Goal: Information Seeking & Learning: Learn about a topic

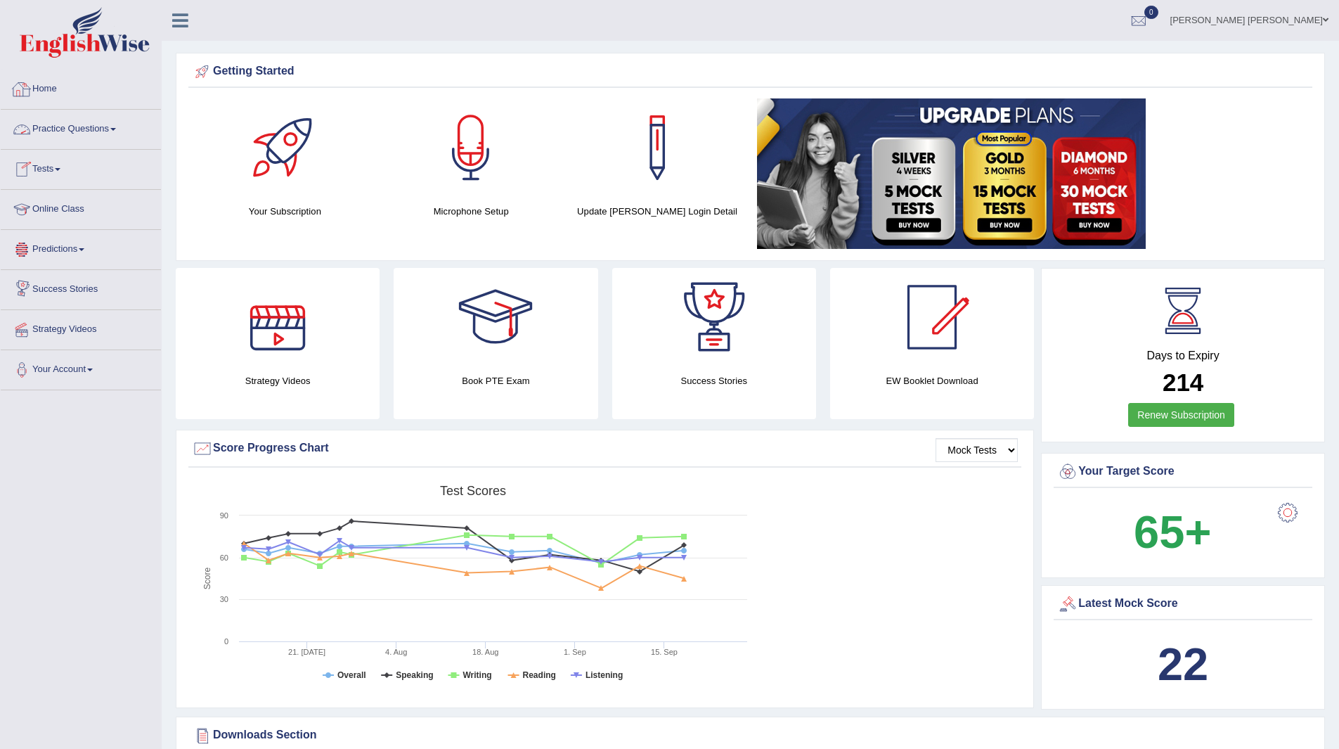
click at [48, 131] on link "Practice Questions" at bounding box center [81, 127] width 160 height 35
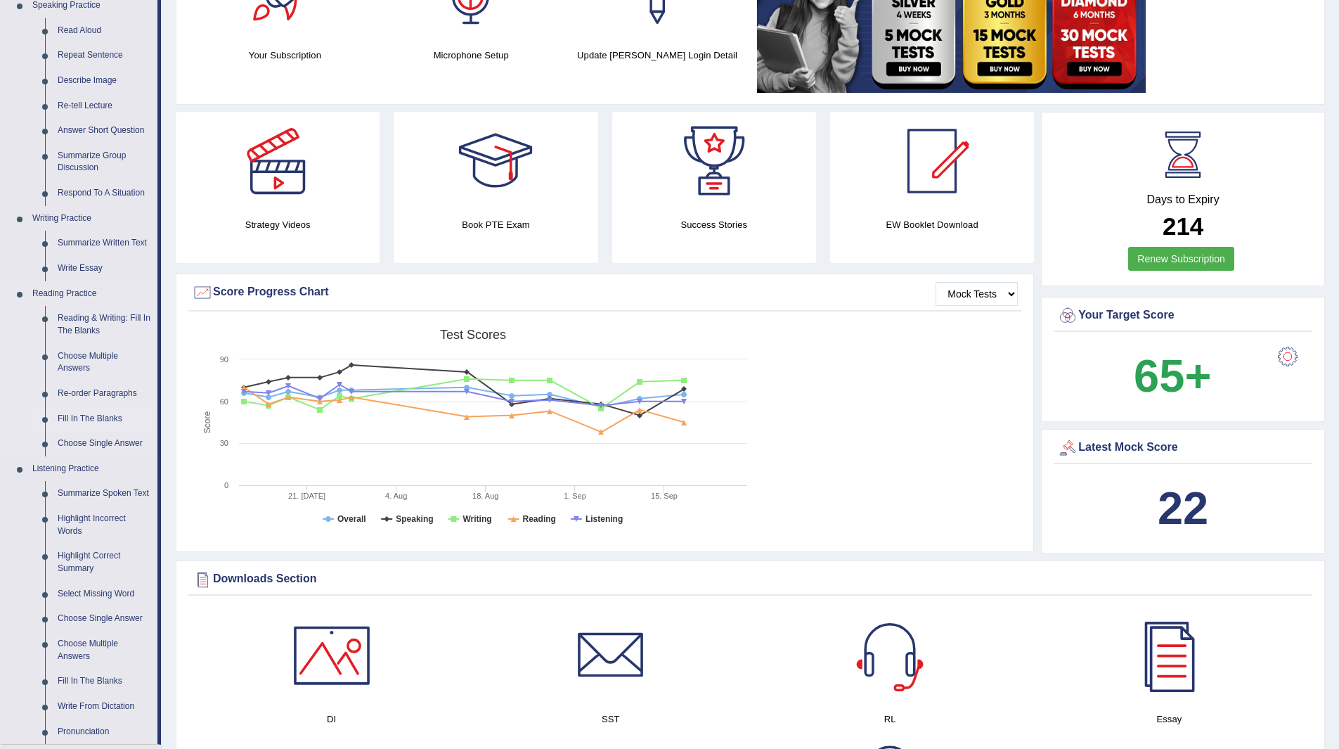
scroll to position [281, 0]
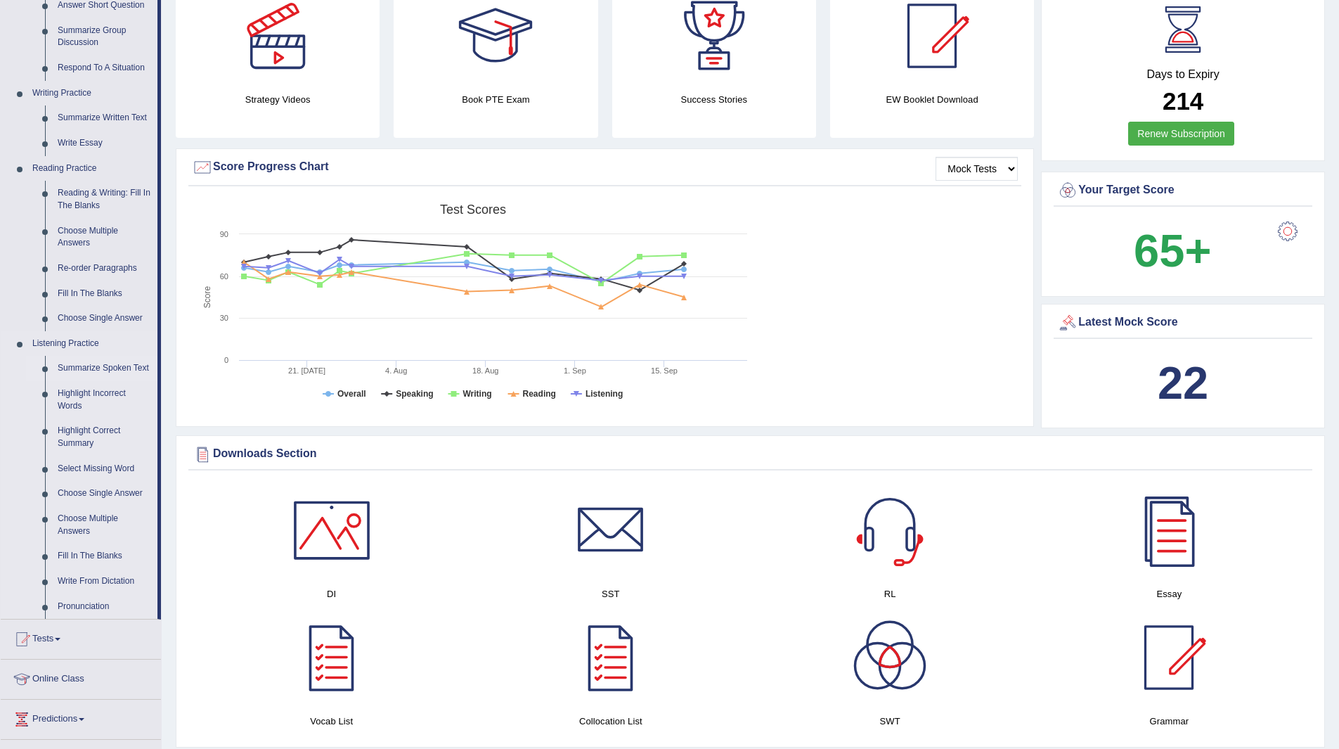
click at [98, 368] on link "Summarize Spoken Text" at bounding box center [104, 368] width 106 height 25
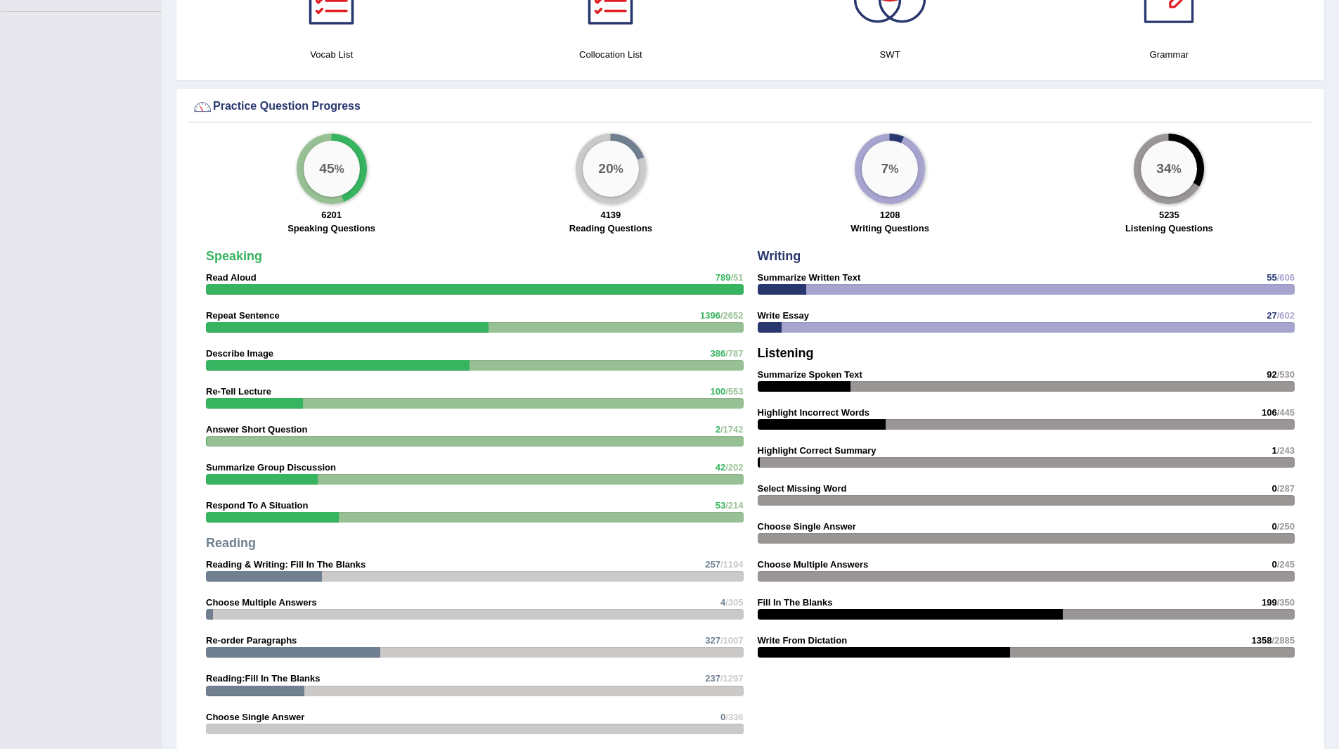
scroll to position [1024, 0]
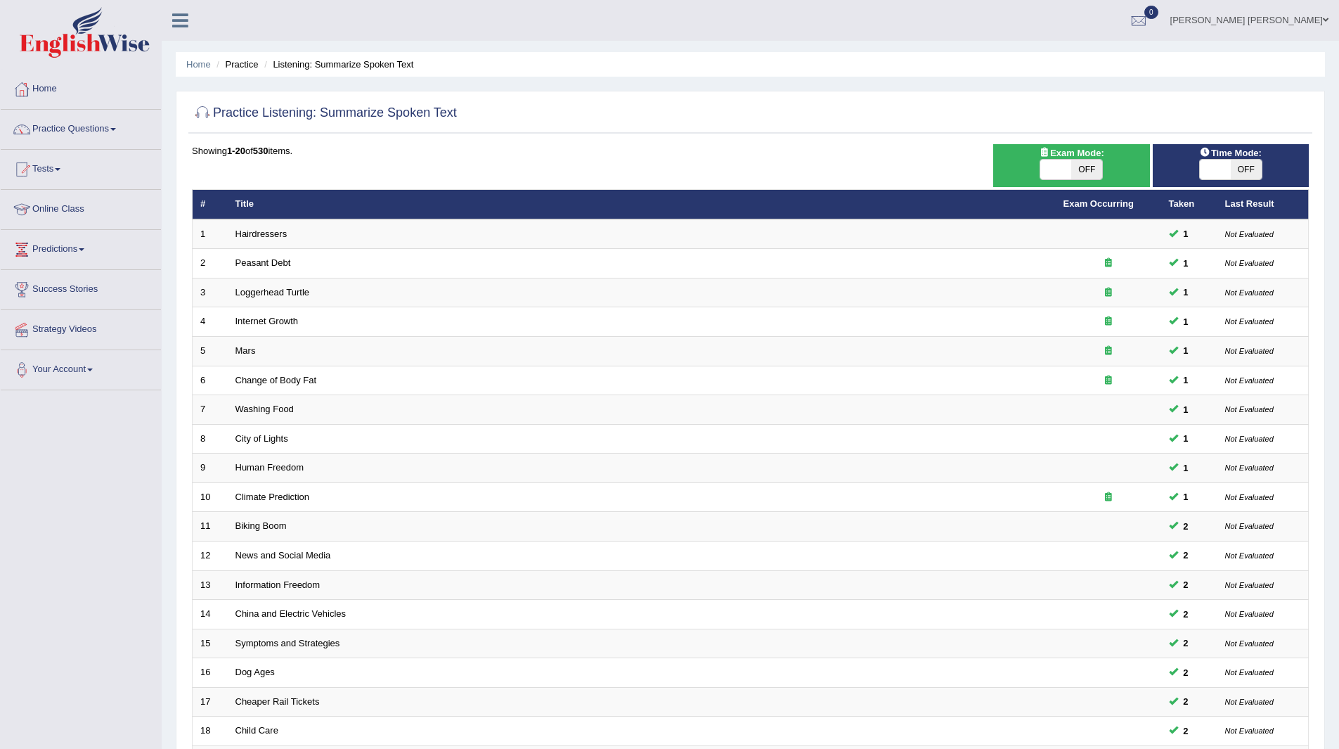
click at [1250, 174] on span "OFF" at bounding box center [1246, 170] width 31 height 20
checkbox input "true"
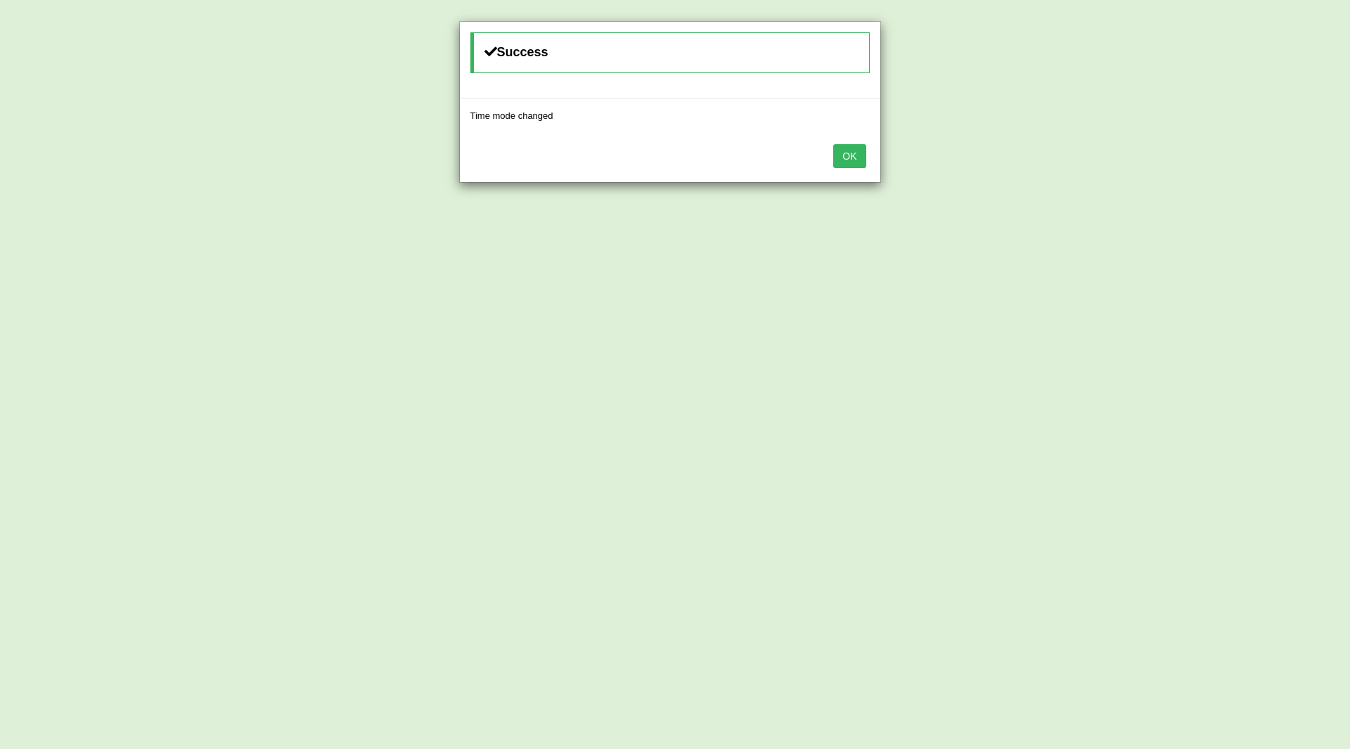
click at [848, 155] on button "OK" at bounding box center [849, 156] width 32 height 24
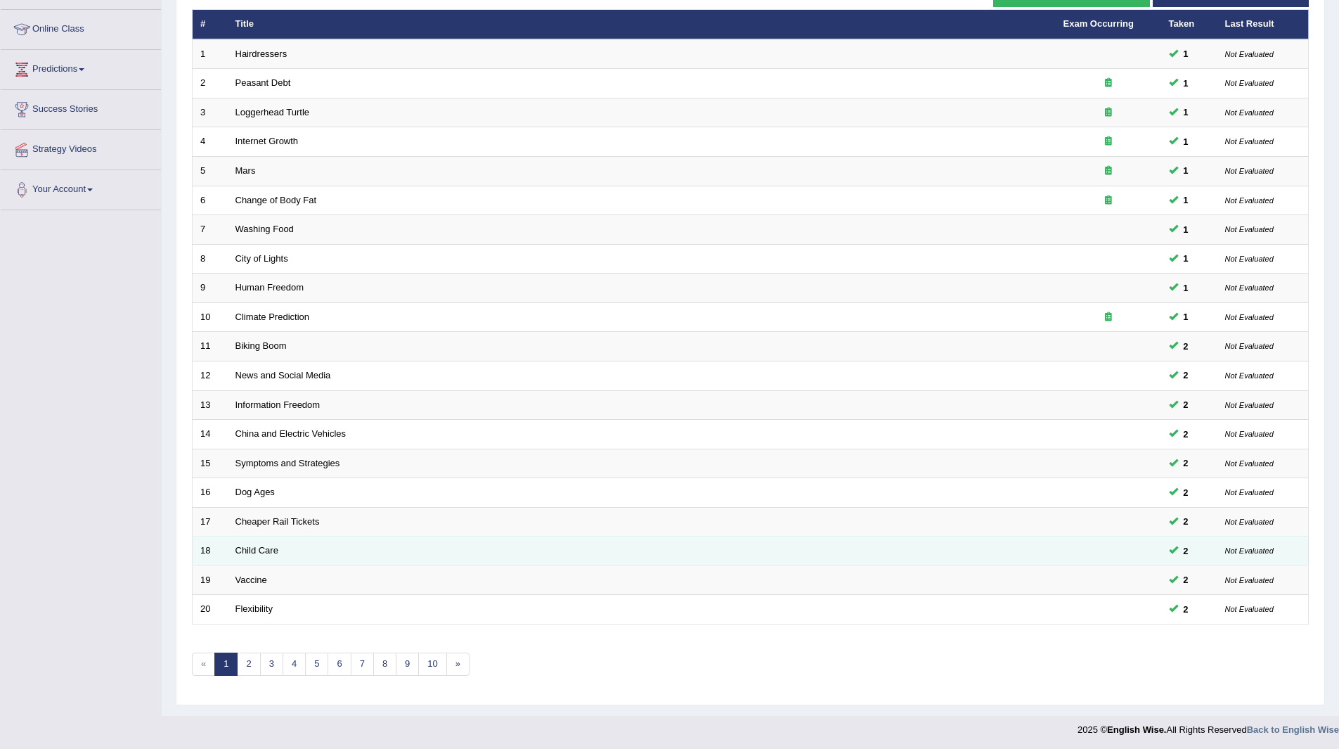
scroll to position [182, 0]
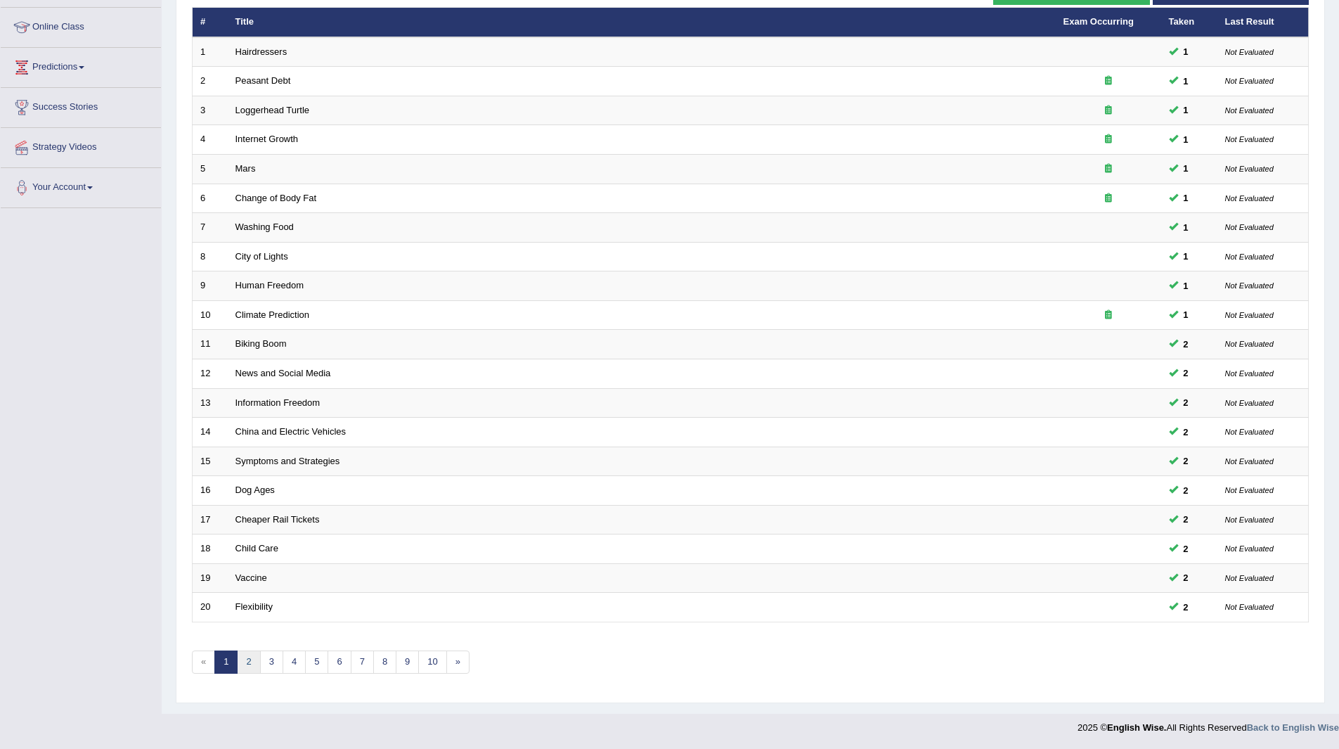
click at [245, 659] on link "2" at bounding box center [248, 661] width 23 height 23
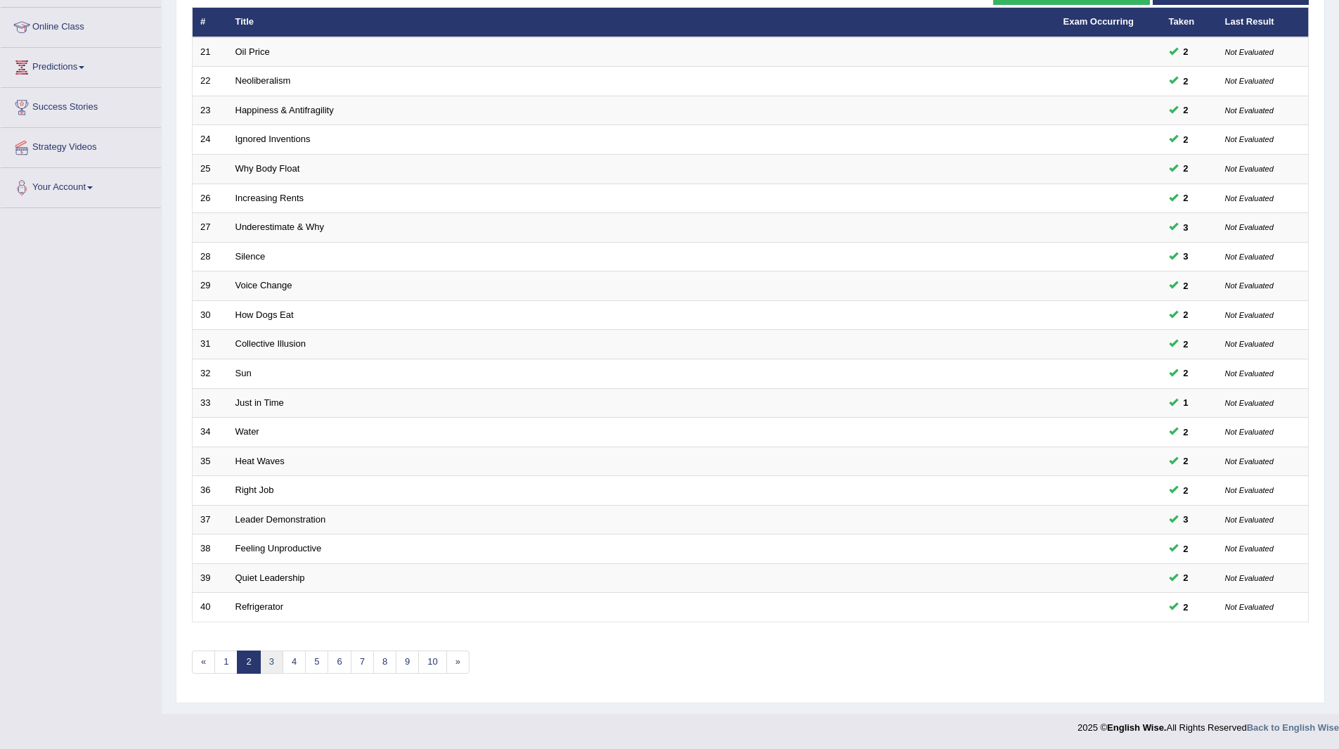
scroll to position [182, 0]
click at [275, 664] on link "3" at bounding box center [271, 661] width 23 height 23
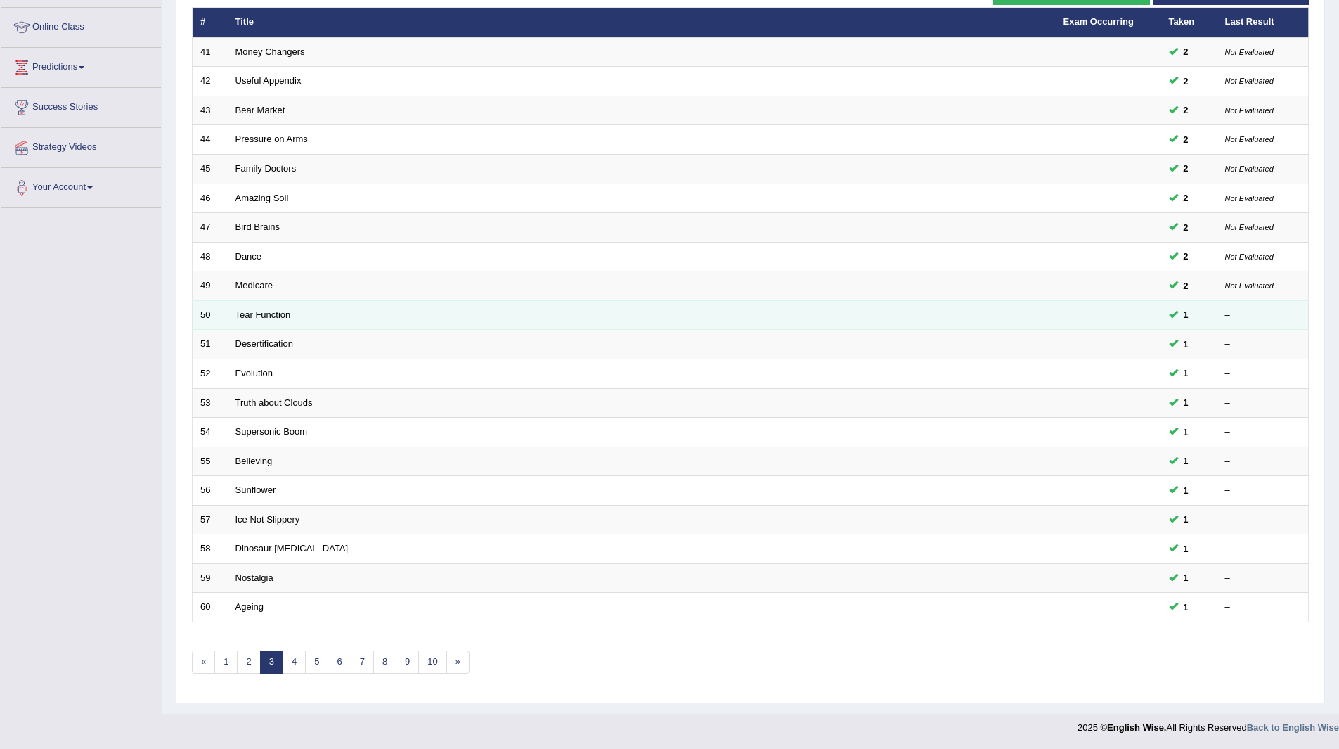
click at [260, 315] on link "Tear Function" at bounding box center [263, 314] width 56 height 11
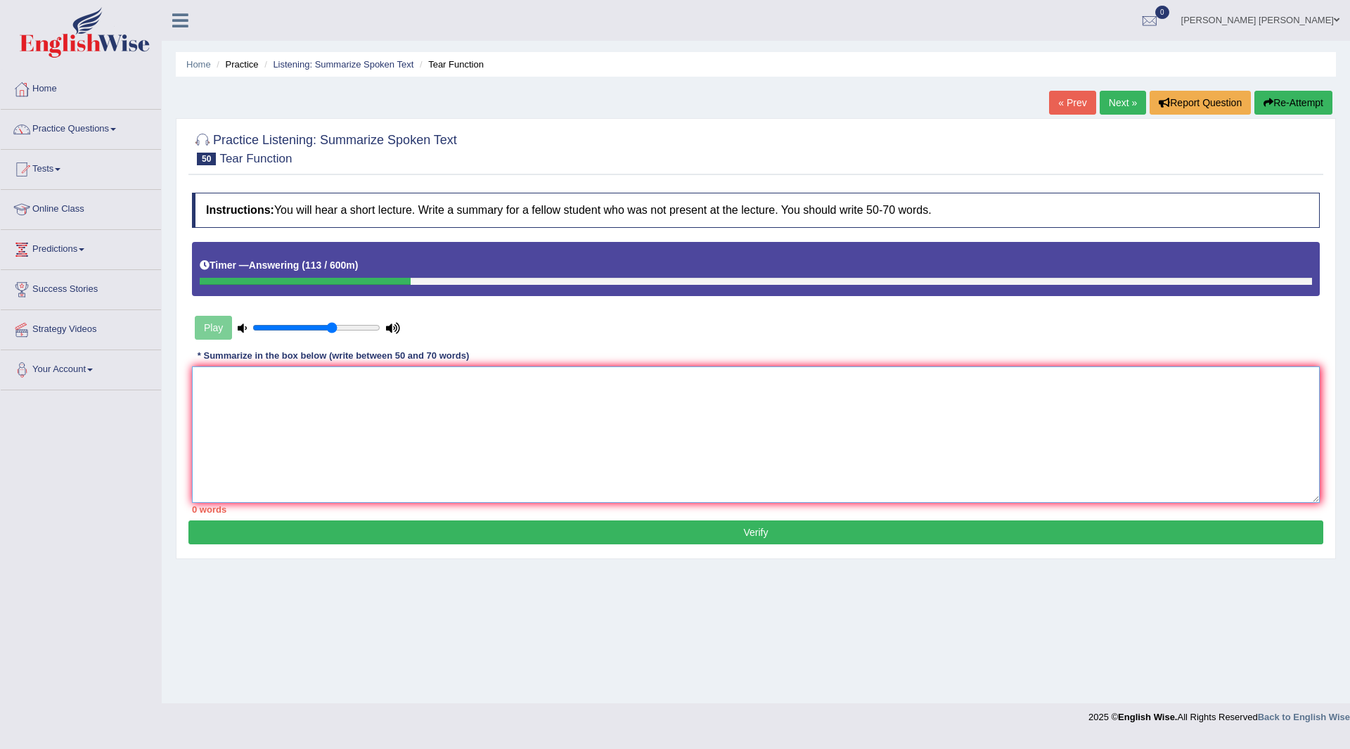
click at [321, 398] on textarea at bounding box center [755, 434] width 1127 height 136
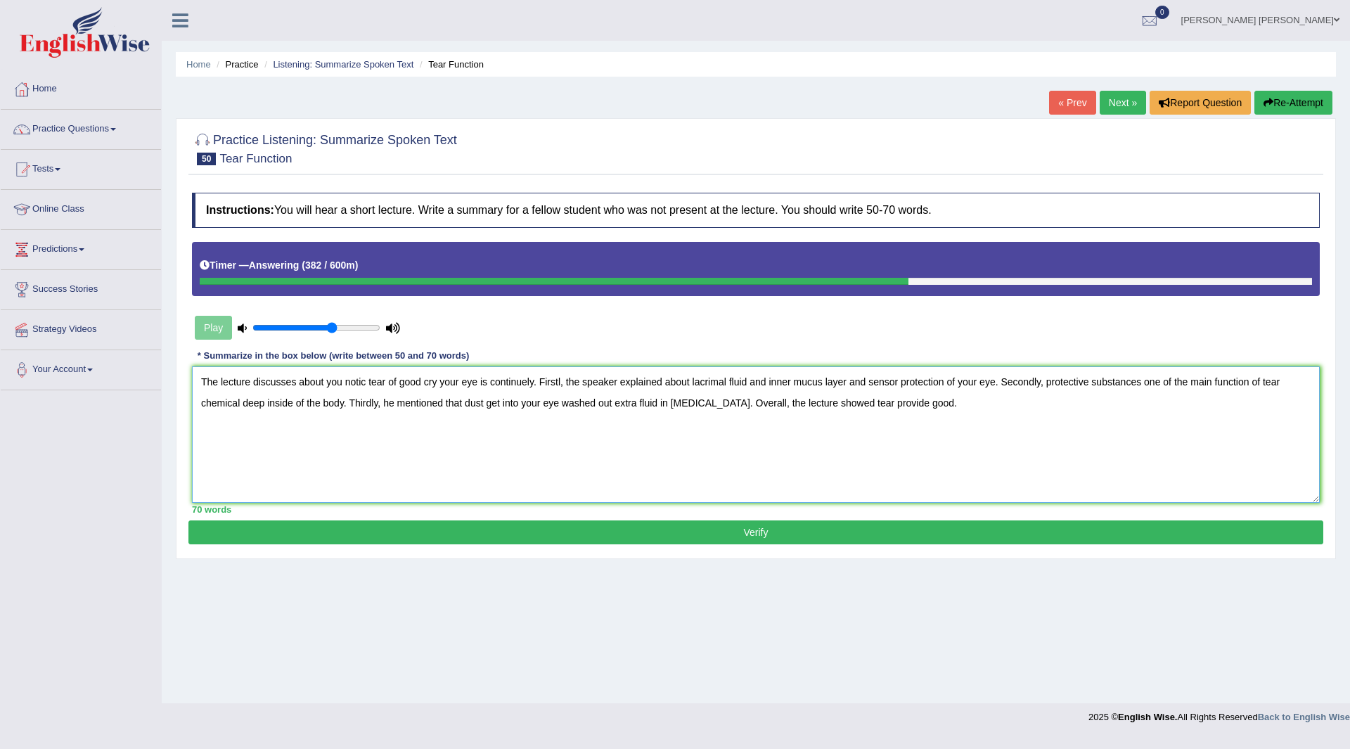
type textarea "The lecture discusses about you notic tear of good cry your eye is continuely. …"
click at [617, 526] on button "Verify" at bounding box center [755, 532] width 1134 height 24
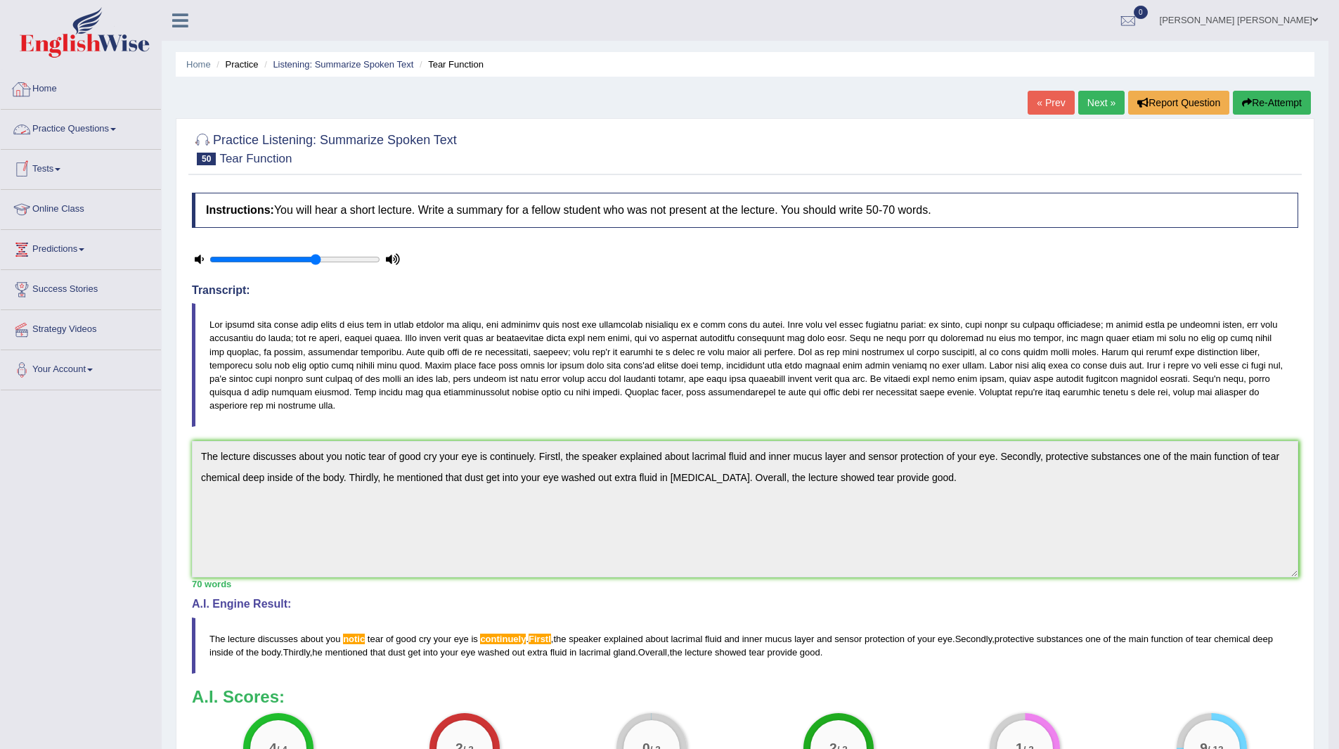
click at [58, 129] on link "Practice Questions" at bounding box center [81, 127] width 160 height 35
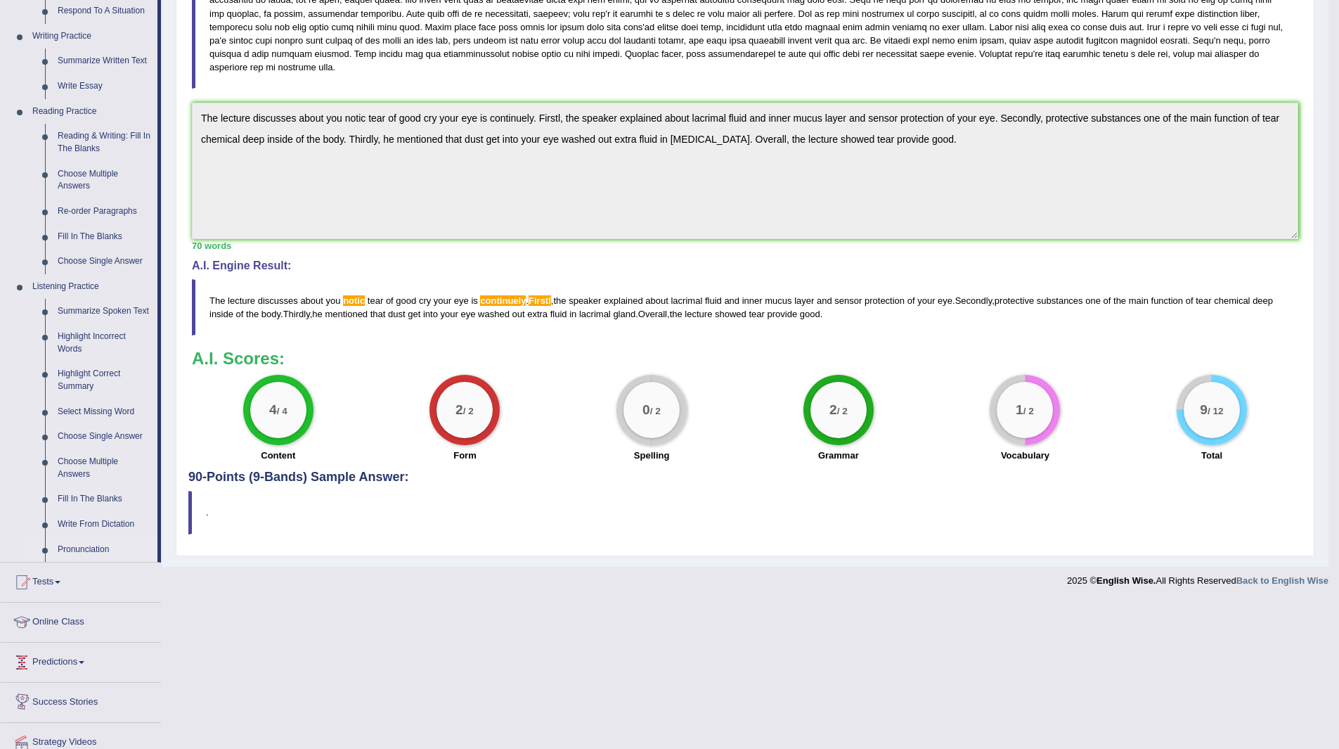
scroll to position [393, 0]
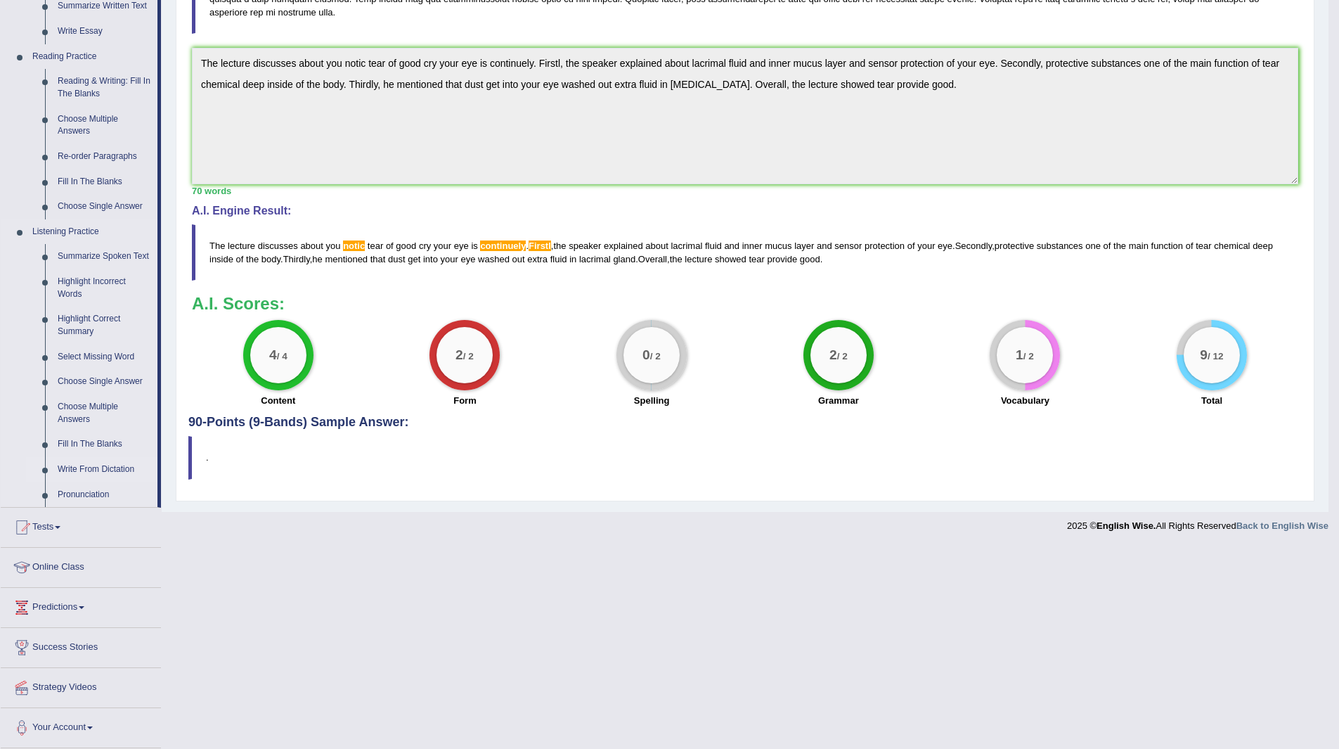
click at [89, 463] on link "Write From Dictation" at bounding box center [104, 469] width 106 height 25
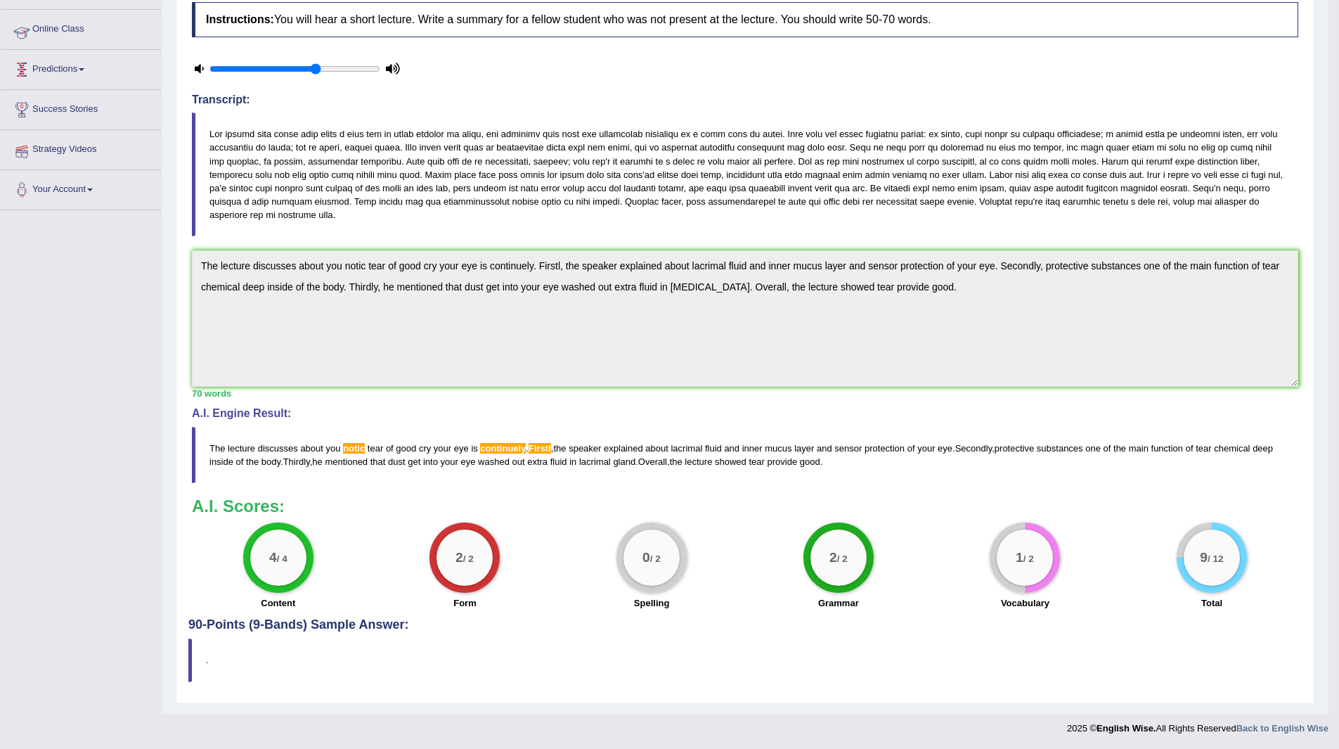
scroll to position [191, 0]
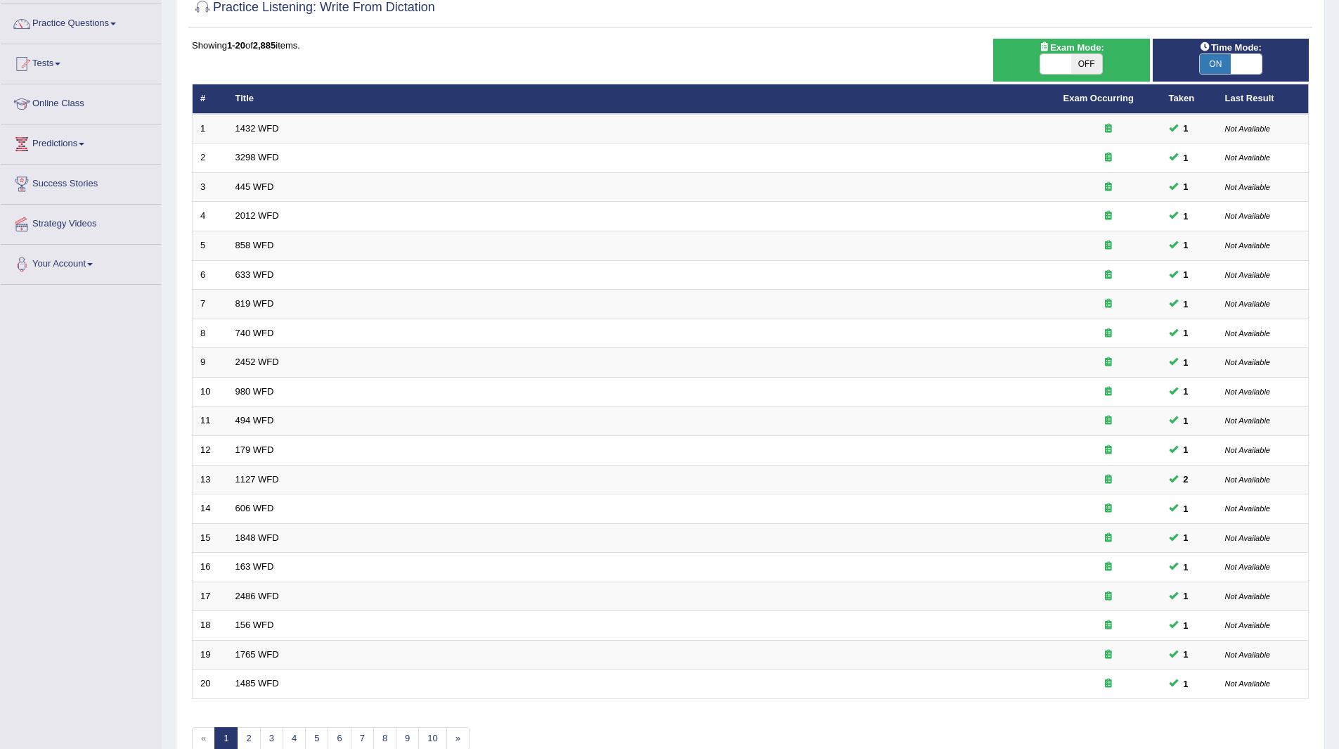
scroll to position [182, 0]
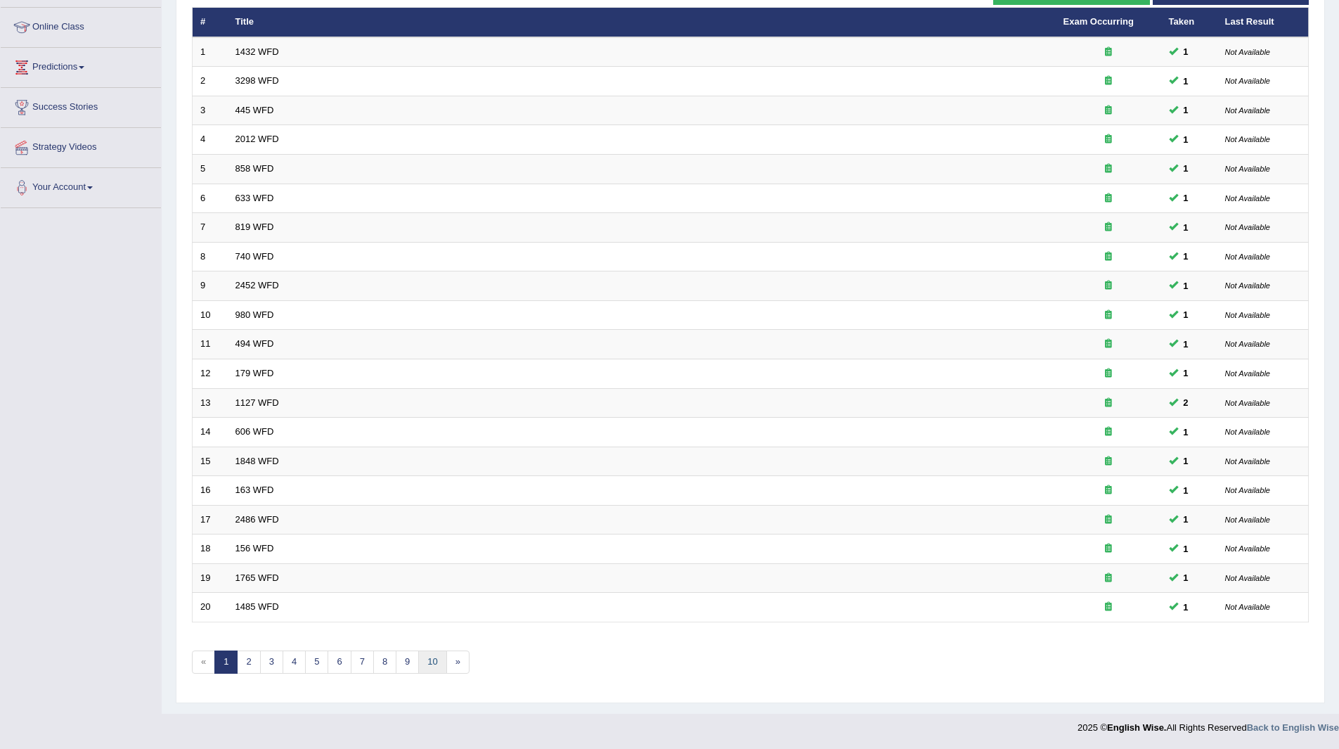
click at [436, 659] on link "10" at bounding box center [432, 661] width 28 height 23
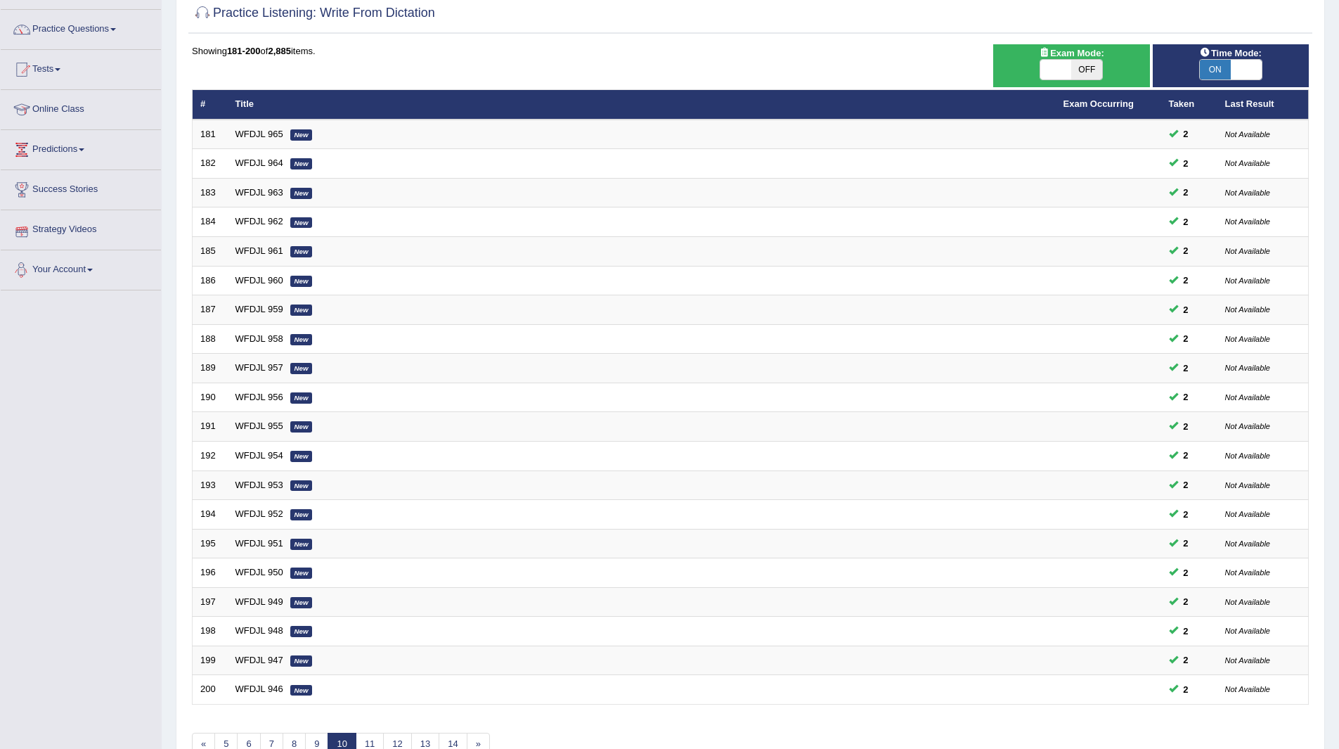
scroll to position [182, 0]
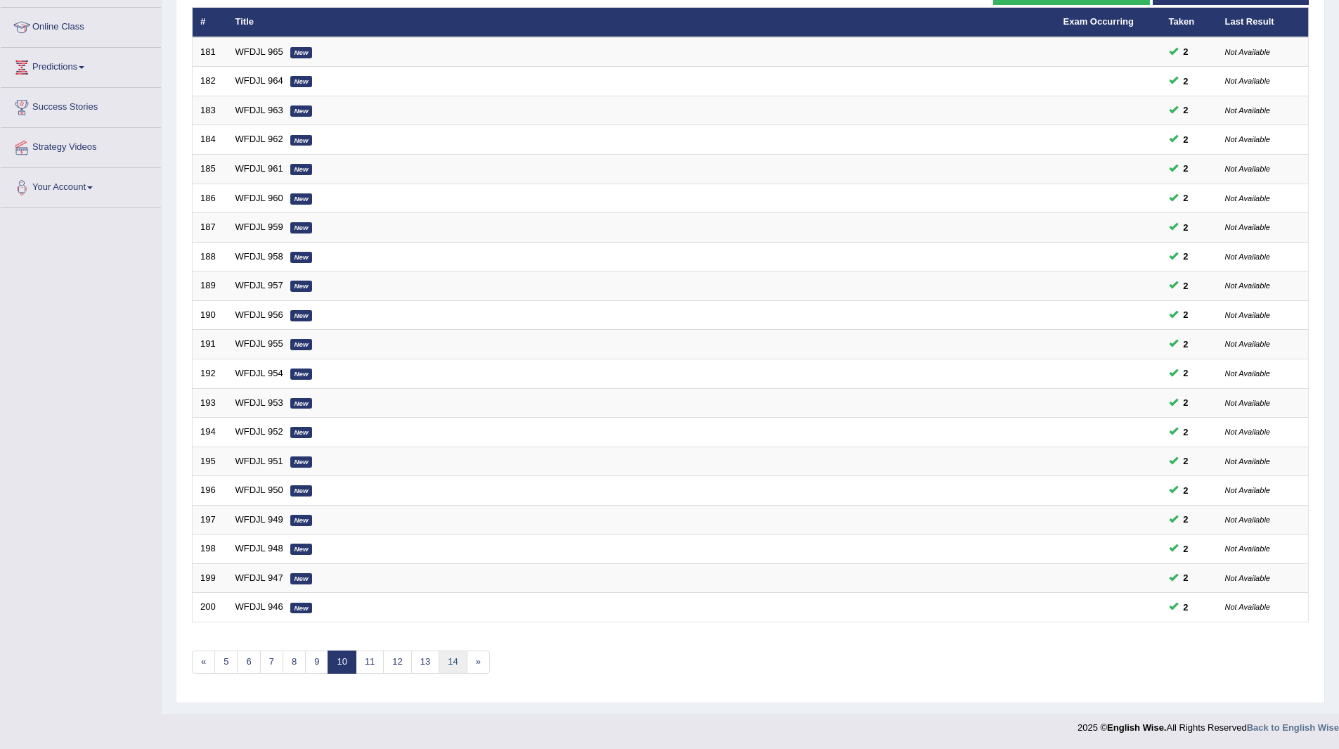
click at [453, 657] on link "14" at bounding box center [453, 661] width 28 height 23
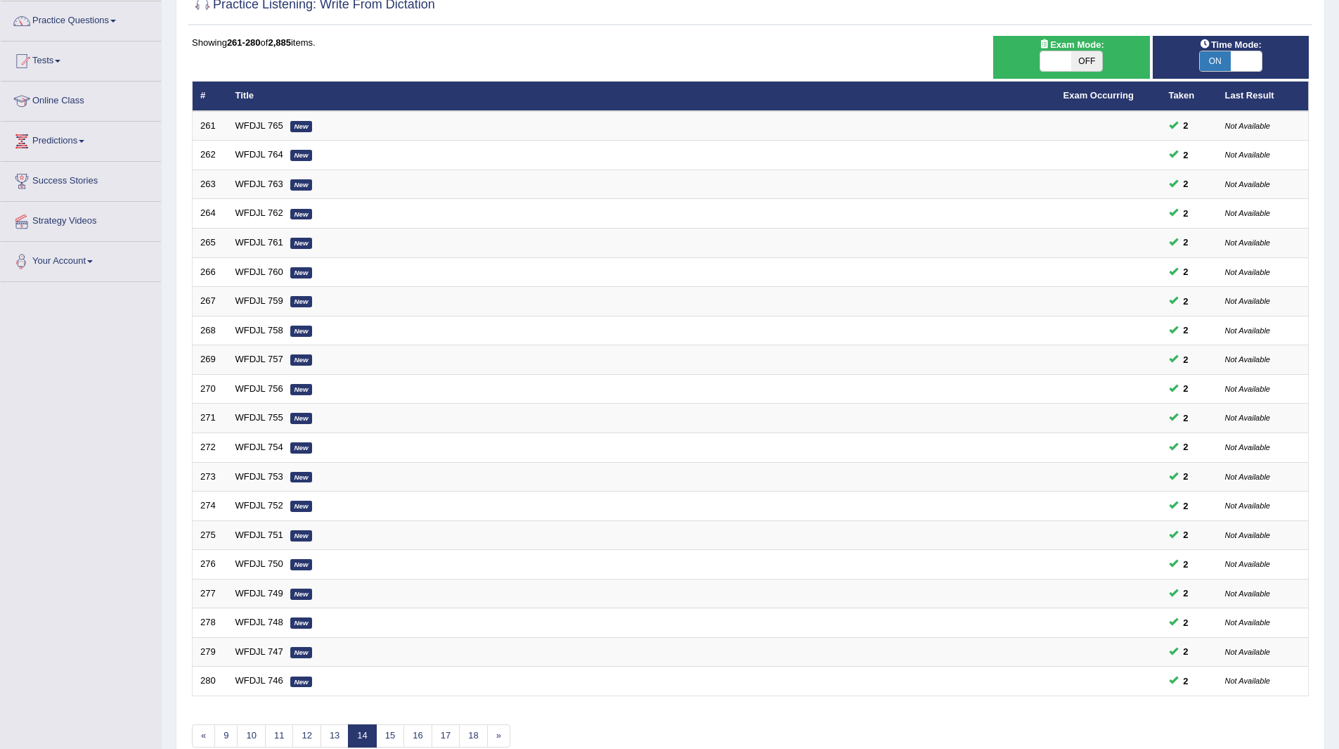
scroll to position [182, 0]
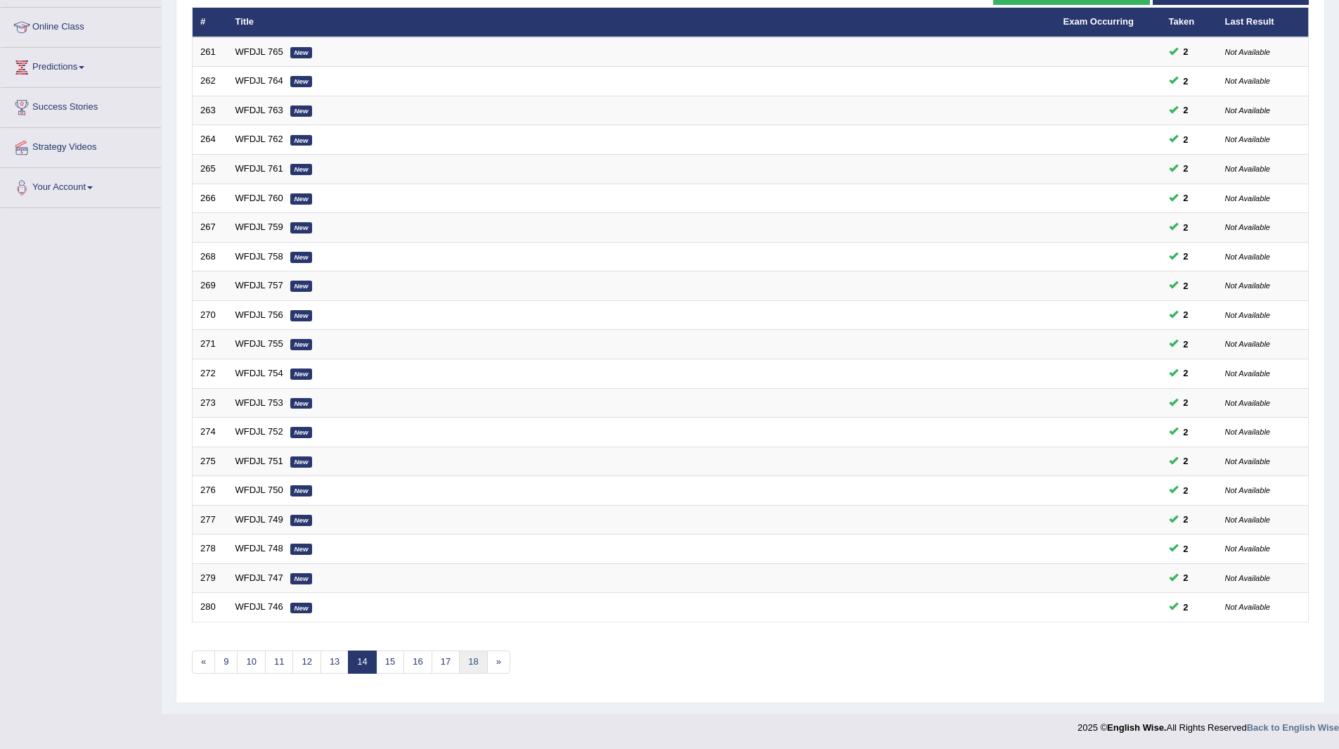
click at [470, 658] on link "18" at bounding box center [473, 661] width 28 height 23
click at [484, 659] on link "22" at bounding box center [478, 661] width 28 height 23
click at [476, 659] on link "26" at bounding box center [478, 661] width 28 height 23
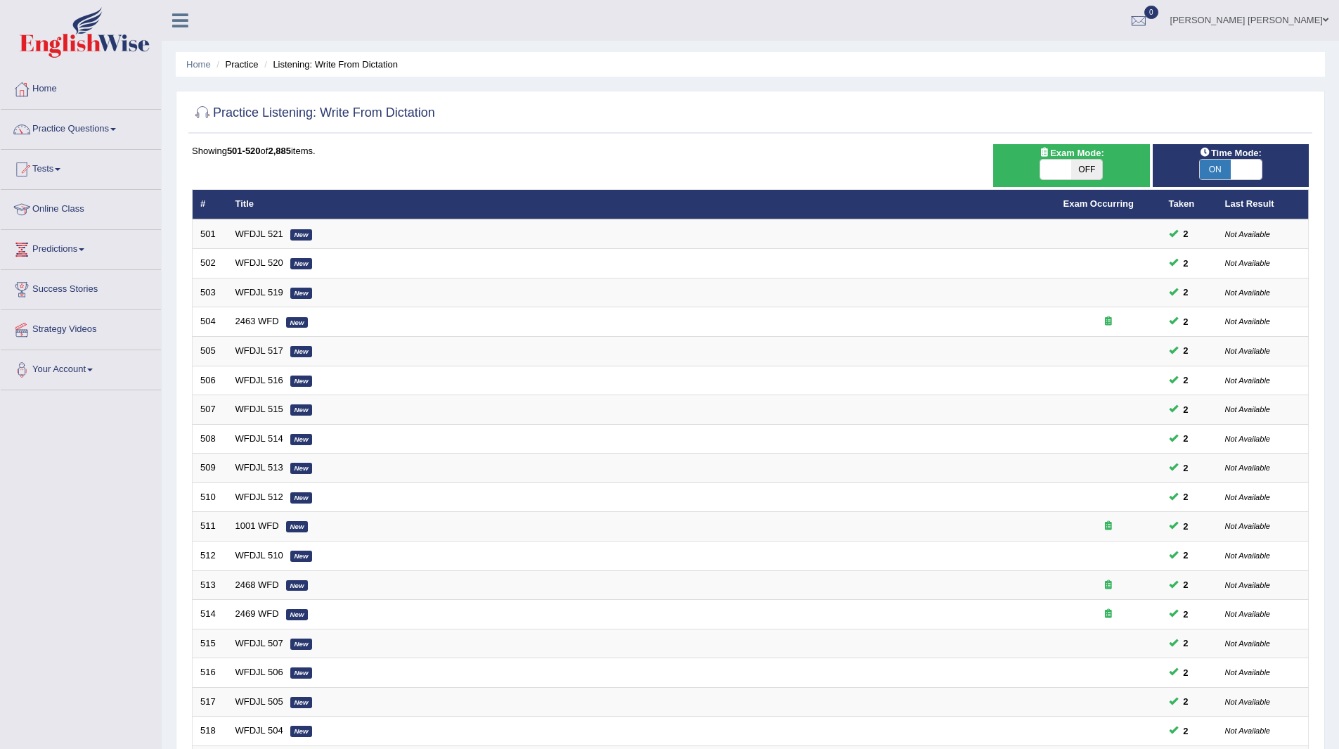
scroll to position [182, 0]
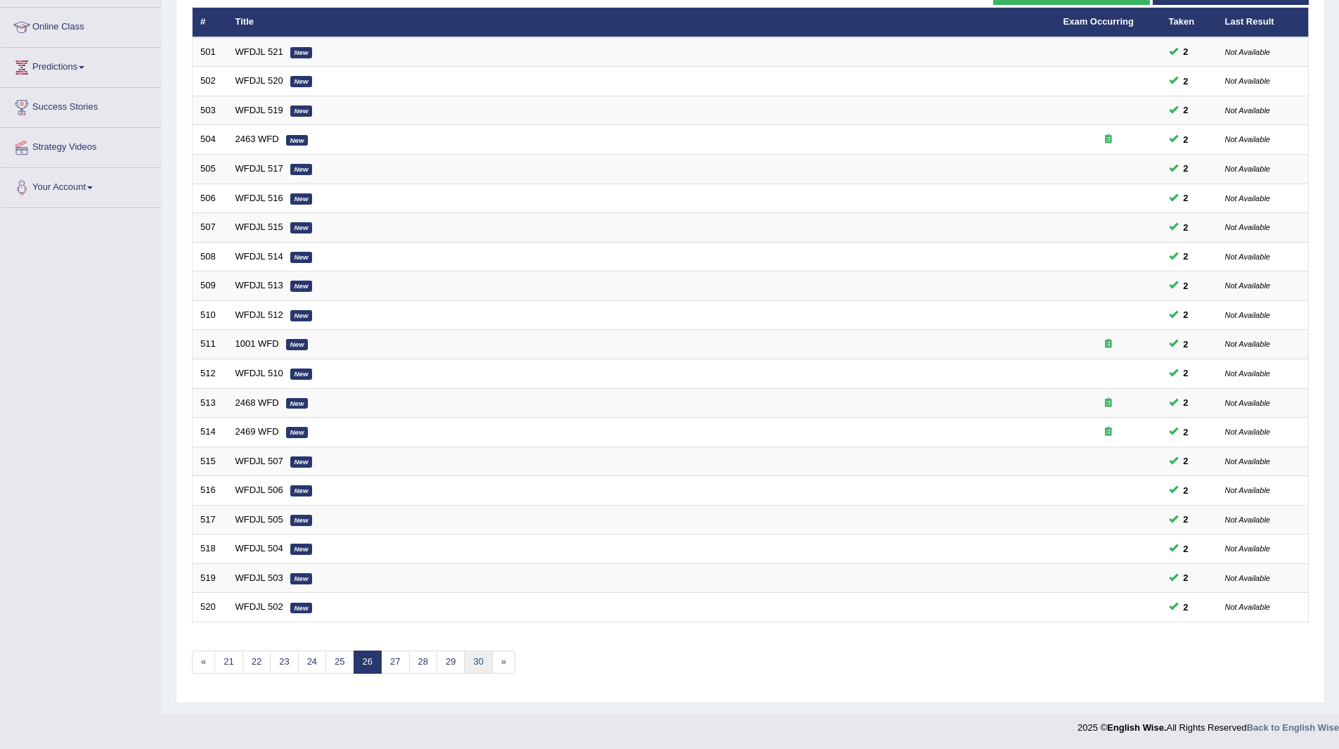
drag, startPoint x: 0, startPoint y: 0, endPoint x: 476, endPoint y: 659, distance: 812.6
click at [476, 659] on link "30" at bounding box center [478, 661] width 28 height 23
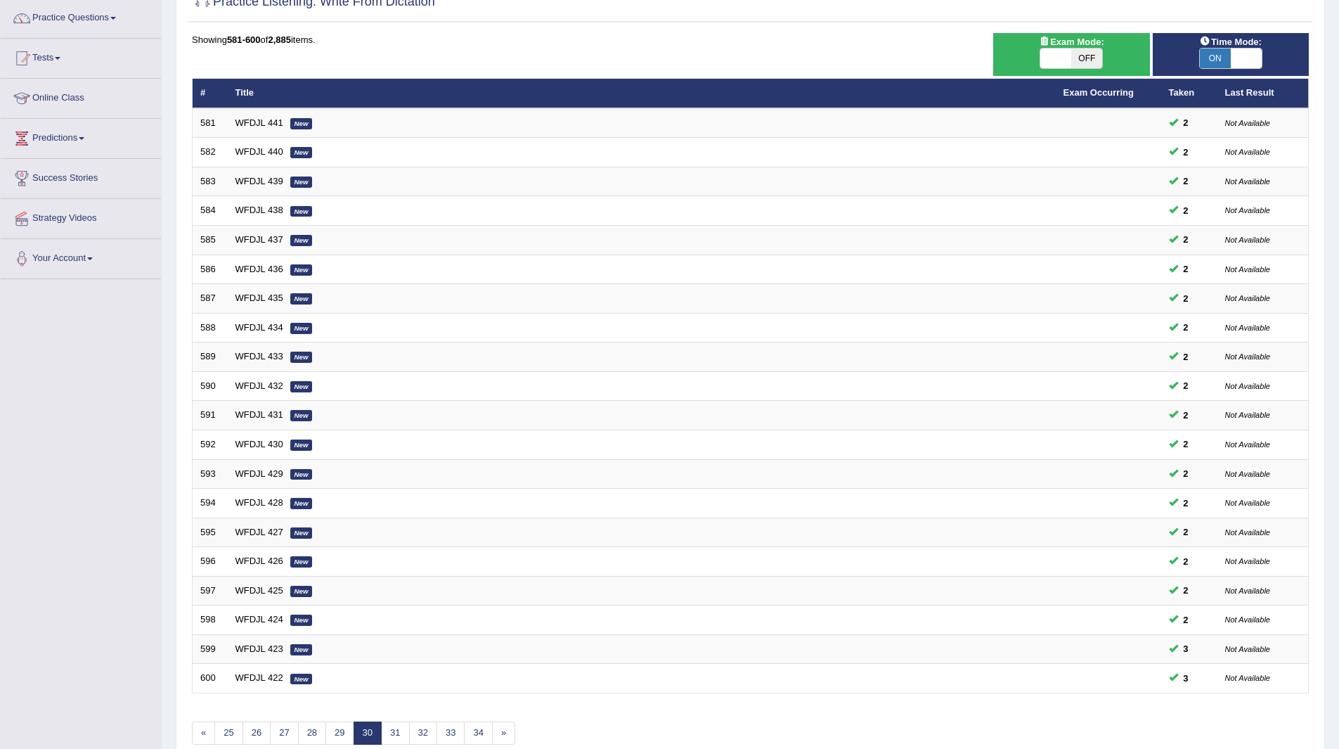
scroll to position [182, 0]
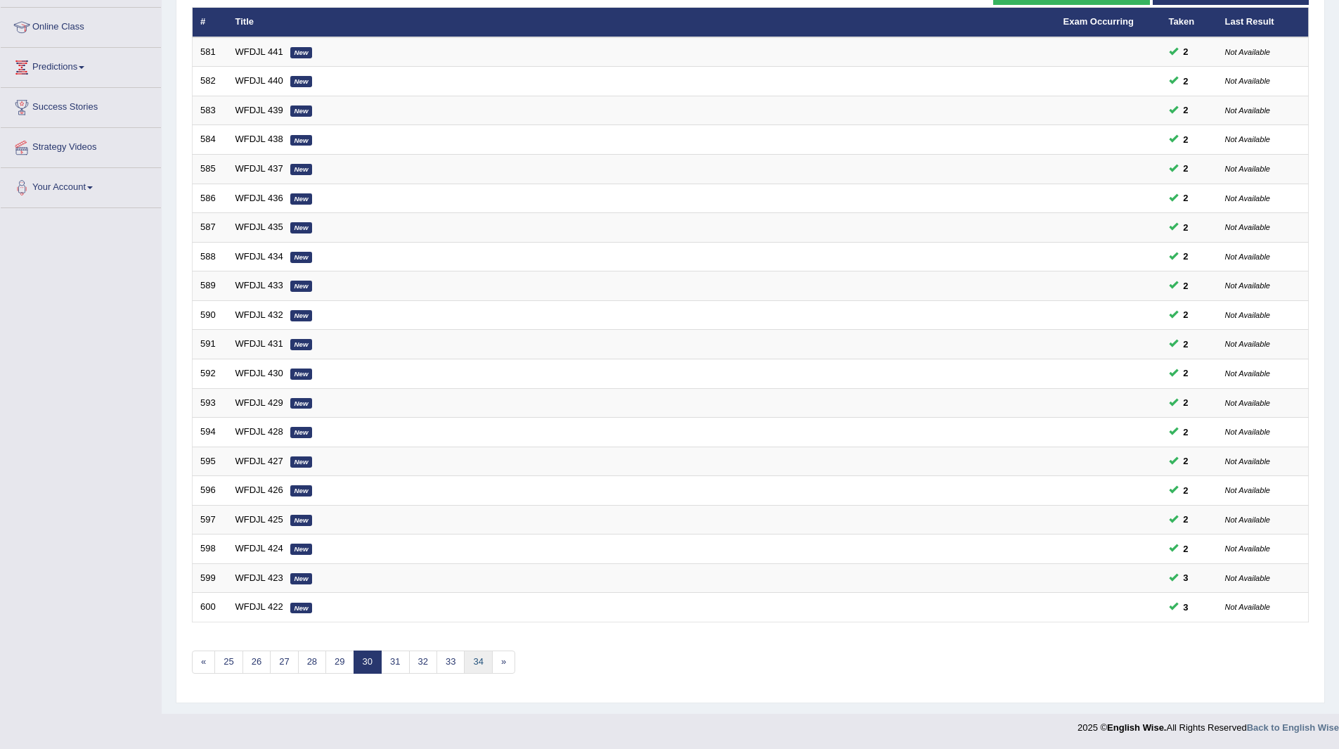
click at [476, 659] on link "34" at bounding box center [478, 661] width 28 height 23
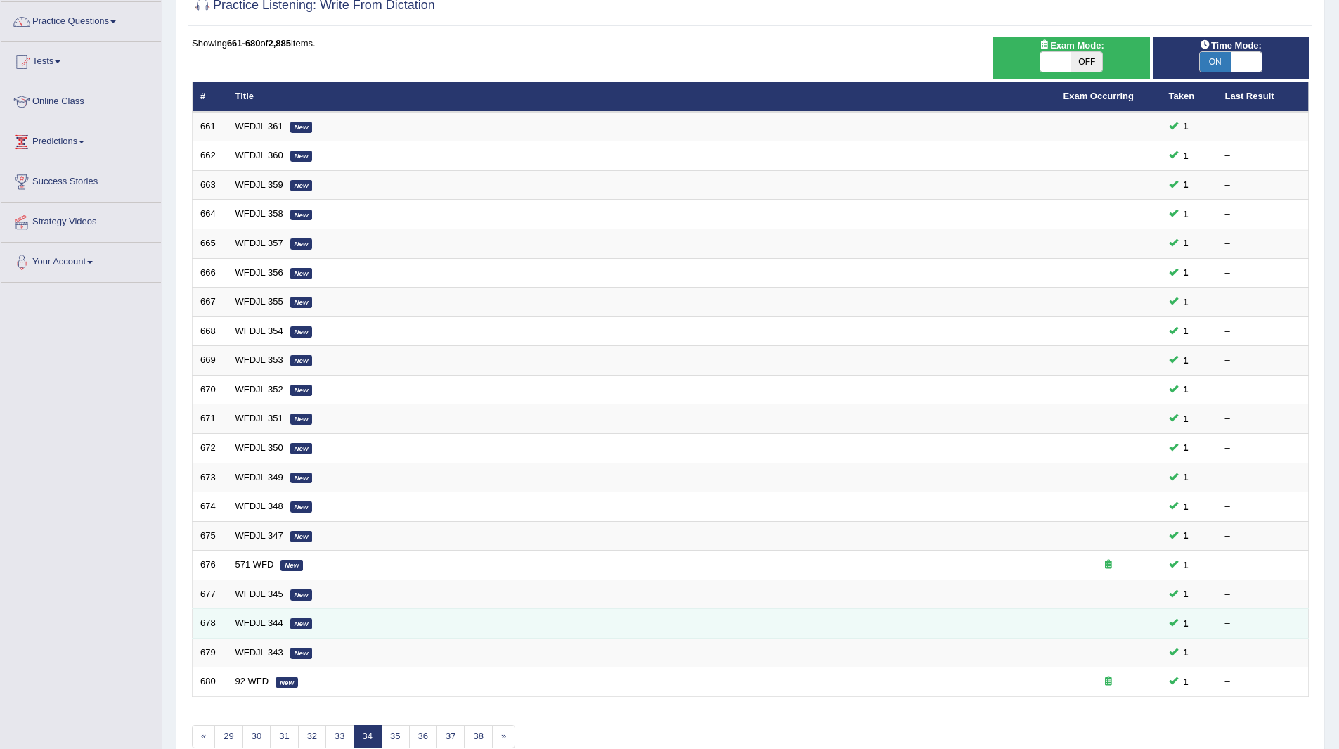
scroll to position [182, 0]
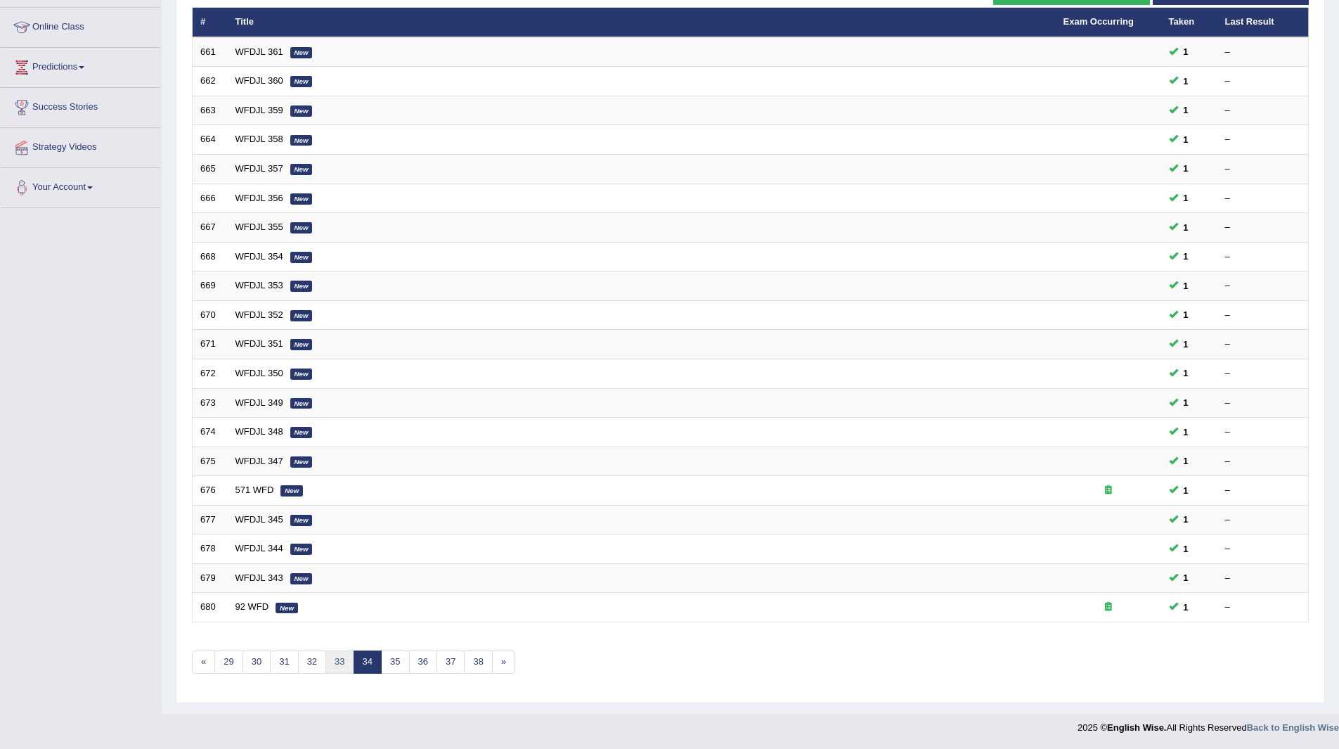
click at [342, 661] on link "33" at bounding box center [339, 661] width 28 height 23
click at [339, 659] on link "32" at bounding box center [339, 661] width 28 height 23
click at [339, 667] on link "31" at bounding box center [339, 661] width 28 height 23
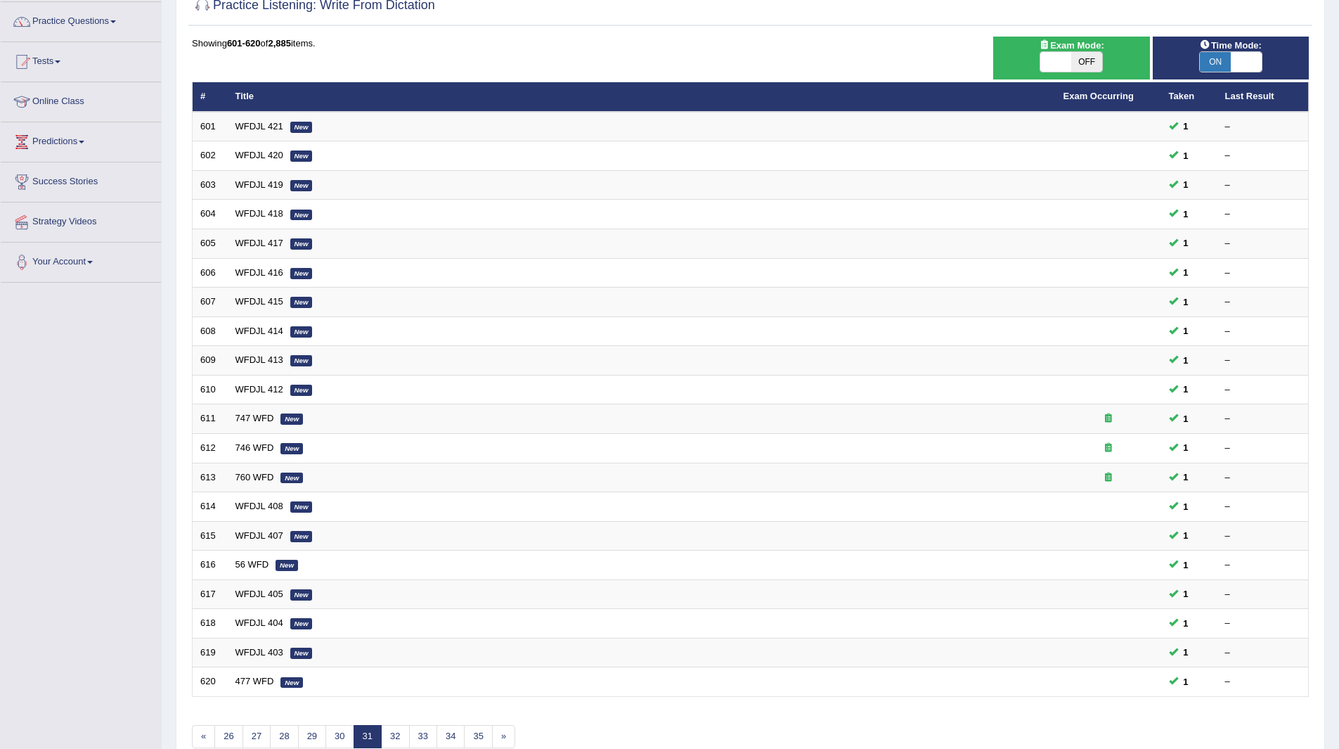
scroll to position [182, 0]
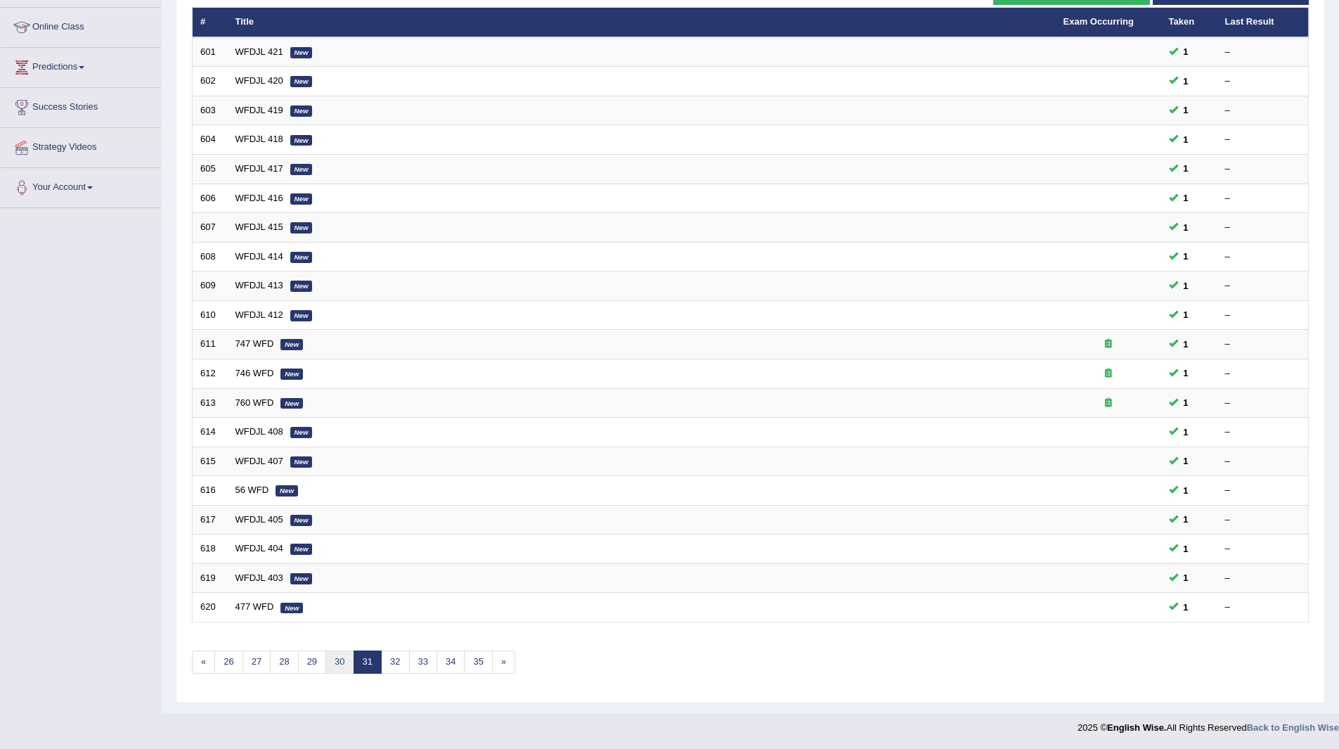
click at [334, 661] on link "30" at bounding box center [339, 661] width 28 height 23
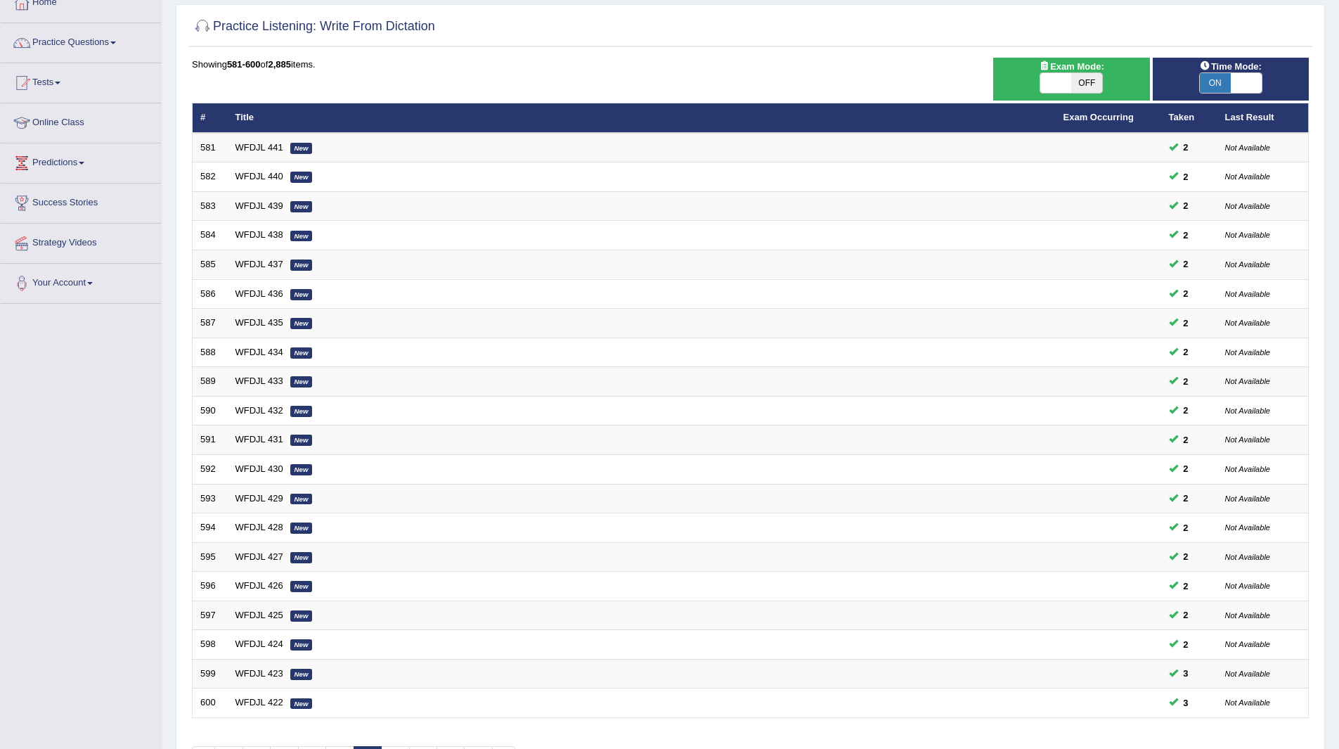
scroll to position [182, 0]
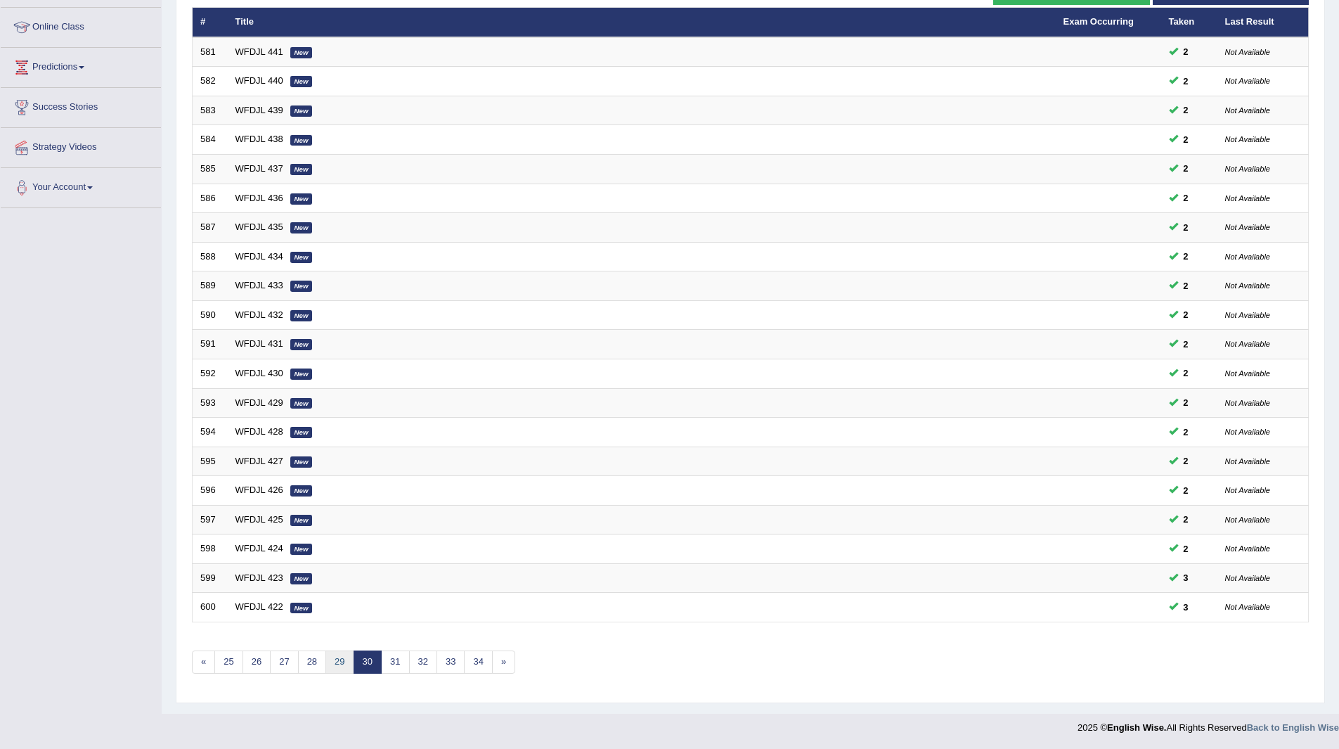
click at [334, 661] on link "29" at bounding box center [339, 661] width 28 height 23
click at [401, 661] on link "30" at bounding box center [395, 661] width 28 height 23
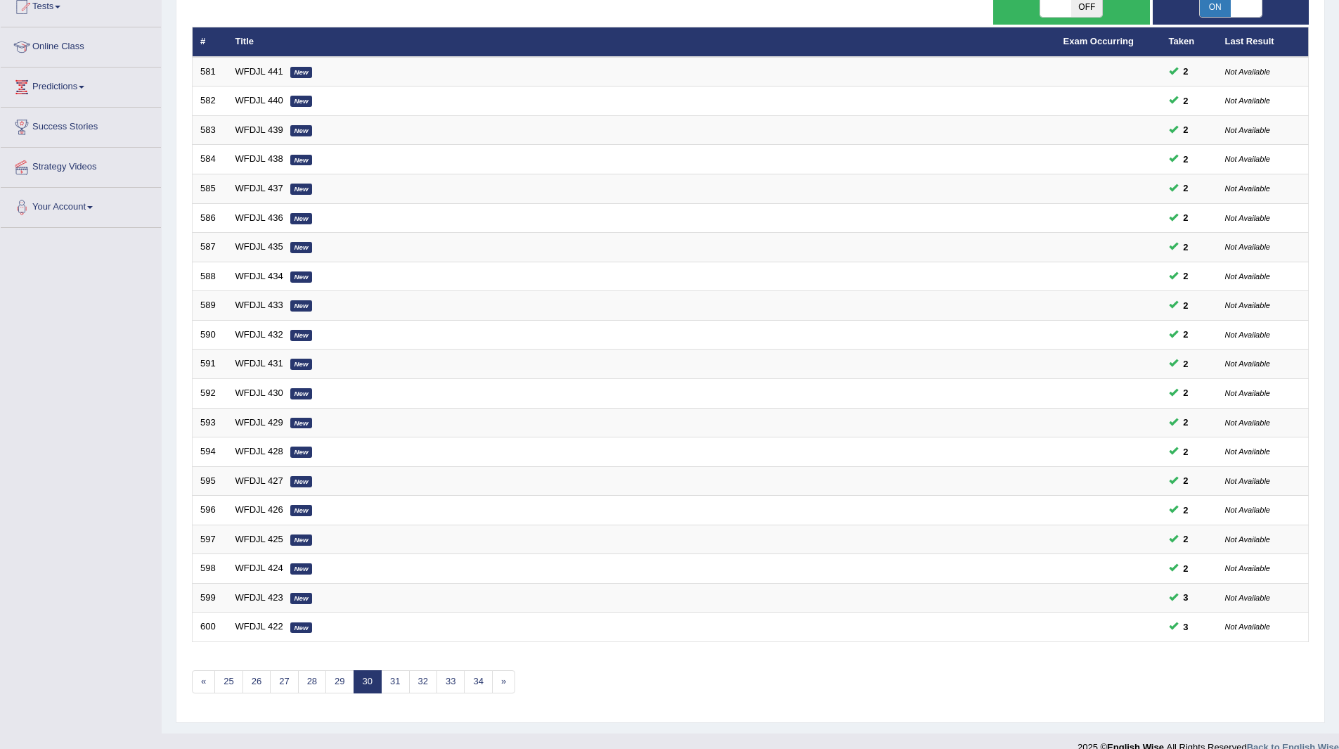
scroll to position [182, 0]
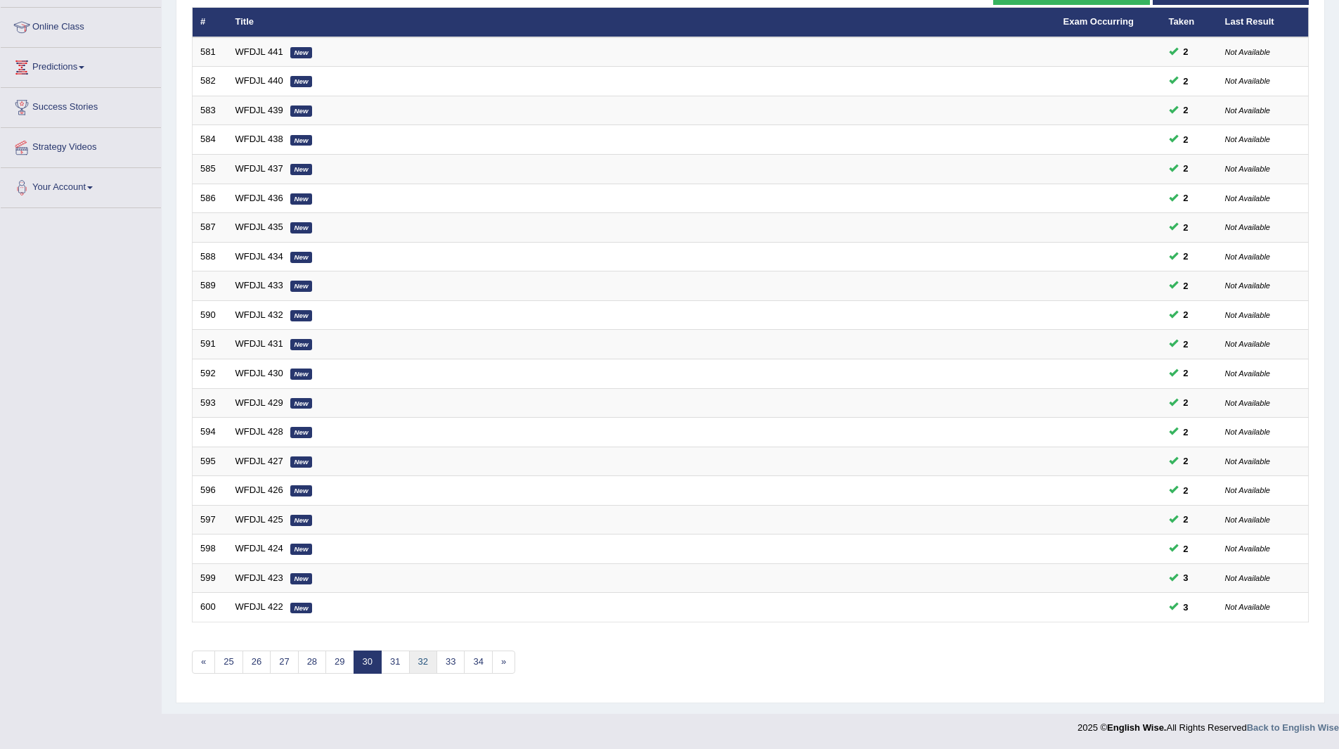
click at [428, 664] on link "32" at bounding box center [423, 661] width 28 height 23
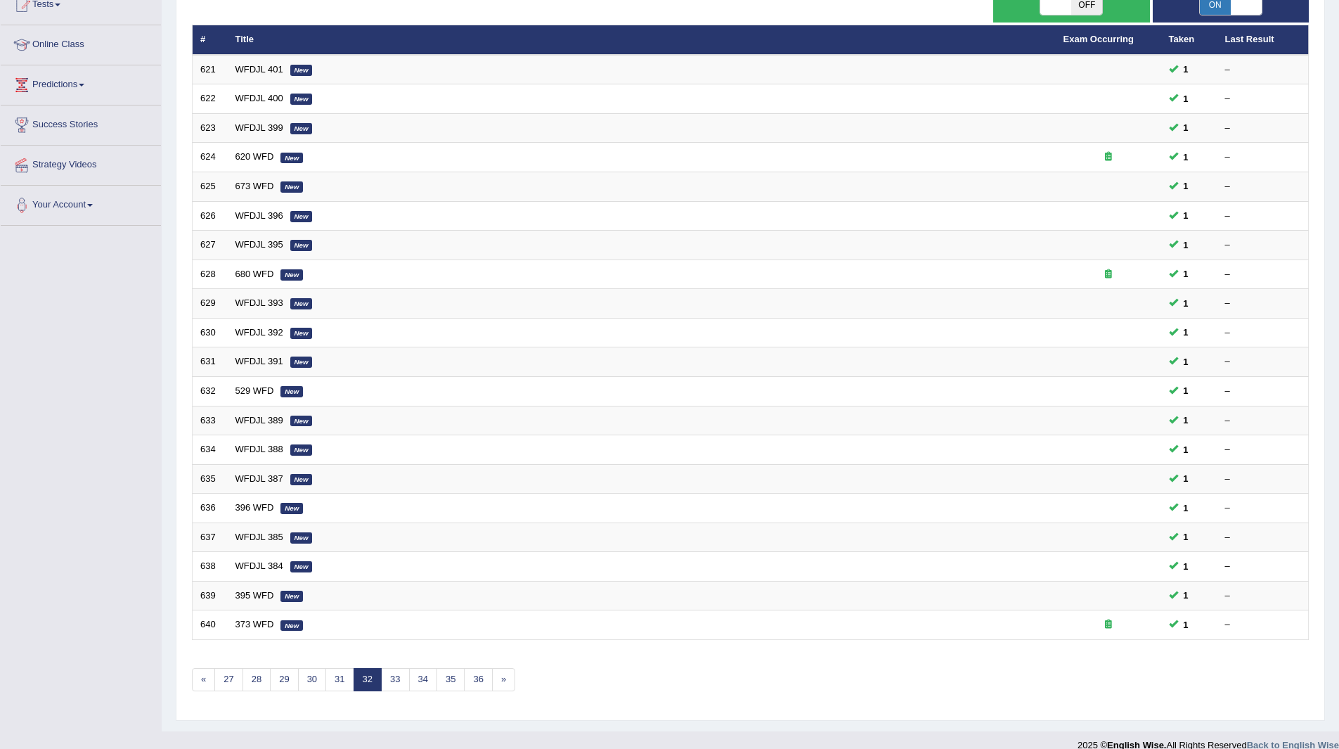
scroll to position [182, 0]
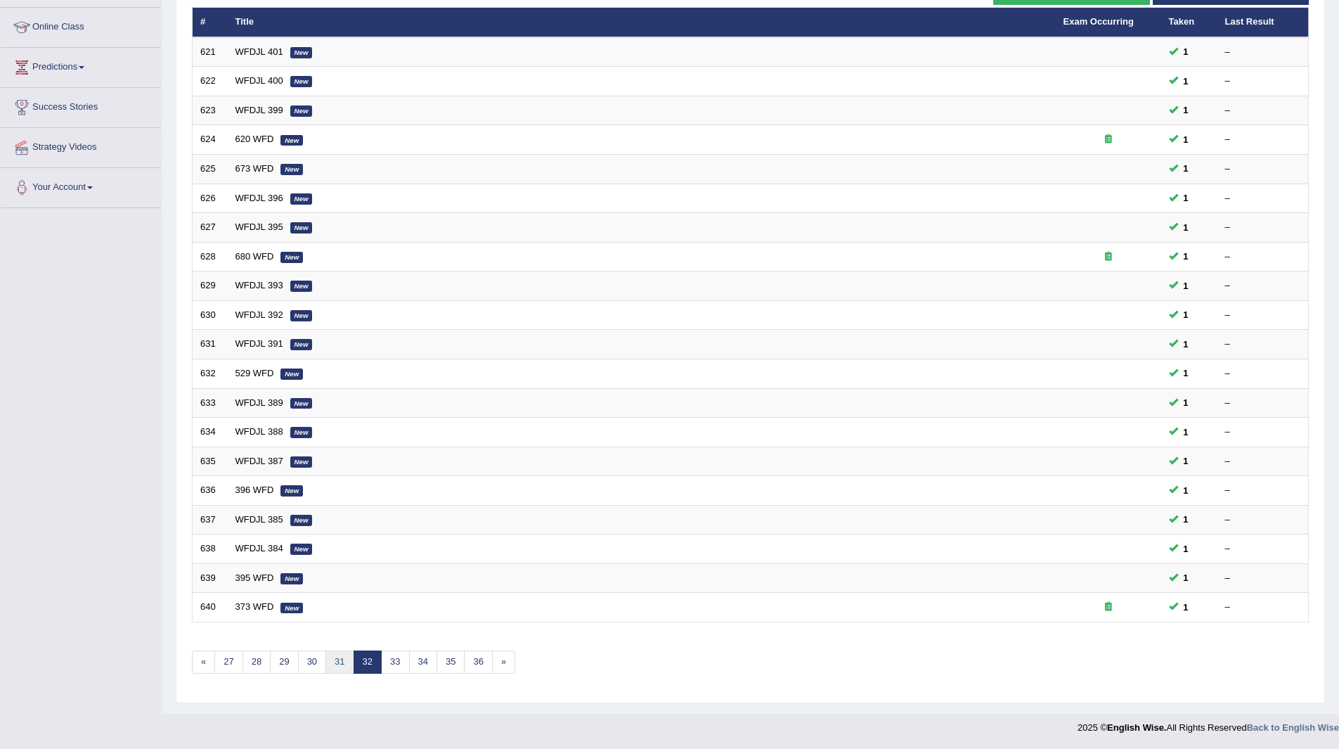
click at [342, 661] on link "31" at bounding box center [339, 661] width 28 height 23
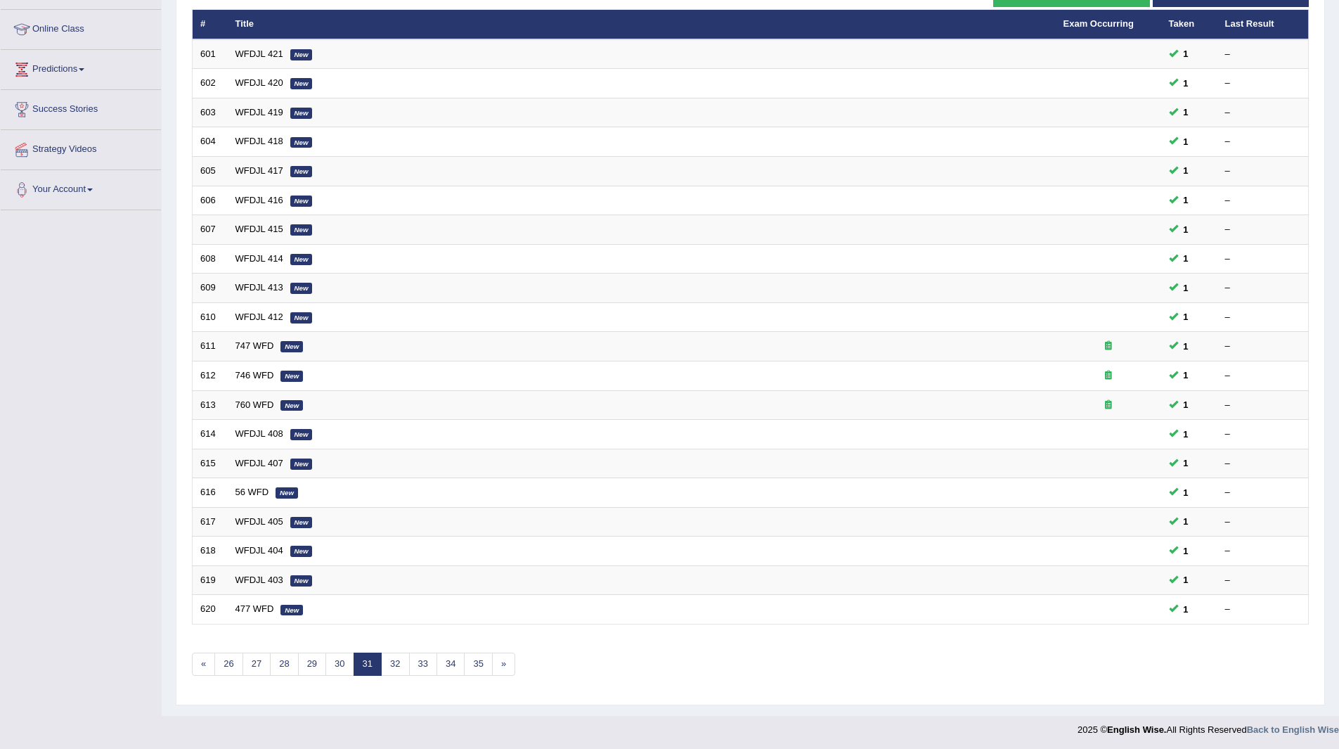
scroll to position [182, 0]
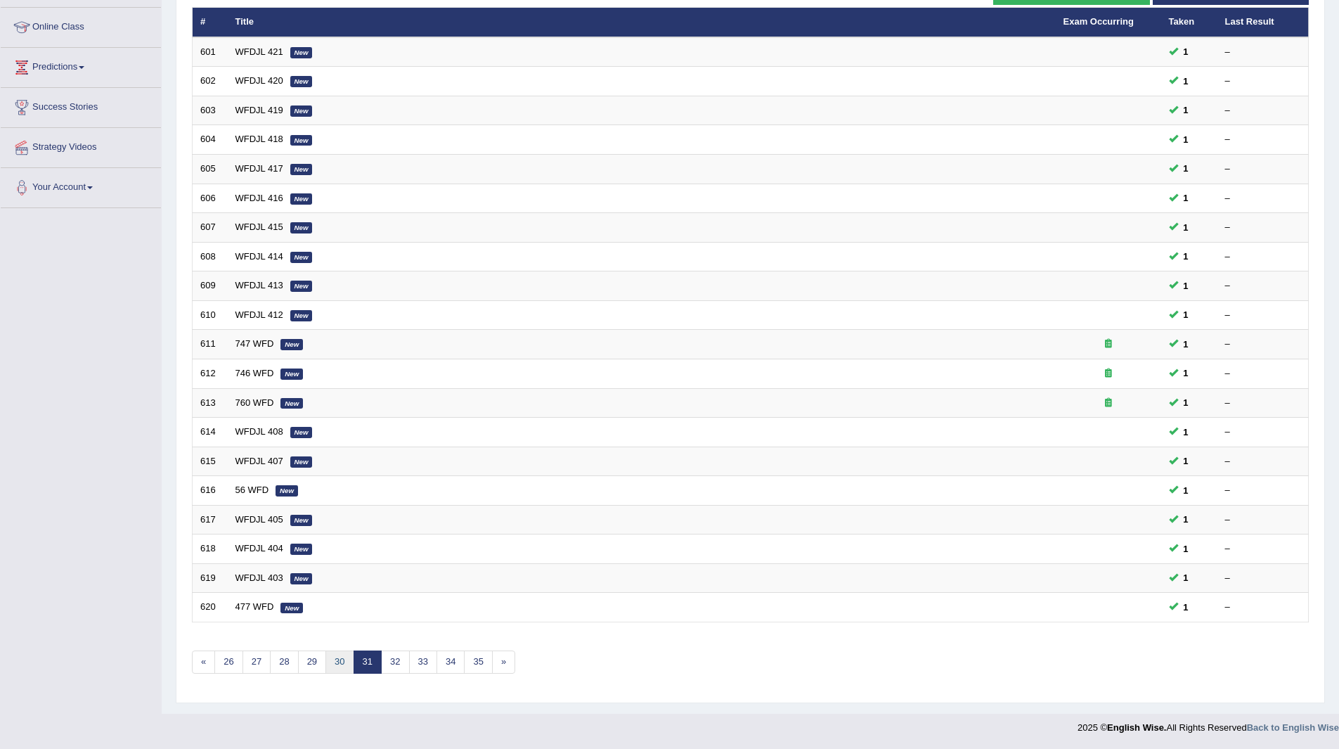
click at [342, 661] on link "30" at bounding box center [339, 661] width 28 height 23
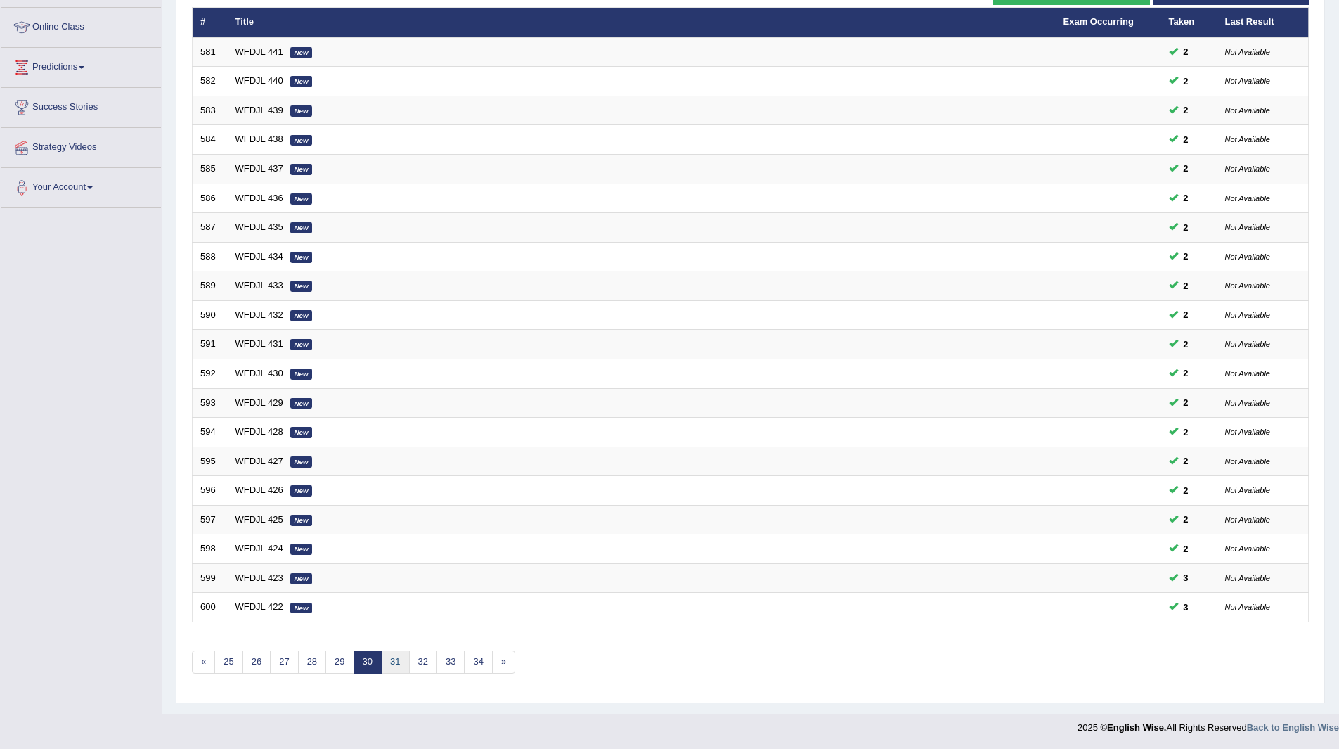
click at [390, 664] on link "31" at bounding box center [395, 661] width 28 height 23
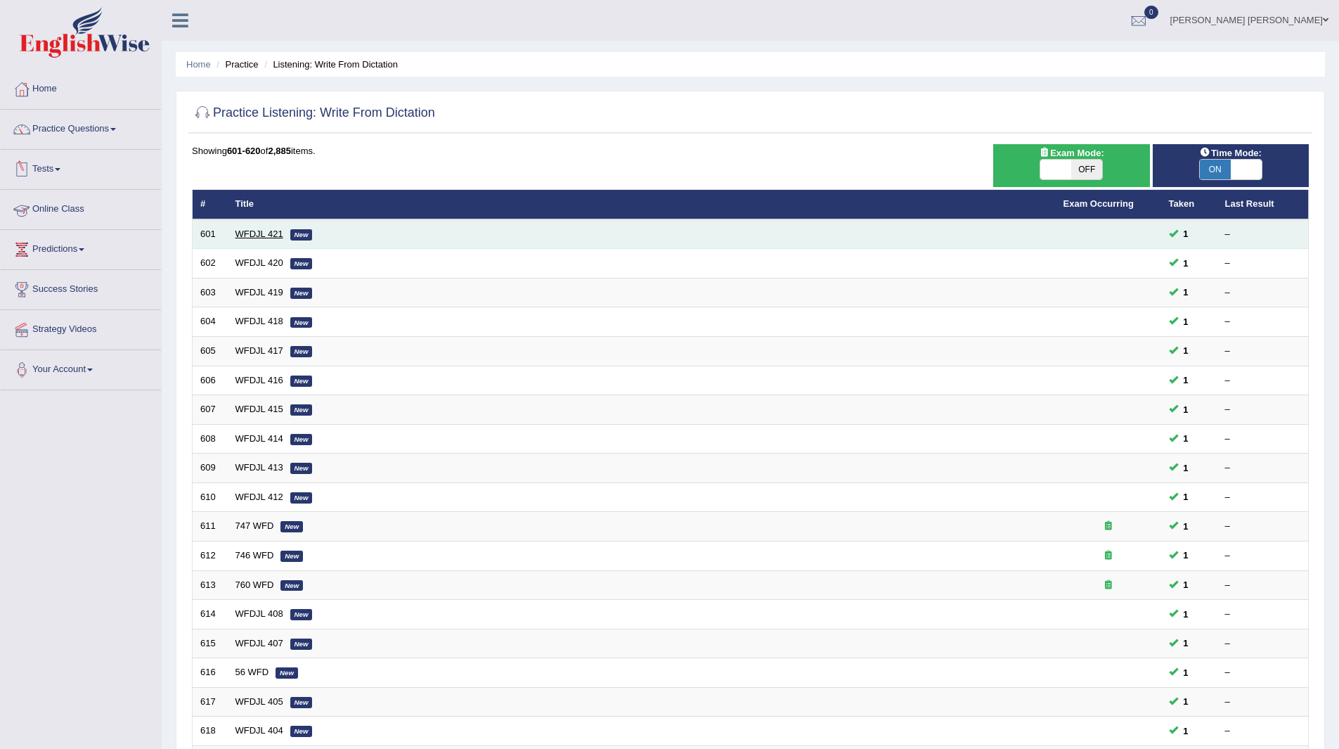
click at [260, 231] on link "WFDJL 421" at bounding box center [259, 233] width 48 height 11
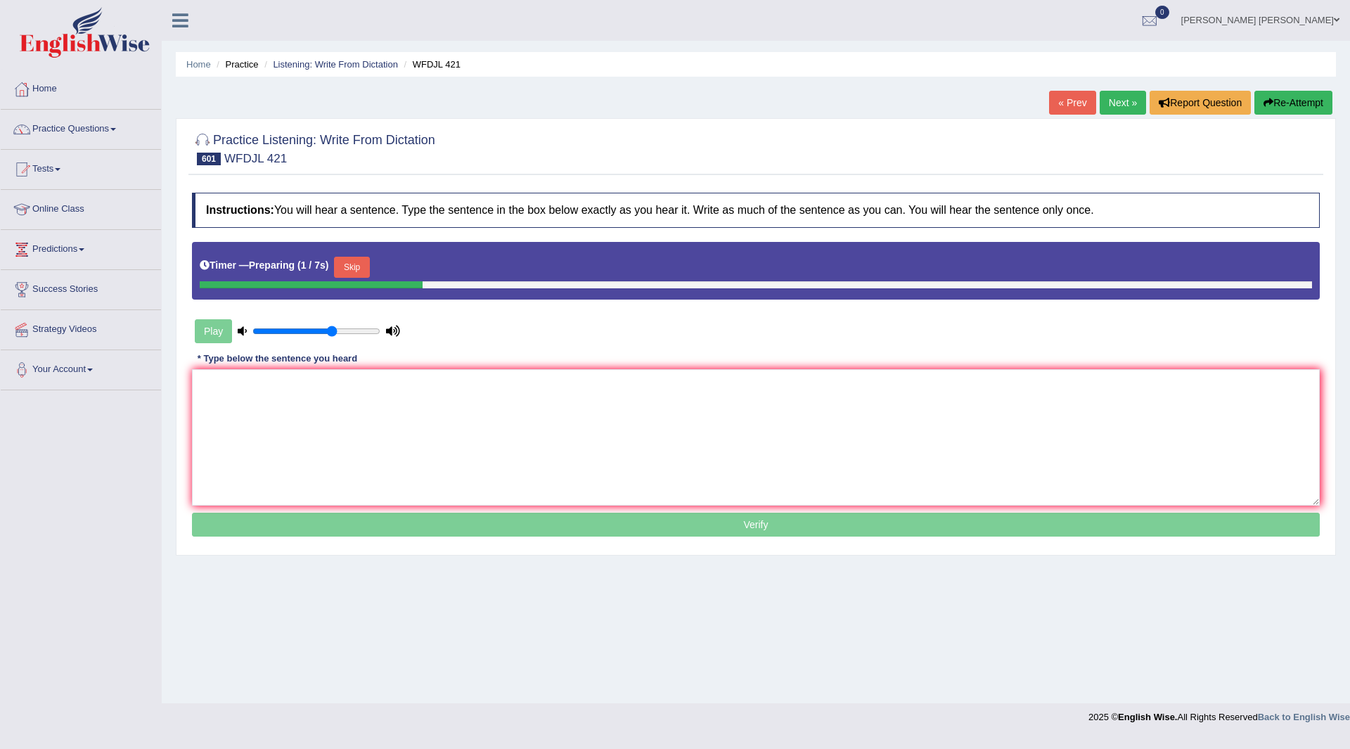
click at [354, 272] on button "Skip" at bounding box center [351, 267] width 35 height 21
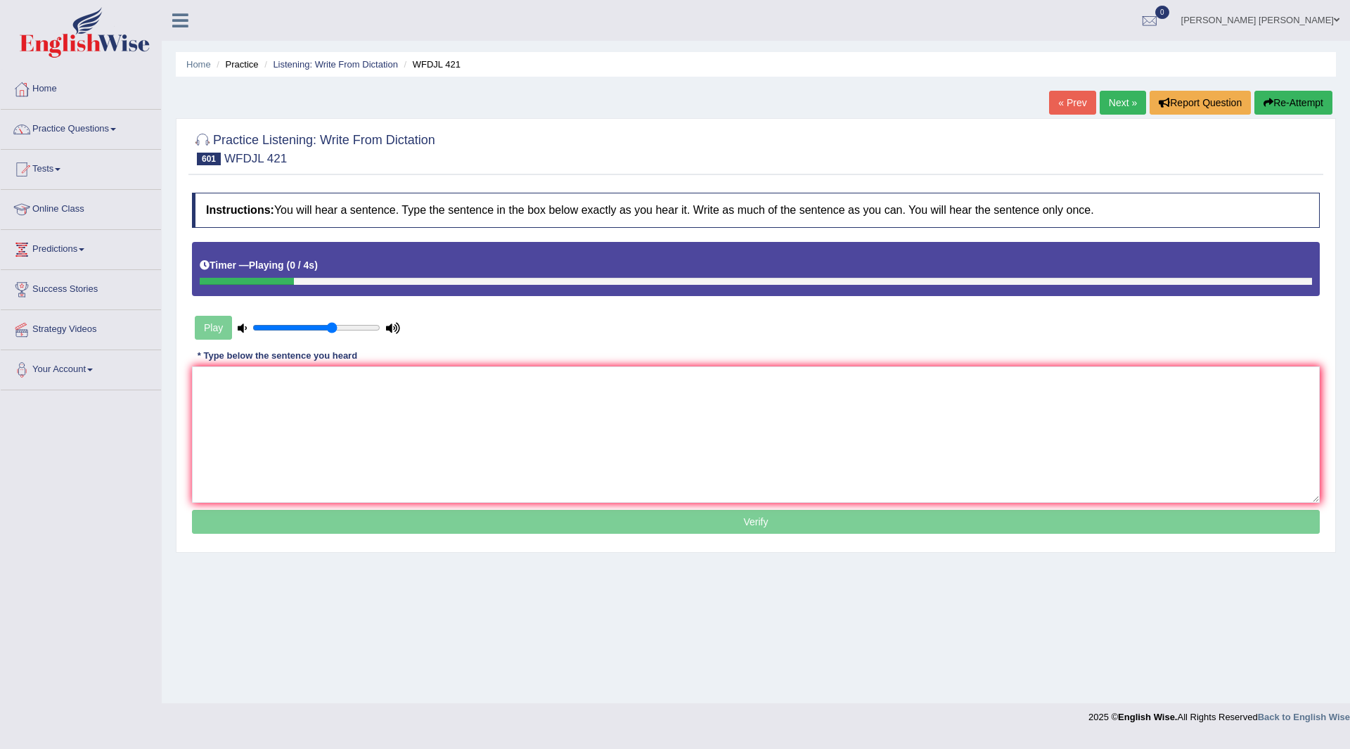
click at [379, 362] on div "Instructions: You will hear a sentence. Type the sentence in the box below exac…" at bounding box center [755, 365] width 1134 height 358
drag, startPoint x: 387, startPoint y: 427, endPoint x: 728, endPoint y: 470, distance: 343.6
click at [440, 438] on textarea at bounding box center [755, 434] width 1127 height 136
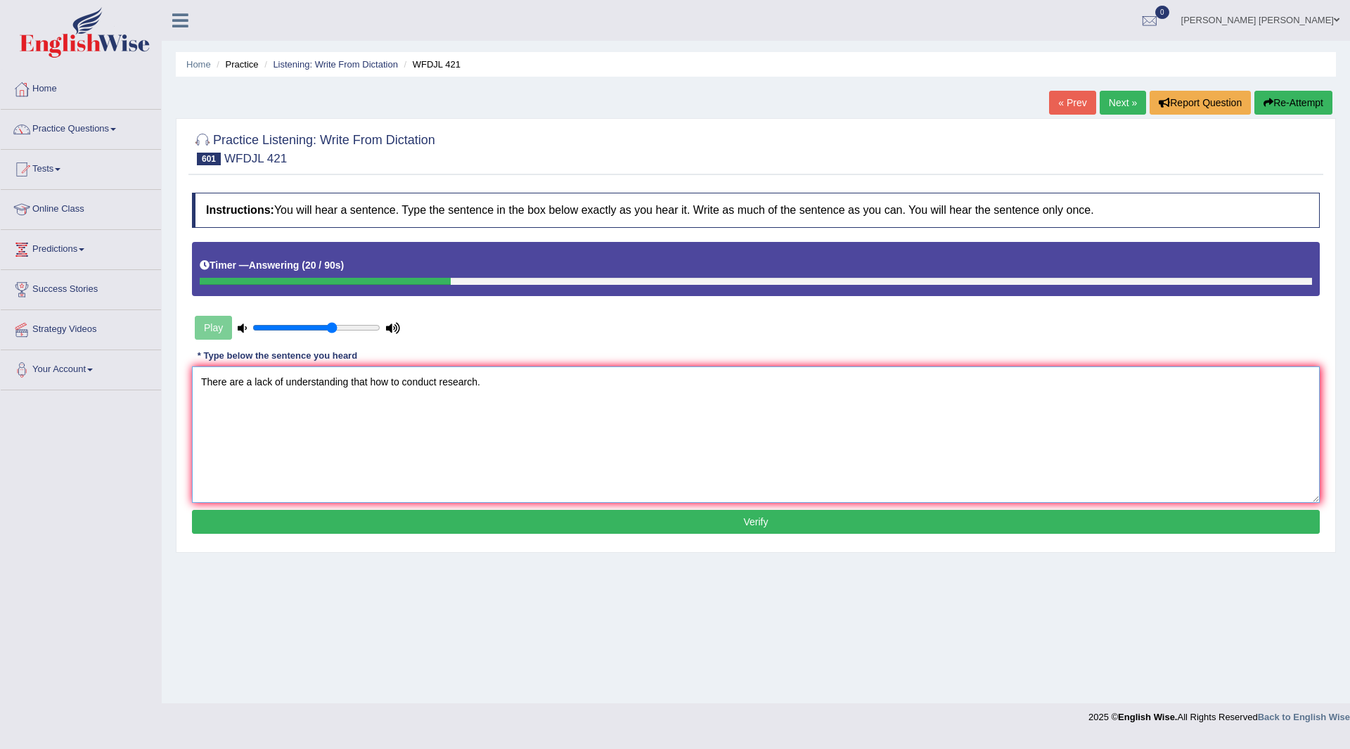
type textarea "There are a lack of understanding that how to conduct research."
click at [577, 517] on button "Verify" at bounding box center [755, 522] width 1127 height 24
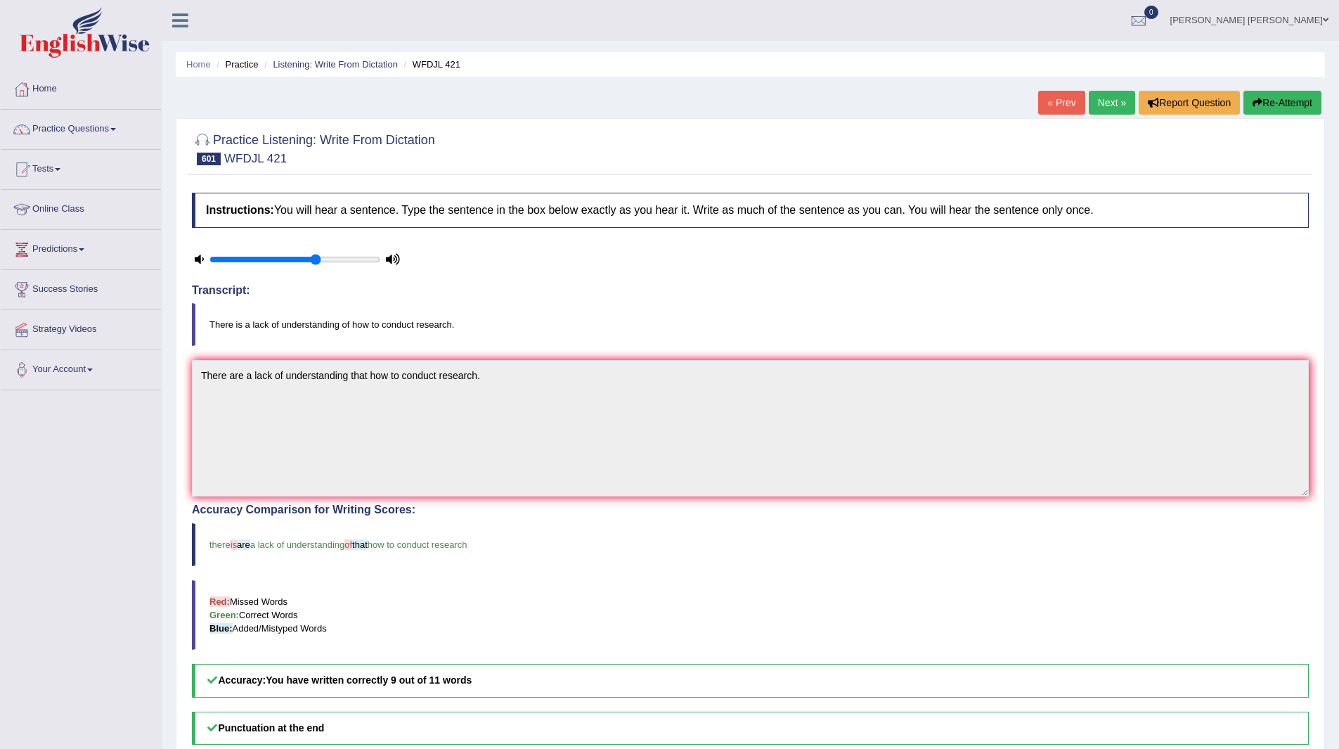
click at [1104, 98] on link "Next »" at bounding box center [1112, 103] width 46 height 24
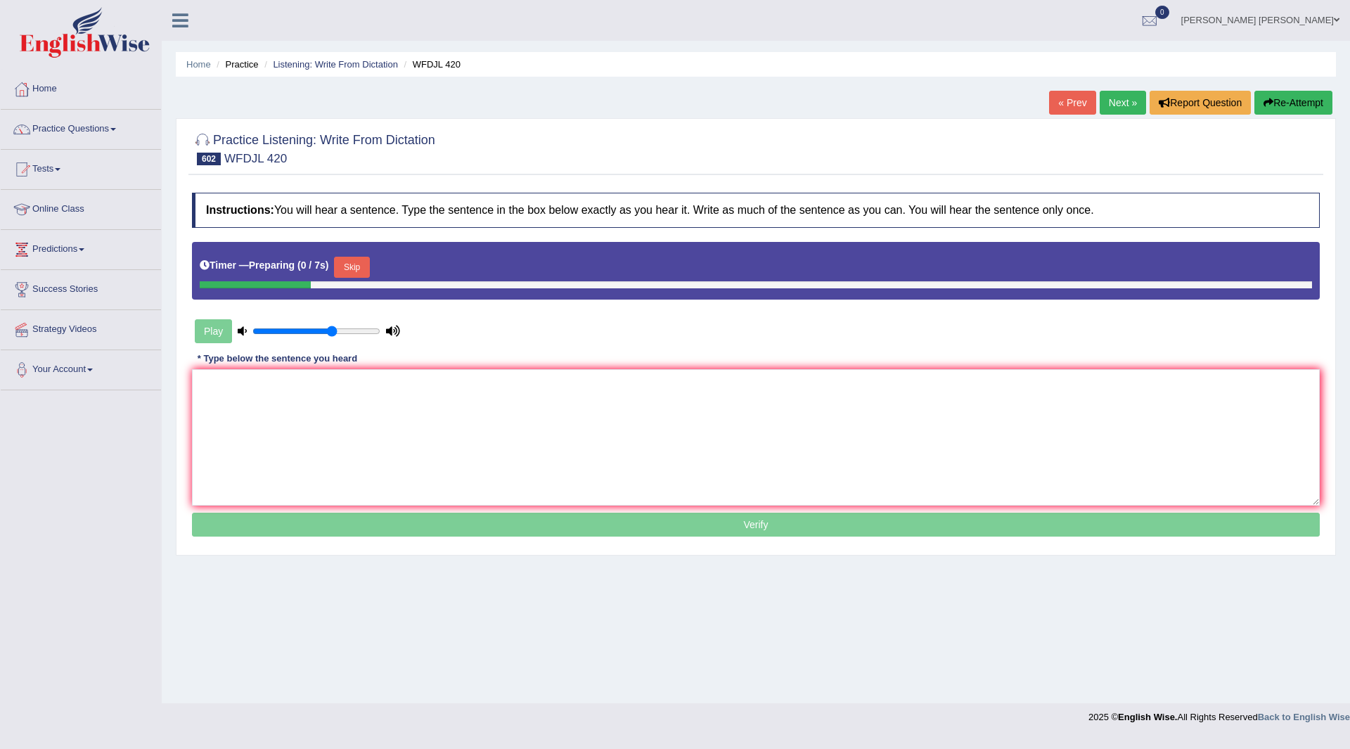
click at [364, 273] on button "Skip" at bounding box center [351, 267] width 35 height 21
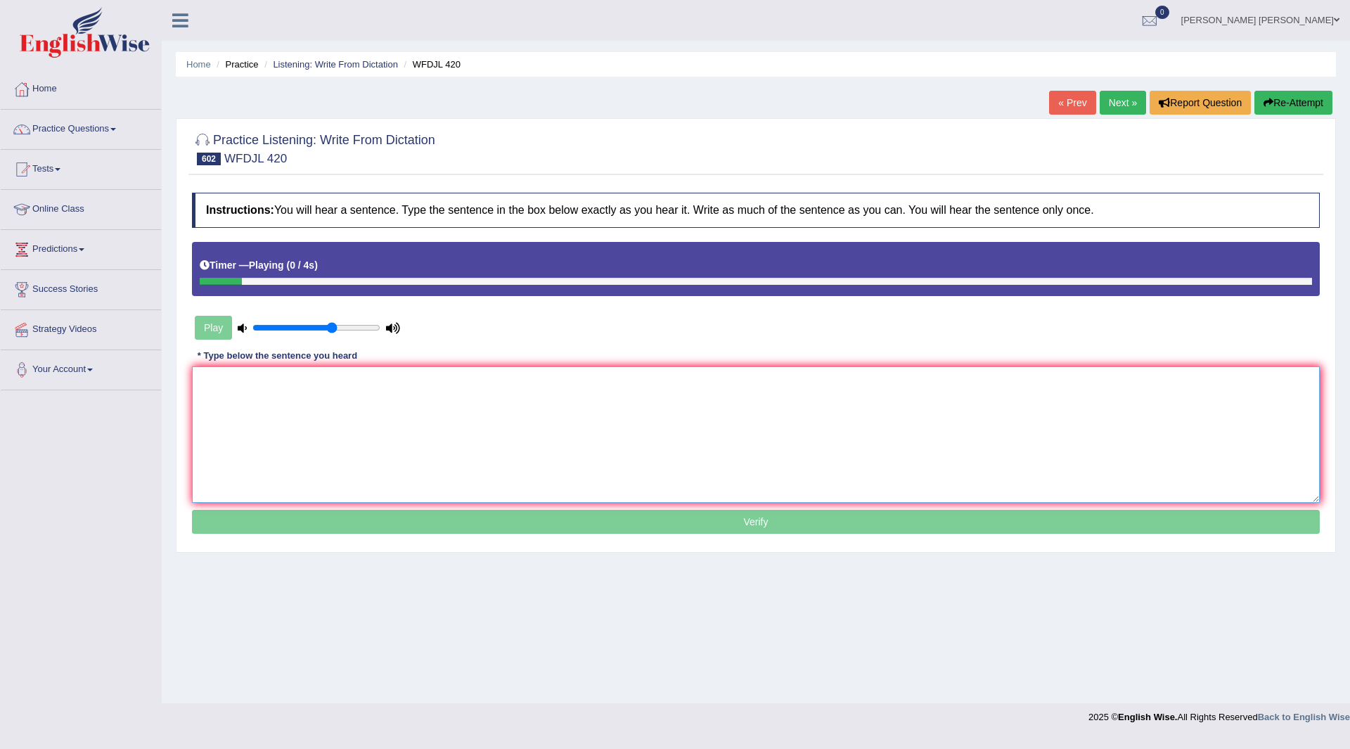
click at [345, 413] on textarea at bounding box center [755, 434] width 1127 height 136
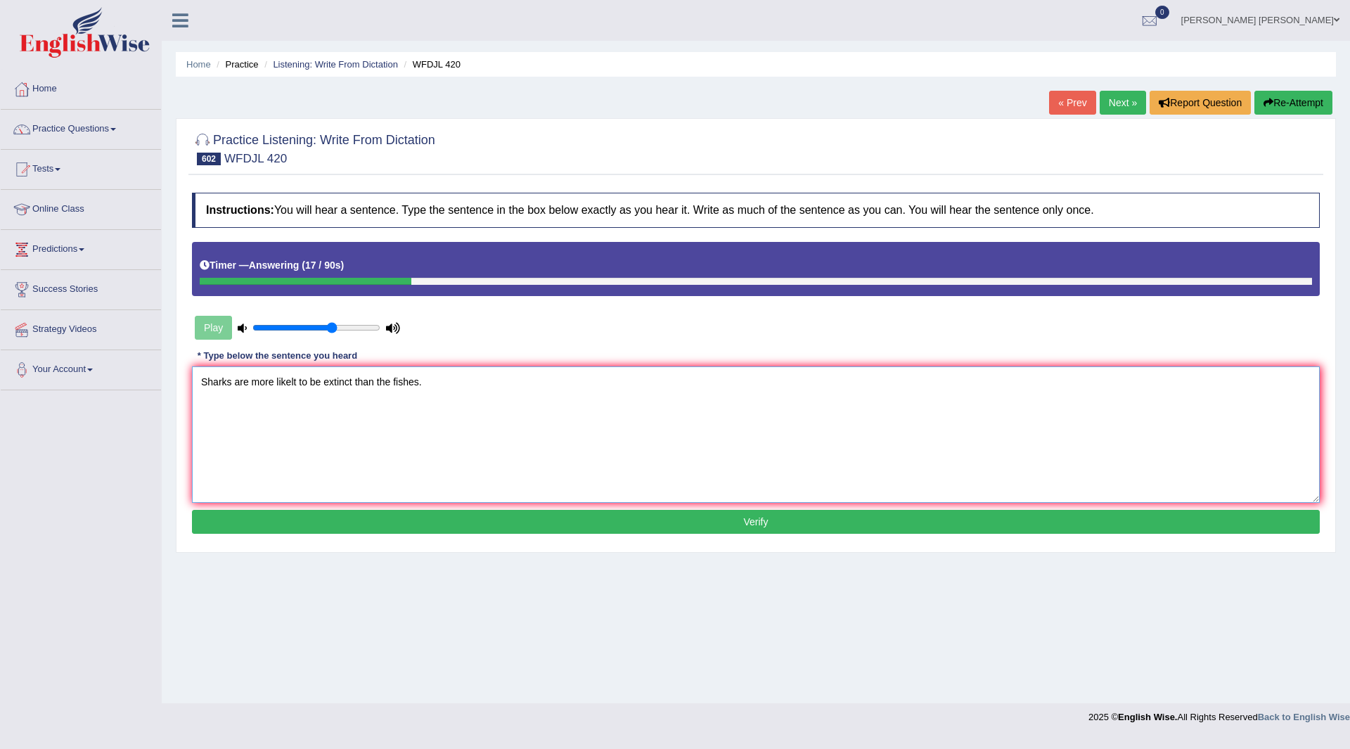
type textarea "Sharks are more likelt to be extinct than the fishes."
click at [290, 529] on button "Verify" at bounding box center [755, 522] width 1127 height 24
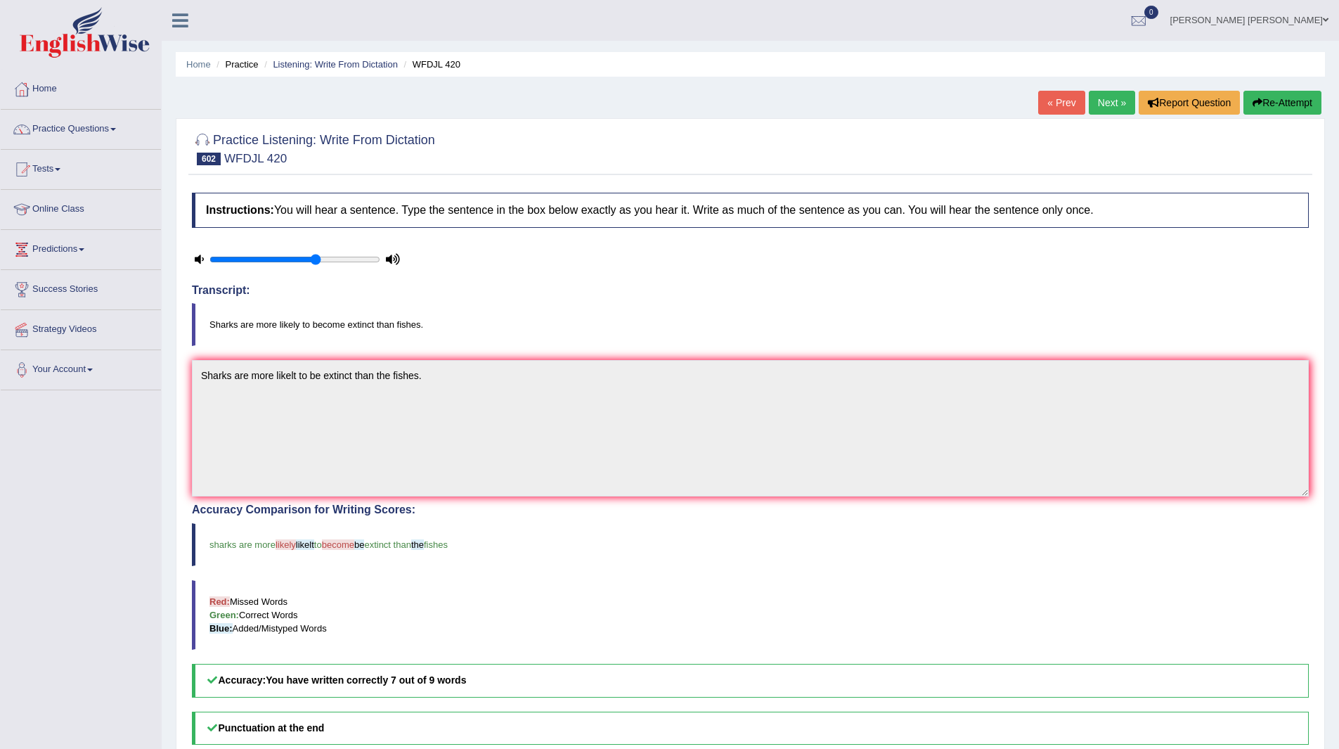
click at [1093, 99] on link "Next »" at bounding box center [1112, 103] width 46 height 24
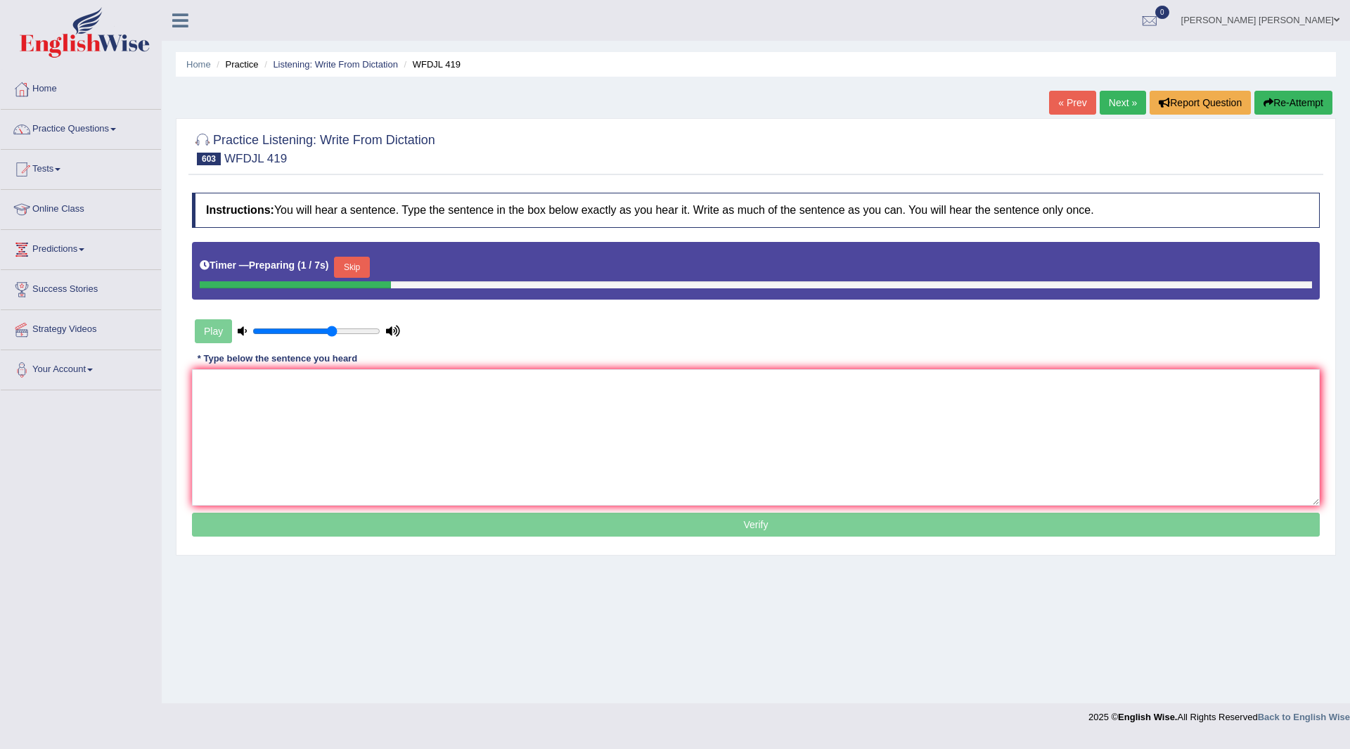
click at [351, 261] on button "Skip" at bounding box center [351, 267] width 35 height 21
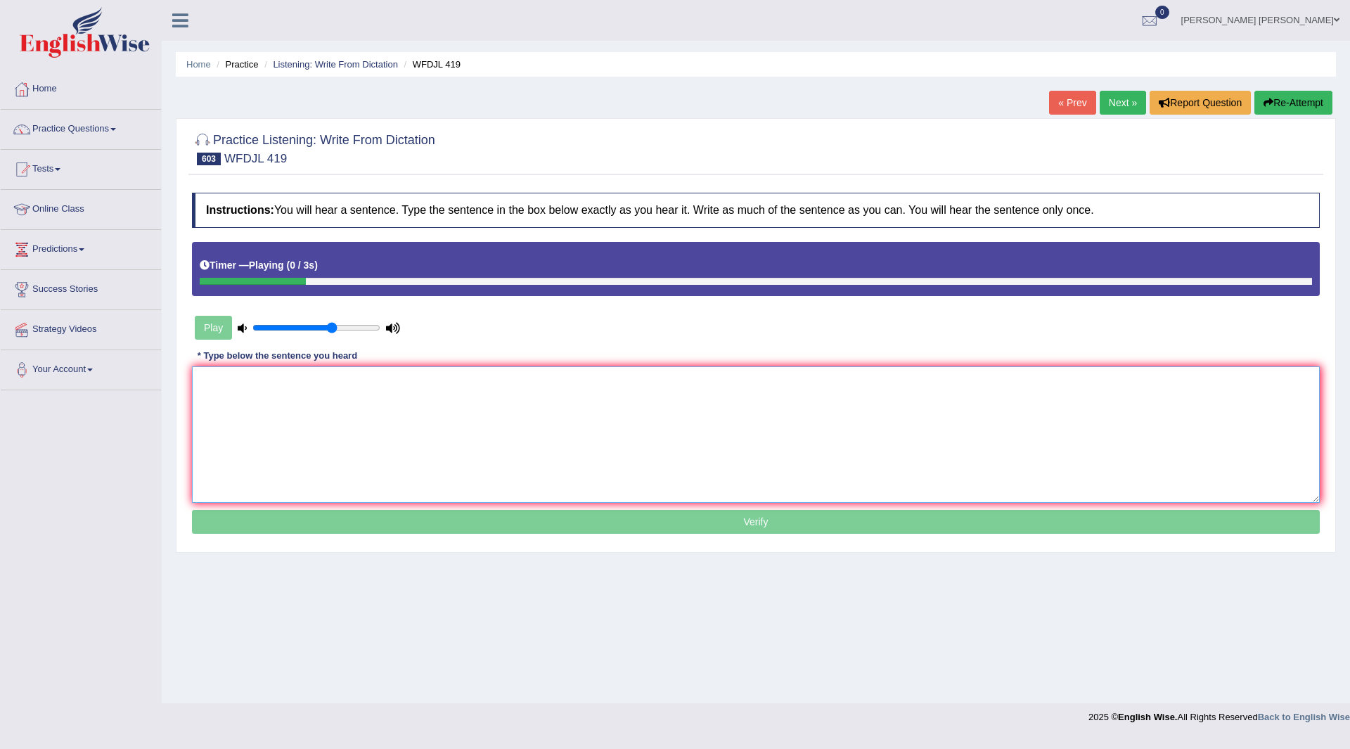
click at [355, 414] on textarea at bounding box center [755, 434] width 1127 height 136
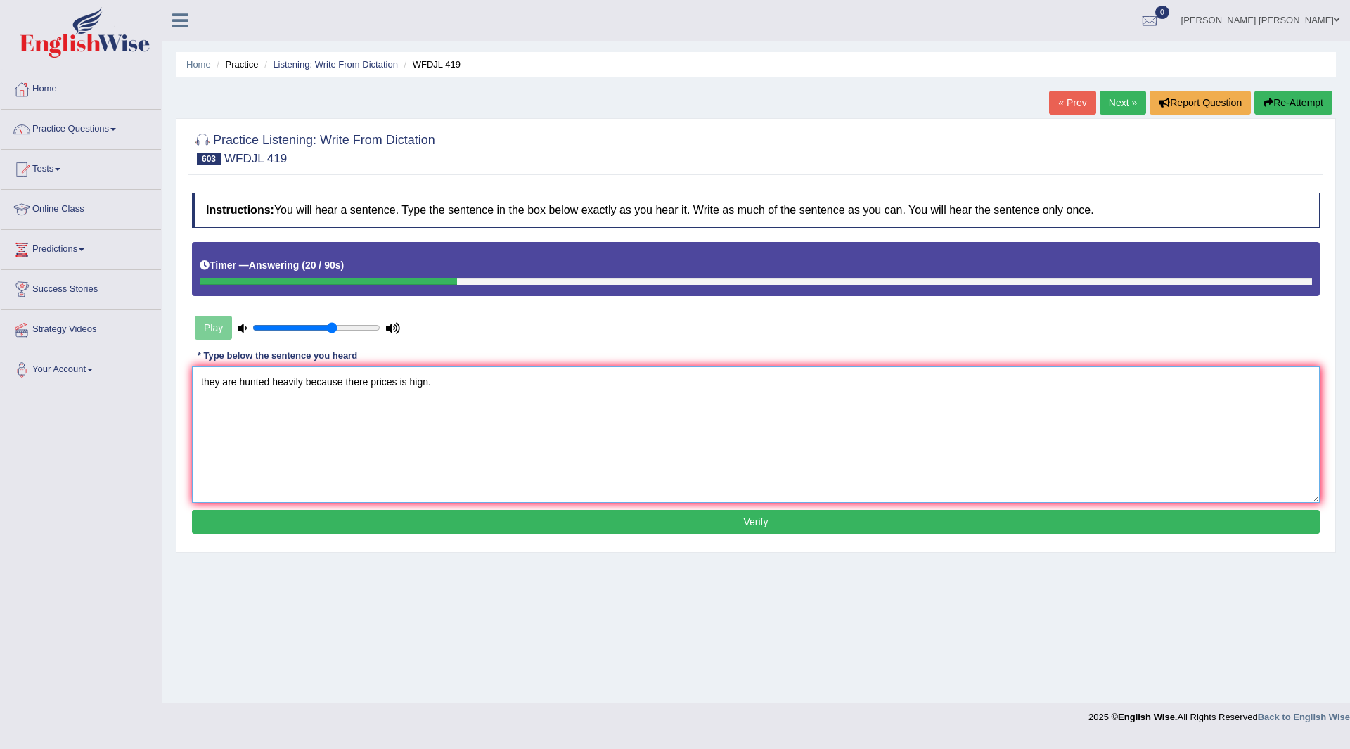
drag, startPoint x: 205, startPoint y: 379, endPoint x: 184, endPoint y: 394, distance: 25.2
click at [184, 394] on div "Practice Listening: Write From Dictation 603 WFDJL 419 Instructions: You will h…" at bounding box center [756, 335] width 1160 height 434
click at [375, 381] on textarea "They are hunted heavily because there prices is hign." at bounding box center [755, 434] width 1127 height 136
type textarea "They are hunted heavily because there their prices is hign."
click at [590, 529] on button "Verify" at bounding box center [755, 522] width 1127 height 24
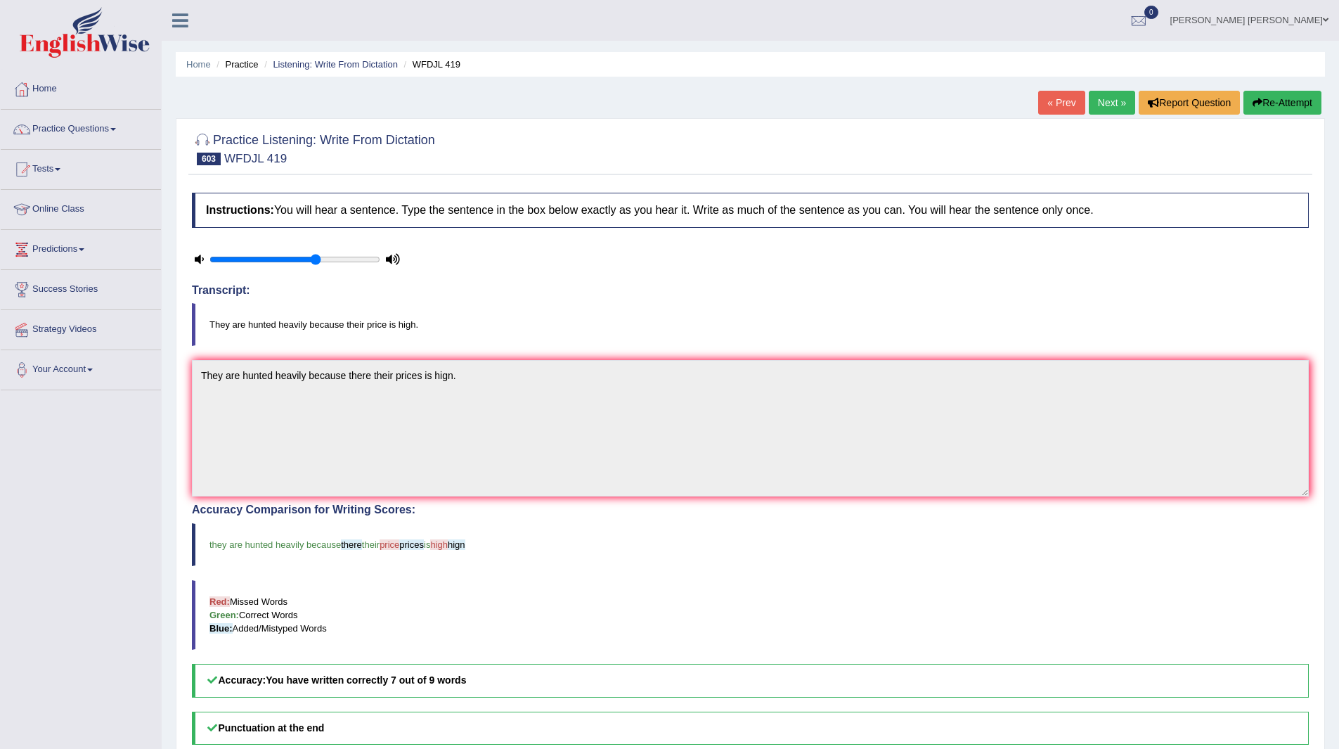
click at [1113, 108] on link "Next »" at bounding box center [1112, 103] width 46 height 24
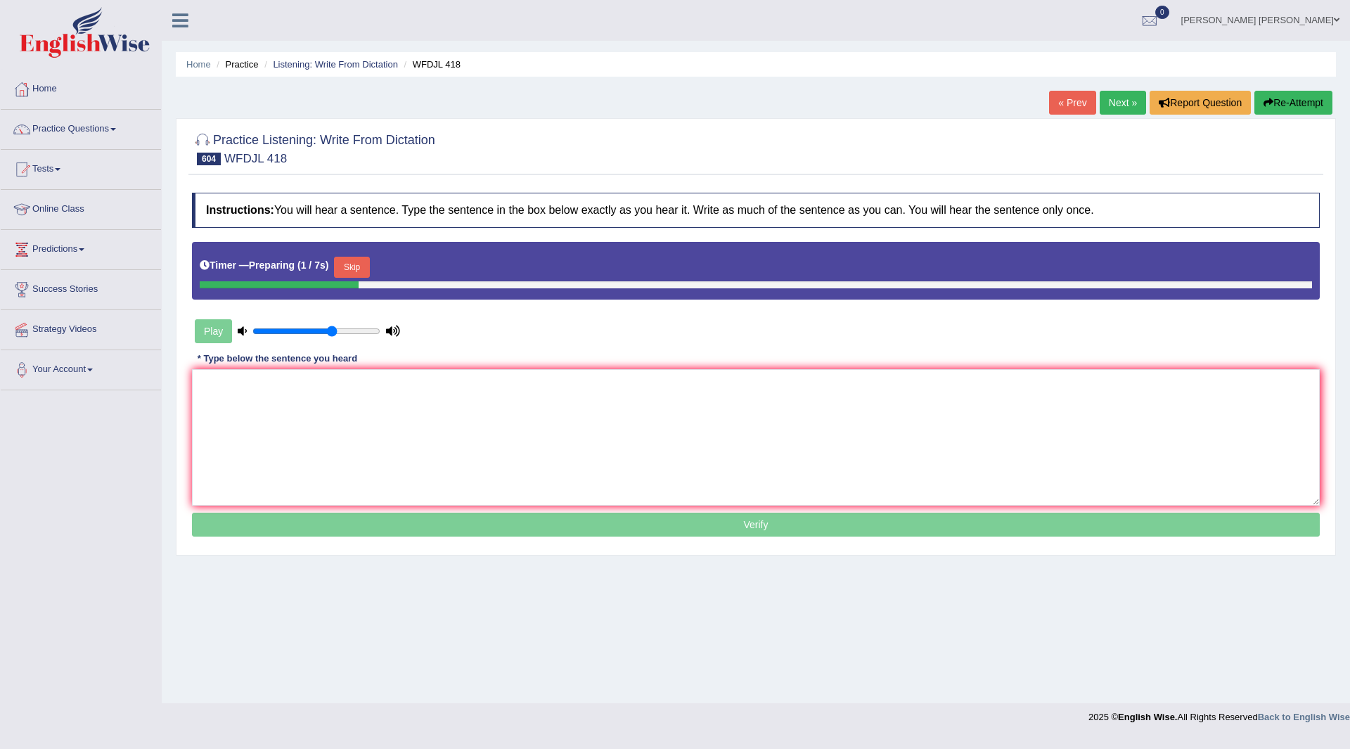
click at [364, 269] on button "Skip" at bounding box center [351, 267] width 35 height 21
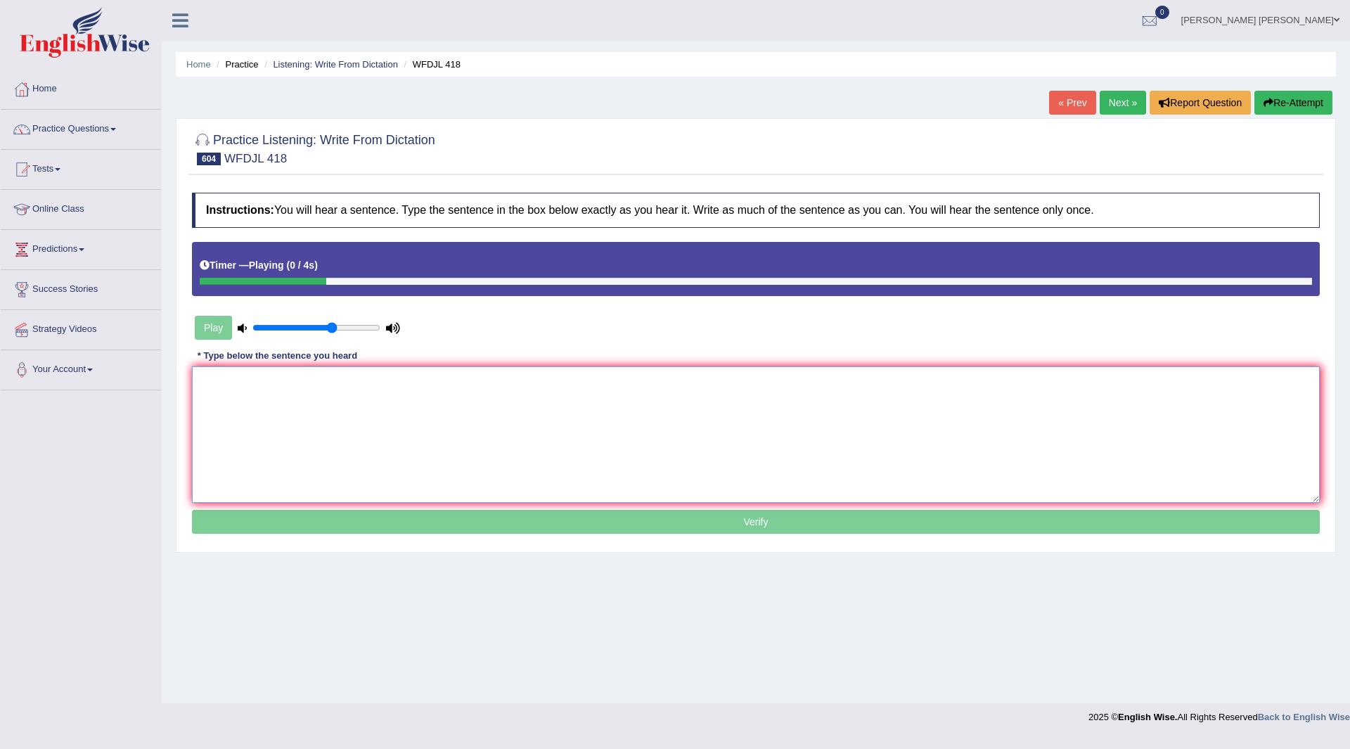
click at [358, 406] on textarea at bounding box center [755, 434] width 1127 height 136
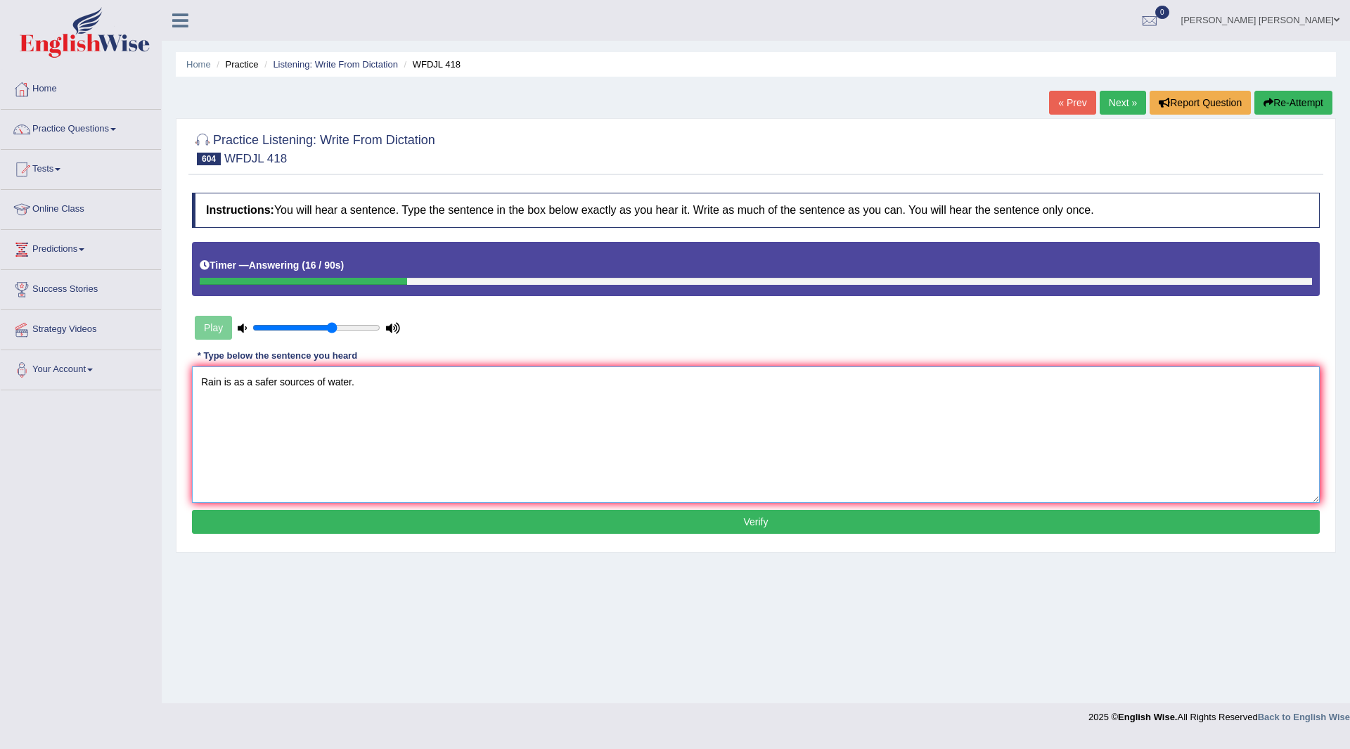
type textarea "Rain is as a safer sources of water."
click at [602, 522] on button "Verify" at bounding box center [755, 522] width 1127 height 24
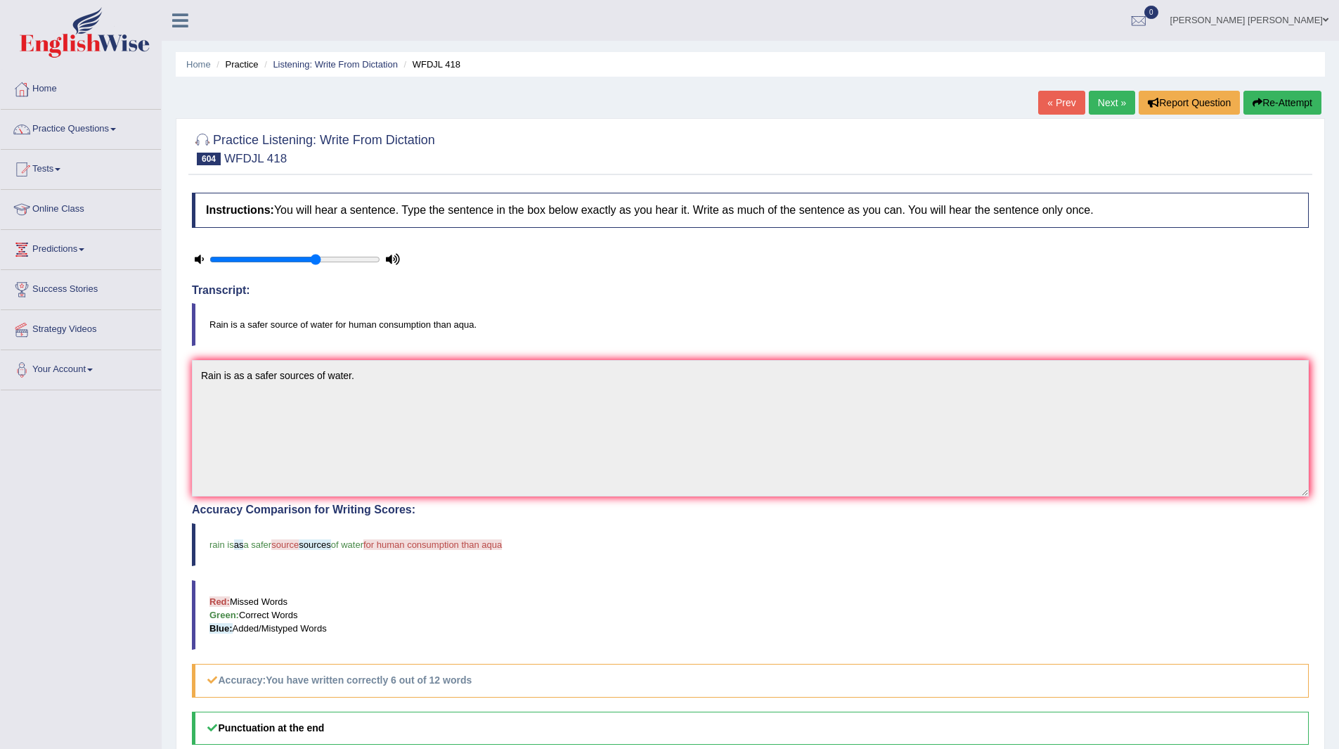
click at [1101, 101] on link "Next »" at bounding box center [1112, 103] width 46 height 24
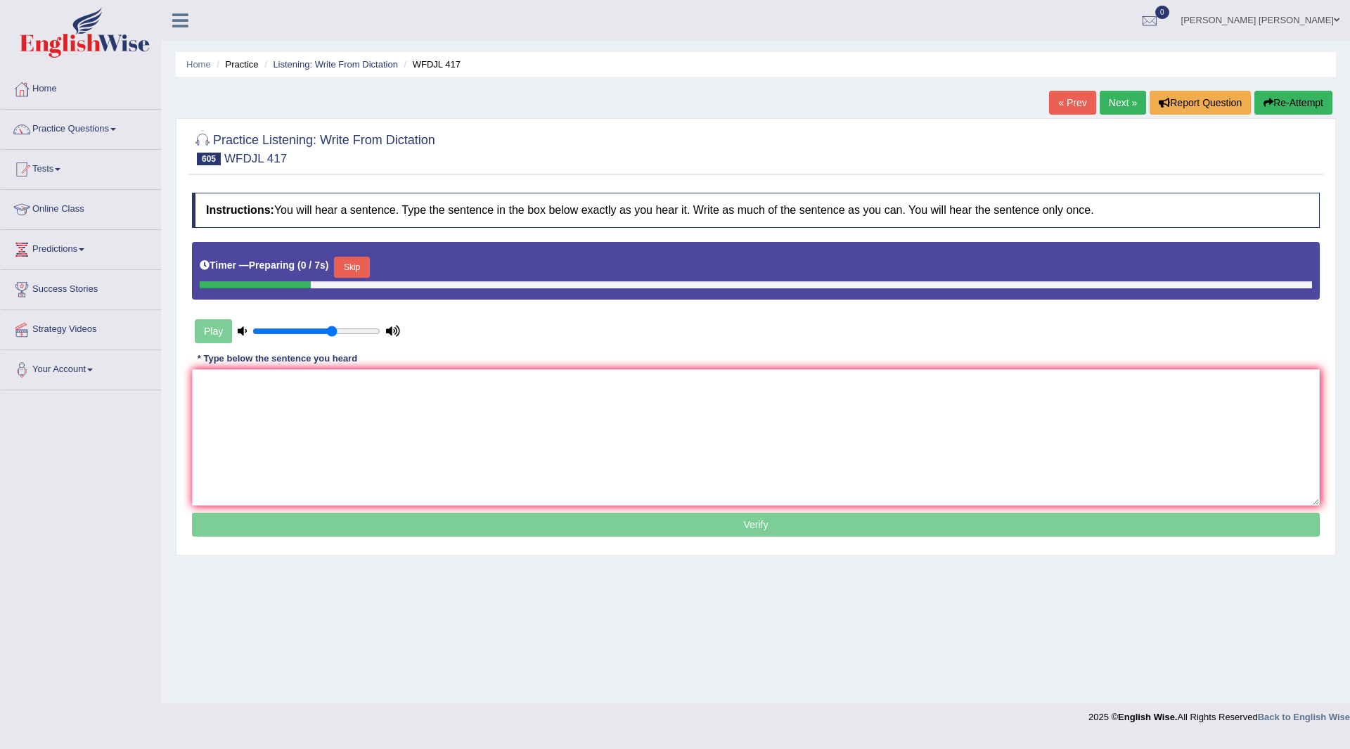
drag, startPoint x: 362, startPoint y: 266, endPoint x: 304, endPoint y: 374, distance: 122.4
click at [363, 266] on button "Skip" at bounding box center [351, 267] width 35 height 21
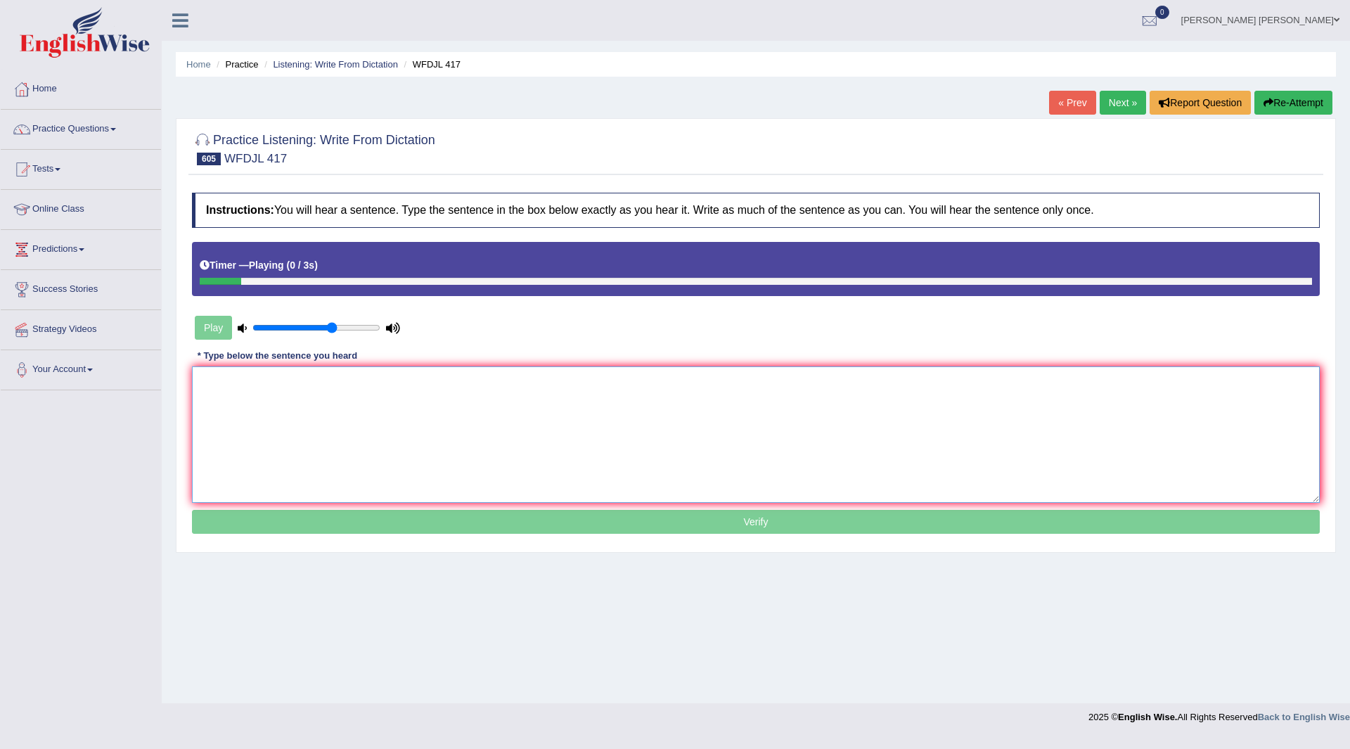
click at [267, 410] on textarea at bounding box center [755, 434] width 1127 height 136
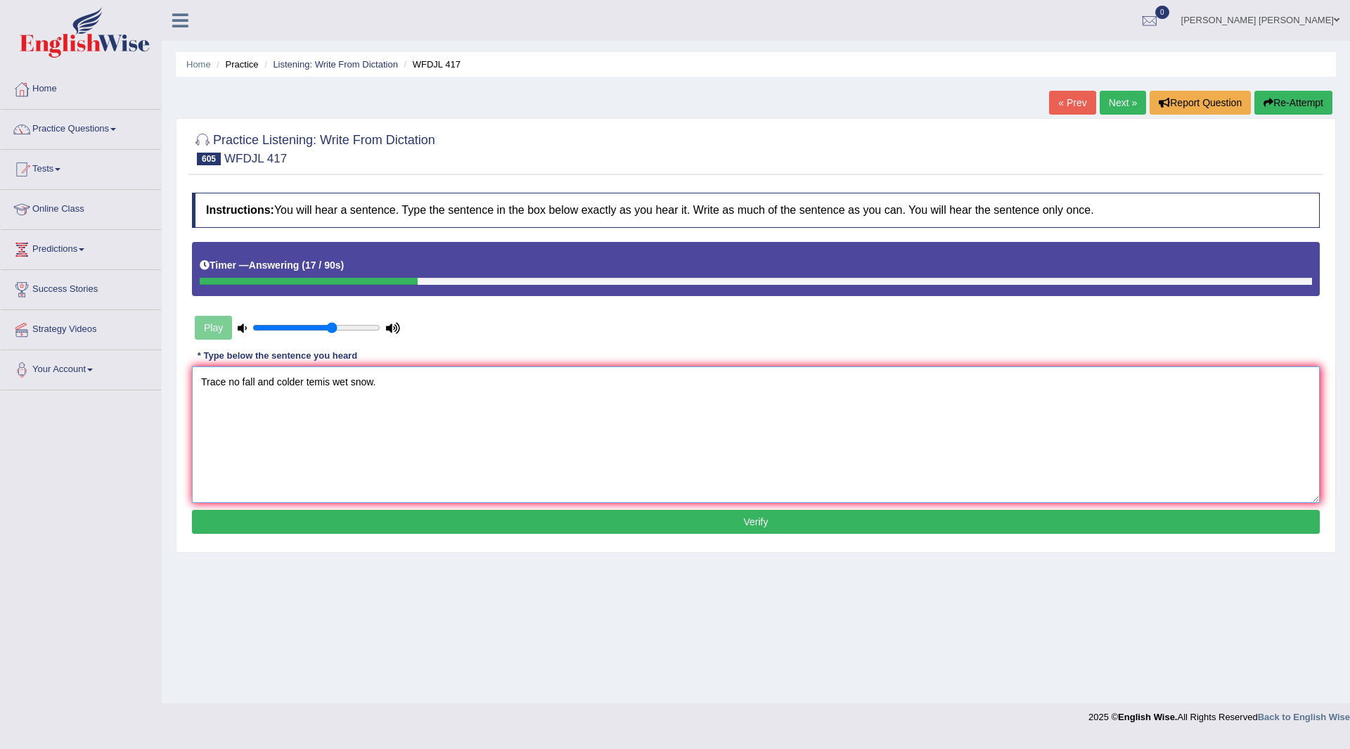
drag, startPoint x: 330, startPoint y: 379, endPoint x: 377, endPoint y: 304, distance: 88.1
click at [332, 378] on textarea "Trace no fall and colder temis wet snow." at bounding box center [755, 434] width 1127 height 136
type textarea "Trace no fall and colder temperature wet snow."
click at [646, 522] on button "Verify" at bounding box center [755, 522] width 1127 height 24
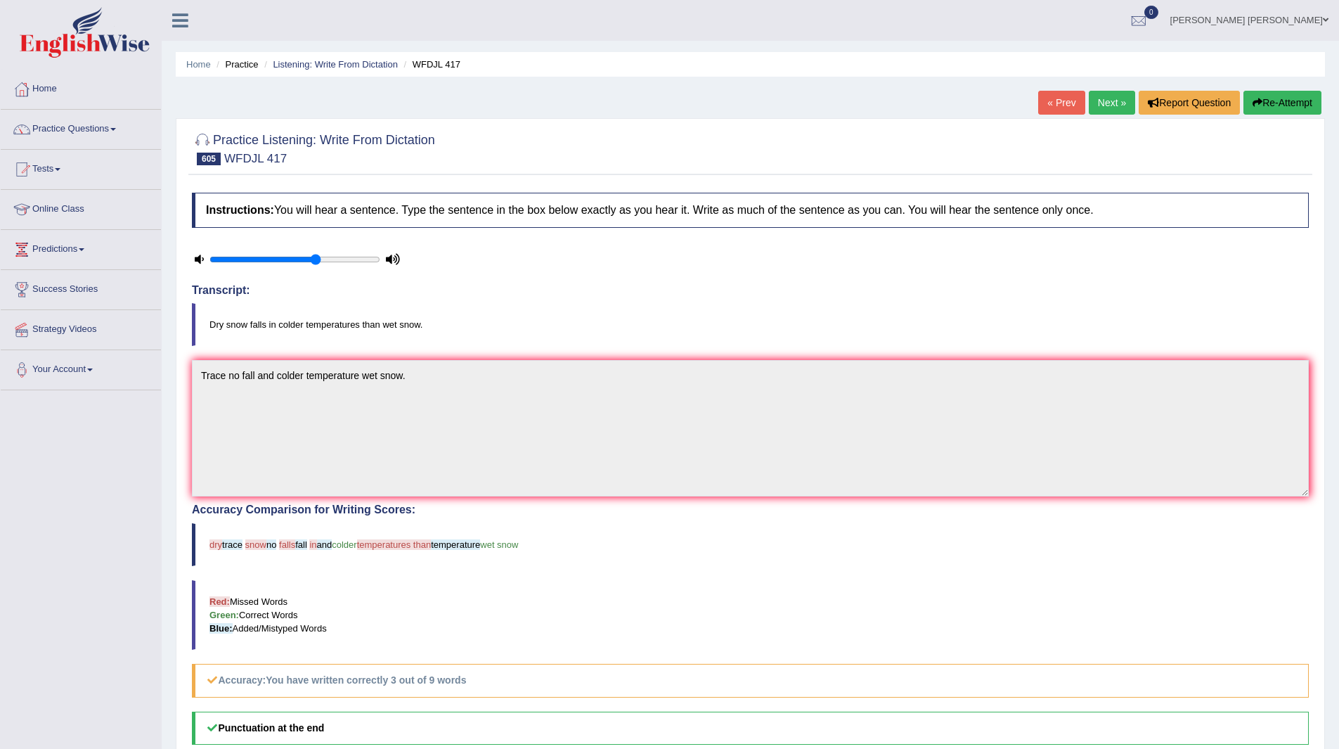
click at [1282, 104] on button "Re-Attempt" at bounding box center [1282, 103] width 78 height 24
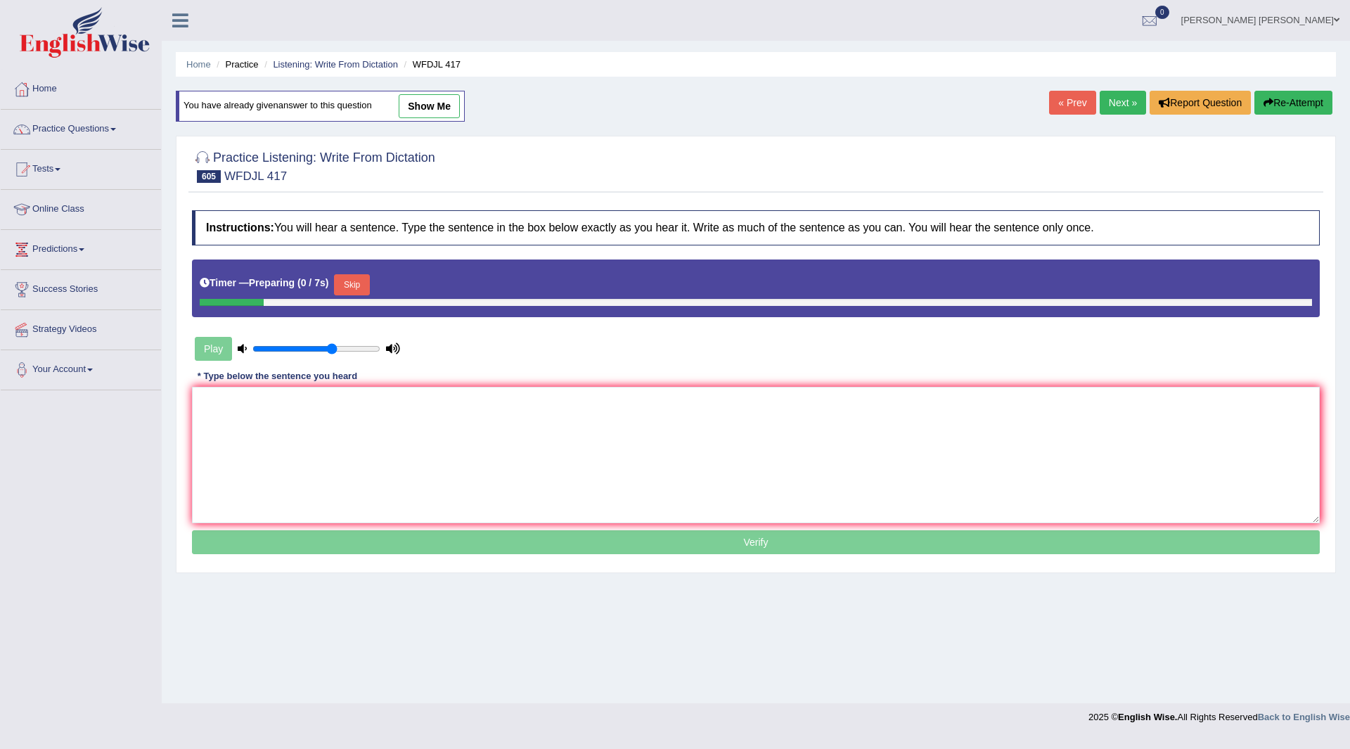
click at [366, 285] on button "Skip" at bounding box center [351, 284] width 35 height 21
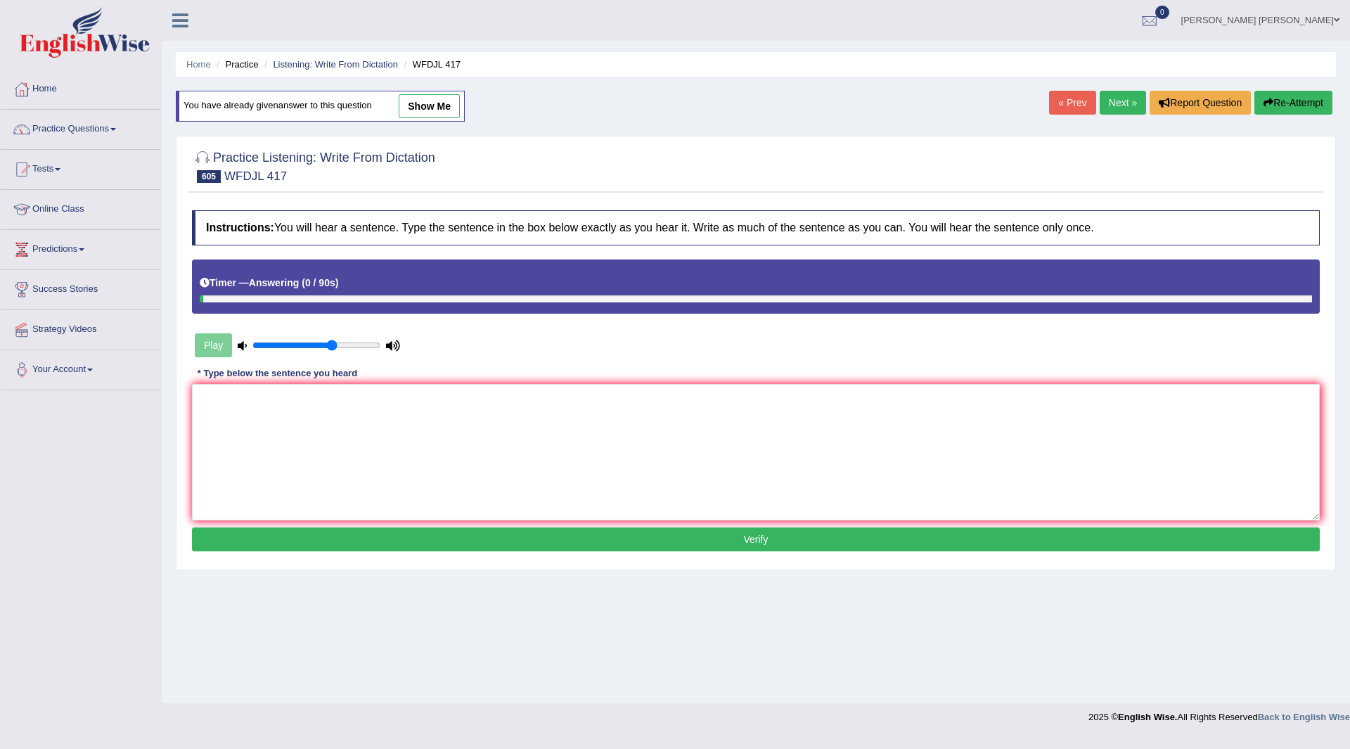
click at [1116, 106] on link "Next »" at bounding box center [1122, 103] width 46 height 24
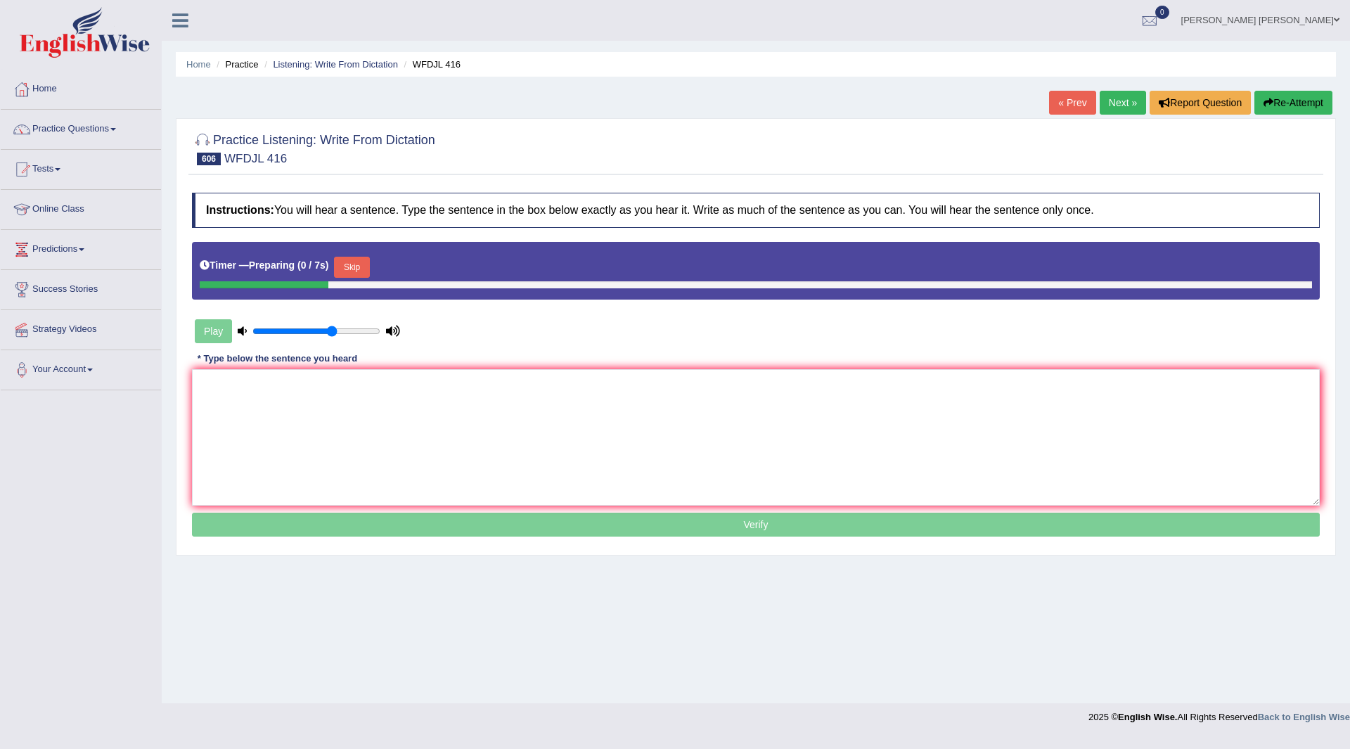
click at [363, 268] on button "Skip" at bounding box center [351, 267] width 35 height 21
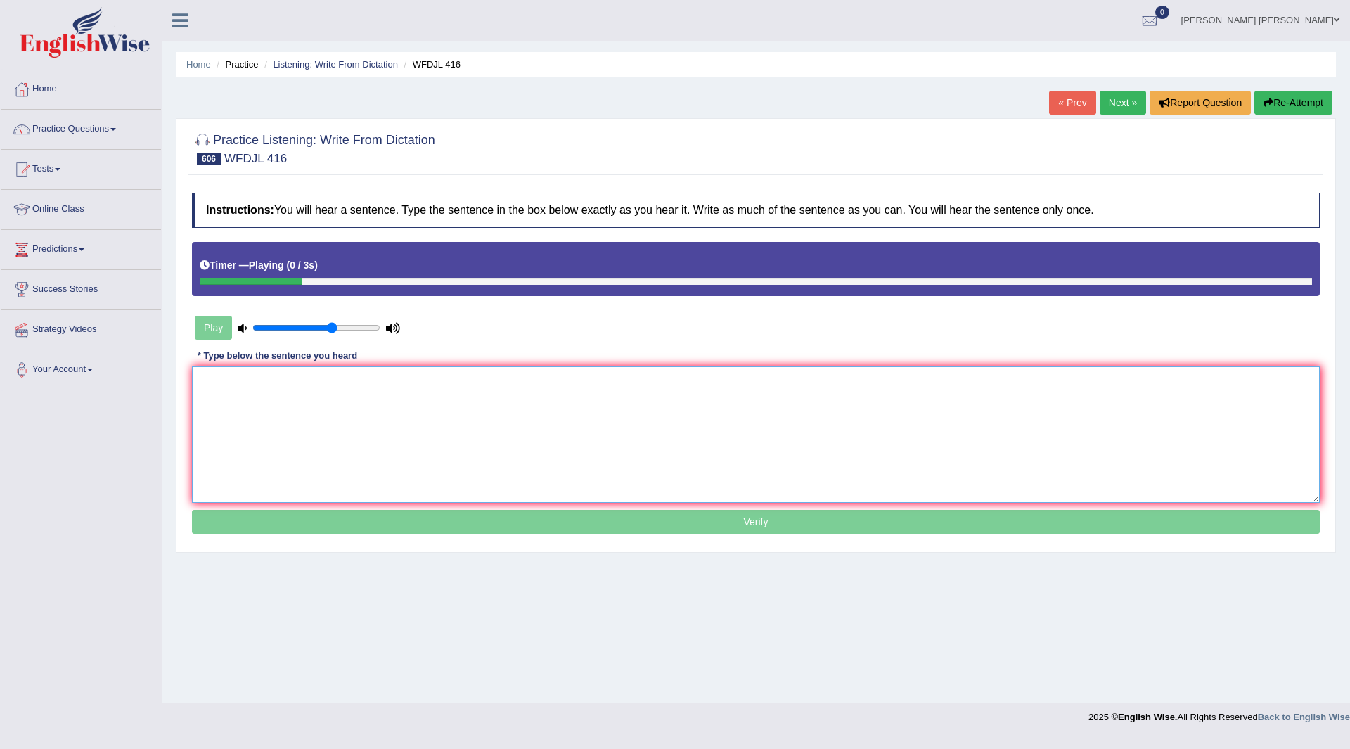
click at [268, 410] on textarea at bounding box center [755, 434] width 1127 height 136
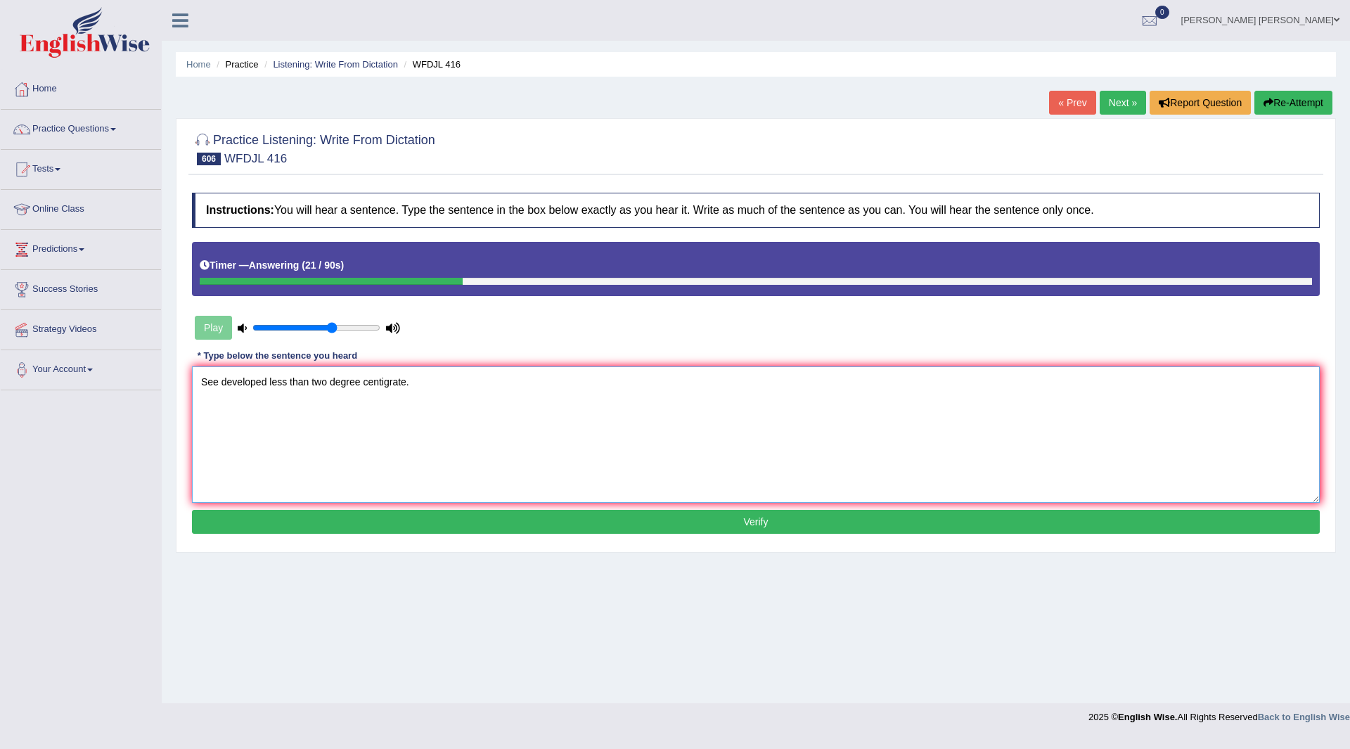
type textarea "See developed less than two degree centigrate."
click at [441, 524] on button "Verify" at bounding box center [755, 522] width 1127 height 24
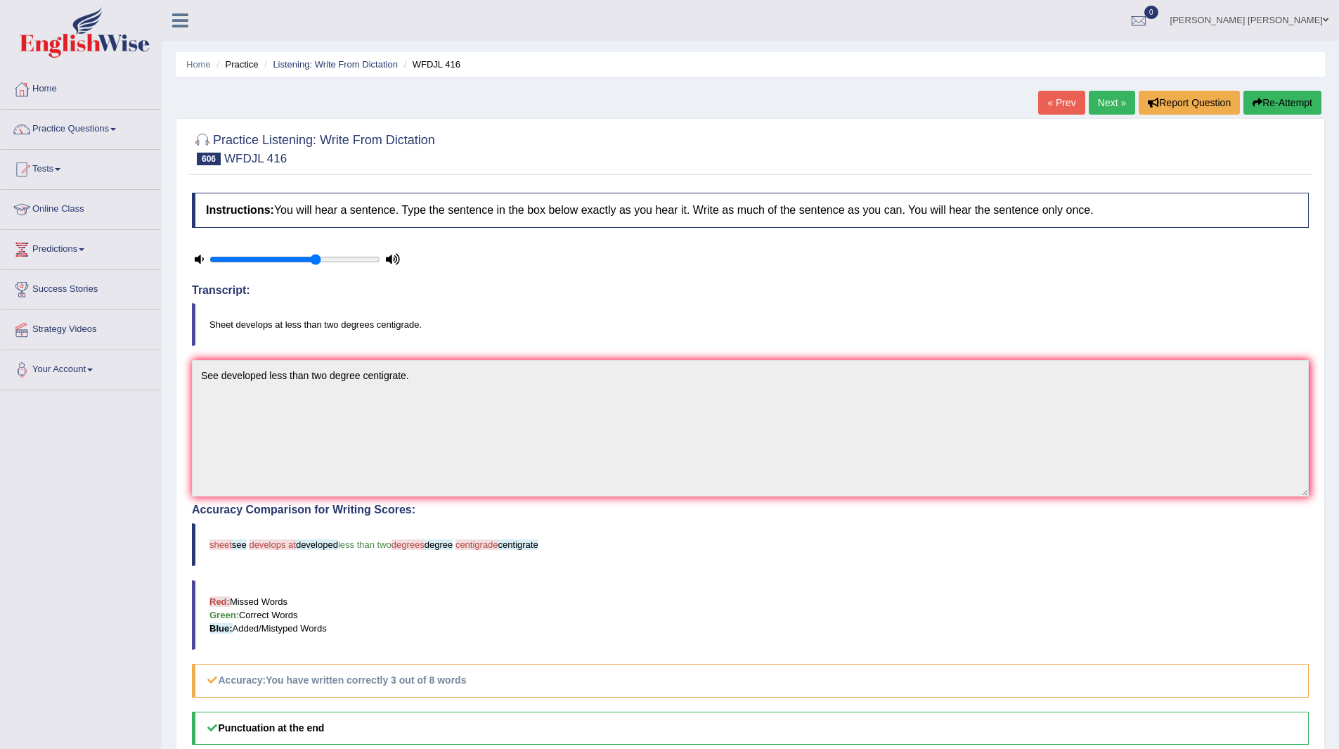
click at [1108, 101] on link "Next »" at bounding box center [1112, 103] width 46 height 24
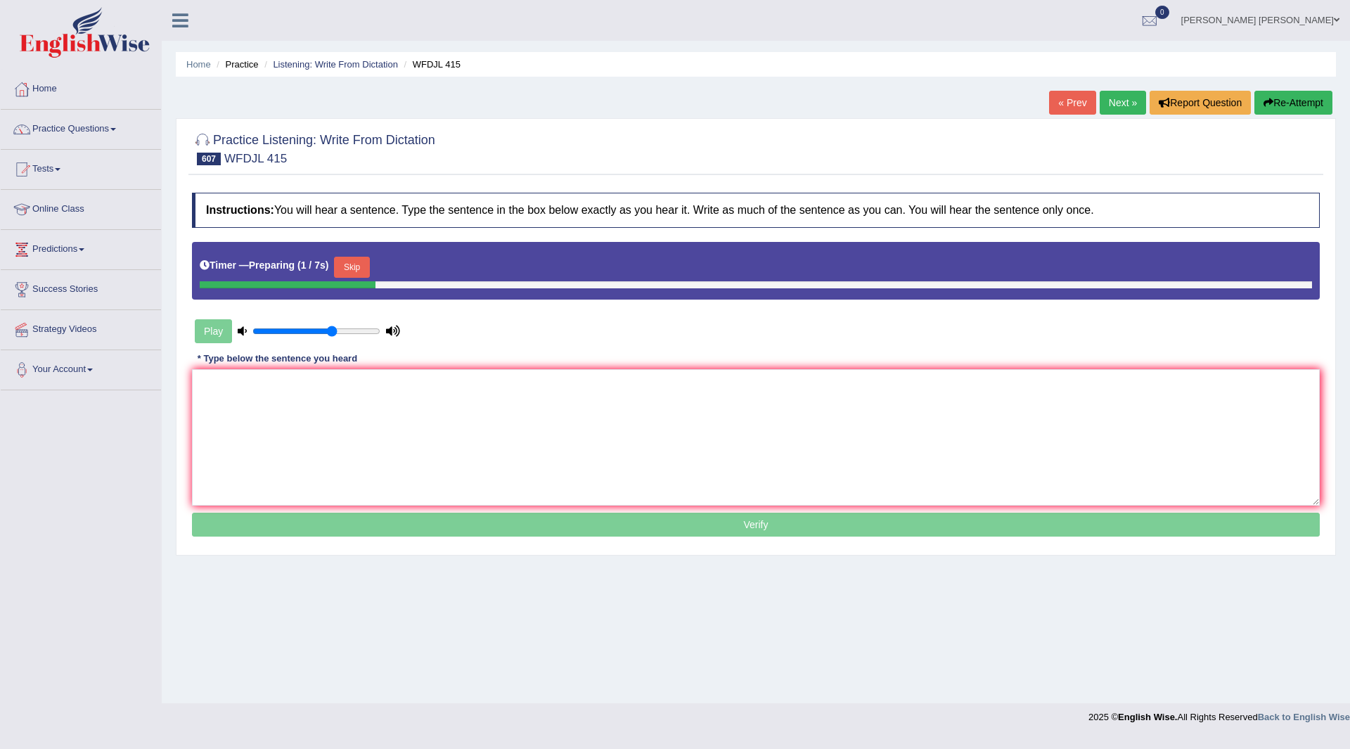
click at [359, 263] on button "Skip" at bounding box center [351, 267] width 35 height 21
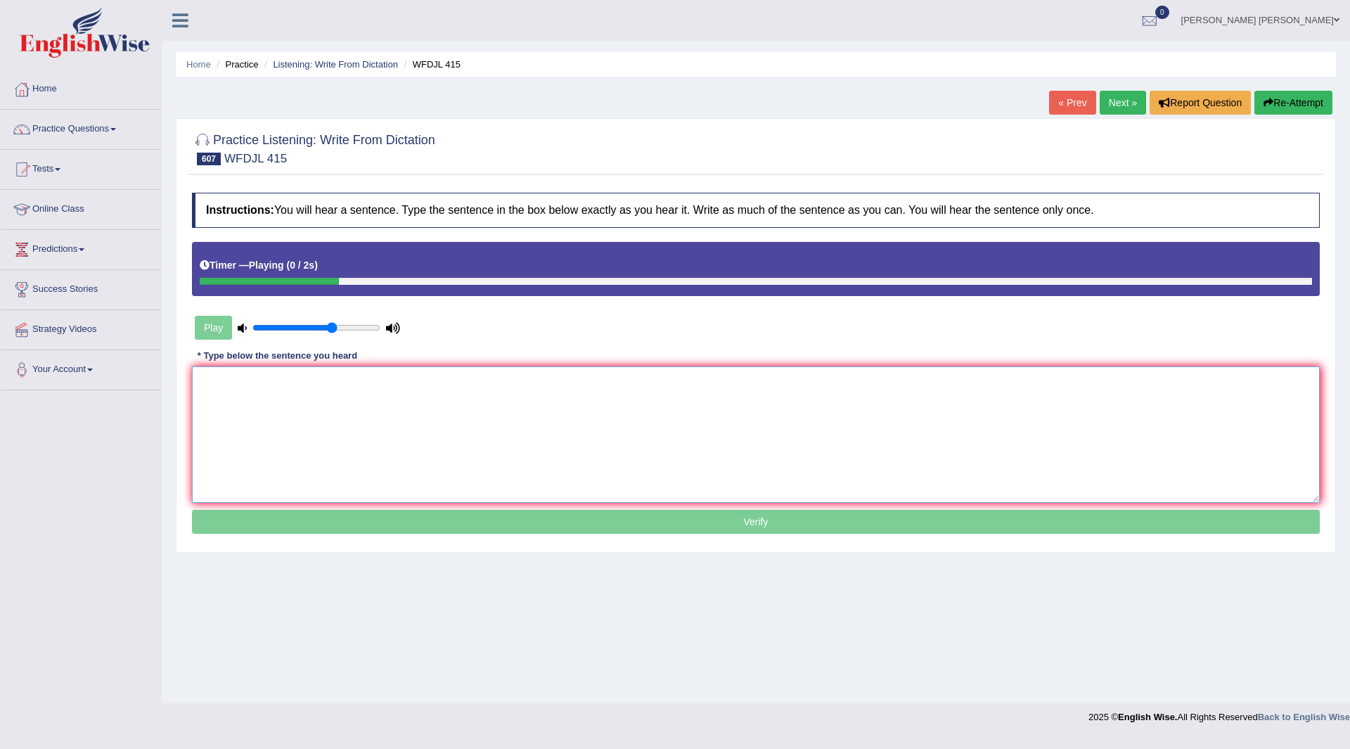
click at [315, 411] on textarea at bounding box center [755, 434] width 1127 height 136
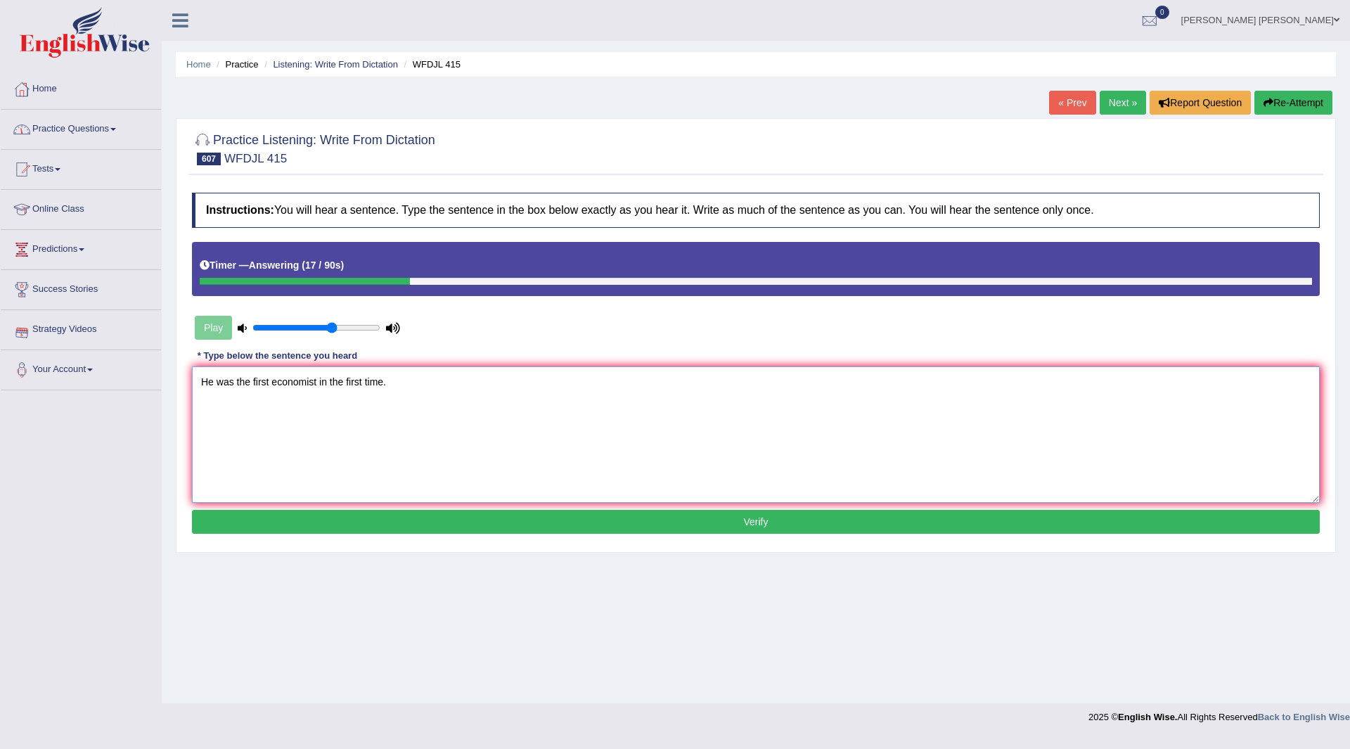
type textarea "He was the first economist in the first time."
click at [581, 512] on button "Verify" at bounding box center [755, 522] width 1127 height 24
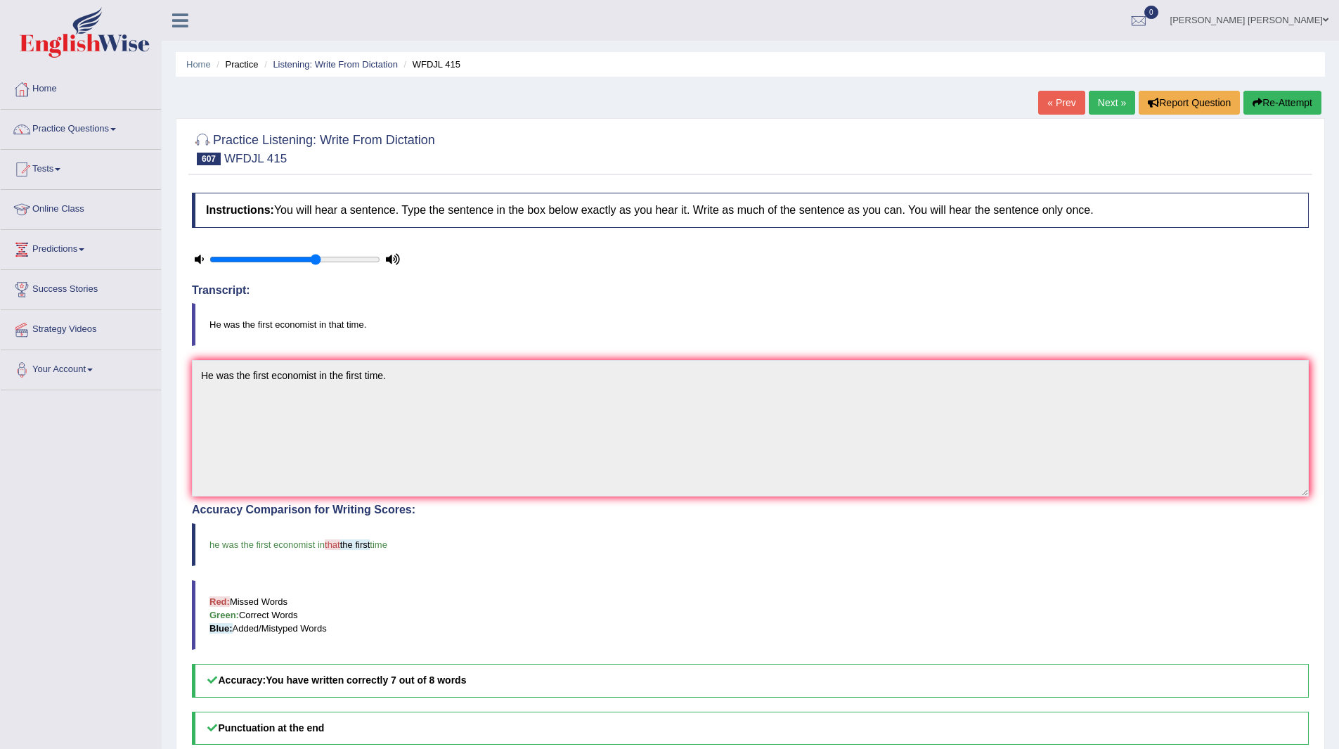
click at [1108, 104] on link "Next »" at bounding box center [1112, 103] width 46 height 24
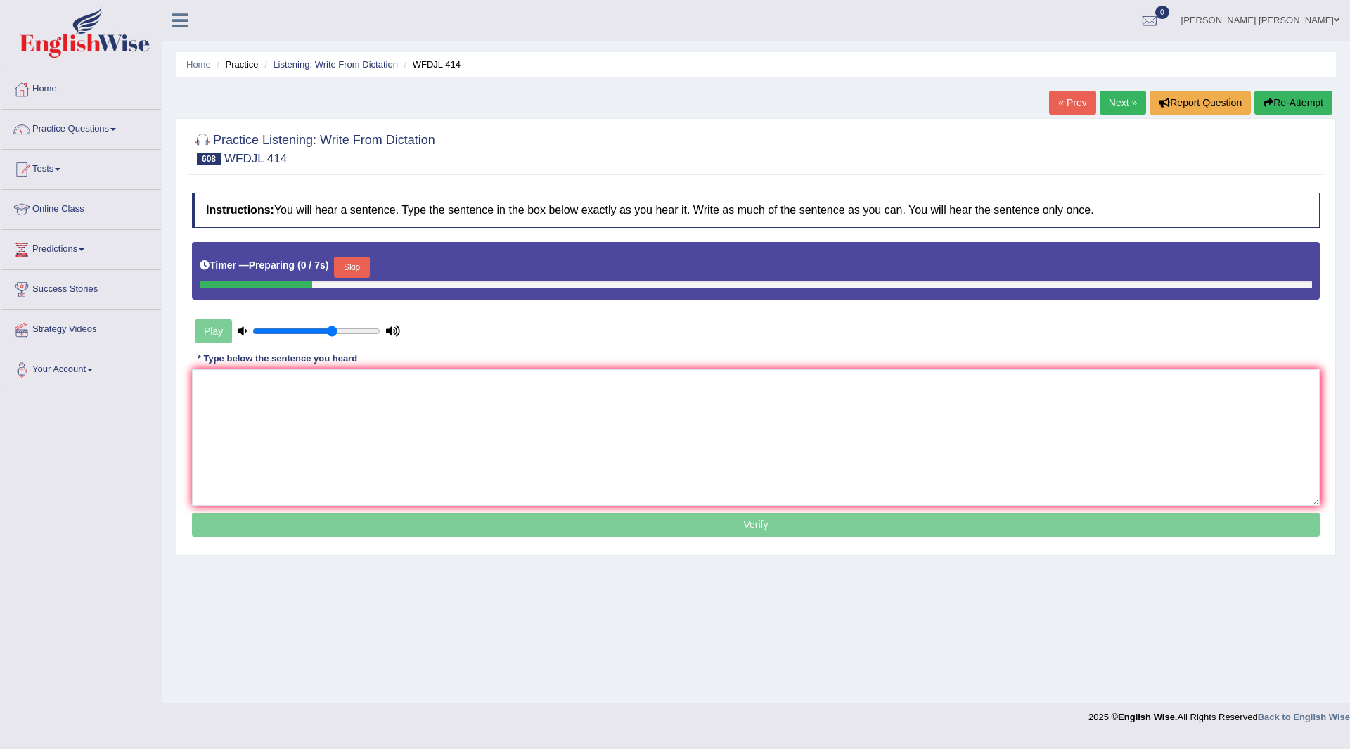
click at [358, 262] on button "Skip" at bounding box center [351, 267] width 35 height 21
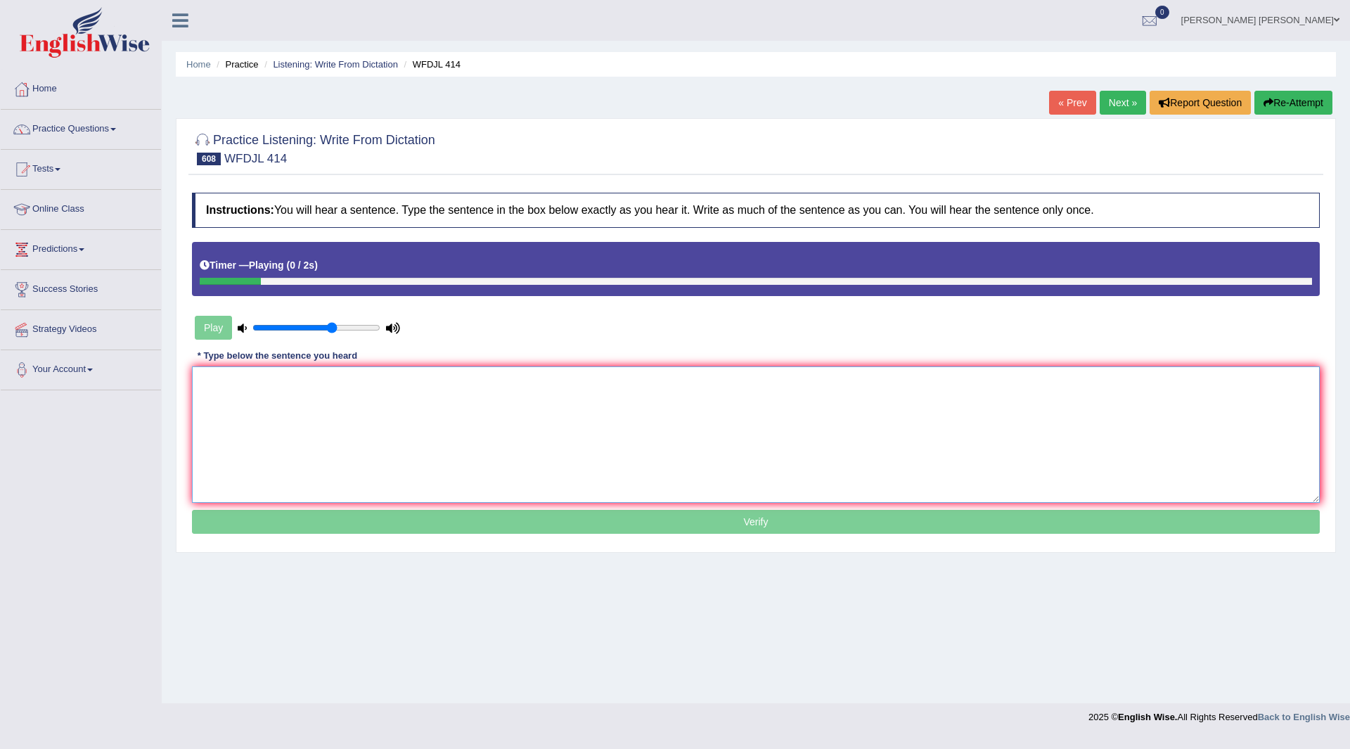
click at [280, 417] on textarea at bounding box center [755, 434] width 1127 height 136
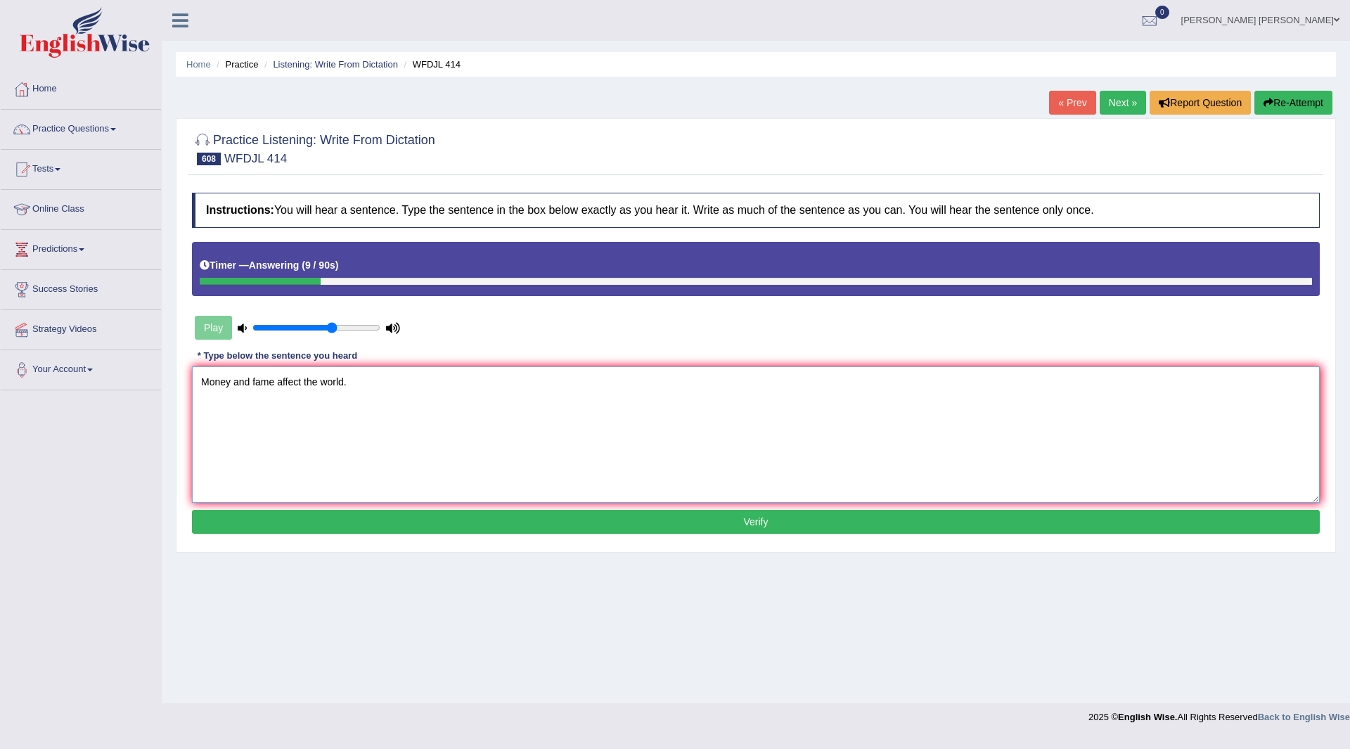
type textarea "Money and fame affect the world."
click at [486, 526] on button "Verify" at bounding box center [755, 522] width 1127 height 24
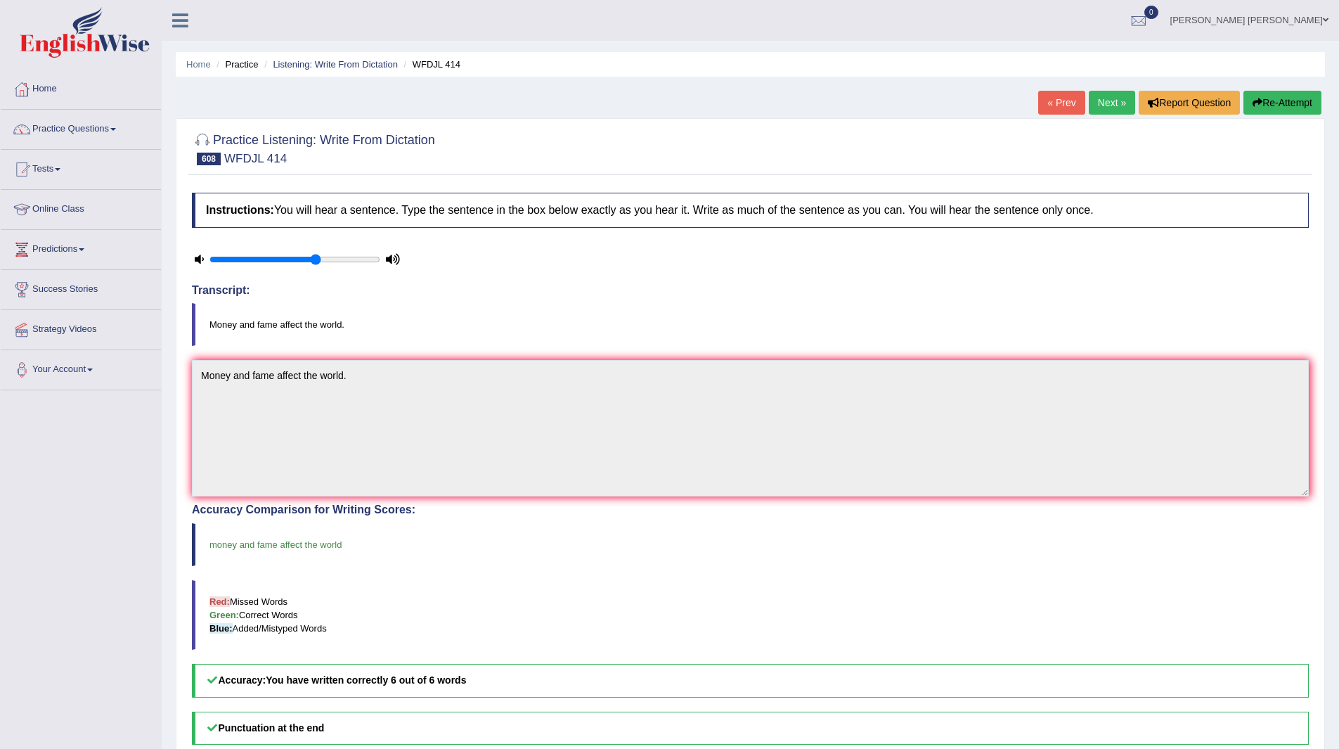
click at [1108, 96] on link "Next »" at bounding box center [1112, 103] width 46 height 24
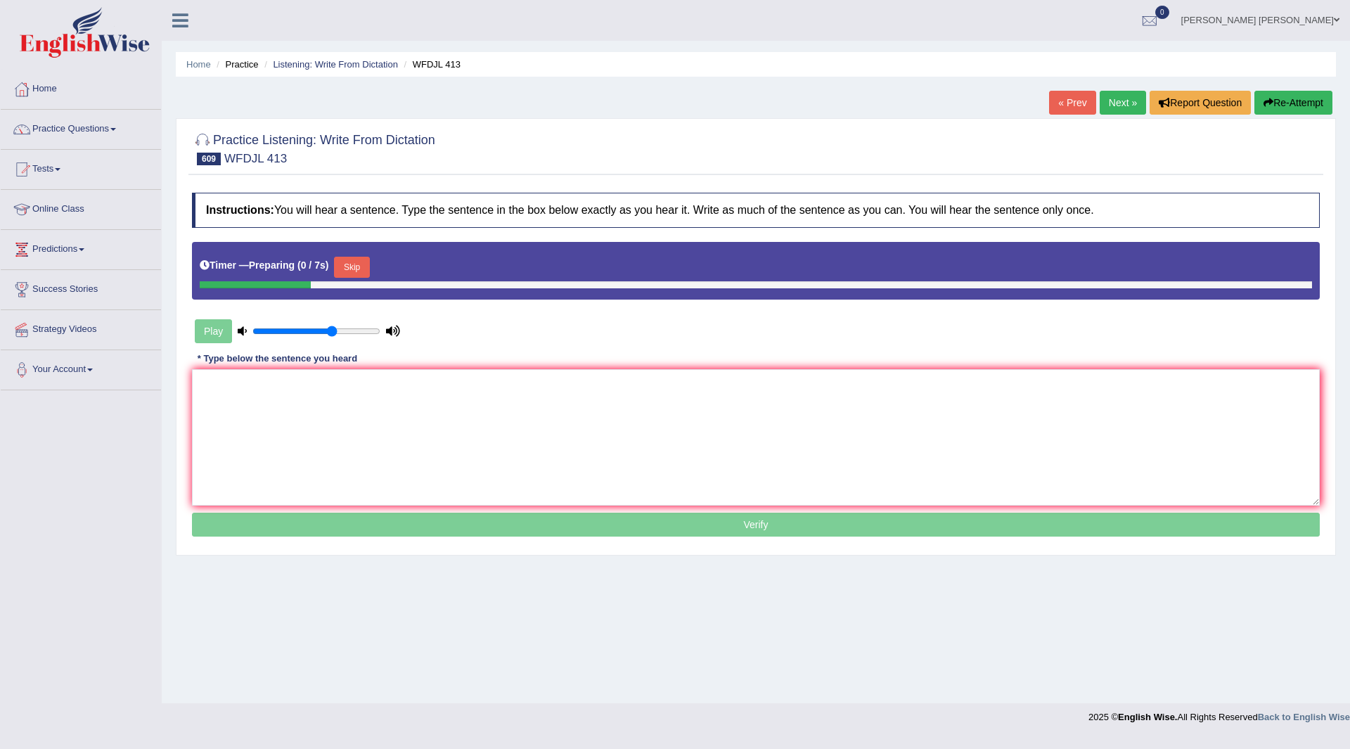
drag, startPoint x: 352, startPoint y: 260, endPoint x: 309, endPoint y: 375, distance: 123.2
click at [351, 259] on button "Skip" at bounding box center [351, 267] width 35 height 21
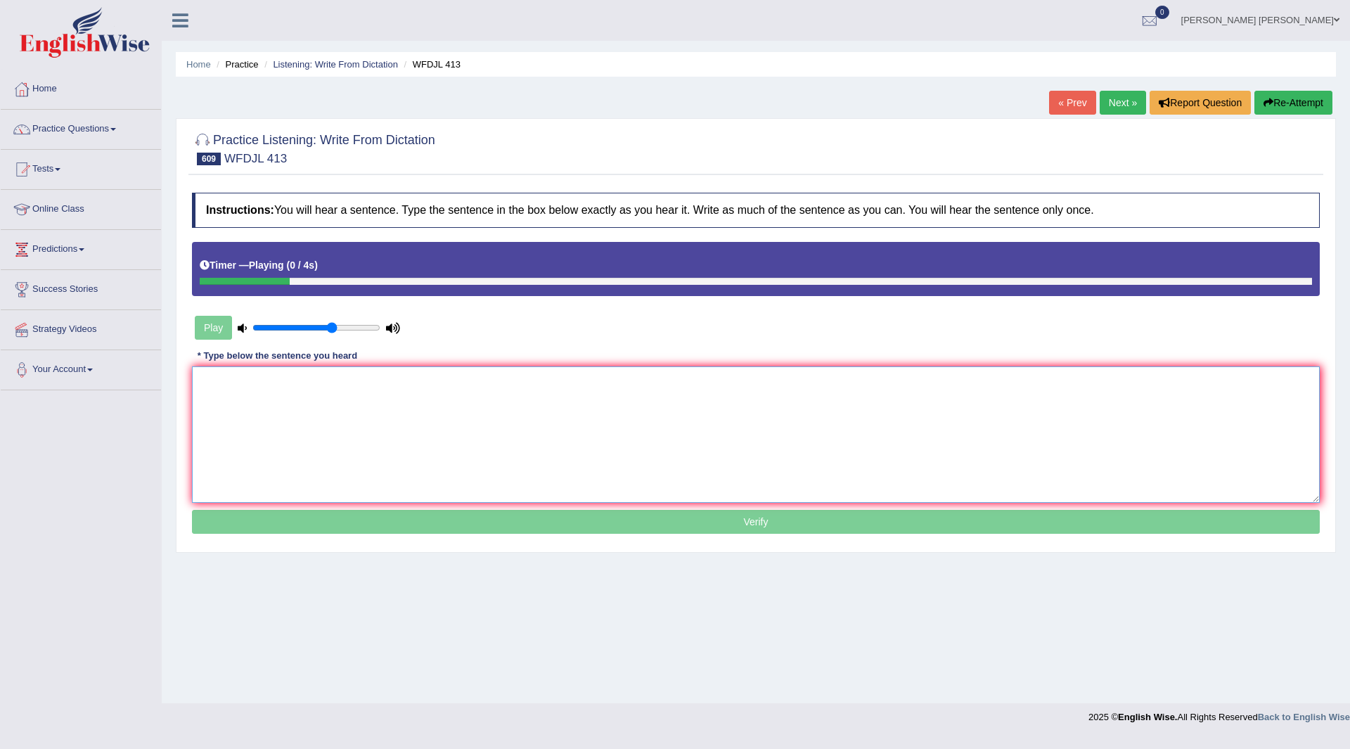
click at [302, 392] on textarea at bounding box center [755, 434] width 1127 height 136
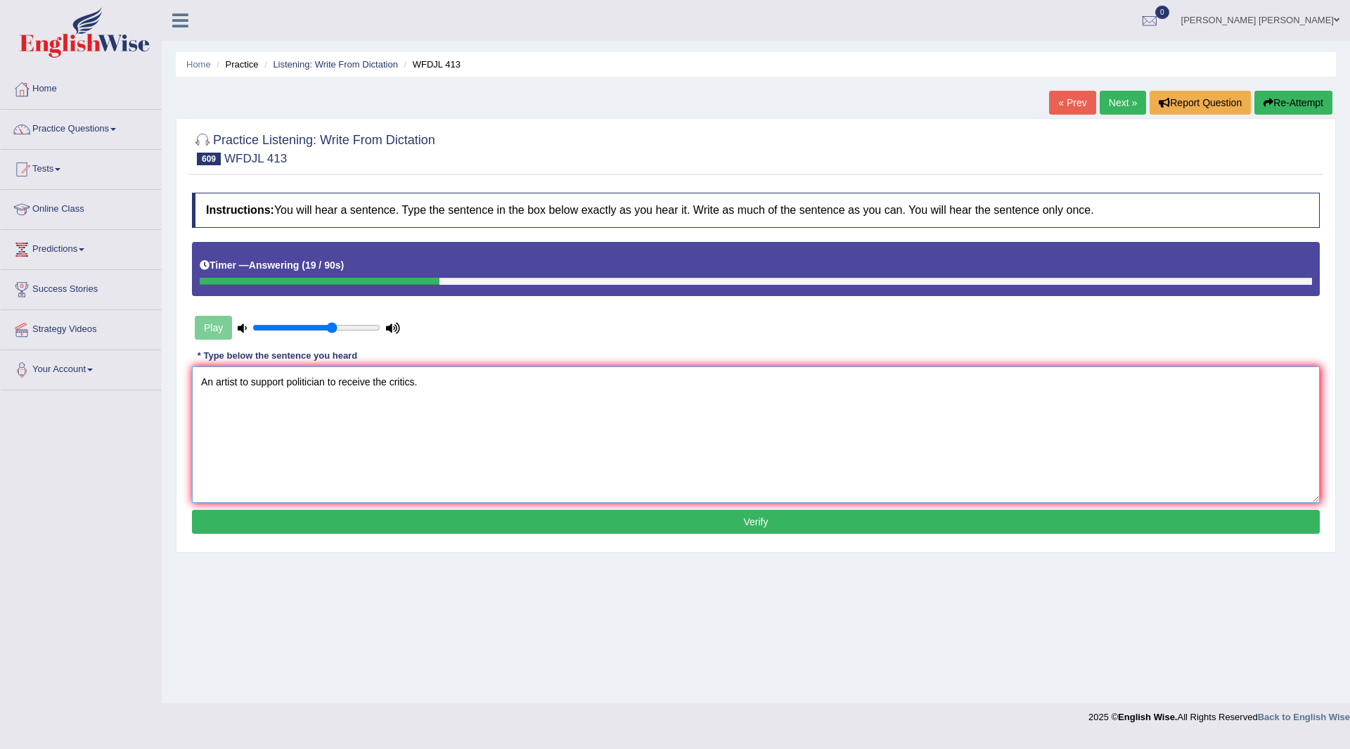
type textarea "An artist to support politician to receive the critics."
click at [432, 522] on button "Verify" at bounding box center [755, 522] width 1127 height 24
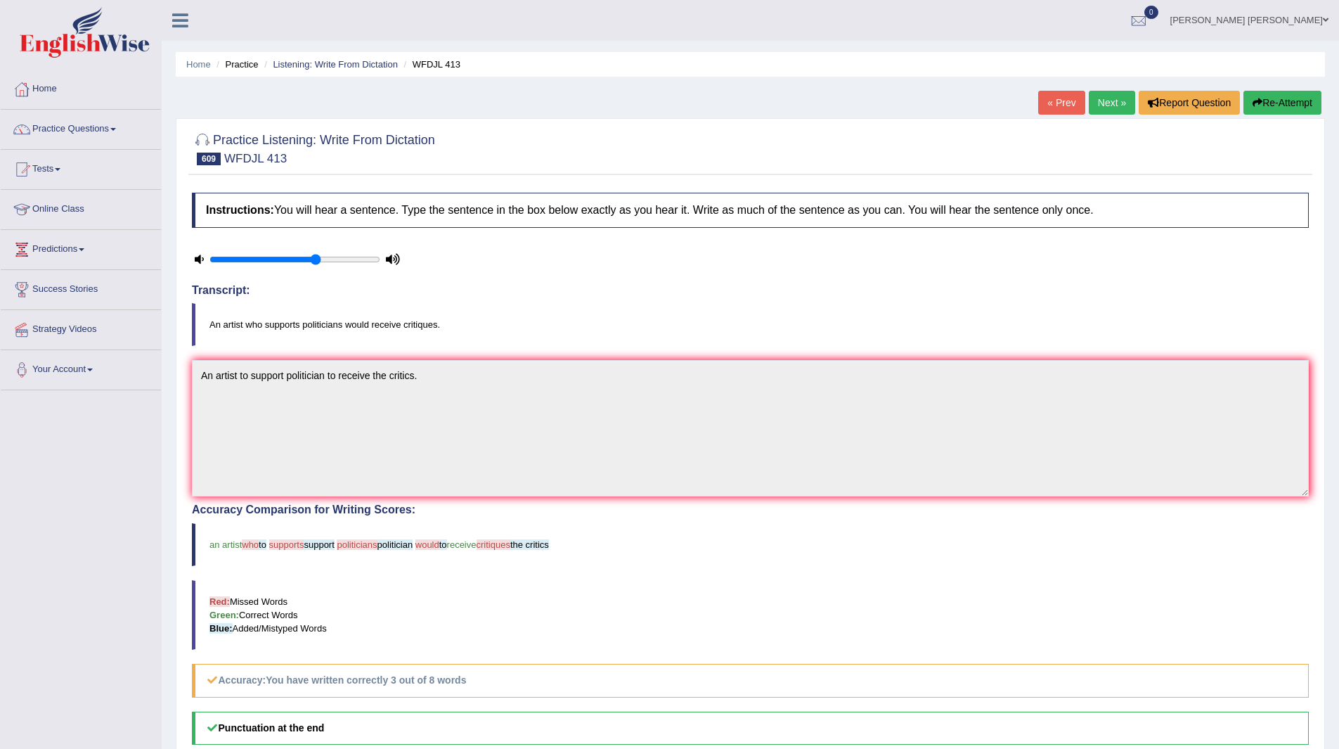
drag, startPoint x: 1113, startPoint y: 104, endPoint x: 1120, endPoint y: 89, distance: 16.3
click at [1113, 104] on link "Next »" at bounding box center [1112, 103] width 46 height 24
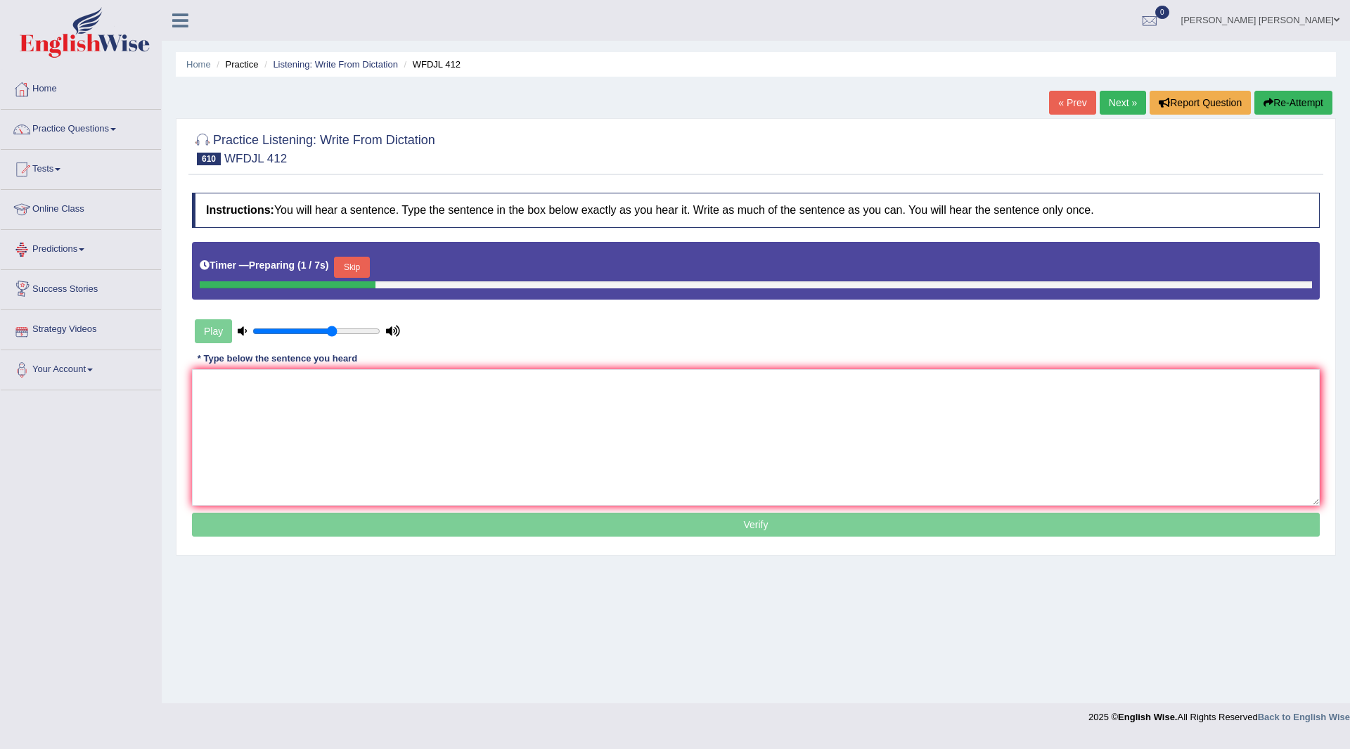
click at [366, 263] on button "Skip" at bounding box center [351, 267] width 35 height 21
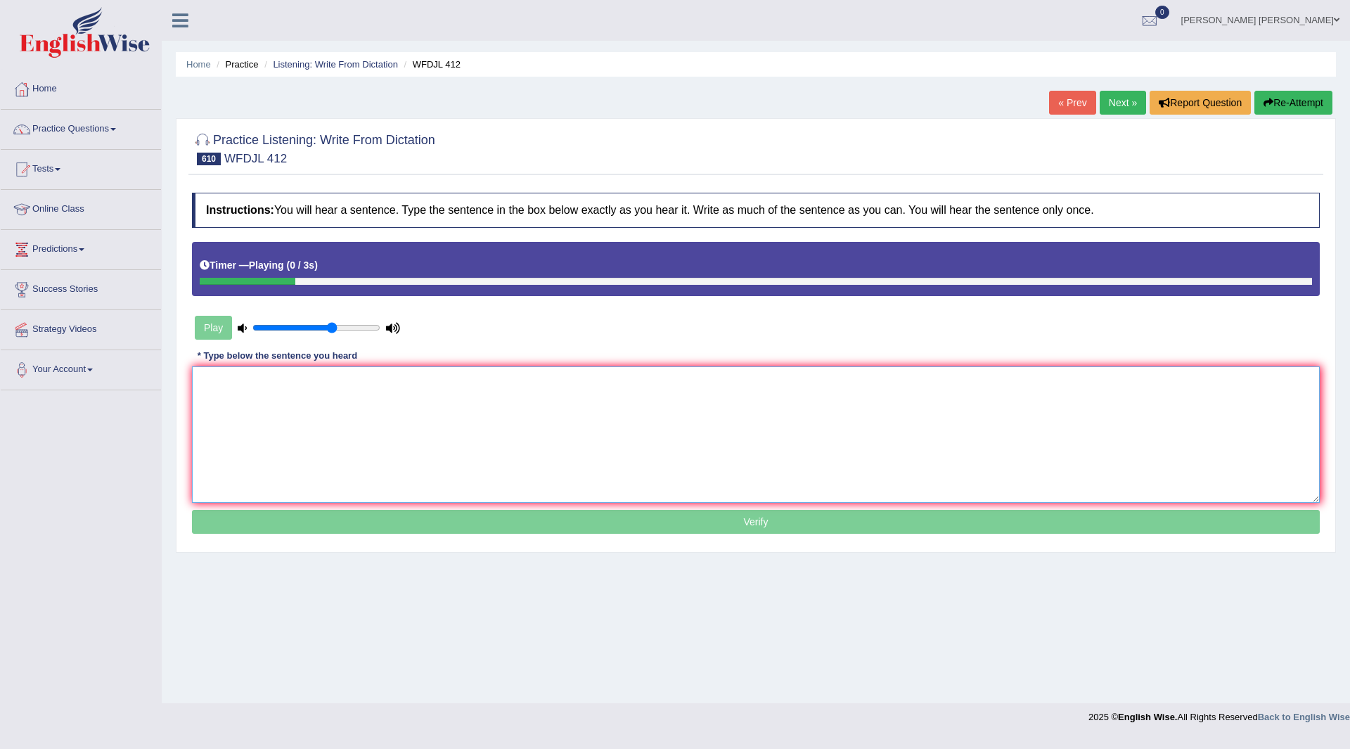
click at [356, 389] on textarea at bounding box center [755, 434] width 1127 height 136
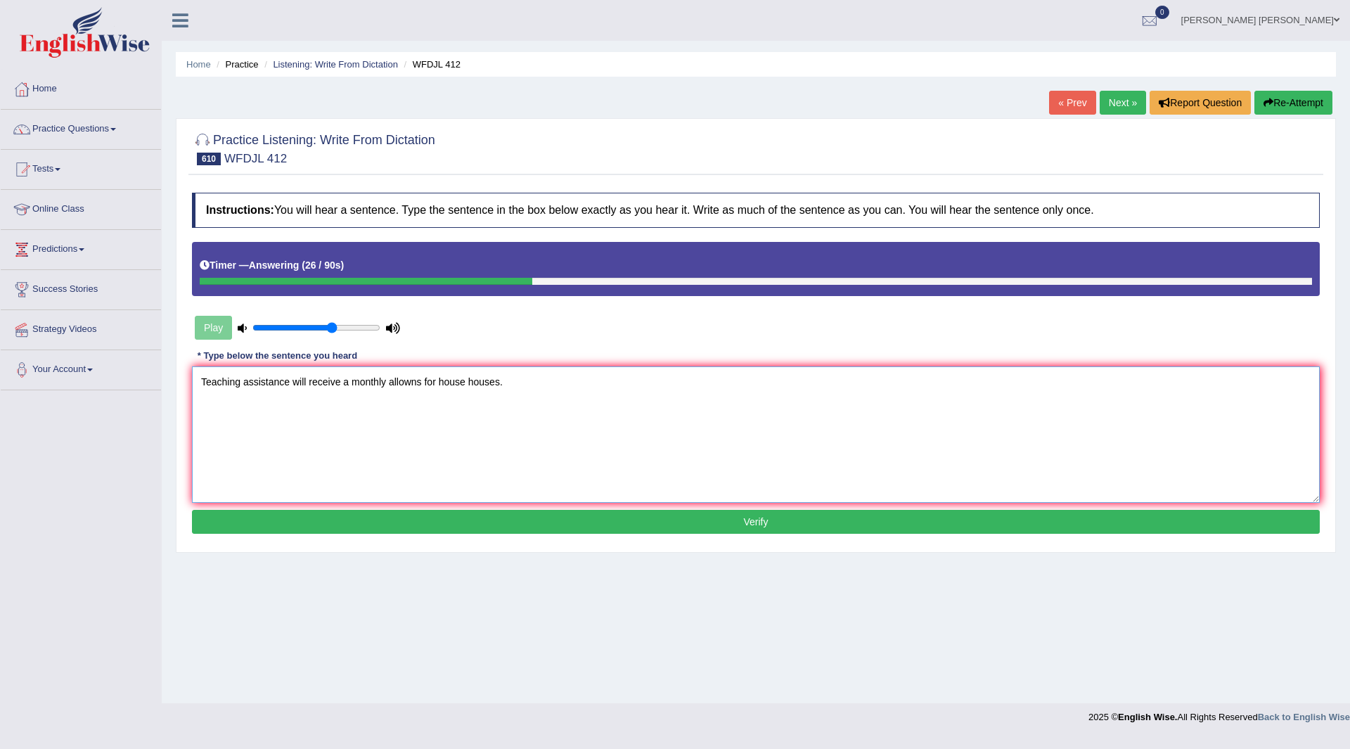
type textarea "Teaching assistance will receive a monthly allowns for house houses."
click at [440, 515] on button "Verify" at bounding box center [755, 522] width 1127 height 24
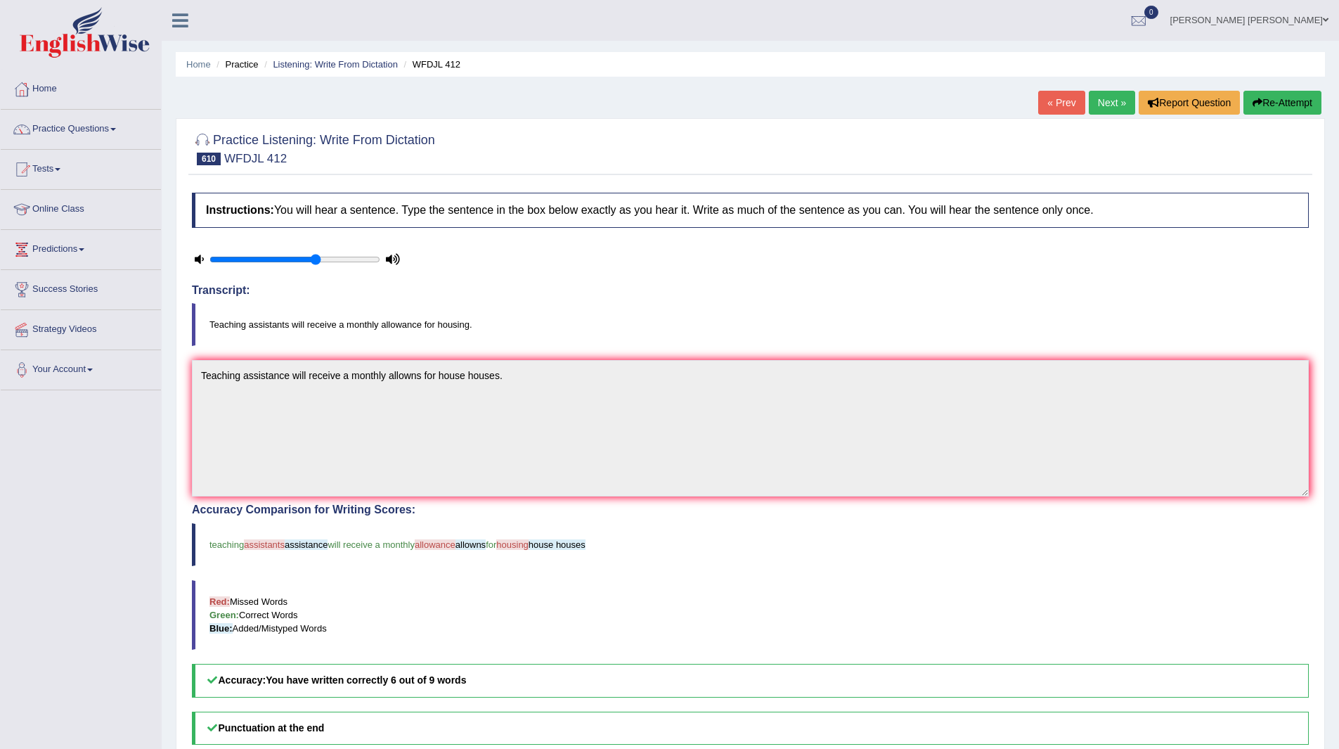
click at [1103, 101] on link "Next »" at bounding box center [1112, 103] width 46 height 24
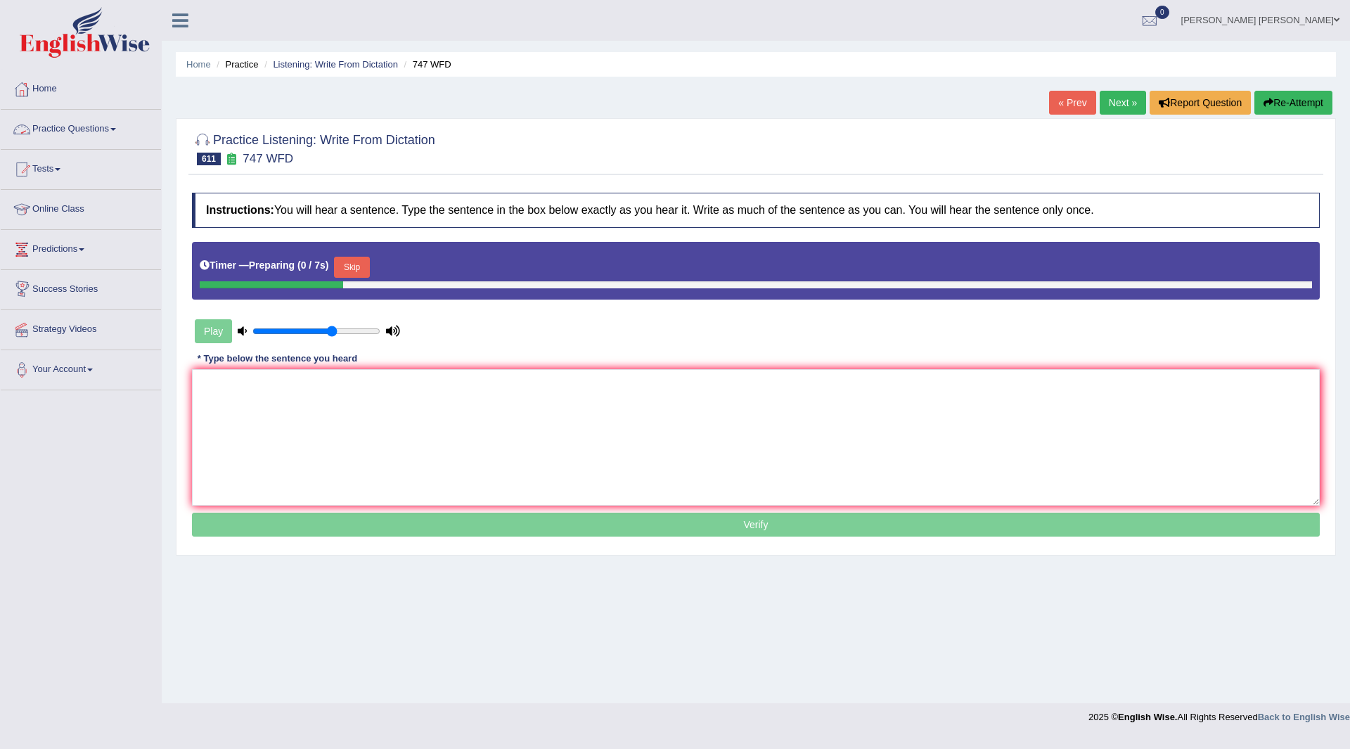
click at [354, 264] on button "Skip" at bounding box center [351, 267] width 35 height 21
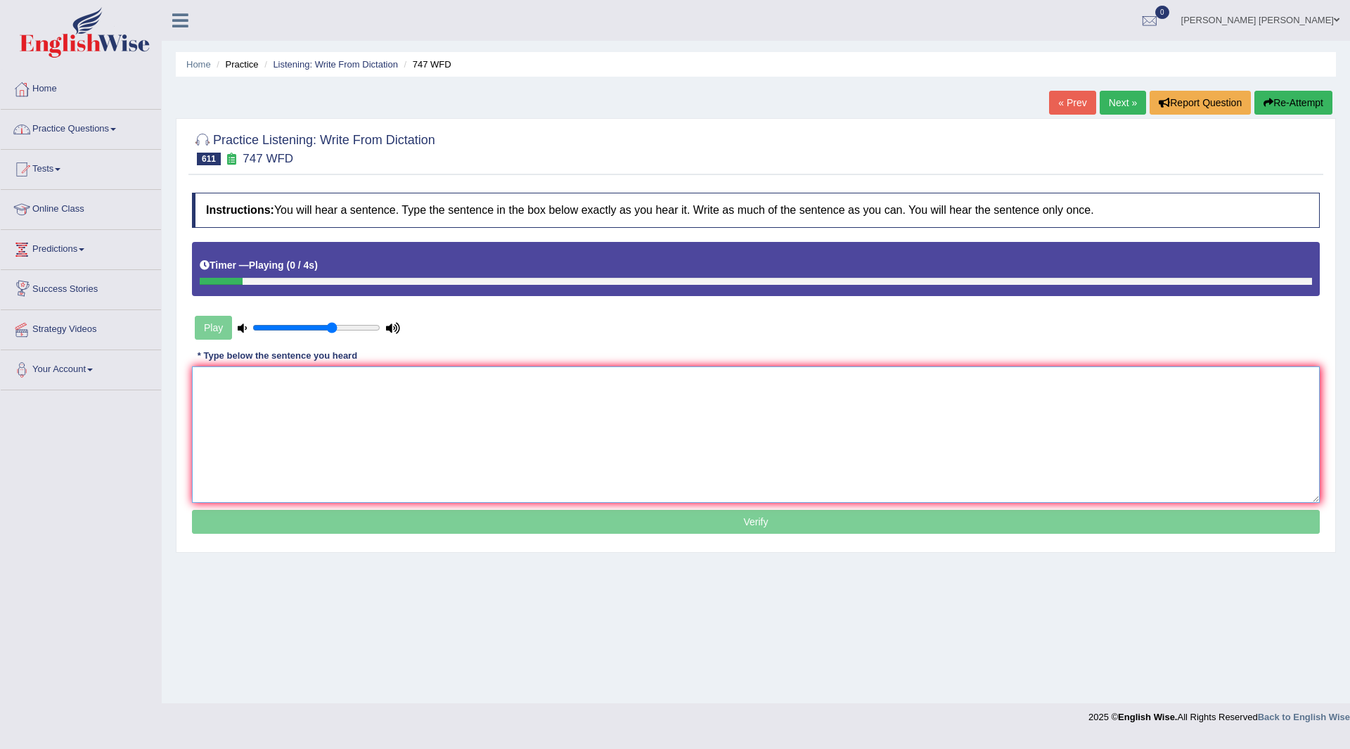
click at [304, 401] on textarea at bounding box center [755, 434] width 1127 height 136
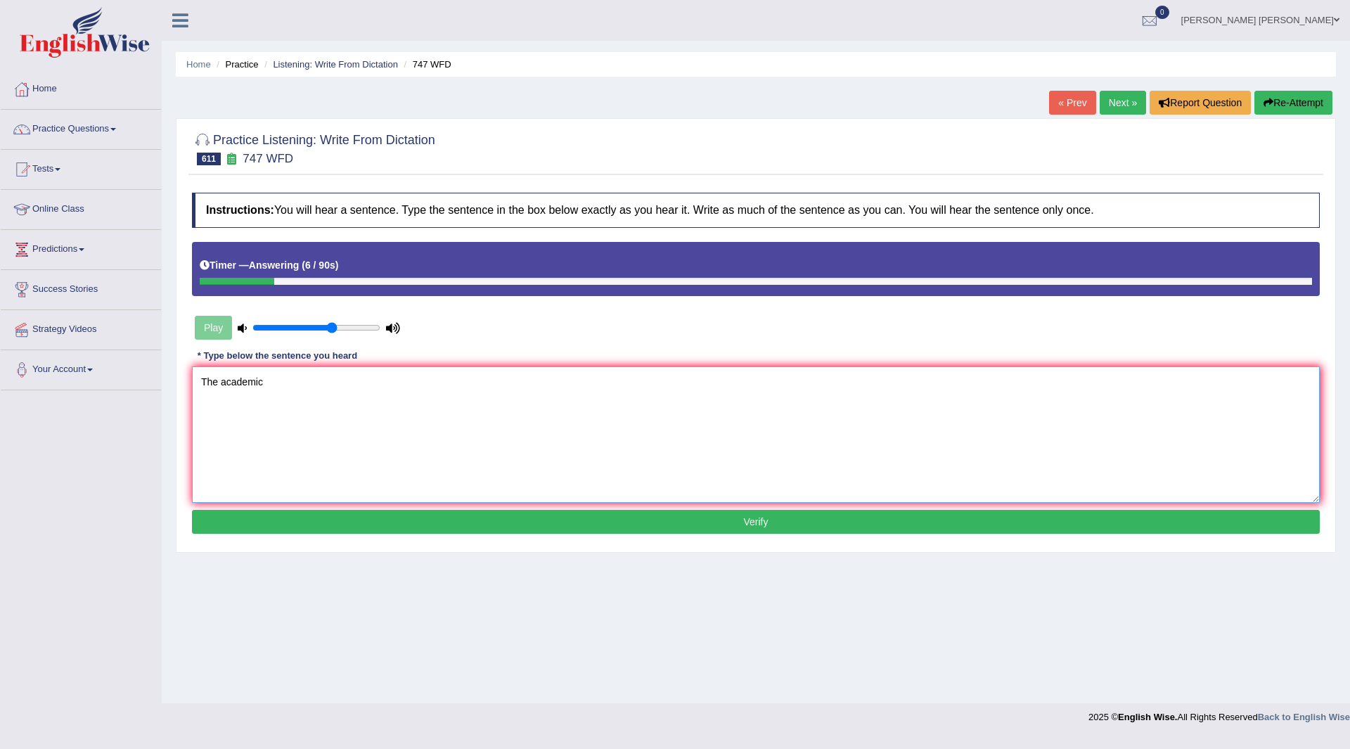
type textarea "The academic"
click at [533, 519] on button "Verify" at bounding box center [755, 522] width 1127 height 24
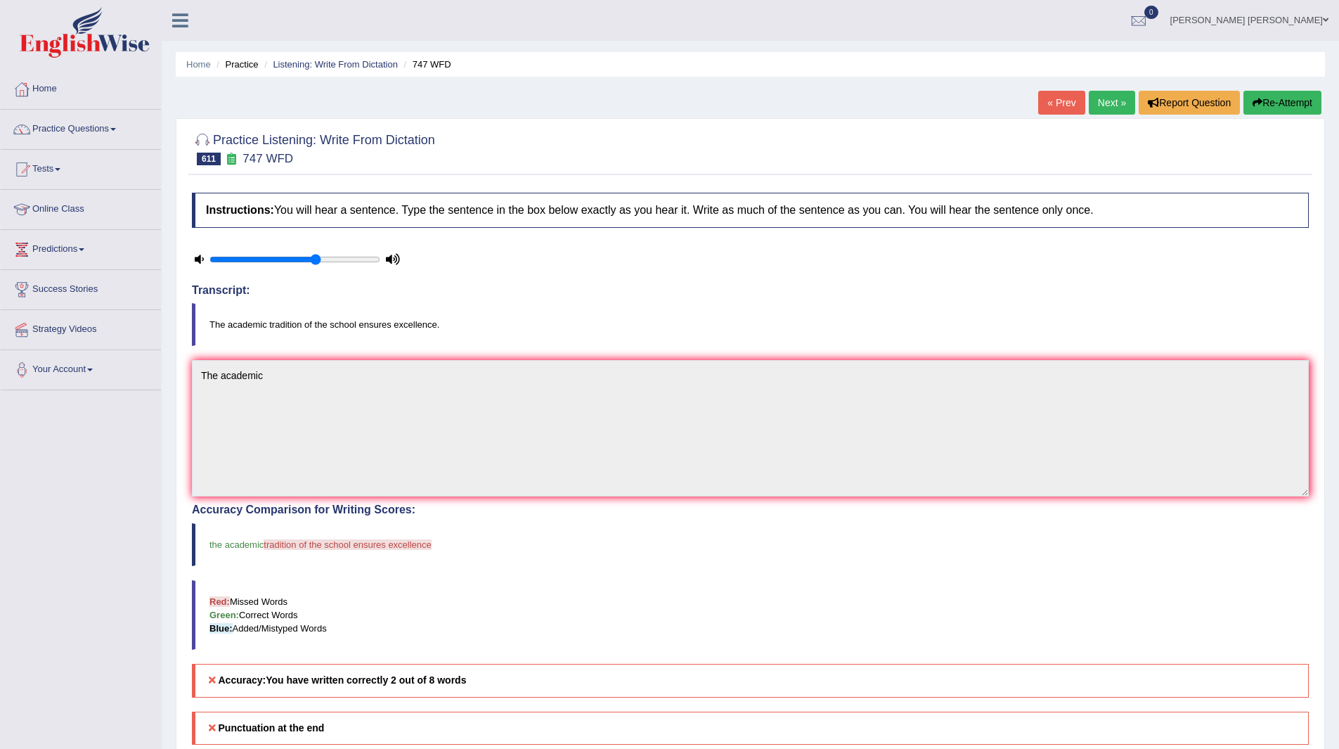
click at [1099, 101] on link "Next »" at bounding box center [1112, 103] width 46 height 24
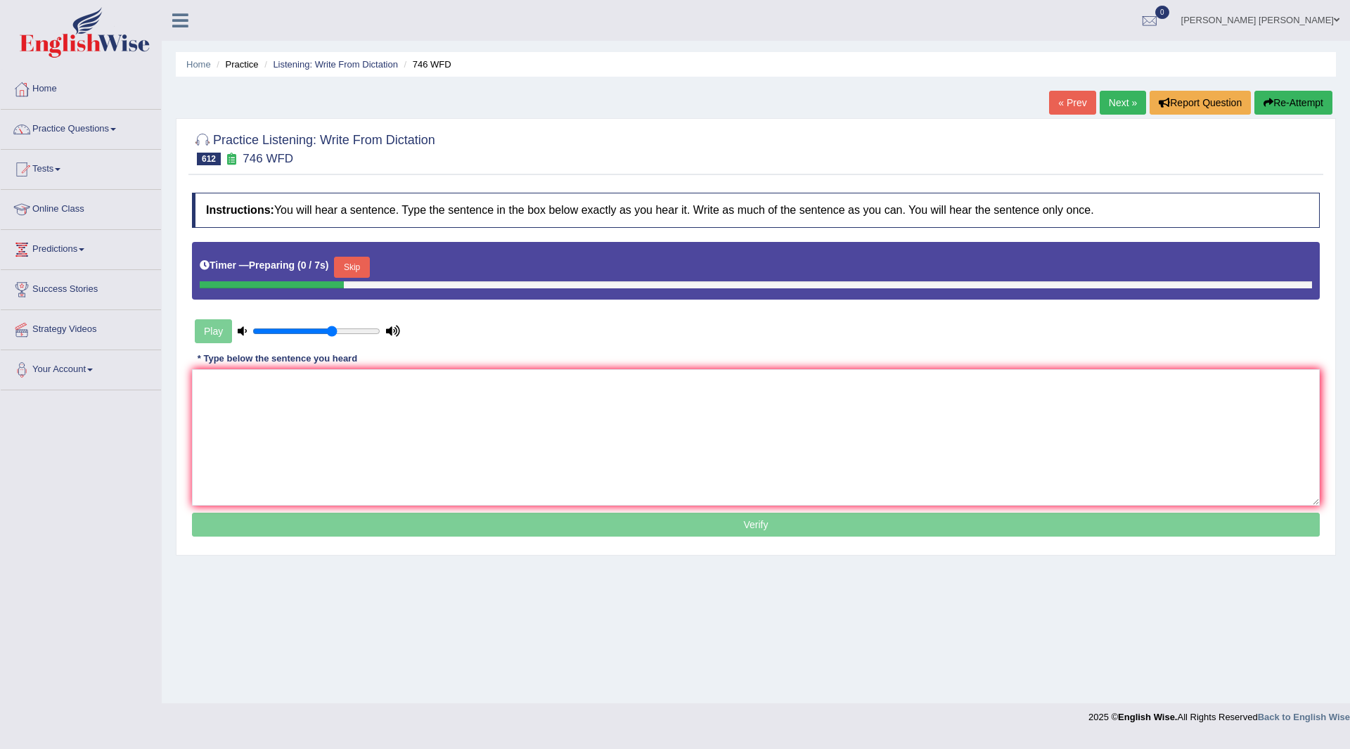
click at [356, 264] on button "Skip" at bounding box center [351, 267] width 35 height 21
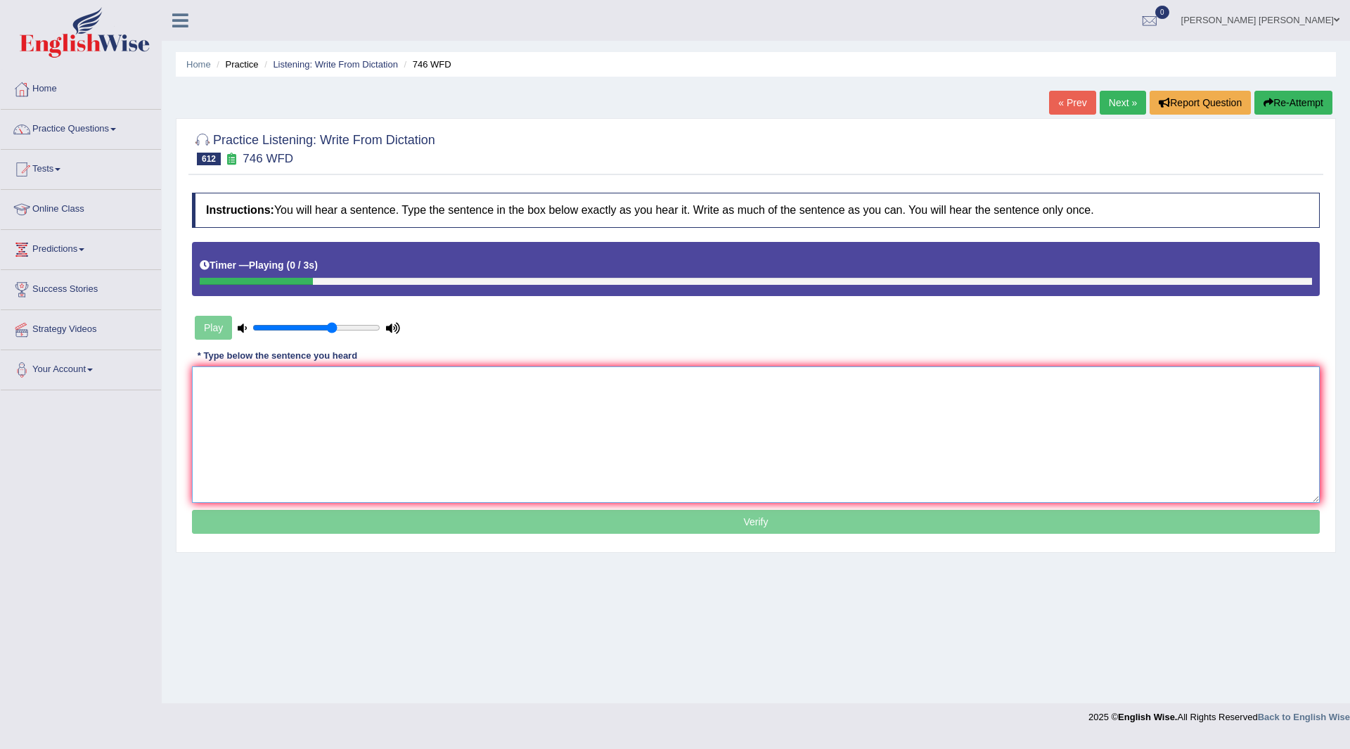
click at [249, 432] on textarea at bounding box center [755, 434] width 1127 height 136
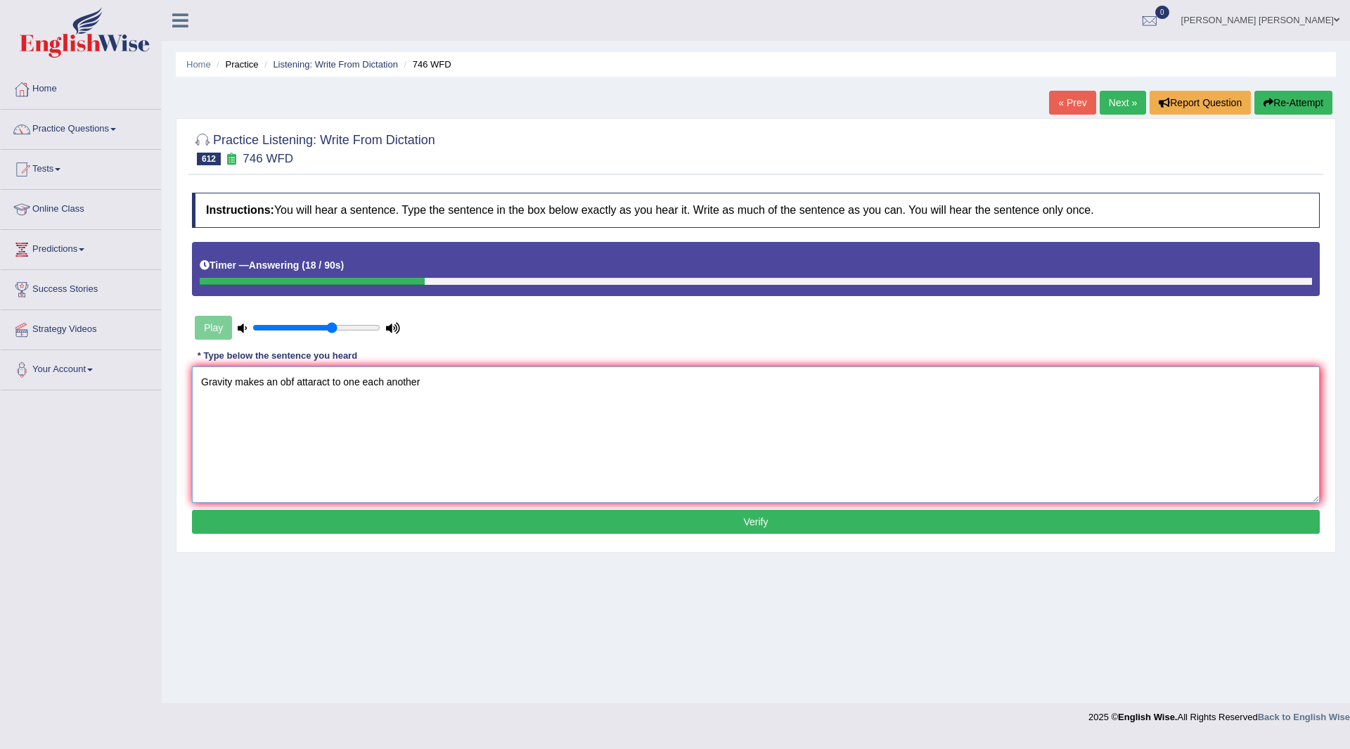
click at [295, 381] on textarea "Gravity makes an obf attaract to one each another" at bounding box center [755, 434] width 1127 height 136
drag, startPoint x: 414, startPoint y: 377, endPoint x: 375, endPoint y: 386, distance: 40.4
click at [375, 386] on textarea "Gravity makes an objects attract attracts attaract to one each another" at bounding box center [755, 434] width 1127 height 136
click at [377, 386] on textarea "Gravity makes an objects attract attracts attaract to one each another" at bounding box center [755, 434] width 1127 height 136
drag, startPoint x: 415, startPoint y: 380, endPoint x: 382, endPoint y: 380, distance: 32.3
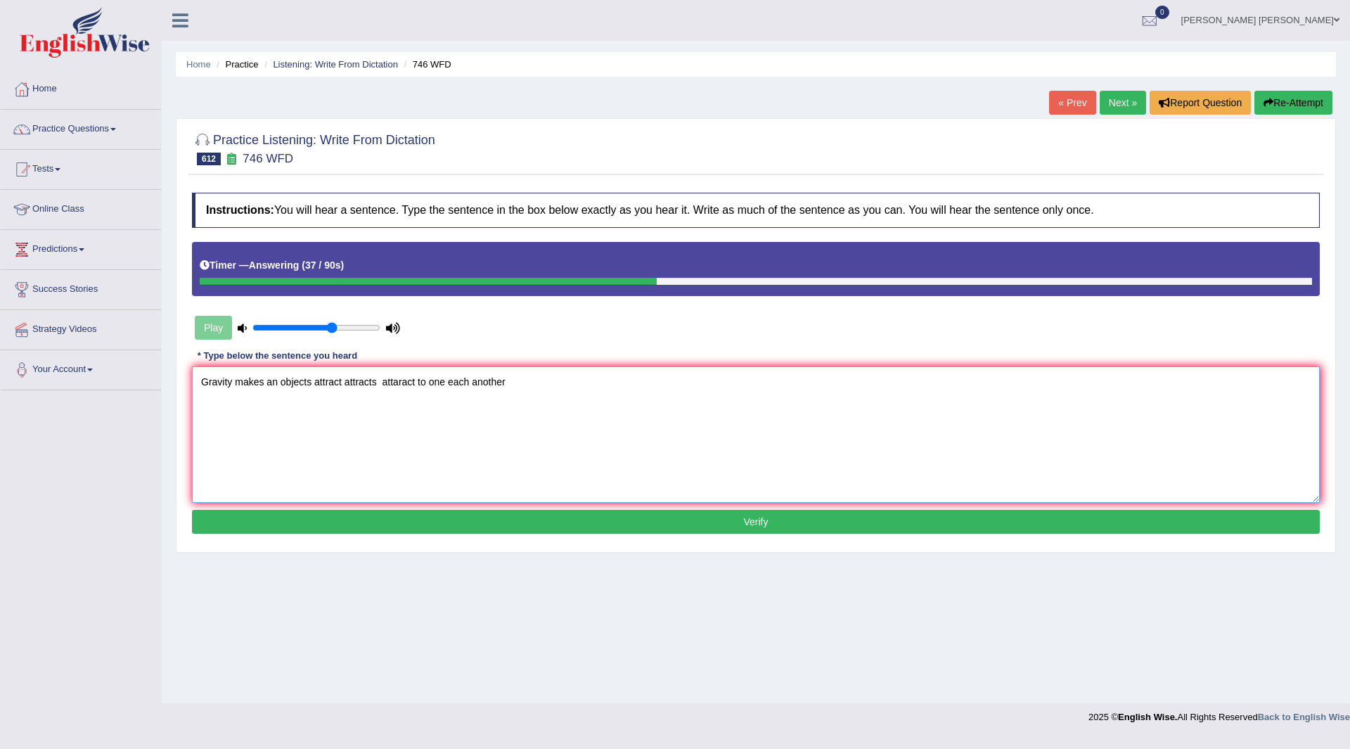
click at [382, 380] on textarea "Gravity makes an objects attract attracts attaract to one each another" at bounding box center [755, 434] width 1127 height 136
click at [540, 385] on textarea "Gravity makes an objects attract attracts towards to one each another" at bounding box center [755, 434] width 1127 height 136
type textarea "Gravity makes an objects attract attracts towards to one each another."
click at [564, 517] on button "Verify" at bounding box center [755, 522] width 1127 height 24
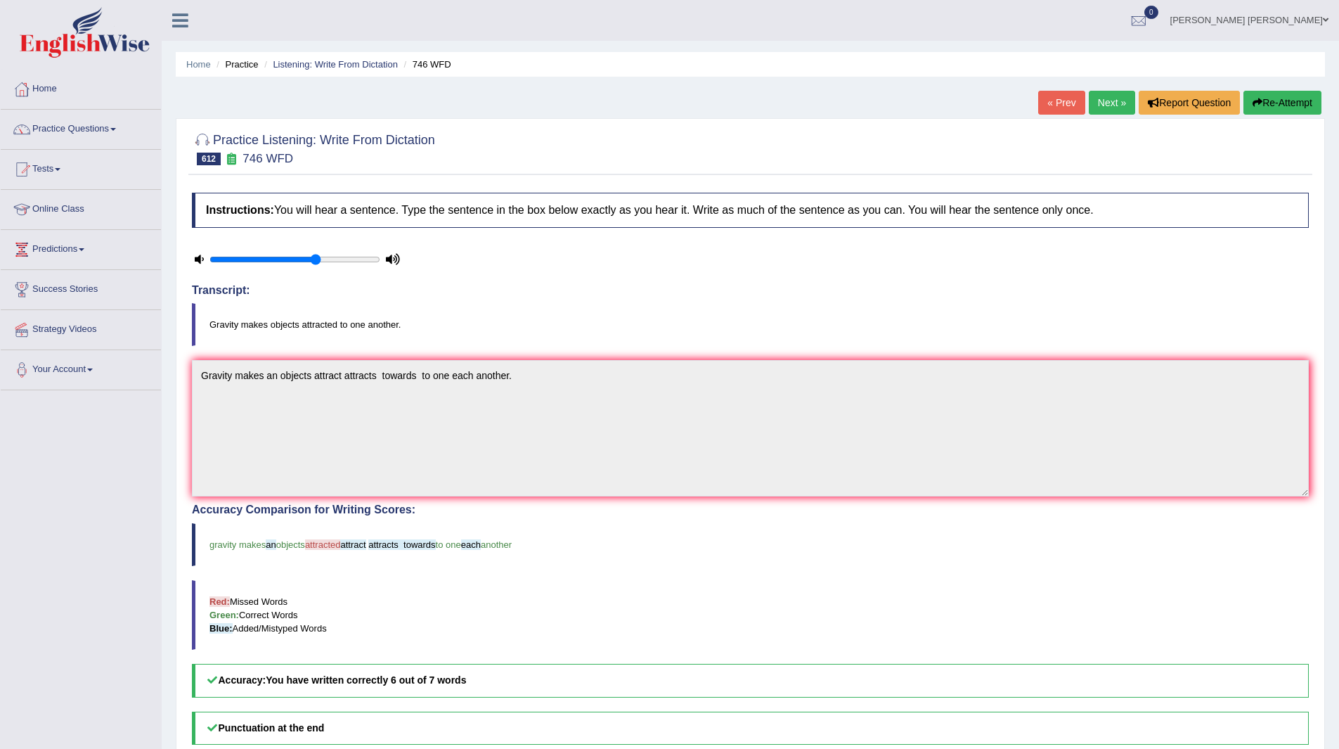
click at [1109, 101] on link "Next »" at bounding box center [1112, 103] width 46 height 24
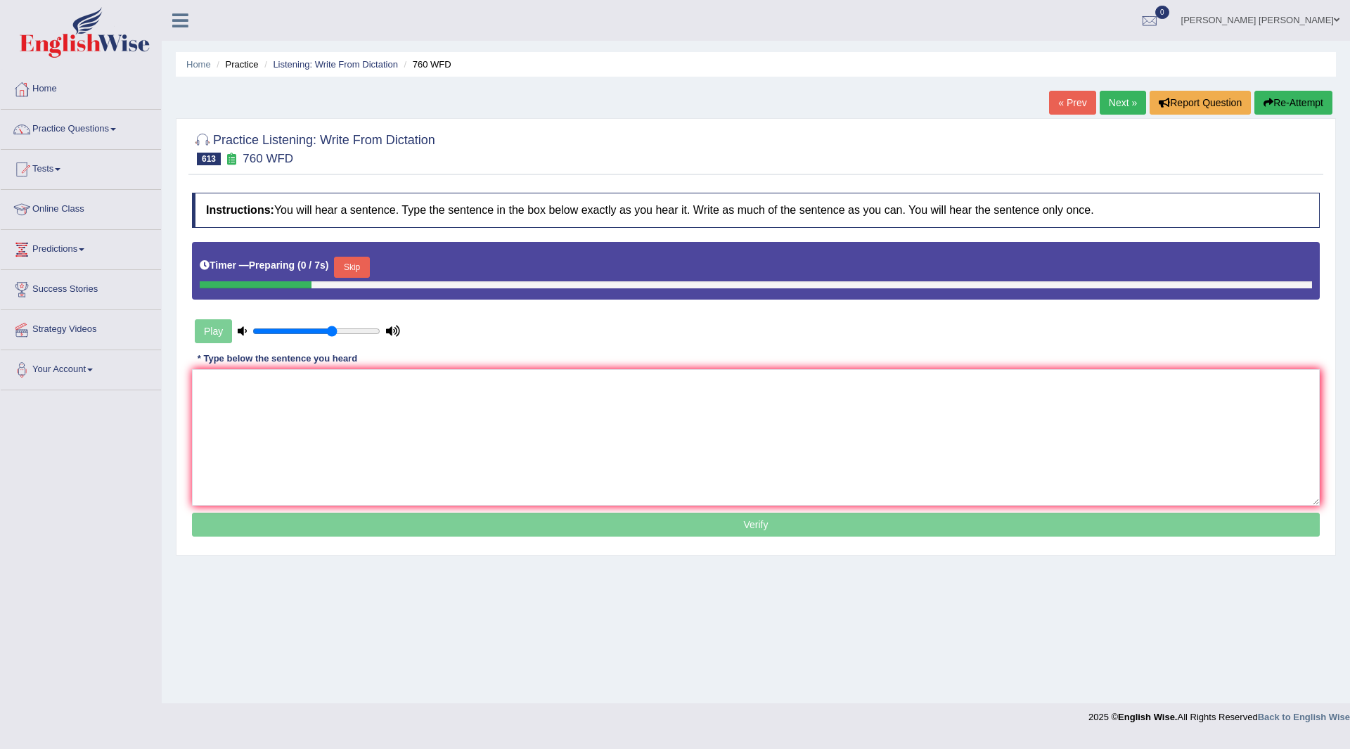
click at [358, 266] on button "Skip" at bounding box center [351, 267] width 35 height 21
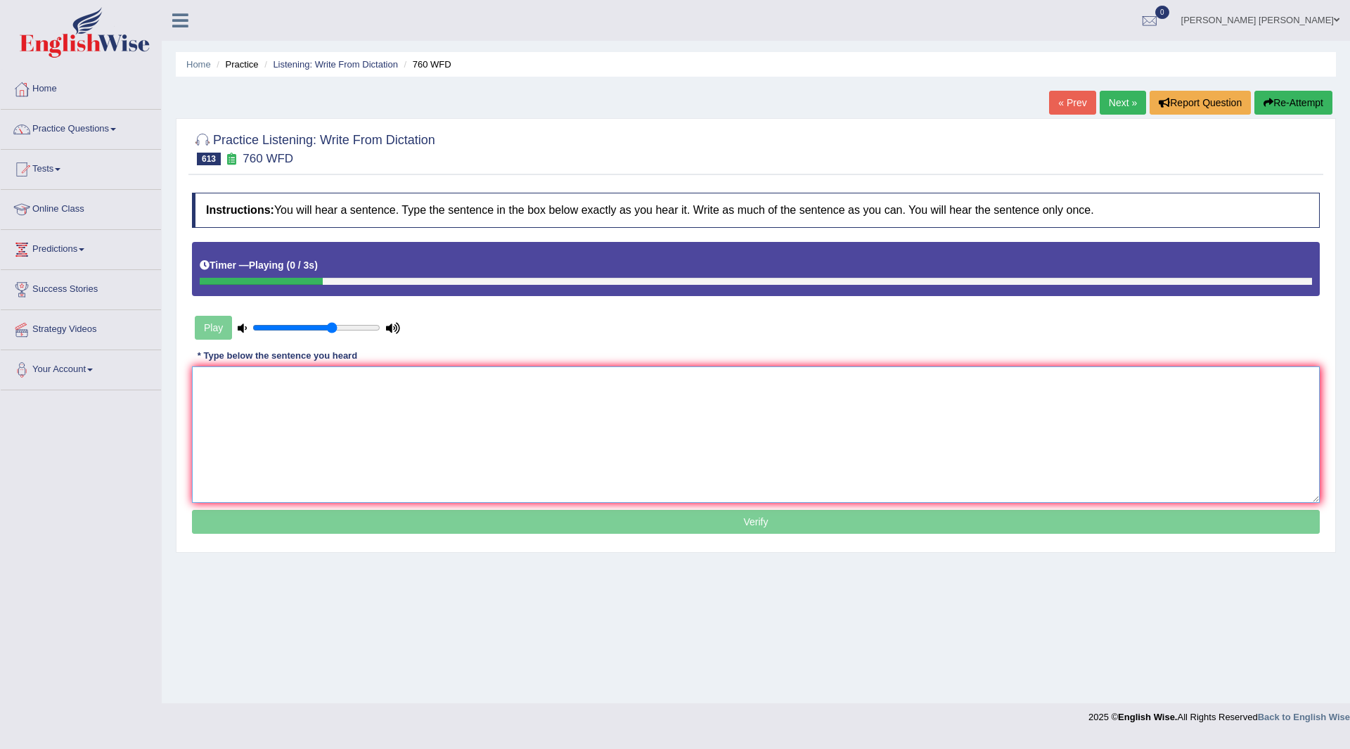
click at [246, 451] on textarea at bounding box center [755, 434] width 1127 height 136
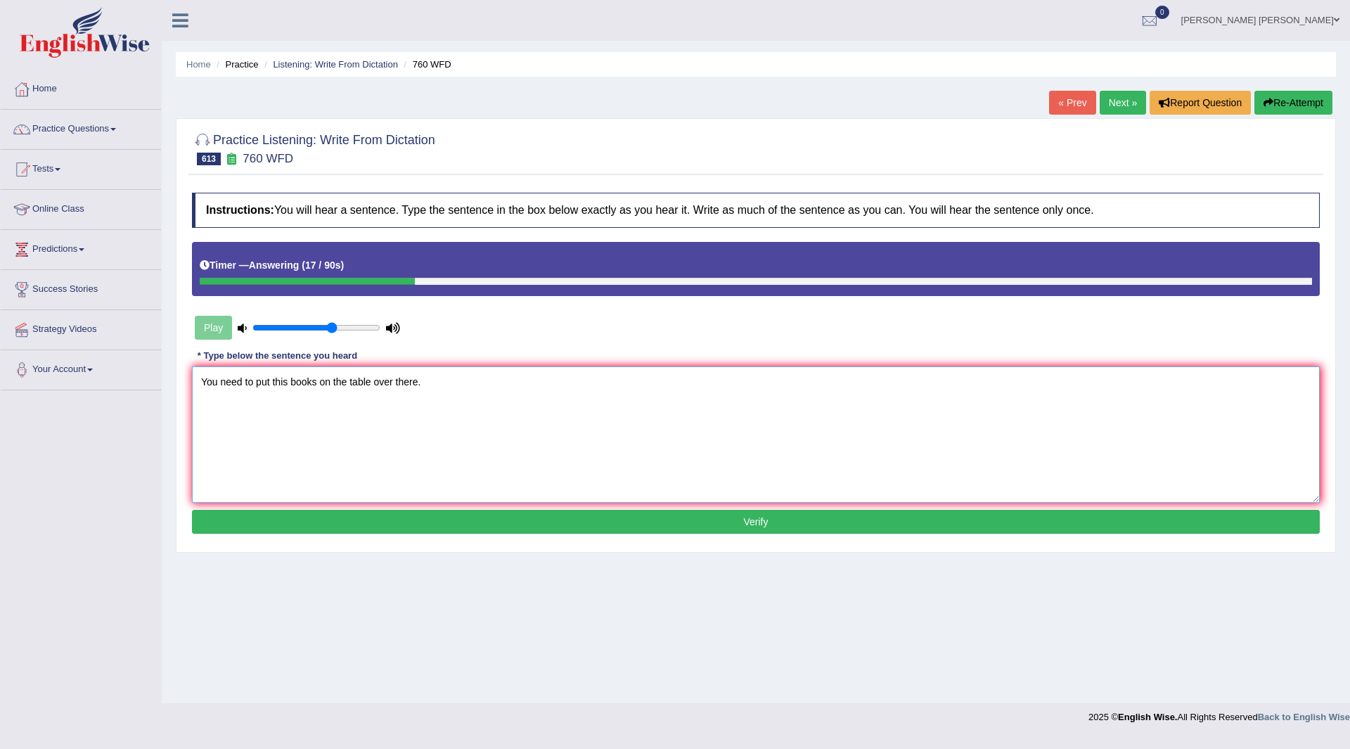
type textarea "You need to put this books on the table over there."
click at [467, 517] on button "Verify" at bounding box center [755, 522] width 1127 height 24
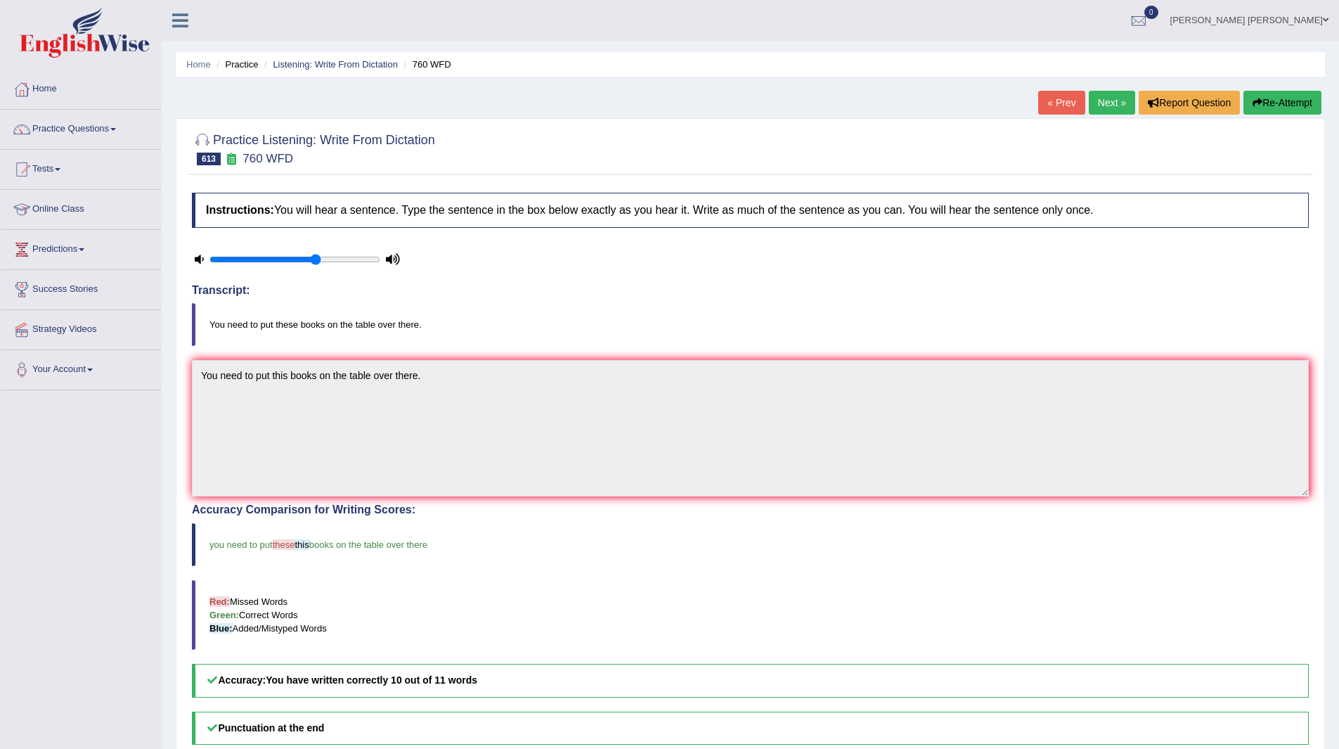
click at [1105, 99] on link "Next »" at bounding box center [1112, 103] width 46 height 24
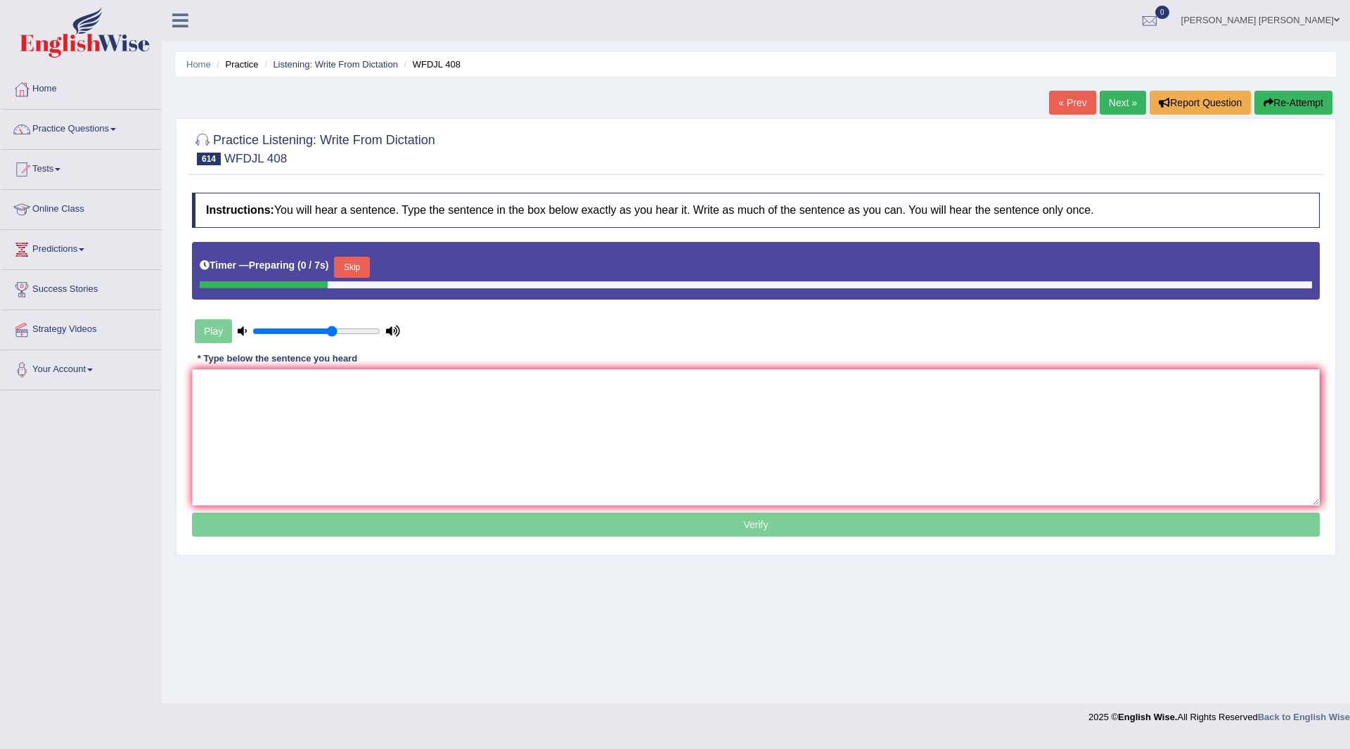
click at [361, 266] on button "Skip" at bounding box center [351, 267] width 35 height 21
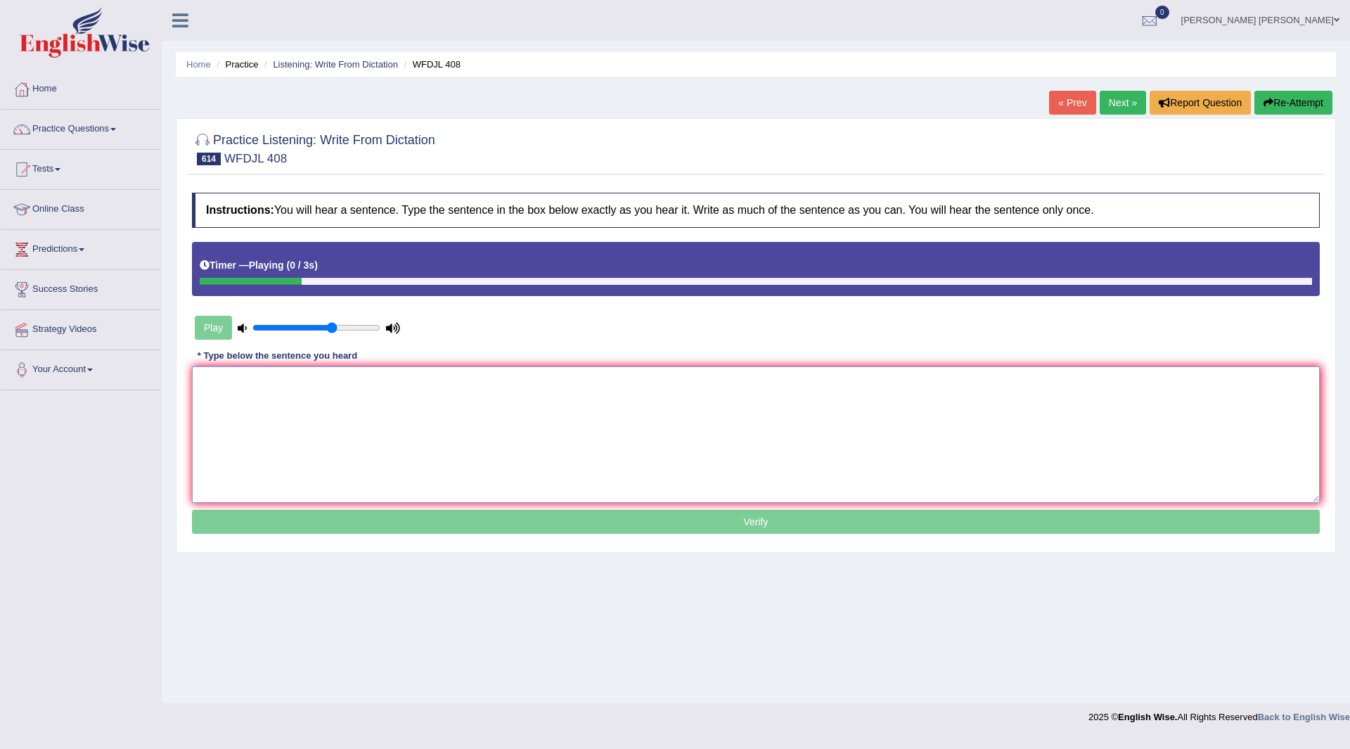
click at [289, 422] on textarea at bounding box center [755, 434] width 1127 height 136
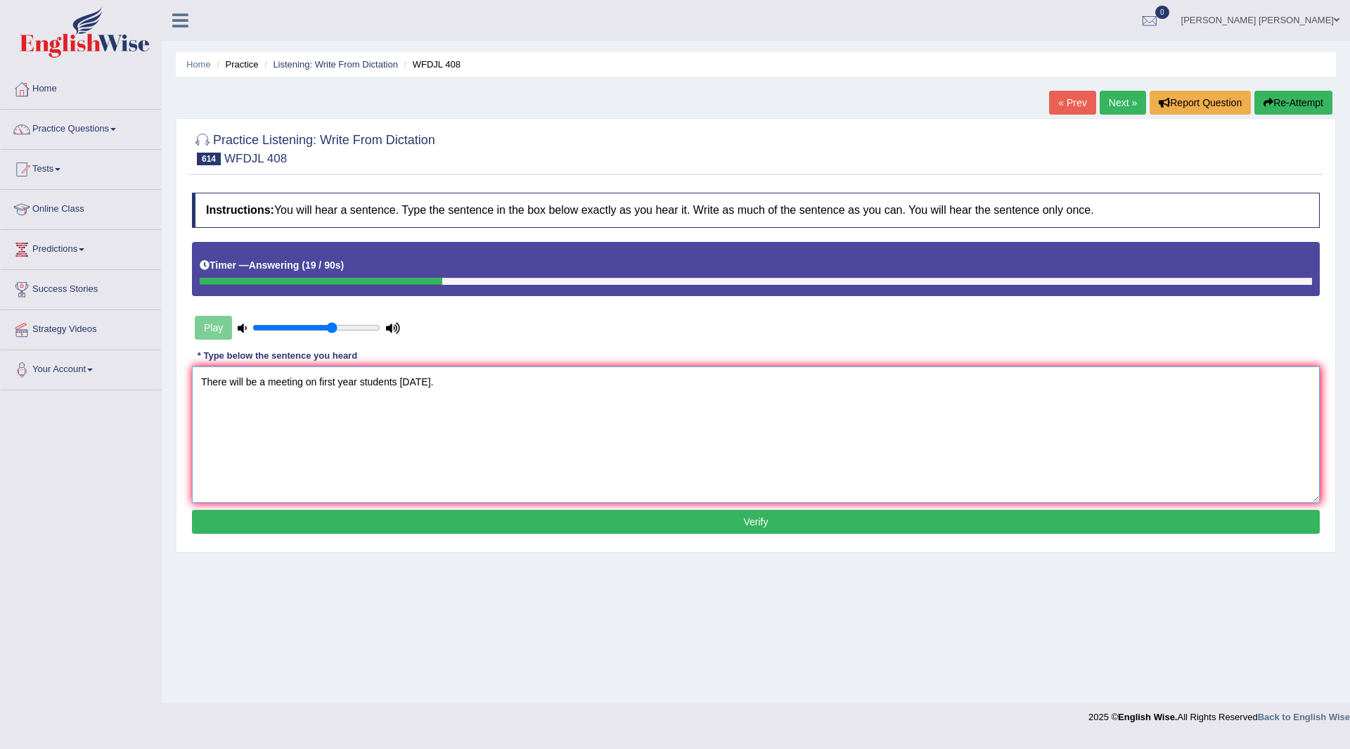
type textarea "There will be a meeting on first year students [DATE]."
click at [531, 521] on button "Verify" at bounding box center [755, 522] width 1127 height 24
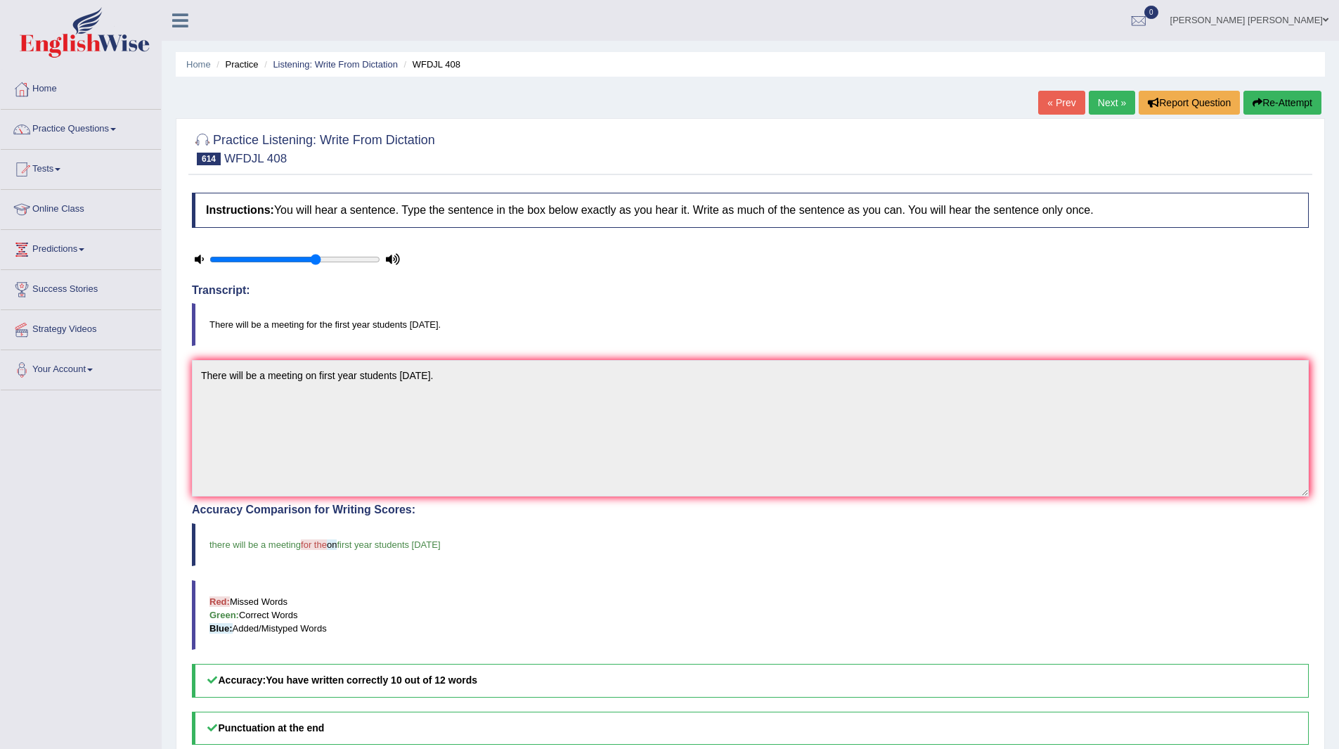
click at [1116, 96] on link "Next »" at bounding box center [1112, 103] width 46 height 24
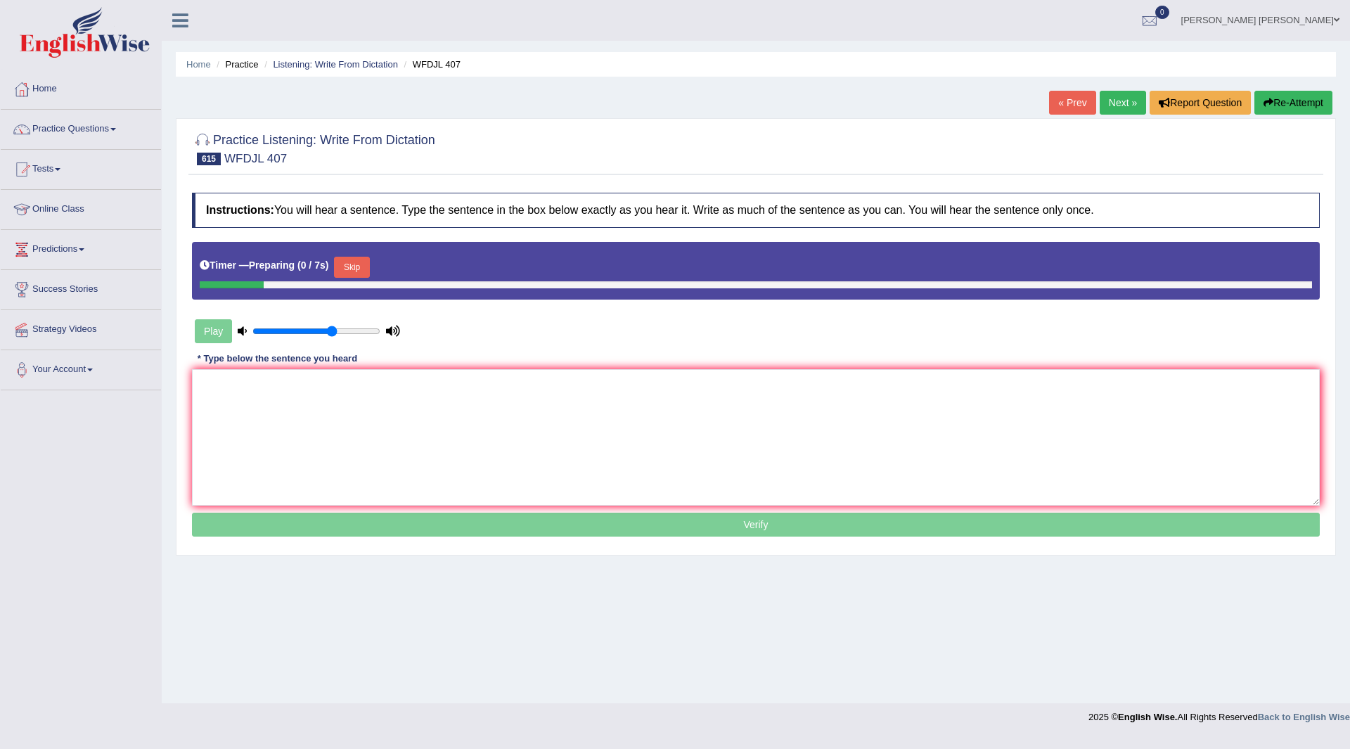
click at [361, 262] on button "Skip" at bounding box center [351, 267] width 35 height 21
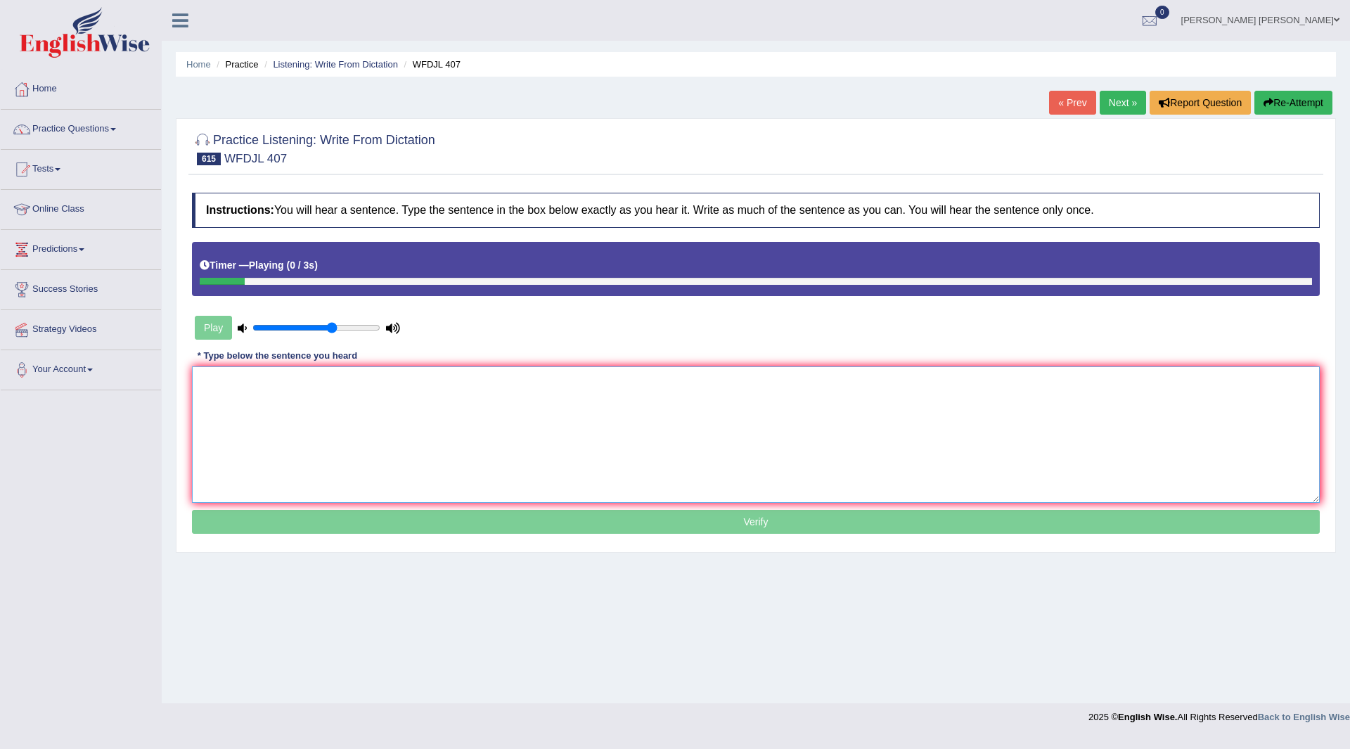
click at [286, 394] on textarea at bounding box center [755, 434] width 1127 height 136
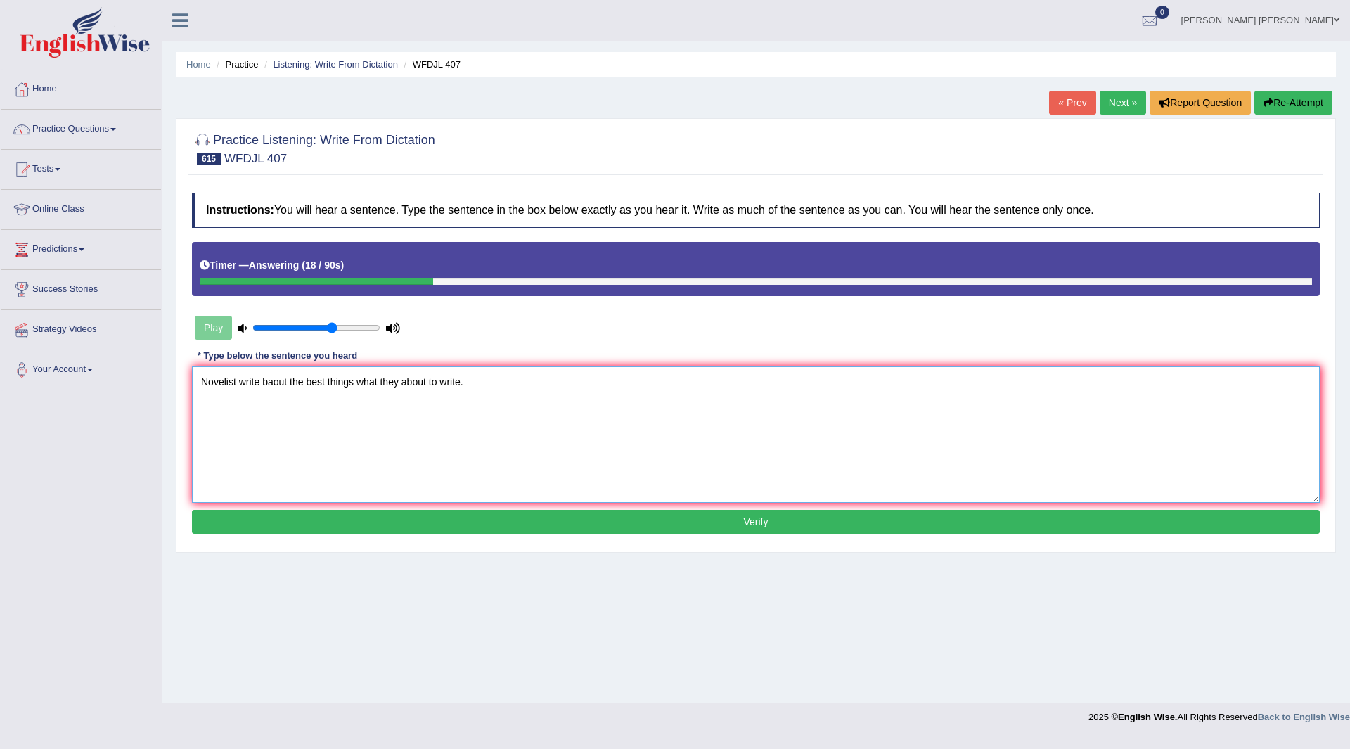
type textarea "Novelist write baout the best things what they about to write."
click at [464, 519] on button "Verify" at bounding box center [755, 522] width 1127 height 24
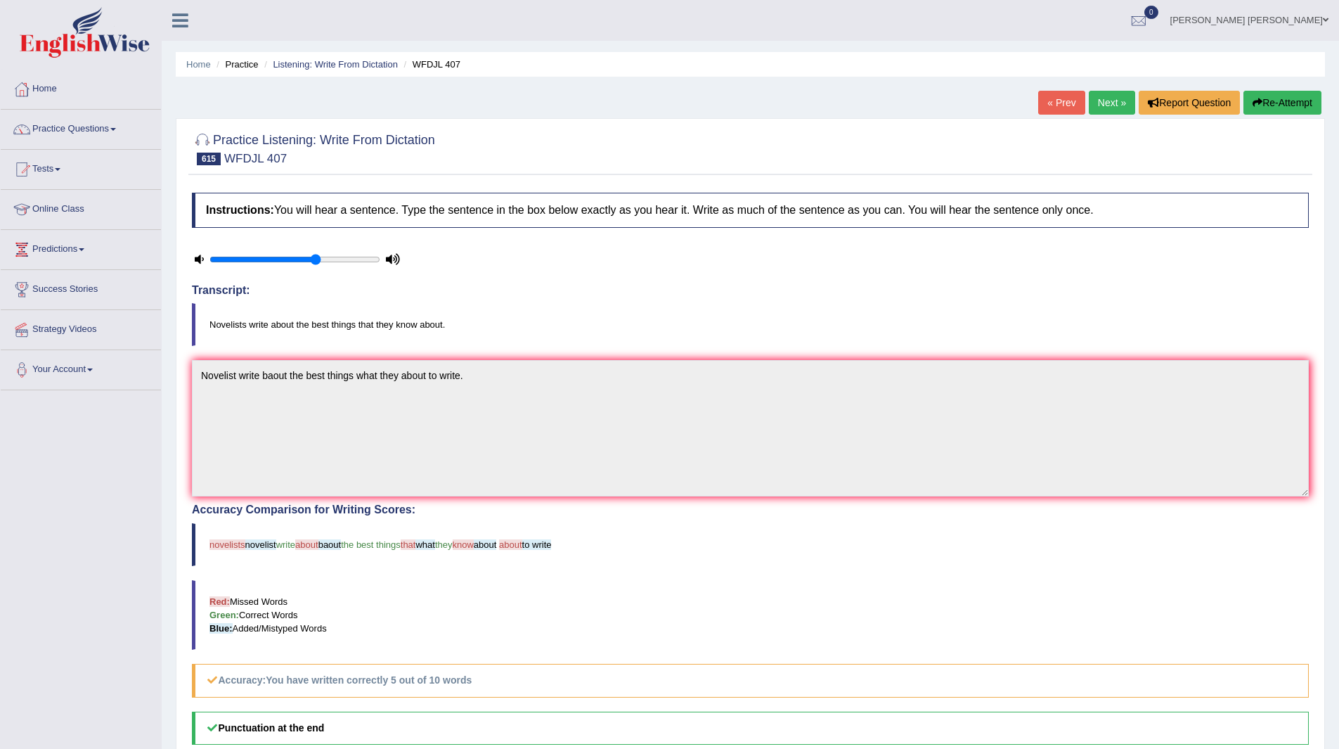
click at [1122, 99] on link "Next »" at bounding box center [1112, 103] width 46 height 24
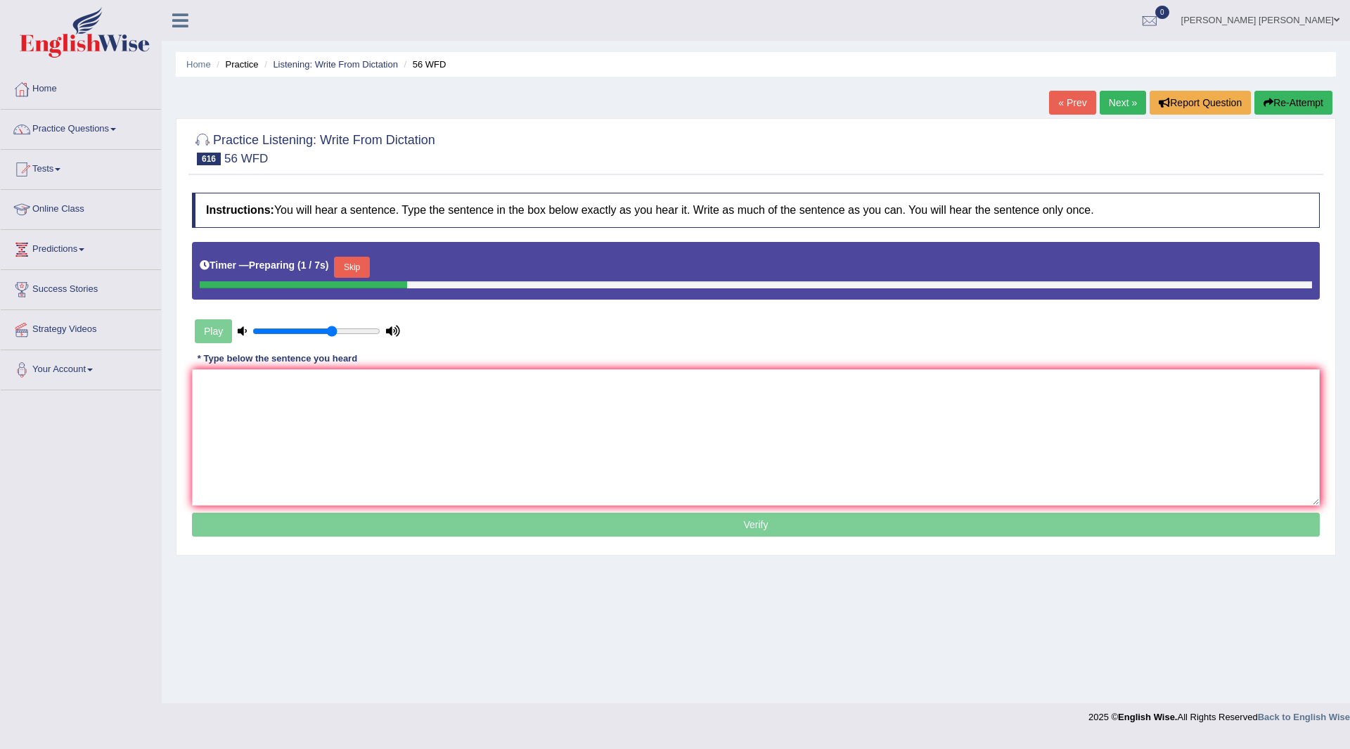
click at [354, 264] on button "Skip" at bounding box center [351, 267] width 35 height 21
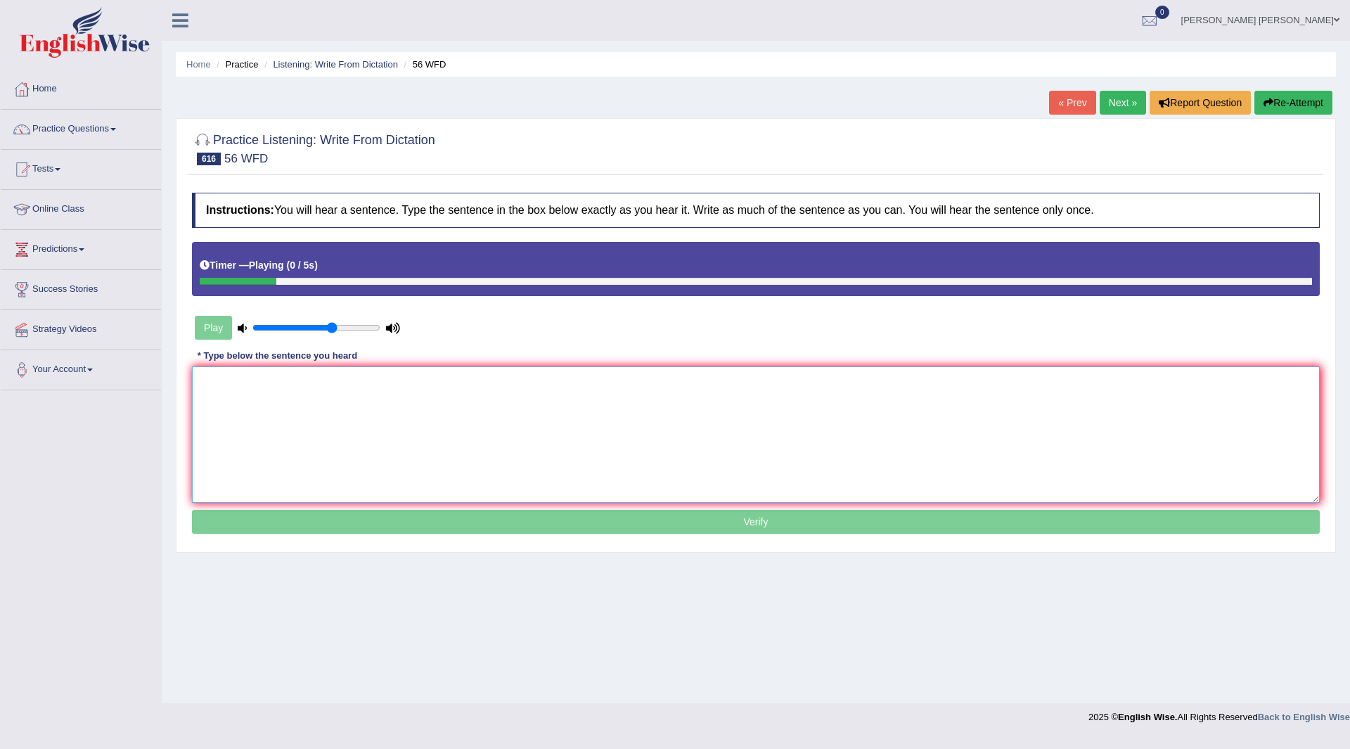
click at [265, 410] on textarea at bounding box center [755, 434] width 1127 height 136
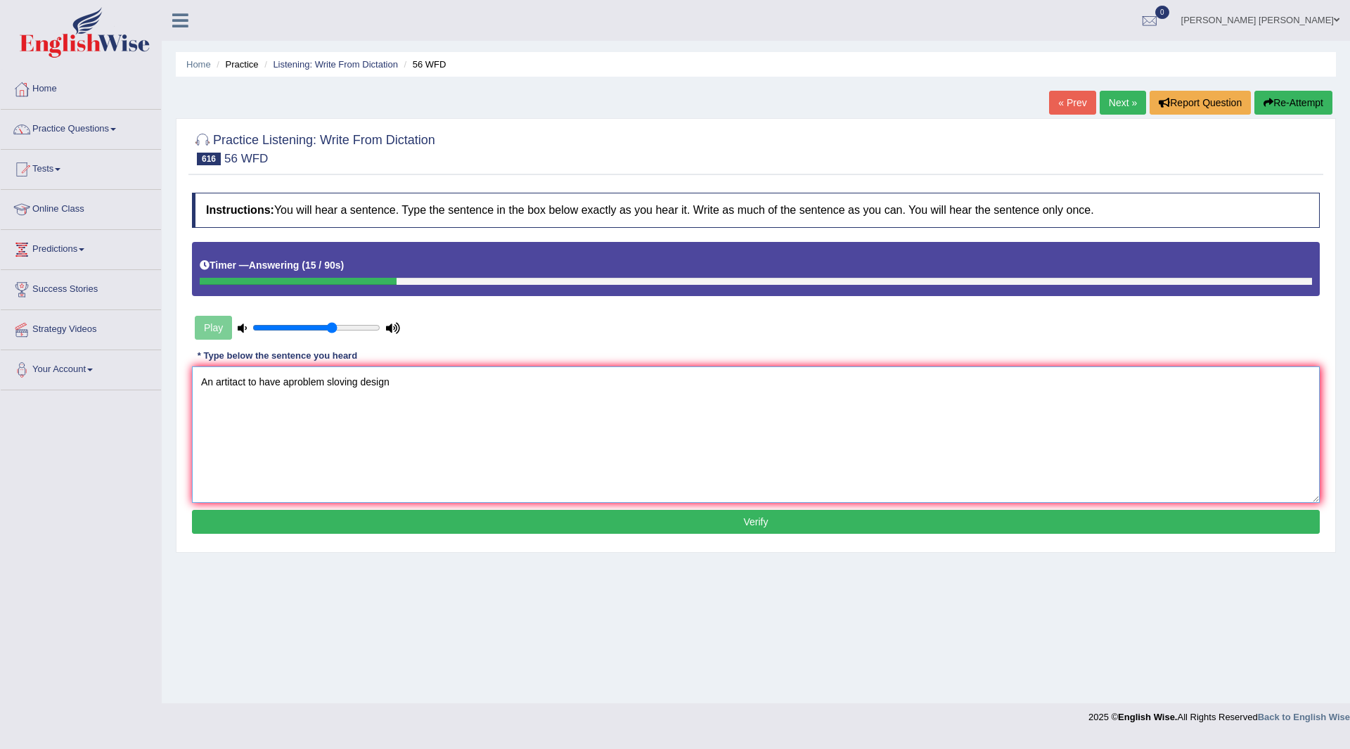
click at [216, 381] on textarea "An artitact to have aproblem sloving design" at bounding box center [755, 434] width 1127 height 136
type textarea "An archectist artitact to have aproblem sloving design"
click at [444, 517] on button "Verify" at bounding box center [755, 522] width 1127 height 24
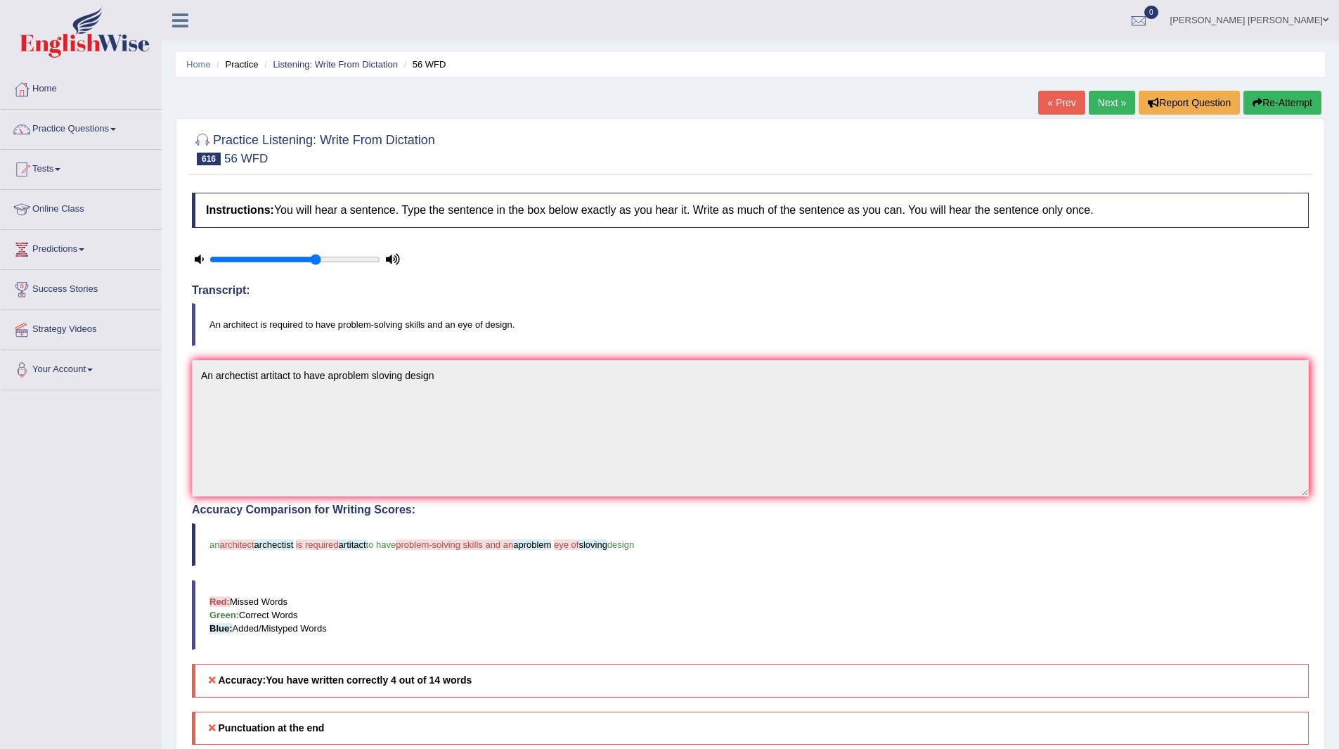
click at [1108, 98] on link "Next »" at bounding box center [1112, 103] width 46 height 24
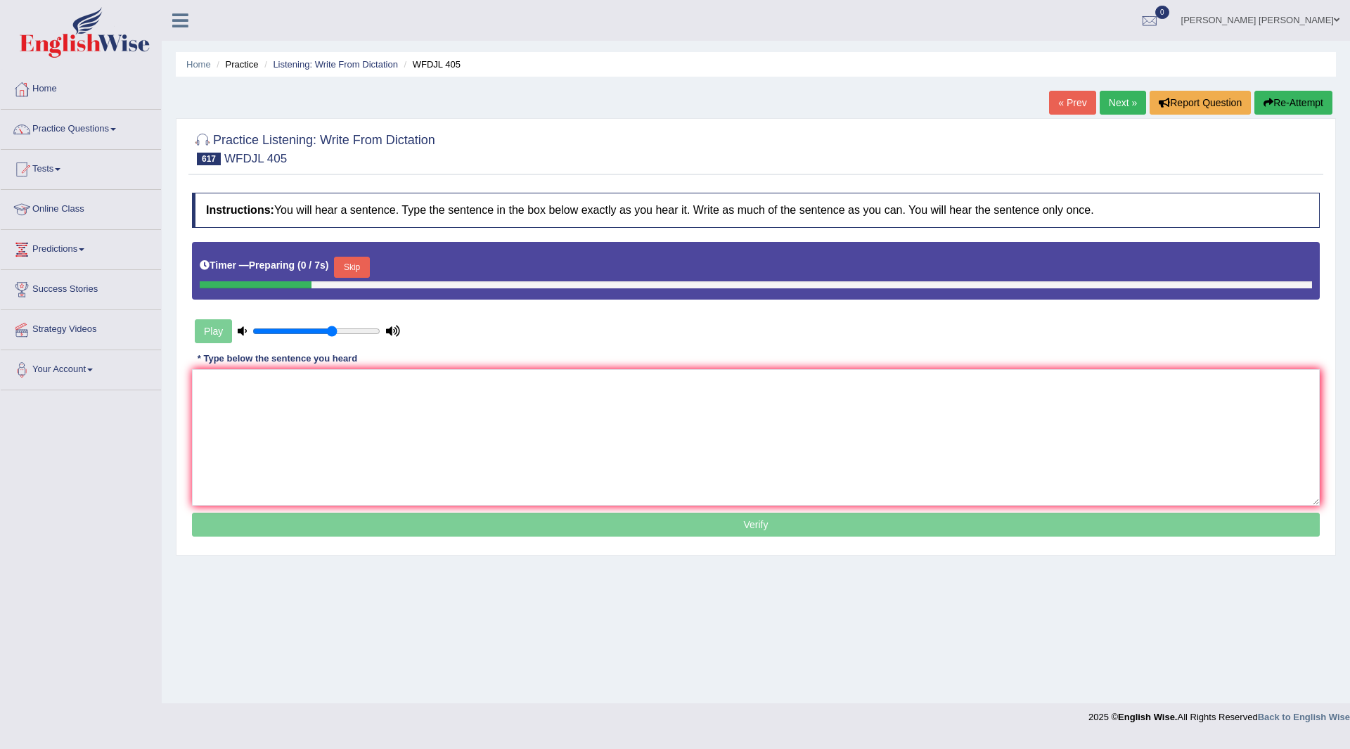
click at [354, 266] on button "Skip" at bounding box center [351, 267] width 35 height 21
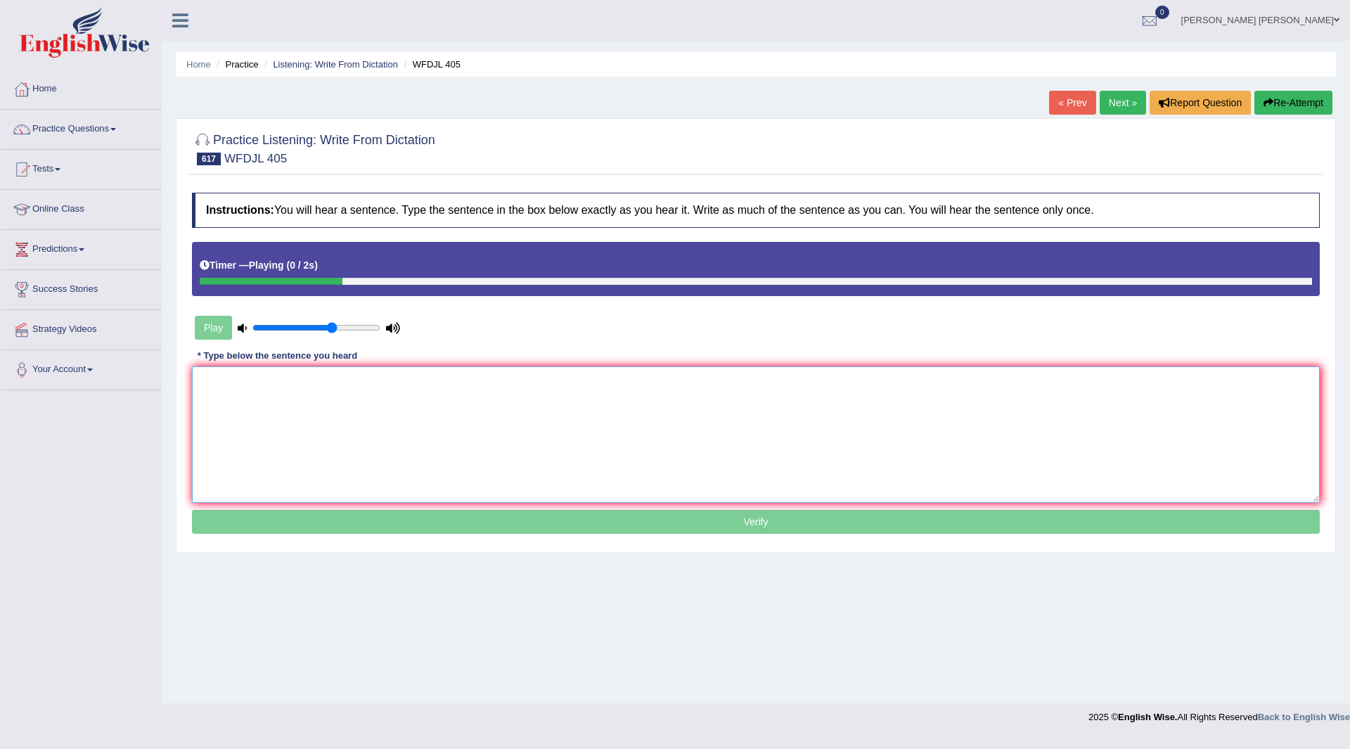
click at [291, 404] on textarea at bounding box center [755, 434] width 1127 height 136
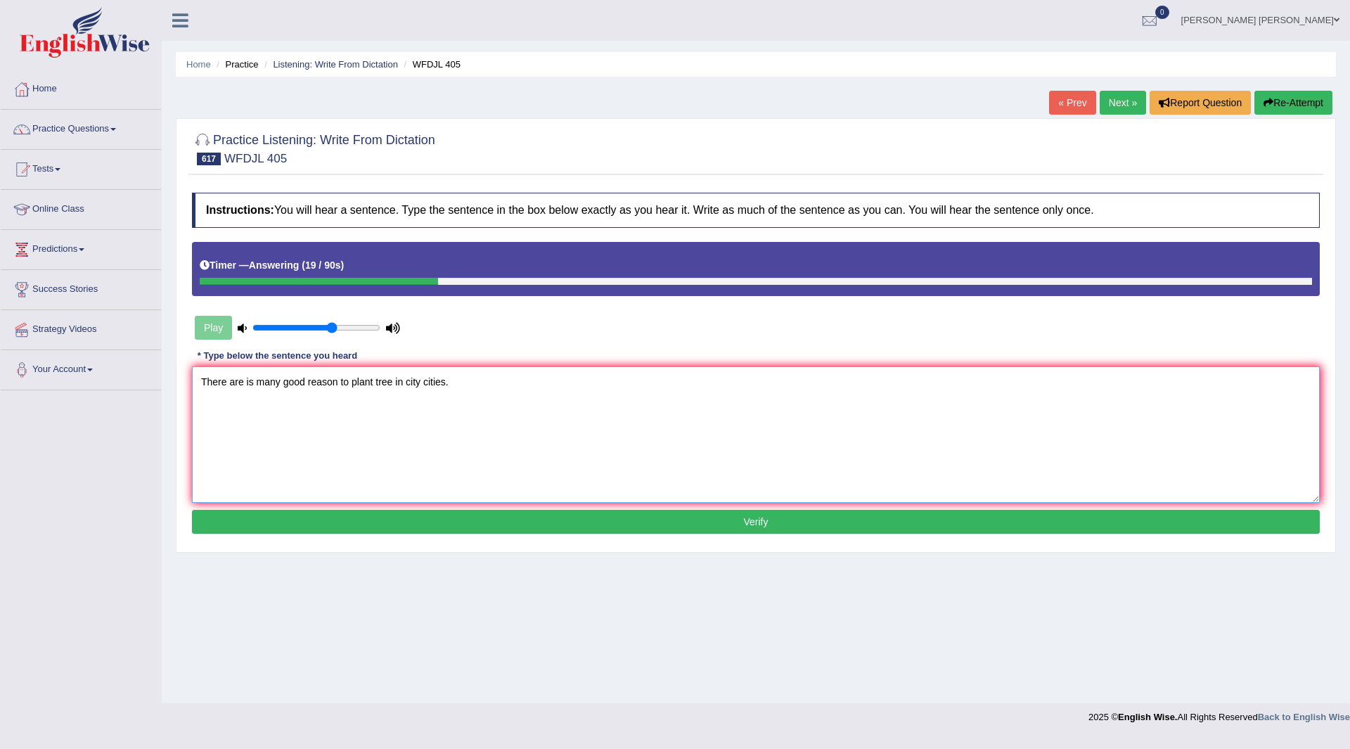
type textarea "There are is many good reason to plant tree in city cities."
click at [455, 514] on button "Verify" at bounding box center [755, 522] width 1127 height 24
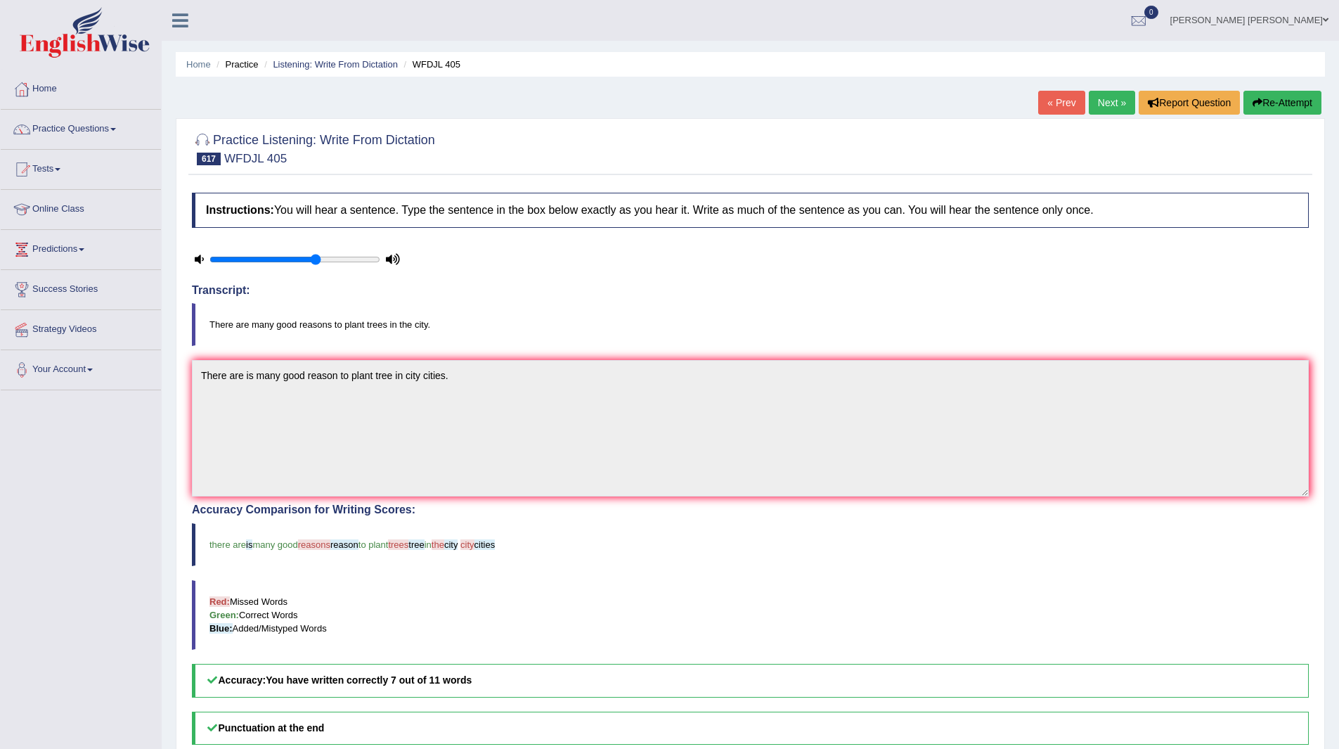
click at [1096, 95] on link "Next »" at bounding box center [1112, 103] width 46 height 24
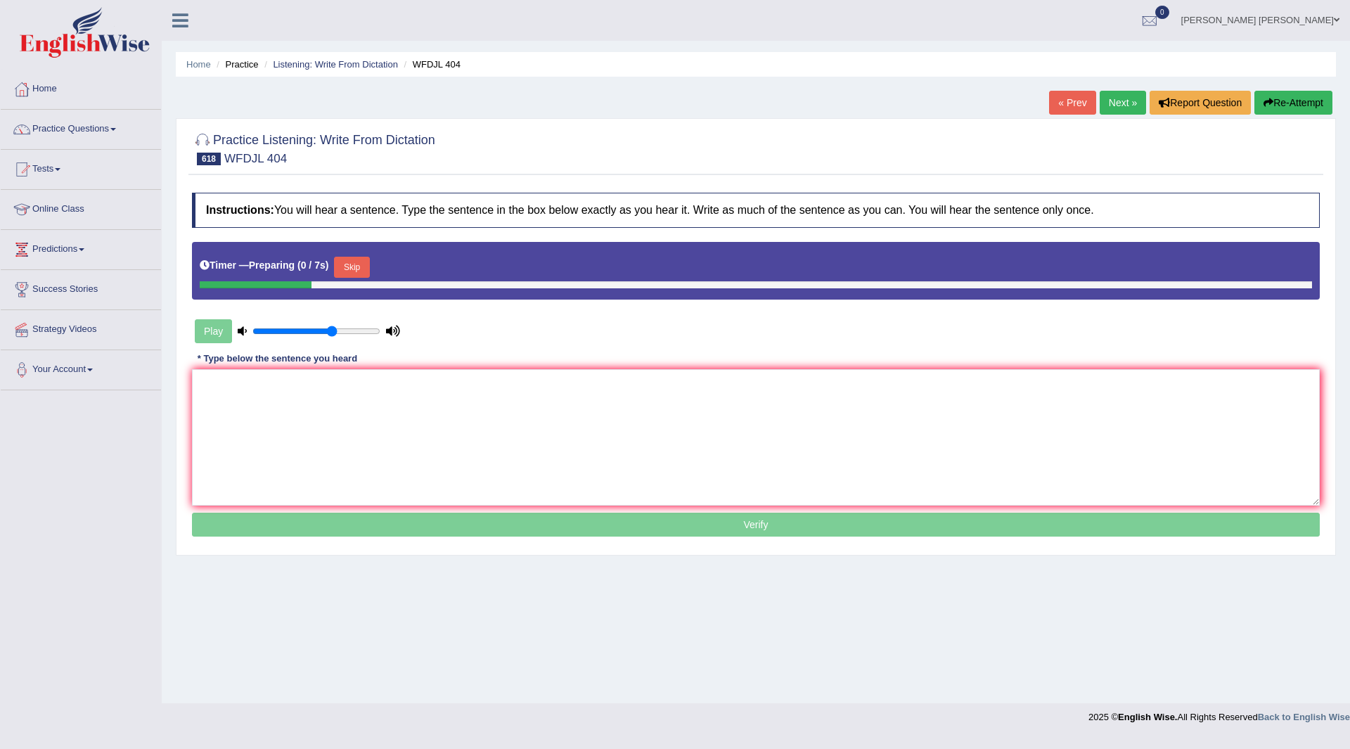
click at [365, 266] on button "Skip" at bounding box center [351, 267] width 35 height 21
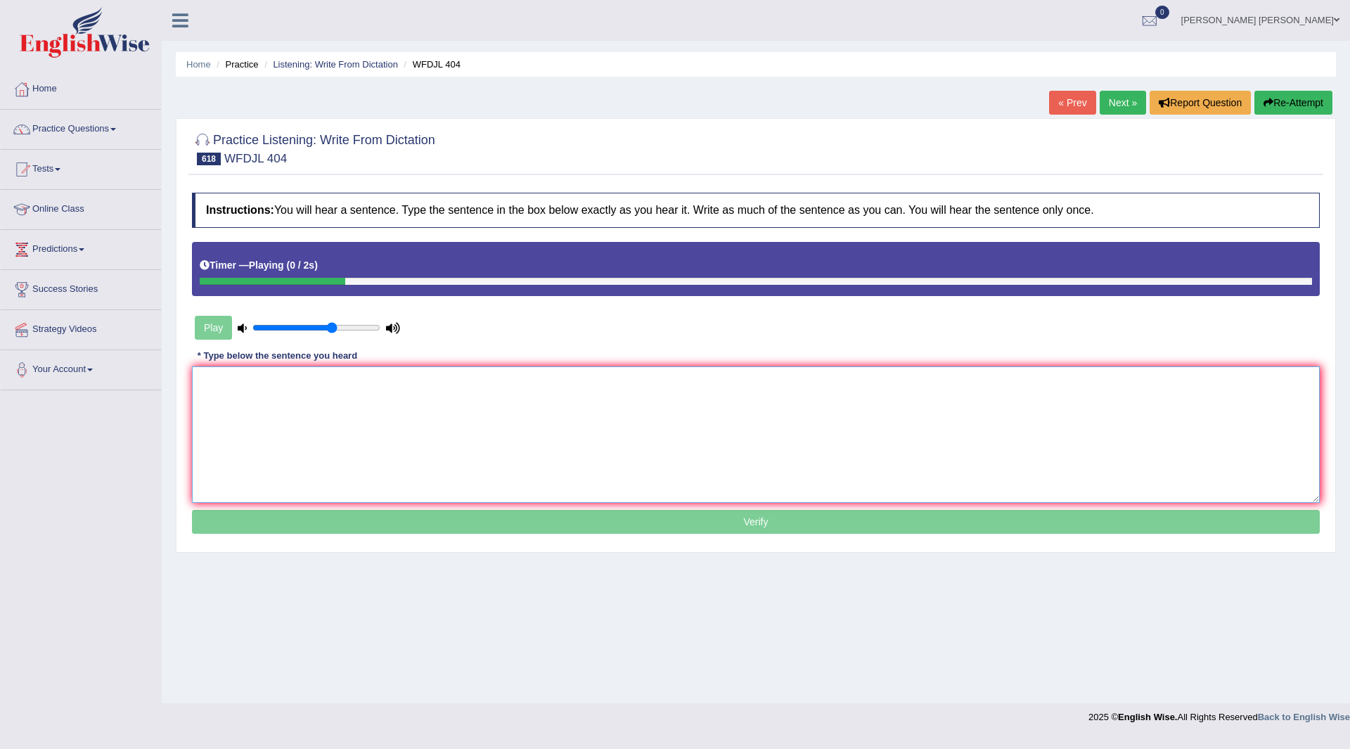
click at [281, 406] on textarea at bounding box center [755, 434] width 1127 height 136
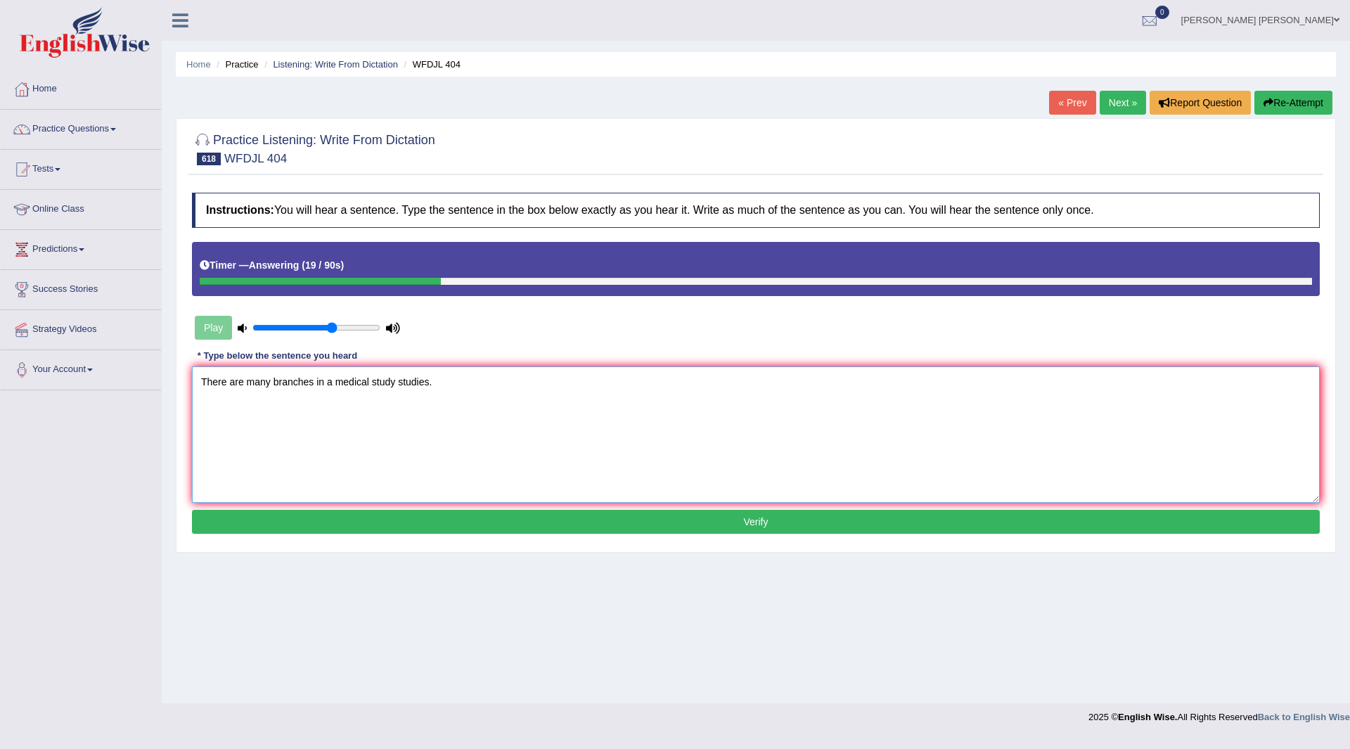
type textarea "There are many branches in a medical study studies."
click at [465, 522] on button "Verify" at bounding box center [755, 522] width 1127 height 24
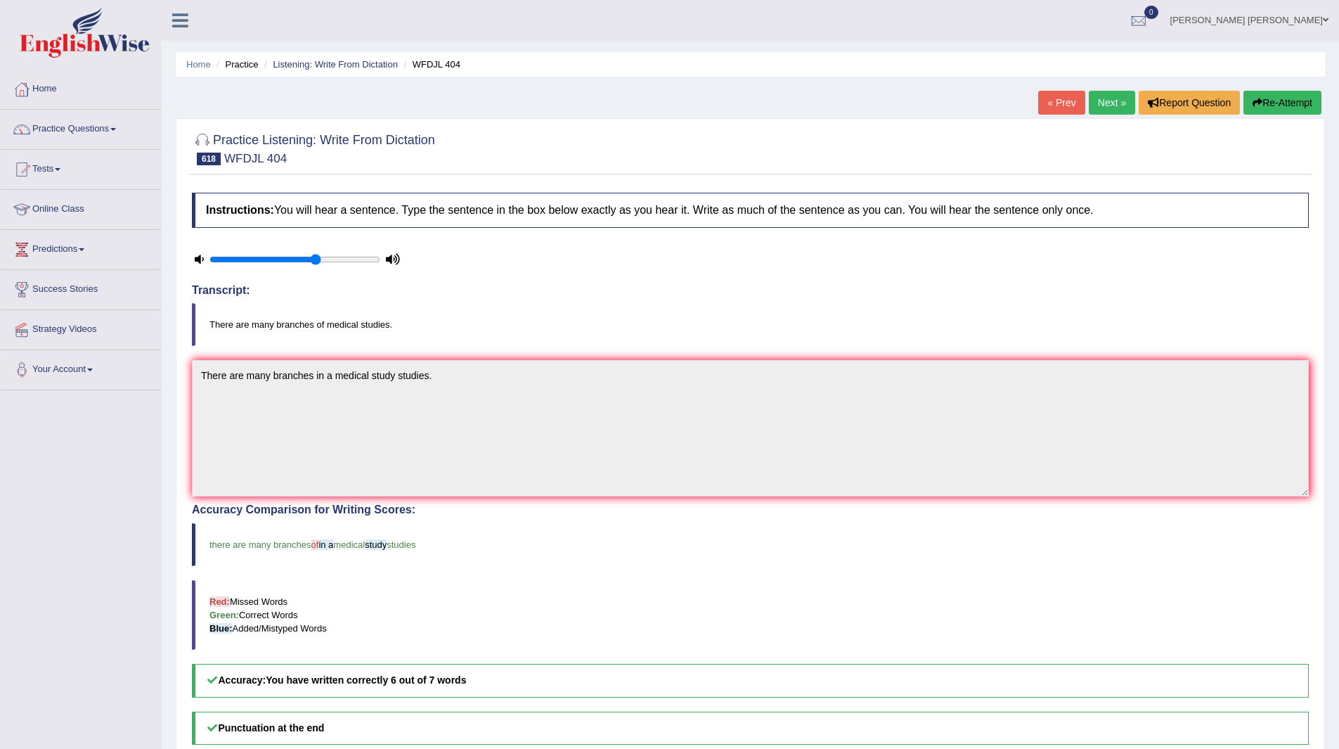
click at [1120, 103] on link "Next »" at bounding box center [1112, 103] width 46 height 24
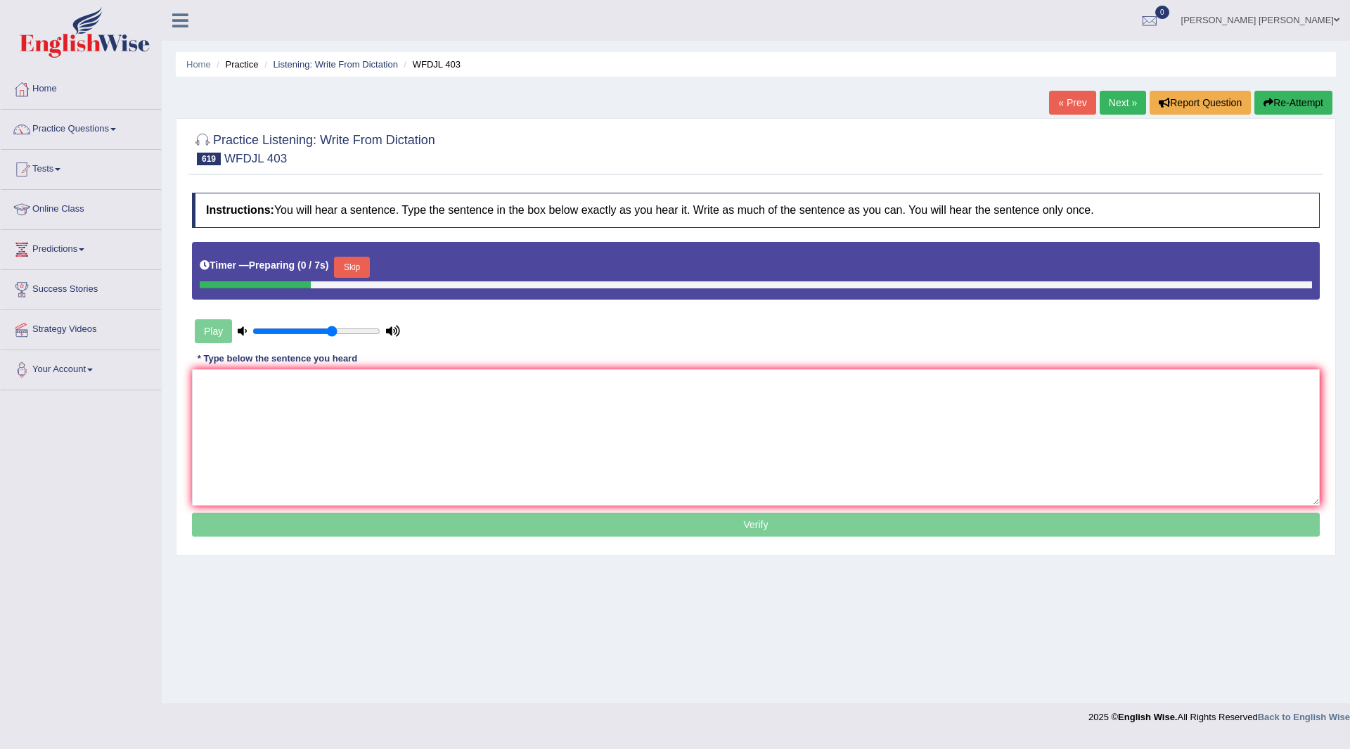
click at [359, 257] on button "Skip" at bounding box center [351, 267] width 35 height 21
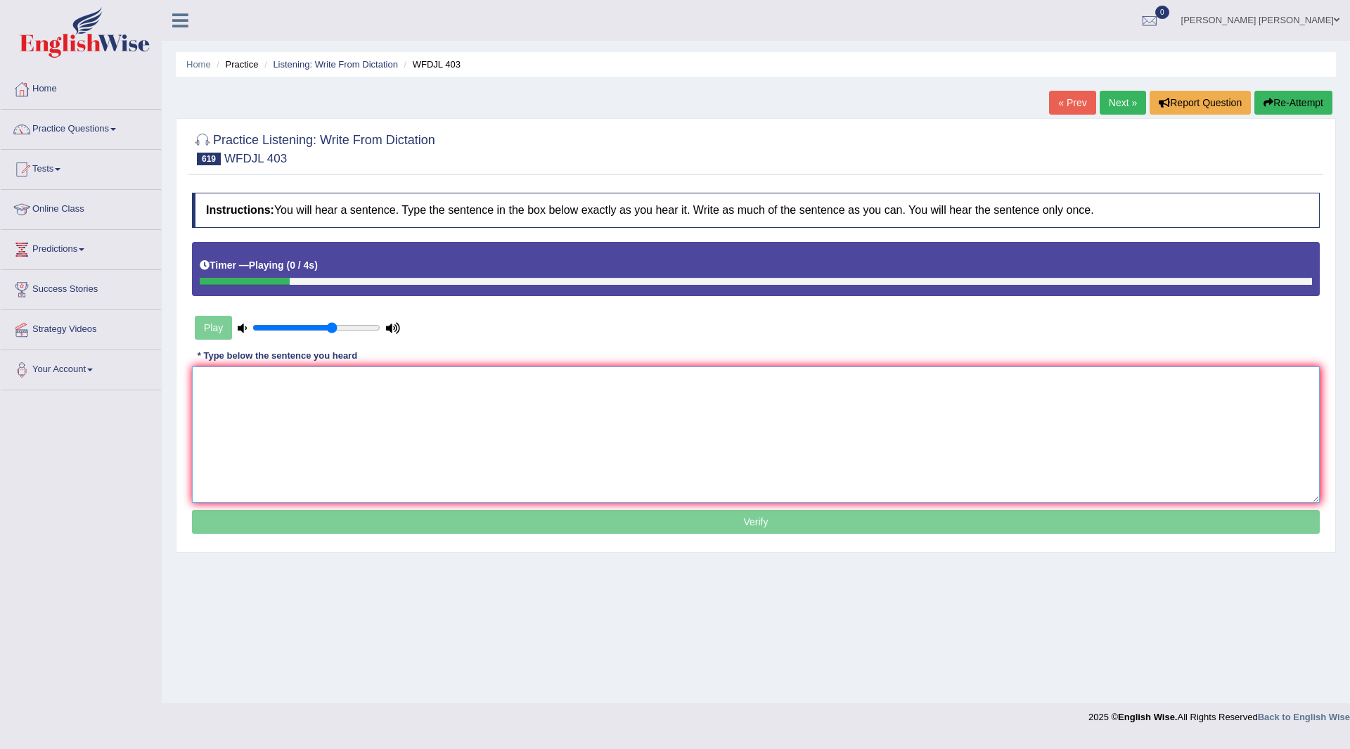
click at [290, 388] on textarea at bounding box center [755, 434] width 1127 height 136
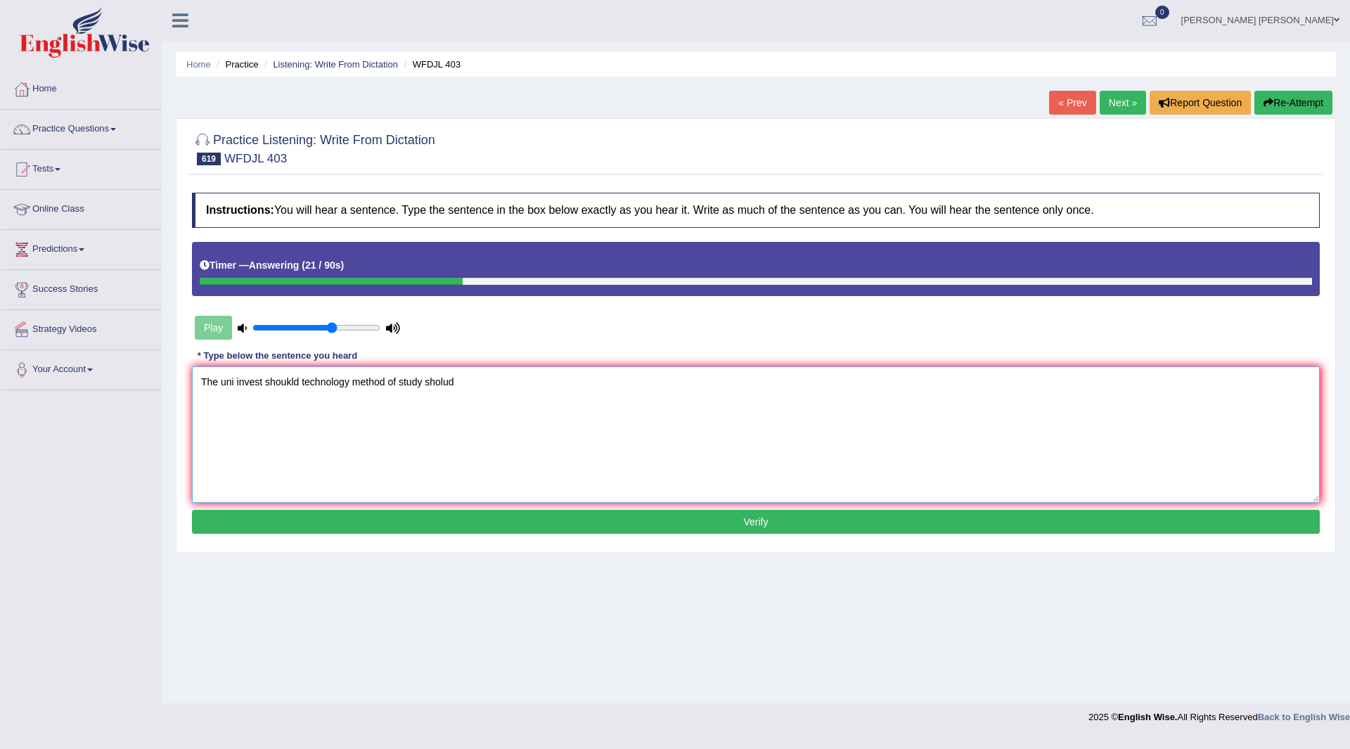
click at [233, 382] on textarea "The uni invest shoukld technology method of study sholud" at bounding box center [755, 434] width 1127 height 136
click at [235, 382] on textarea "The uni invest shoukld technology method of study sholud" at bounding box center [755, 434] width 1127 height 136
click at [330, 377] on textarea "The university invest shoukld technology method of study sholud" at bounding box center [755, 434] width 1127 height 136
type textarea "The university invest should technology method of study sholud"
click at [559, 524] on button "Verify" at bounding box center [755, 522] width 1127 height 24
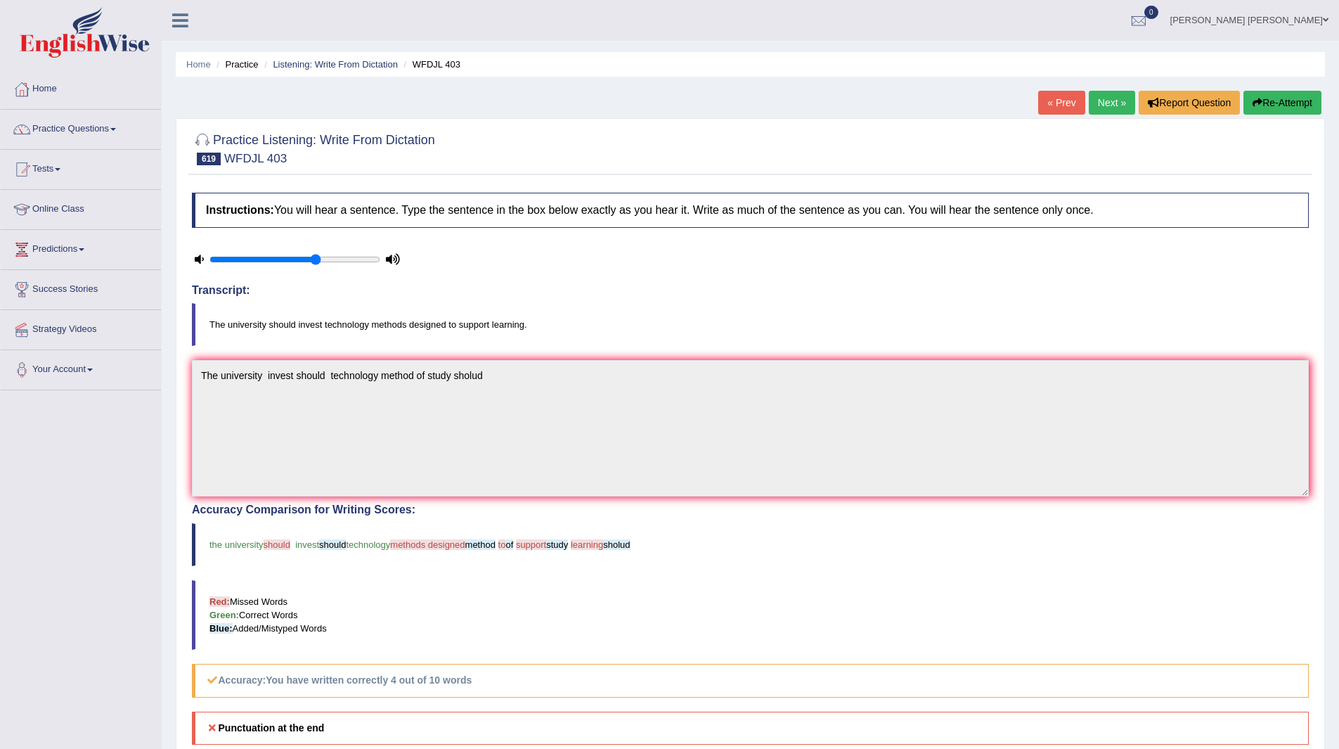
click at [1101, 101] on link "Next »" at bounding box center [1112, 103] width 46 height 24
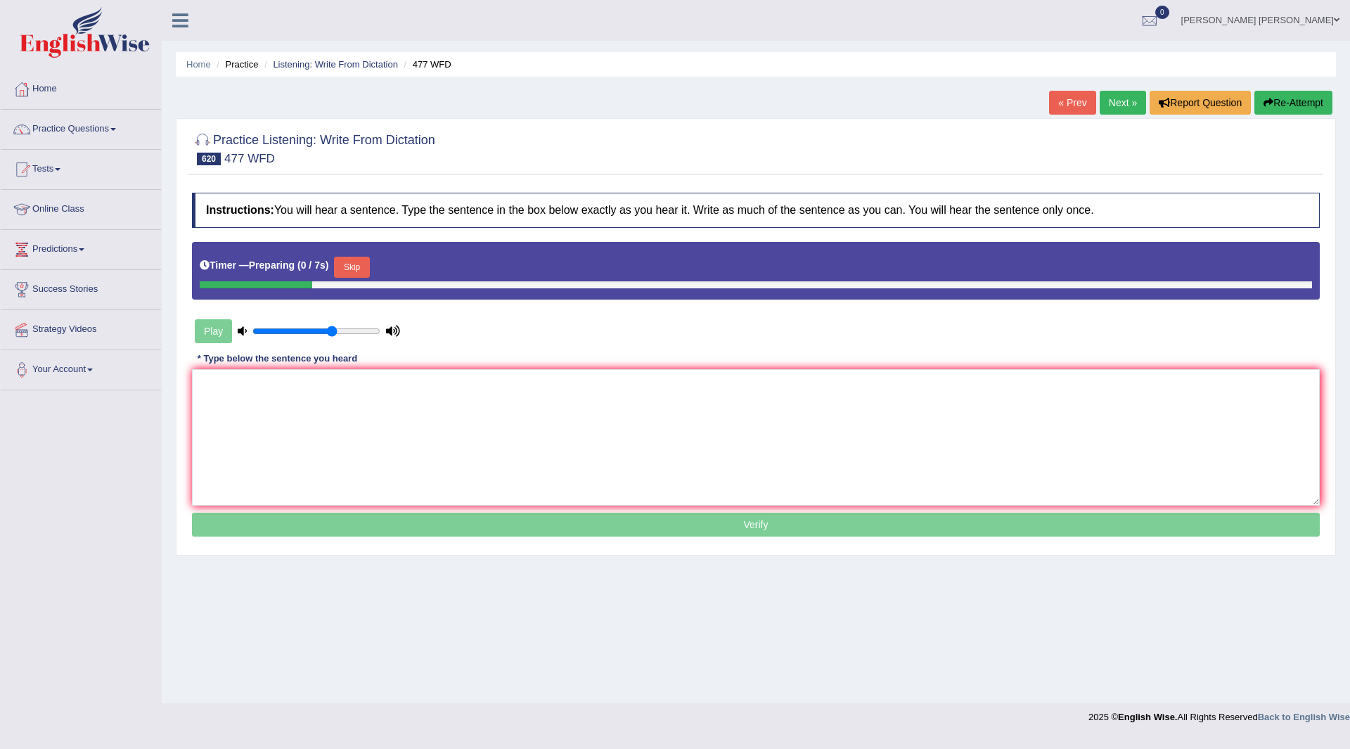
click at [362, 264] on button "Skip" at bounding box center [351, 267] width 35 height 21
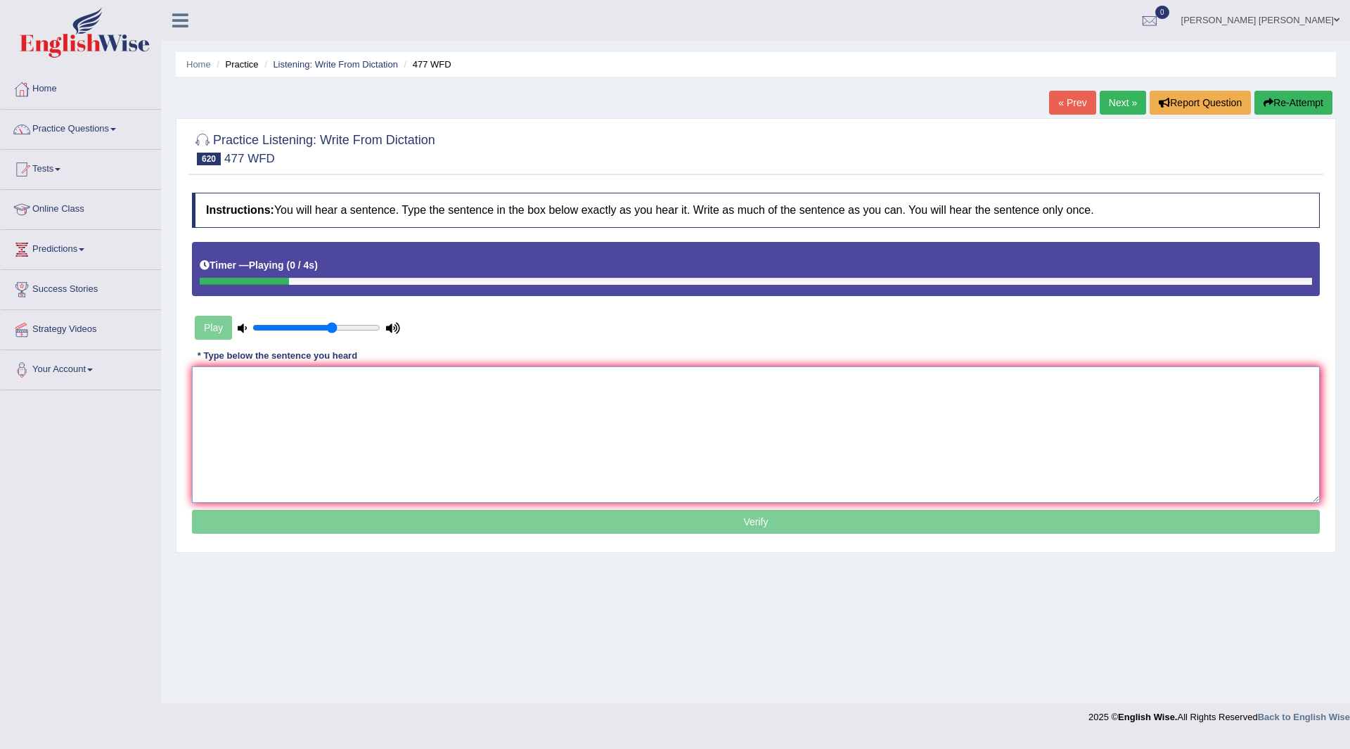
click at [270, 401] on textarea at bounding box center [755, 434] width 1127 height 136
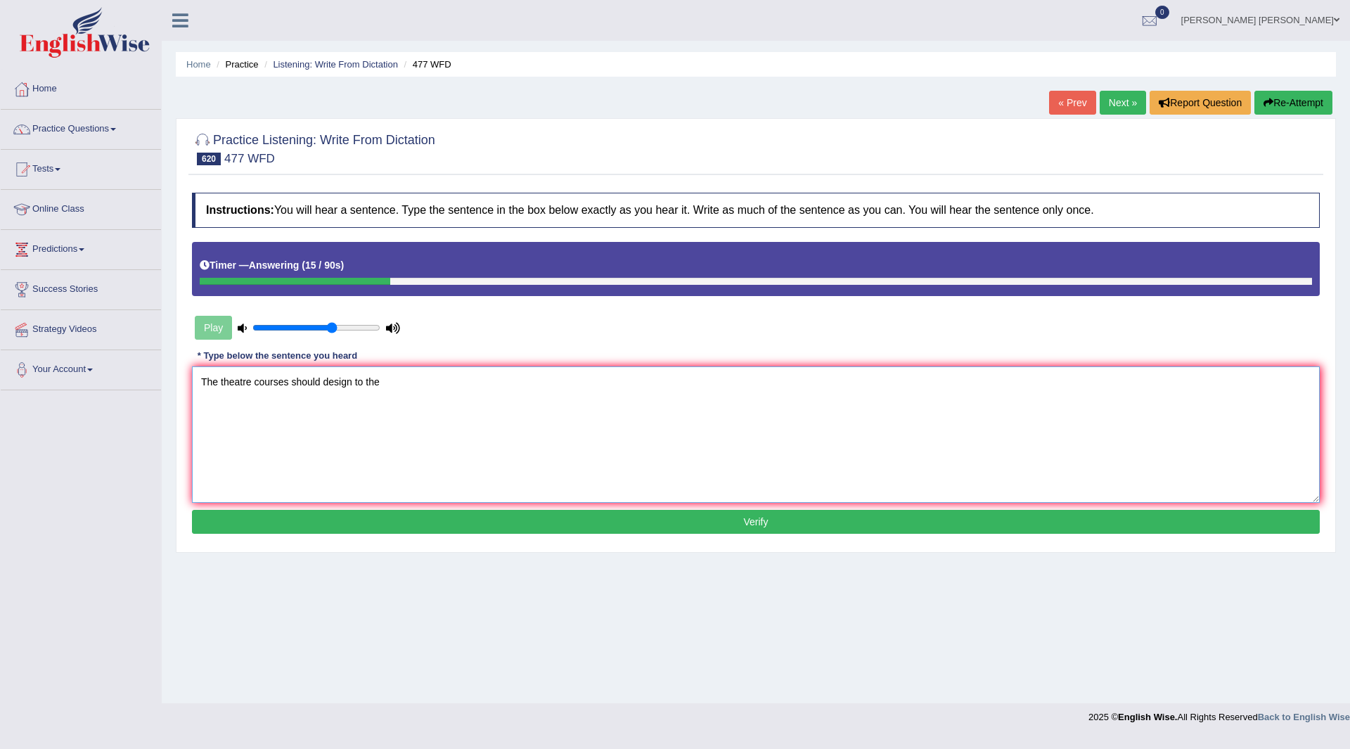
type textarea "The theatre courses should design to the"
click at [423, 526] on button "Verify" at bounding box center [755, 522] width 1127 height 24
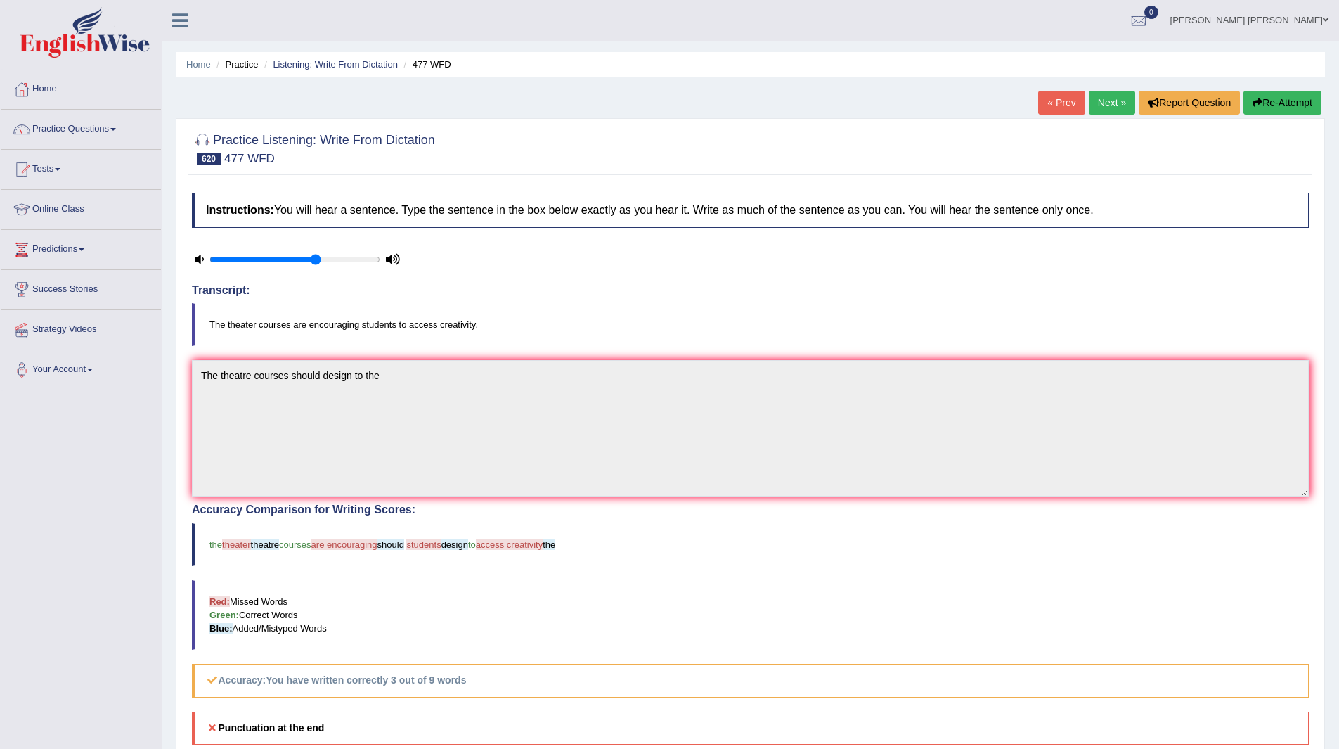
click at [1101, 99] on link "Next »" at bounding box center [1112, 103] width 46 height 24
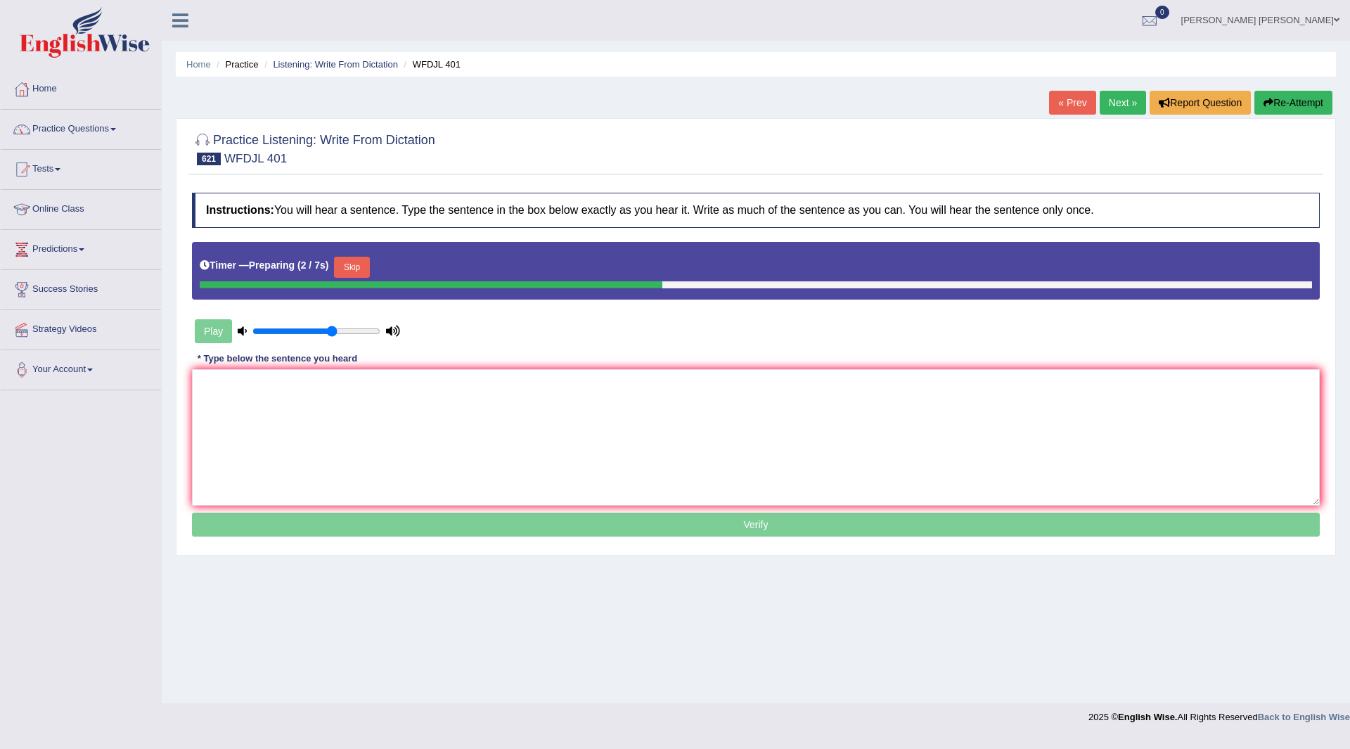
click at [73, 123] on link "Practice Questions" at bounding box center [81, 127] width 160 height 35
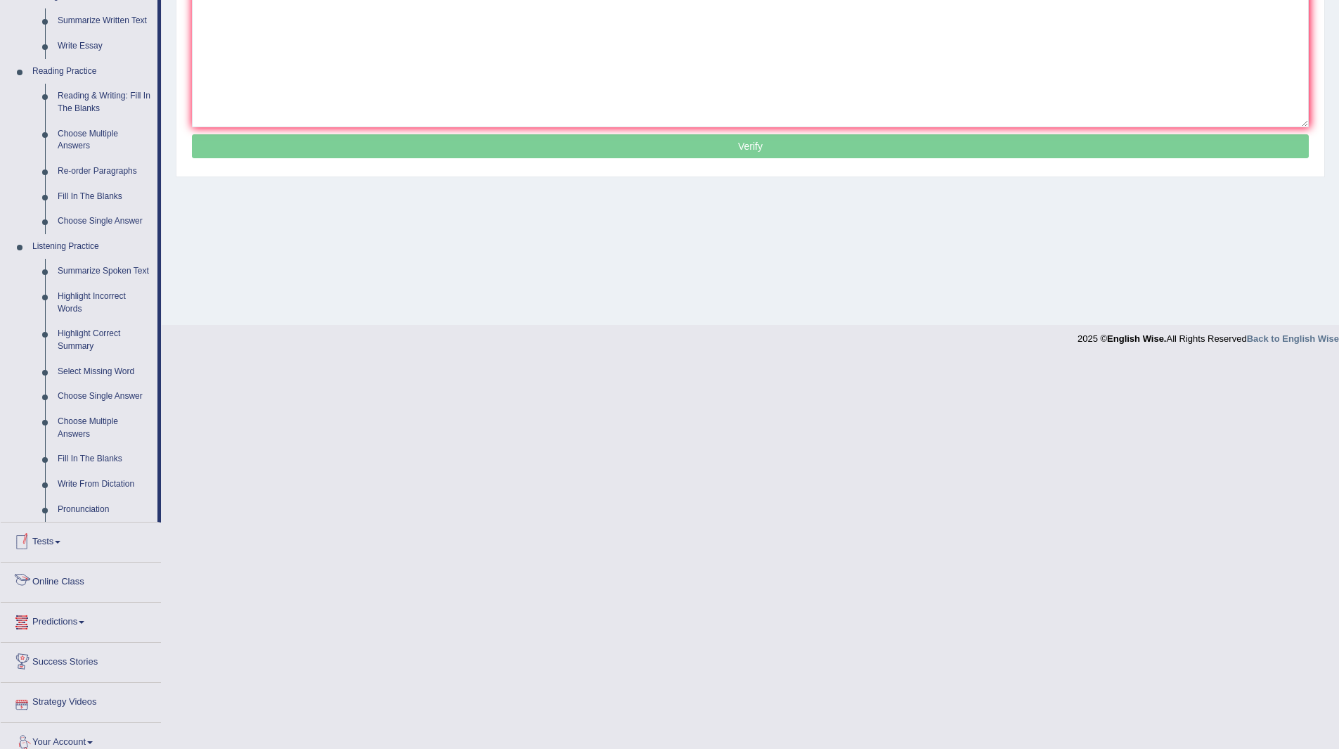
scroll to position [393, 0]
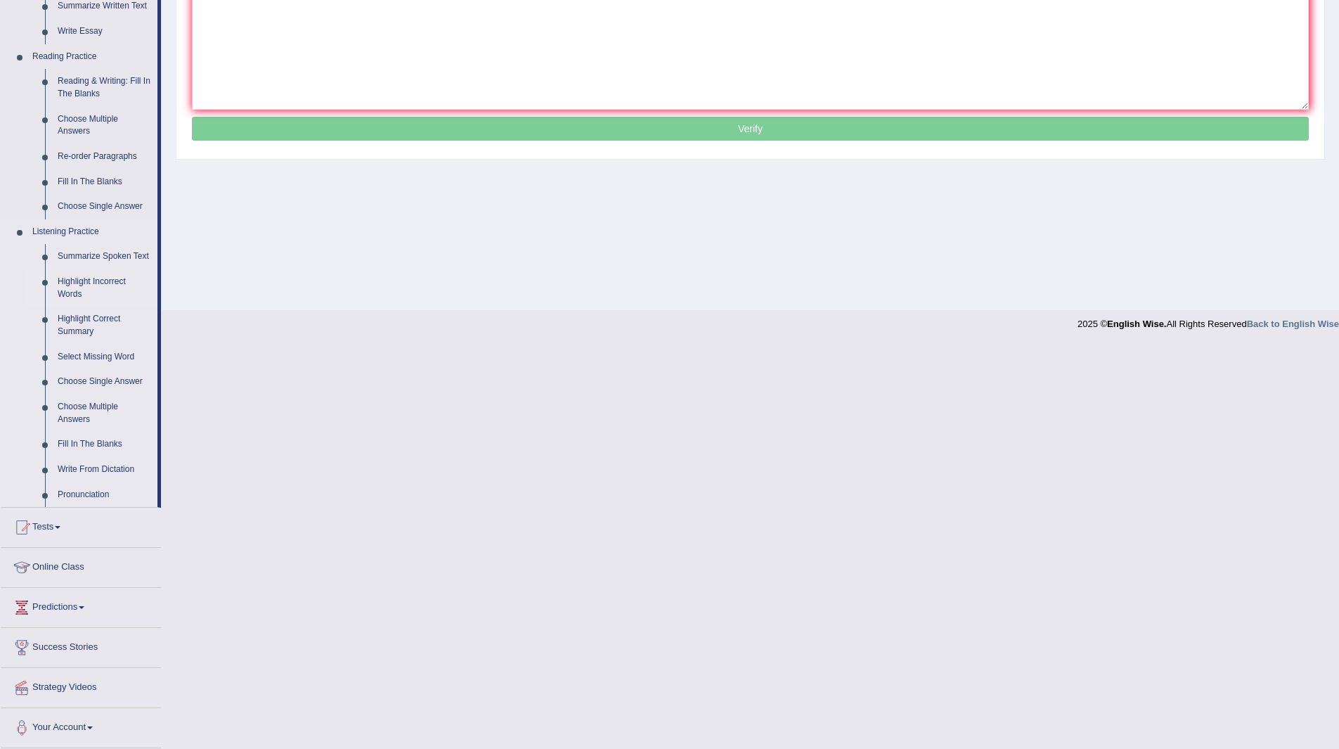
click at [74, 273] on link "Highlight Incorrect Words" at bounding box center [104, 287] width 106 height 37
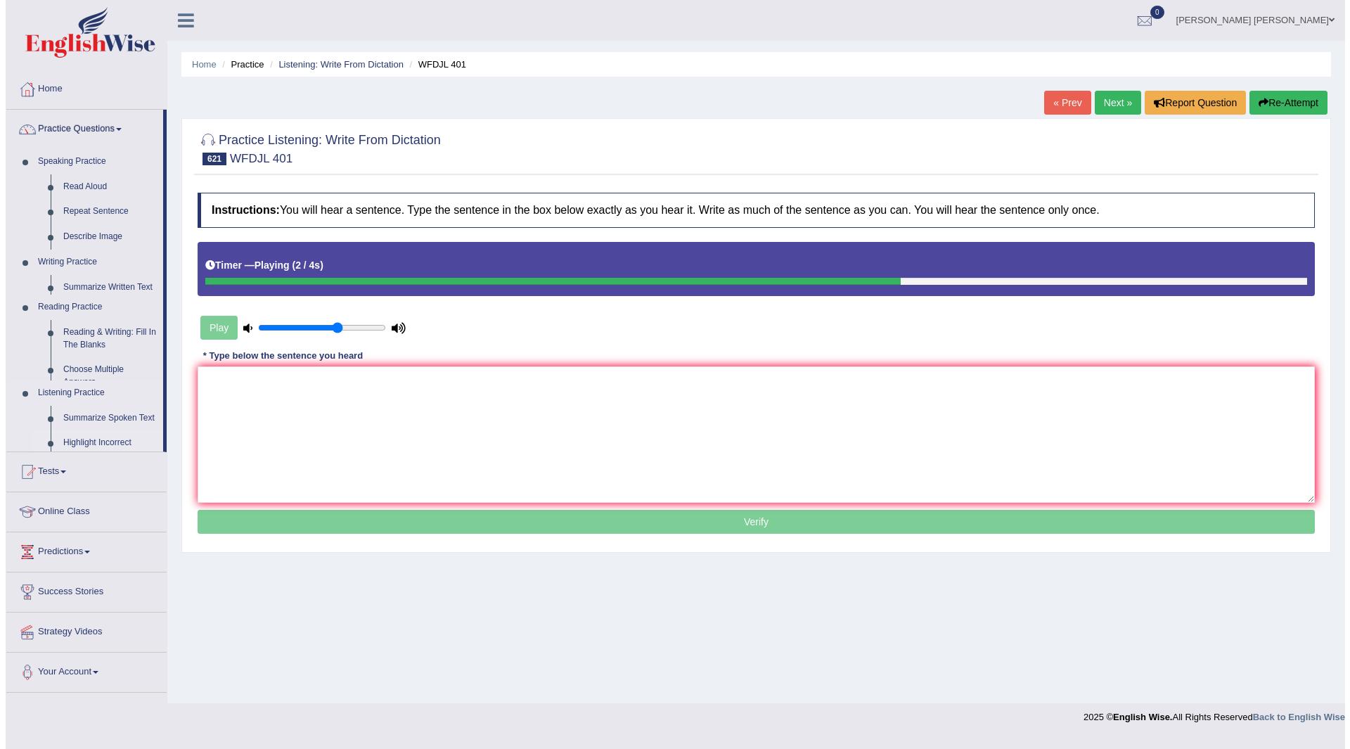
scroll to position [0, 0]
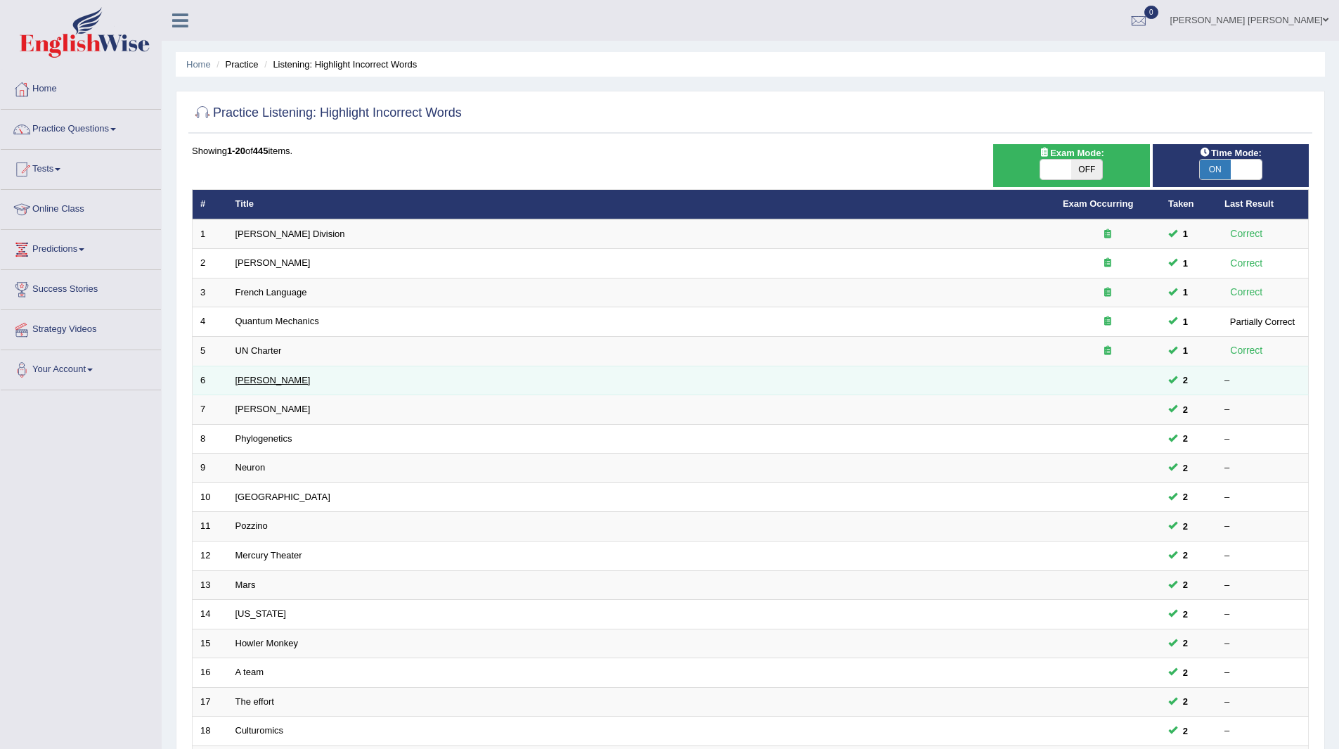
click at [245, 380] on link "[PERSON_NAME]" at bounding box center [272, 380] width 75 height 11
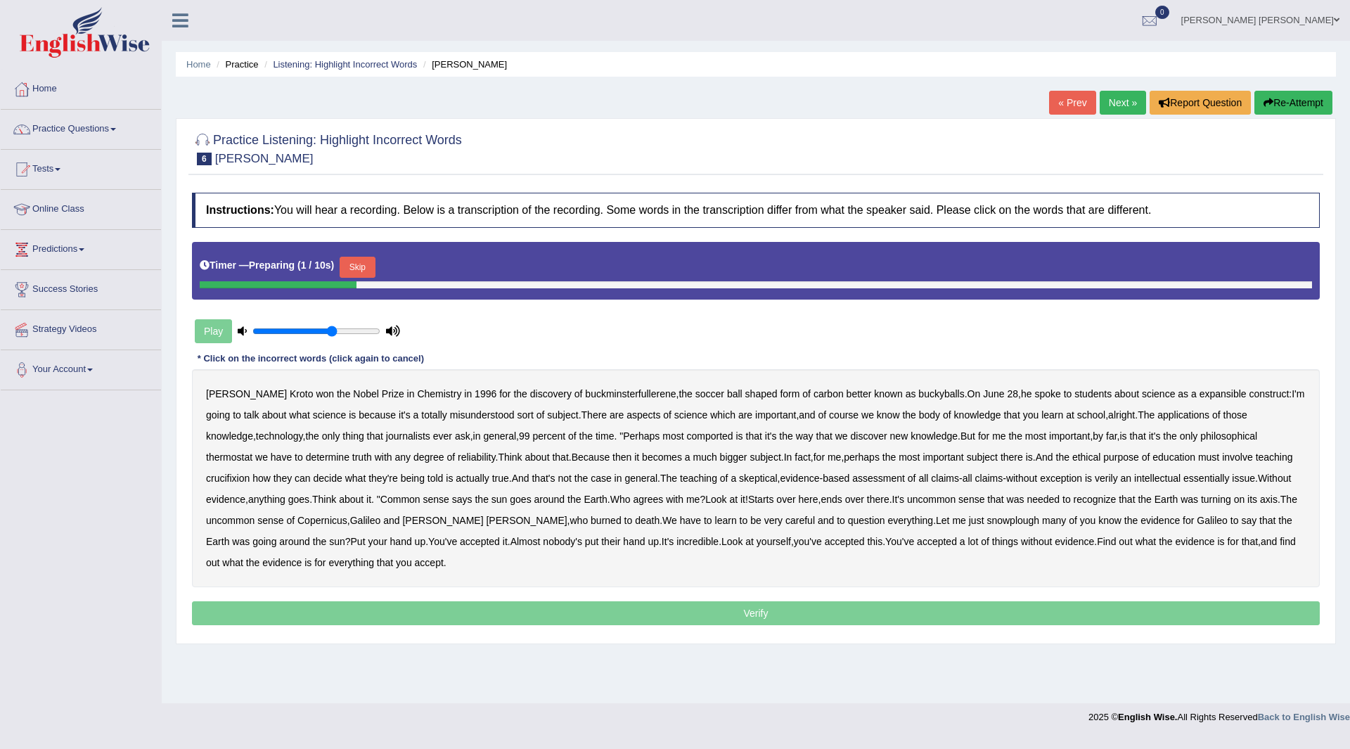
click at [366, 264] on button "Skip" at bounding box center [357, 267] width 35 height 21
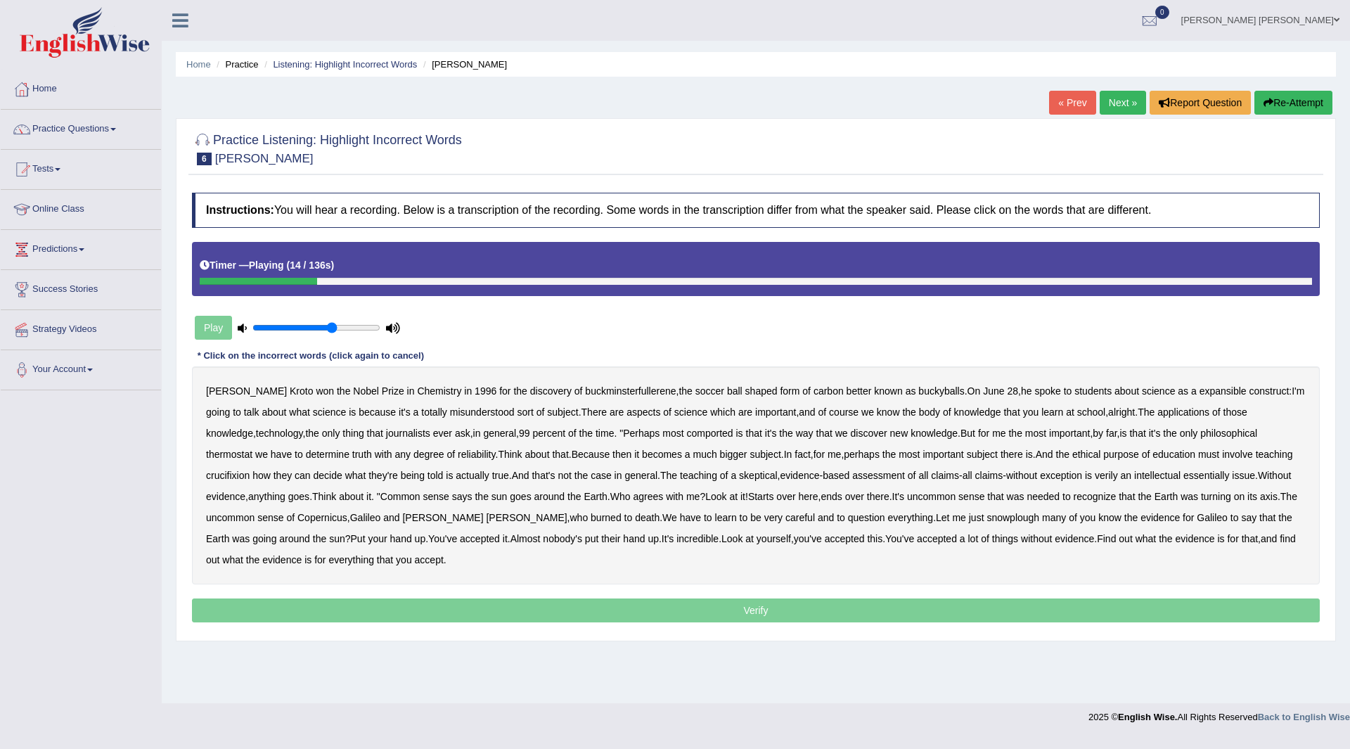
click at [1199, 395] on b "expansible" at bounding box center [1222, 390] width 47 height 11
click at [686, 435] on b "comported" at bounding box center [709, 432] width 46 height 11
click at [252, 448] on b "thermostat" at bounding box center [229, 453] width 46 height 11
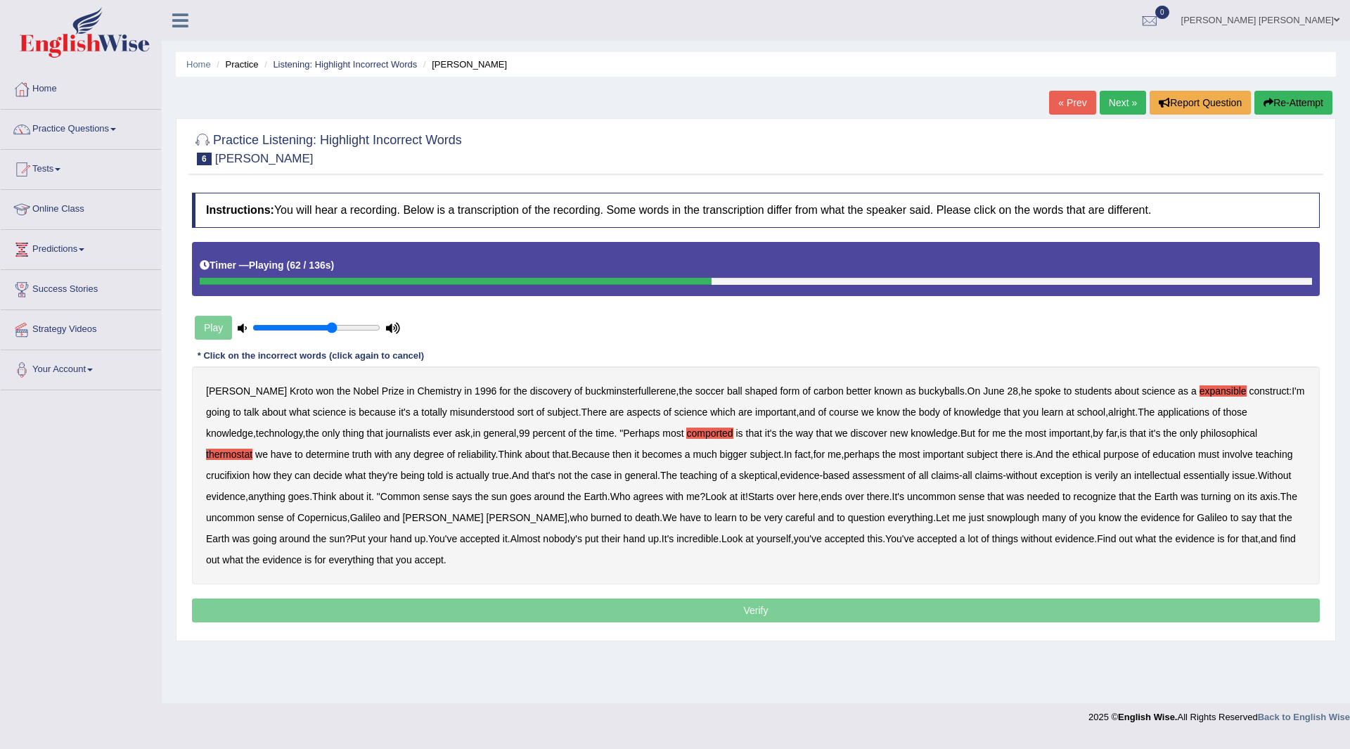
click at [250, 470] on b "crucifixion" at bounding box center [228, 475] width 44 height 11
click at [1094, 477] on b "verily" at bounding box center [1105, 475] width 23 height 11
click at [986, 512] on b "snowplough" at bounding box center [1012, 517] width 53 height 11
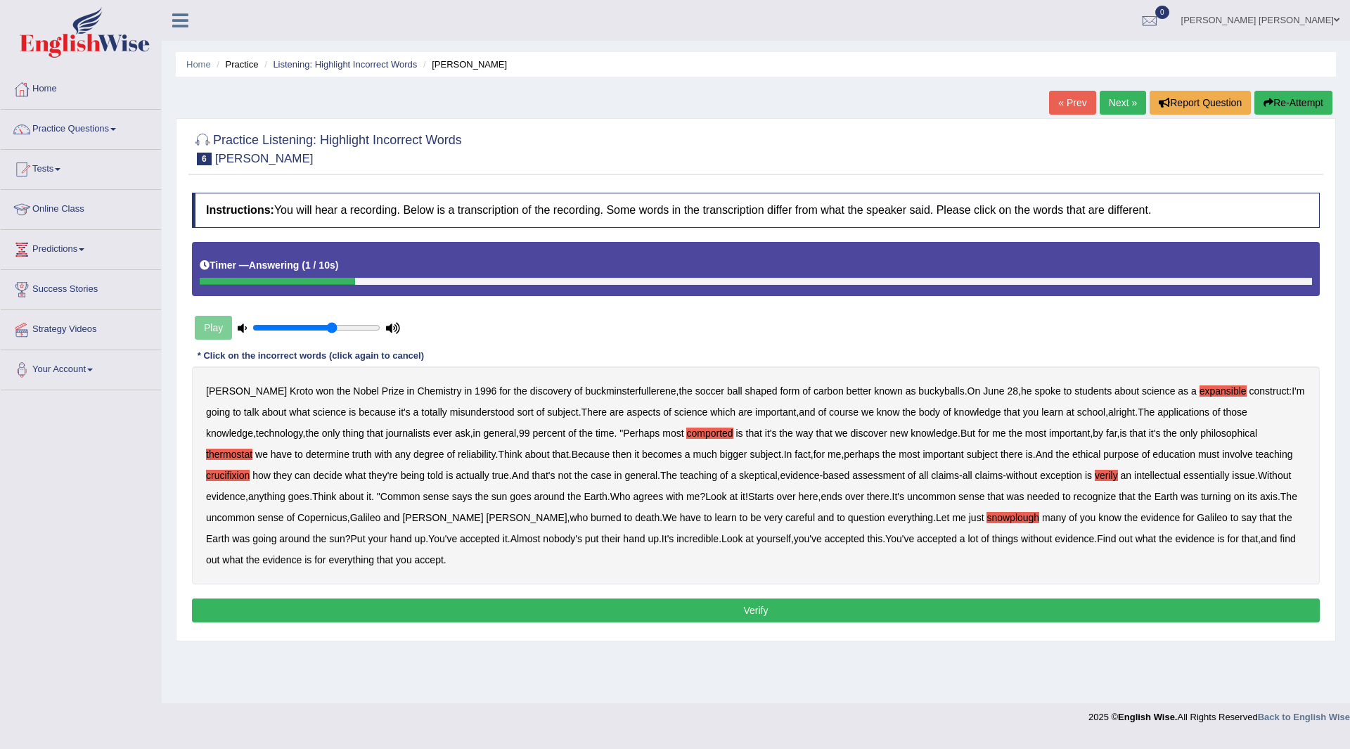
click at [401, 608] on button "Verify" at bounding box center [755, 610] width 1127 height 24
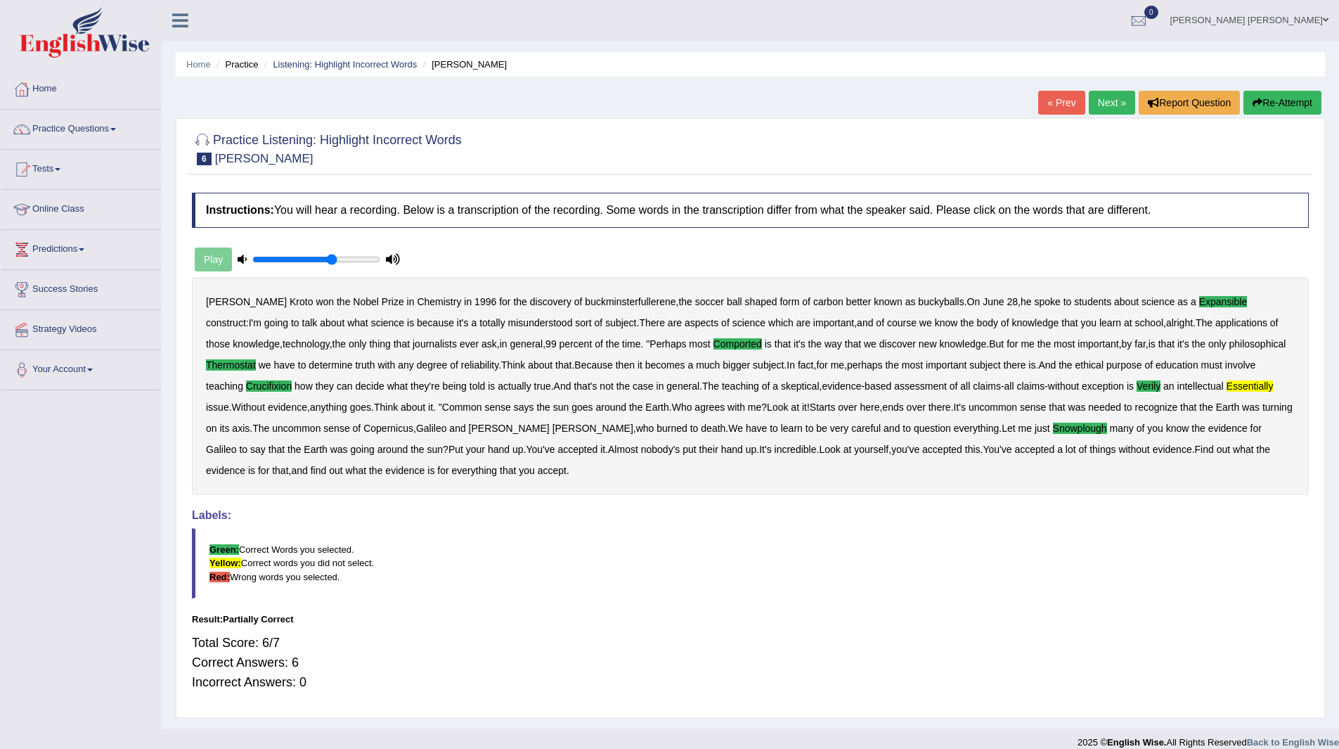
click at [1103, 107] on link "Next »" at bounding box center [1112, 103] width 46 height 24
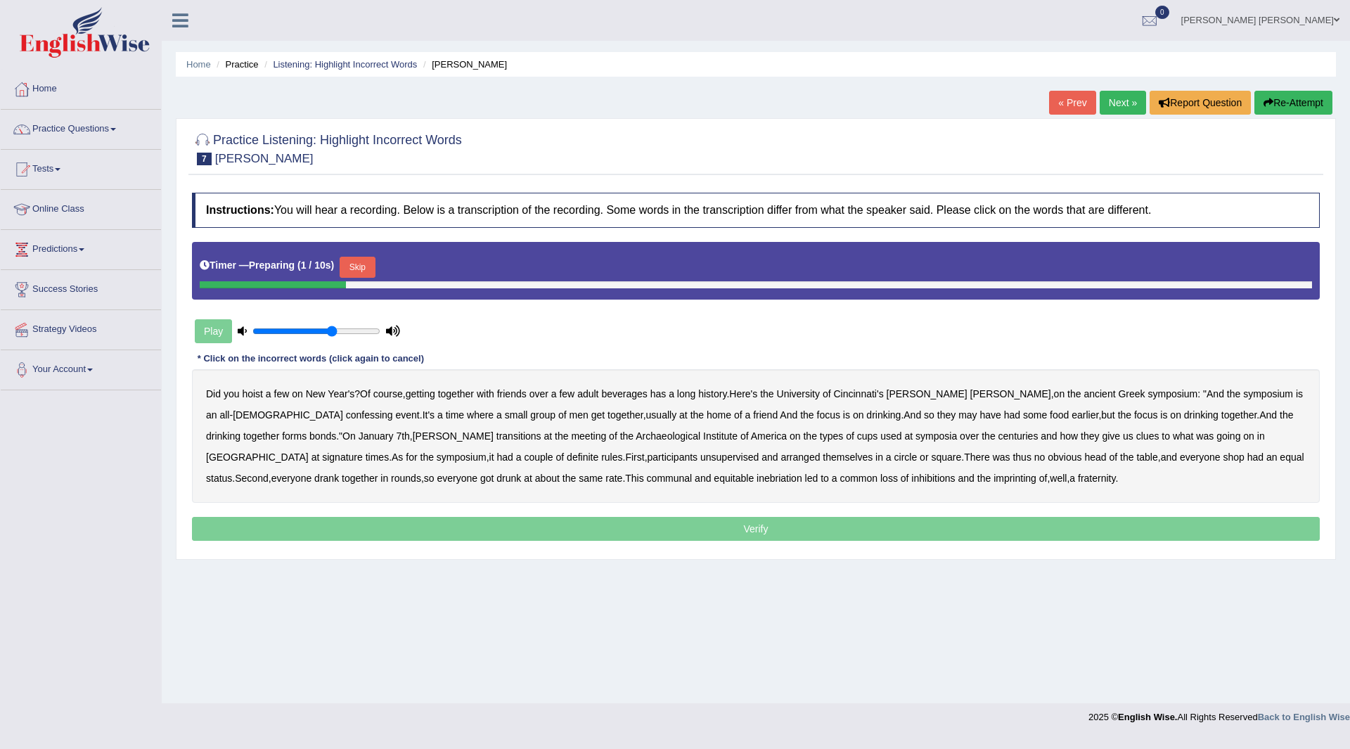
click at [362, 271] on button "Skip" at bounding box center [357, 267] width 35 height 21
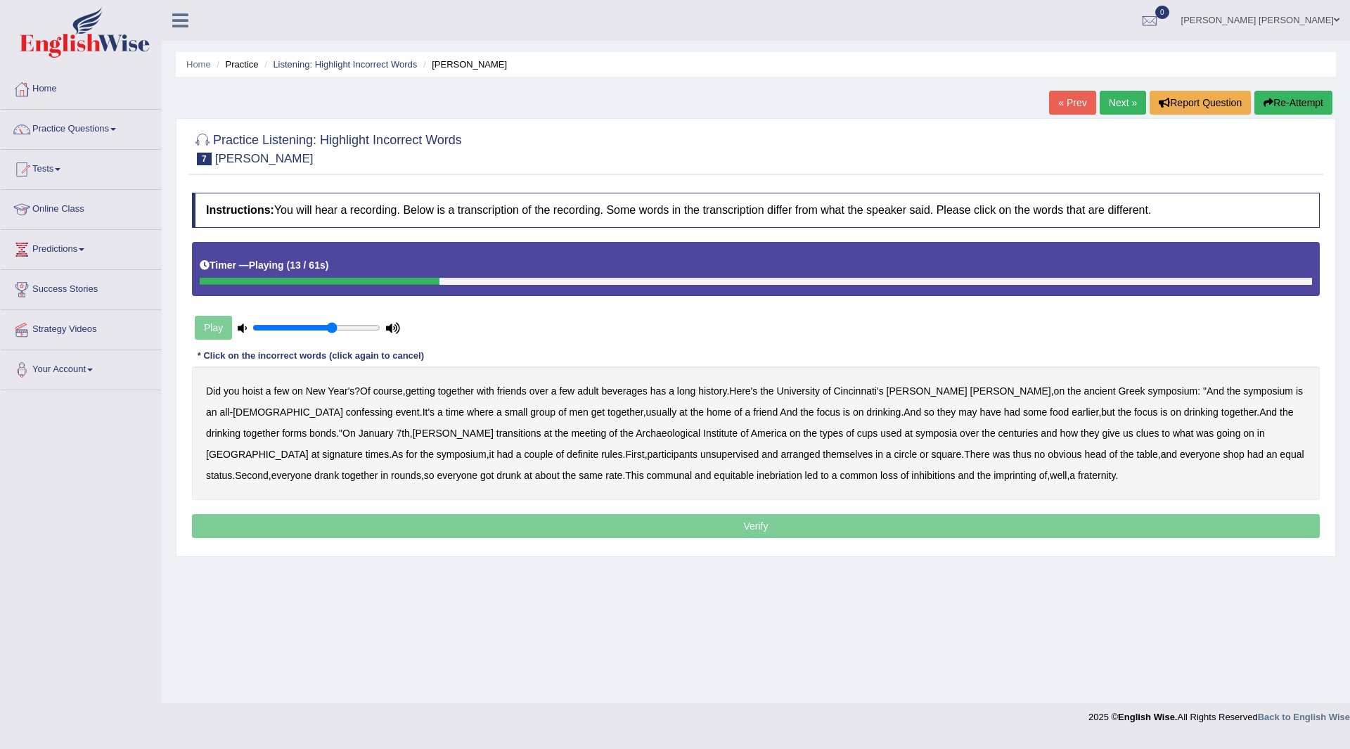
click at [346, 412] on b "confessing" at bounding box center [369, 411] width 47 height 11
click at [496, 432] on b "transitions" at bounding box center [518, 432] width 45 height 11
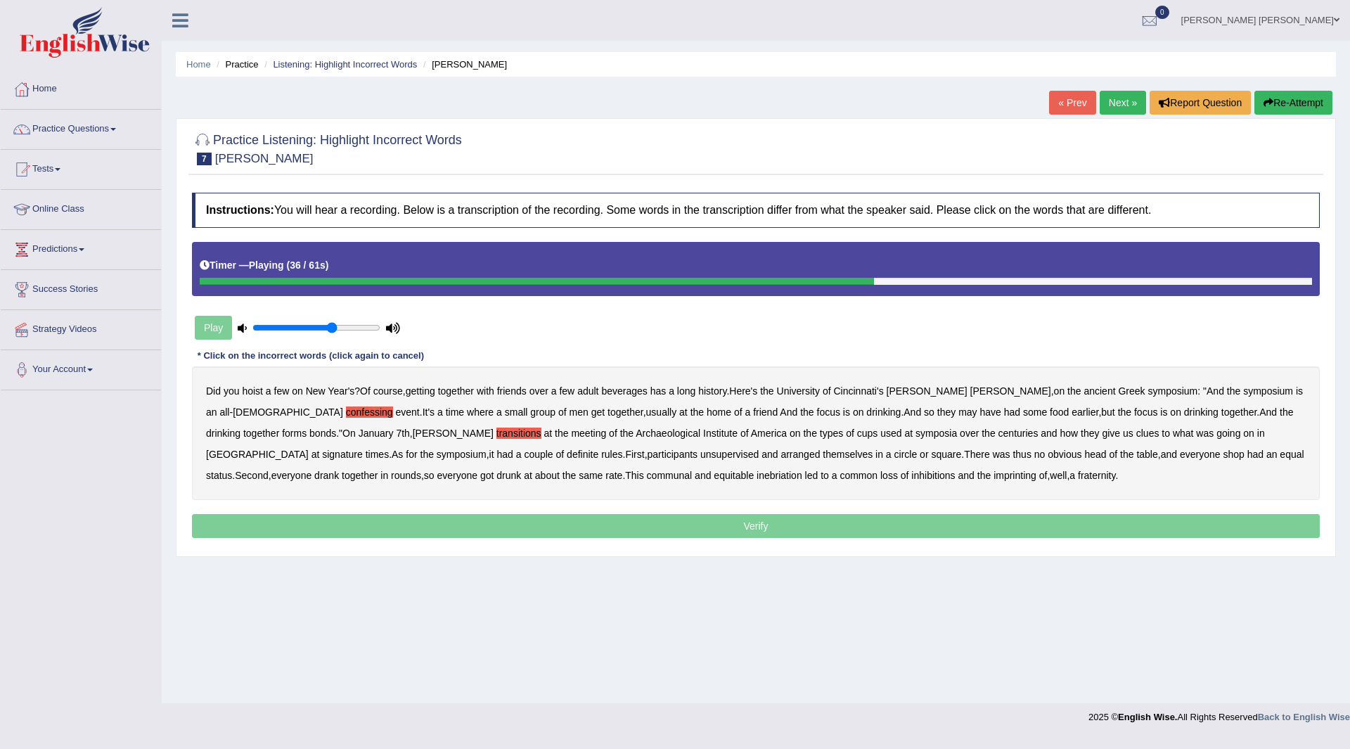
click at [857, 433] on b "cups" at bounding box center [867, 432] width 21 height 11
click at [363, 448] on b "signature" at bounding box center [342, 453] width 41 height 11
click at [700, 451] on b "unsupervised" at bounding box center [729, 453] width 58 height 11
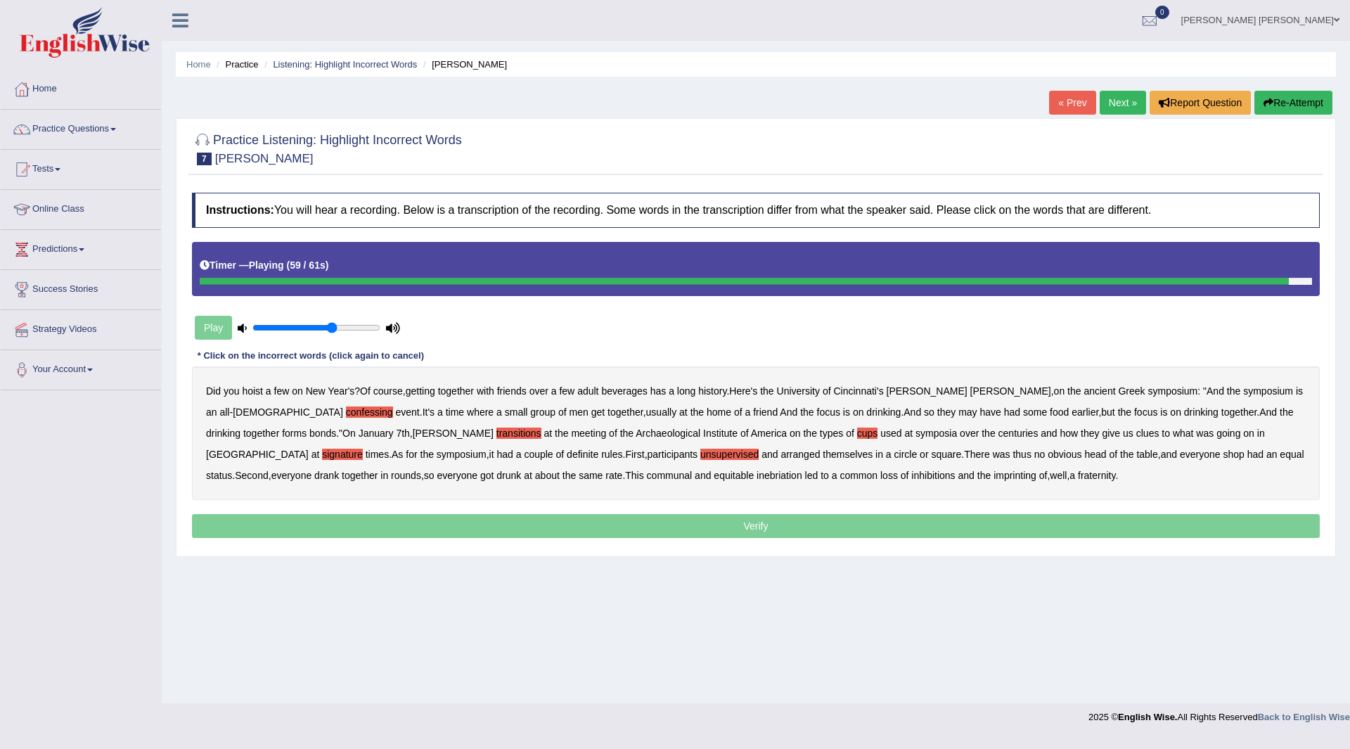
click at [993, 474] on b "imprinting" at bounding box center [1014, 475] width 43 height 11
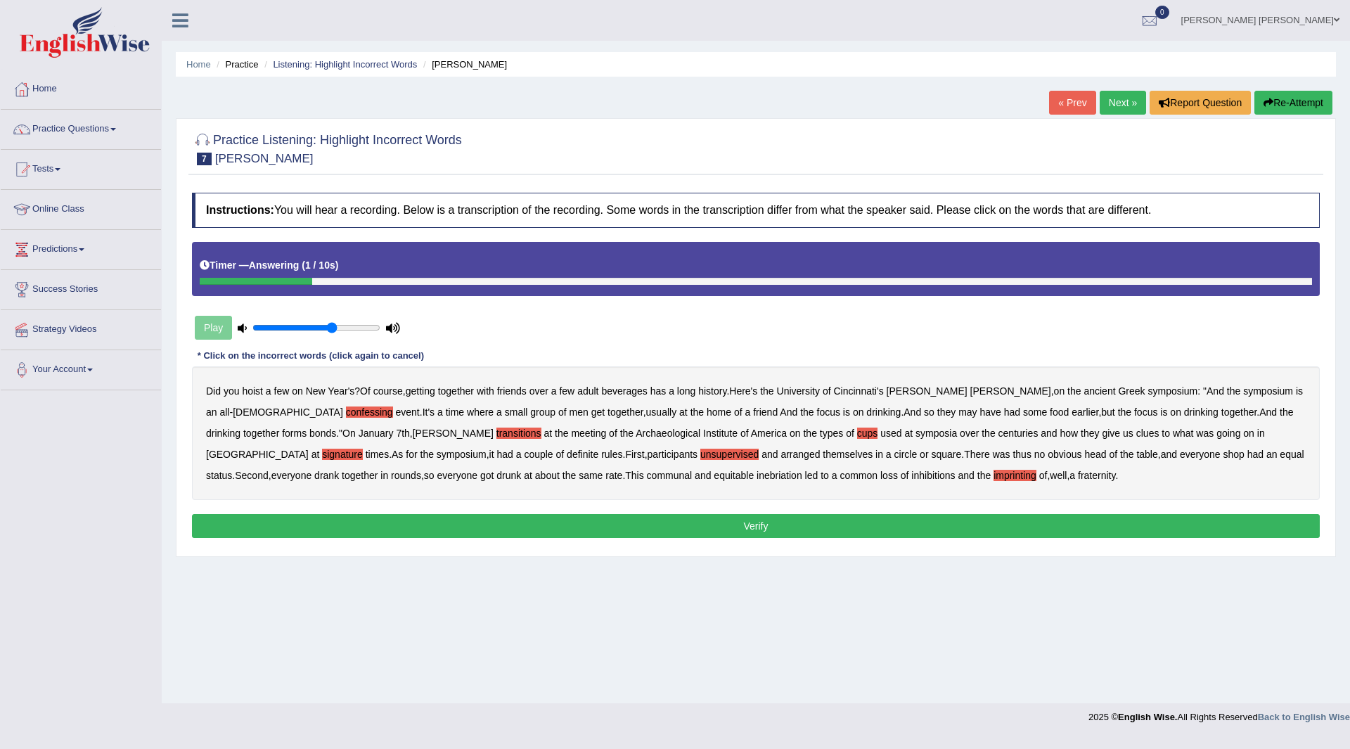
click at [619, 524] on button "Verify" at bounding box center [755, 526] width 1127 height 24
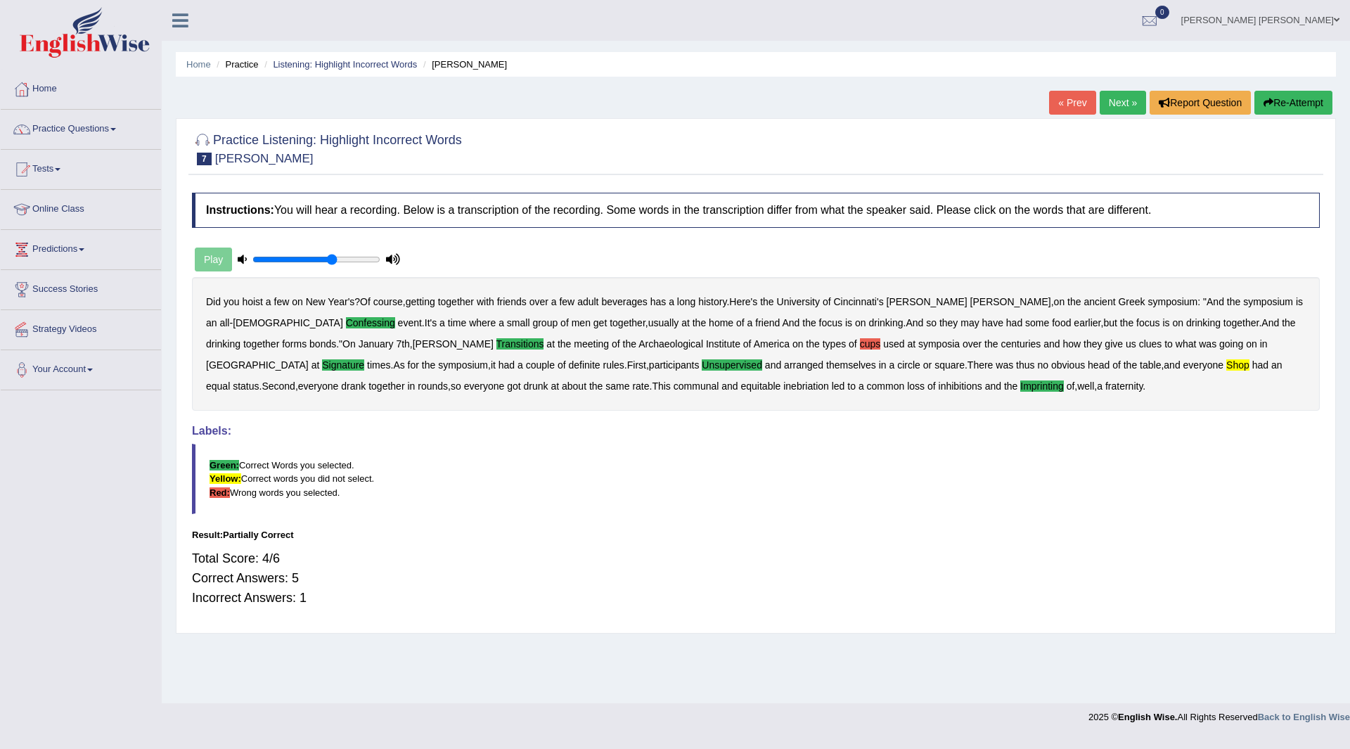
click at [1120, 101] on link "Next »" at bounding box center [1122, 103] width 46 height 24
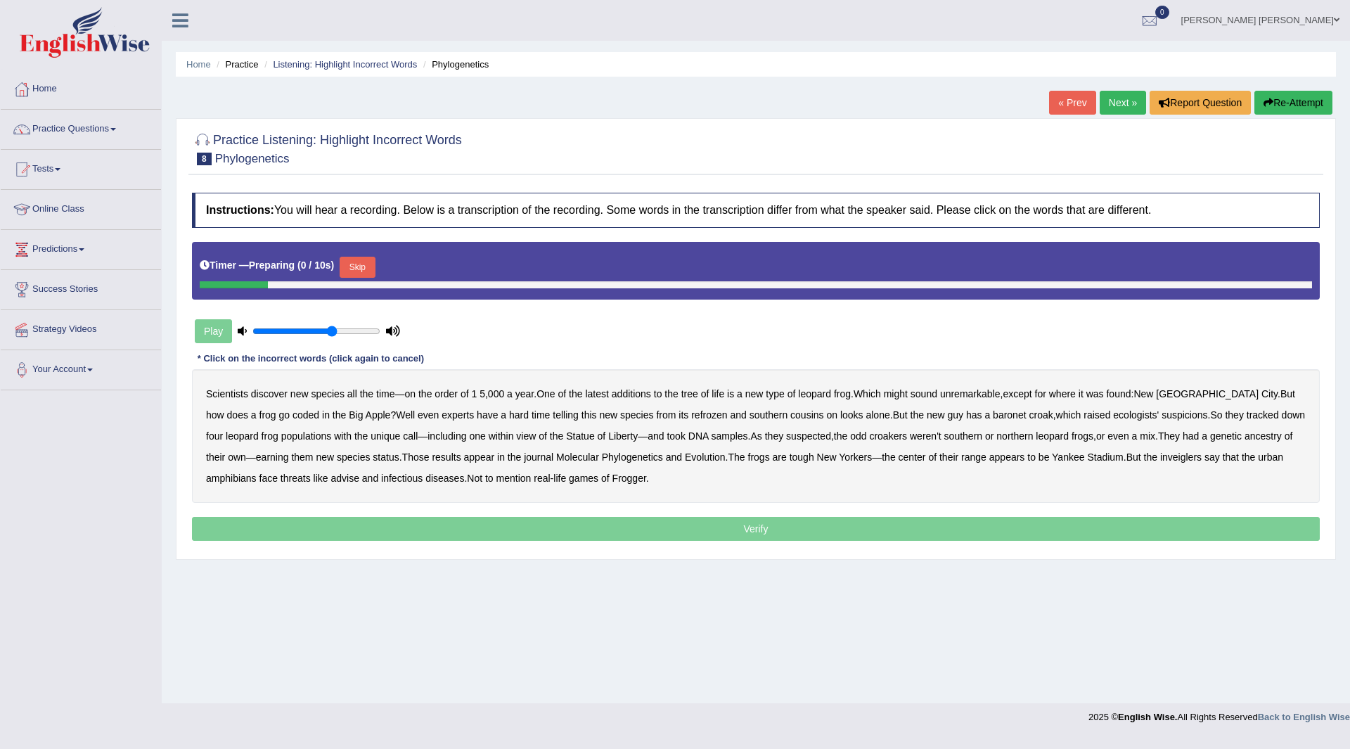
click at [365, 261] on button "Skip" at bounding box center [357, 267] width 35 height 21
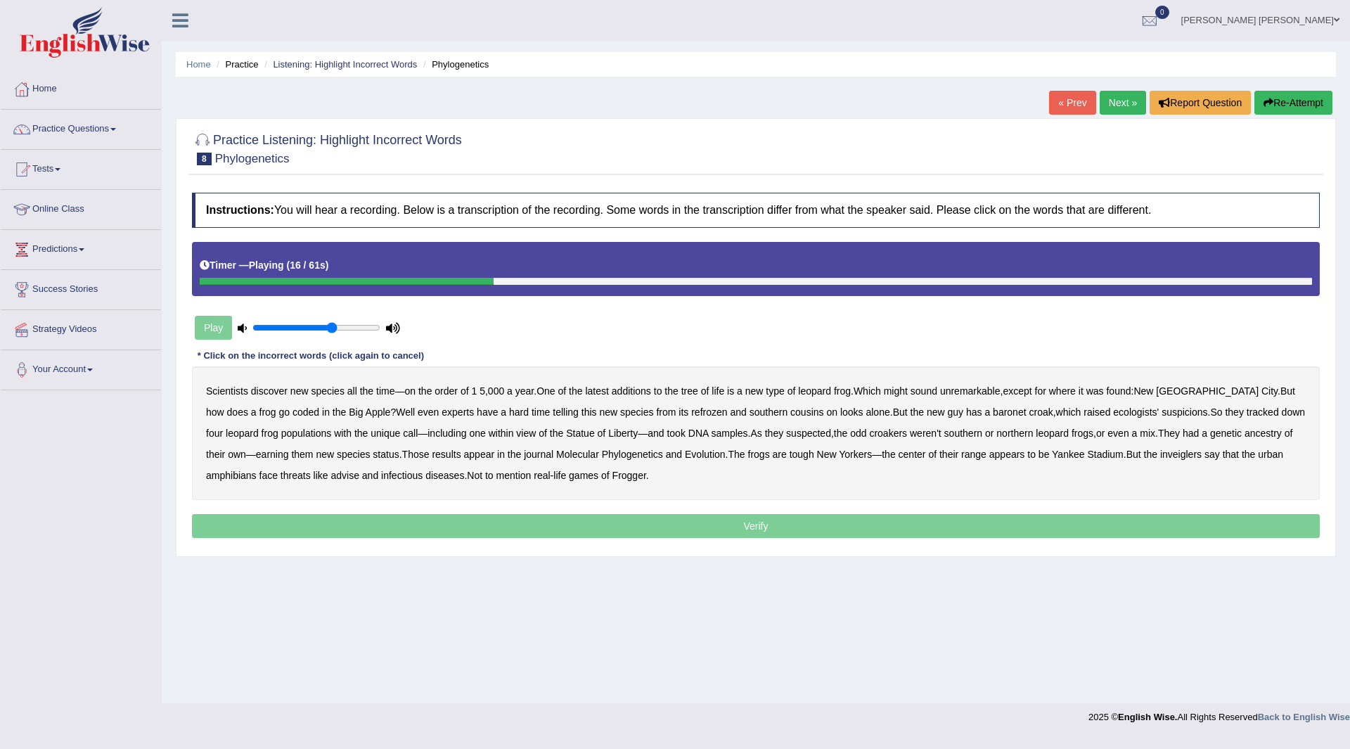
click at [292, 409] on b "coded" at bounding box center [305, 411] width 27 height 11
click at [691, 415] on b "refrozen" at bounding box center [709, 411] width 36 height 11
click at [993, 412] on b "baronet" at bounding box center [1009, 411] width 33 height 11
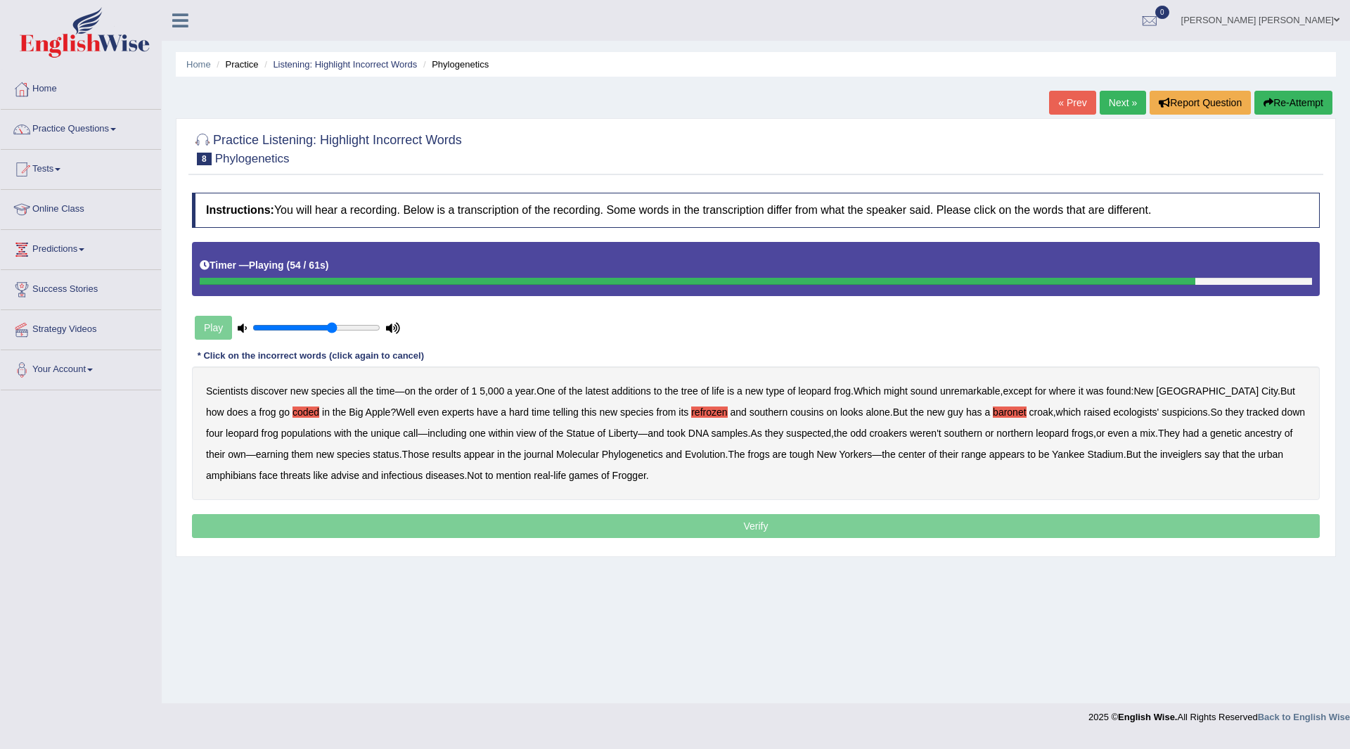
click at [1160, 454] on b "inveiglers" at bounding box center [1180, 453] width 41 height 11
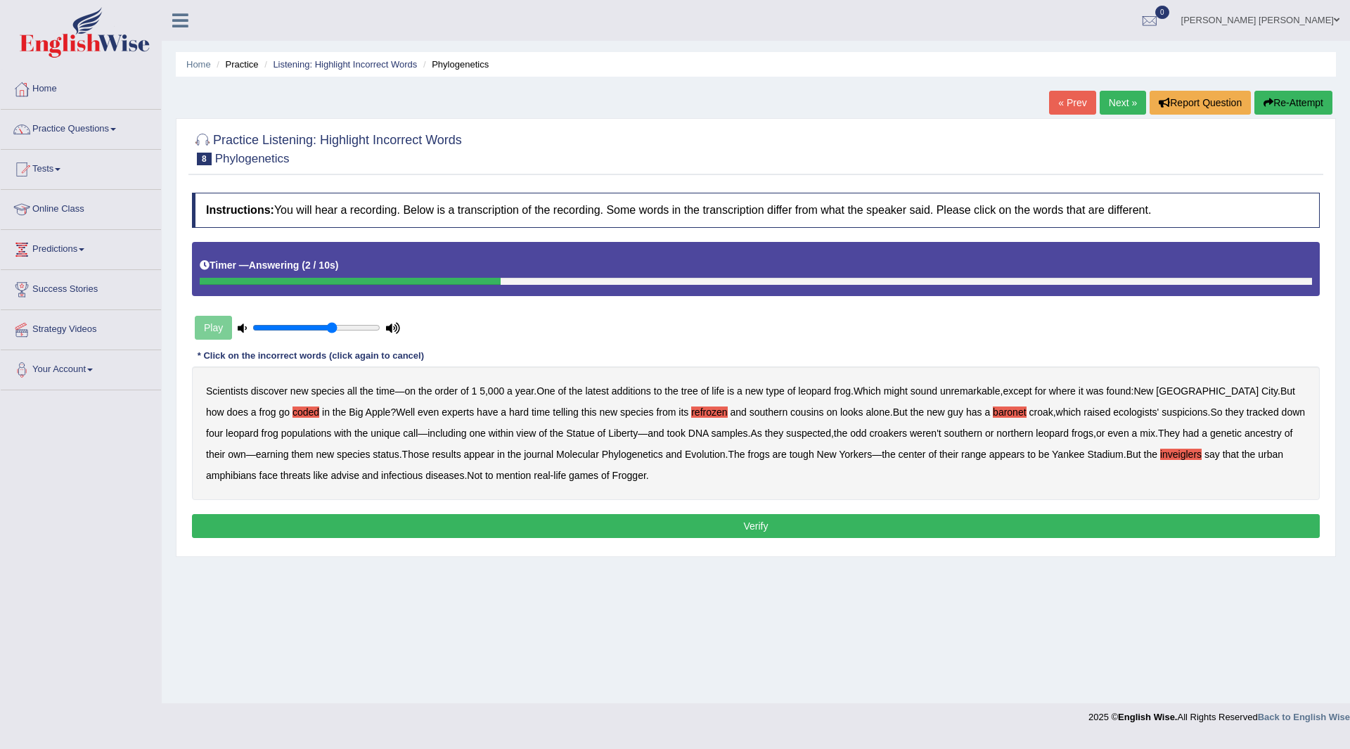
click at [330, 473] on b "advise" at bounding box center [344, 475] width 28 height 11
click at [527, 524] on button "Verify" at bounding box center [755, 526] width 1127 height 24
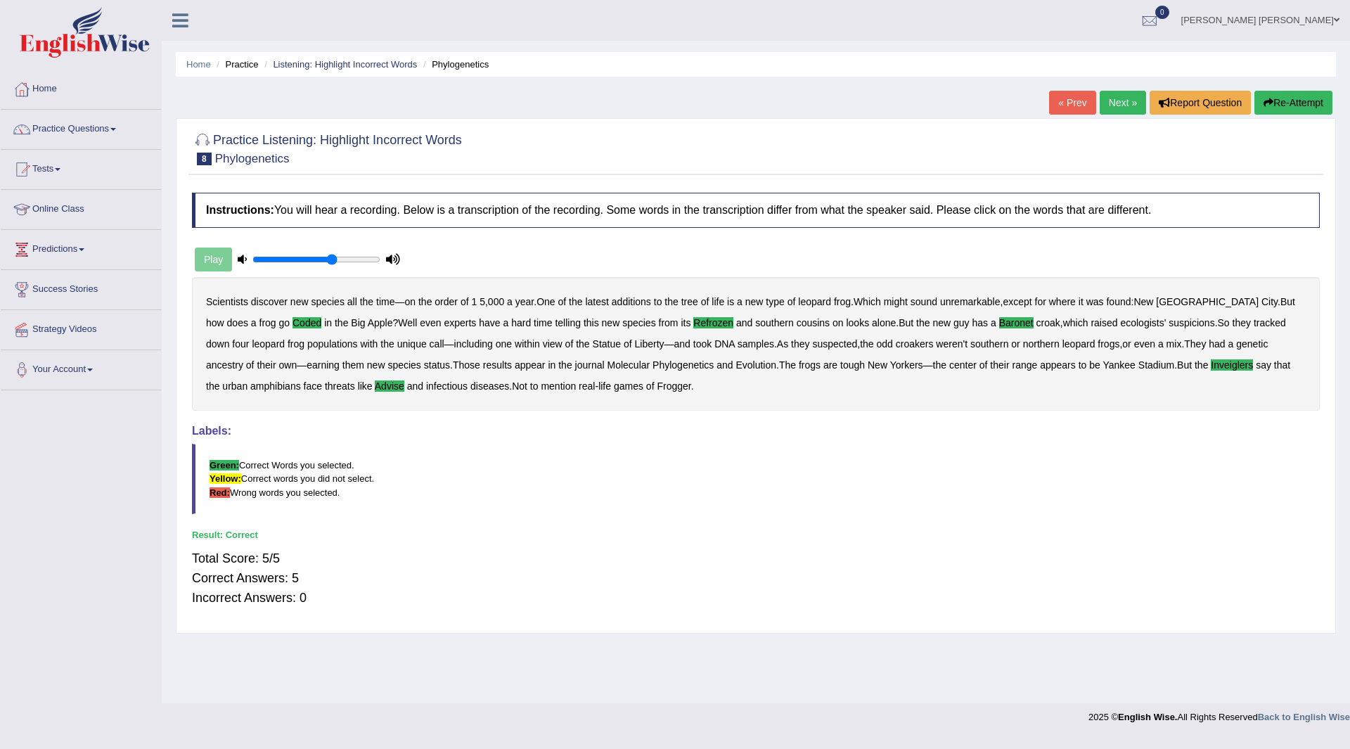
click at [1109, 101] on link "Next »" at bounding box center [1122, 103] width 46 height 24
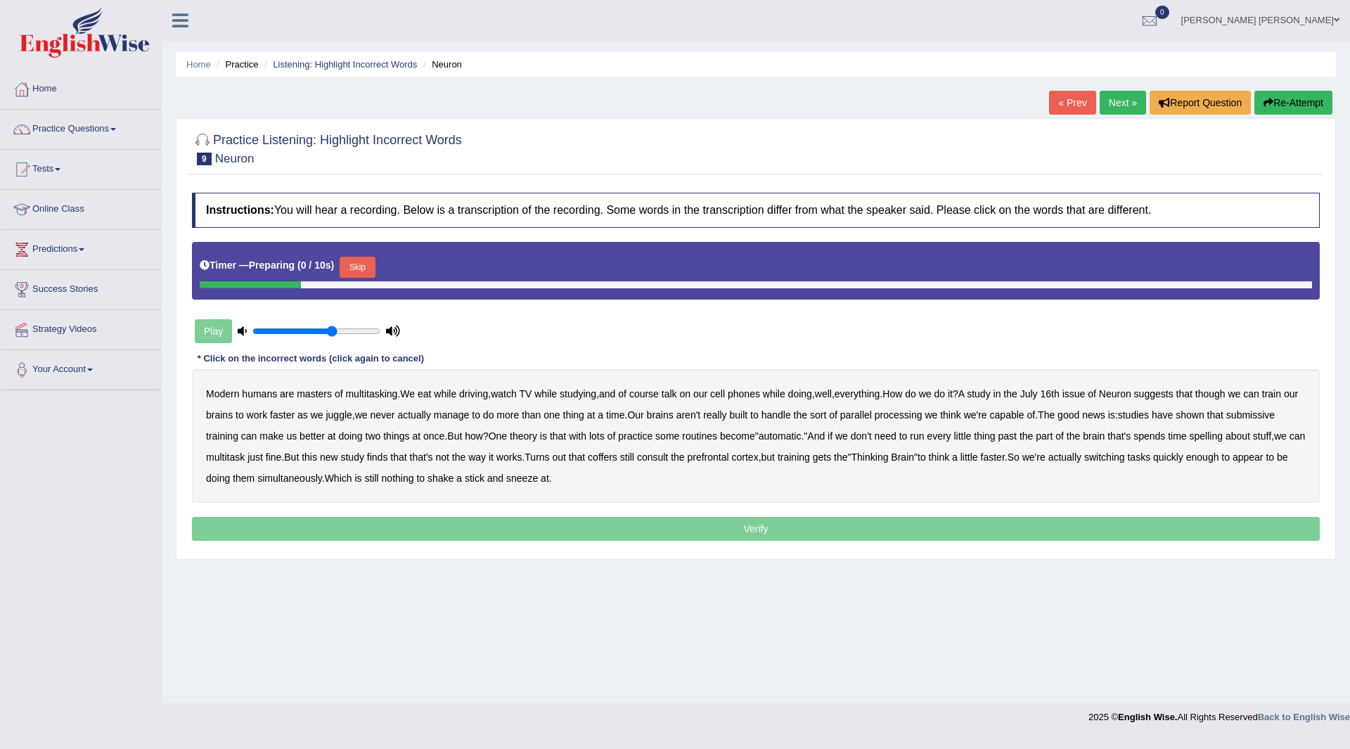
click at [368, 261] on button "Skip" at bounding box center [357, 267] width 35 height 21
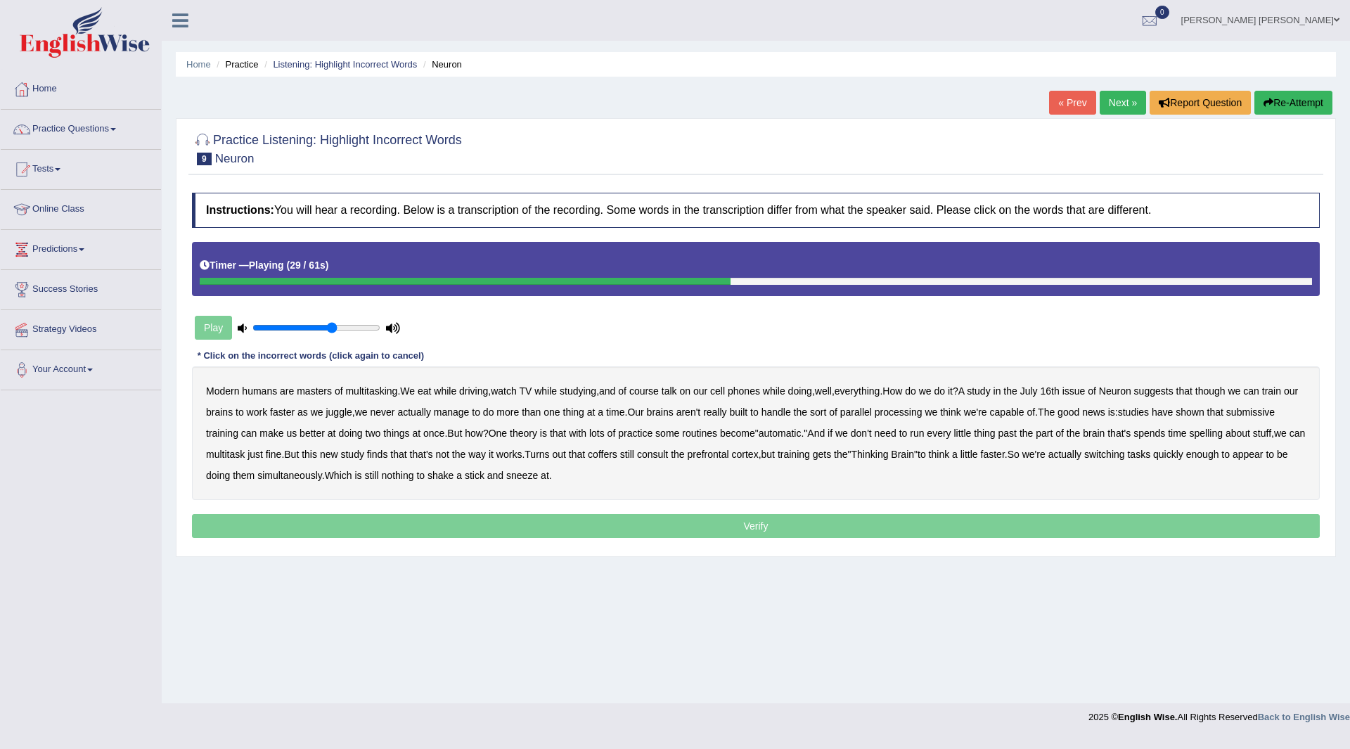
click at [1273, 408] on b "submissive" at bounding box center [1250, 411] width 49 height 11
click at [617, 453] on b "coffers" at bounding box center [603, 453] width 30 height 11
click at [668, 451] on b "consult" at bounding box center [652, 453] width 31 height 11
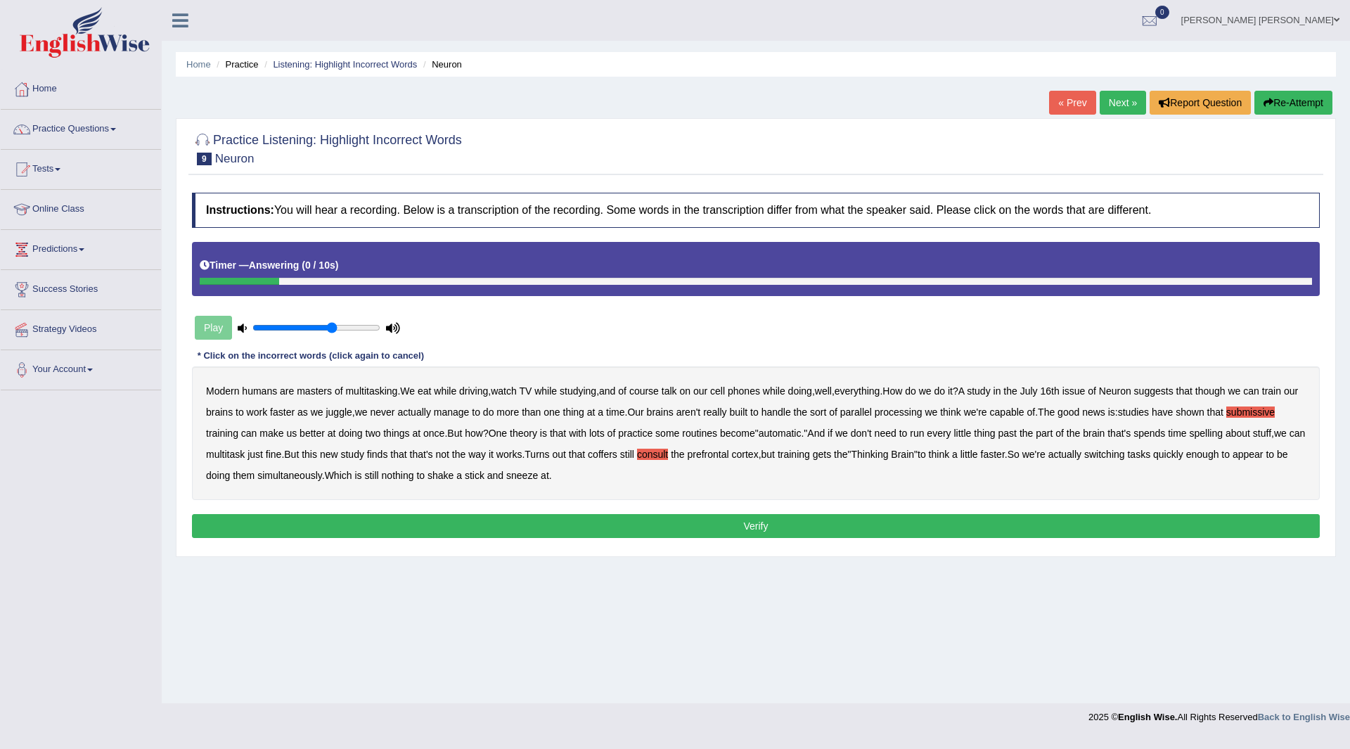
click at [657, 526] on button "Verify" at bounding box center [755, 526] width 1127 height 24
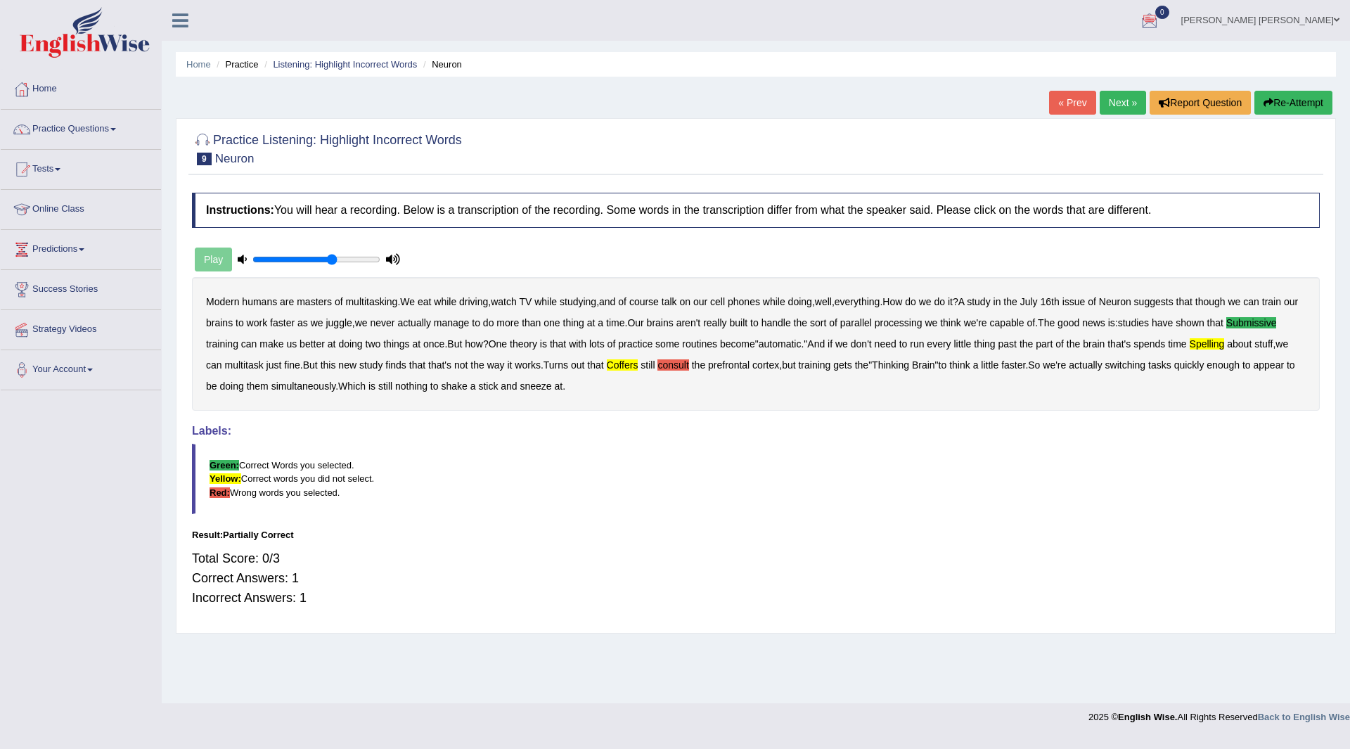
click at [1122, 93] on link "Next »" at bounding box center [1122, 103] width 46 height 24
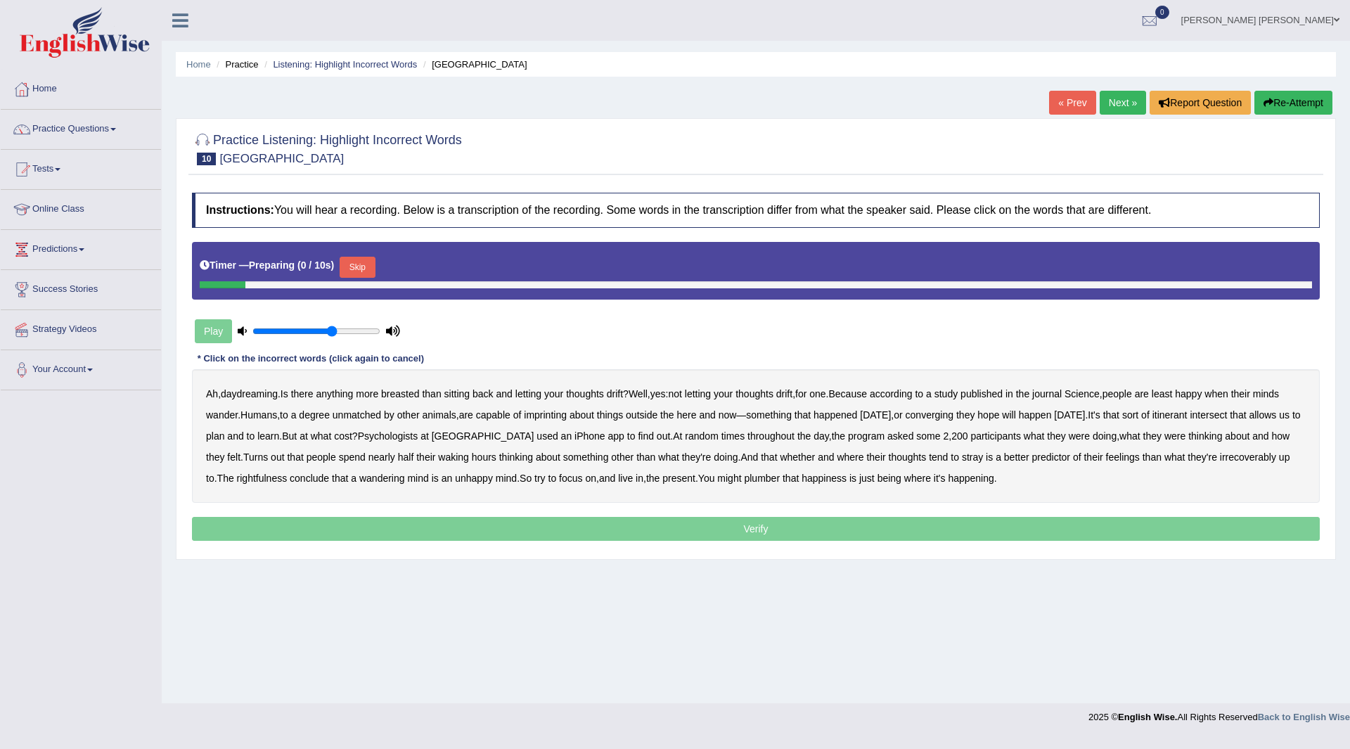
click at [363, 262] on button "Skip" at bounding box center [357, 267] width 35 height 21
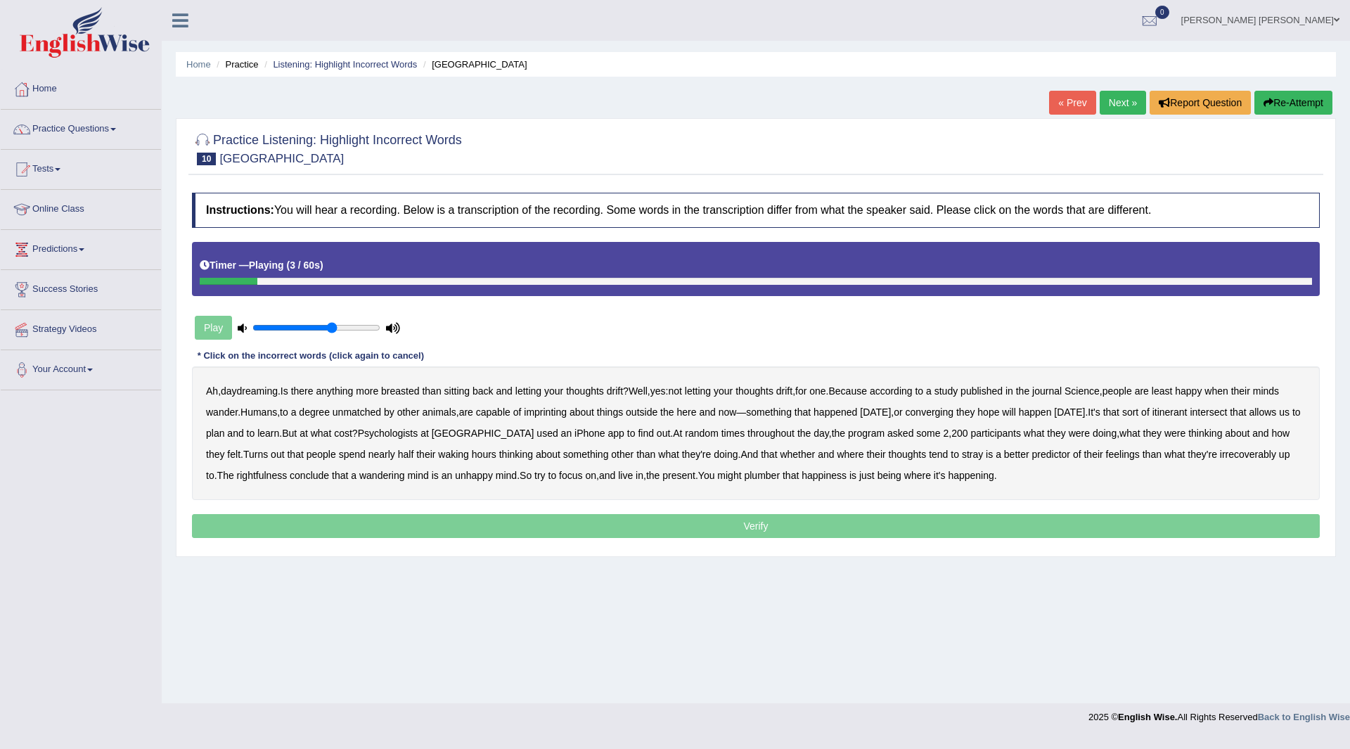
click at [410, 392] on b "breasted" at bounding box center [400, 390] width 38 height 11
click at [559, 414] on b "imprinting" at bounding box center [545, 411] width 43 height 11
click at [945, 407] on b "converging" at bounding box center [929, 411] width 49 height 11
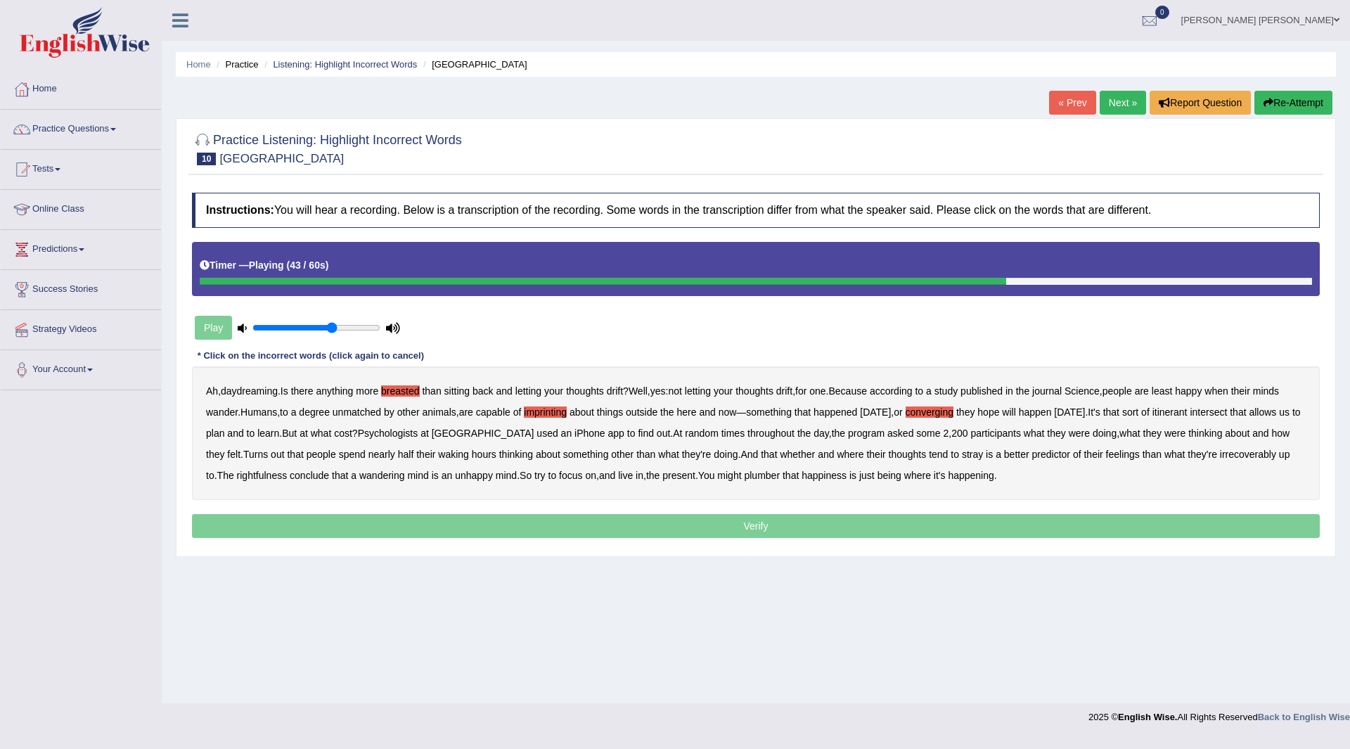
click at [1310, 95] on button "Re-Attempt" at bounding box center [1293, 103] width 78 height 24
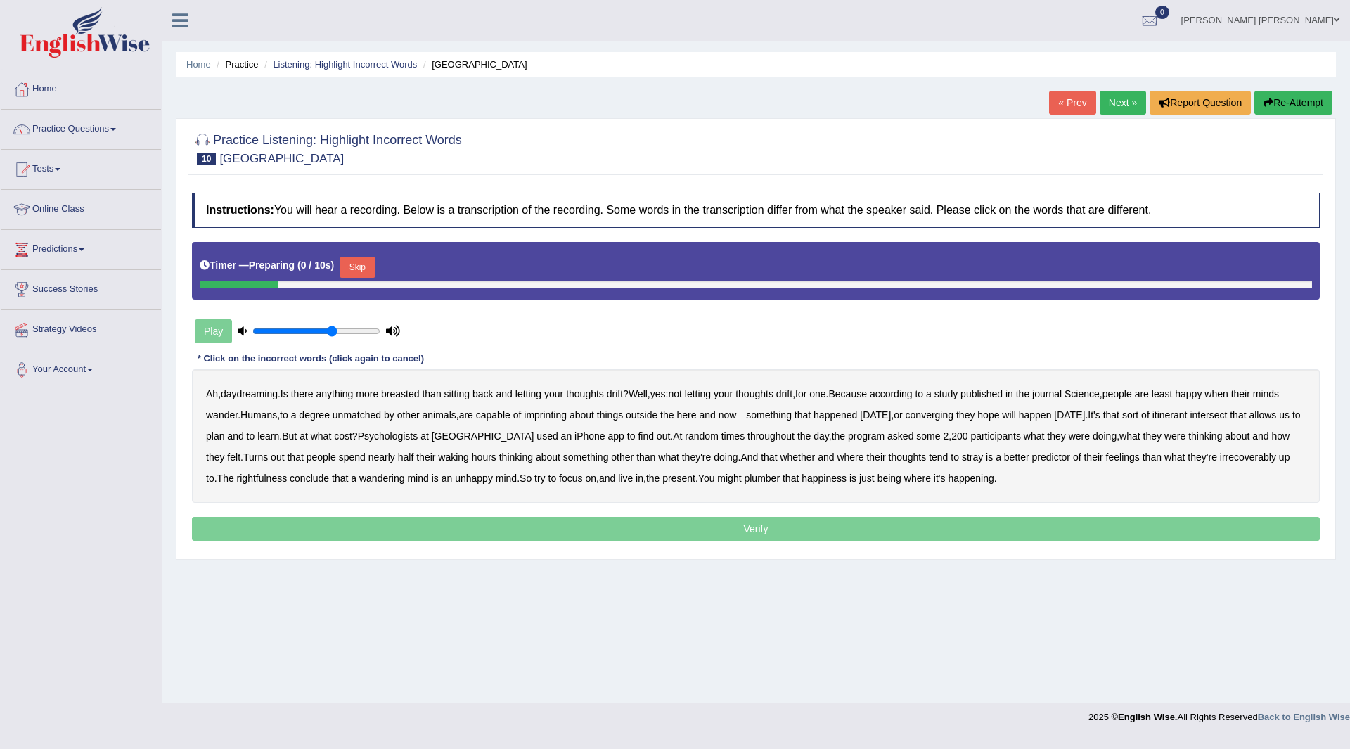
click at [359, 268] on button "Skip" at bounding box center [357, 267] width 35 height 21
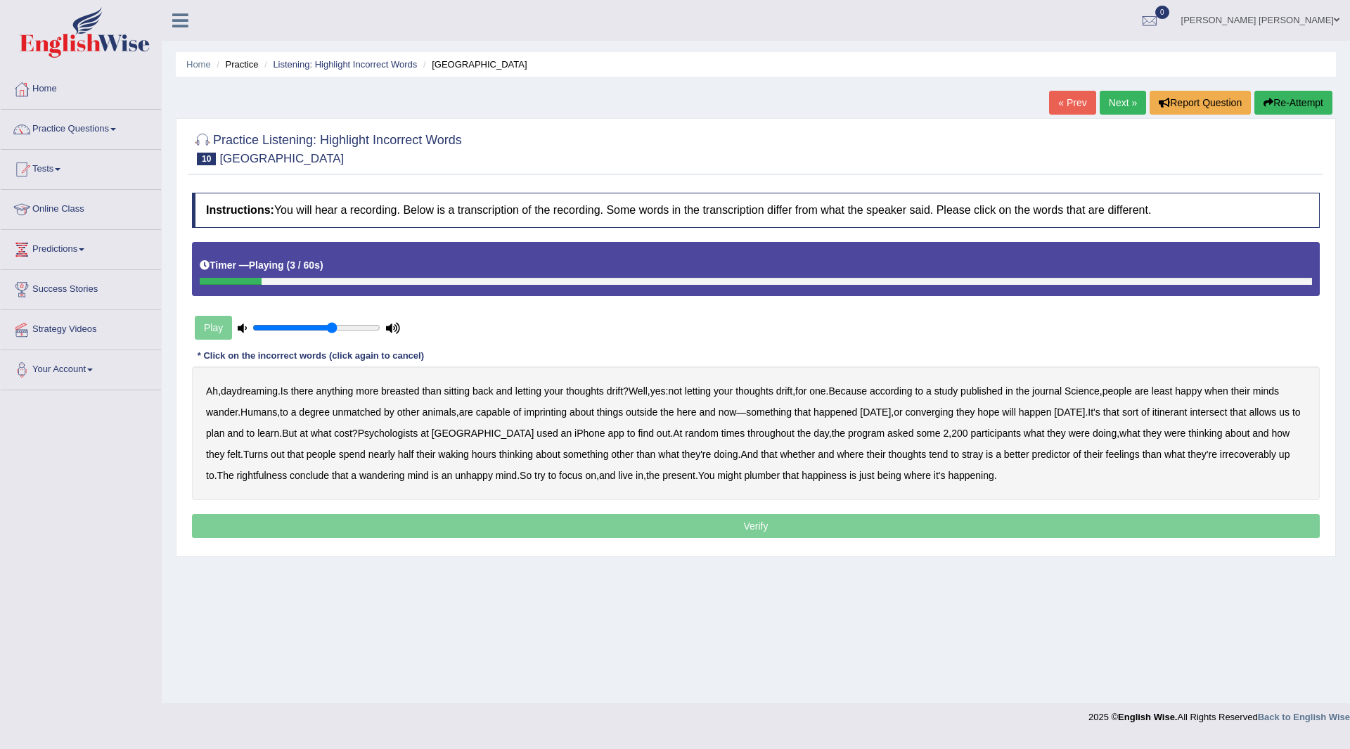
click at [411, 387] on b "breasted" at bounding box center [400, 390] width 38 height 11
click at [559, 417] on b "imprinting" at bounding box center [545, 411] width 43 height 11
click at [953, 410] on b "converging" at bounding box center [929, 411] width 49 height 11
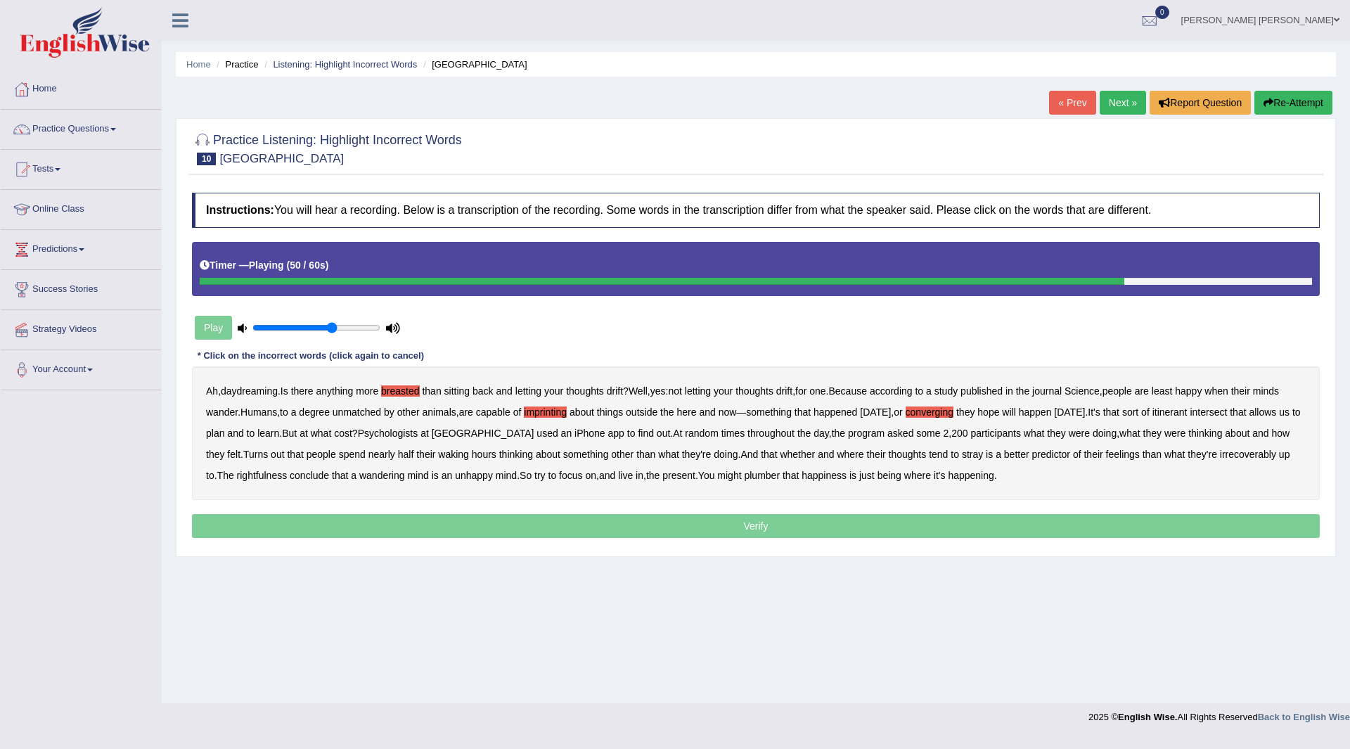
click at [1248, 453] on b "irrecoverably" at bounding box center [1248, 453] width 56 height 11
click at [269, 474] on b "rightfulness" at bounding box center [262, 475] width 51 height 11
click at [770, 473] on b "plumber" at bounding box center [762, 475] width 36 height 11
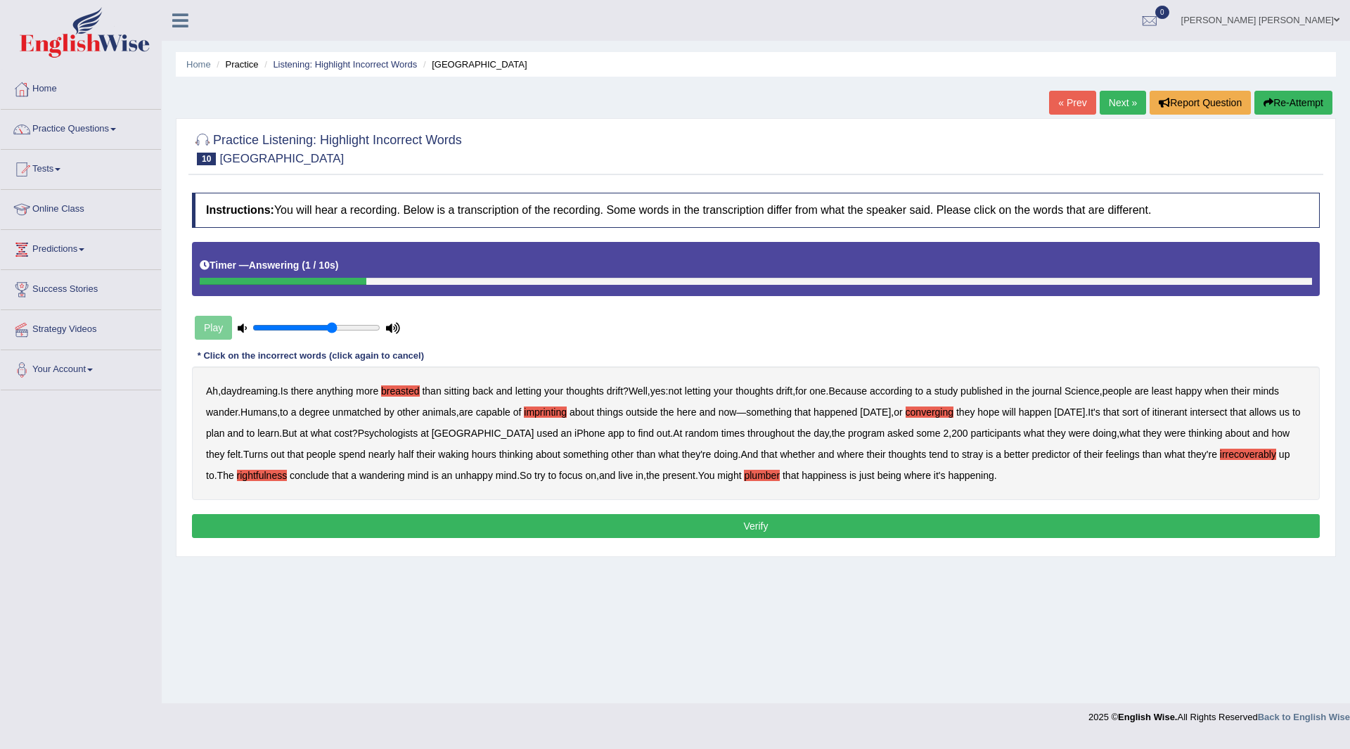
click at [652, 528] on button "Verify" at bounding box center [755, 526] width 1127 height 24
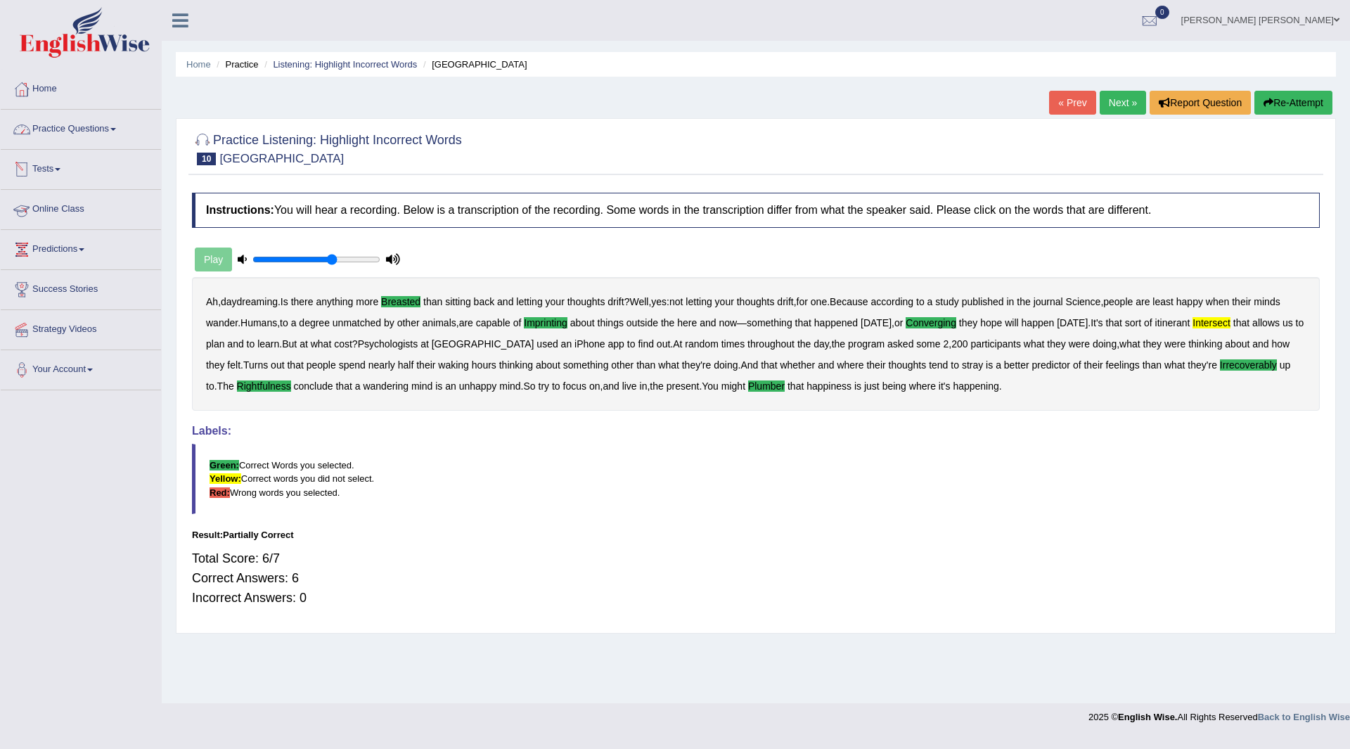
click at [52, 128] on link "Practice Questions" at bounding box center [81, 127] width 160 height 35
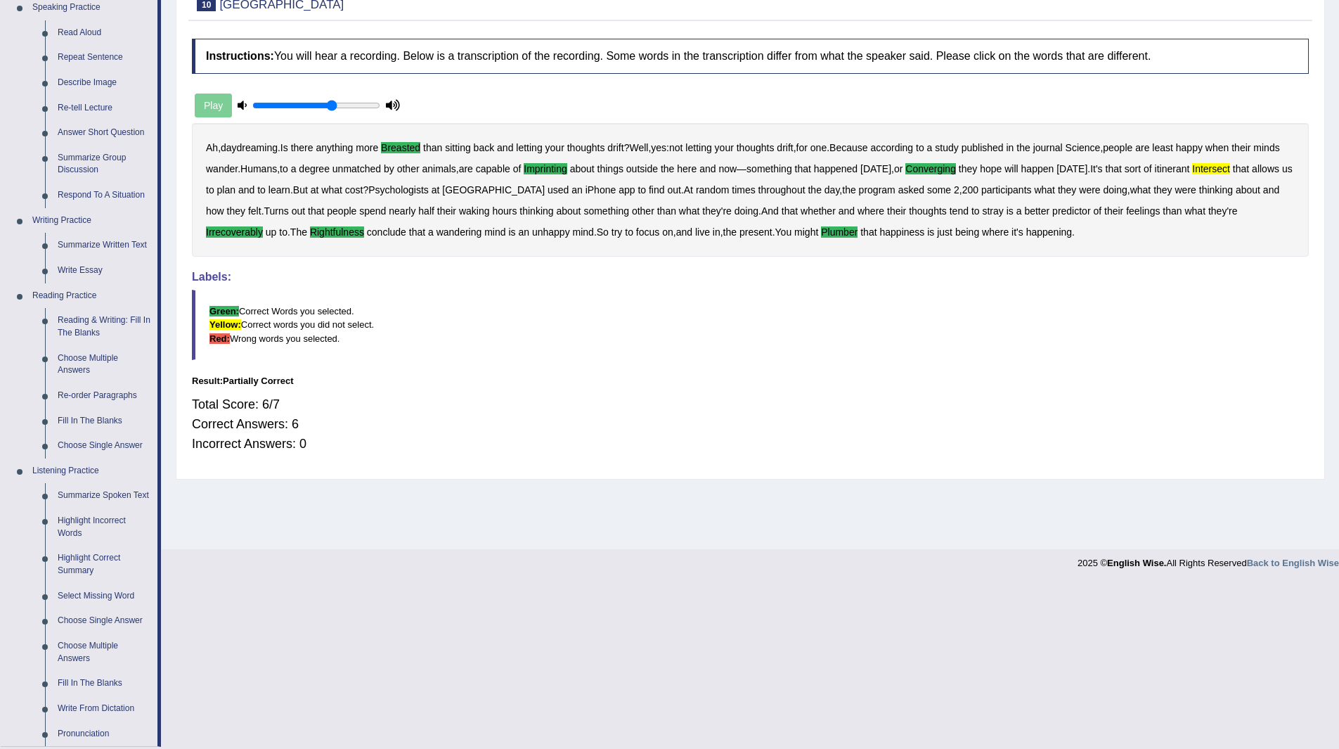
scroll to position [351, 0]
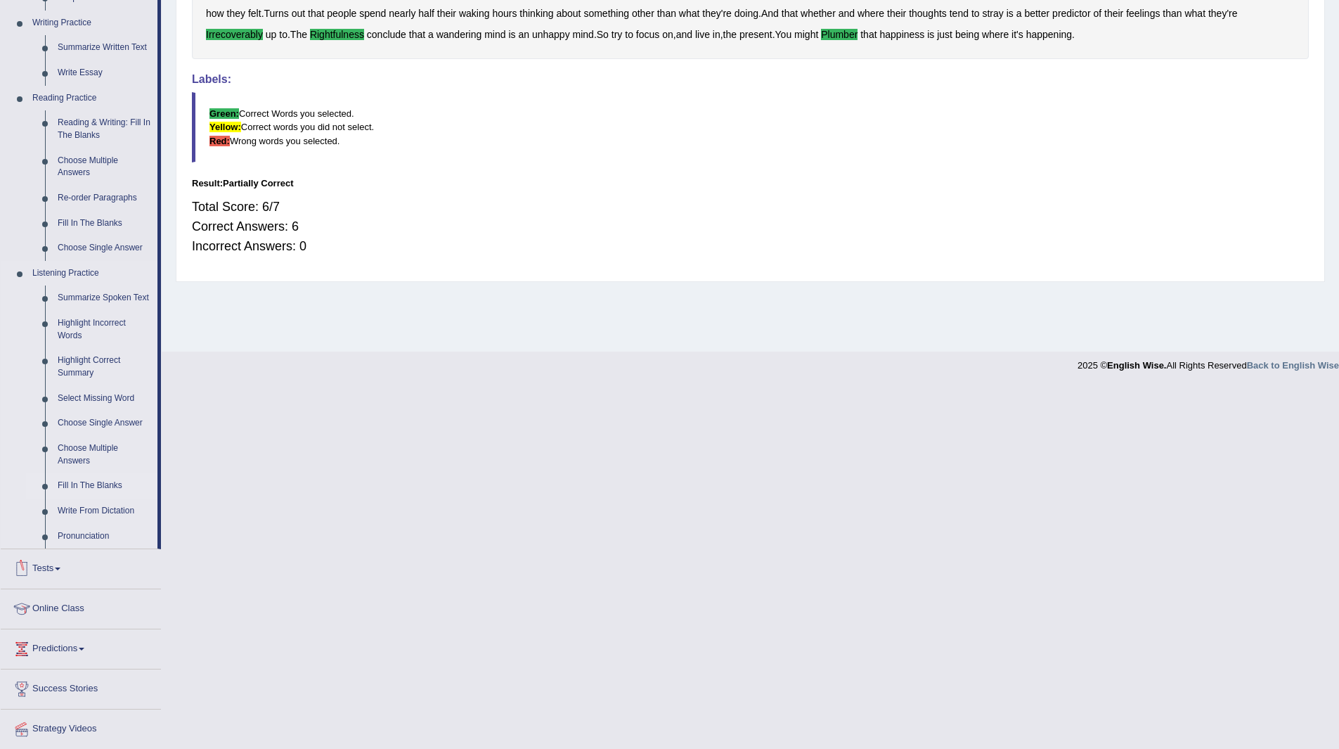
click at [88, 484] on link "Fill In The Blanks" at bounding box center [104, 485] width 106 height 25
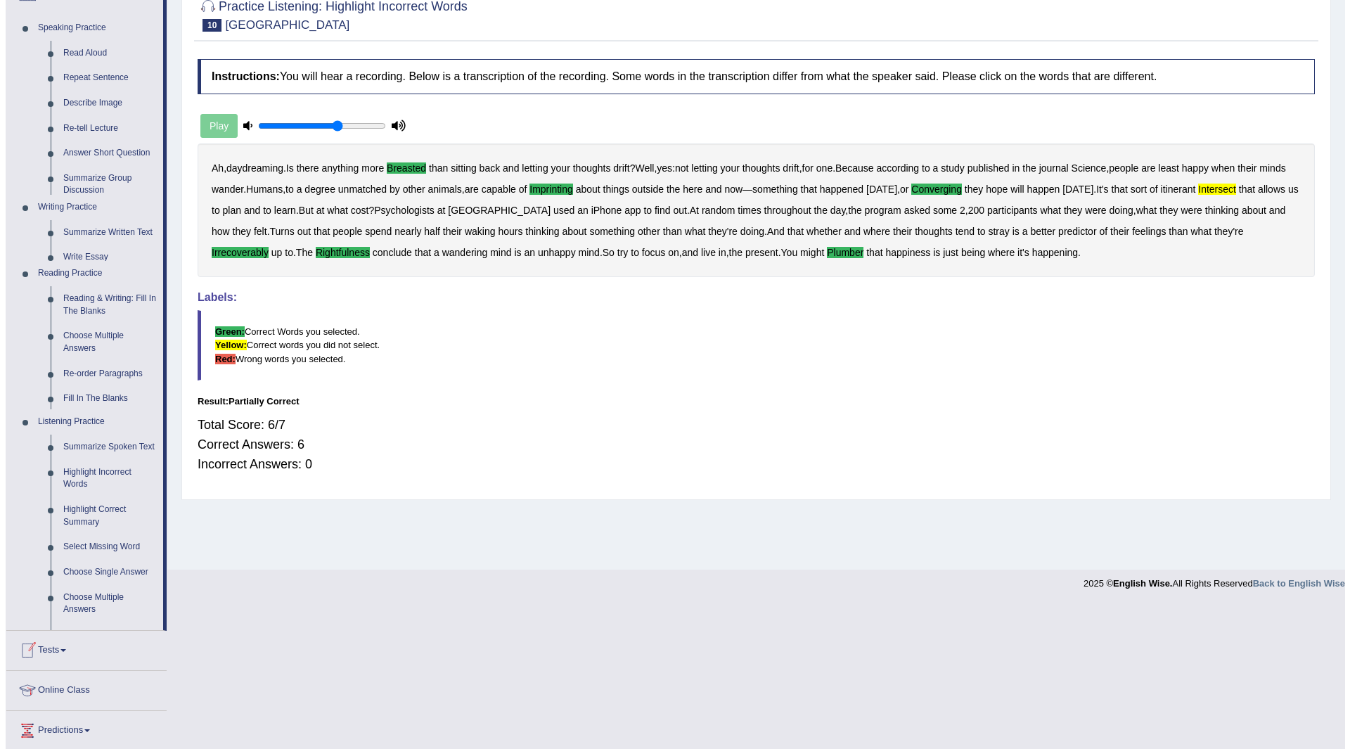
scroll to position [0, 0]
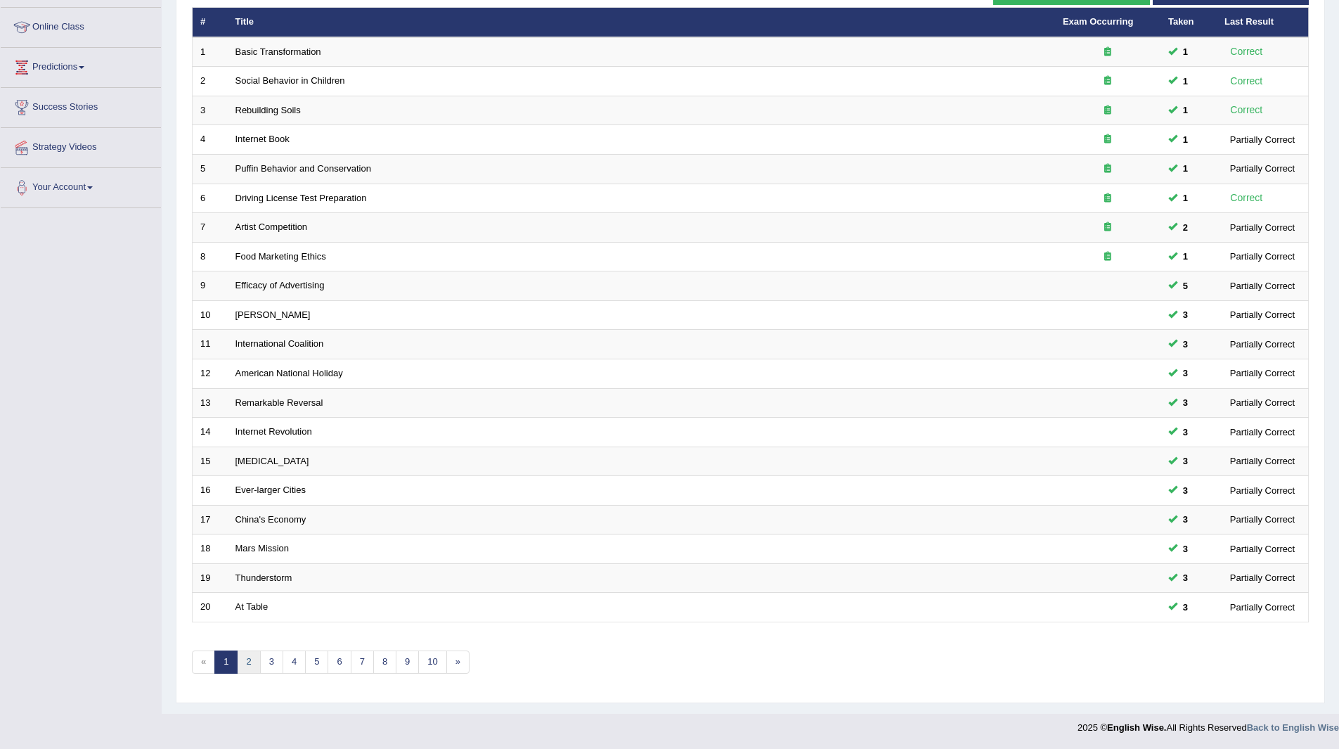
click at [240, 661] on link "2" at bounding box center [248, 661] width 23 height 23
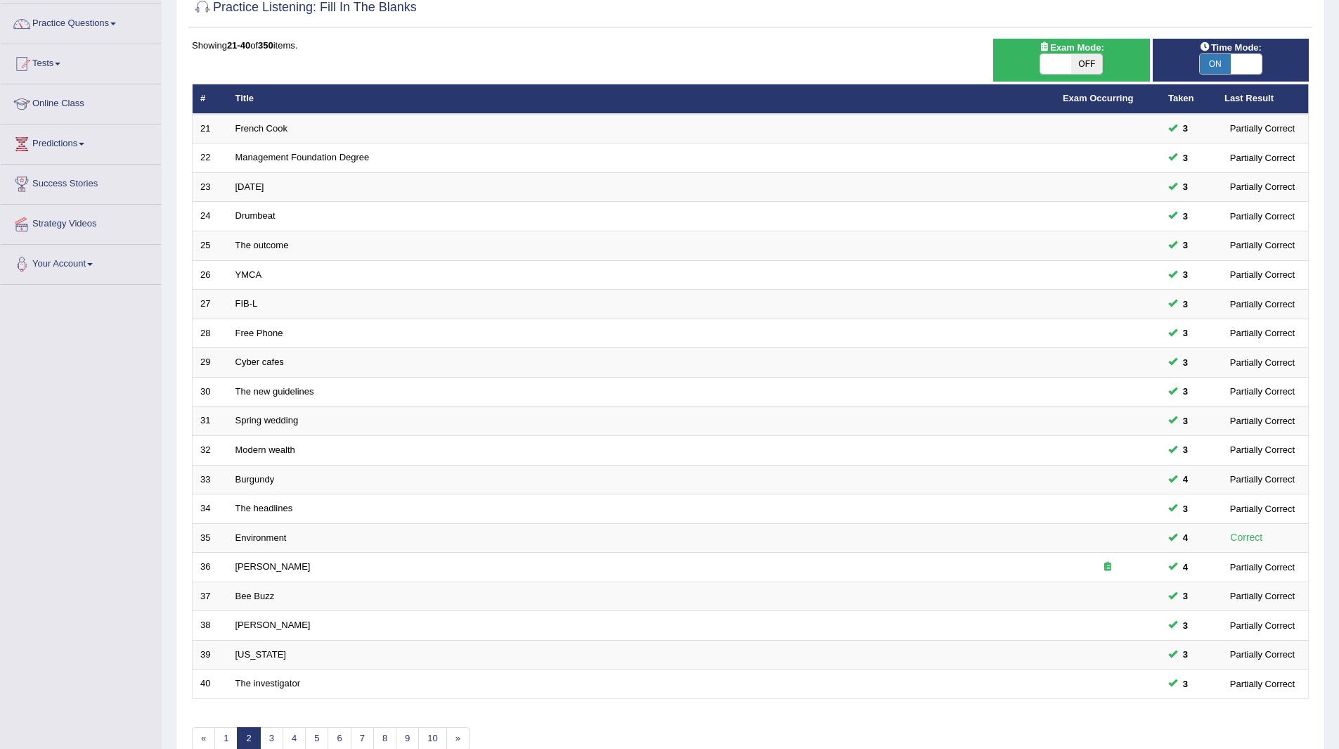
scroll to position [182, 0]
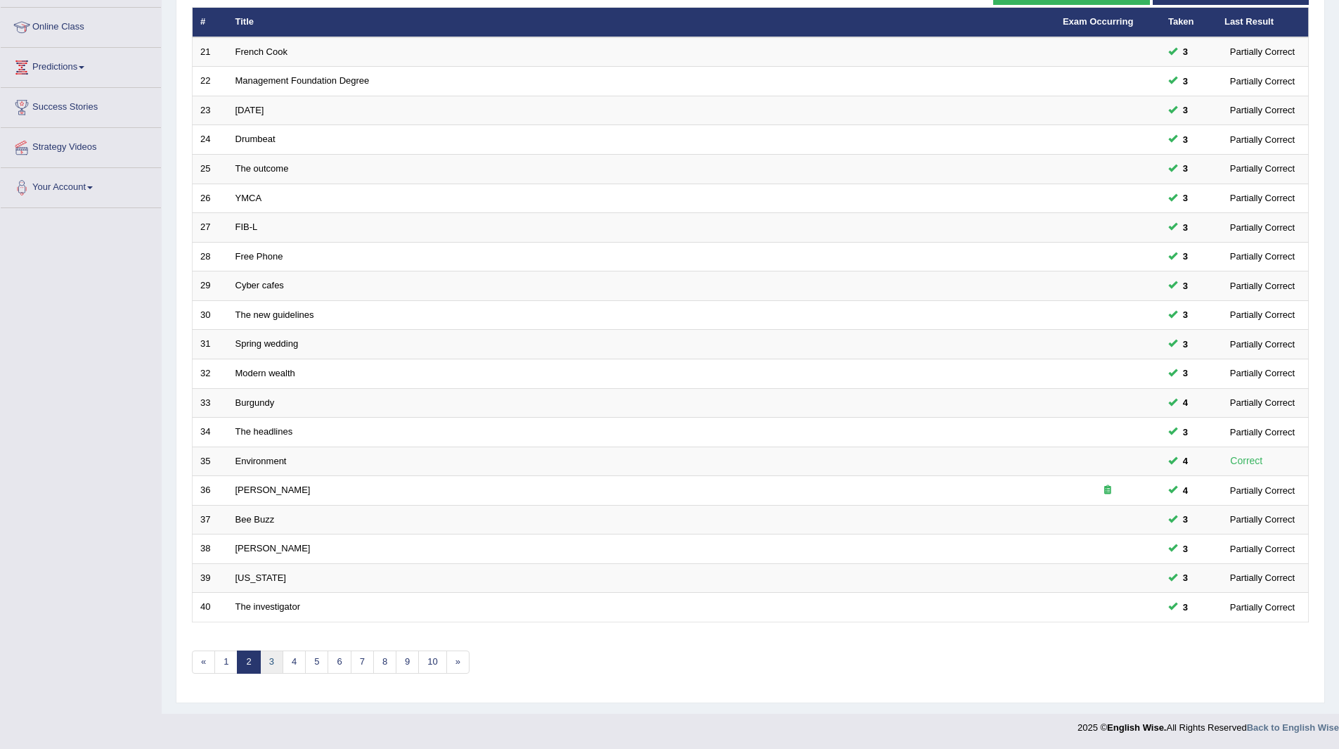
click at [276, 660] on link "3" at bounding box center [271, 661] width 23 height 23
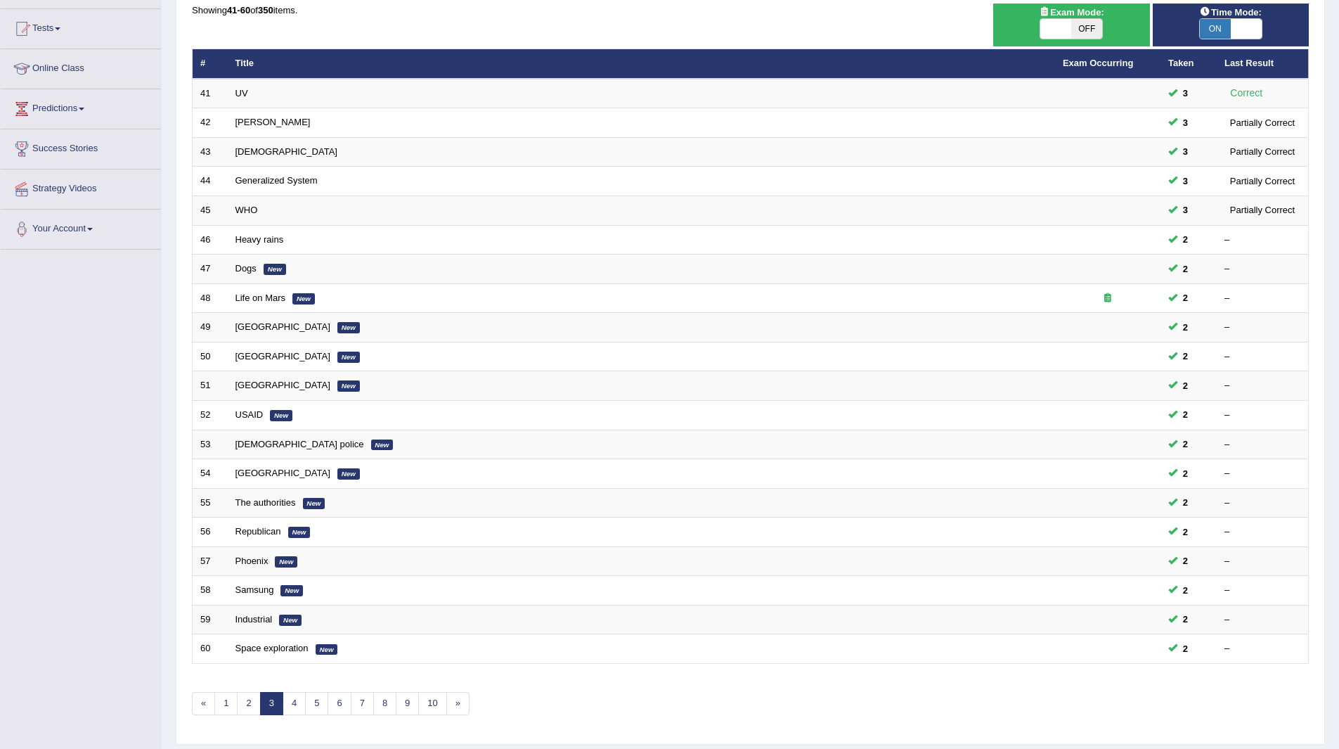
scroll to position [141, 0]
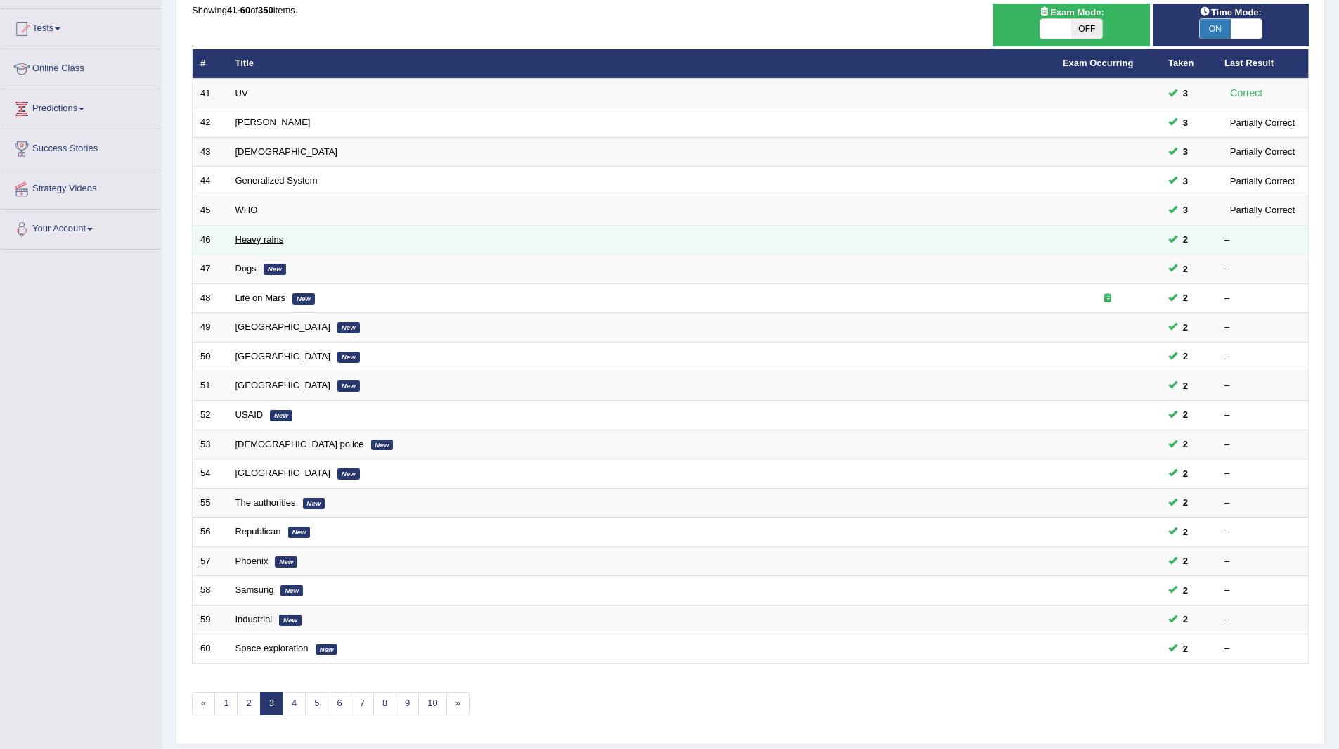
click at [247, 241] on link "Heavy rains" at bounding box center [259, 239] width 49 height 11
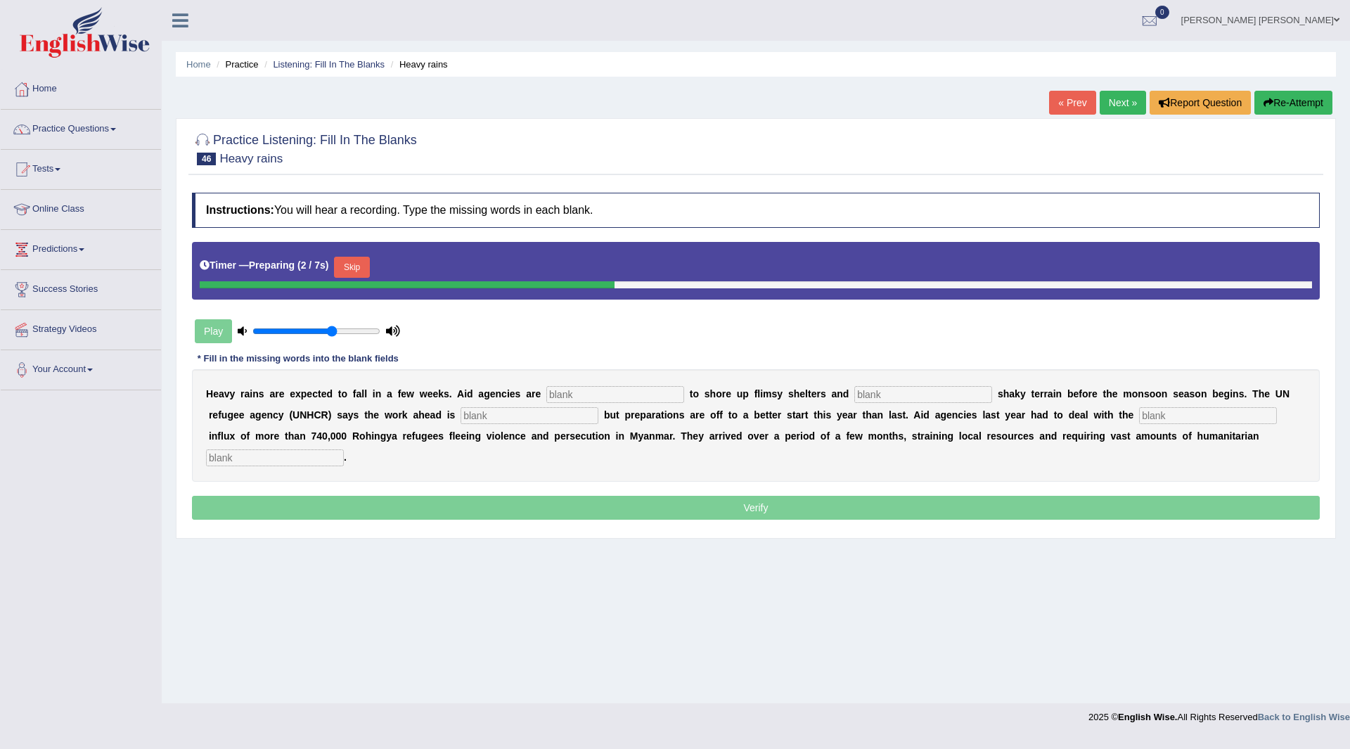
click at [354, 262] on button "Skip" at bounding box center [351, 267] width 35 height 21
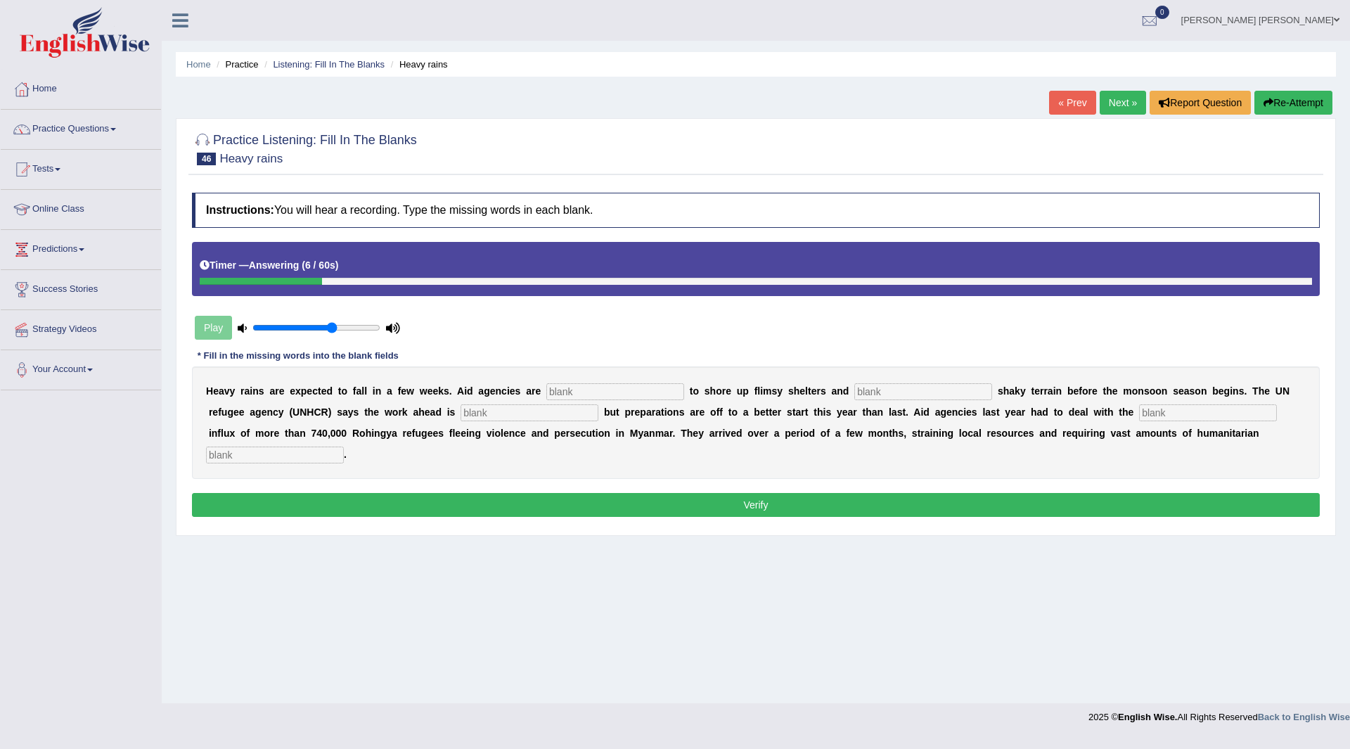
drag, startPoint x: 616, startPoint y: 389, endPoint x: 851, endPoint y: 357, distance: 236.9
click at [617, 389] on input "text" at bounding box center [615, 391] width 138 height 17
type input "raising"
type input "established"
type input "monumental"
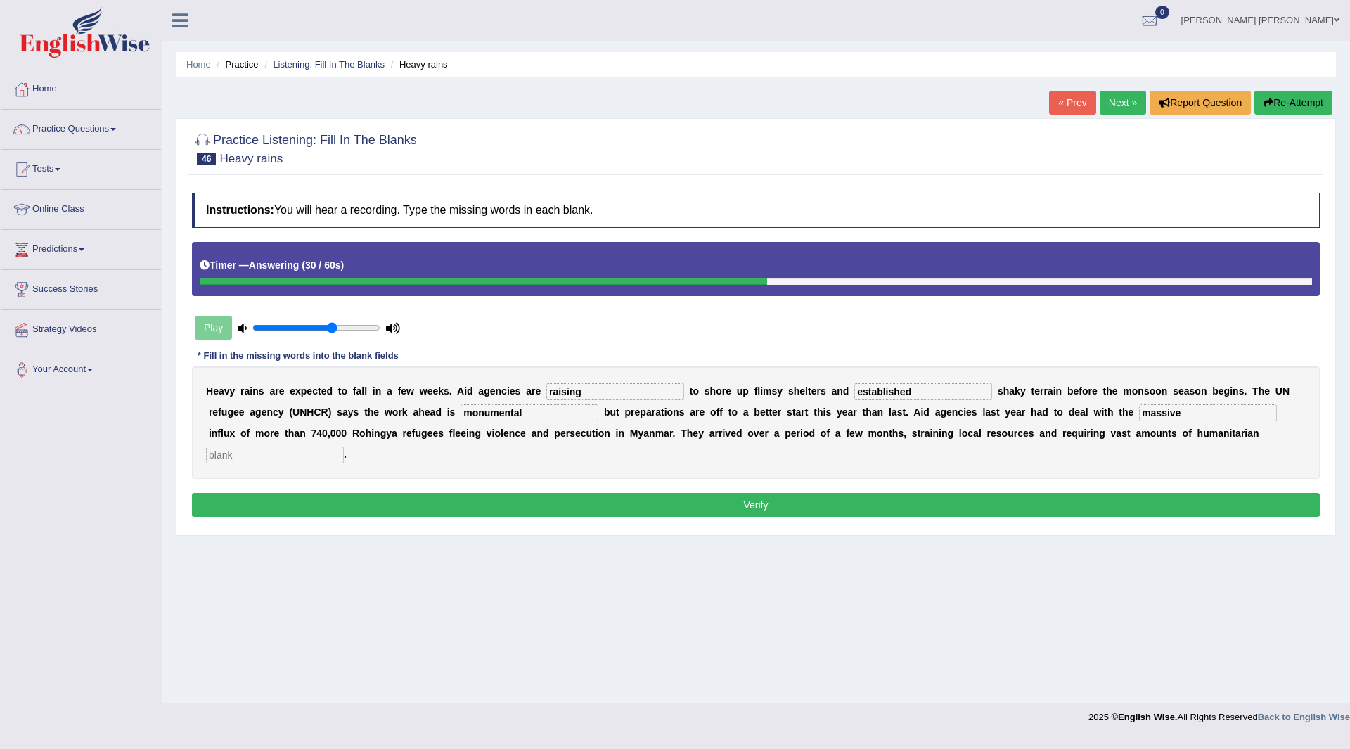
type input "massive"
type input "assistants"
click at [522, 503] on button "Verify" at bounding box center [755, 505] width 1127 height 24
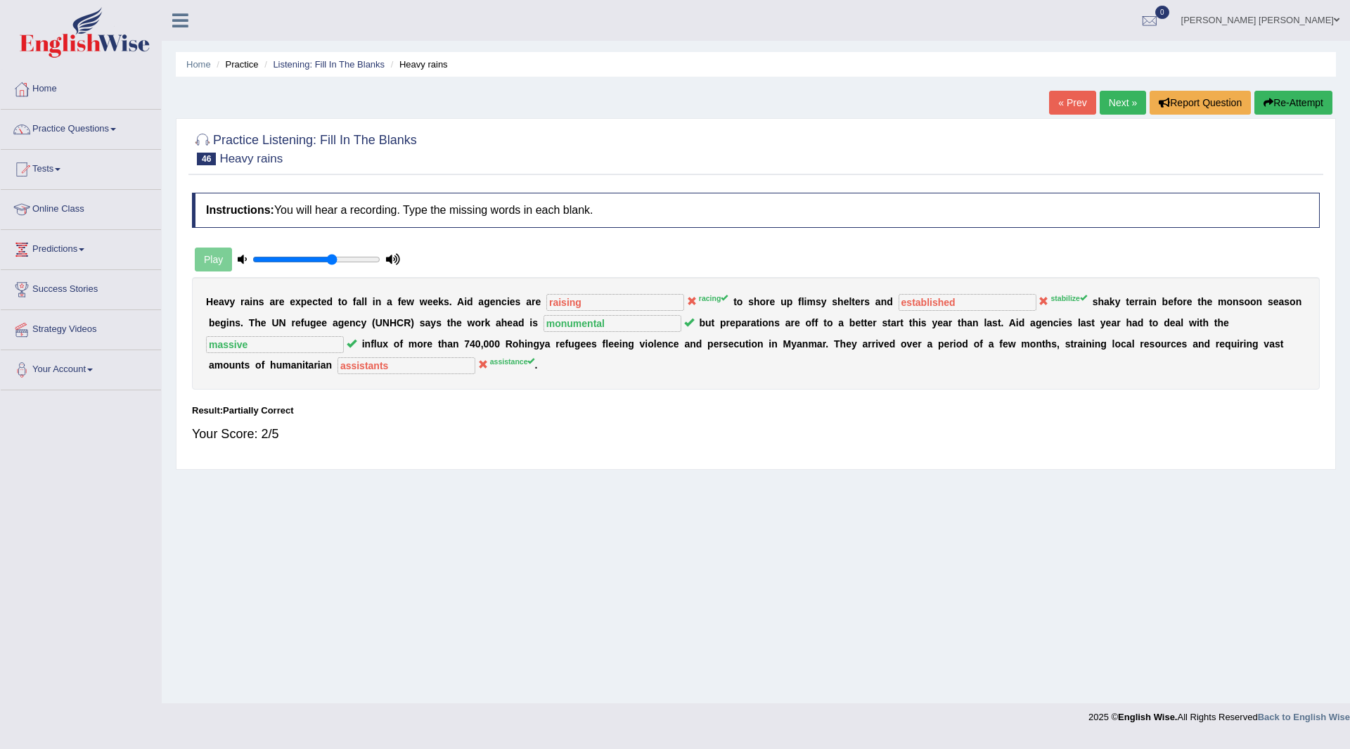
click at [1118, 103] on link "Next »" at bounding box center [1122, 103] width 46 height 24
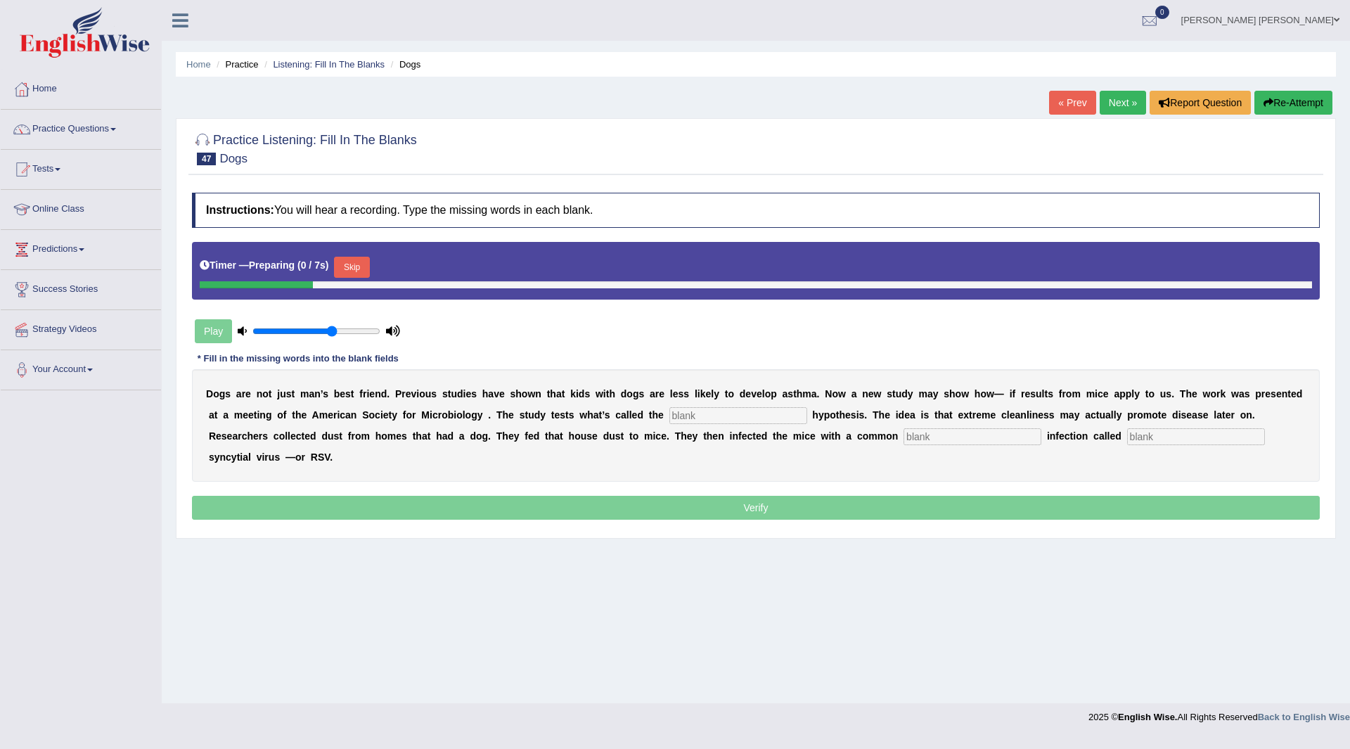
click at [354, 261] on button "Skip" at bounding box center [351, 267] width 35 height 21
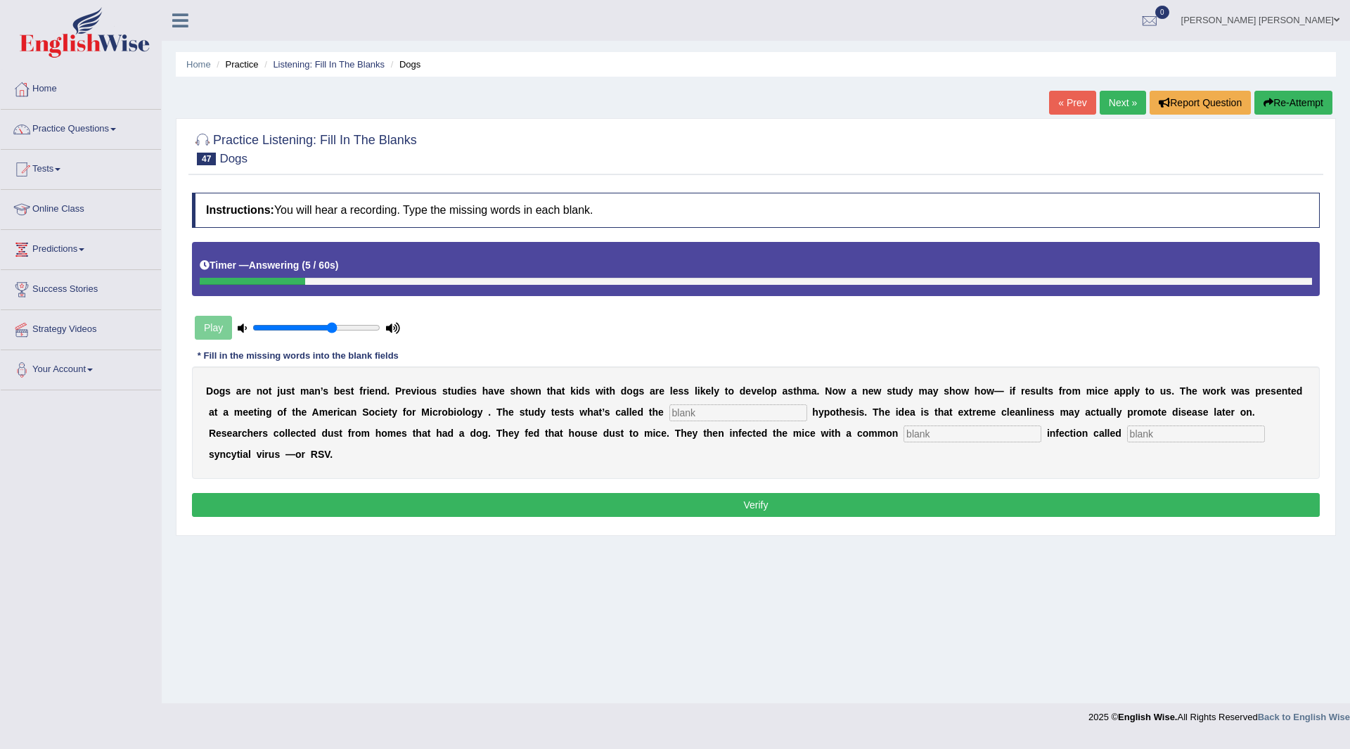
click at [768, 412] on input "text" at bounding box center [738, 412] width 138 height 17
type input "hygiene"
type input "childhood"
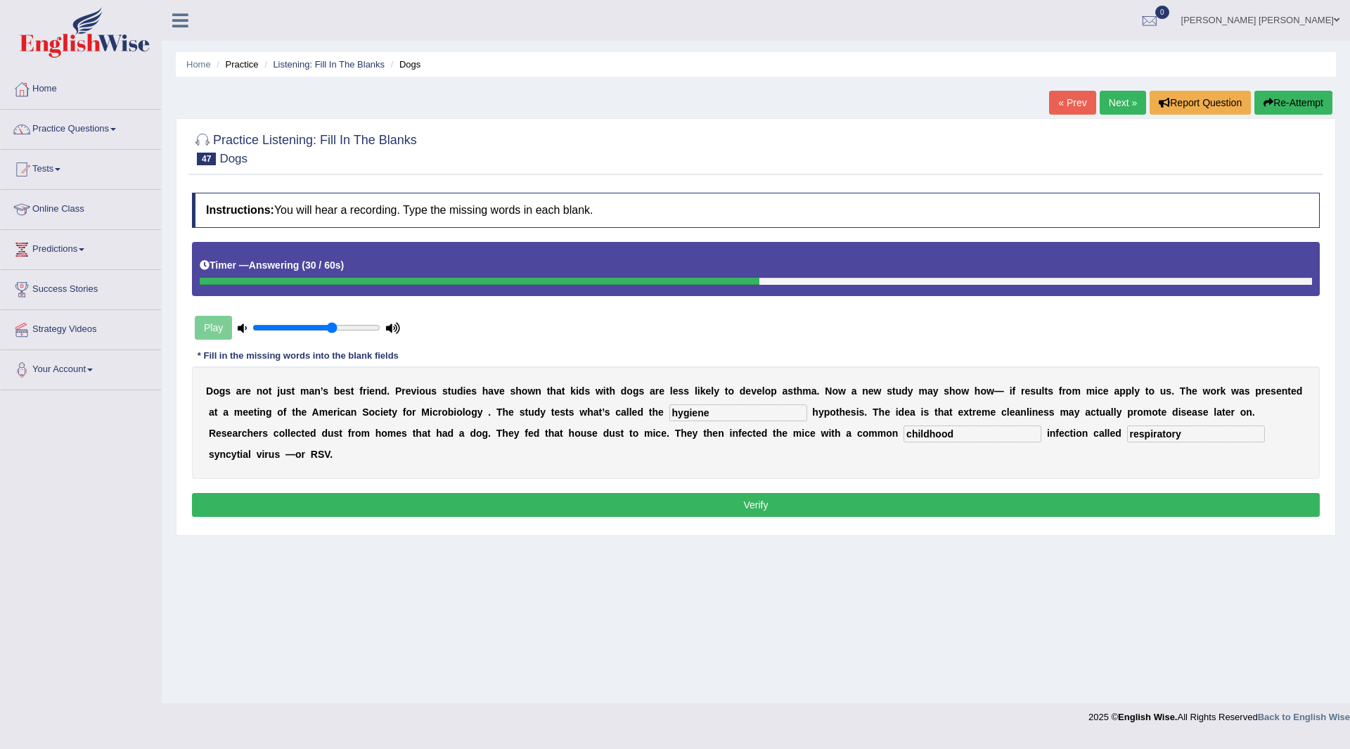
type input "respiratory"
click at [692, 512] on button "Verify" at bounding box center [755, 505] width 1127 height 24
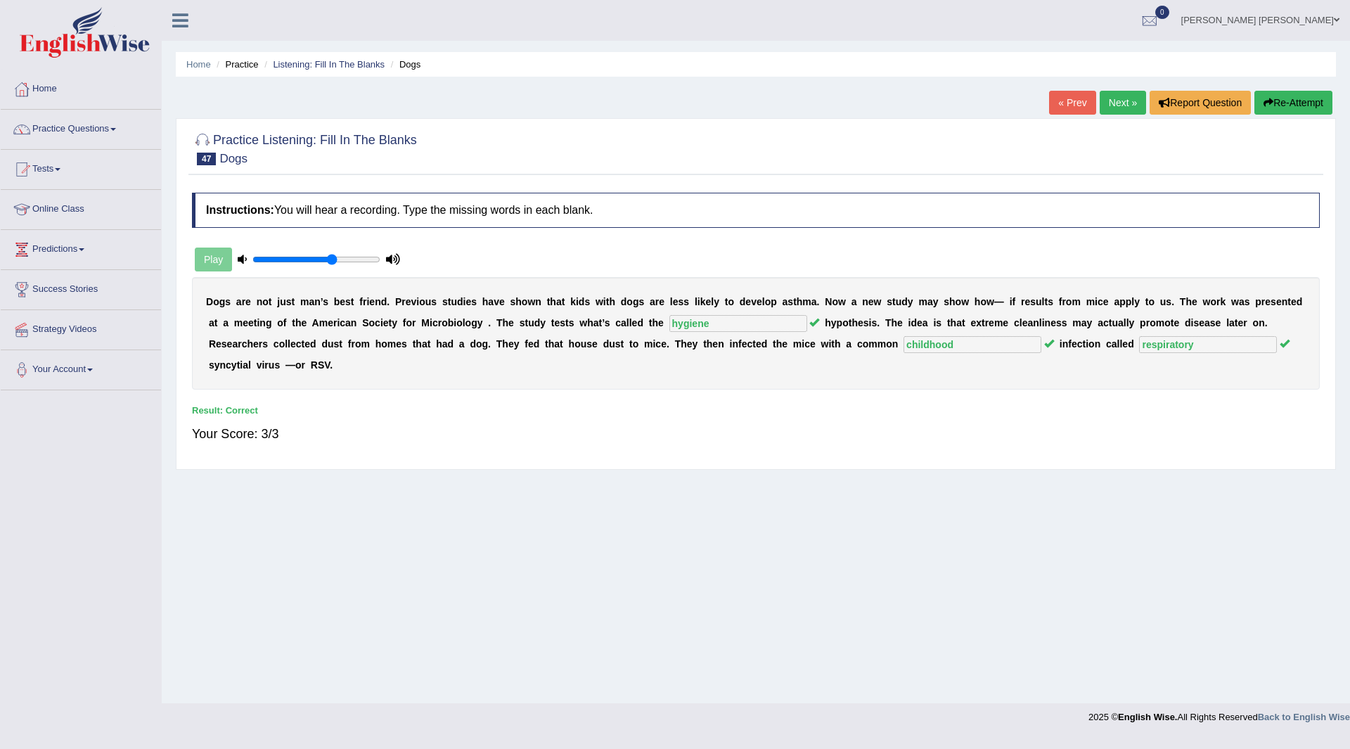
click at [1118, 104] on link "Next »" at bounding box center [1122, 103] width 46 height 24
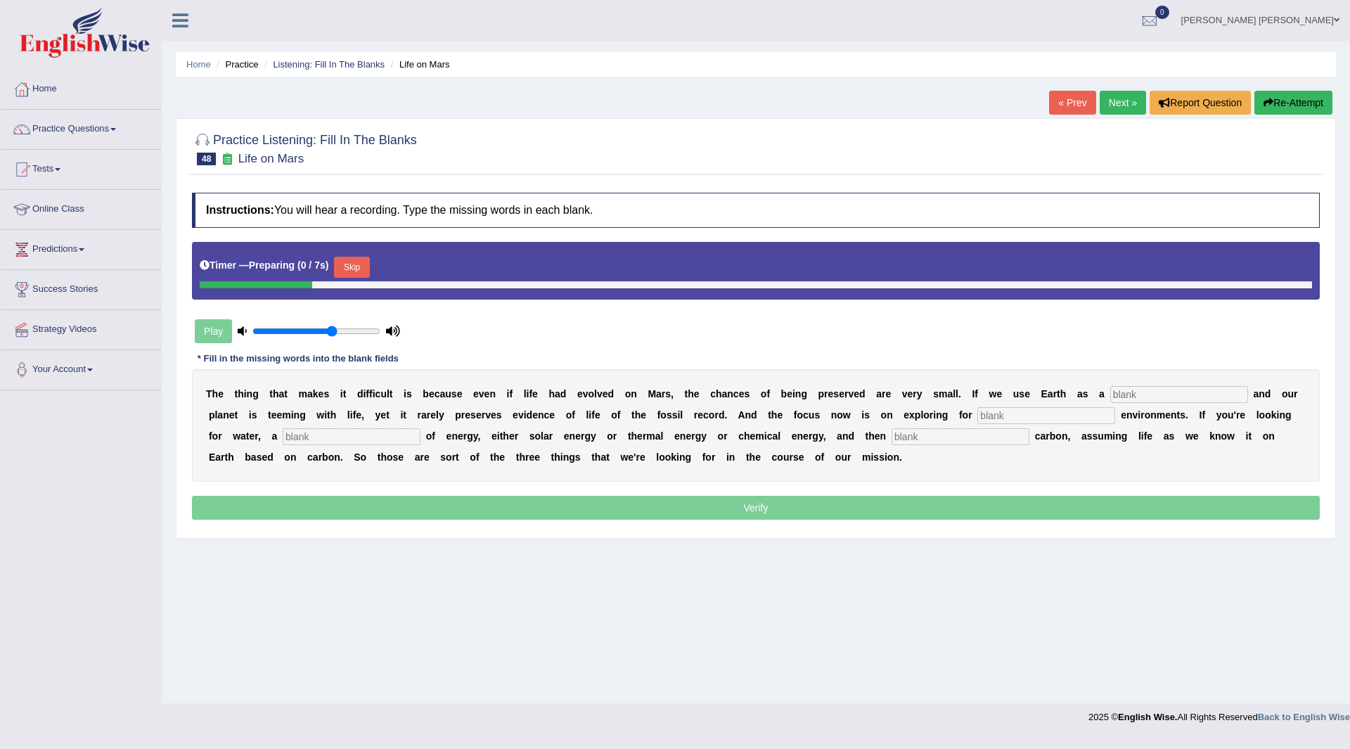
click at [345, 264] on button "Skip" at bounding box center [351, 267] width 35 height 21
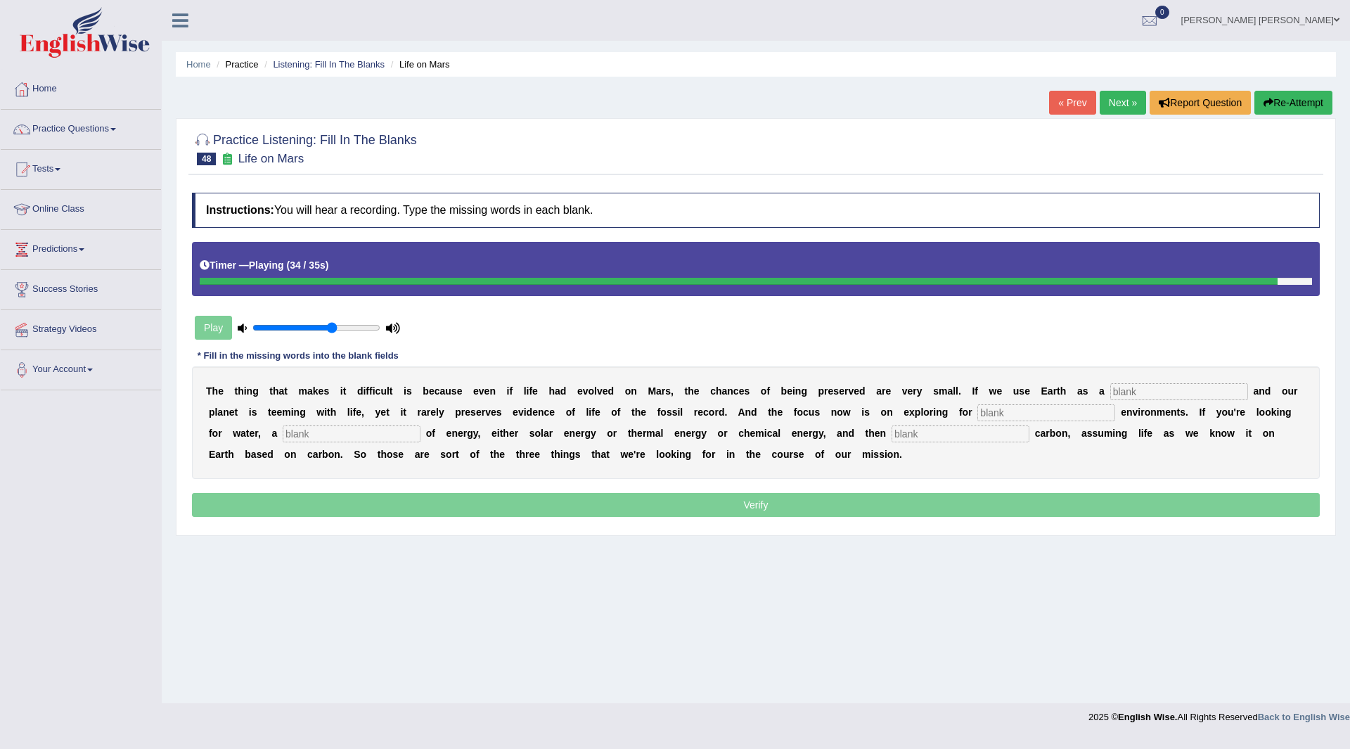
click at [1156, 390] on input "text" at bounding box center [1179, 391] width 138 height 17
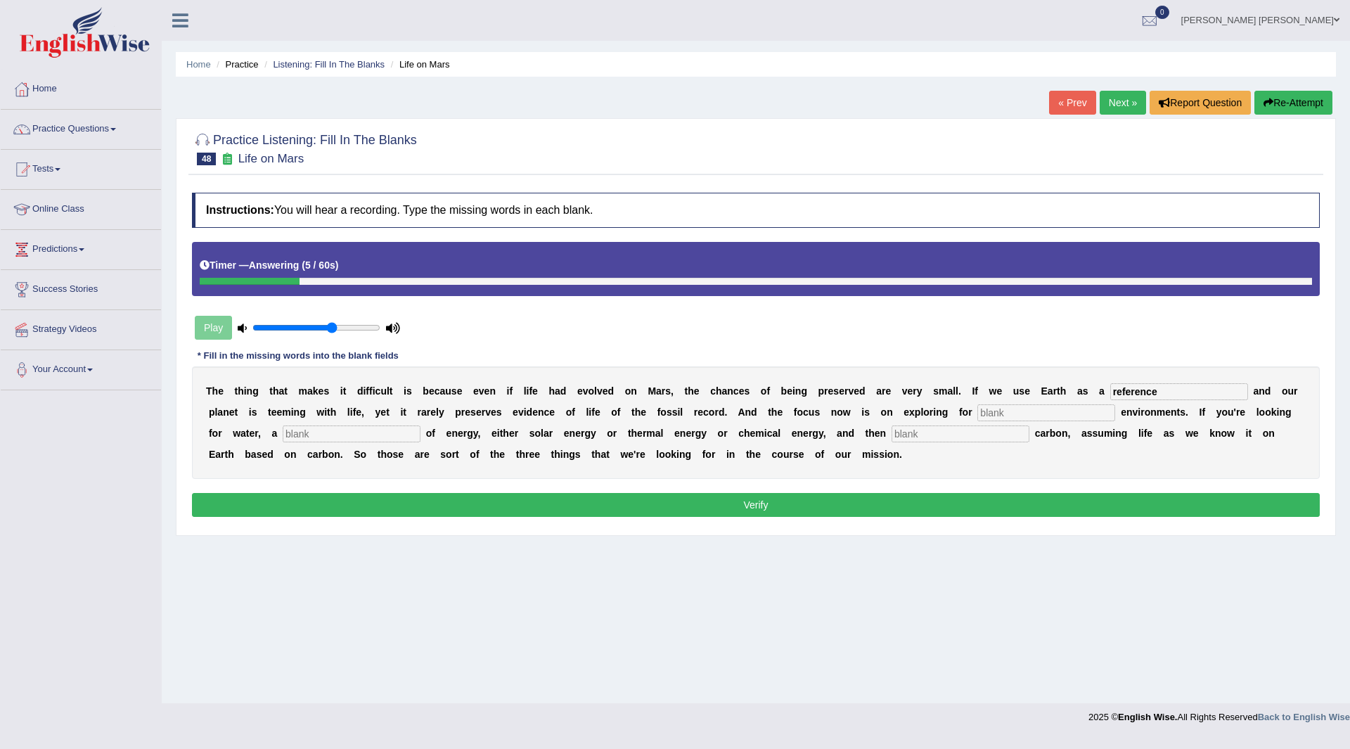
type input "reference"
type input "habitable"
type input "source"
type input "organic"
click at [706, 506] on button "Verify" at bounding box center [755, 505] width 1127 height 24
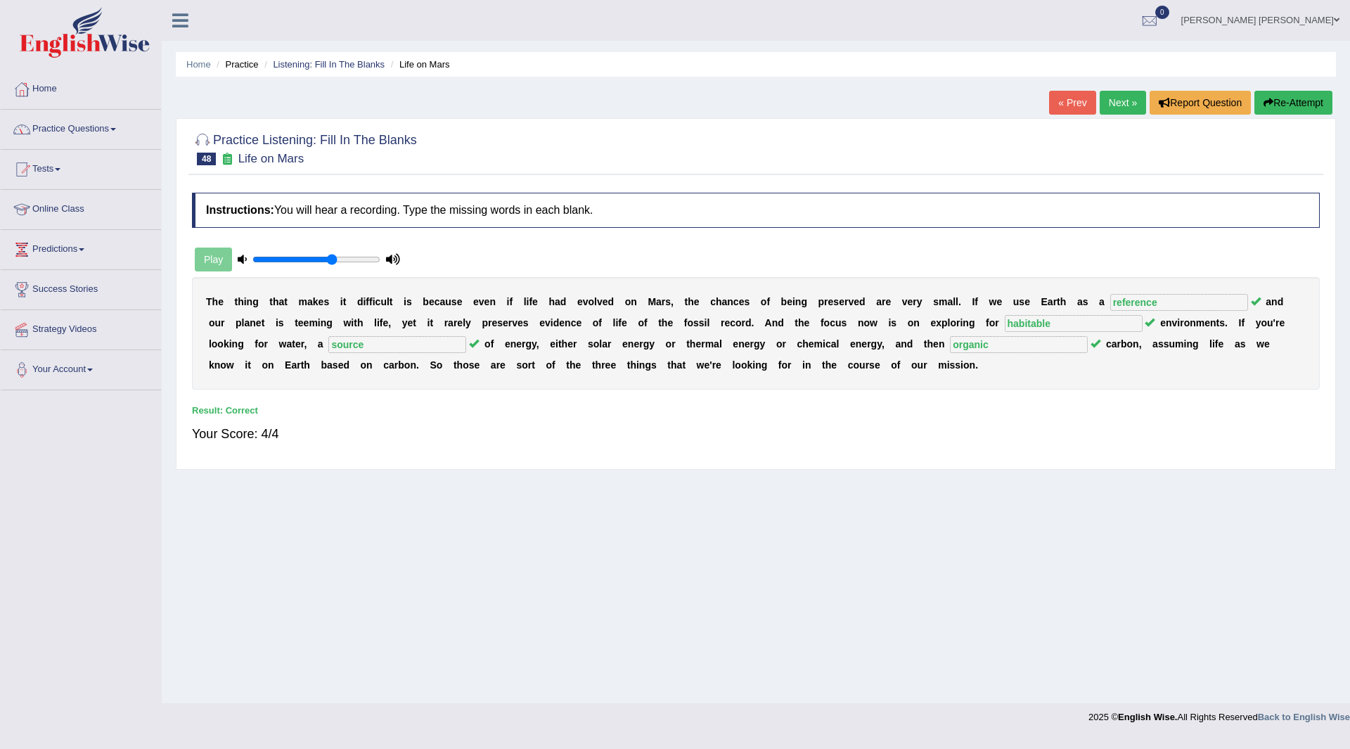
click at [1106, 103] on link "Next »" at bounding box center [1122, 103] width 46 height 24
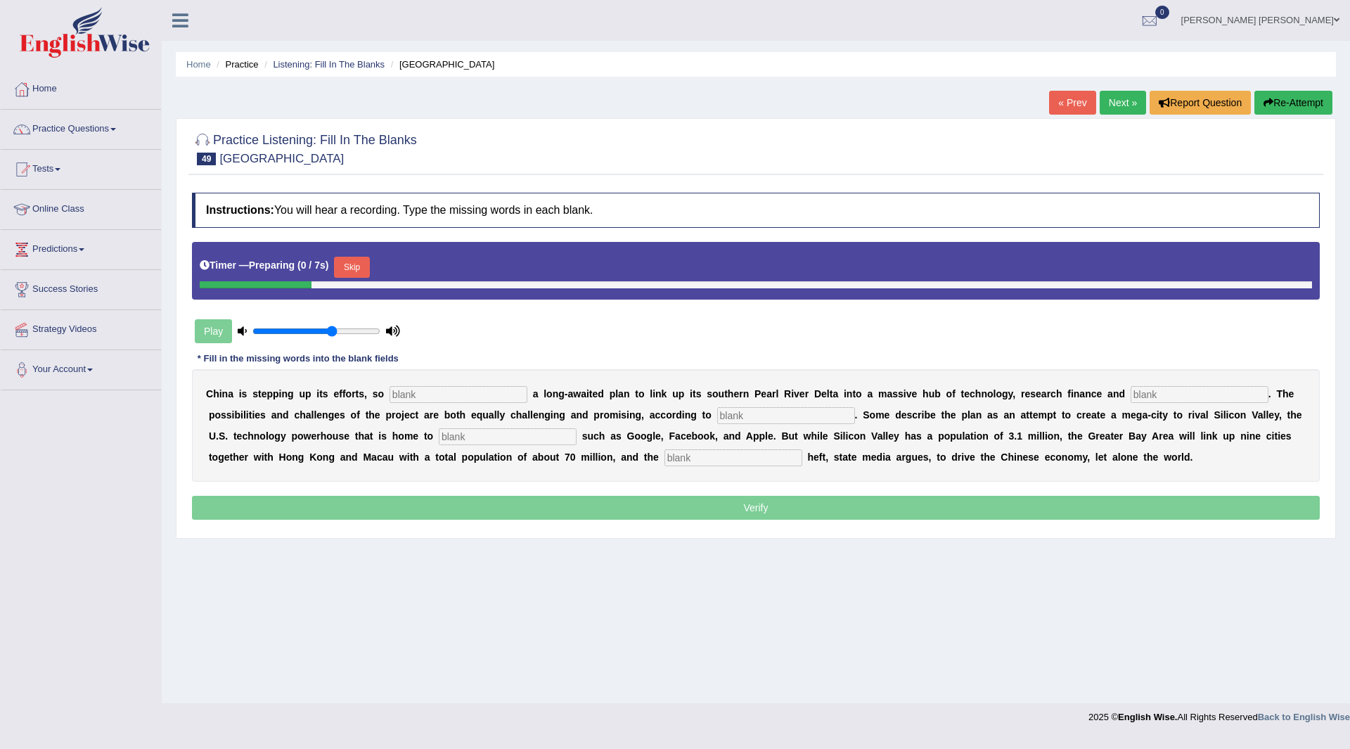
click at [362, 271] on button "Skip" at bounding box center [351, 267] width 35 height 21
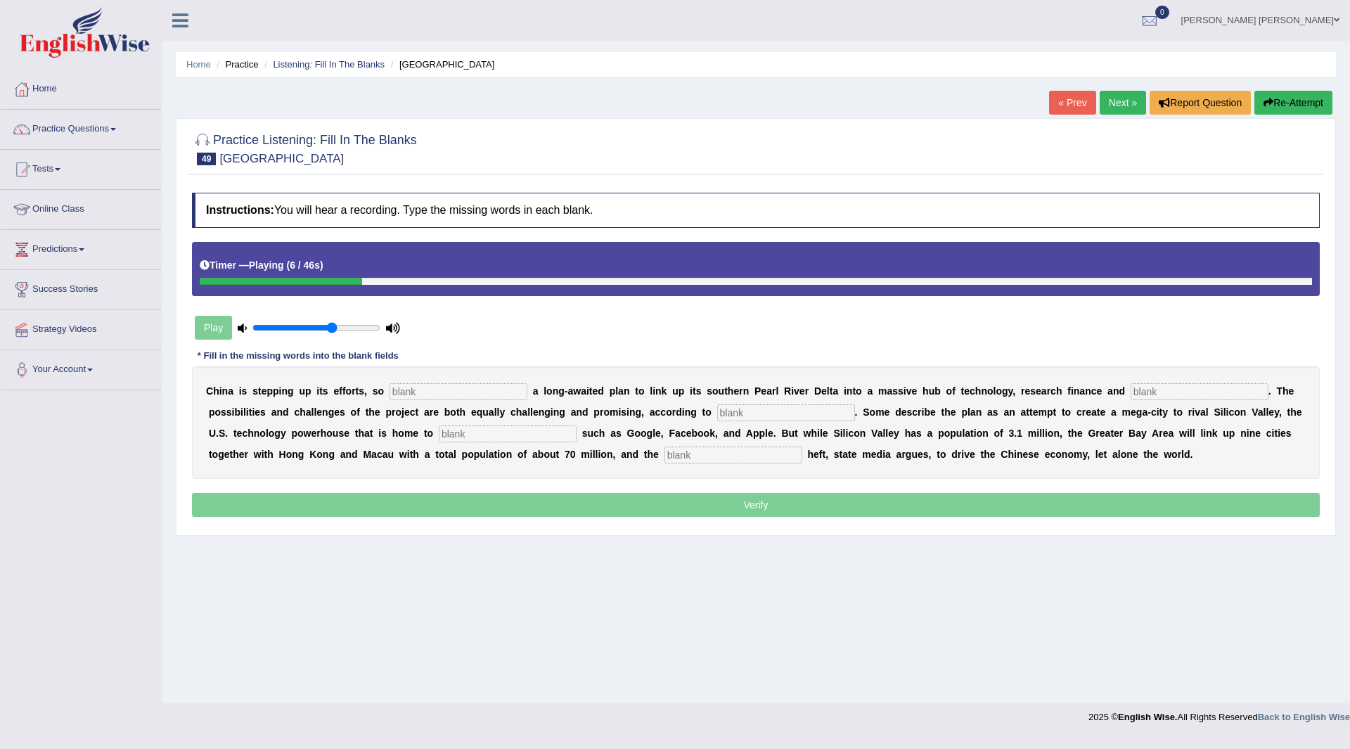
click at [1286, 98] on button "Re-Attempt" at bounding box center [1293, 103] width 78 height 24
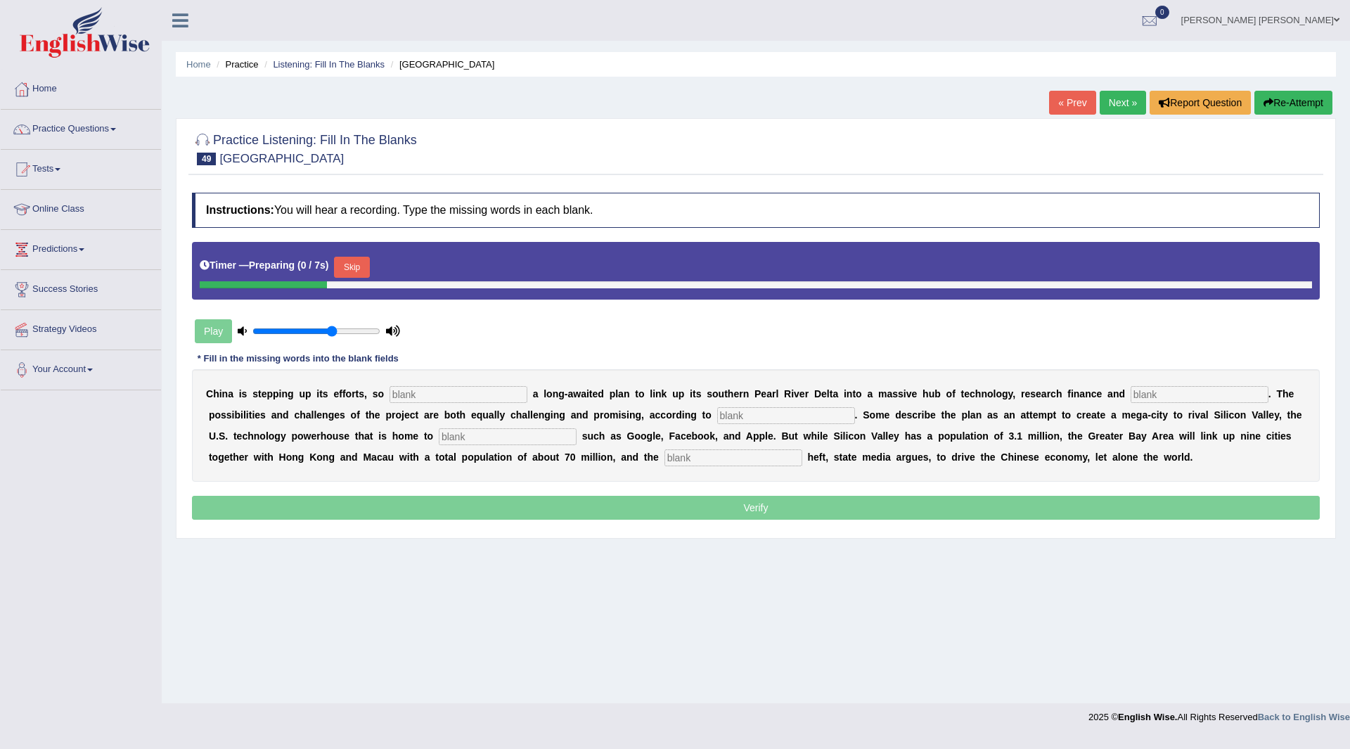
click at [352, 259] on button "Skip" at bounding box center [351, 267] width 35 height 21
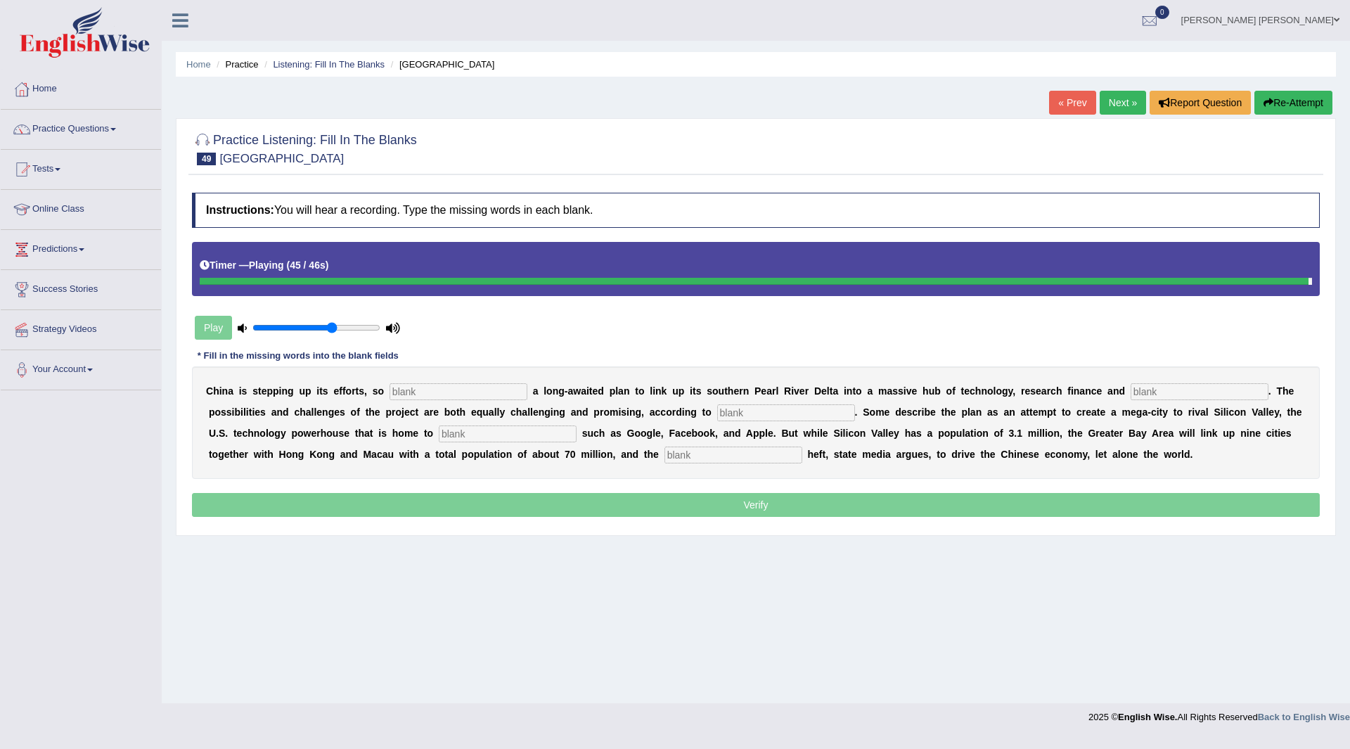
click at [438, 392] on input "text" at bounding box center [458, 391] width 138 height 17
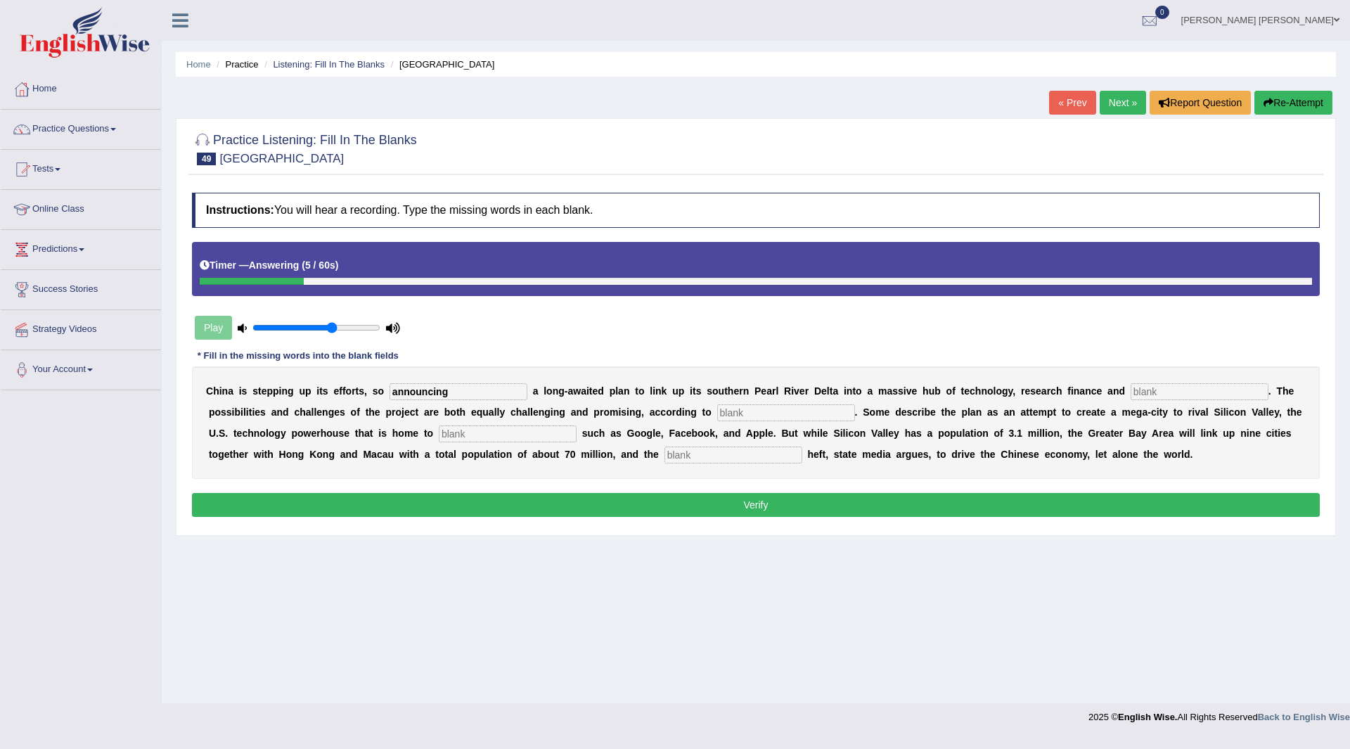
type input "announcing"
type input "innovation"
type input "analyst"
type input "company"
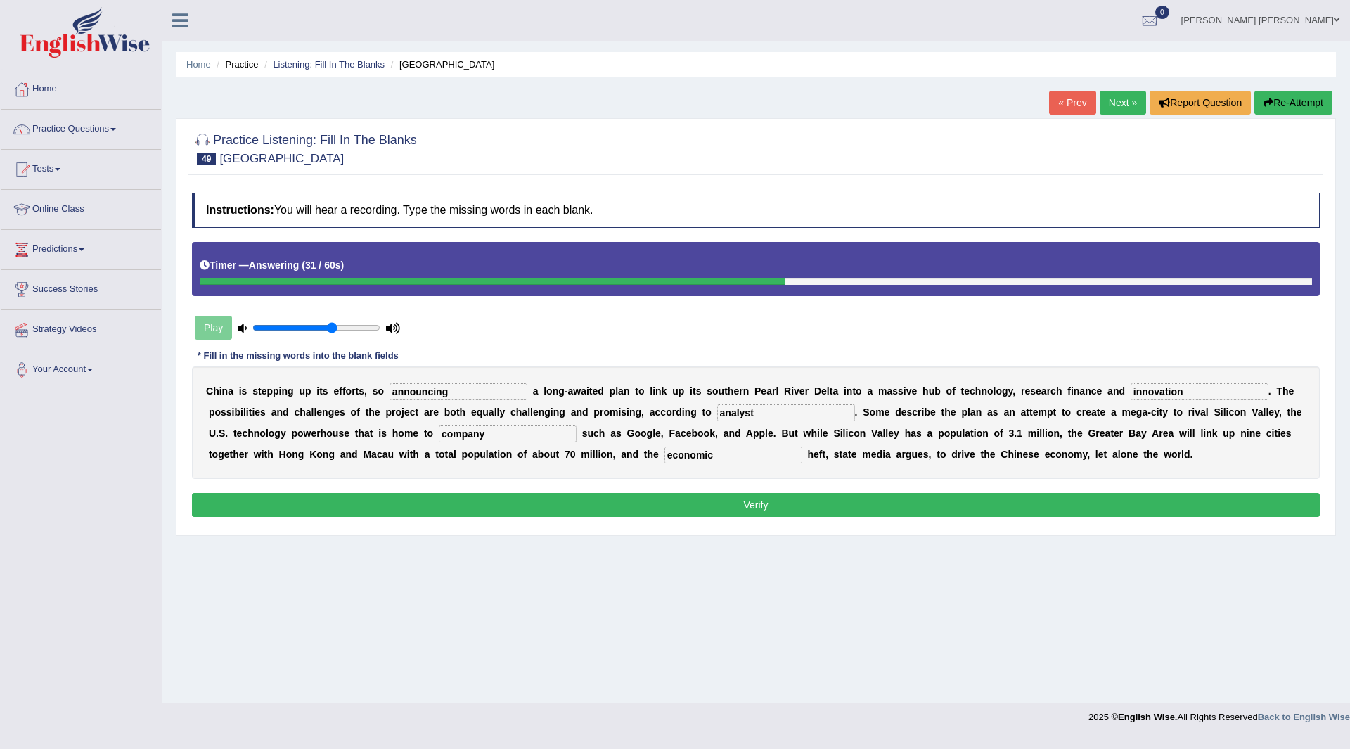
type input "economic"
click at [542, 502] on button "Verify" at bounding box center [755, 505] width 1127 height 24
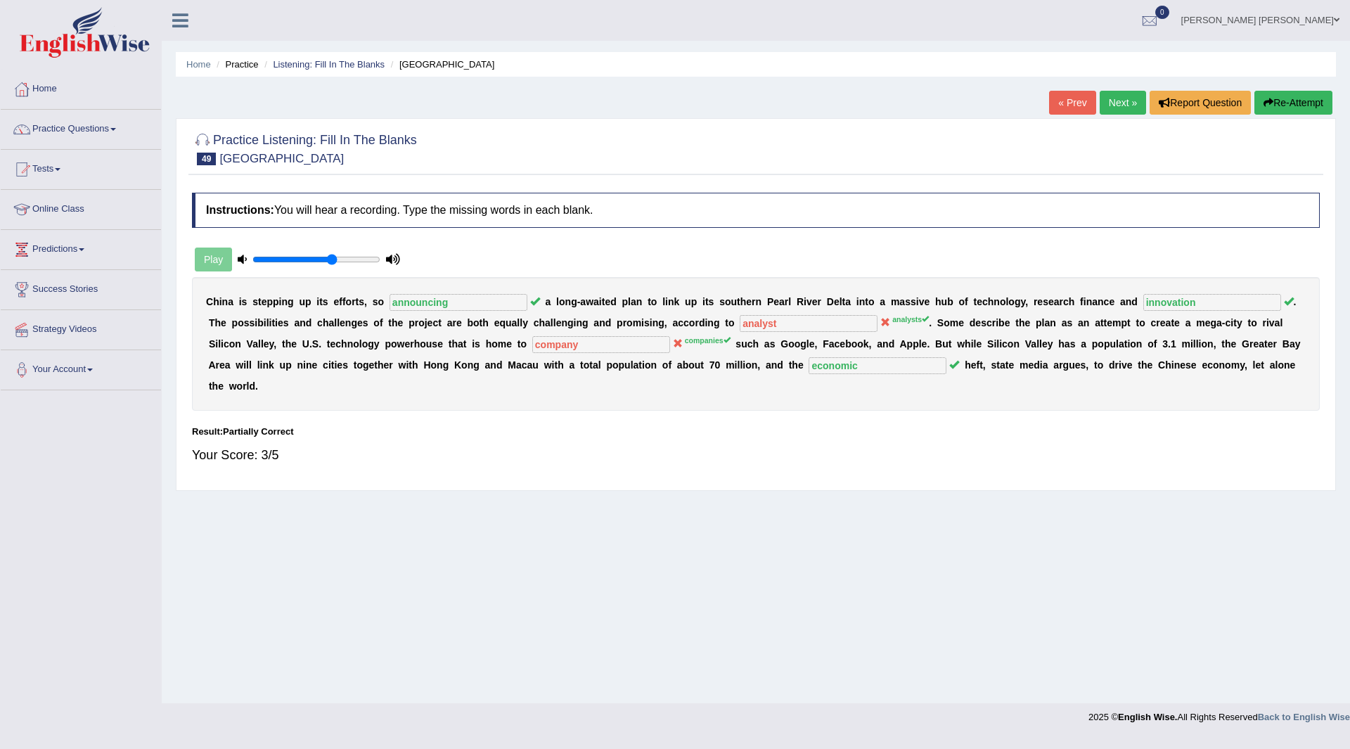
click at [1123, 105] on link "Next »" at bounding box center [1122, 103] width 46 height 24
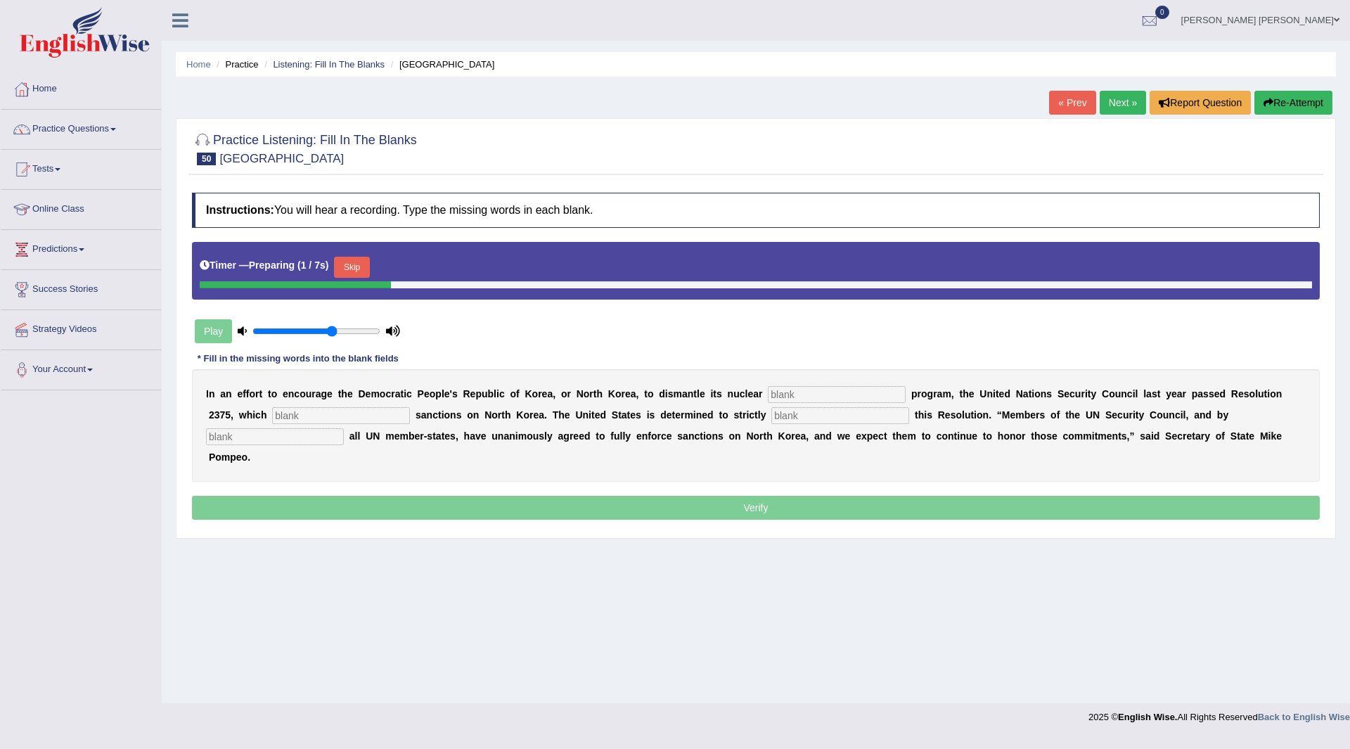
click at [357, 268] on button "Skip" at bounding box center [351, 267] width 35 height 21
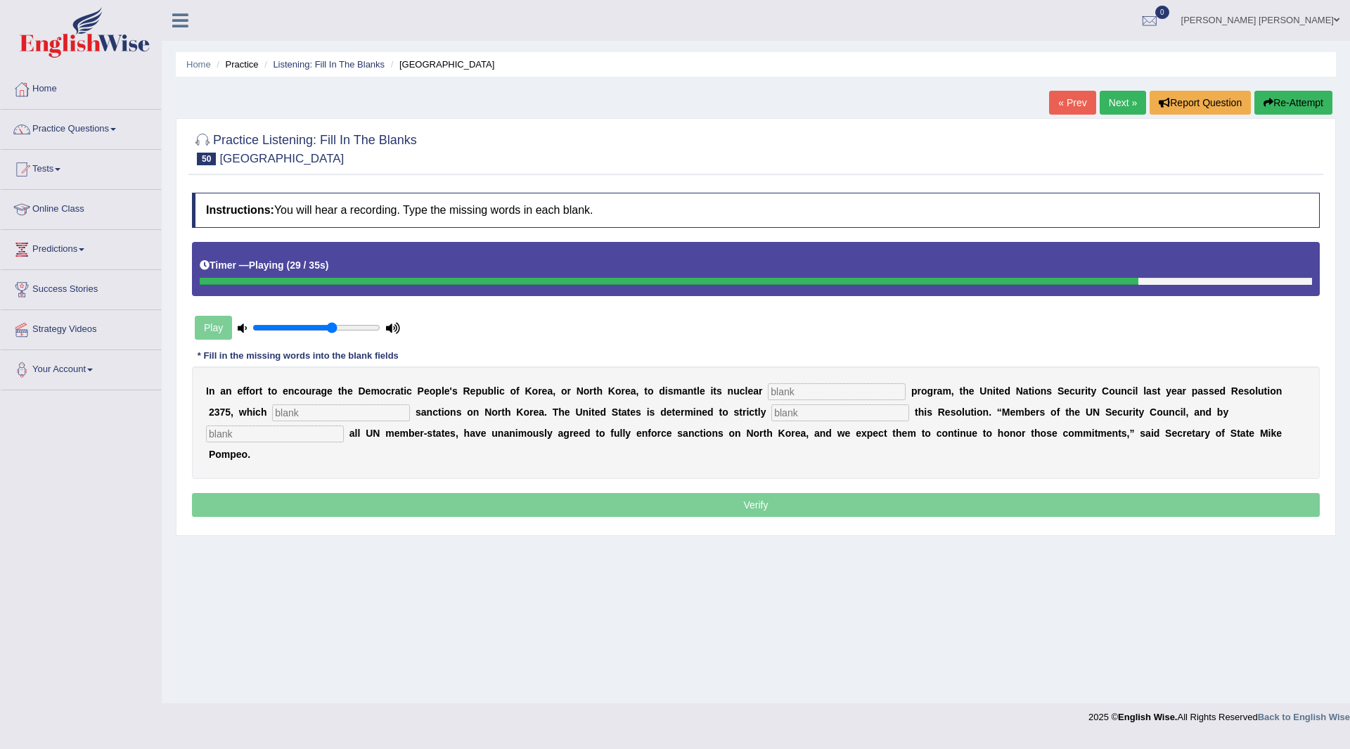
click at [817, 398] on input "text" at bounding box center [837, 391] width 138 height 17
type input "weapen"
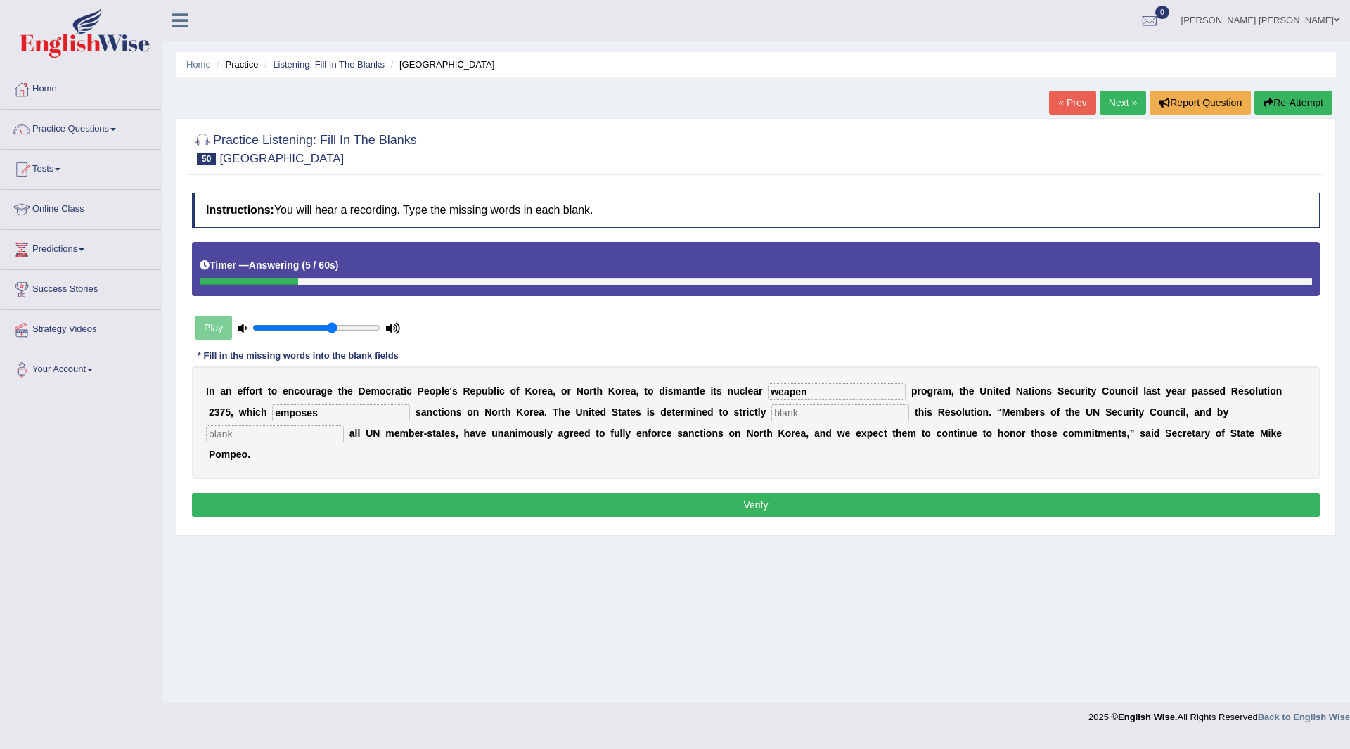
type input "emposes"
type input "implement"
type input "extension"
click at [503, 506] on button "Verify" at bounding box center [755, 505] width 1127 height 24
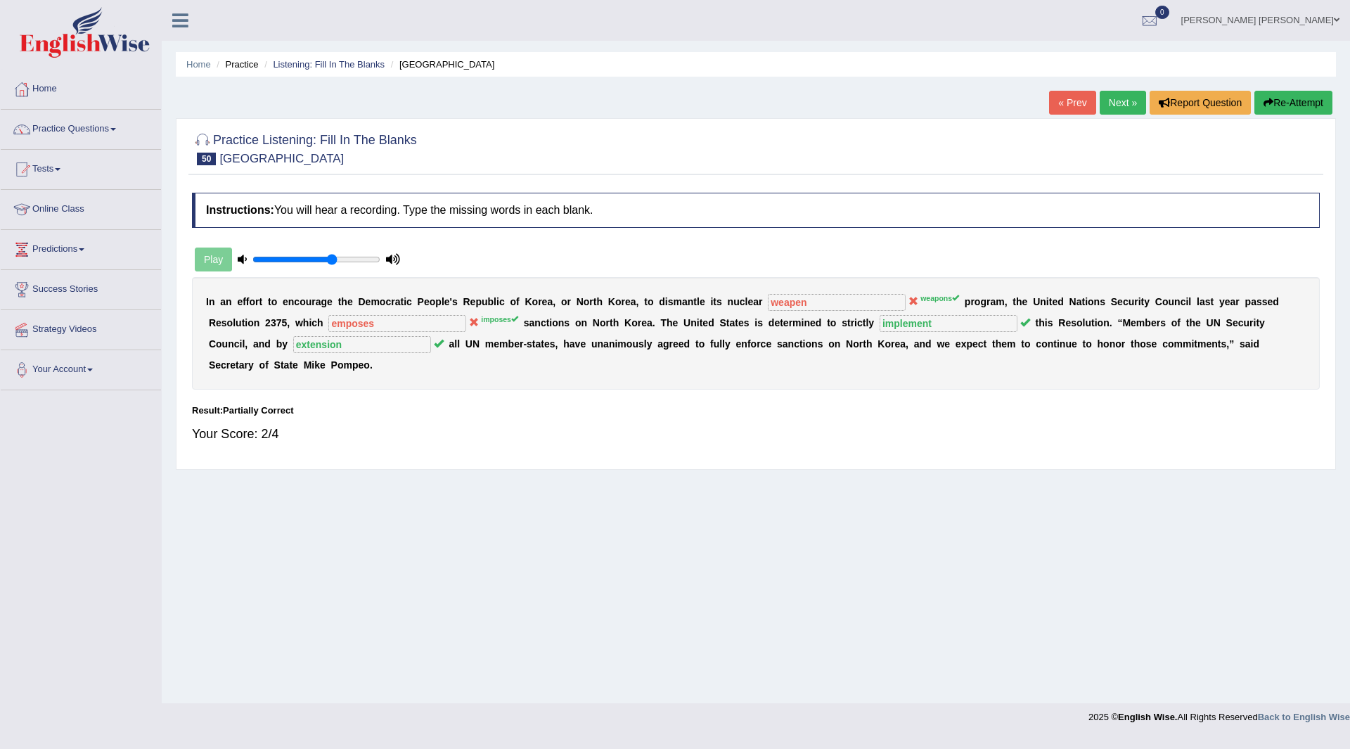
click at [1124, 103] on link "Next »" at bounding box center [1122, 103] width 46 height 24
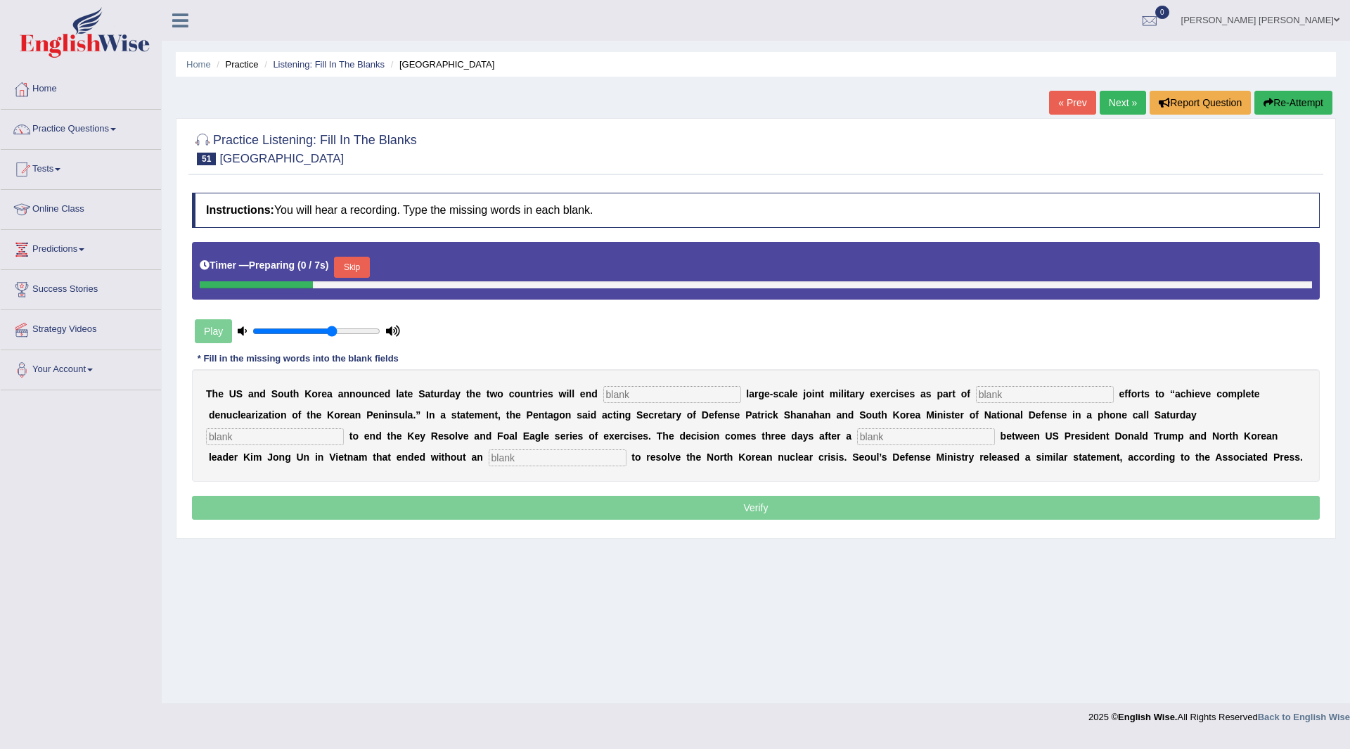
click at [363, 269] on button "Skip" at bounding box center [351, 267] width 35 height 21
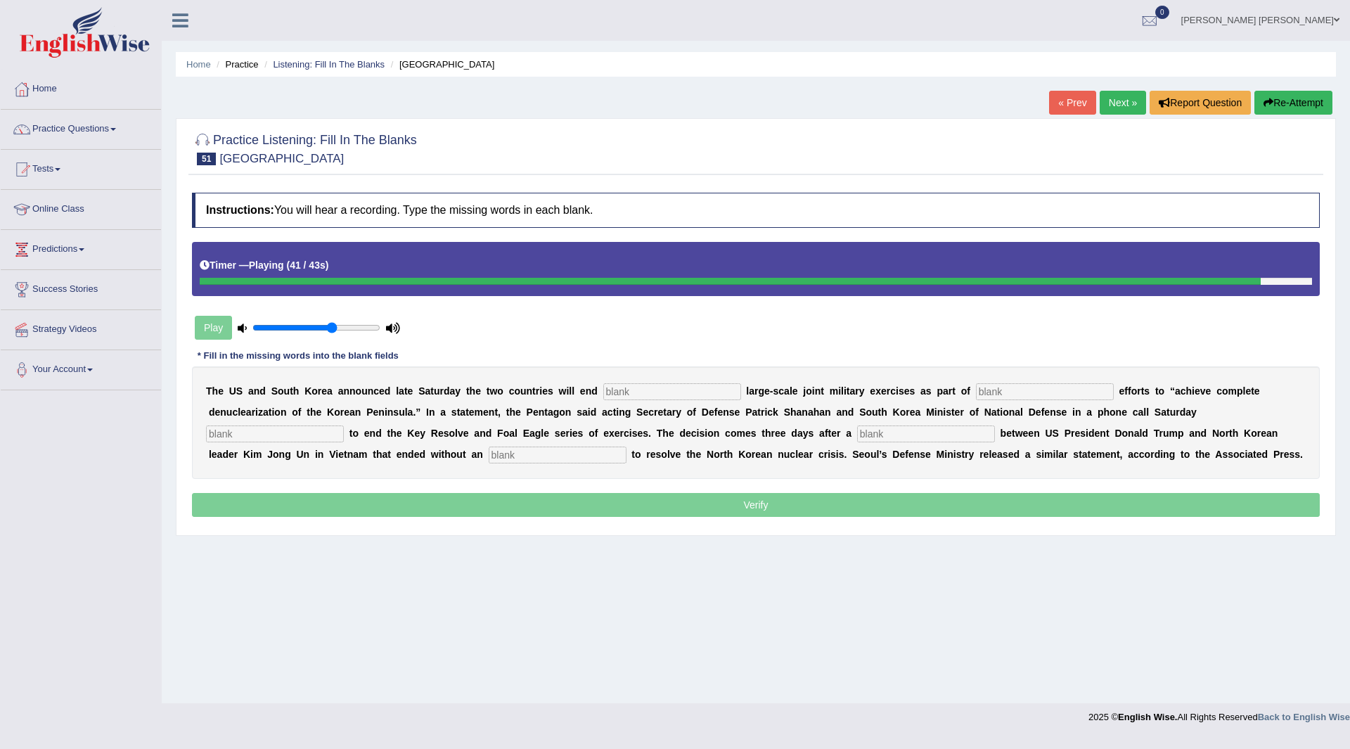
click at [633, 391] on input "text" at bounding box center [672, 391] width 138 height 17
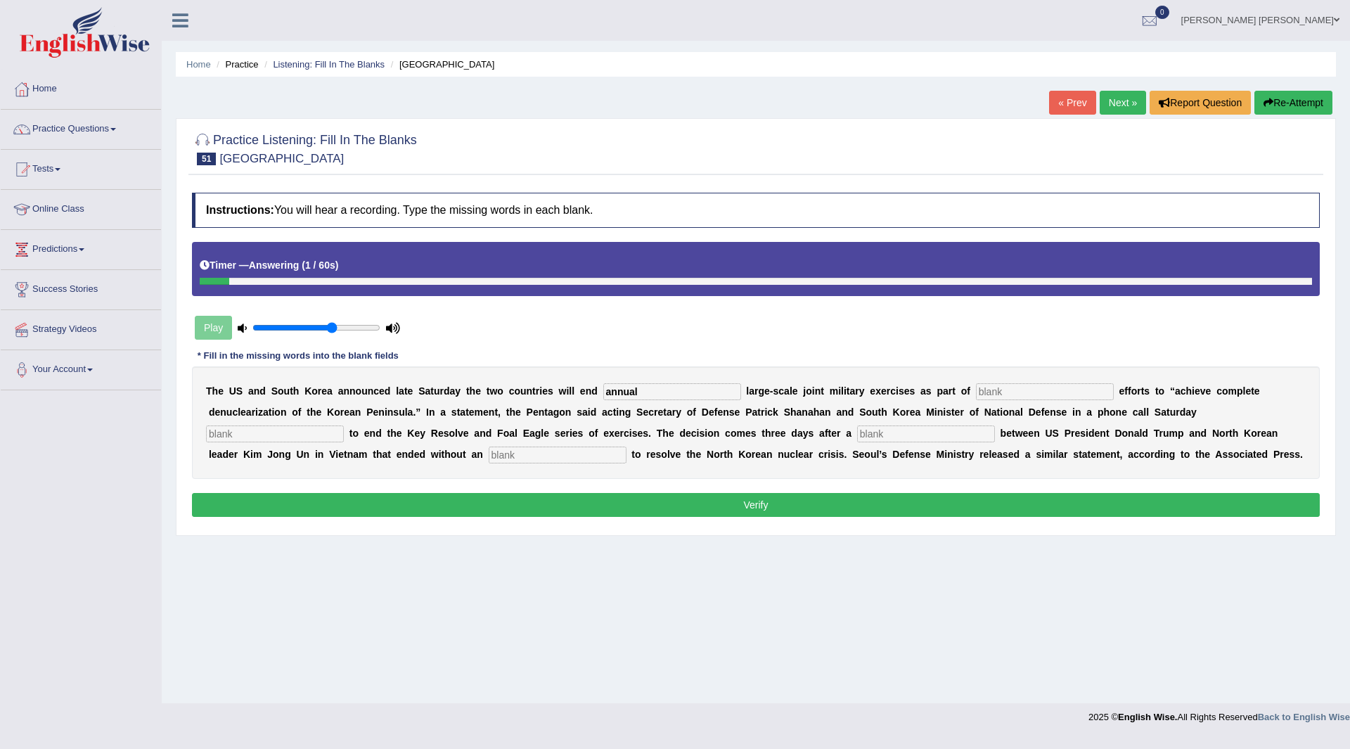
type input "annual"
type input "diplomatic"
type input "decidedsumit"
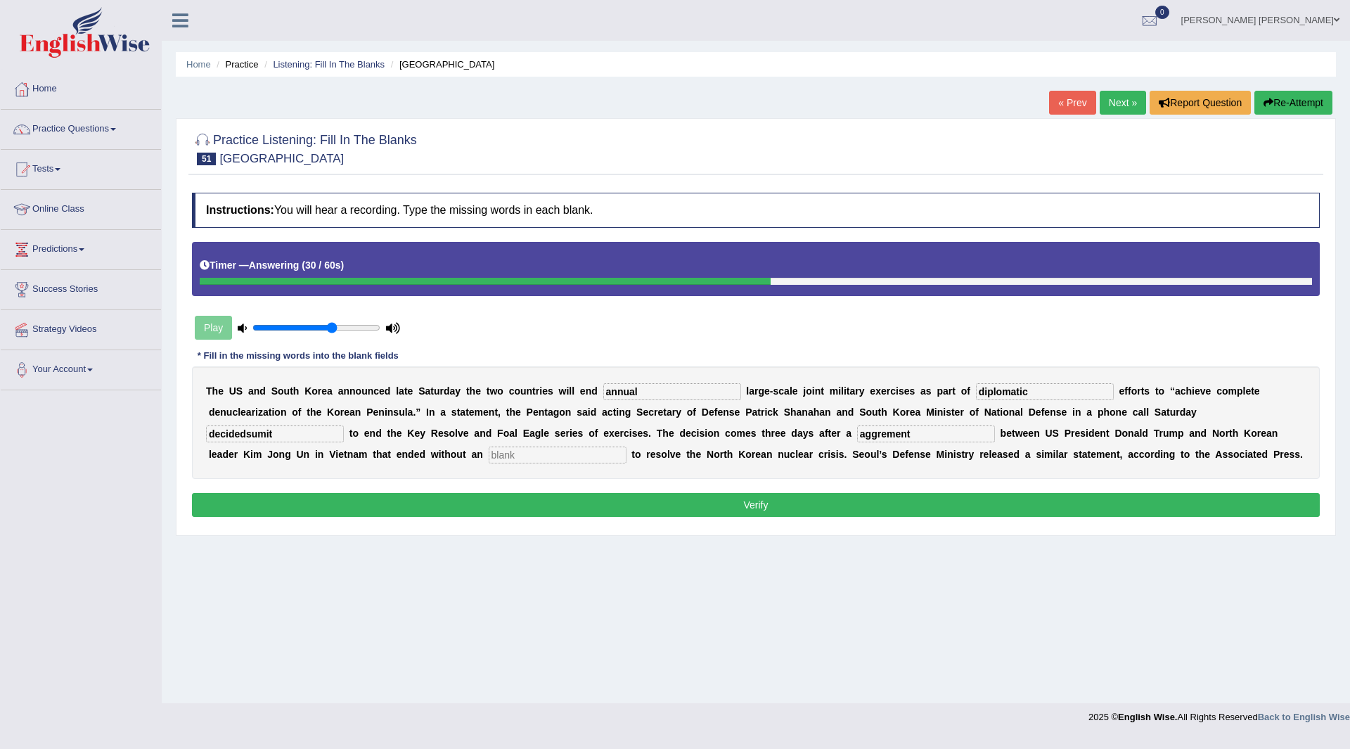
type input "aggrement"
click at [285, 435] on input "decidedsumit" at bounding box center [275, 433] width 138 height 17
type input "decided"
drag, startPoint x: 924, startPoint y: 430, endPoint x: 832, endPoint y: 454, distance: 95.1
click at [832, 454] on div "T h e U S a n d S o u t h K o r e a a n n o u n c e d l a t e S a t u r d a y t…" at bounding box center [755, 422] width 1127 height 112
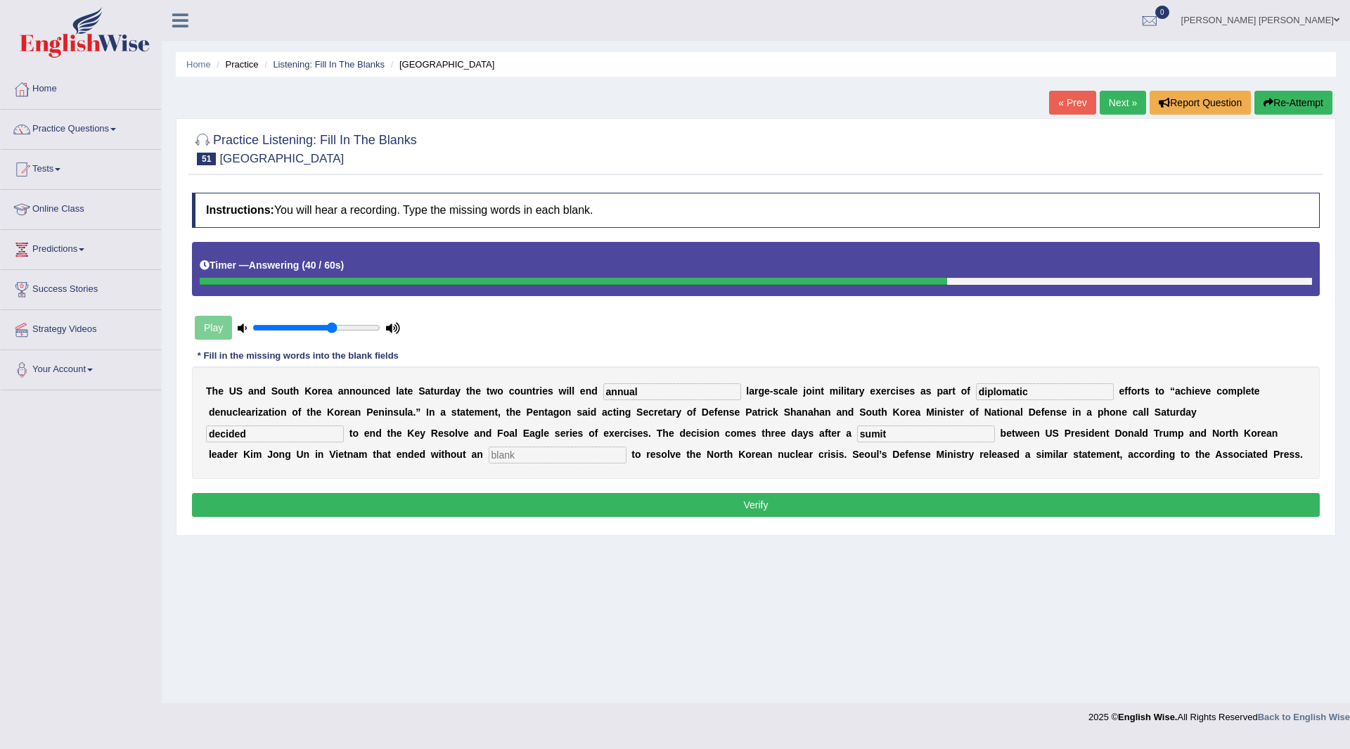
type input "sumit"
click at [560, 455] on input "text" at bounding box center [558, 454] width 138 height 17
type input "aggrement"
click at [600, 509] on button "Verify" at bounding box center [755, 505] width 1127 height 24
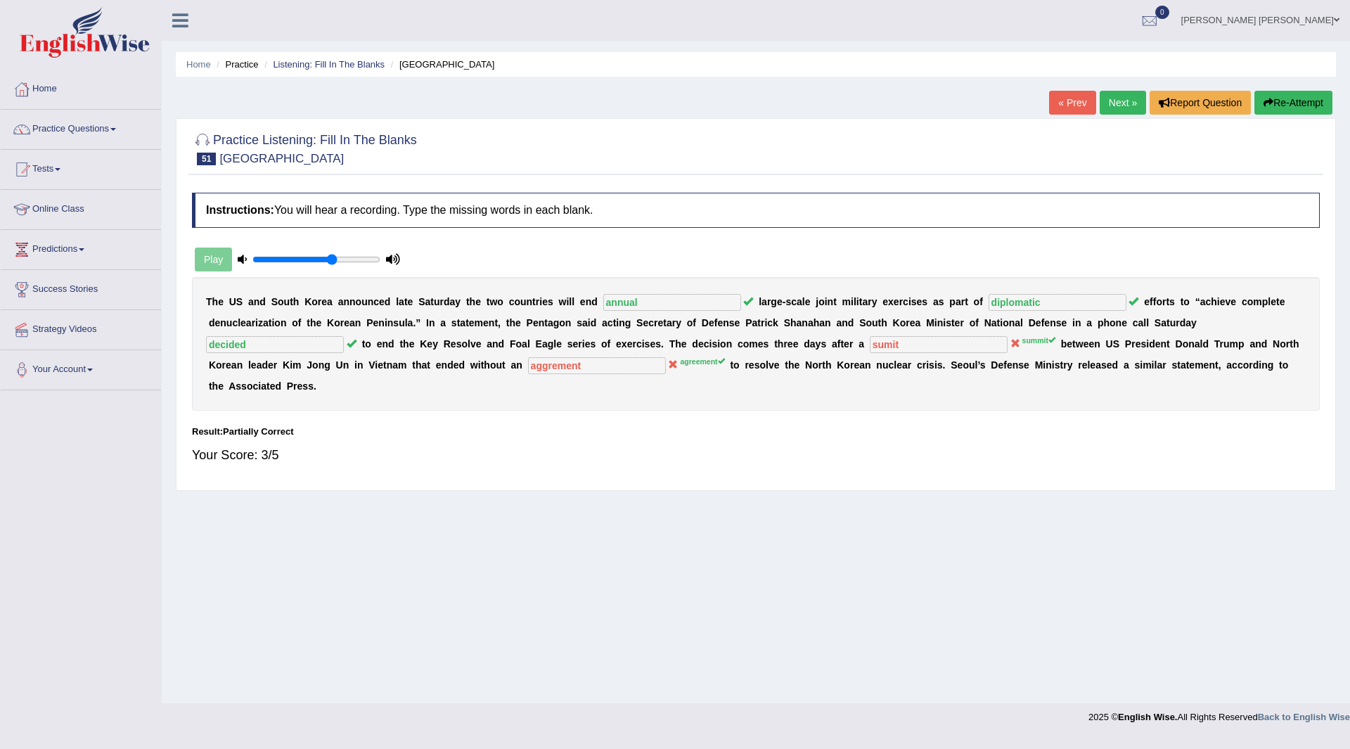
click at [1120, 99] on link "Next »" at bounding box center [1122, 103] width 46 height 24
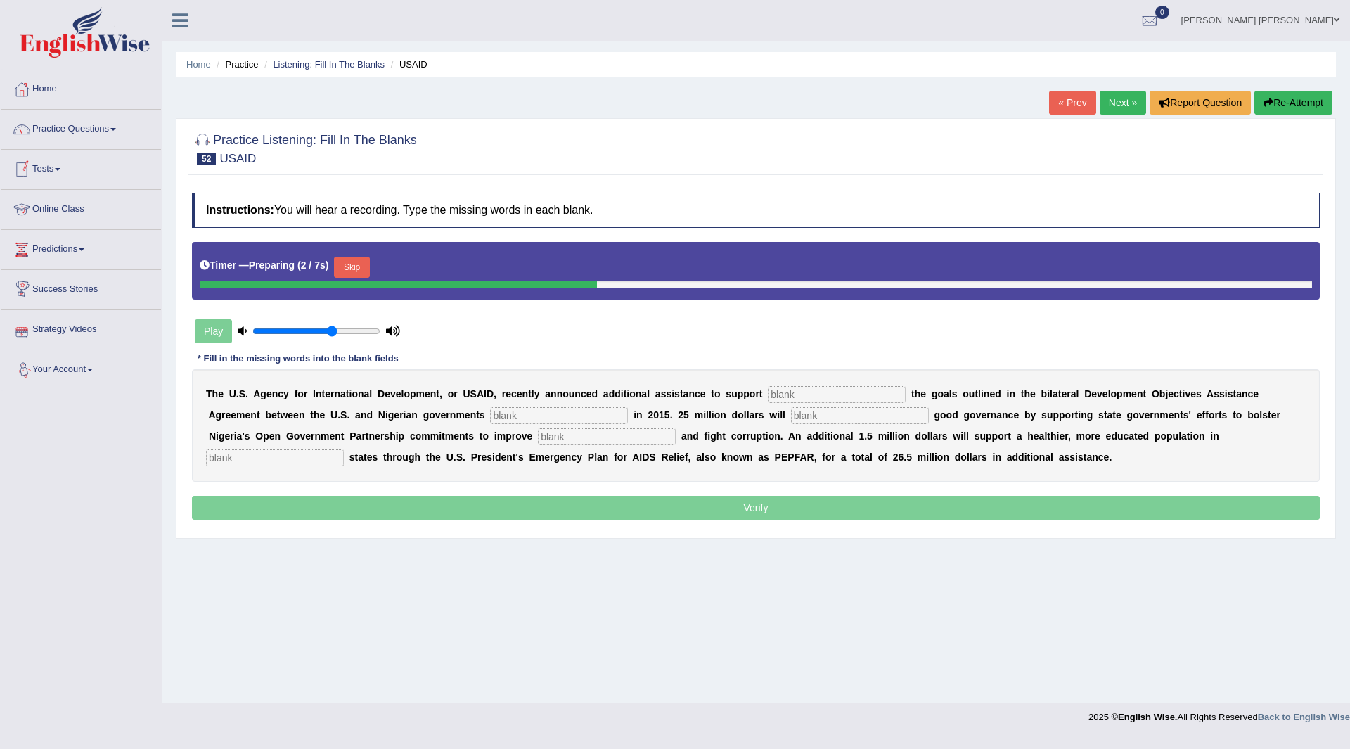
click at [356, 262] on button "Skip" at bounding box center [351, 267] width 35 height 21
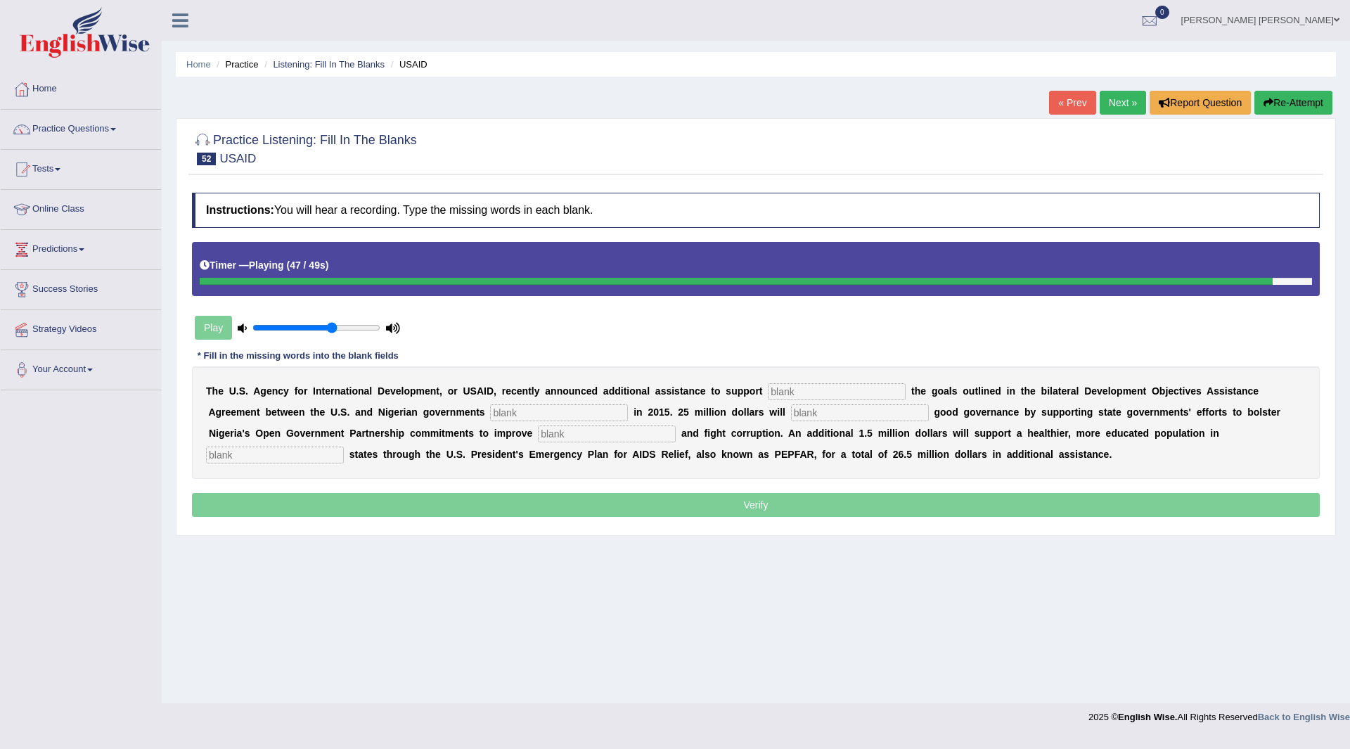
click at [817, 389] on input "text" at bounding box center [837, 391] width 138 height 17
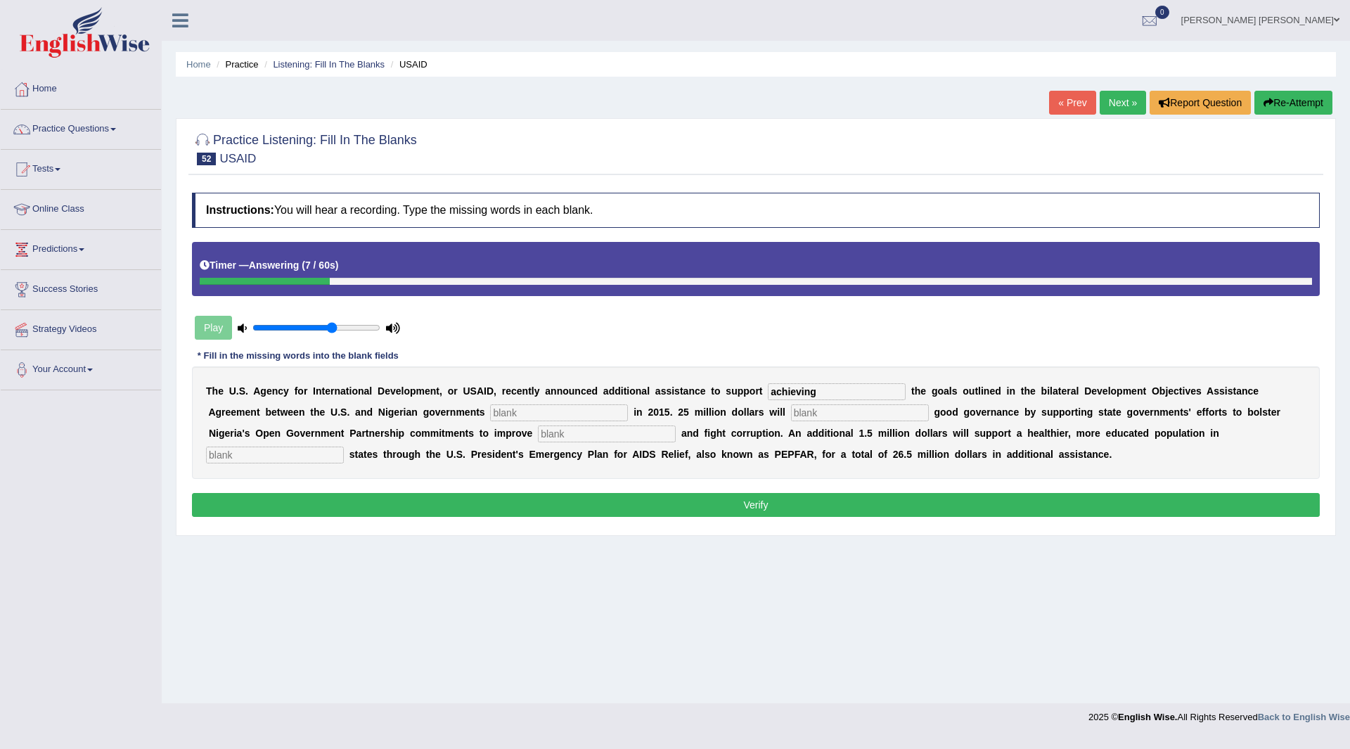
type input "achieving"
type input "signed"
type input "strength"
type input "transparancy"
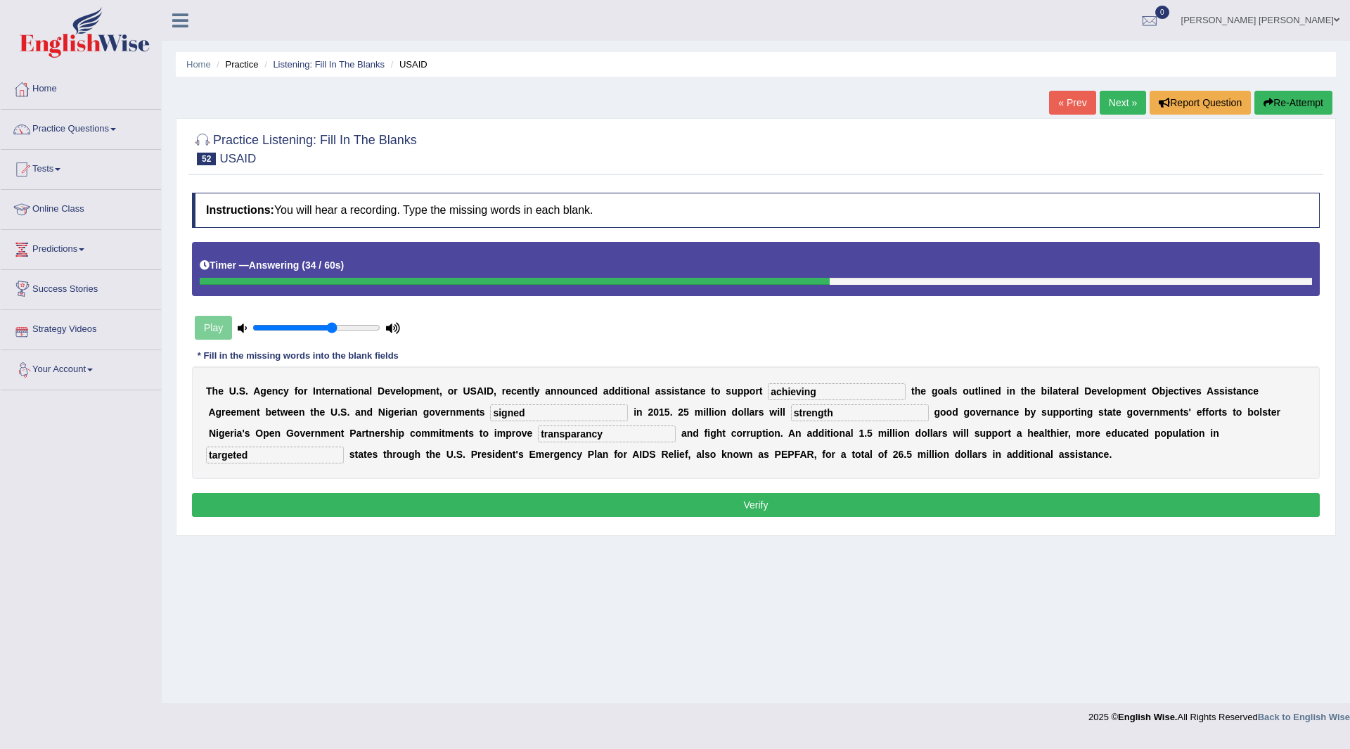
type input "targeted"
click at [587, 509] on button "Verify" at bounding box center [755, 505] width 1127 height 24
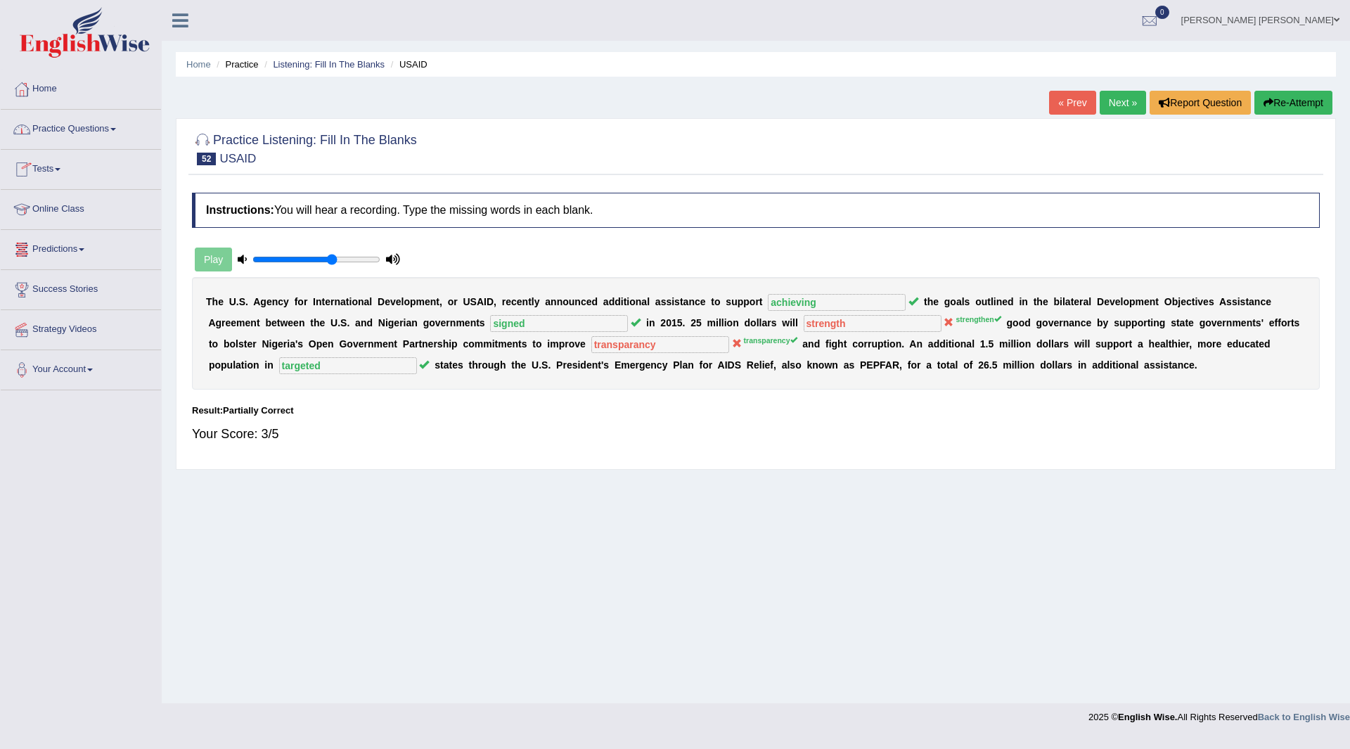
click at [61, 126] on link "Practice Questions" at bounding box center [81, 127] width 160 height 35
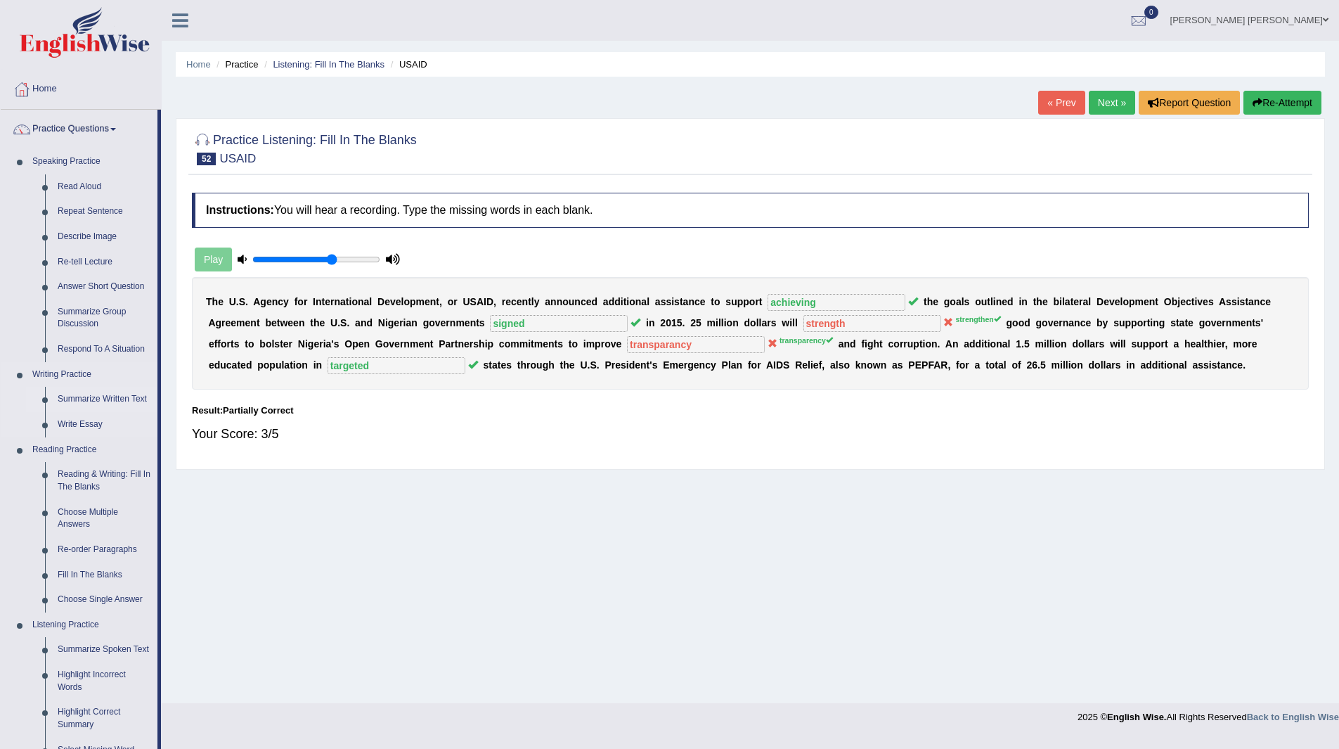
click at [91, 394] on link "Summarize Written Text" at bounding box center [104, 399] width 106 height 25
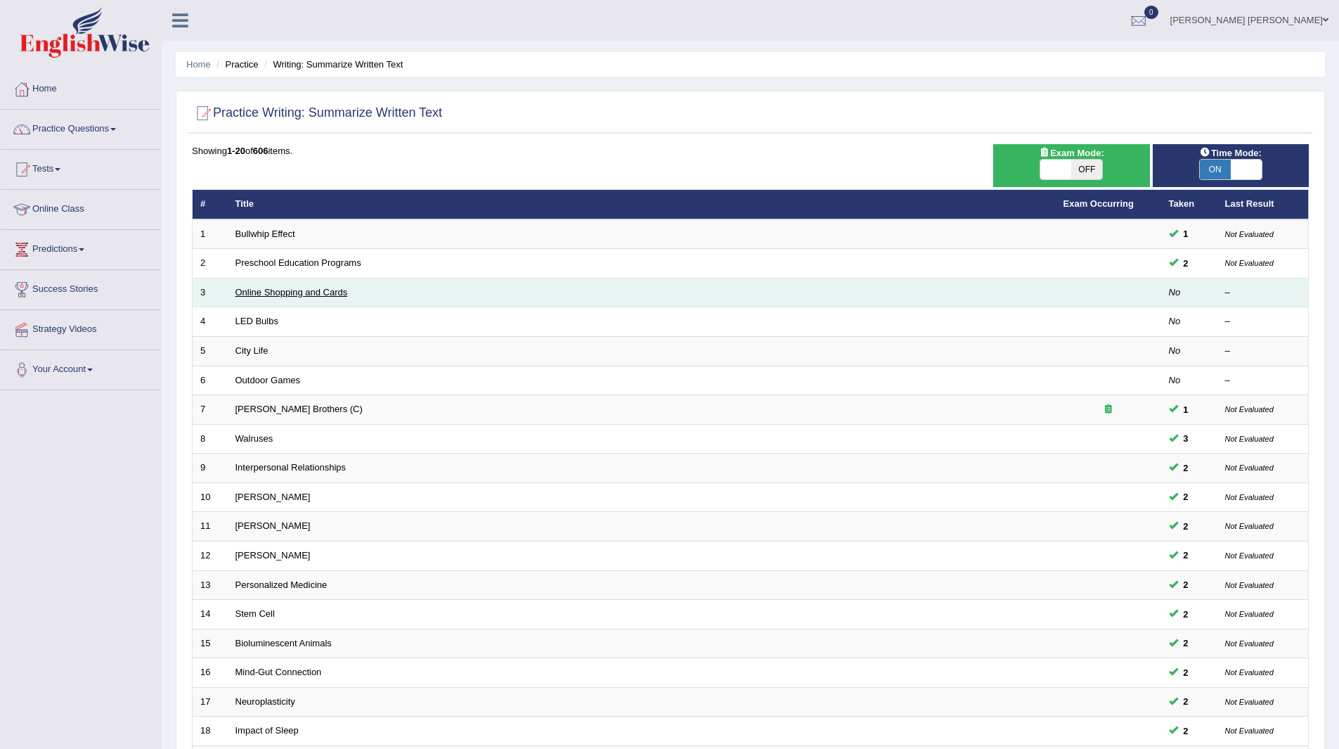
click at [261, 290] on link "Online Shopping and Cards" at bounding box center [291, 292] width 112 height 11
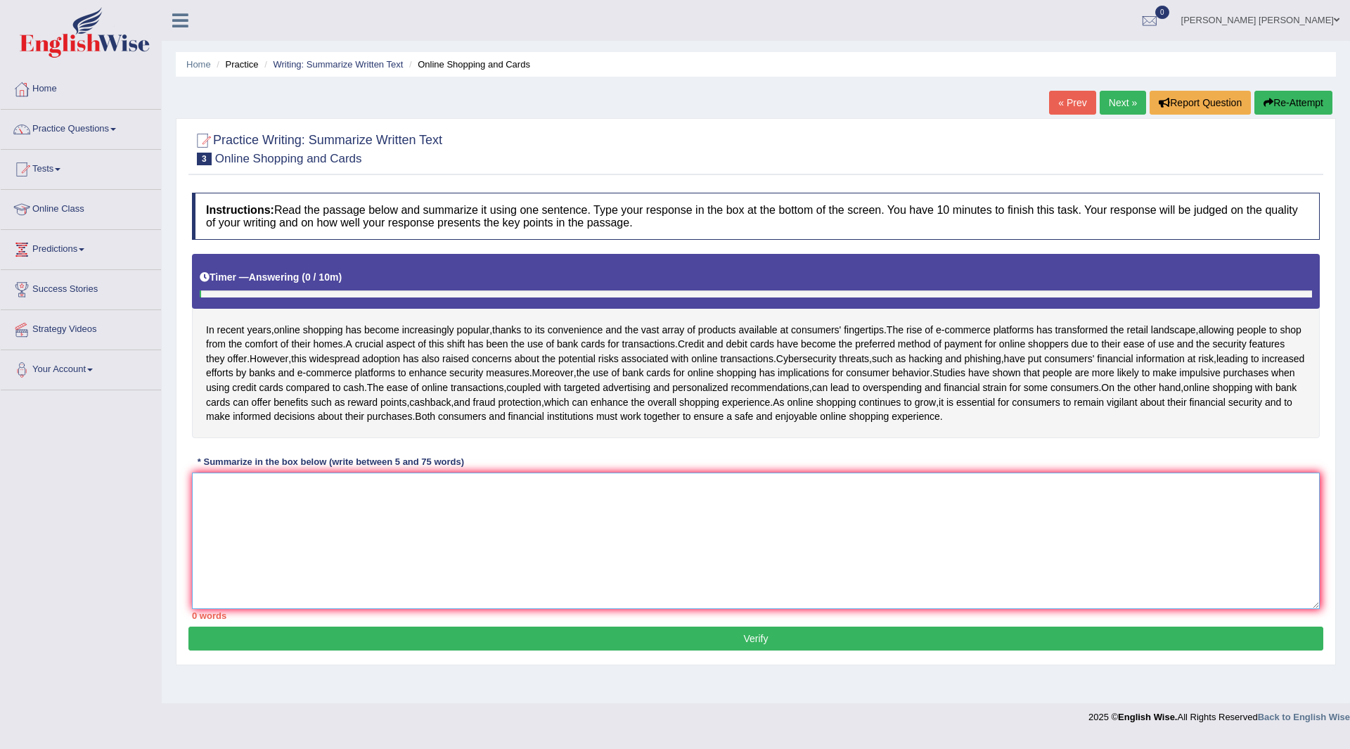
click at [490, 567] on textarea at bounding box center [755, 540] width 1127 height 136
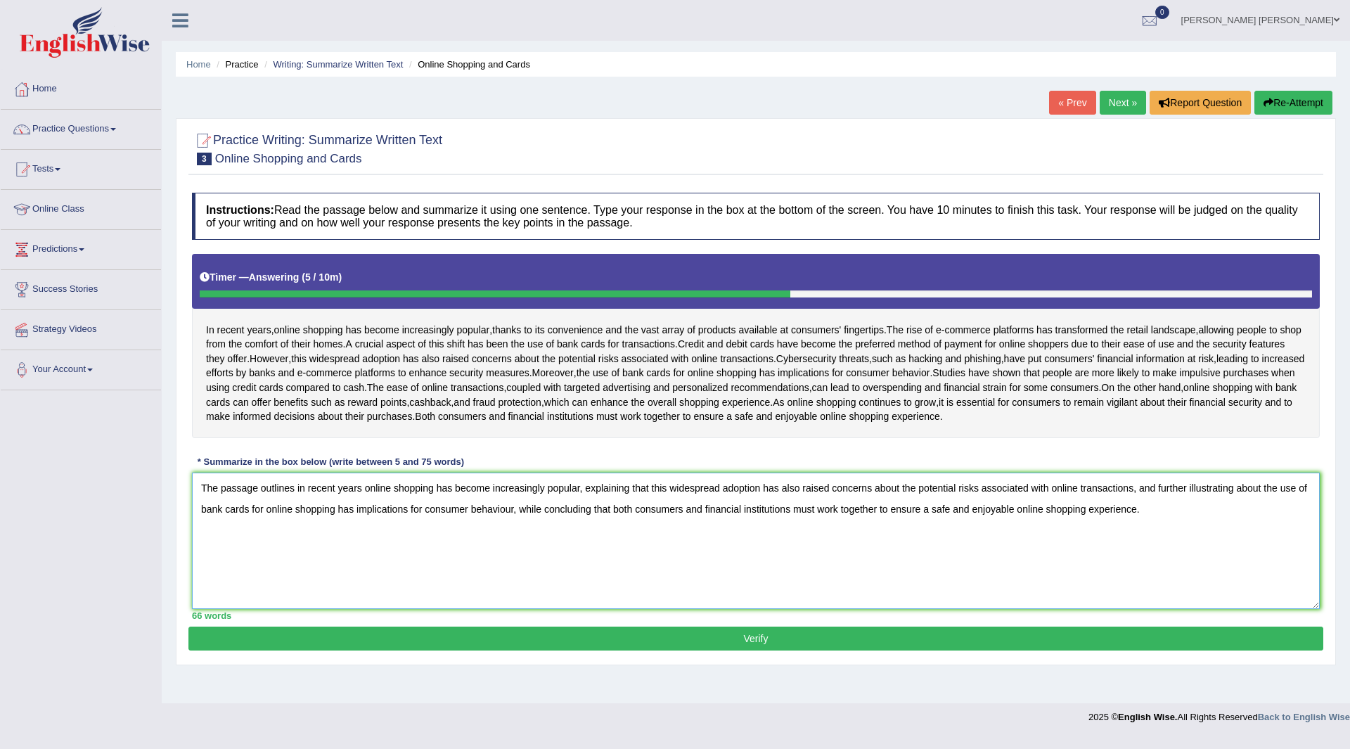
type textarea "The passage outlines in recent years online shopping has become increasingly po…"
click at [643, 650] on button "Verify" at bounding box center [755, 638] width 1134 height 24
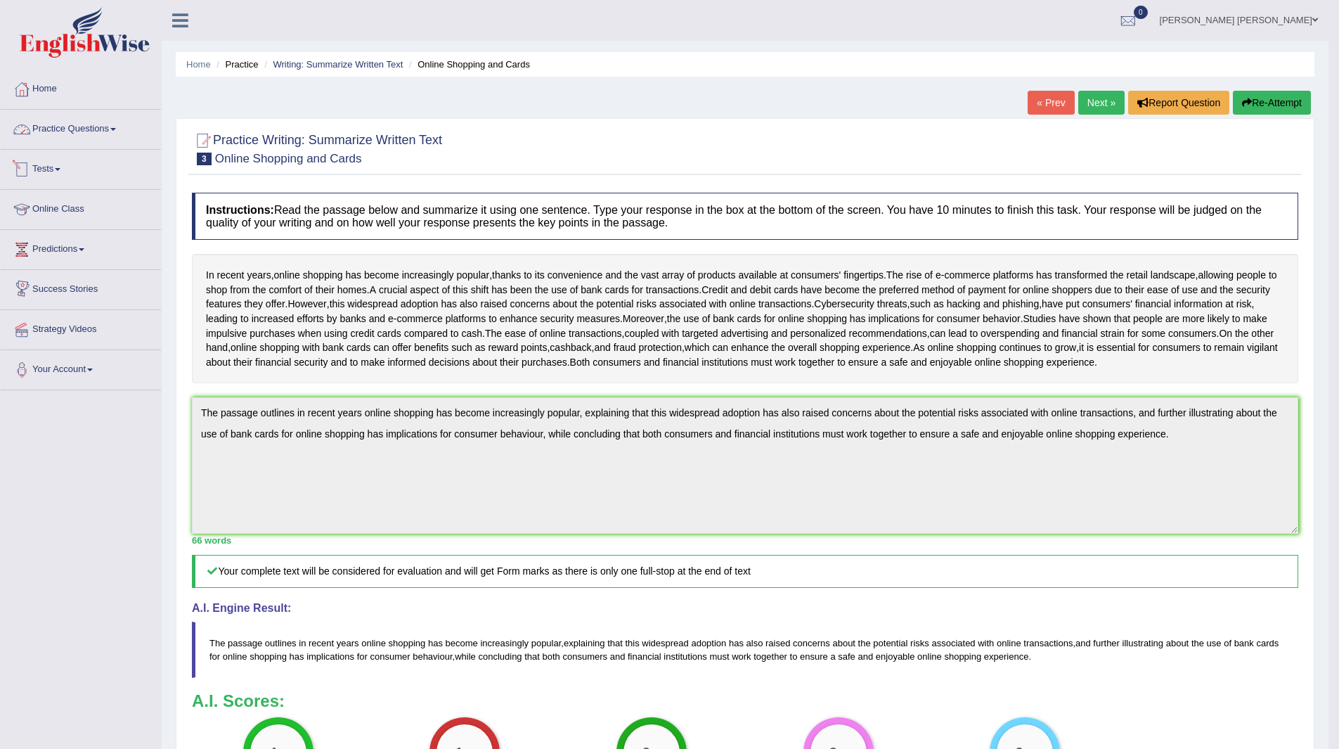
drag, startPoint x: 63, startPoint y: 114, endPoint x: 46, endPoint y: 128, distance: 21.4
click at [63, 114] on link "Practice Questions" at bounding box center [81, 127] width 160 height 35
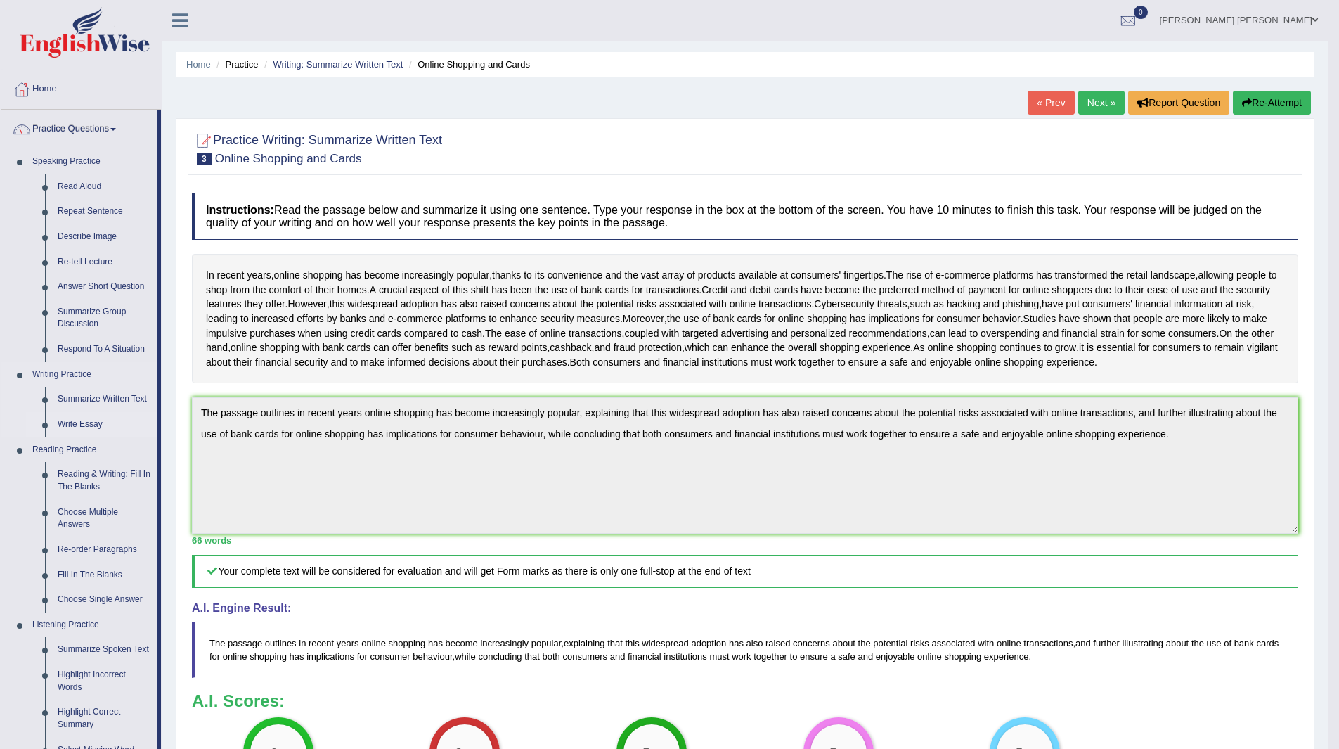
click at [74, 422] on link "Write Essay" at bounding box center [104, 424] width 106 height 25
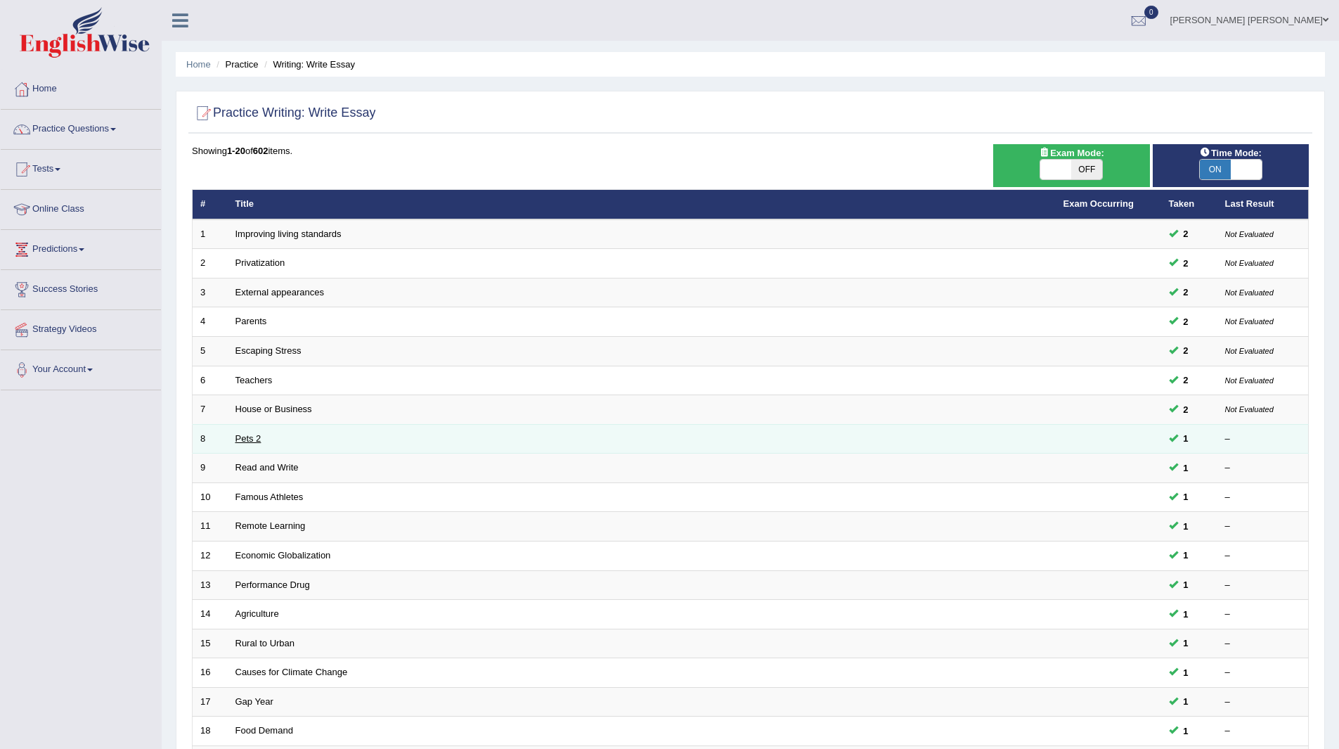
click at [238, 437] on link "Pets 2" at bounding box center [248, 438] width 26 height 11
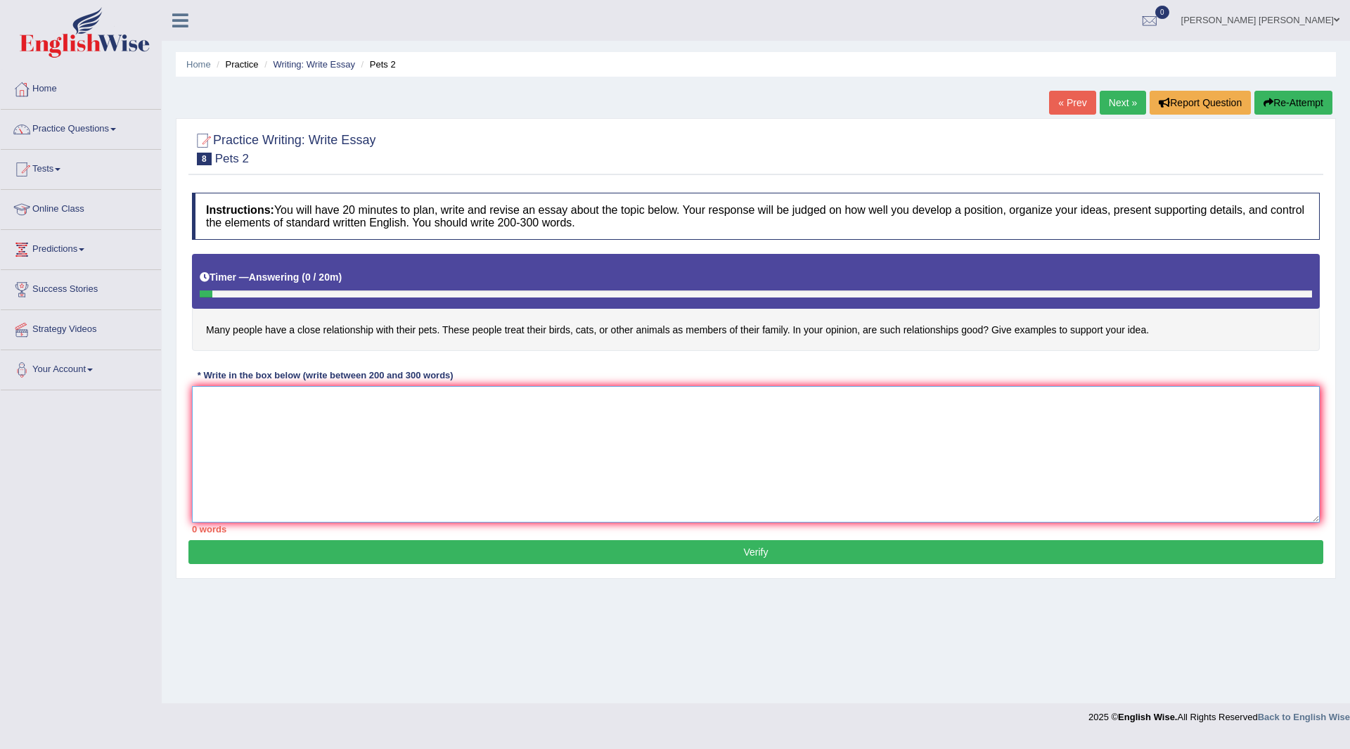
click at [523, 446] on textarea at bounding box center [755, 454] width 1127 height 136
click at [306, 434] on textarea at bounding box center [755, 454] width 1127 height 136
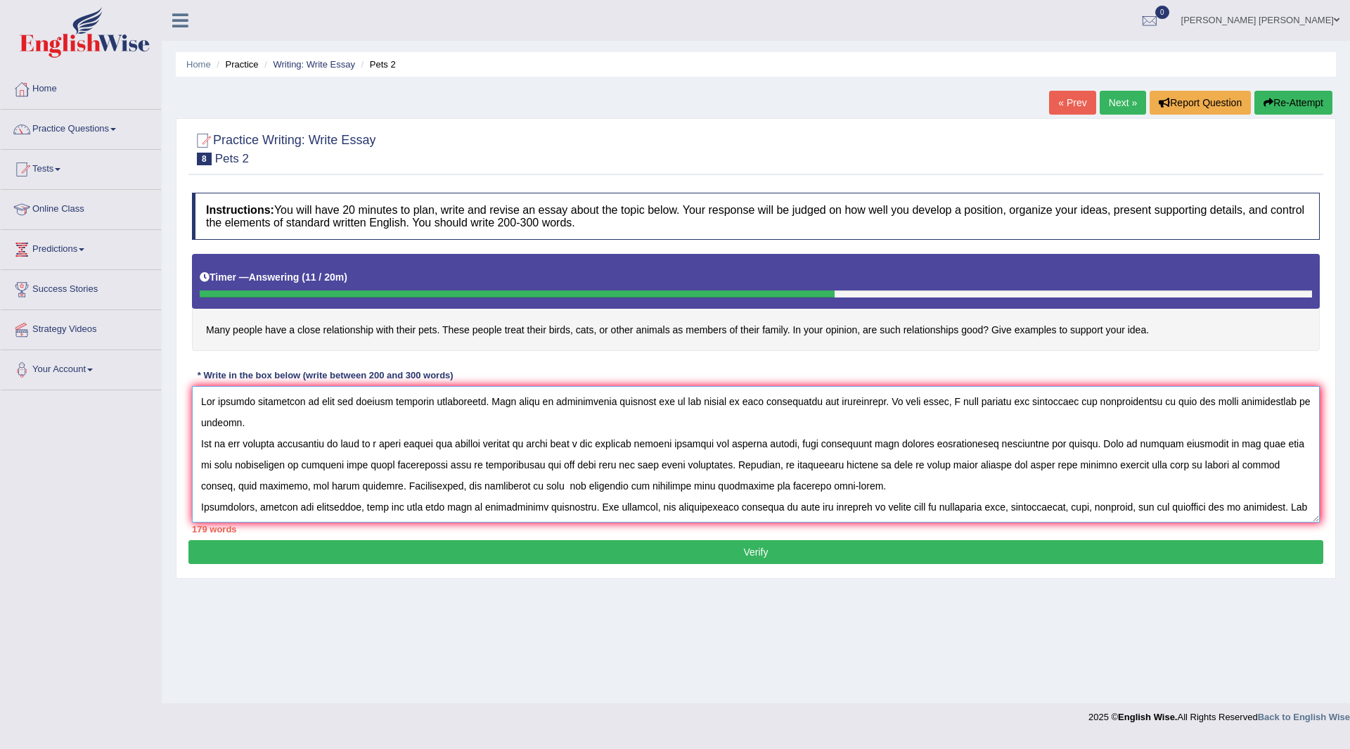
scroll to position [12, 0]
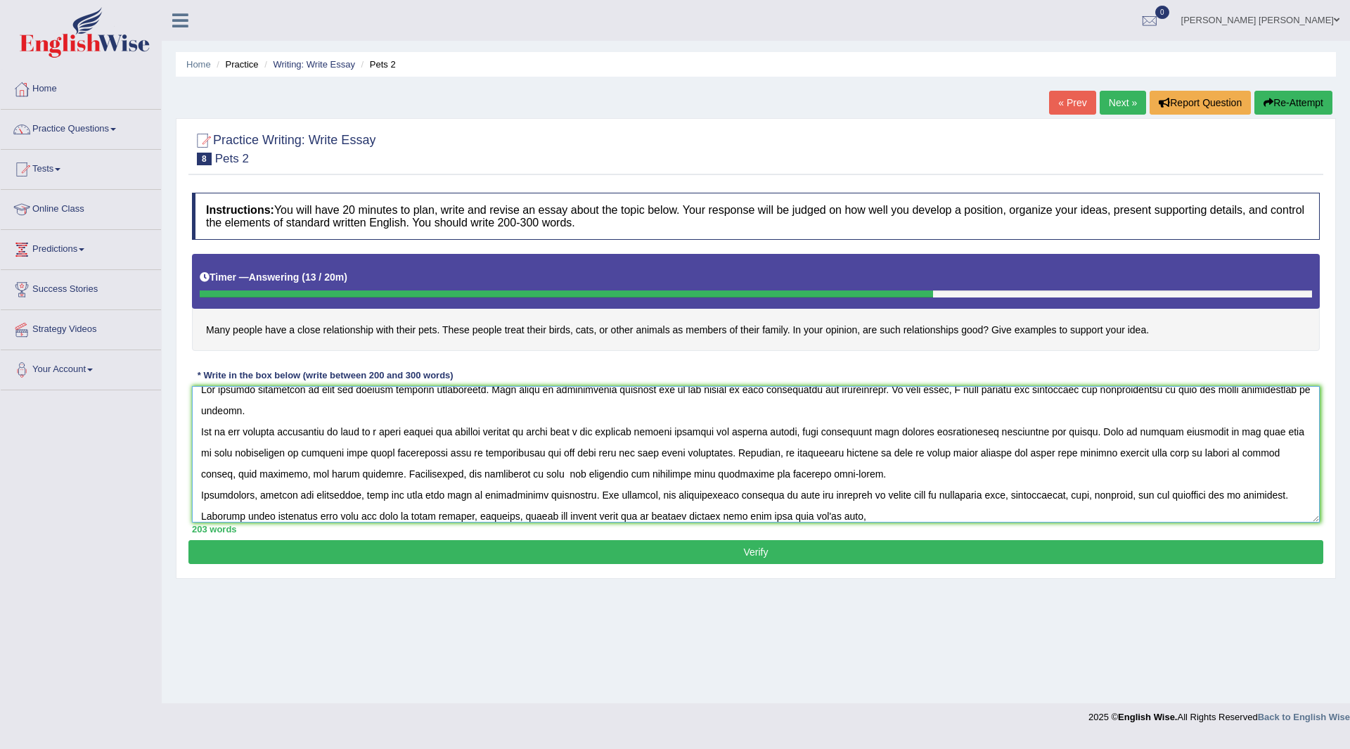
click at [271, 516] on textarea at bounding box center [755, 454] width 1127 height 136
click at [325, 512] on textarea at bounding box center [755, 454] width 1127 height 136
click at [923, 513] on textarea at bounding box center [755, 454] width 1127 height 136
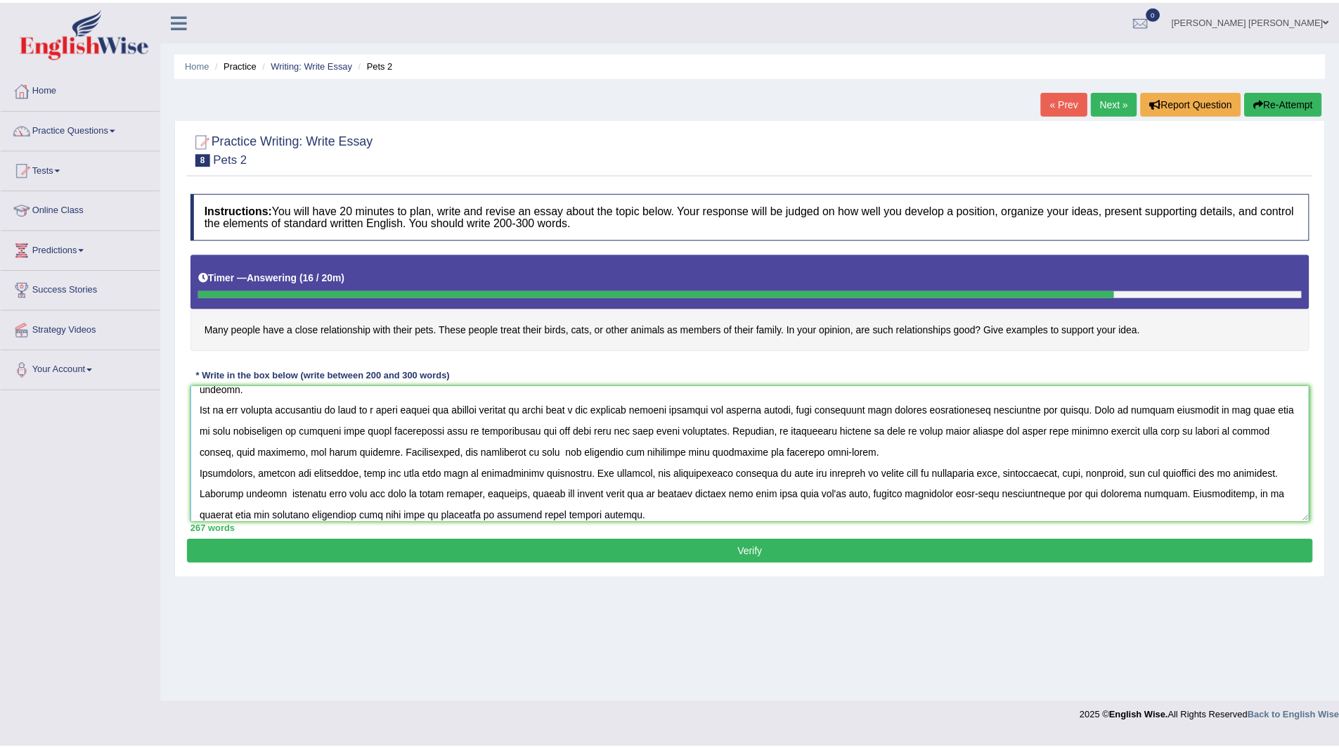
scroll to position [63, 0]
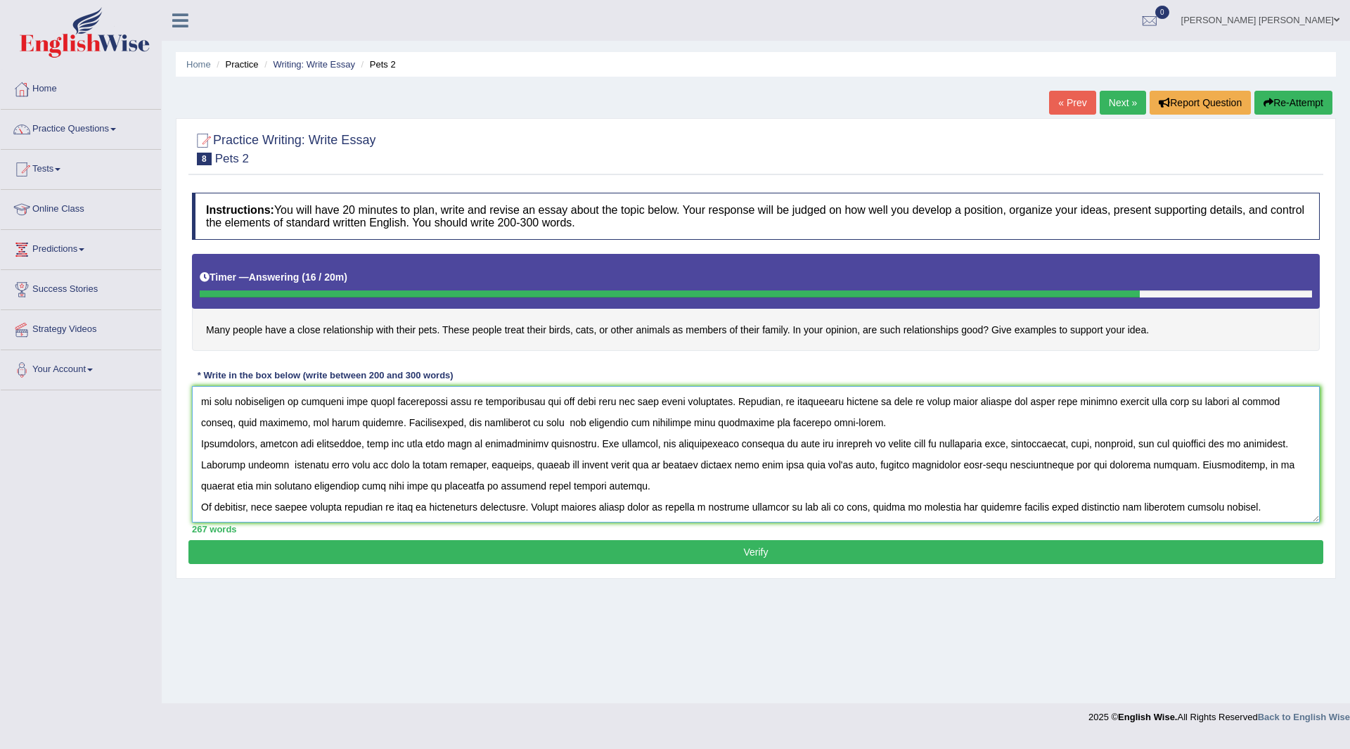
type textarea "The growing importance of pets has sparked numerous discussions. This issue is …"
click at [696, 550] on button "Verify" at bounding box center [755, 552] width 1134 height 24
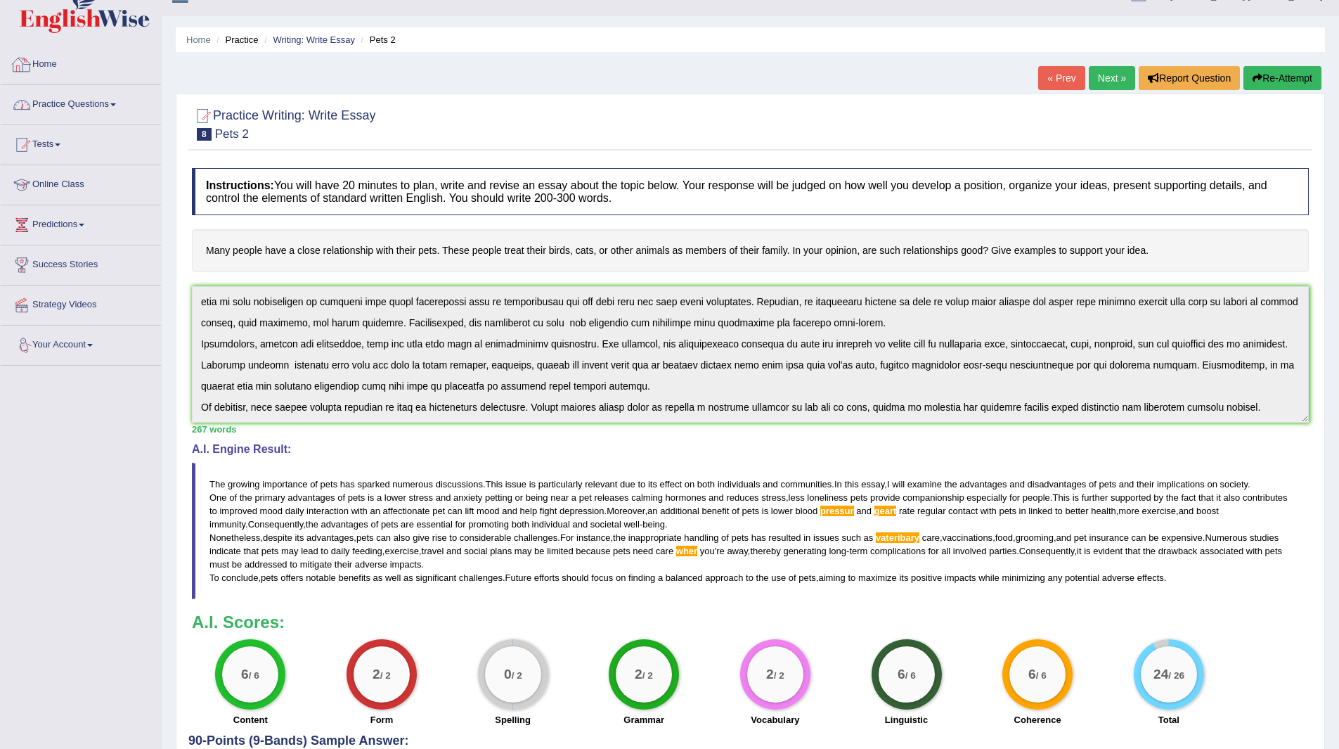
scroll to position [0, 0]
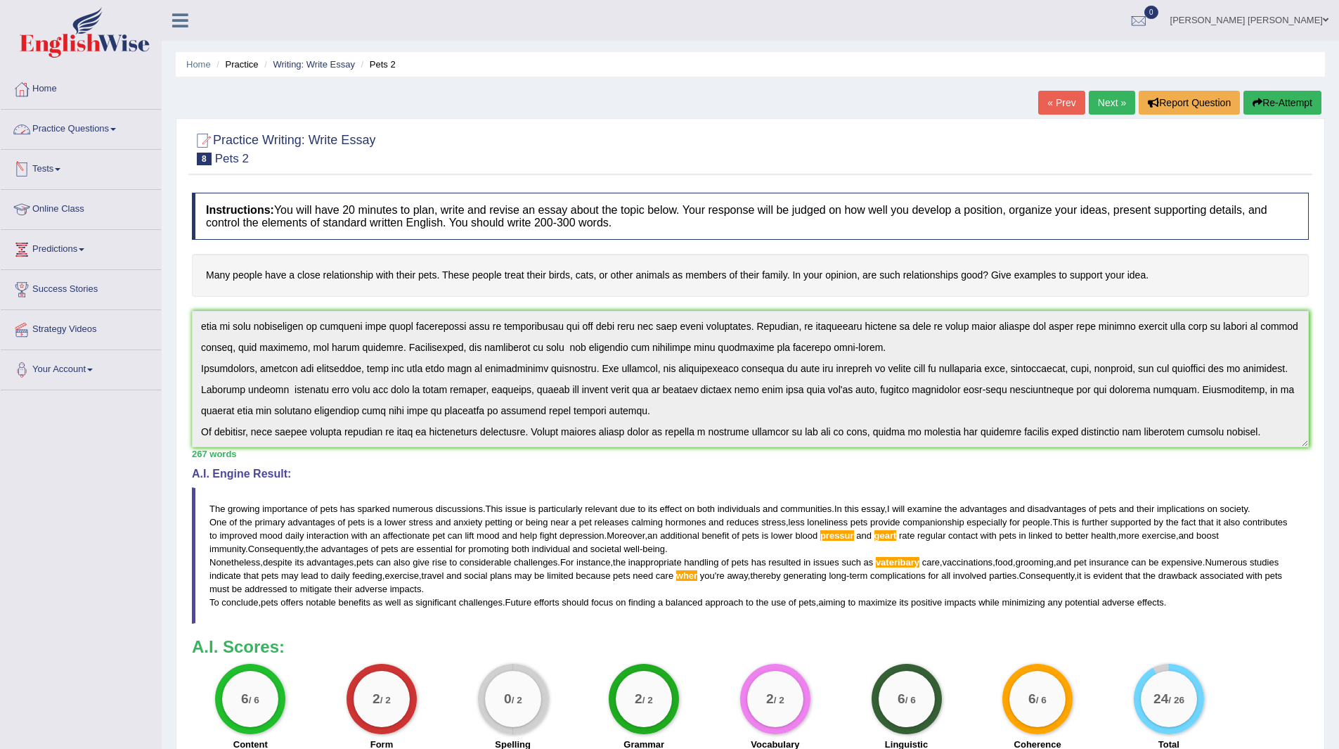
click at [70, 124] on link "Practice Questions" at bounding box center [81, 127] width 160 height 35
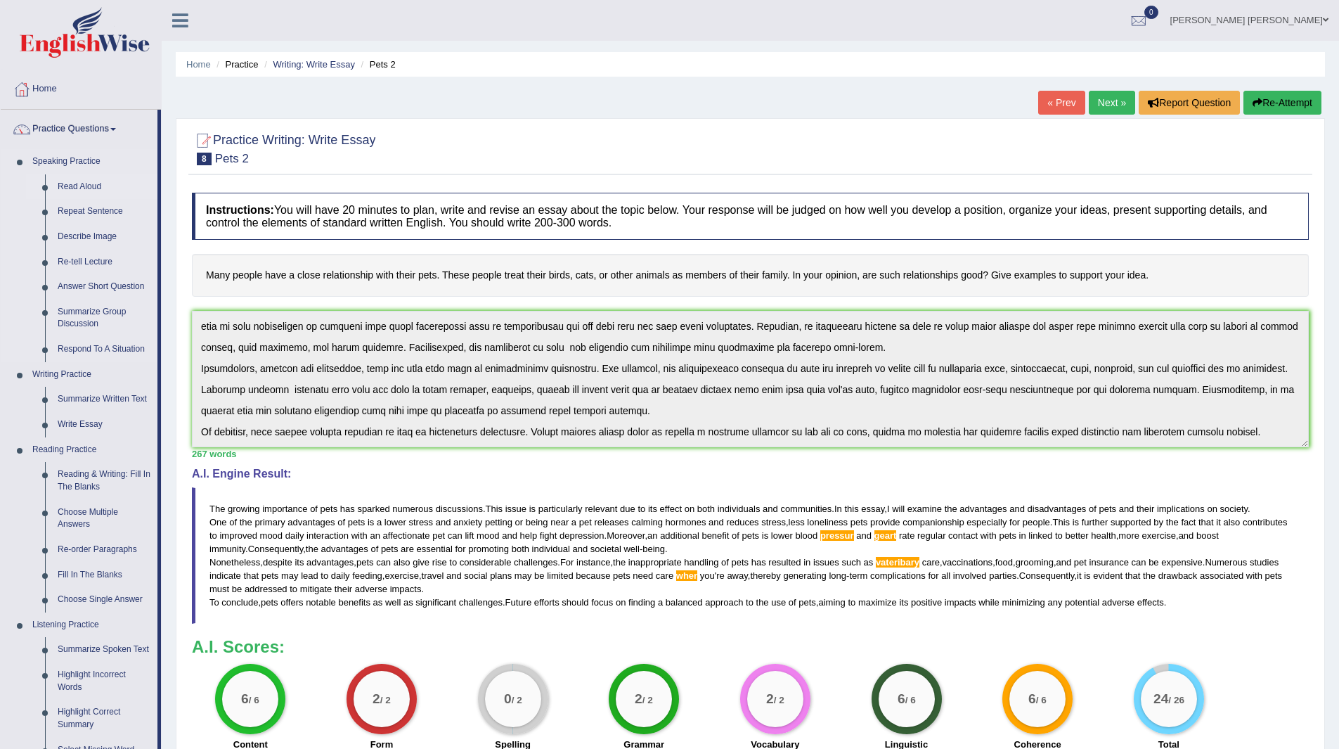
click at [75, 186] on link "Read Aloud" at bounding box center [104, 186] width 106 height 25
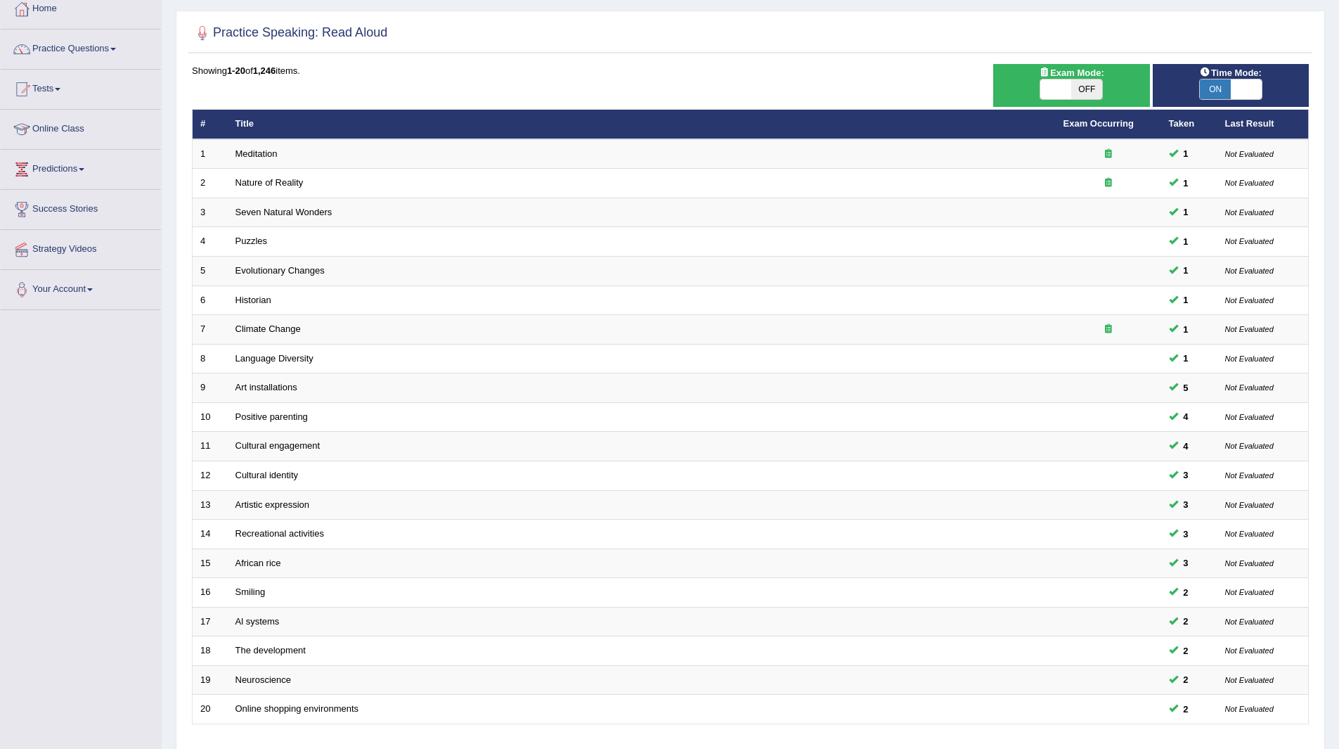
scroll to position [182, 0]
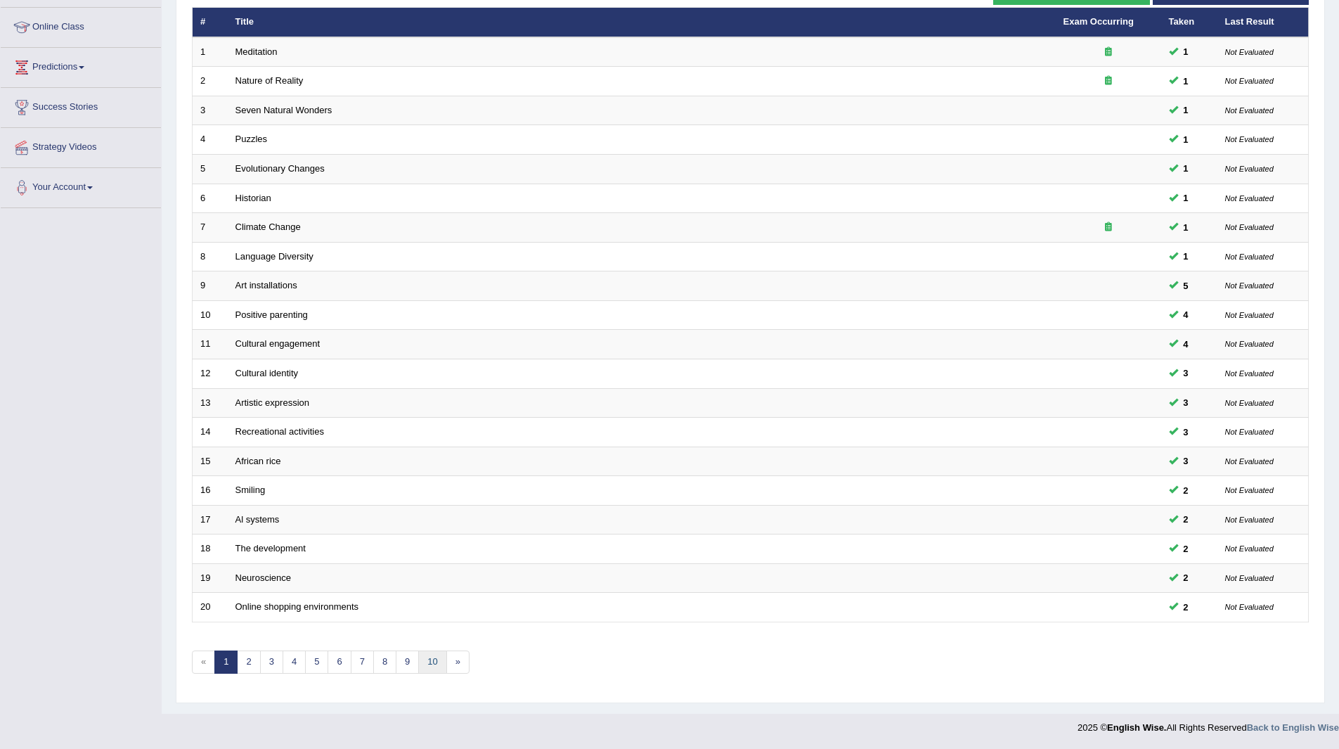
click at [432, 659] on link "10" at bounding box center [432, 661] width 28 height 23
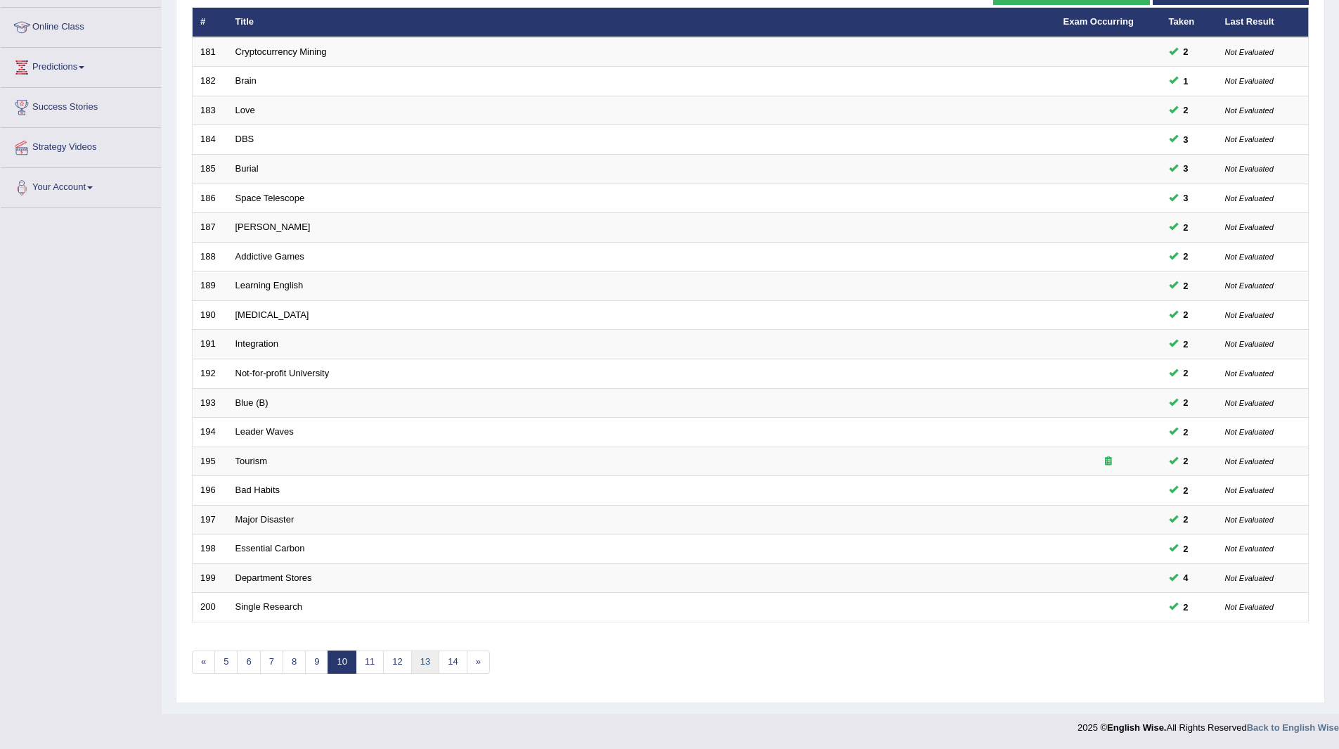
click at [432, 659] on link "13" at bounding box center [425, 661] width 28 height 23
click at [453, 662] on link "14" at bounding box center [453, 661] width 28 height 23
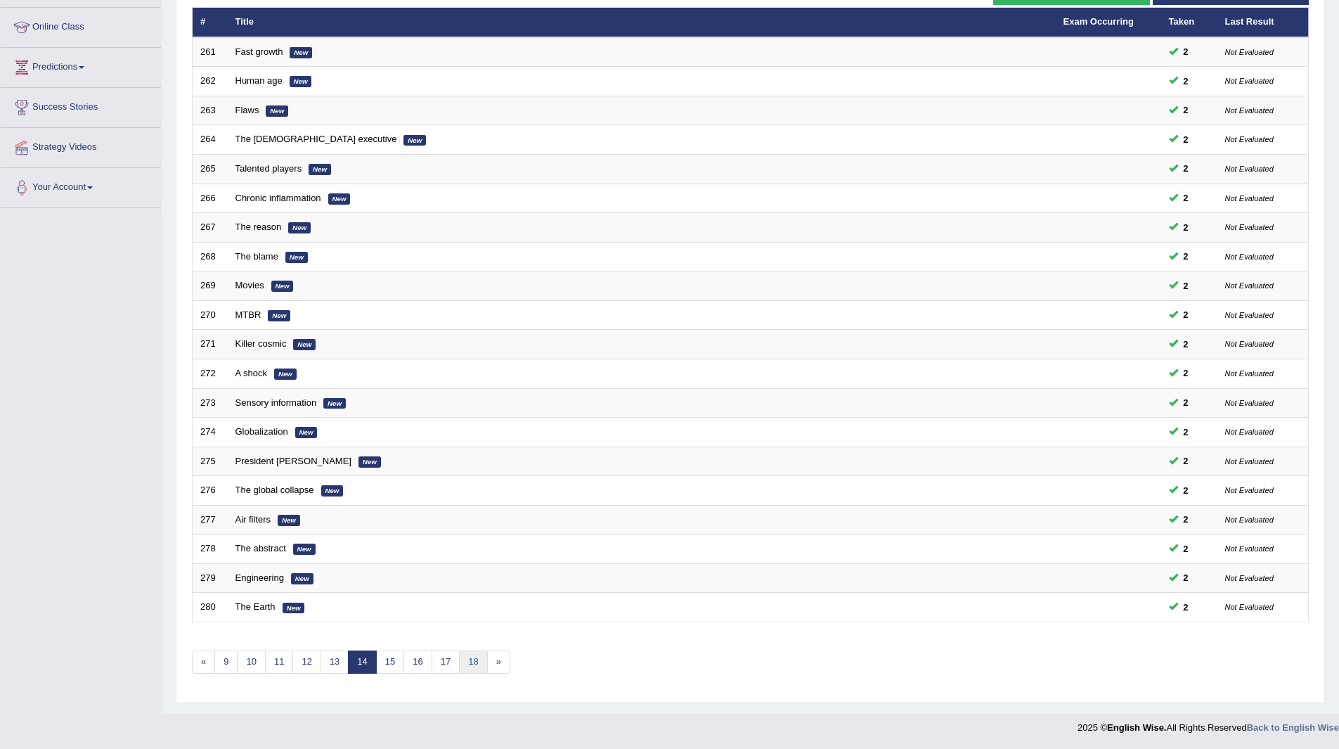
click at [469, 659] on link "18" at bounding box center [473, 661] width 28 height 23
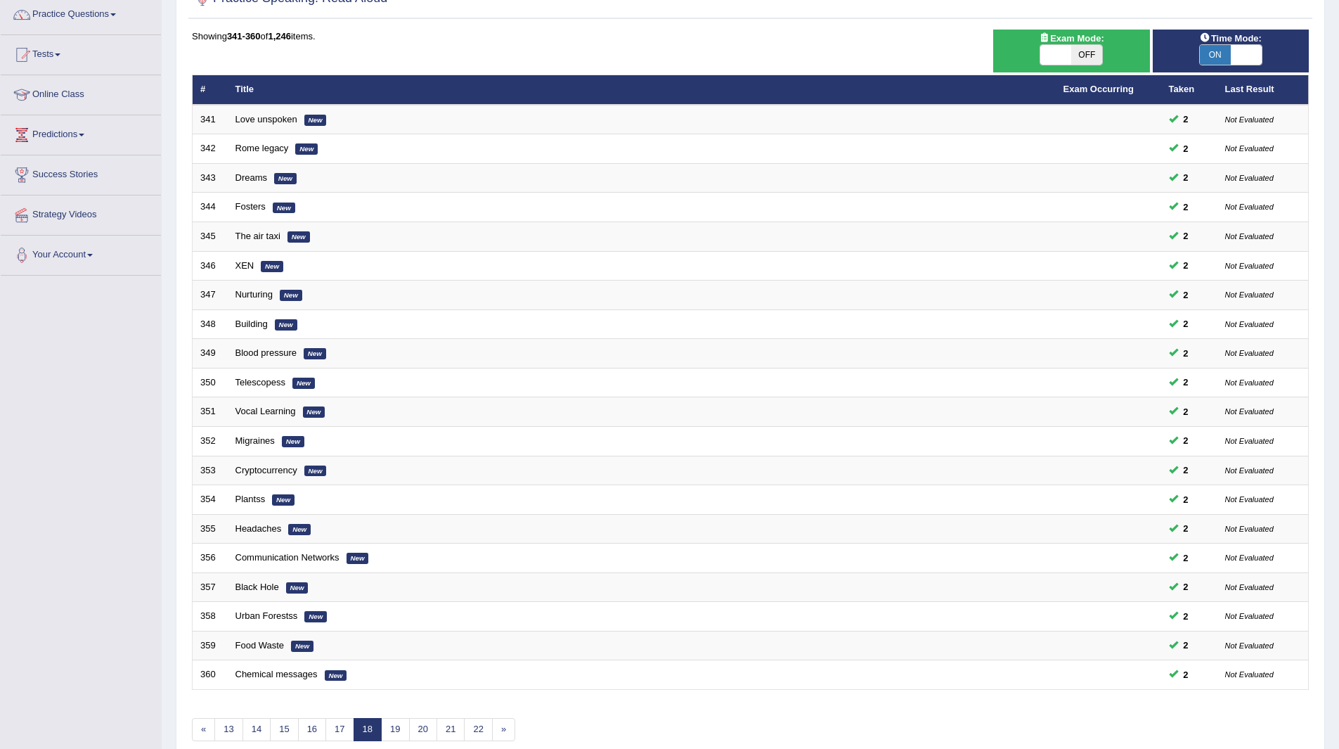
scroll to position [182, 0]
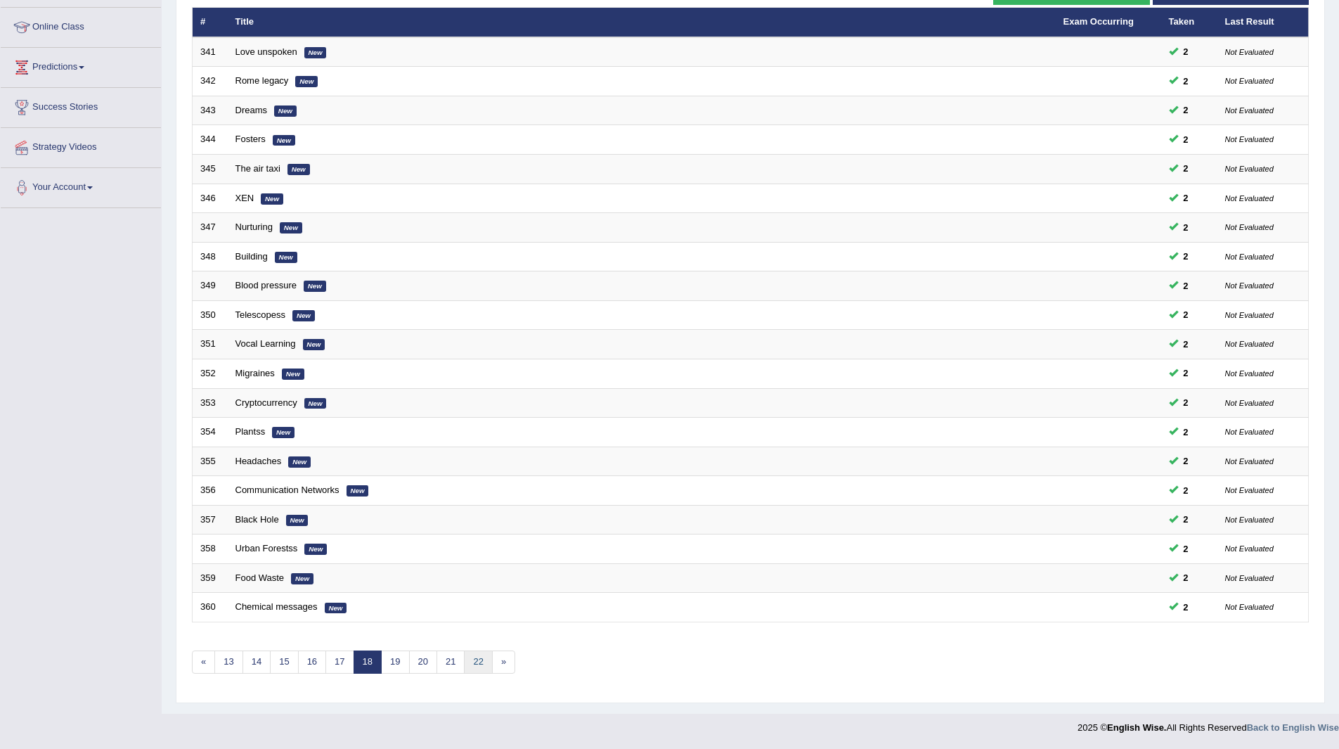
click at [477, 661] on link "22" at bounding box center [478, 661] width 28 height 23
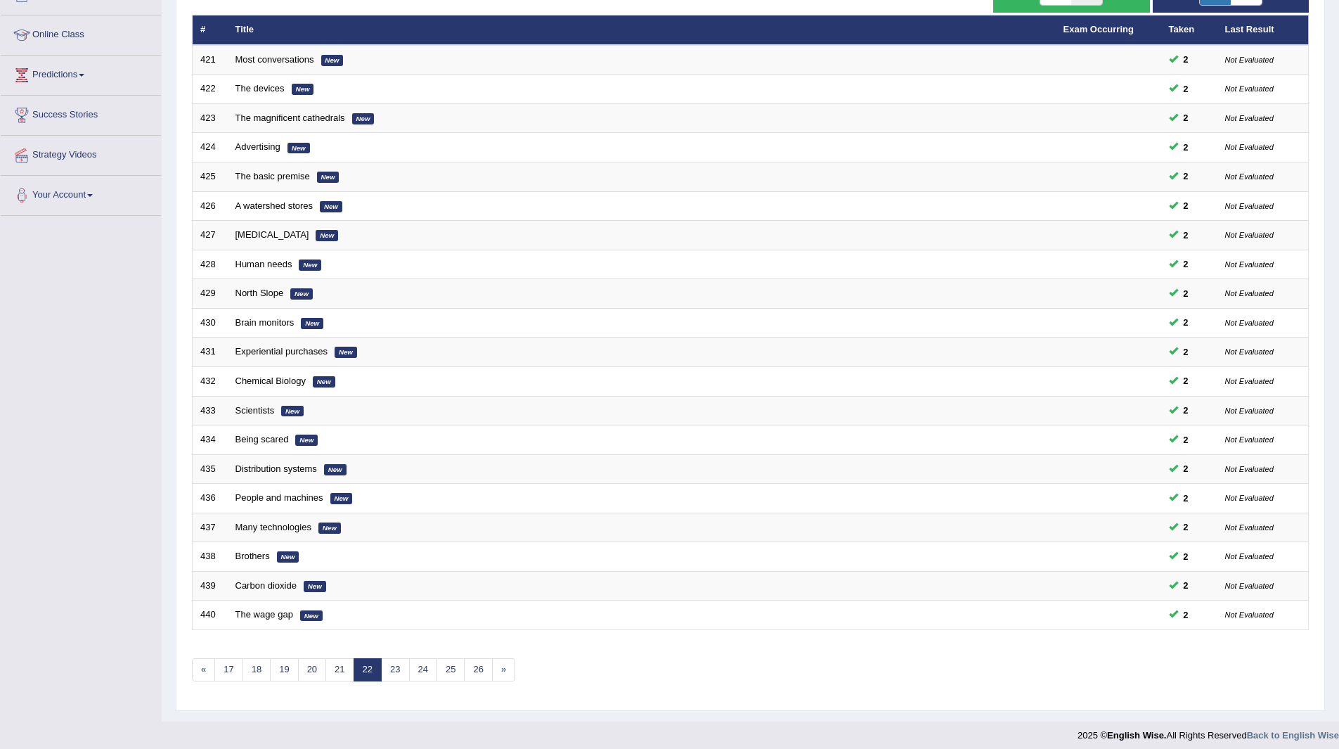
scroll to position [182, 0]
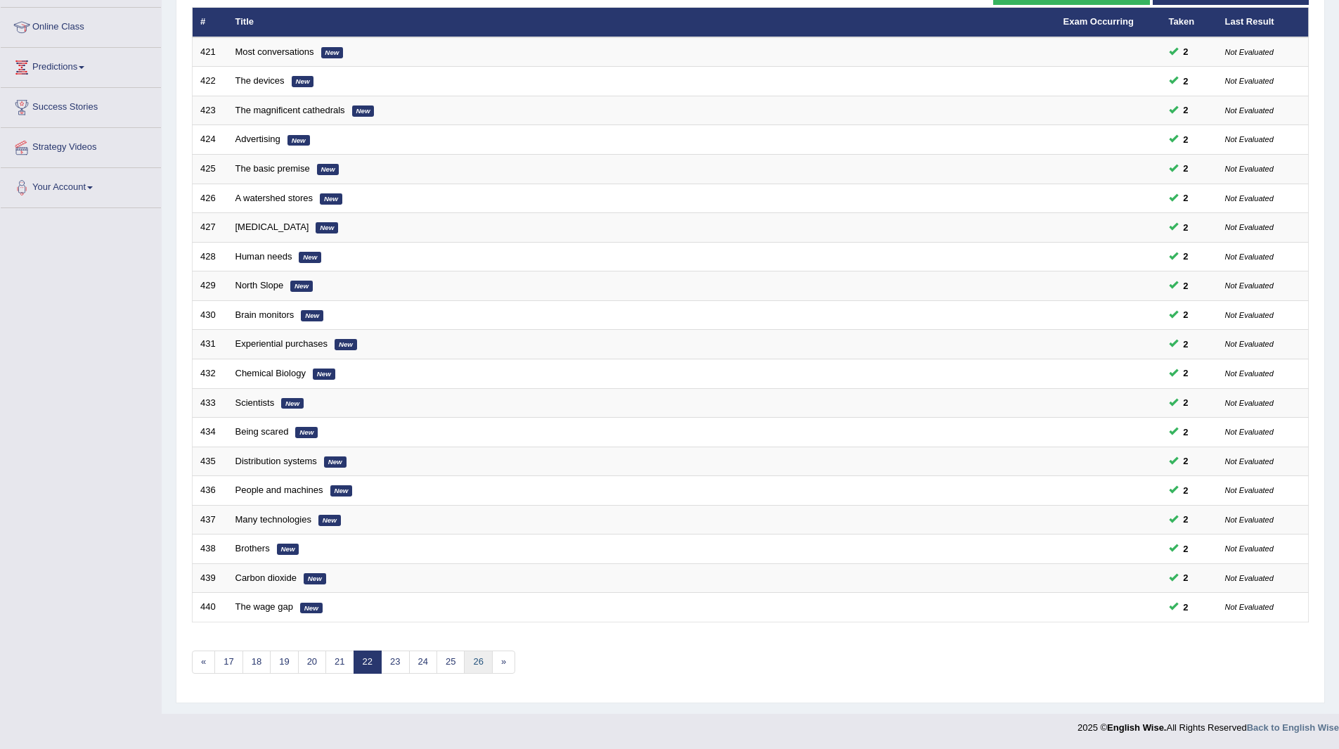
click at [477, 661] on link "26" at bounding box center [478, 661] width 28 height 23
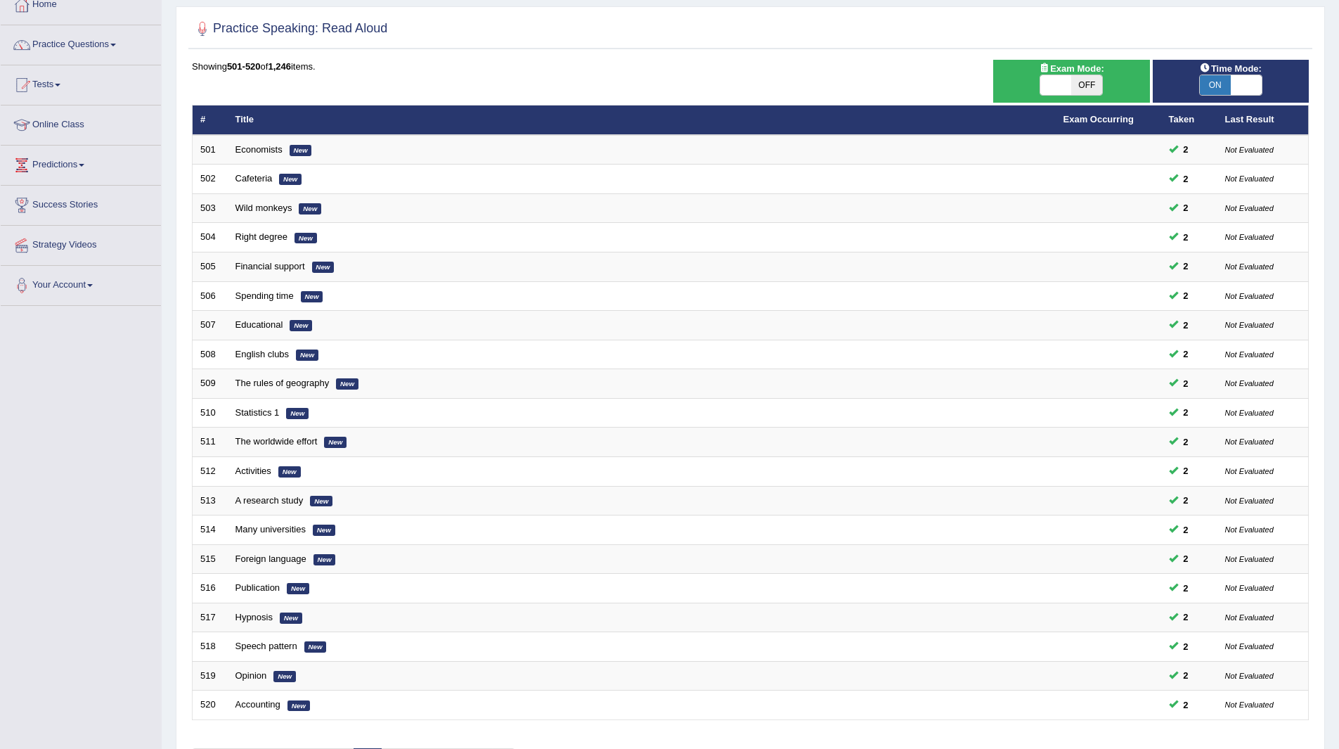
scroll to position [182, 0]
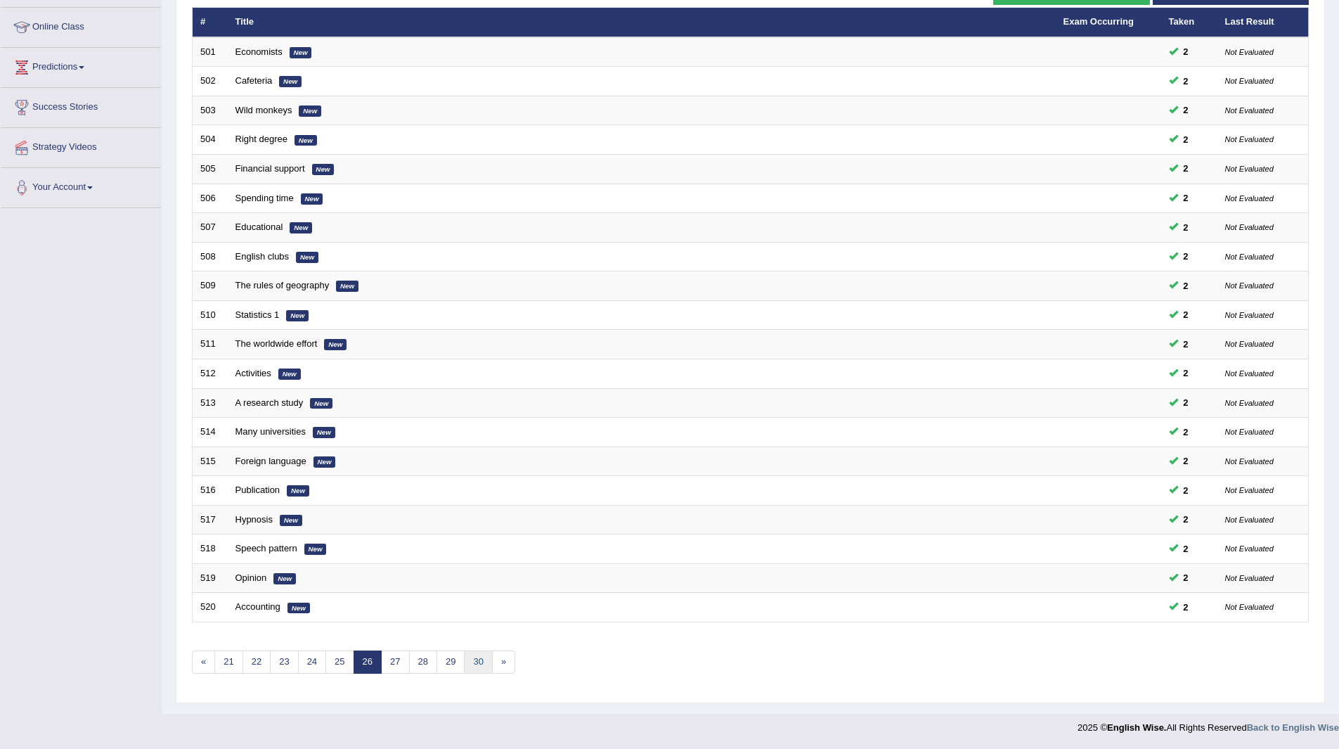
click at [483, 658] on link "30" at bounding box center [478, 661] width 28 height 23
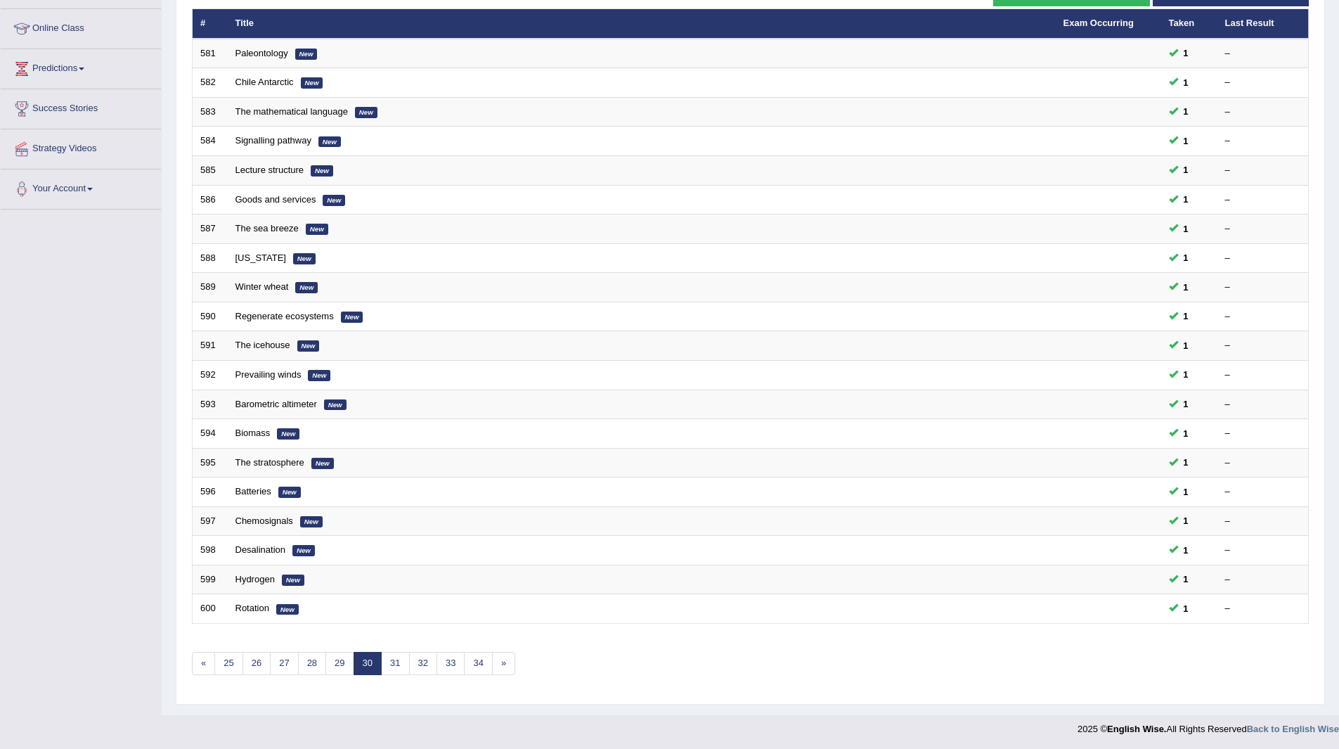
scroll to position [182, 0]
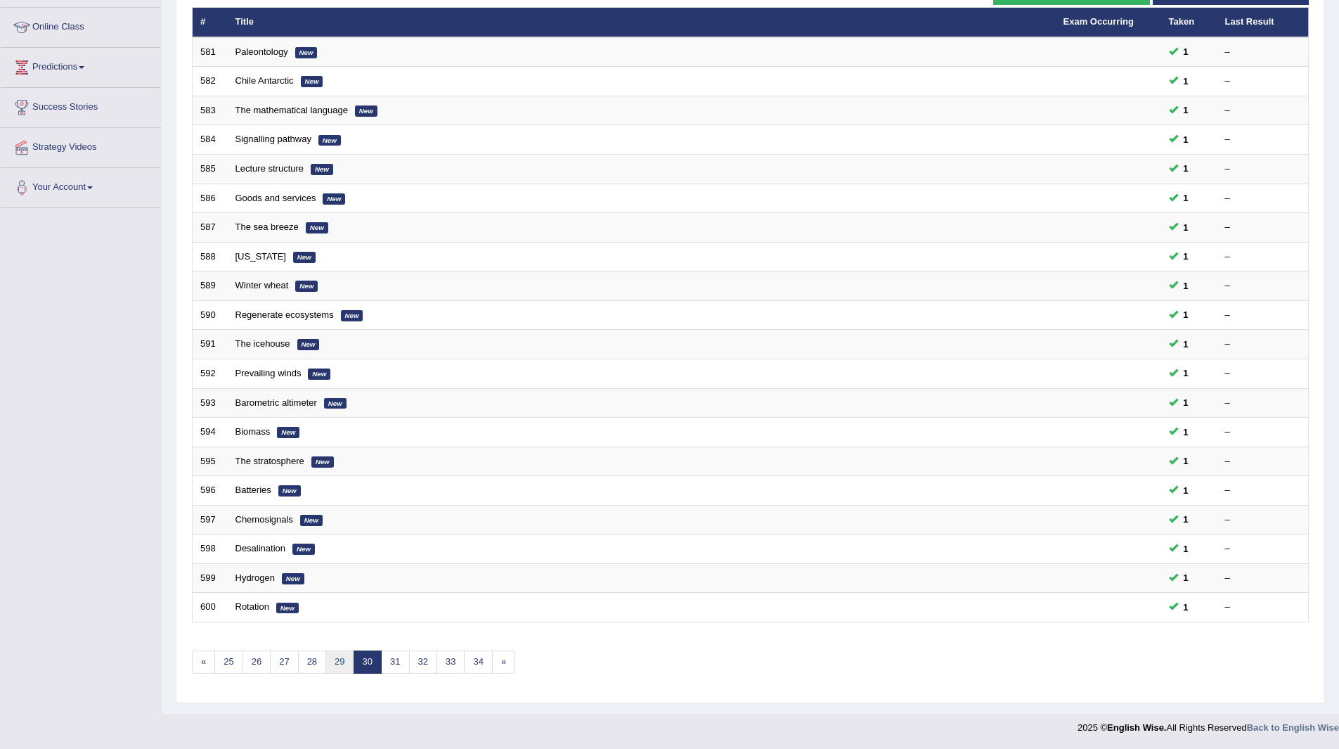
click at [339, 660] on link "29" at bounding box center [339, 661] width 28 height 23
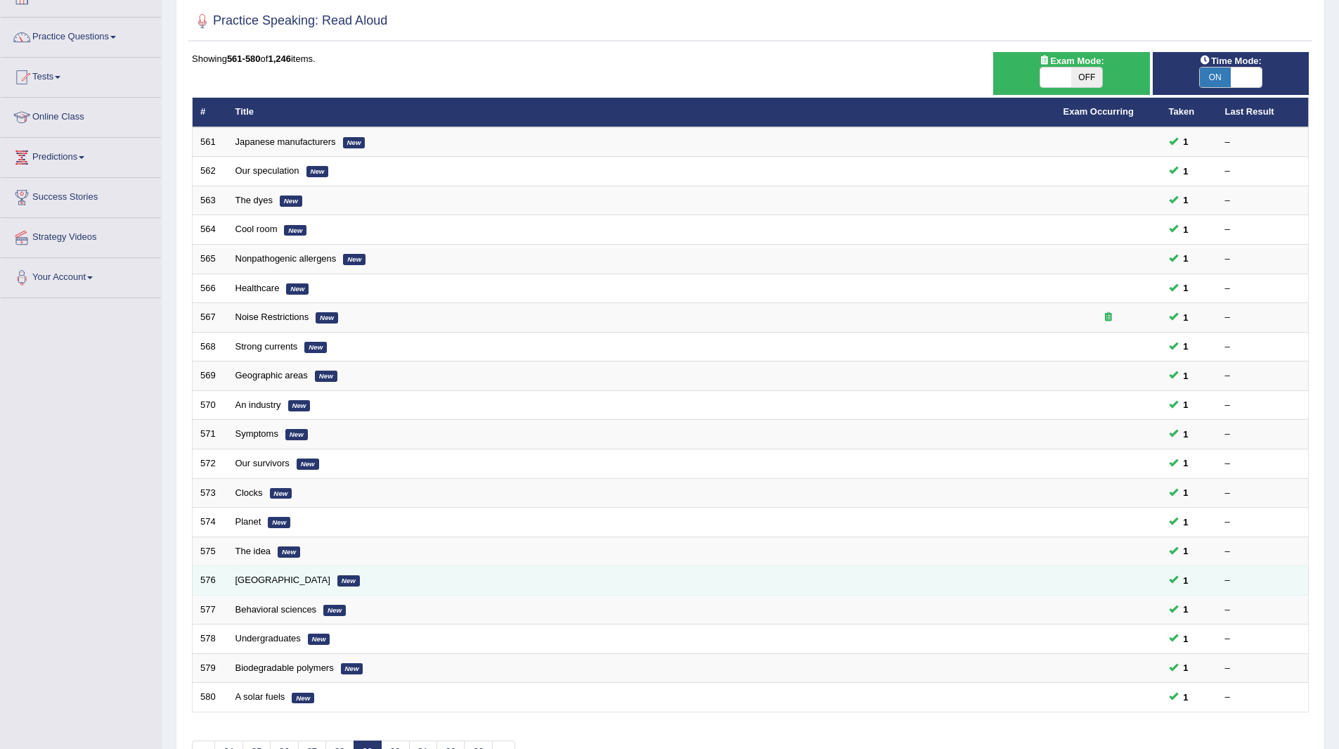
scroll to position [182, 0]
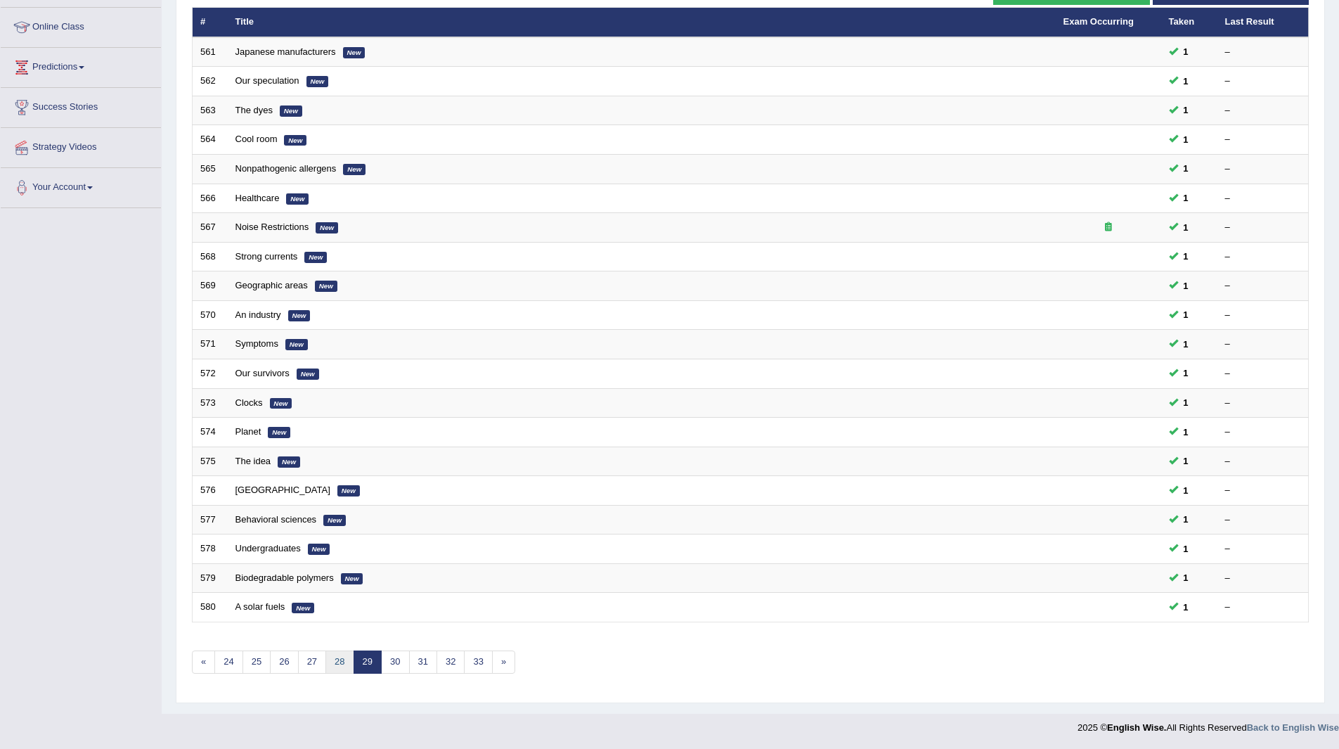
click at [340, 658] on link "28" at bounding box center [339, 661] width 28 height 23
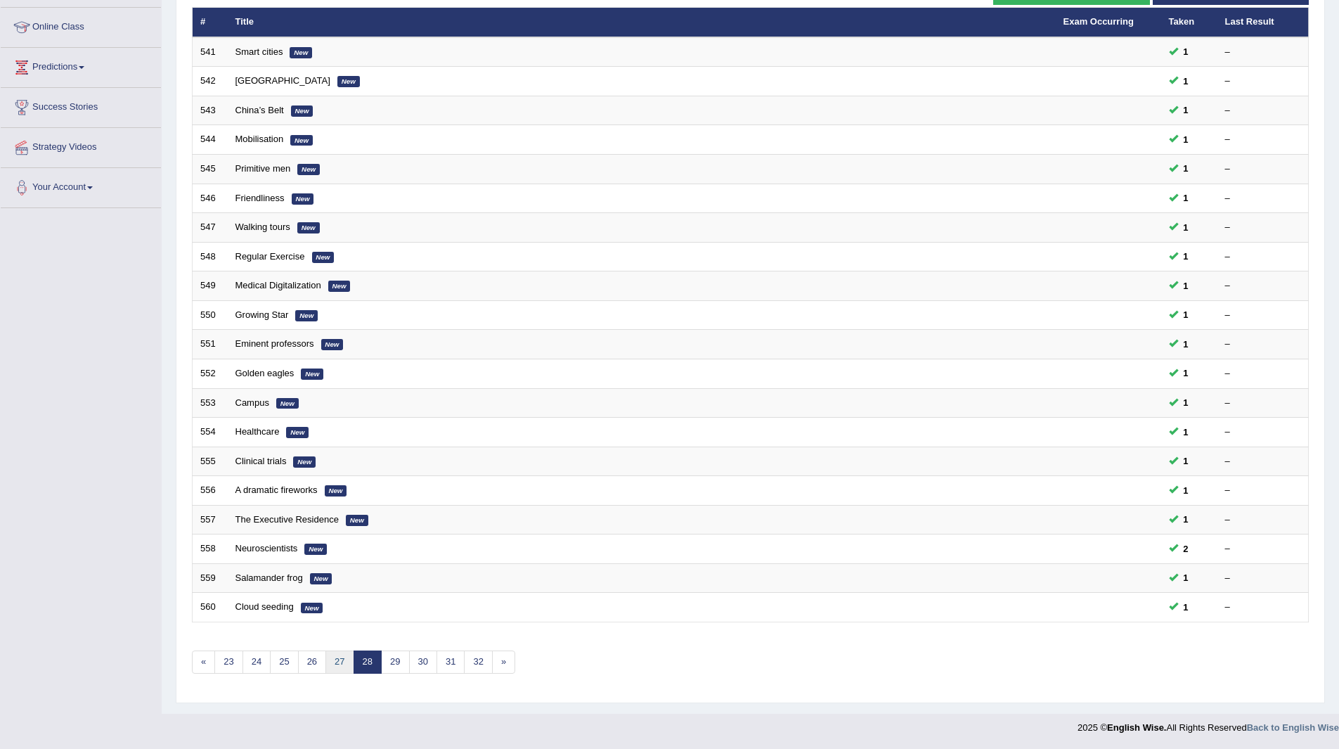
click at [340, 658] on link "27" at bounding box center [339, 661] width 28 height 23
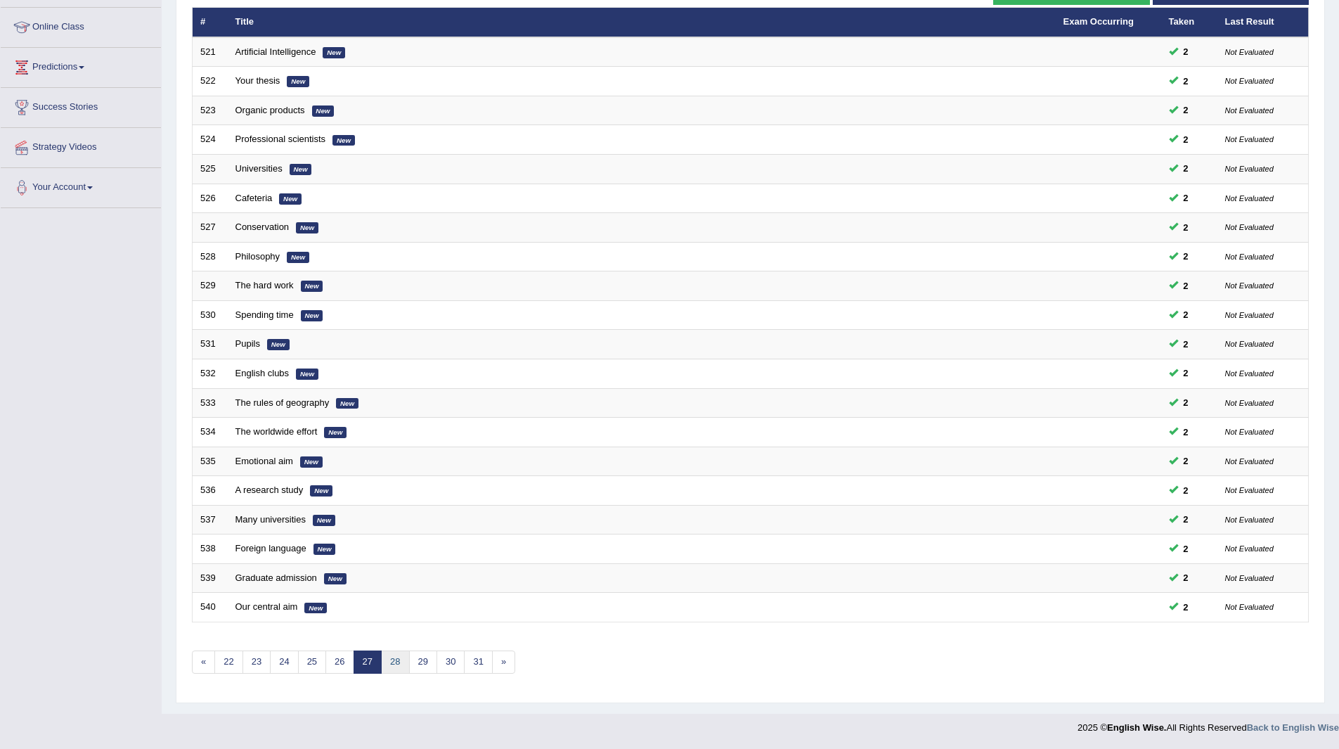
click at [394, 661] on link "28" at bounding box center [395, 661] width 28 height 23
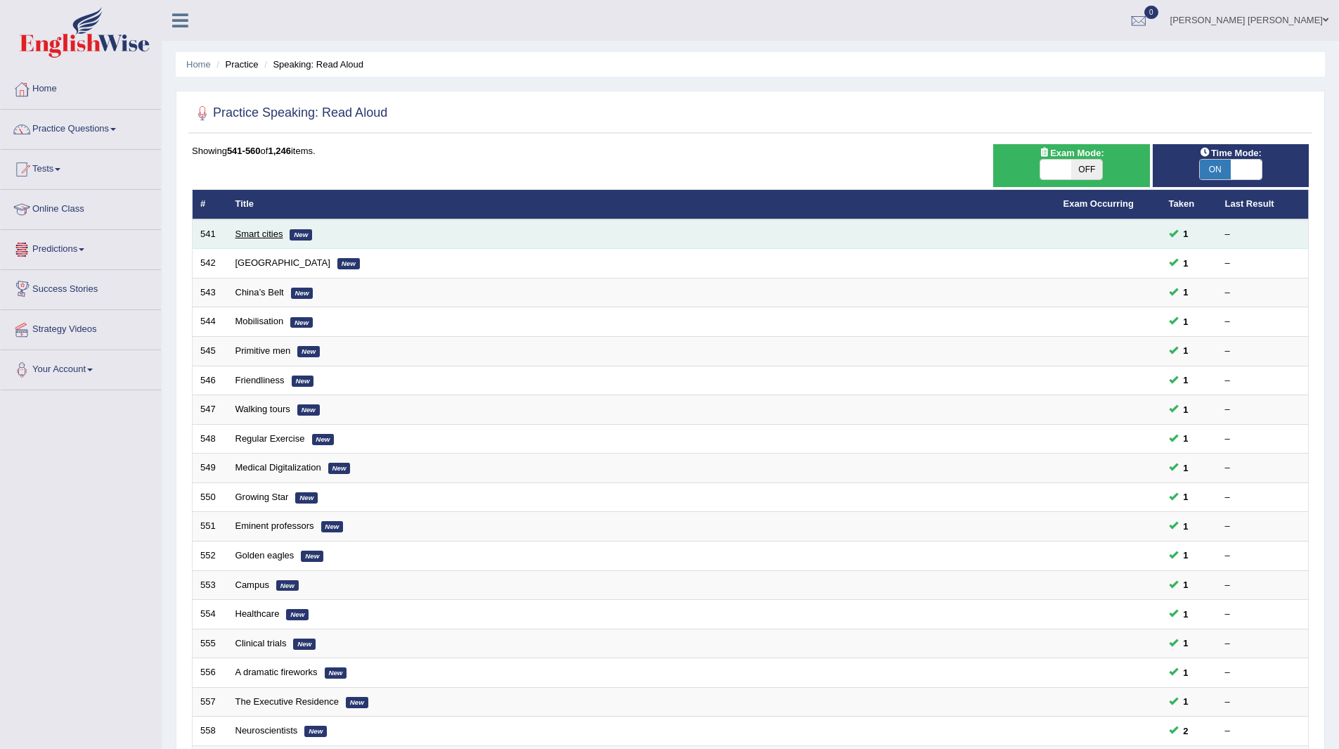
click at [251, 233] on link "Smart cities" at bounding box center [259, 233] width 48 height 11
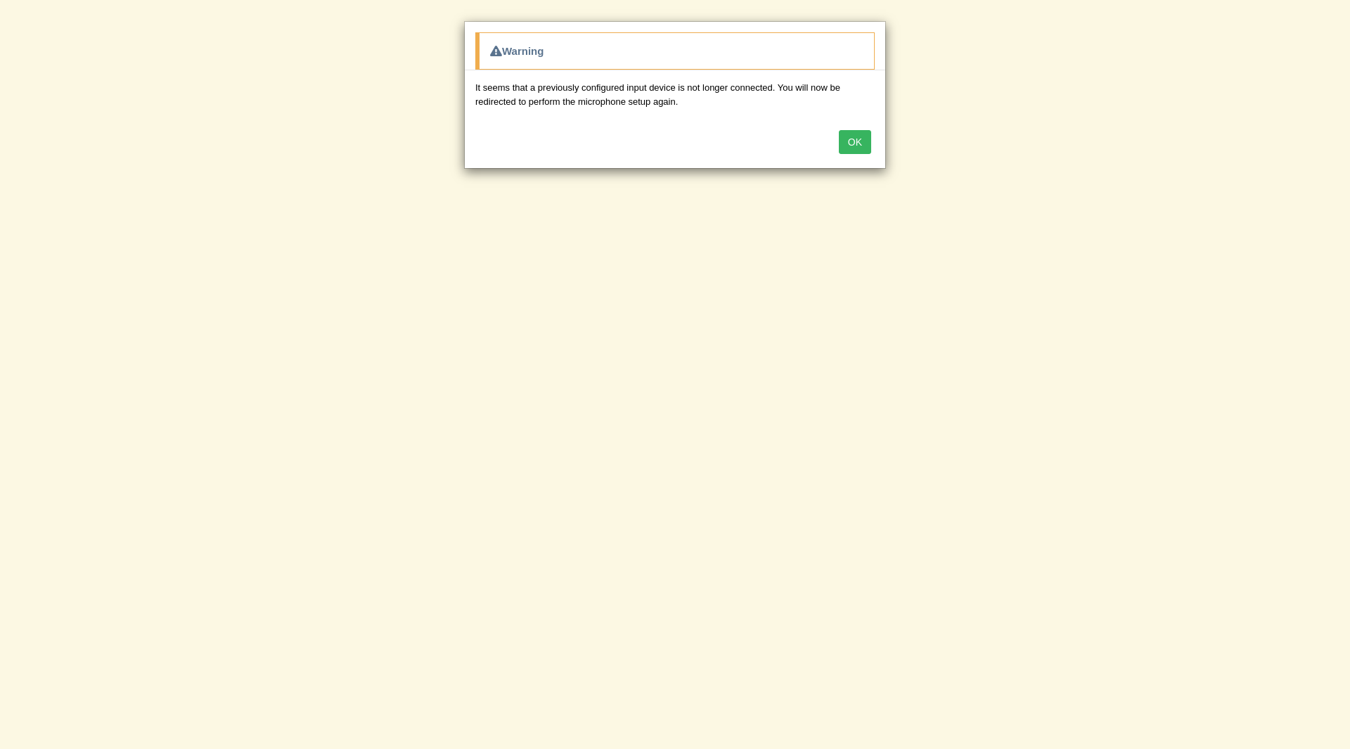
click at [855, 131] on button "OK" at bounding box center [855, 142] width 32 height 24
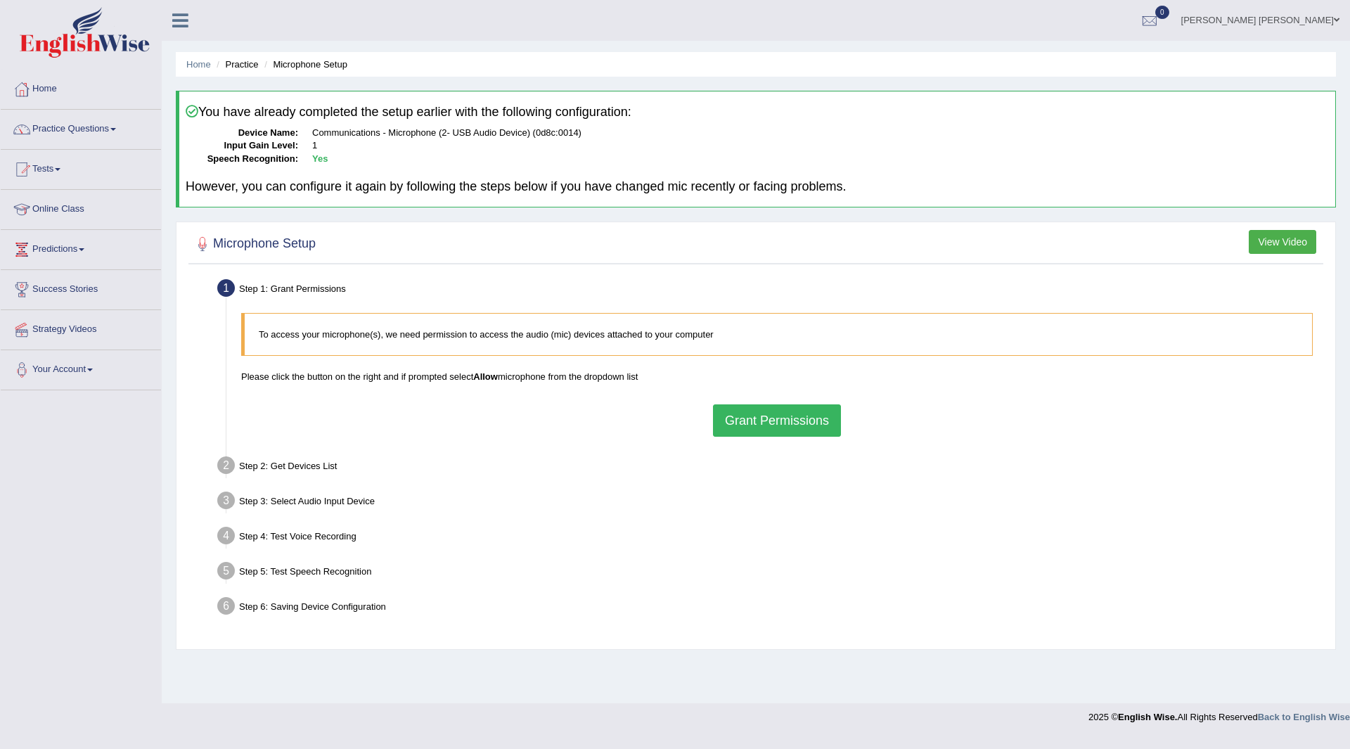
click at [775, 415] on button "Grant Permissions" at bounding box center [777, 420] width 128 height 32
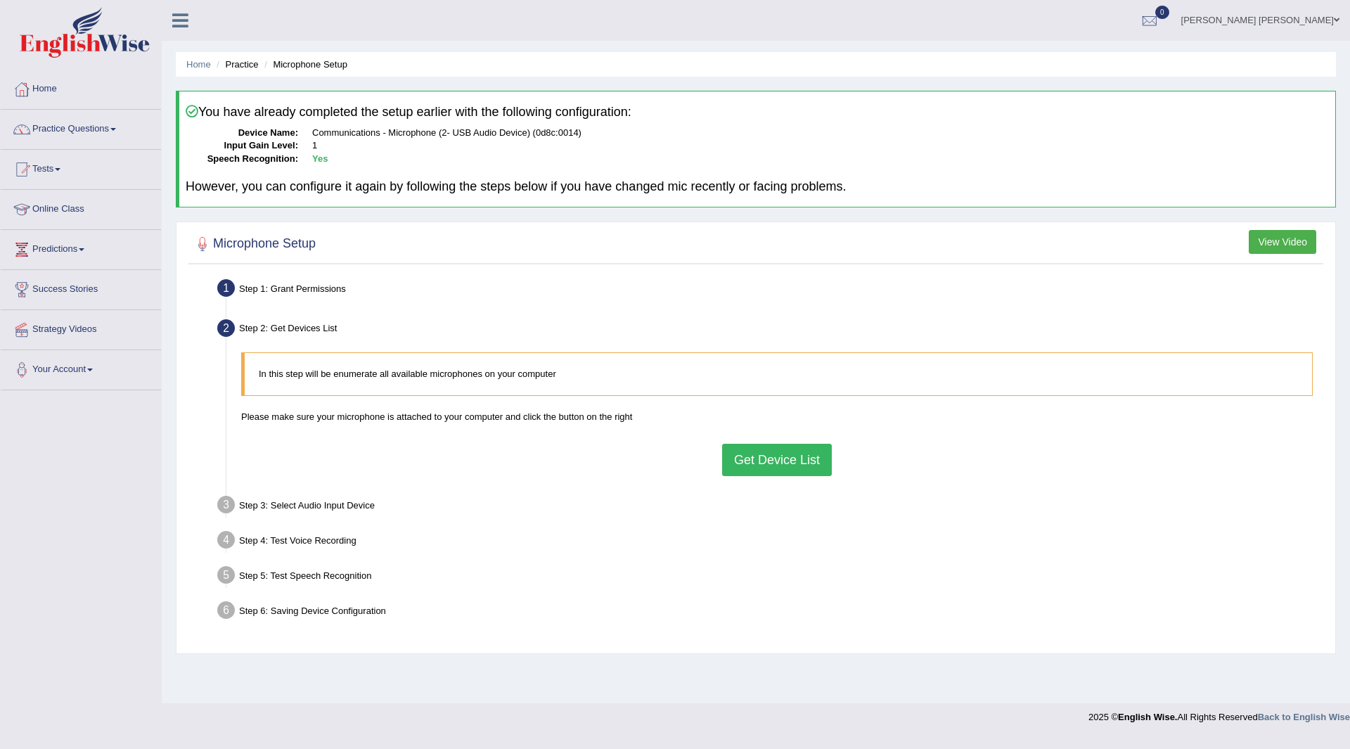
click at [758, 451] on button "Get Device List" at bounding box center [777, 460] width 110 height 32
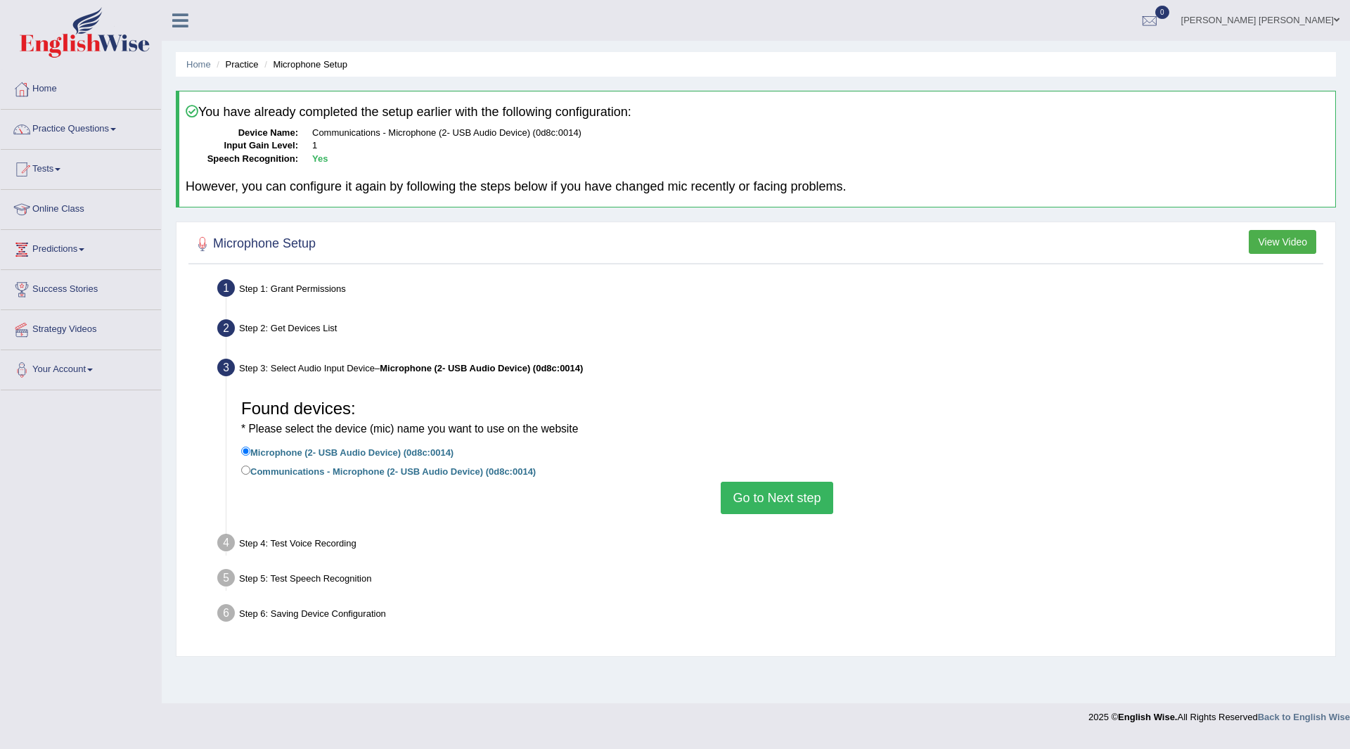
click at [774, 490] on button "Go to Next step" at bounding box center [776, 497] width 112 height 32
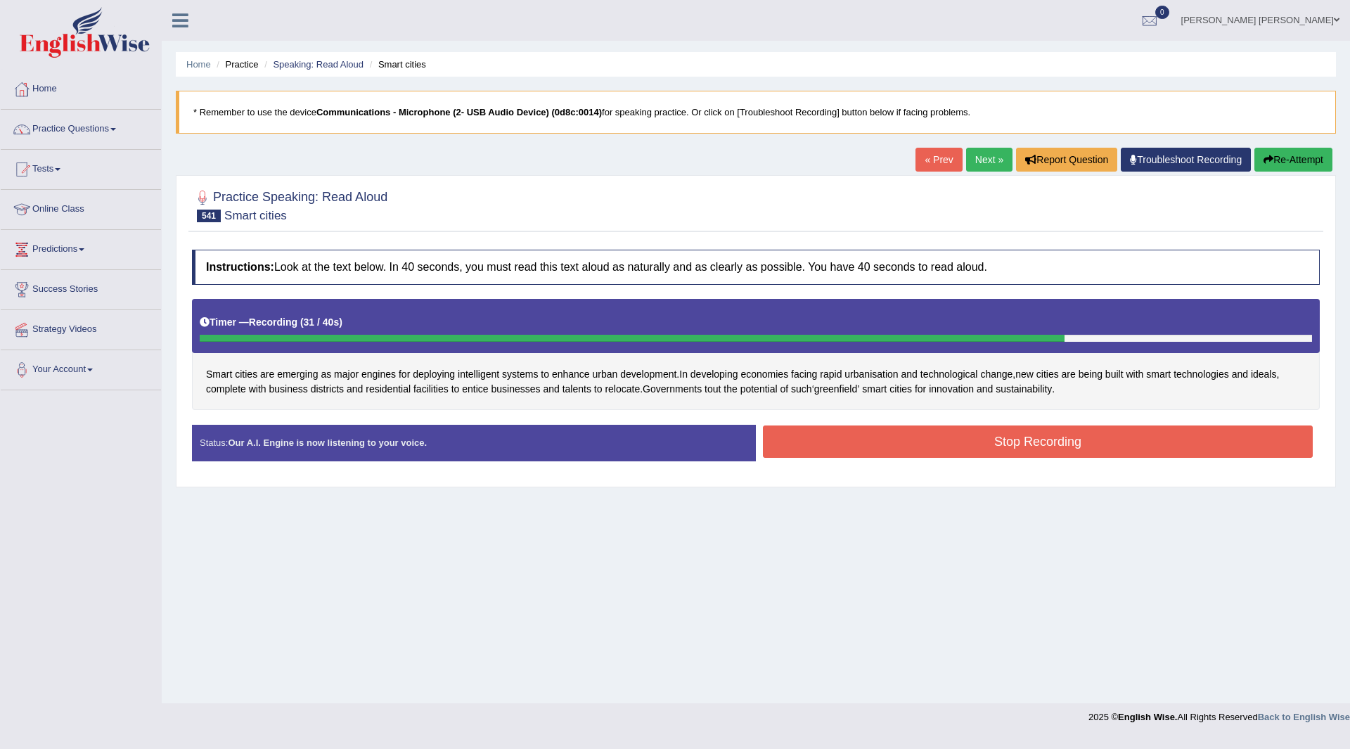
click at [940, 441] on button "Stop Recording" at bounding box center [1038, 441] width 550 height 32
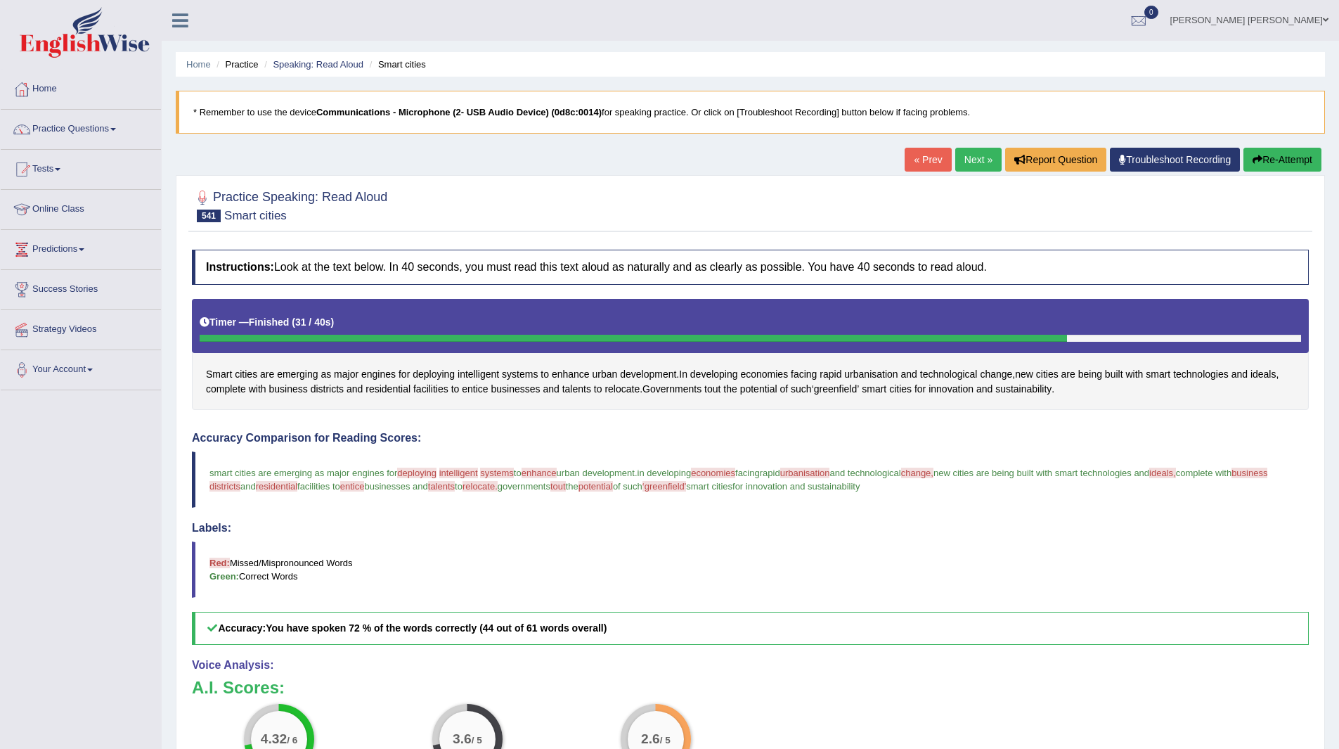
click at [971, 157] on link "Next »" at bounding box center [978, 160] width 46 height 24
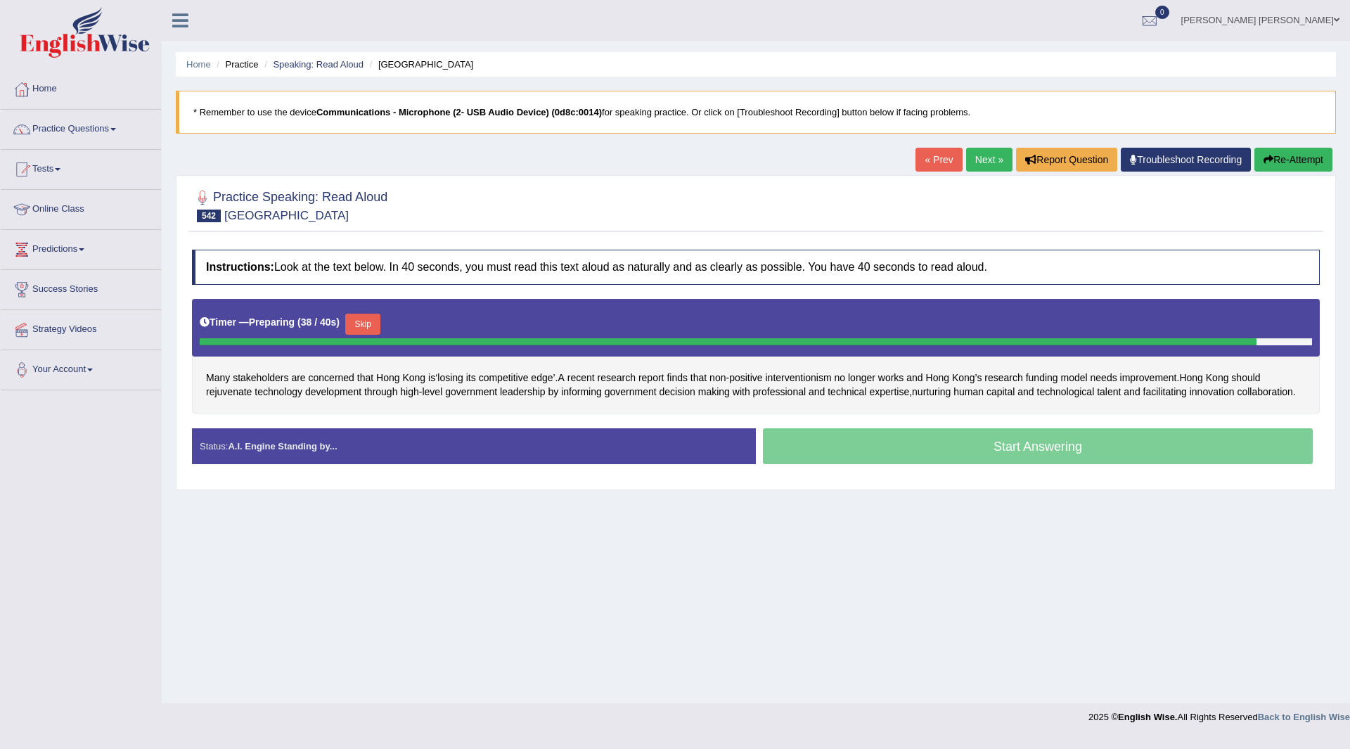
click at [368, 320] on button "Skip" at bounding box center [362, 323] width 35 height 21
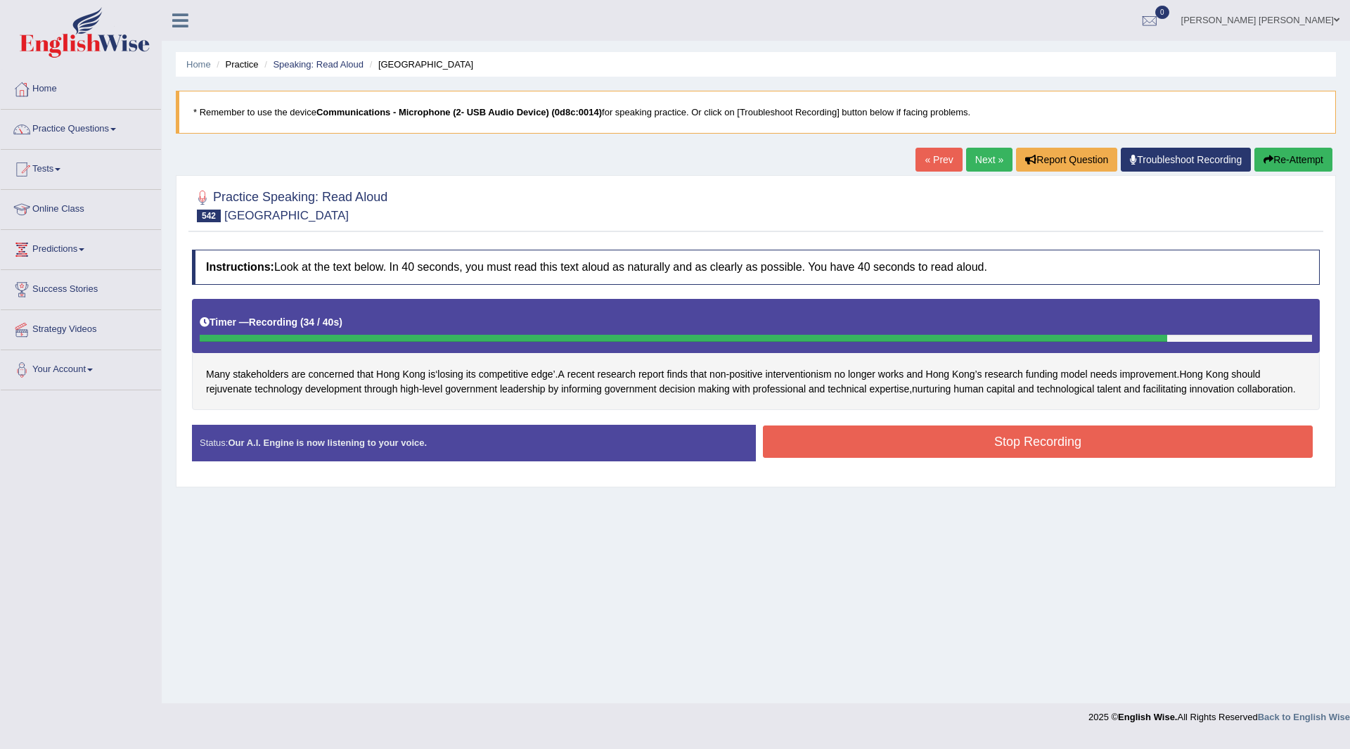
click at [881, 441] on button "Stop Recording" at bounding box center [1038, 441] width 550 height 32
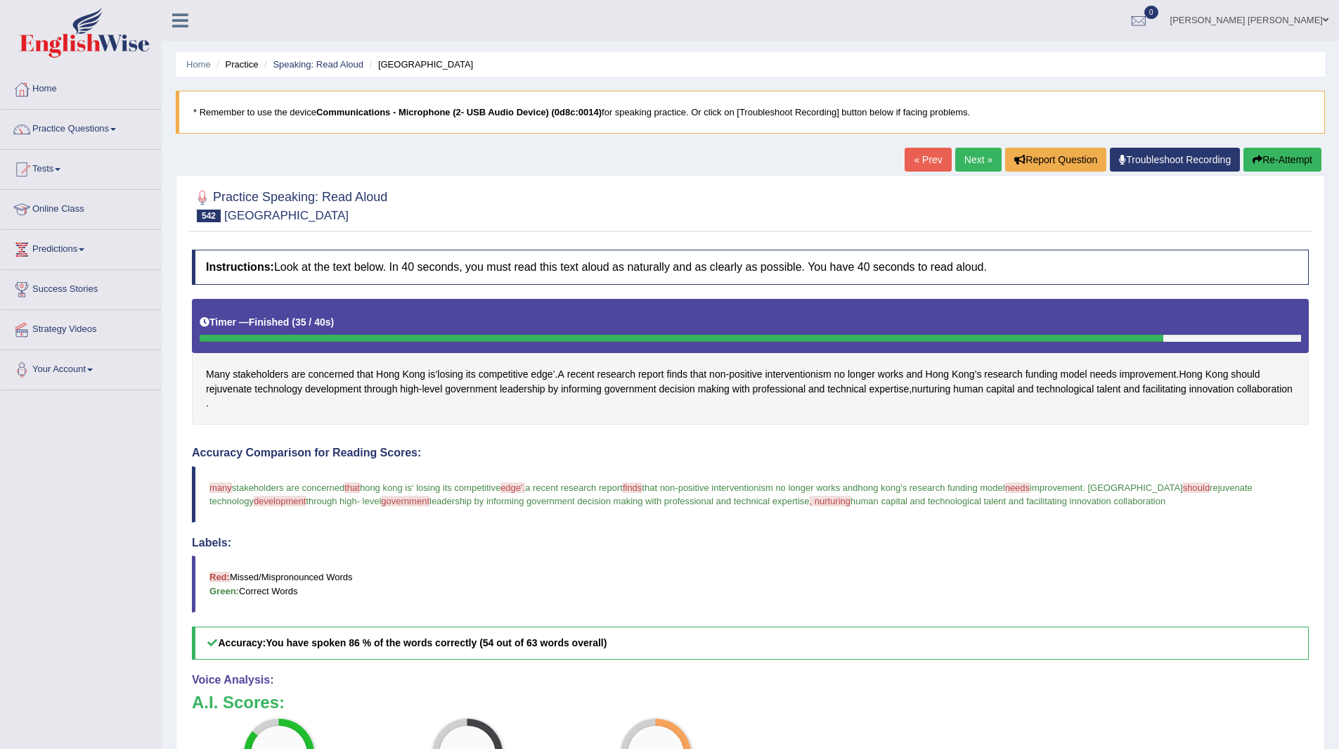
click at [967, 155] on link "Next »" at bounding box center [978, 160] width 46 height 24
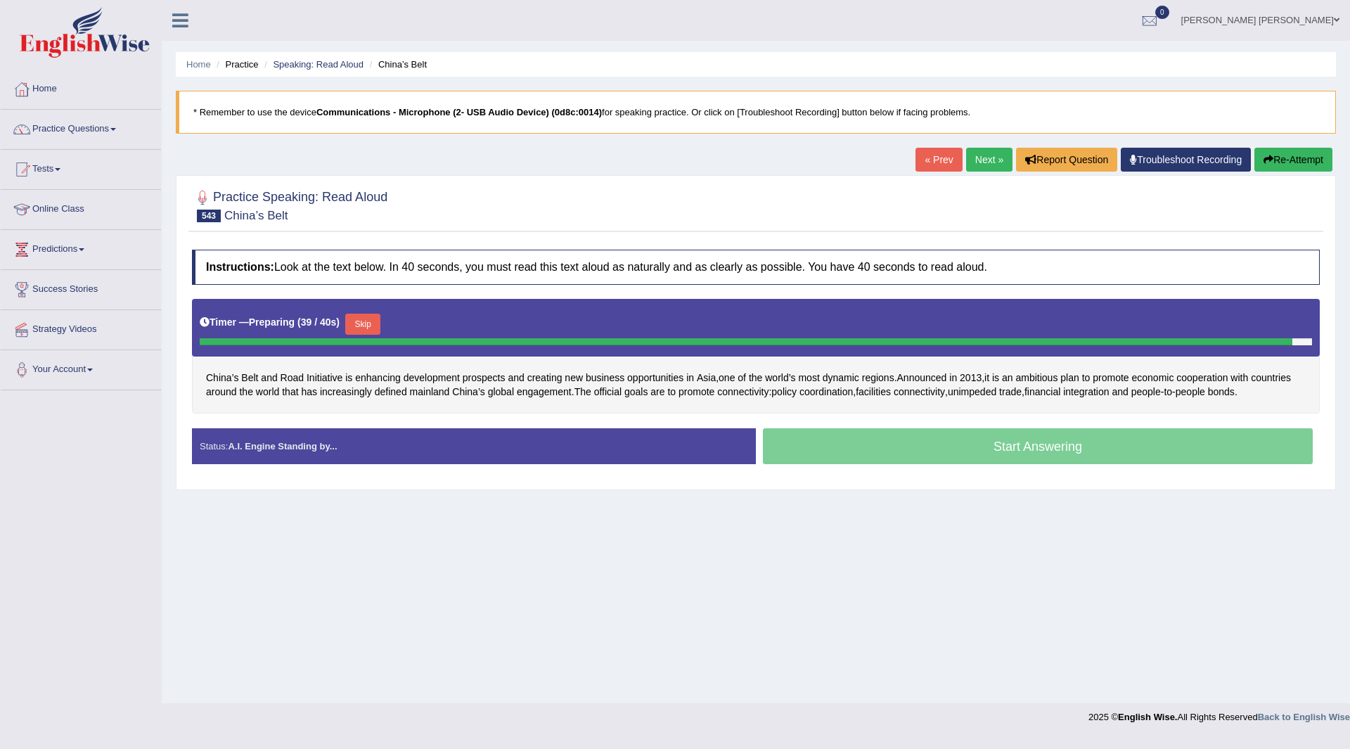
click at [379, 322] on button "Skip" at bounding box center [362, 323] width 35 height 21
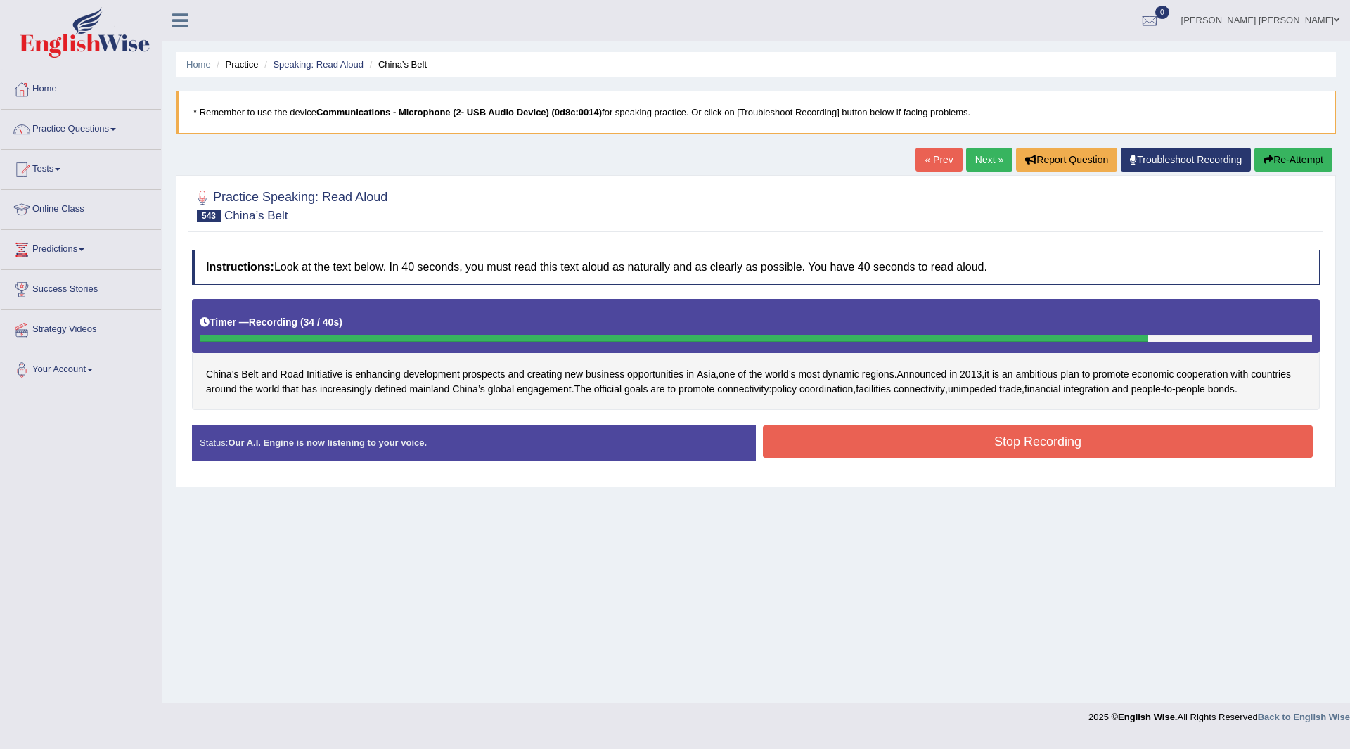
click at [926, 452] on button "Stop Recording" at bounding box center [1038, 441] width 550 height 32
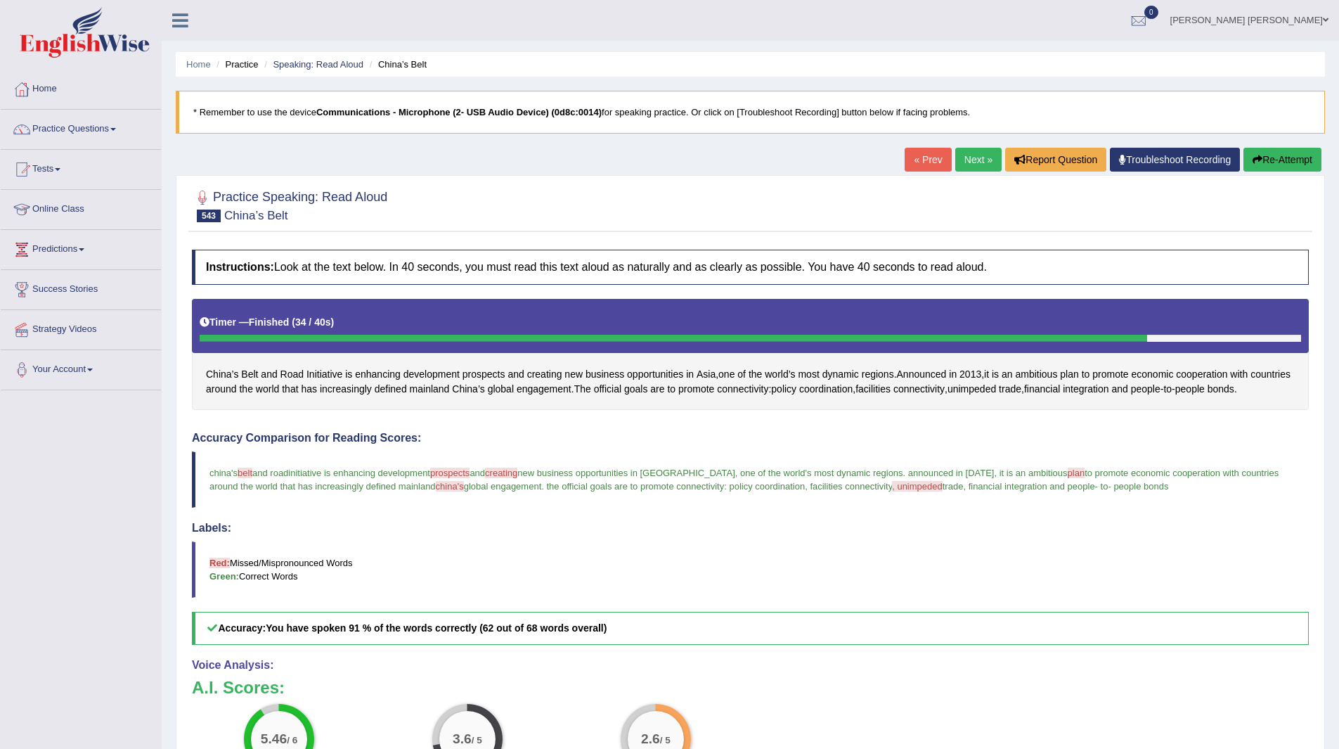
click at [971, 159] on link "Next »" at bounding box center [978, 160] width 46 height 24
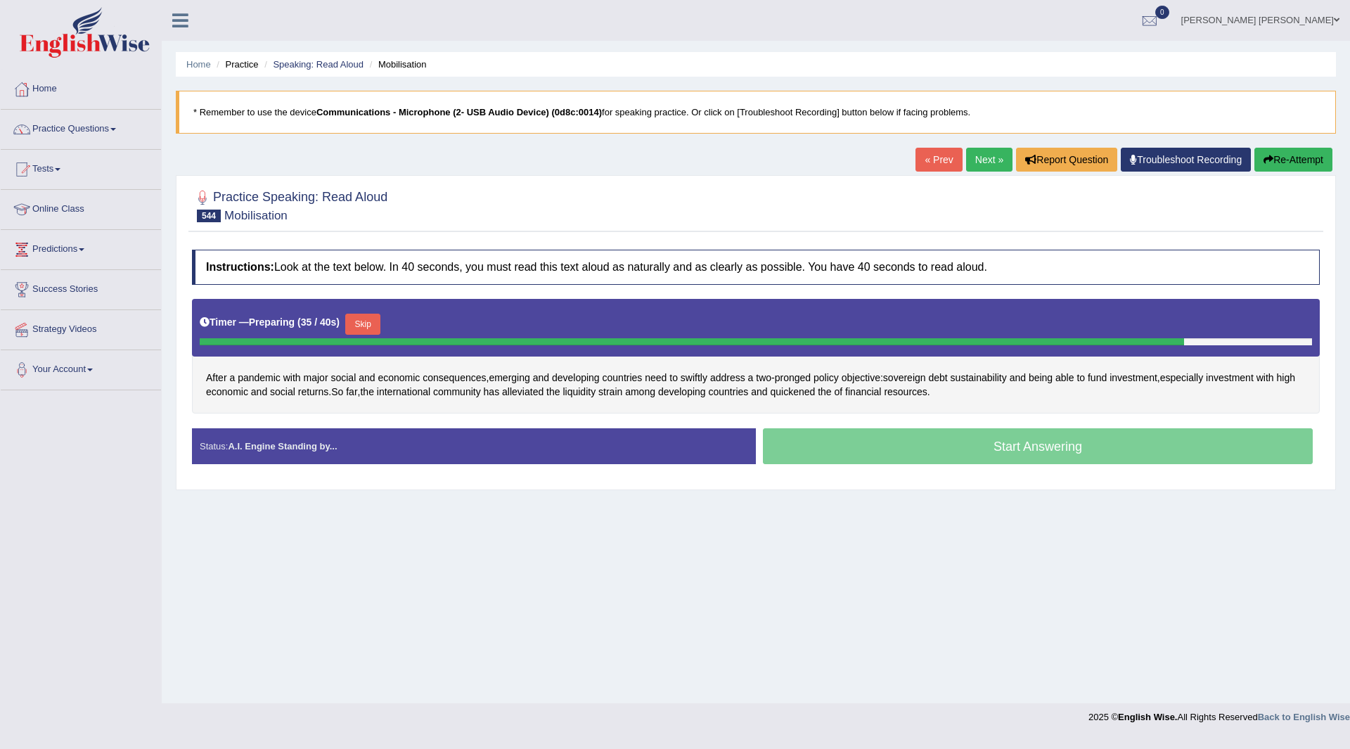
click at [364, 324] on button "Skip" at bounding box center [362, 323] width 35 height 21
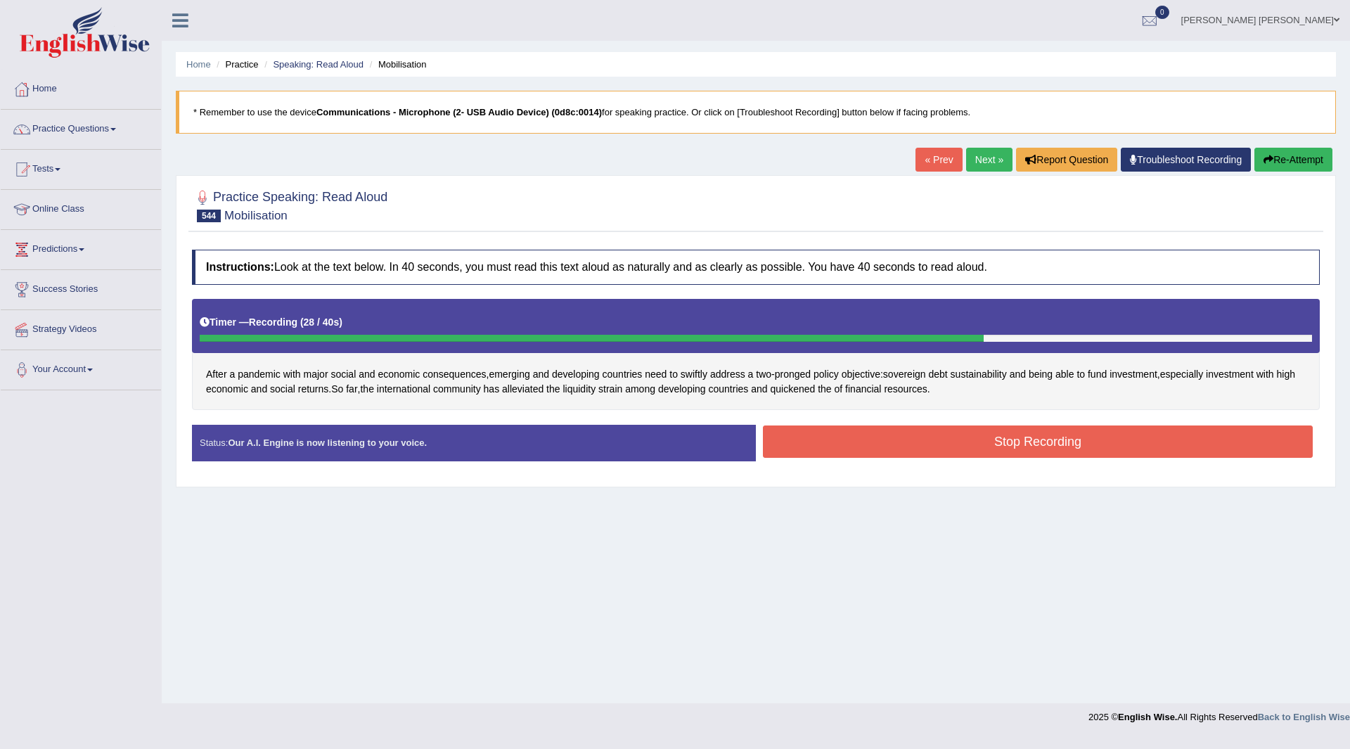
click at [944, 439] on button "Stop Recording" at bounding box center [1038, 441] width 550 height 32
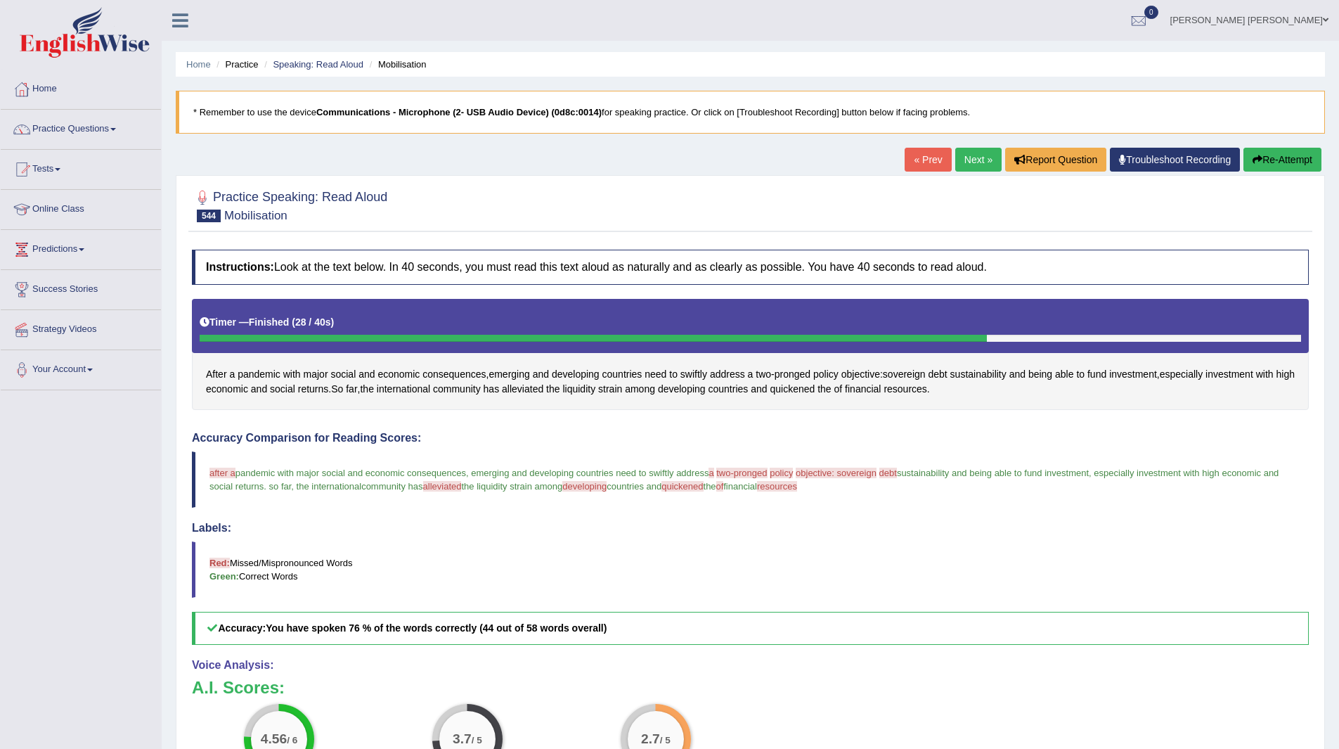
drag, startPoint x: 962, startPoint y: 160, endPoint x: 954, endPoint y: 166, distance: 10.0
click at [962, 160] on link "Next »" at bounding box center [978, 160] width 46 height 24
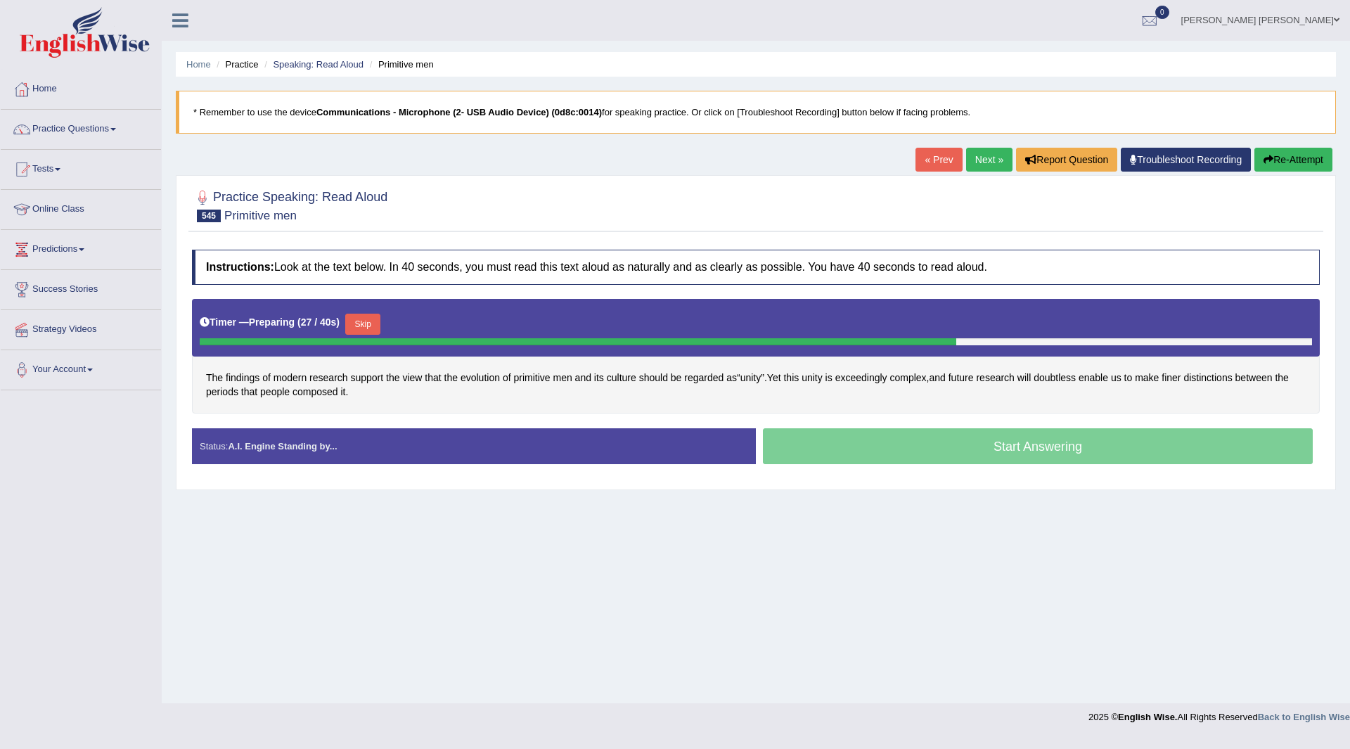
click at [371, 319] on button "Skip" at bounding box center [362, 323] width 35 height 21
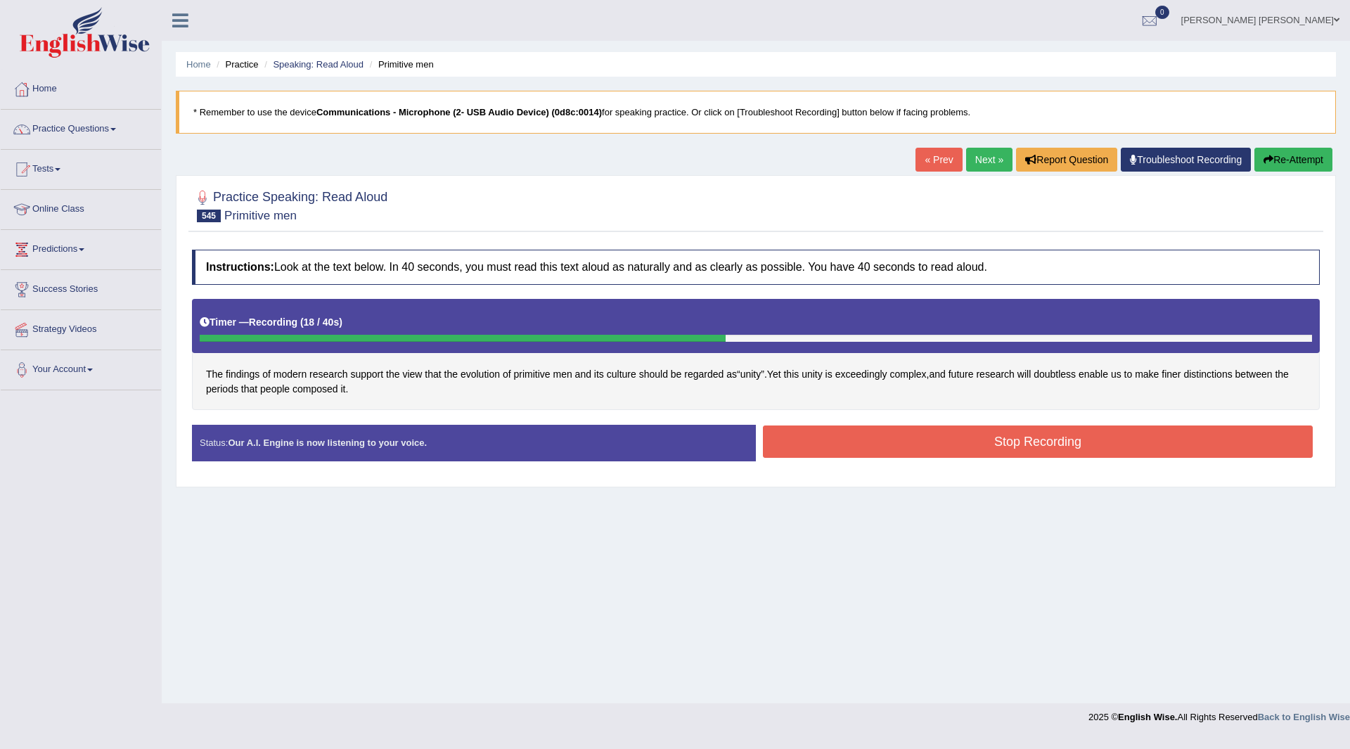
click at [821, 439] on button "Stop Recording" at bounding box center [1038, 441] width 550 height 32
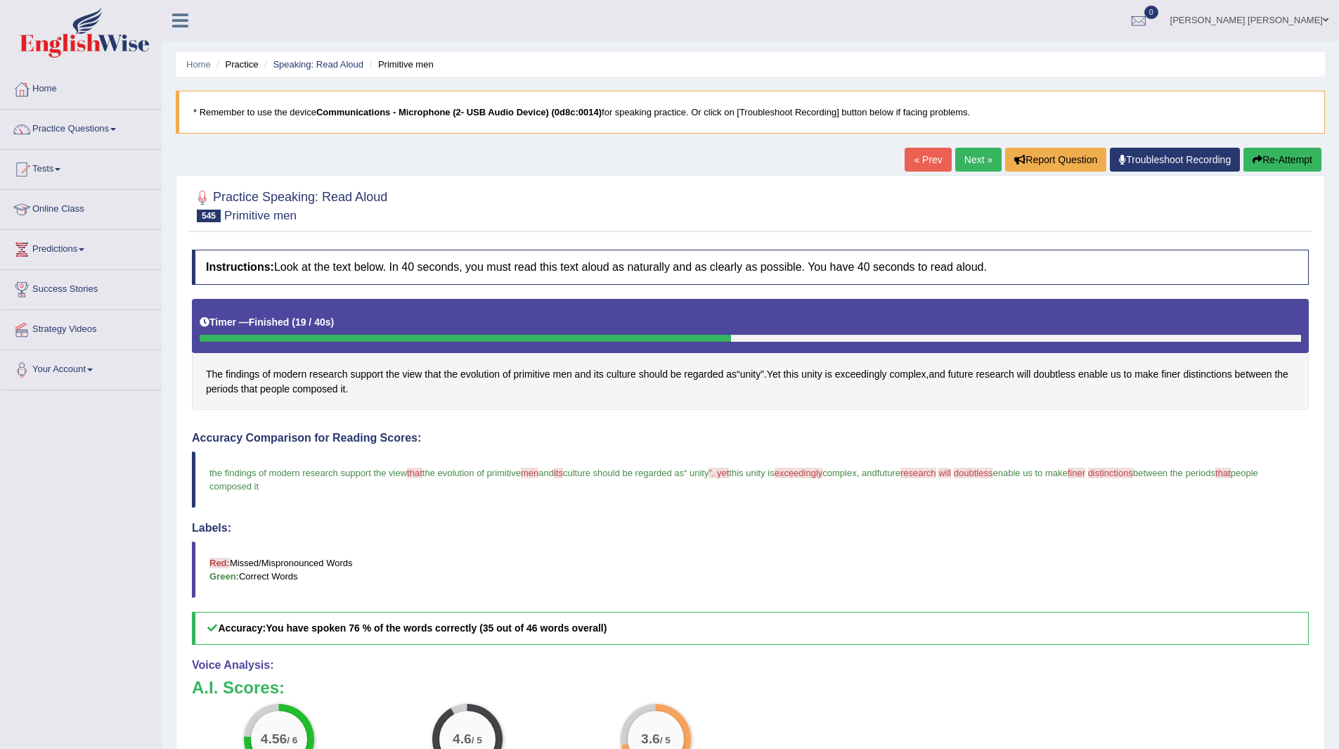
click at [969, 160] on link "Next »" at bounding box center [978, 160] width 46 height 24
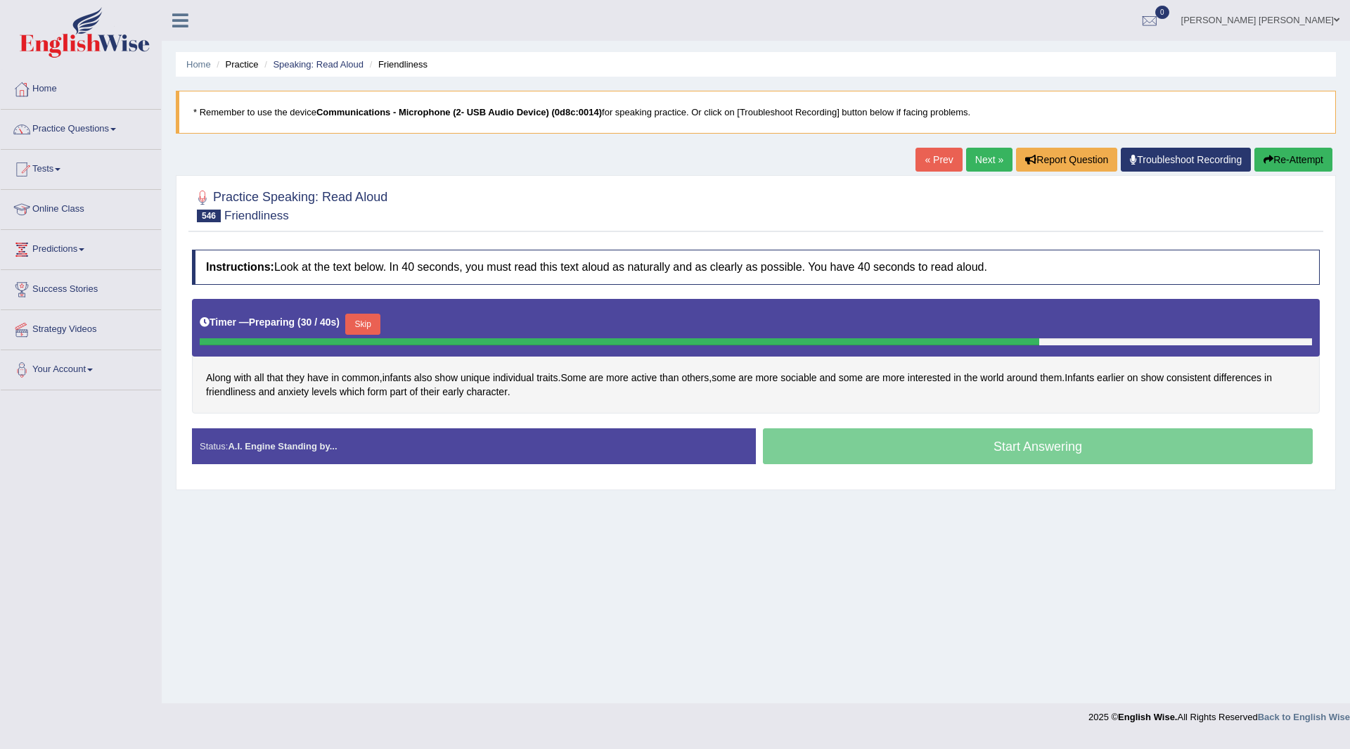
click at [366, 324] on button "Skip" at bounding box center [362, 323] width 35 height 21
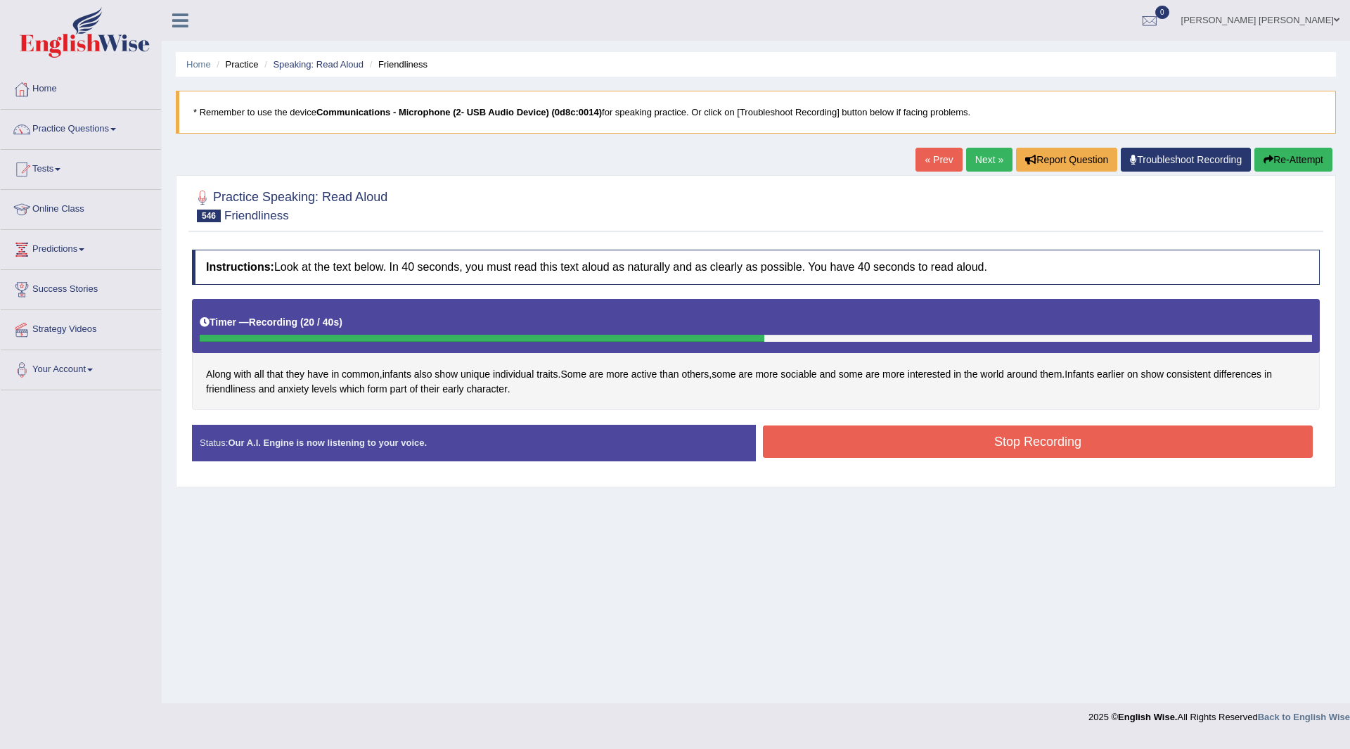
click at [810, 437] on button "Stop Recording" at bounding box center [1038, 441] width 550 height 32
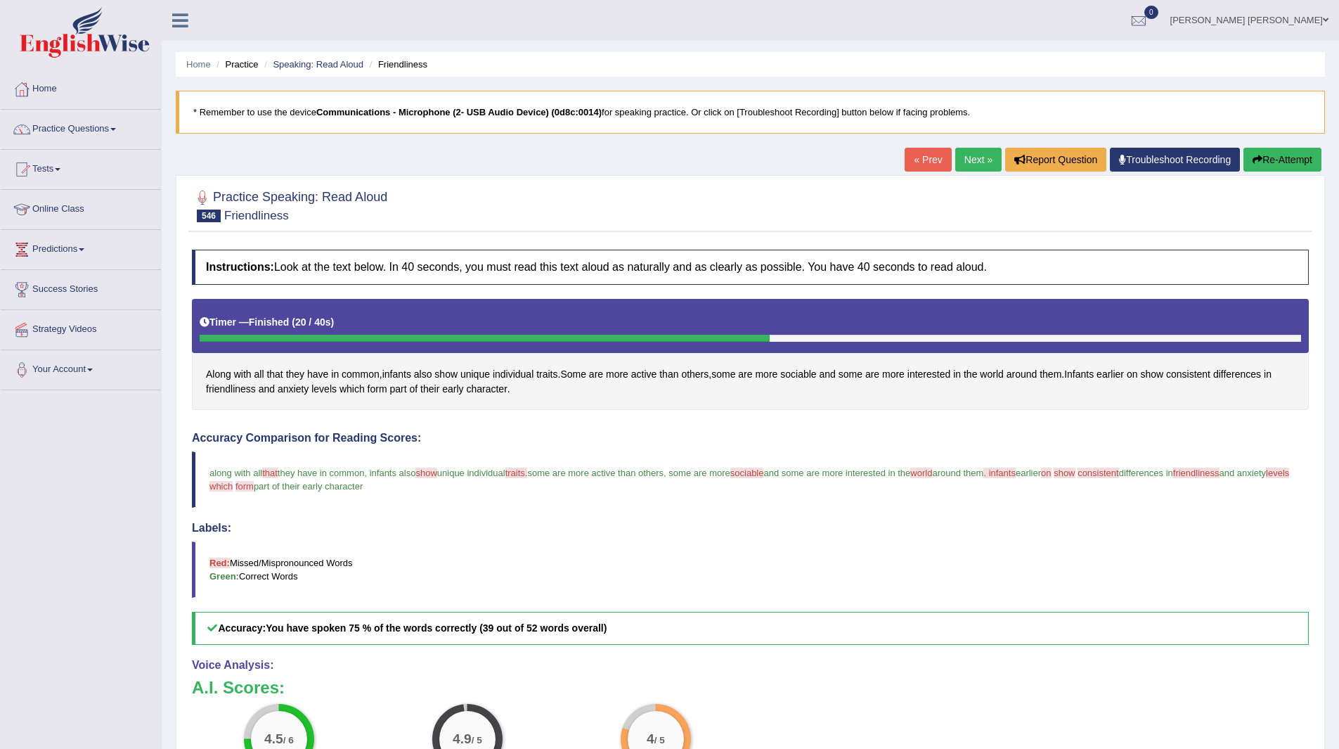
click at [968, 156] on link "Next »" at bounding box center [978, 160] width 46 height 24
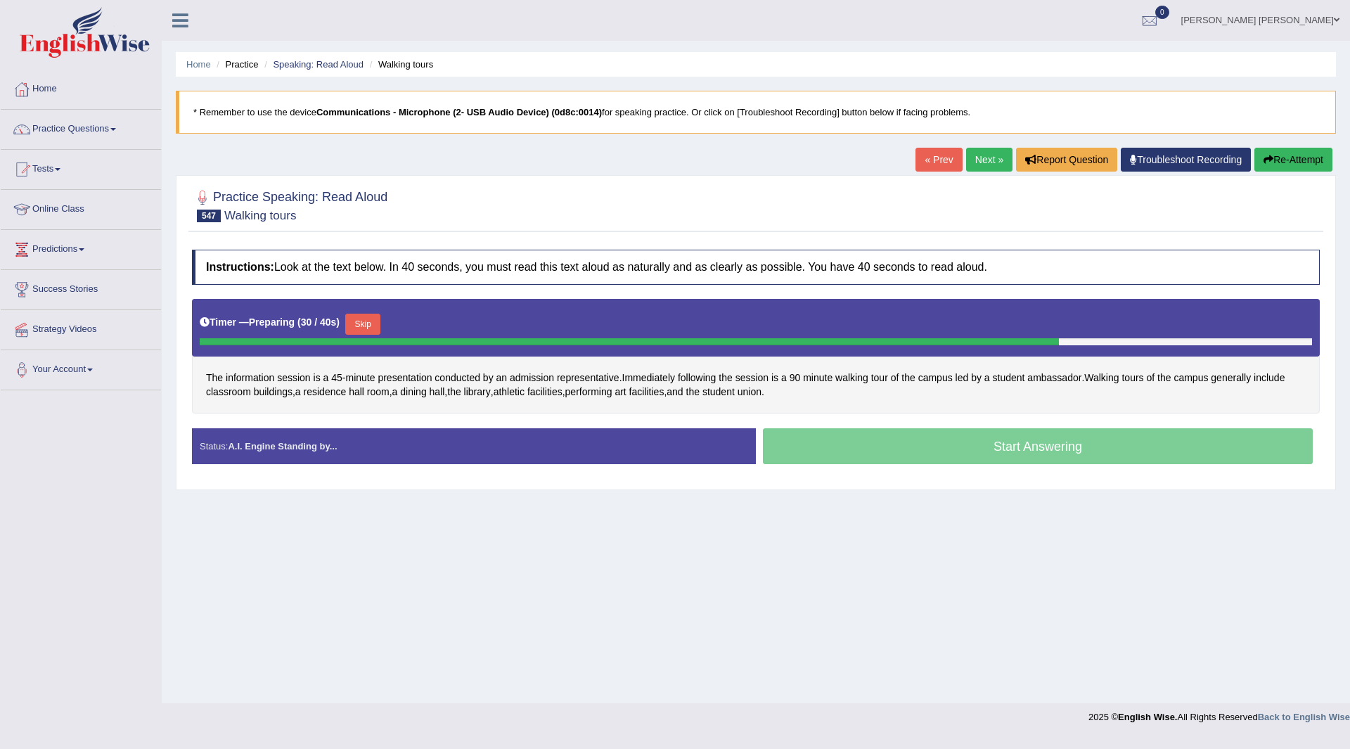
click at [366, 321] on button "Skip" at bounding box center [362, 323] width 35 height 21
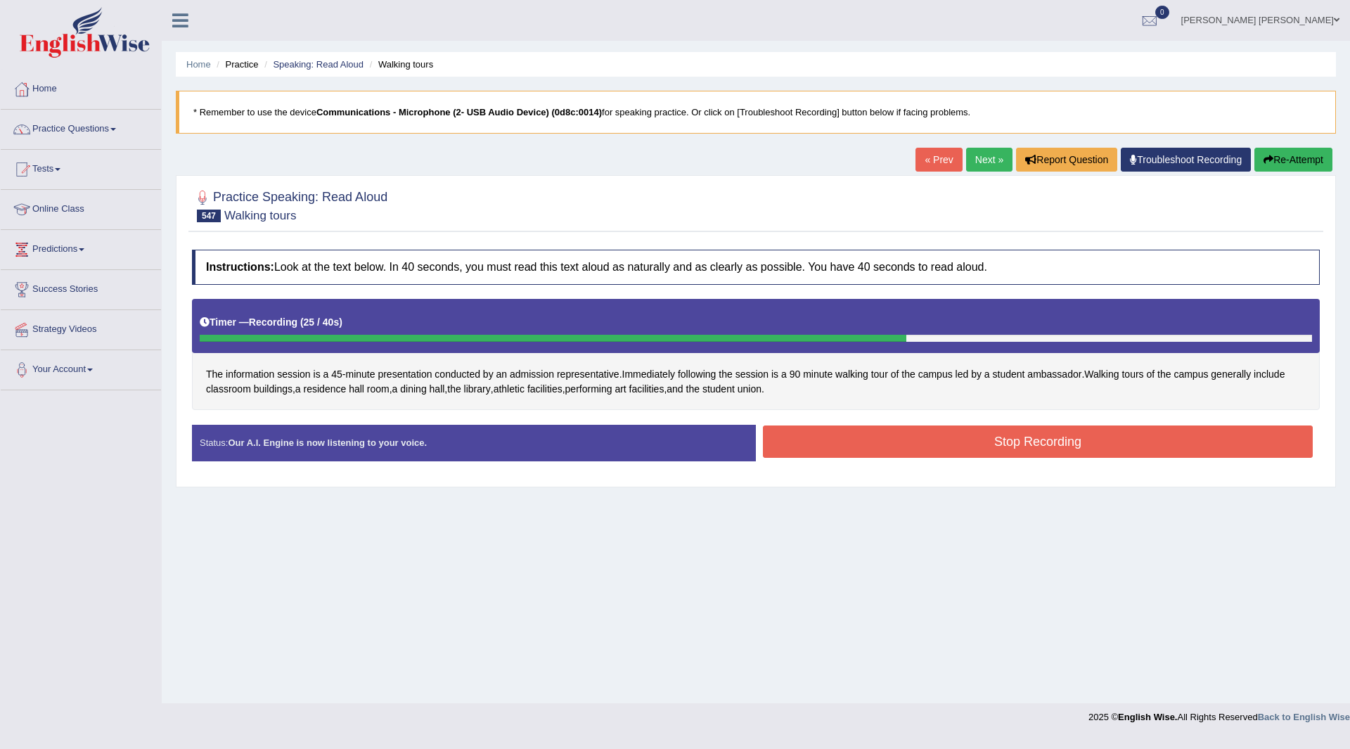
click at [898, 436] on button "Stop Recording" at bounding box center [1038, 441] width 550 height 32
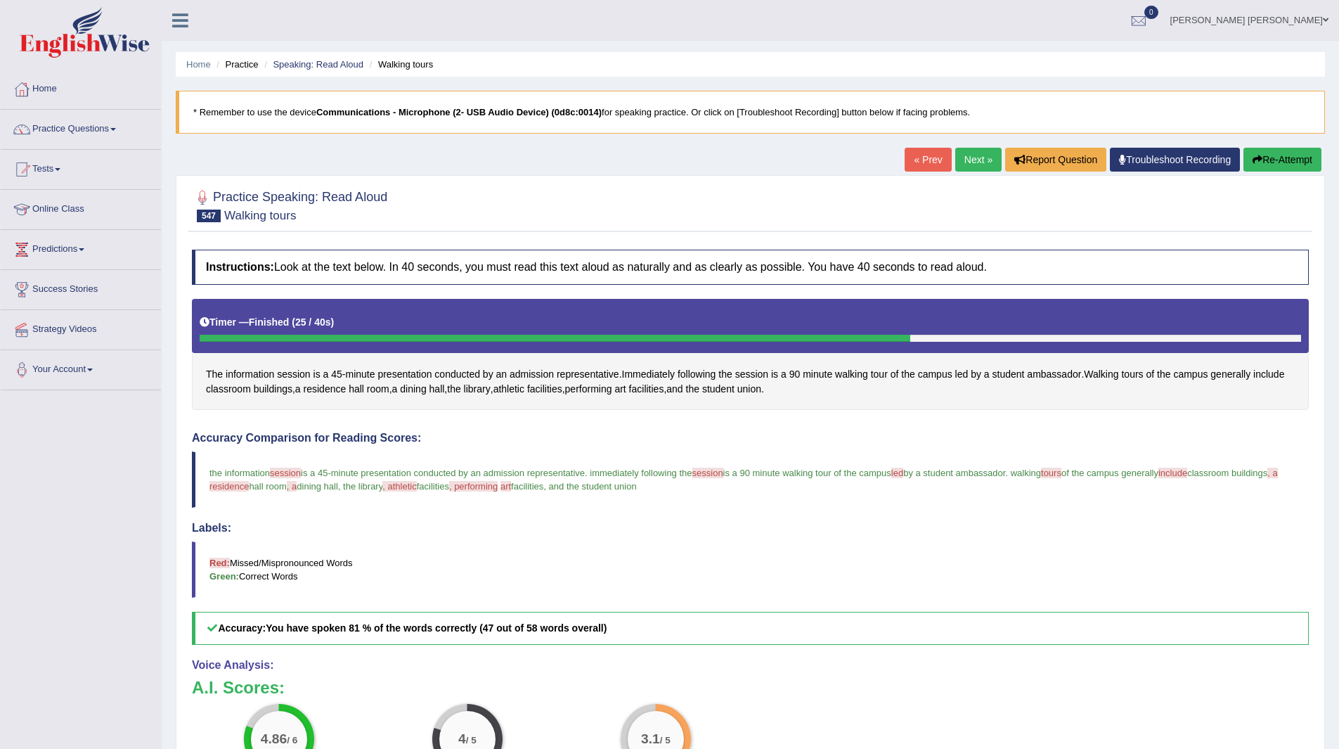
scroll to position [70, 0]
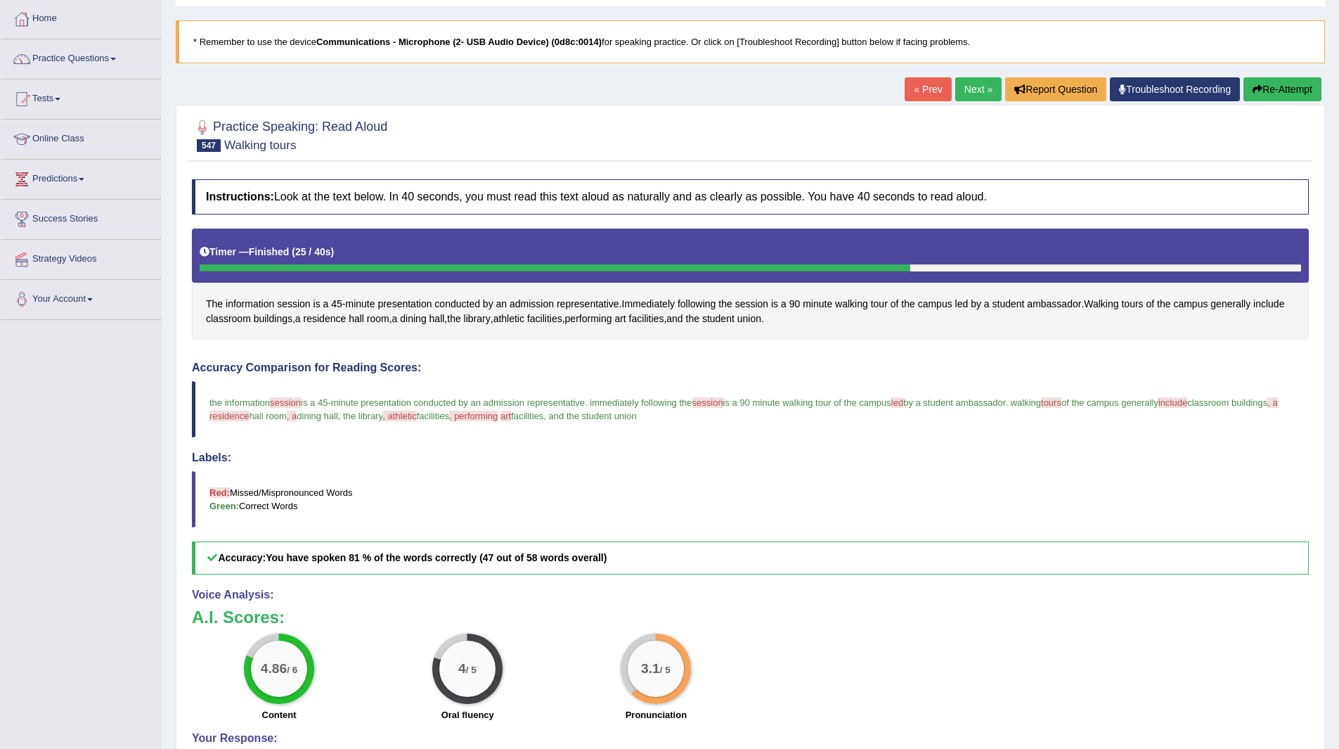
click at [972, 86] on link "Next »" at bounding box center [978, 89] width 46 height 24
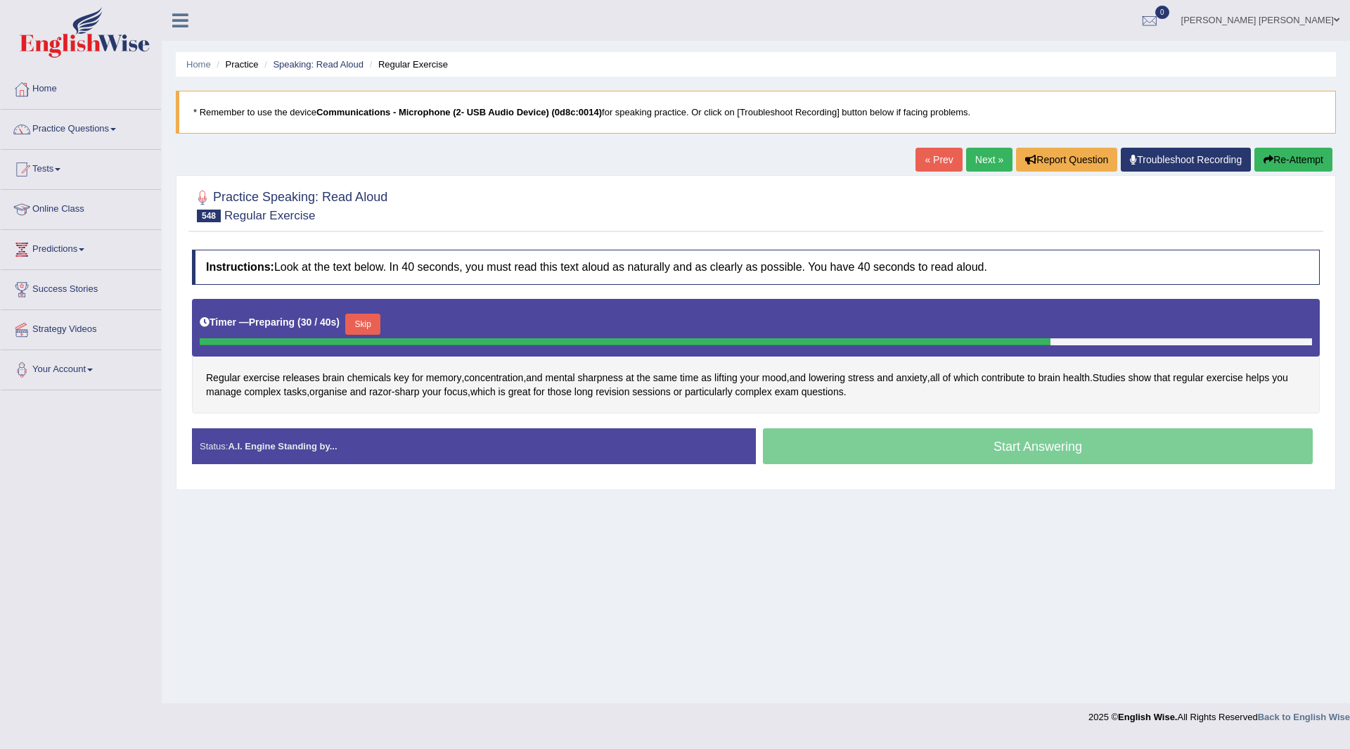
click at [370, 323] on button "Skip" at bounding box center [362, 323] width 35 height 21
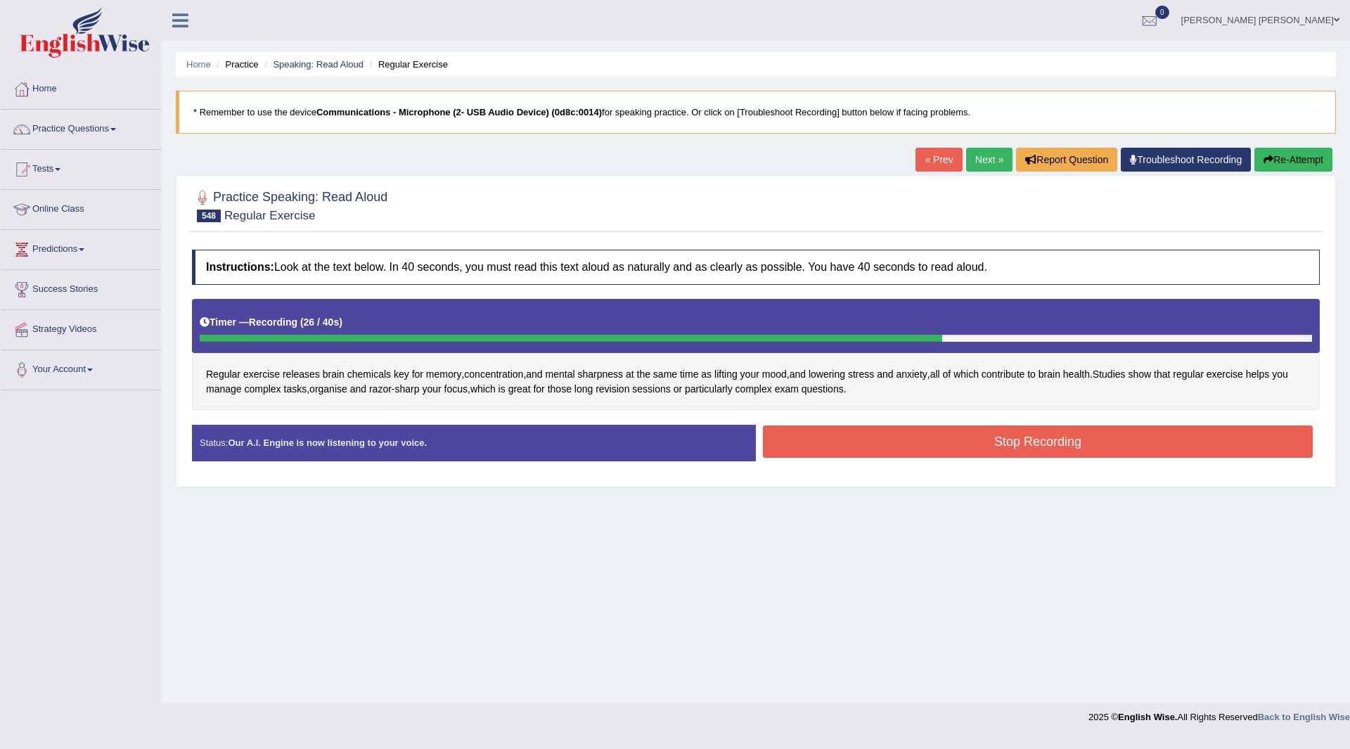
click at [877, 441] on button "Stop Recording" at bounding box center [1038, 441] width 550 height 32
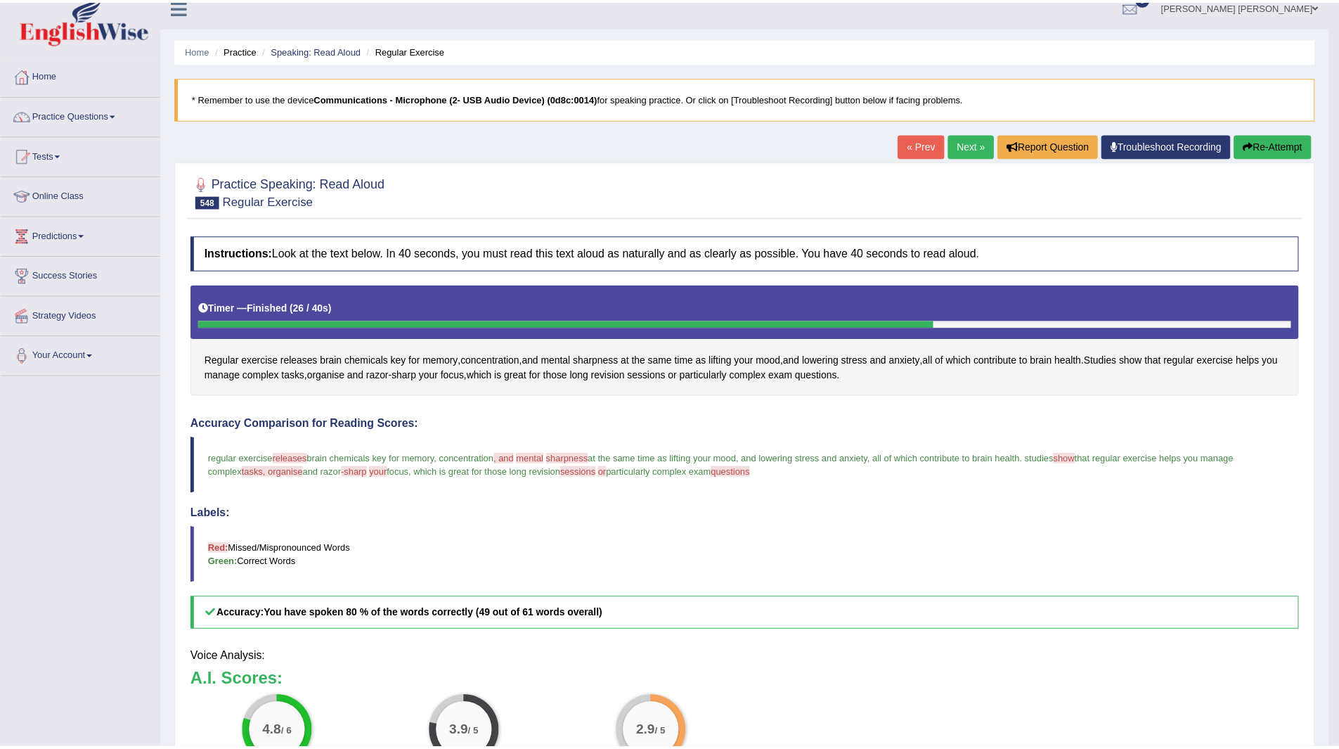
scroll to position [18, 0]
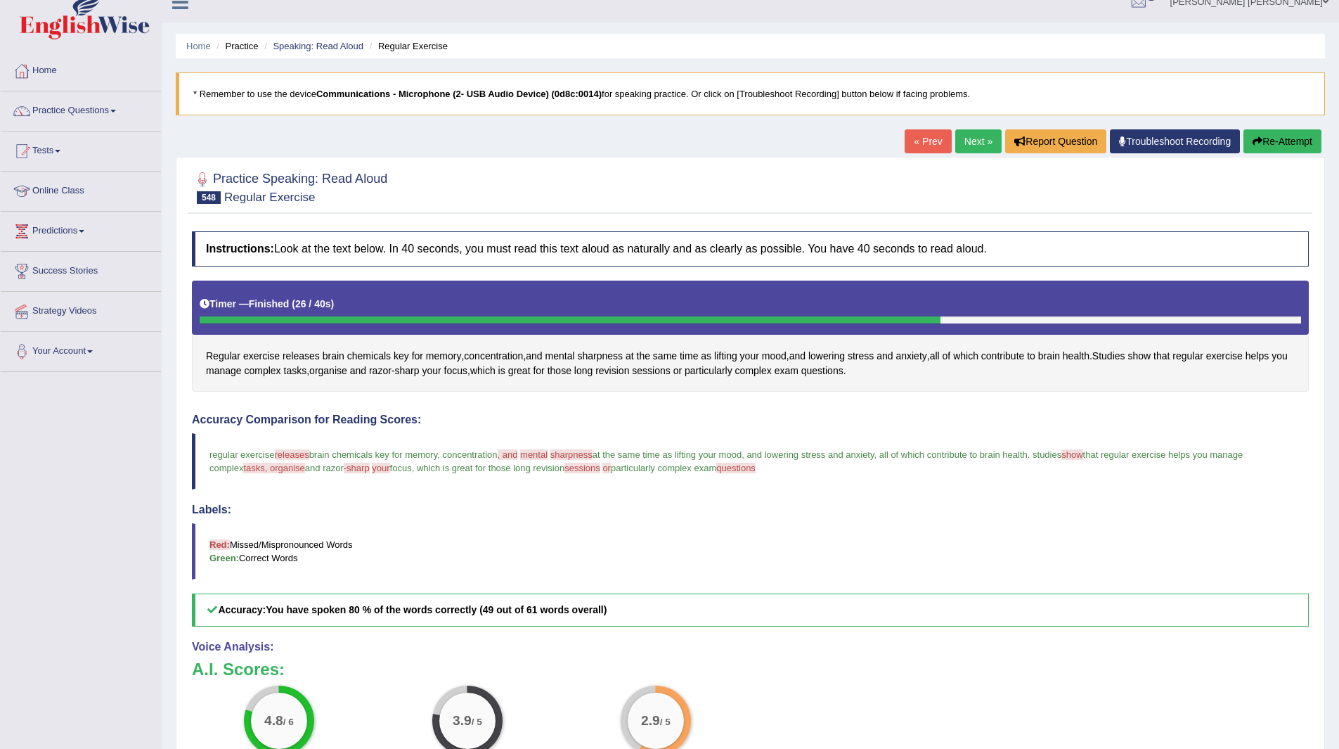
click at [972, 141] on link "Next »" at bounding box center [978, 141] width 46 height 24
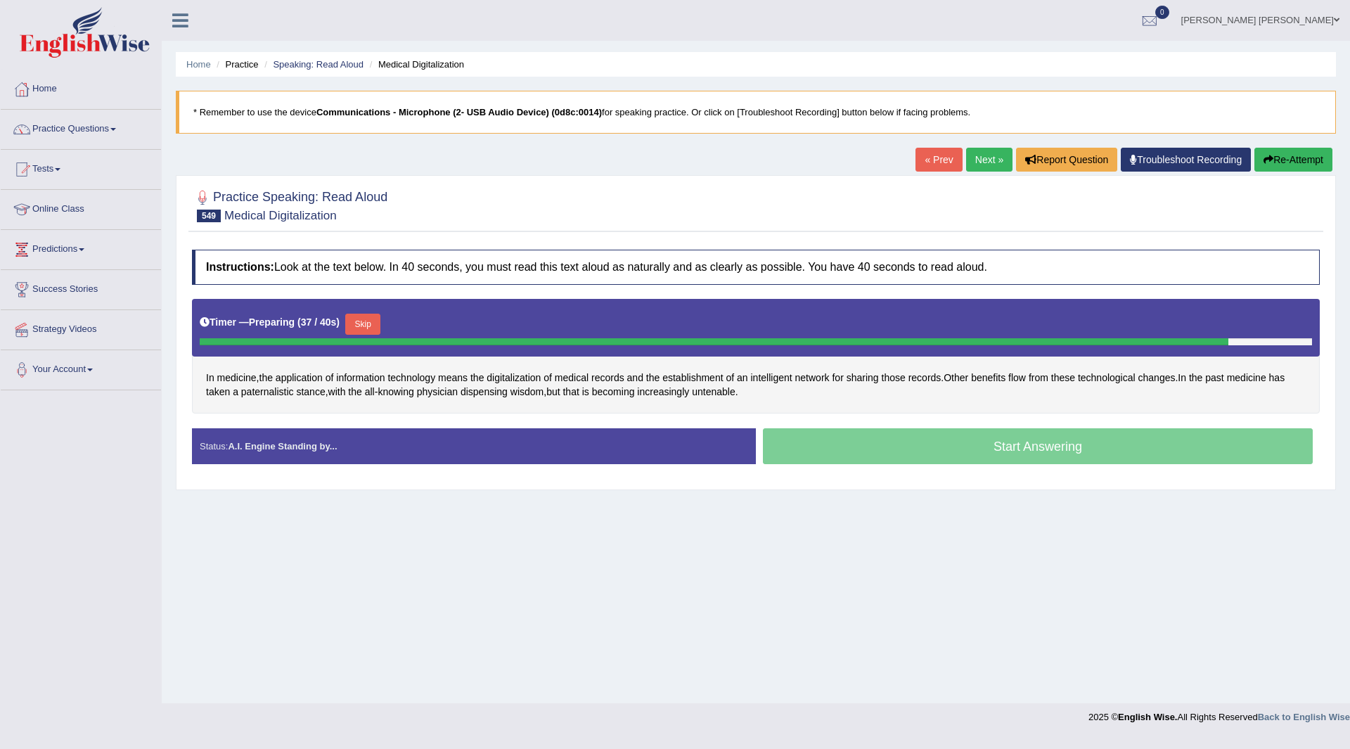
click at [366, 321] on button "Skip" at bounding box center [362, 323] width 35 height 21
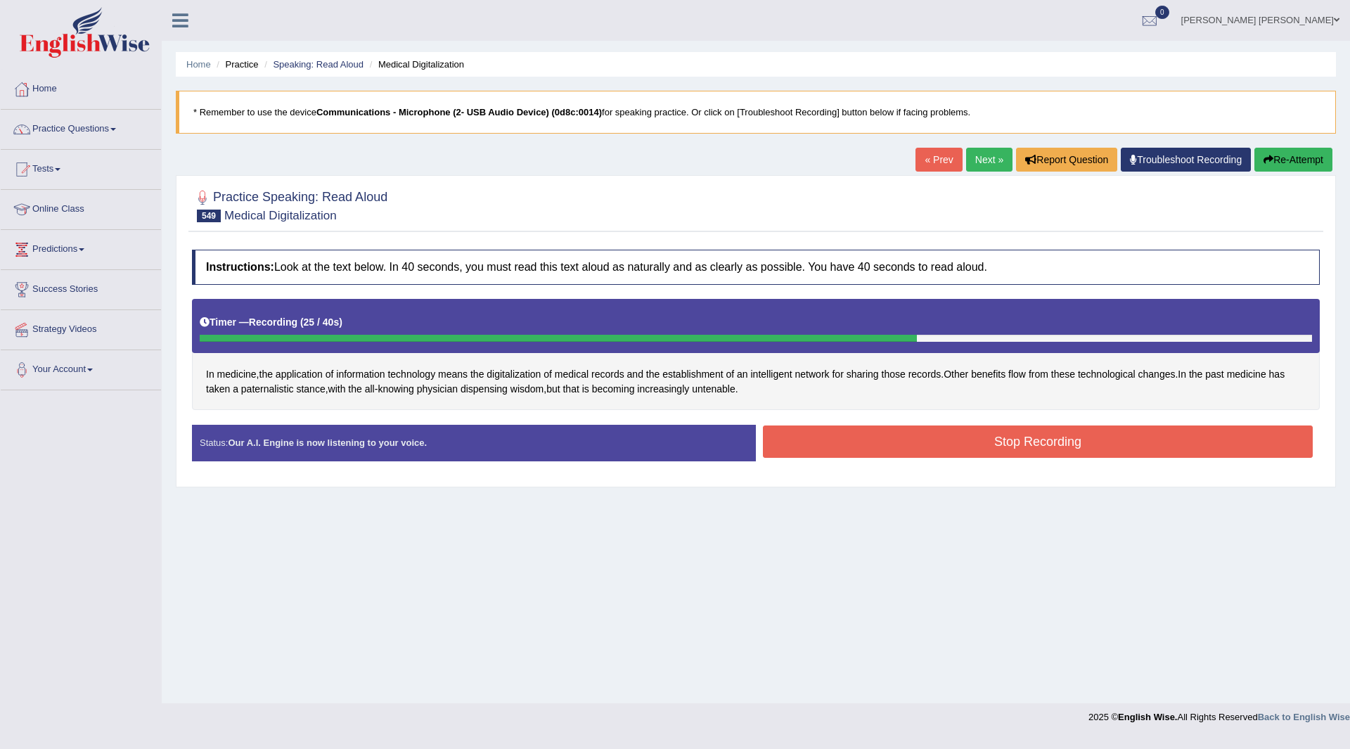
click at [854, 434] on button "Stop Recording" at bounding box center [1038, 441] width 550 height 32
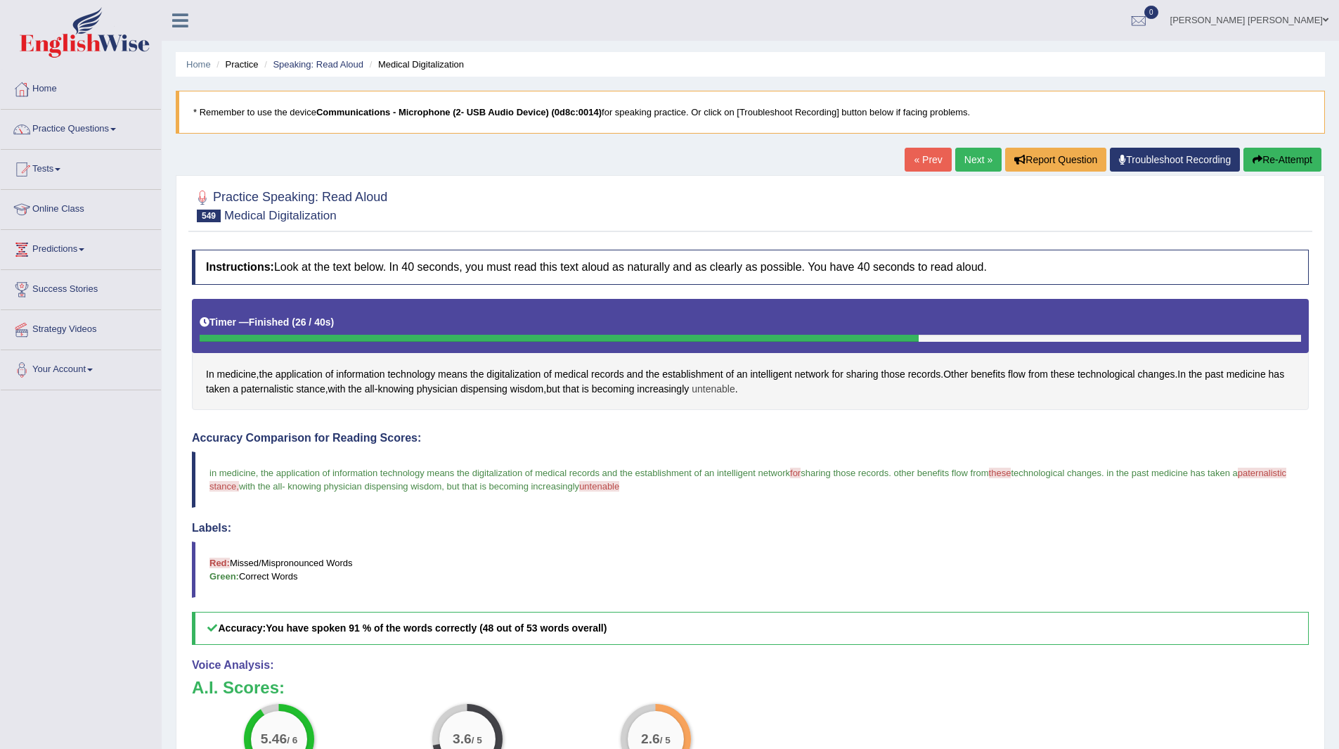
click at [715, 392] on span "untenable" at bounding box center [714, 389] width 44 height 15
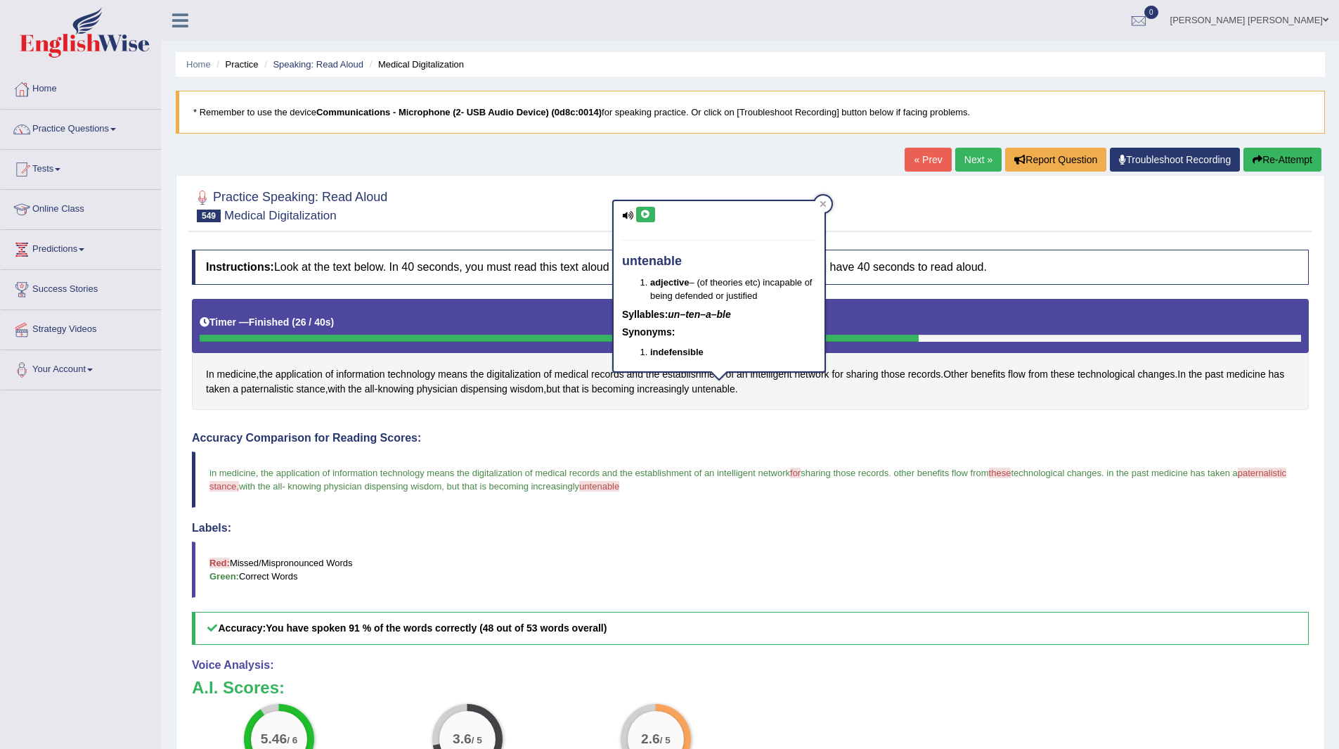
click at [646, 214] on icon at bounding box center [645, 214] width 11 height 8
click at [921, 202] on div at bounding box center [750, 204] width 1117 height 43
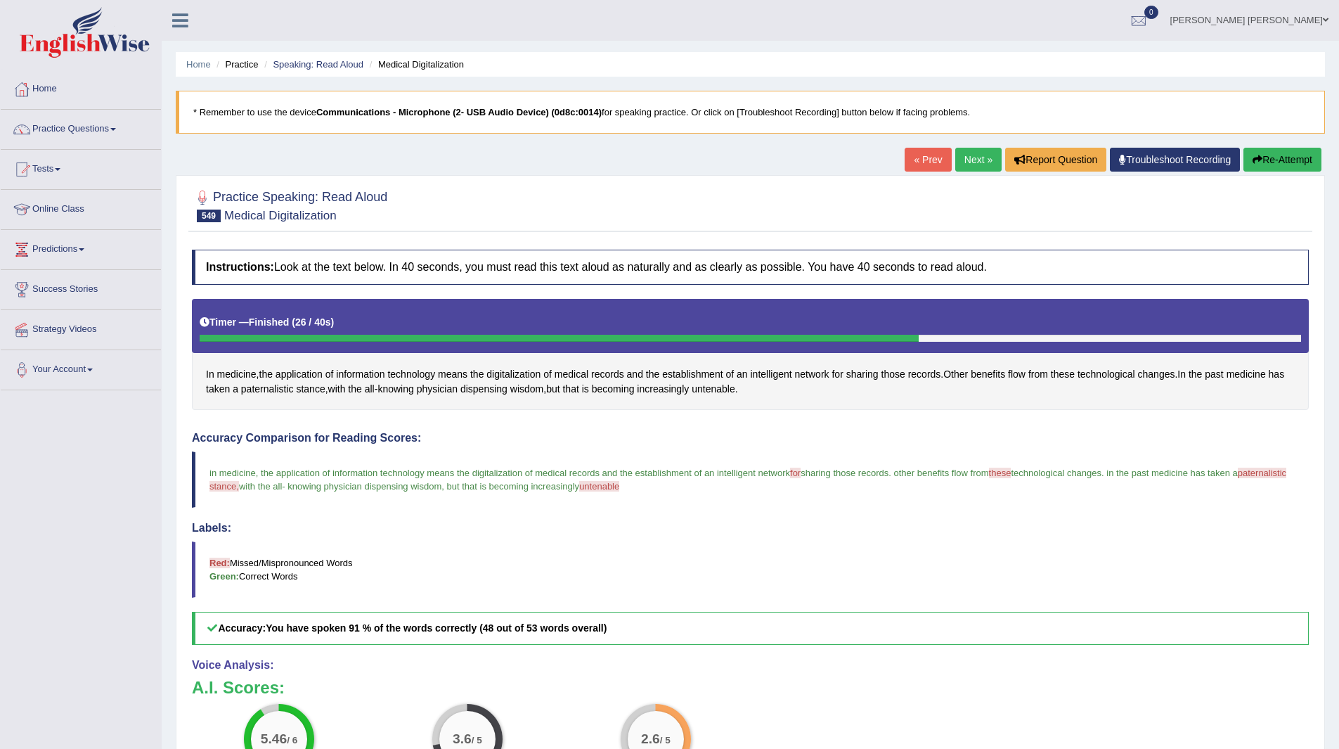
click at [958, 151] on link "Next »" at bounding box center [978, 160] width 46 height 24
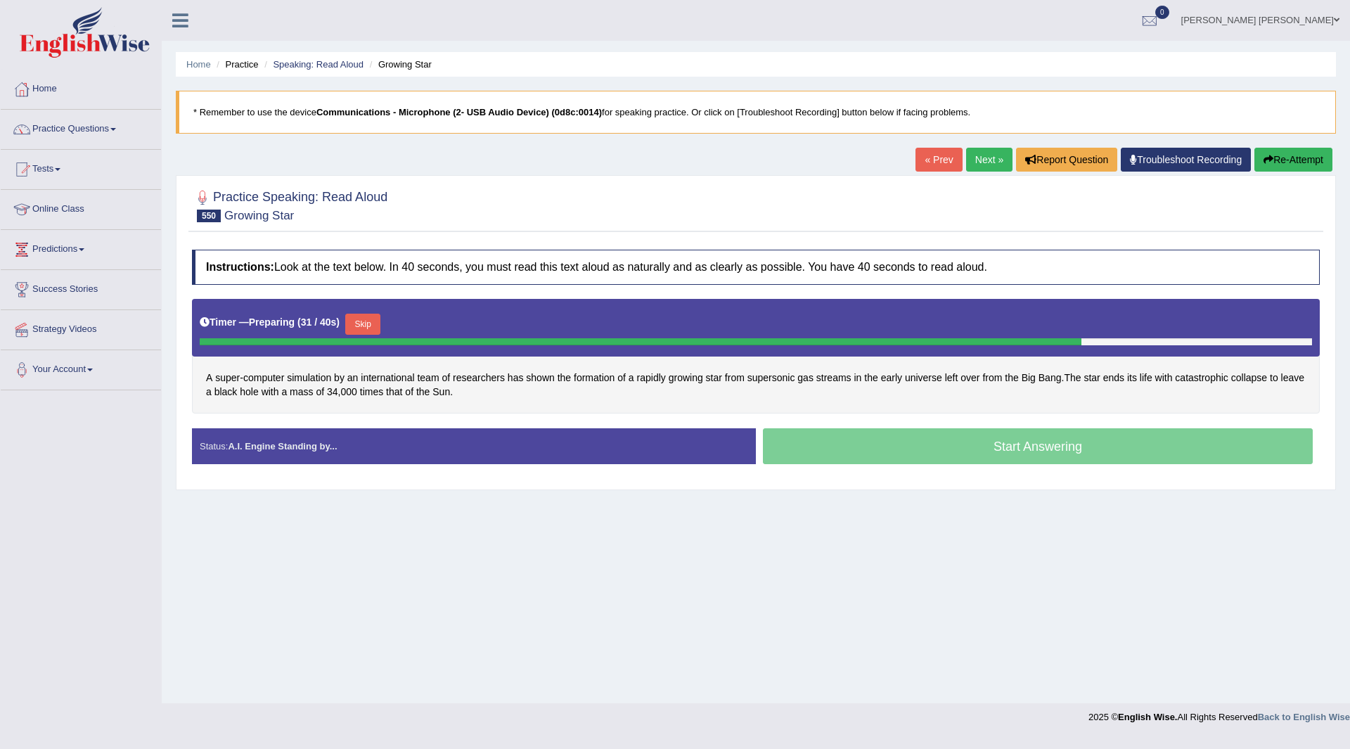
click at [370, 323] on button "Skip" at bounding box center [362, 323] width 35 height 21
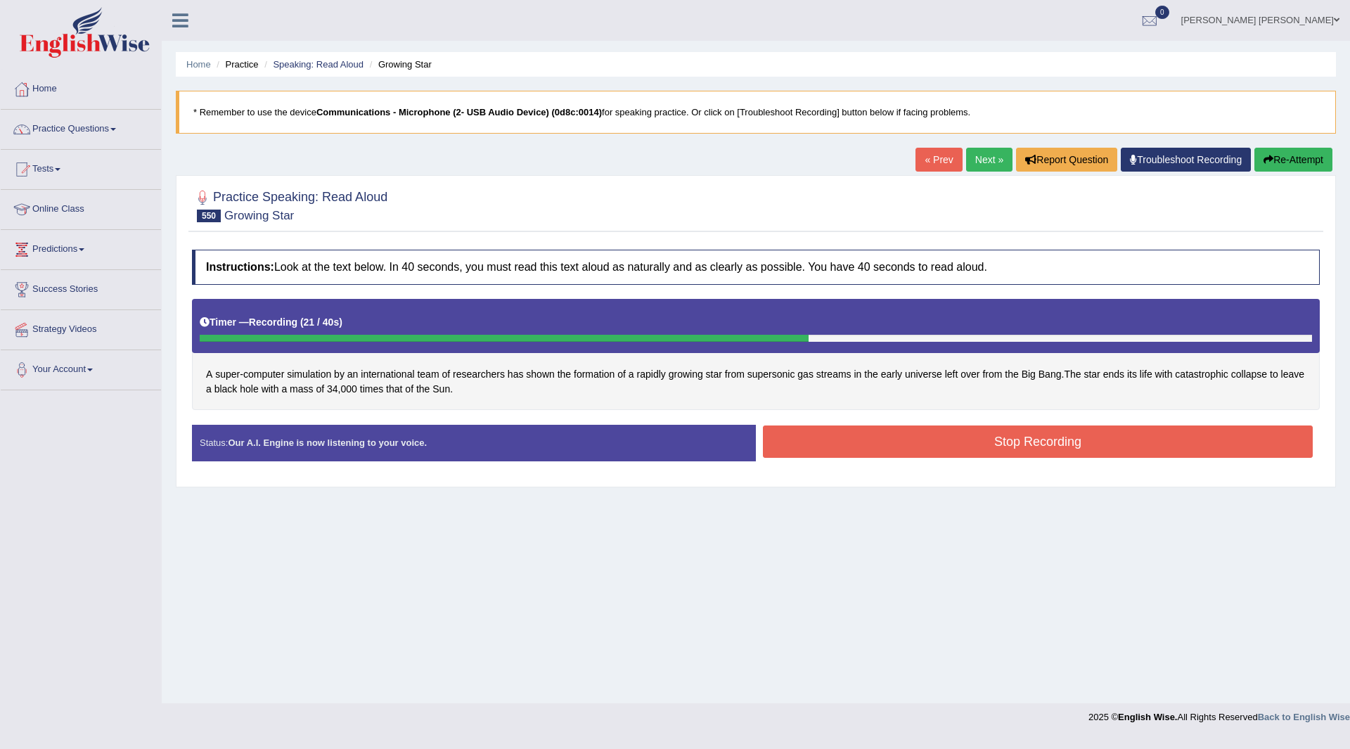
click at [815, 442] on button "Stop Recording" at bounding box center [1038, 441] width 550 height 32
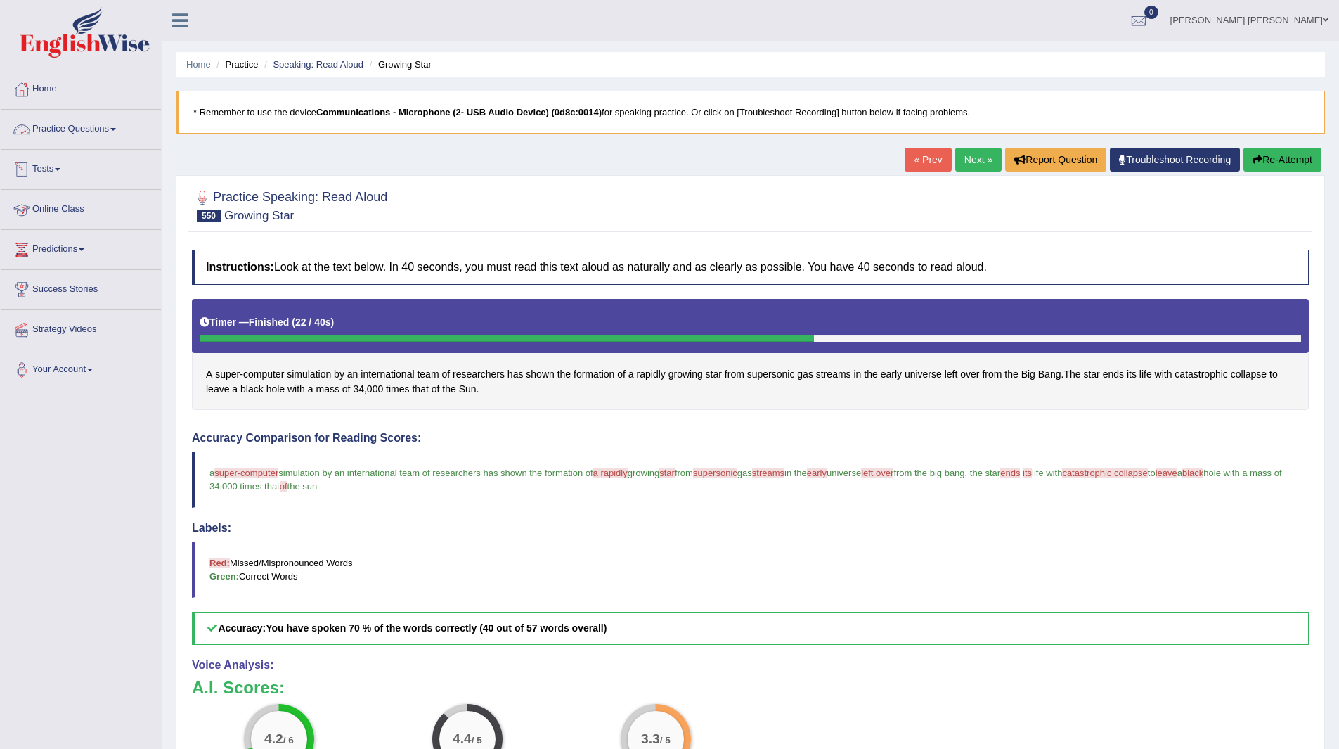
click at [67, 124] on link "Practice Questions" at bounding box center [81, 127] width 160 height 35
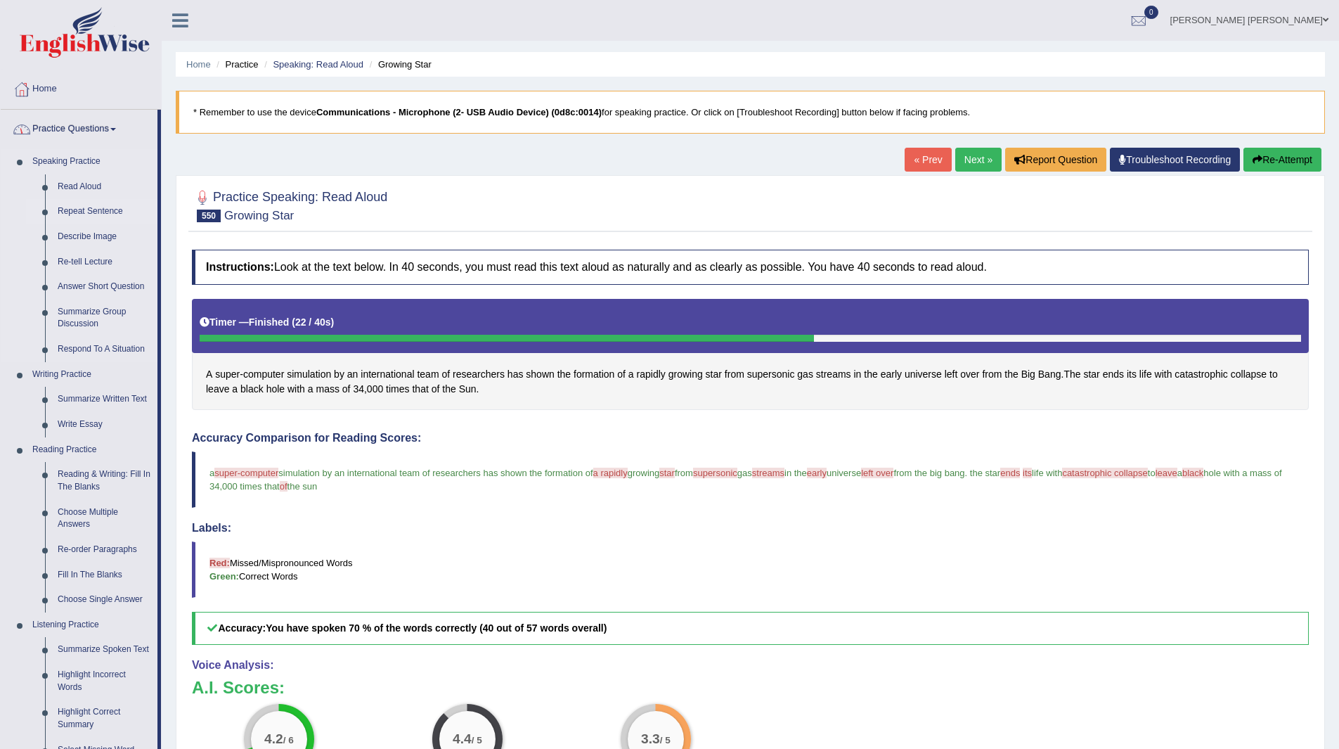
click at [89, 214] on link "Repeat Sentence" at bounding box center [104, 211] width 106 height 25
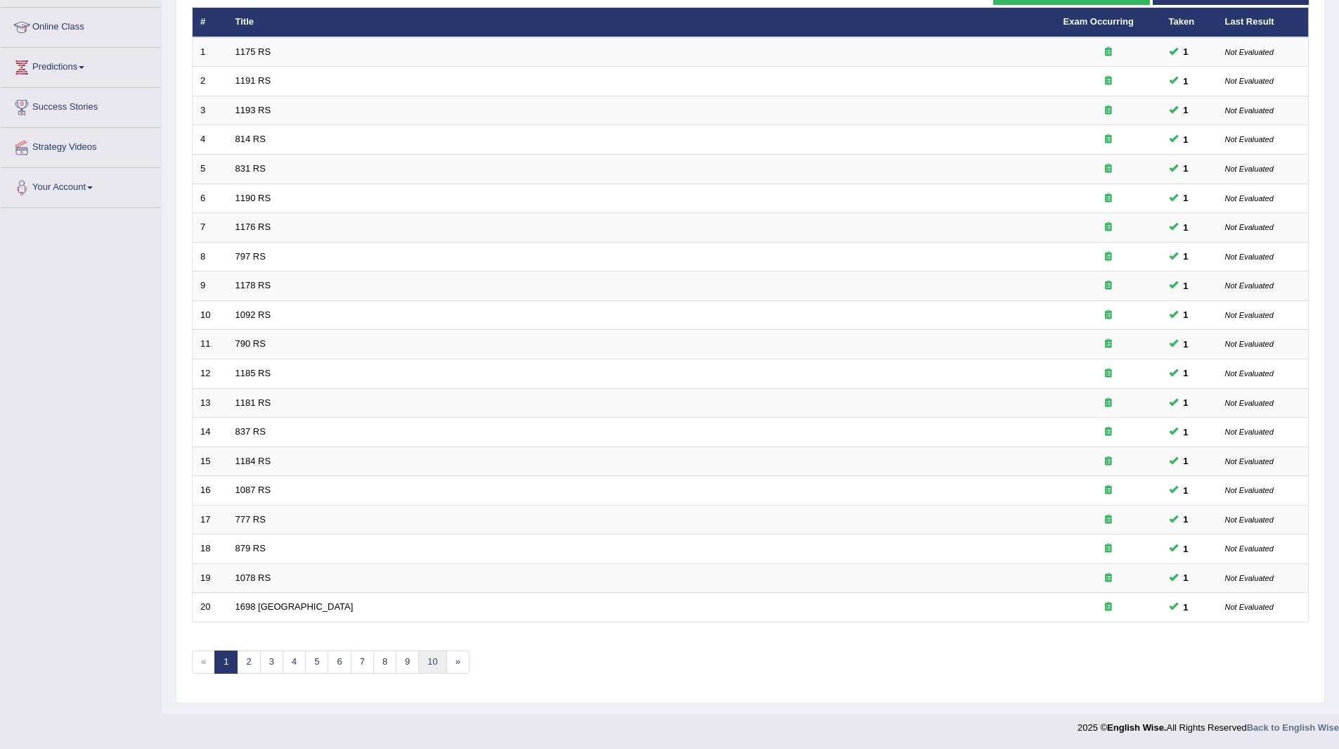
click at [434, 654] on link "10" at bounding box center [432, 661] width 28 height 23
click at [461, 651] on link "14" at bounding box center [453, 661] width 28 height 23
click at [452, 661] on link "14" at bounding box center [453, 661] width 28 height 23
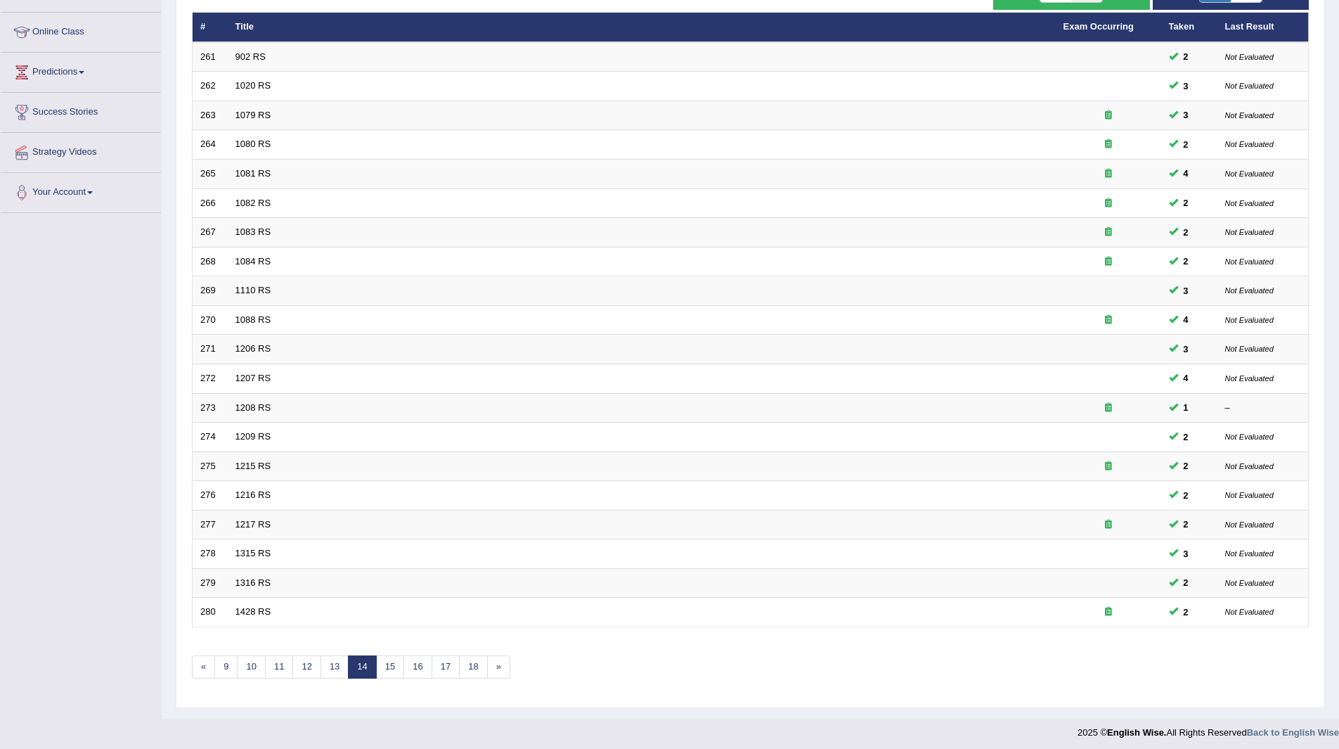
scroll to position [182, 0]
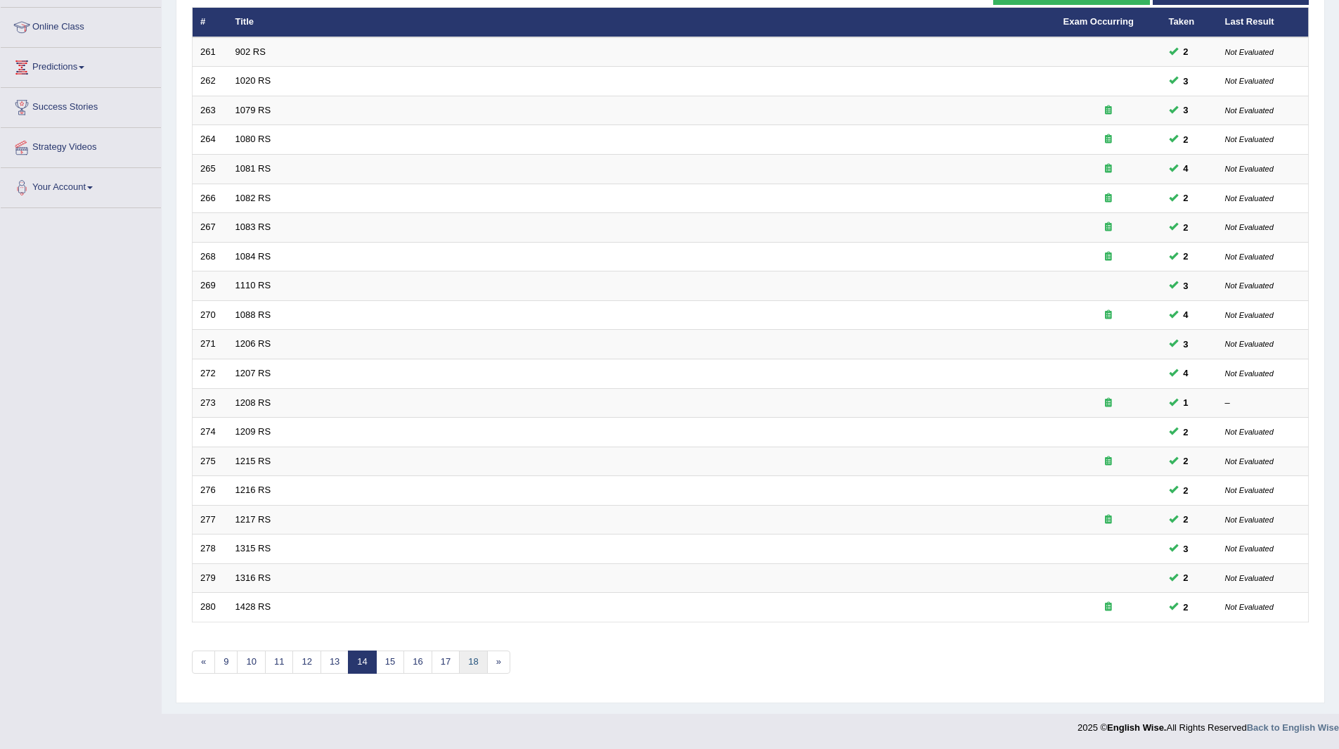
click at [472, 665] on link "18" at bounding box center [473, 661] width 28 height 23
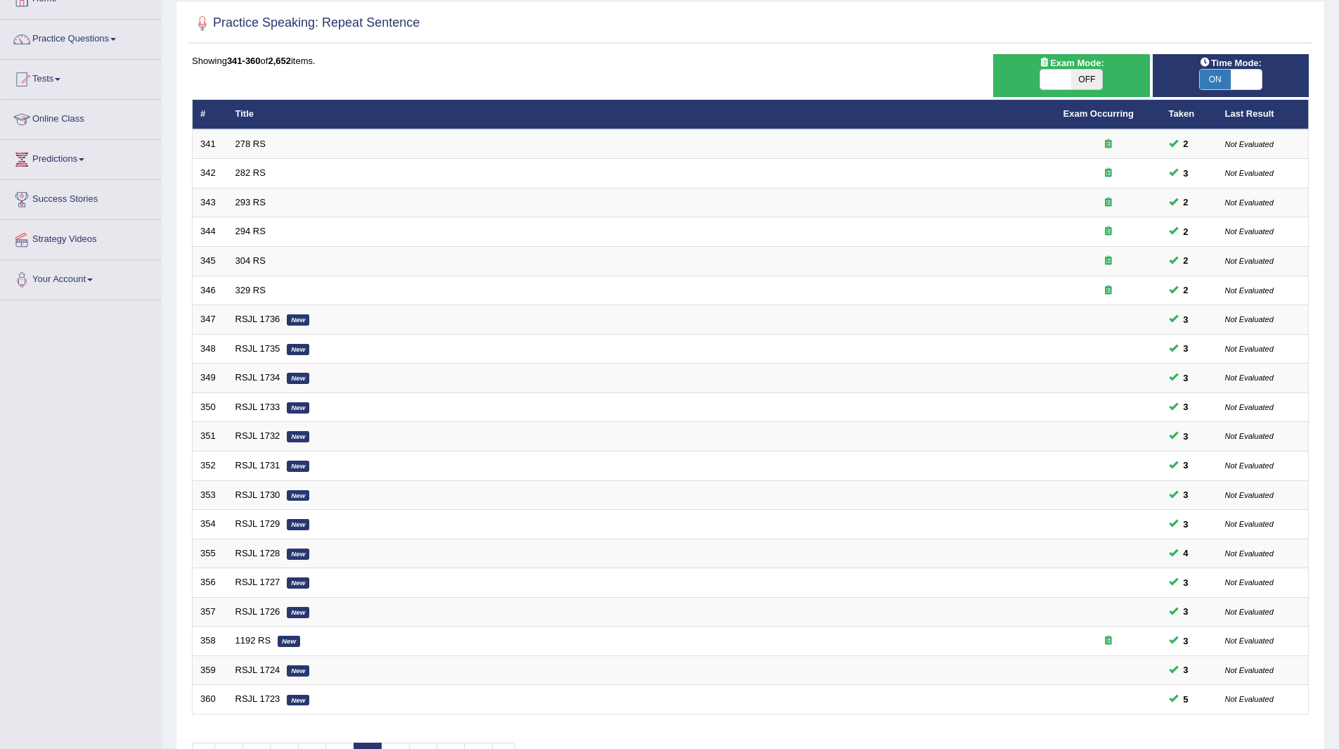
scroll to position [182, 0]
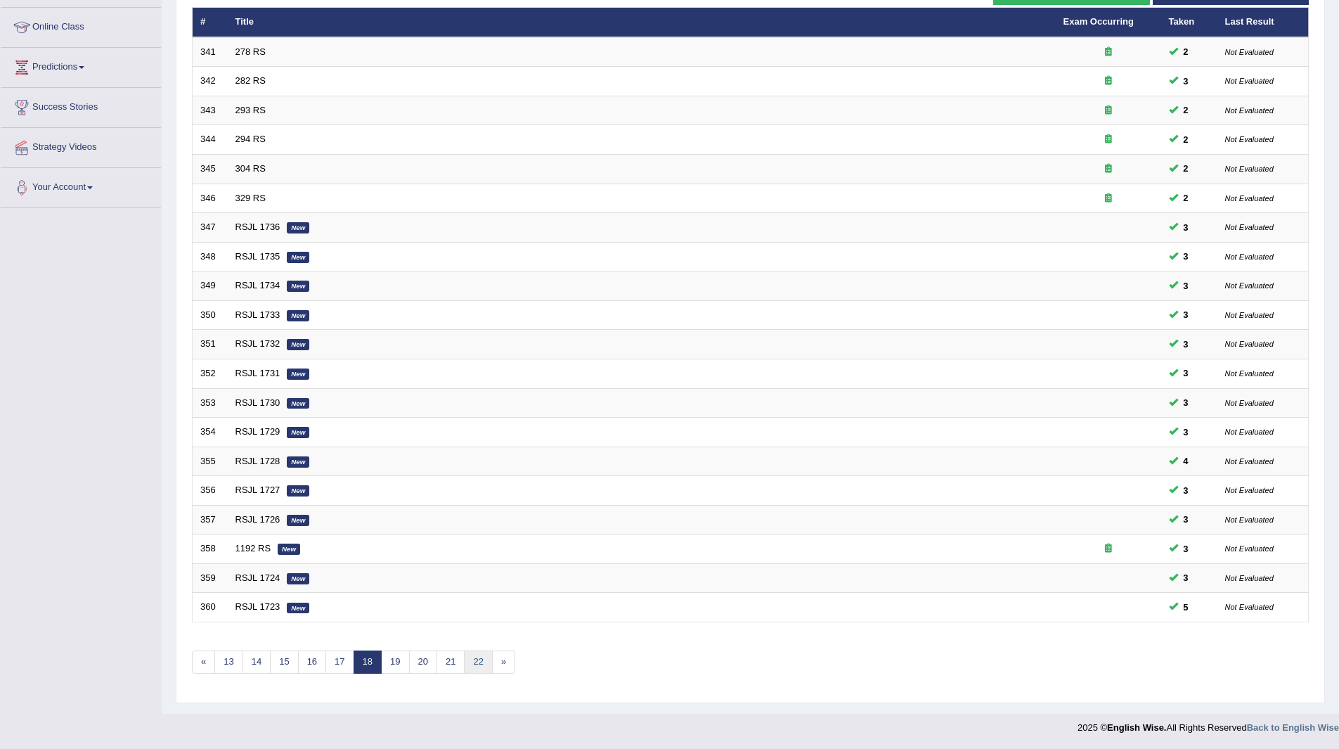
click at [478, 657] on link "22" at bounding box center [478, 661] width 28 height 23
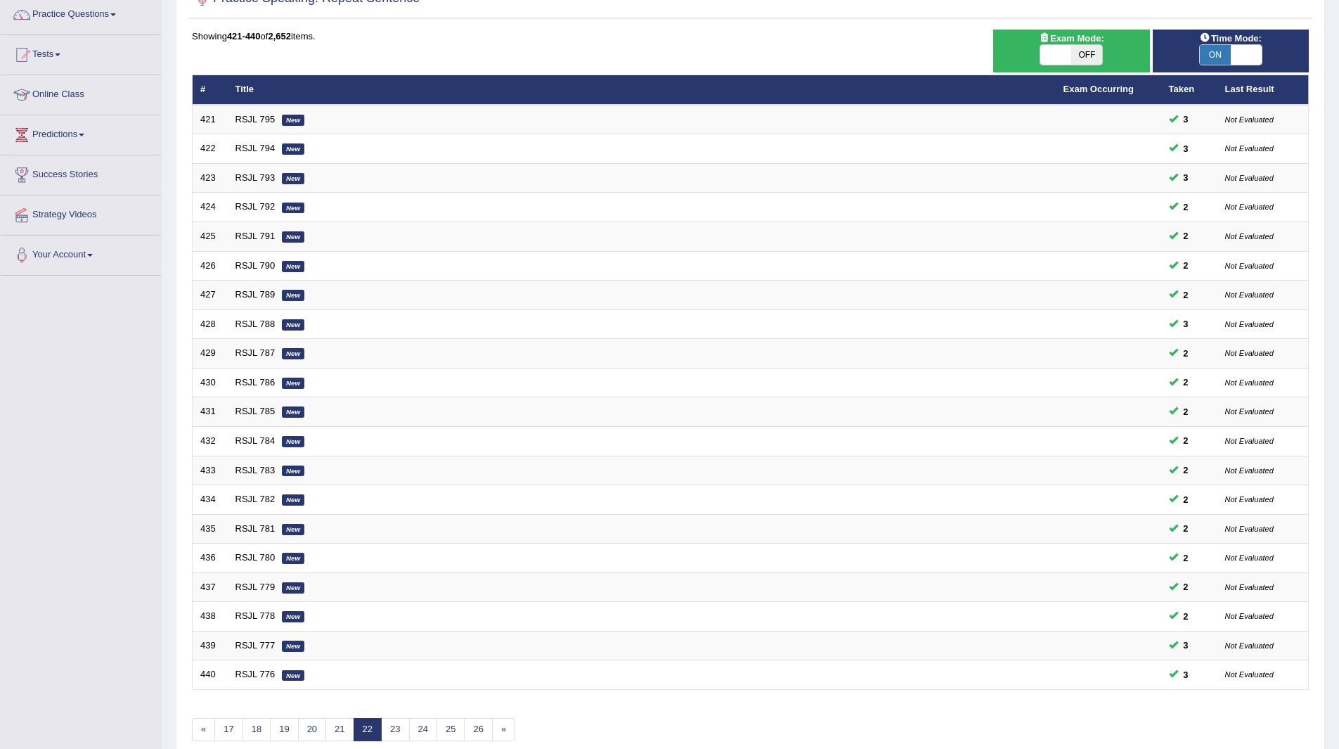
scroll to position [182, 0]
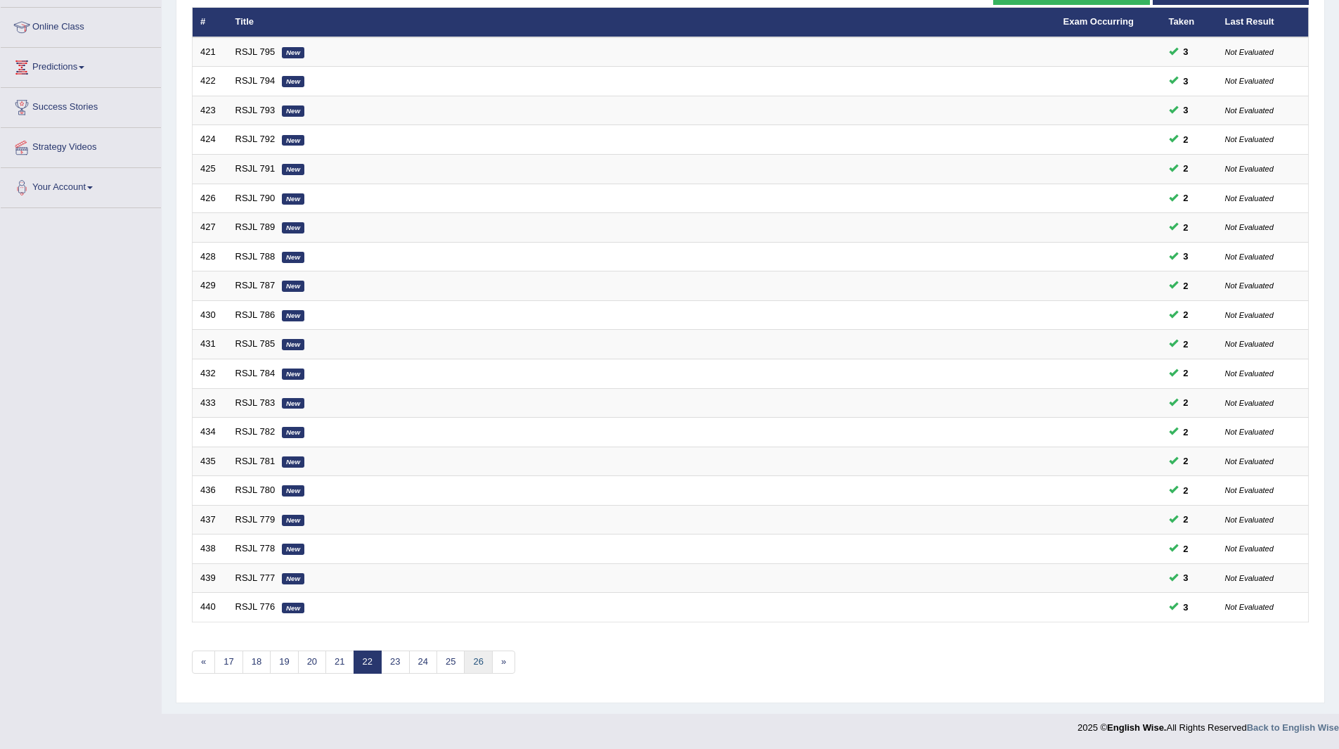
click at [475, 662] on link "26" at bounding box center [478, 661] width 28 height 23
click at [474, 662] on link "30" at bounding box center [478, 661] width 28 height 23
click at [474, 662] on link "34" at bounding box center [478, 661] width 28 height 23
click at [474, 662] on link "38" at bounding box center [478, 661] width 28 height 23
click at [474, 662] on link "42" at bounding box center [478, 661] width 28 height 23
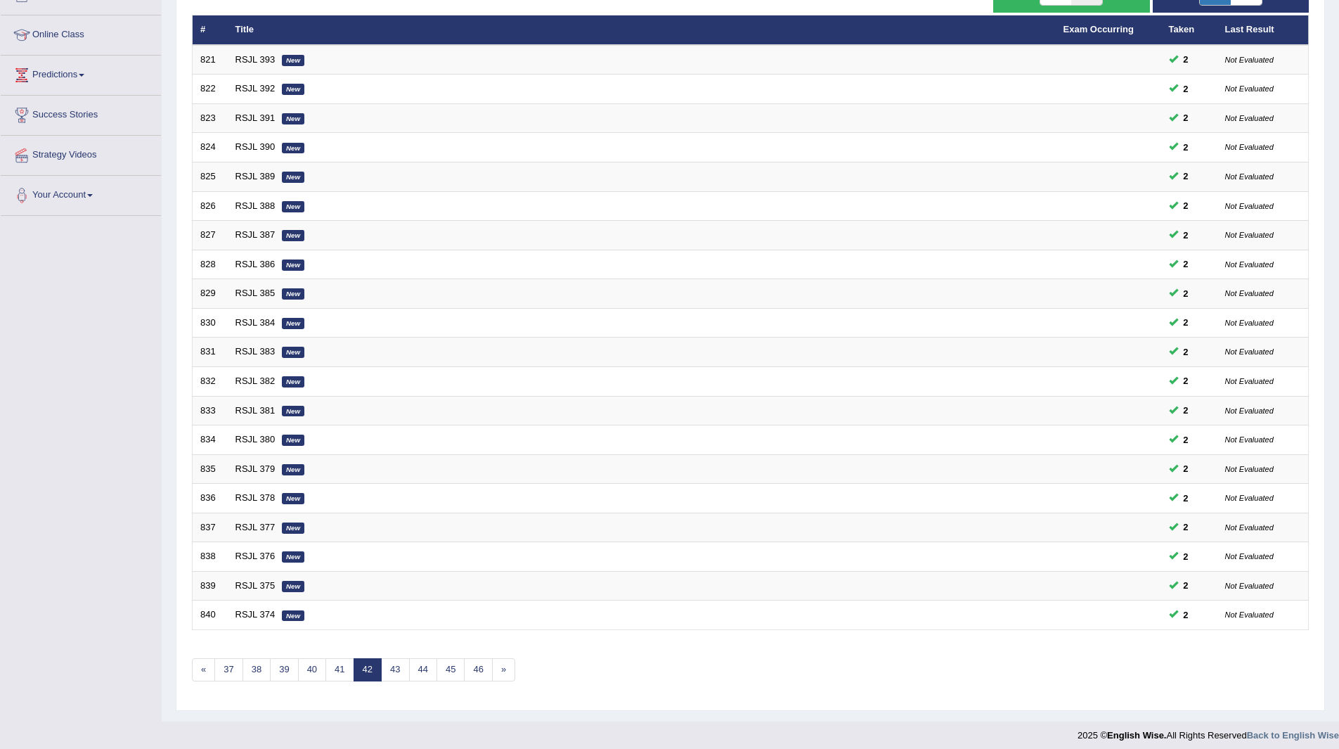
scroll to position [182, 0]
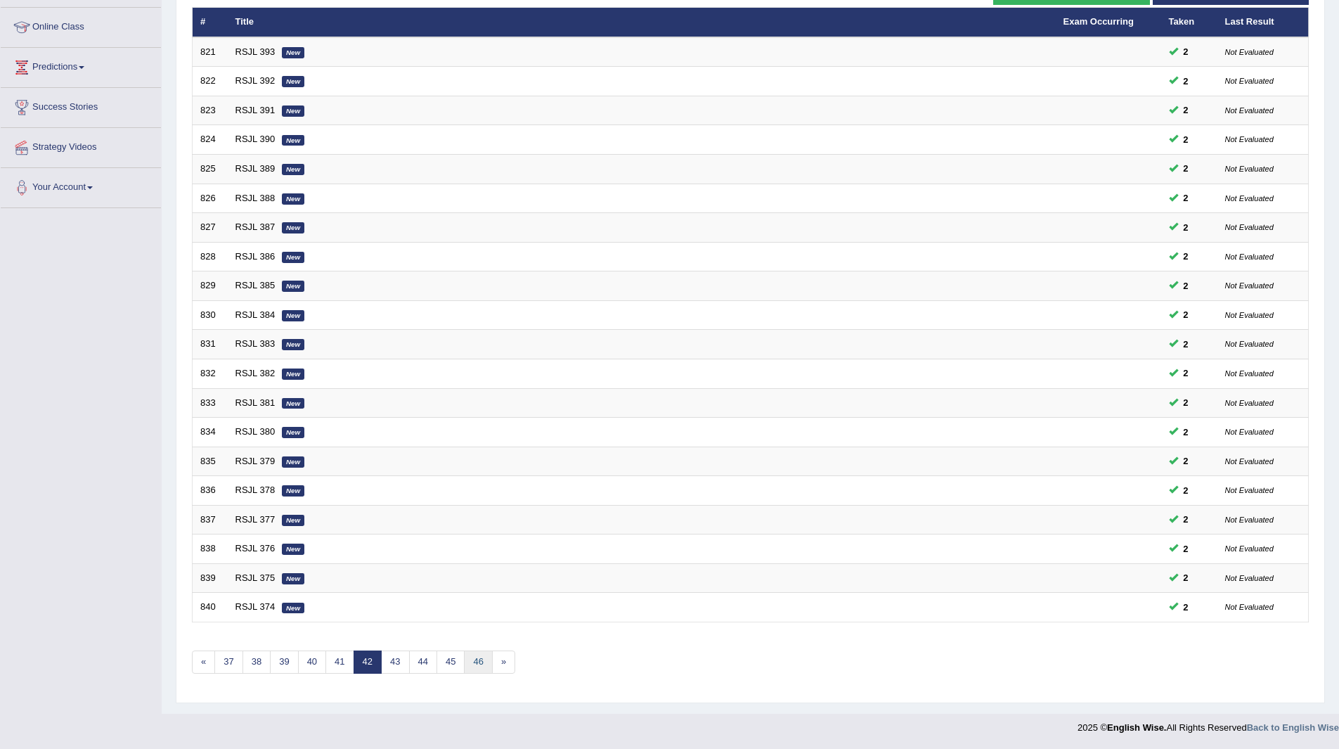
drag, startPoint x: 0, startPoint y: 0, endPoint x: 474, endPoint y: 662, distance: 814.2
click at [474, 662] on link "46" at bounding box center [478, 661] width 28 height 23
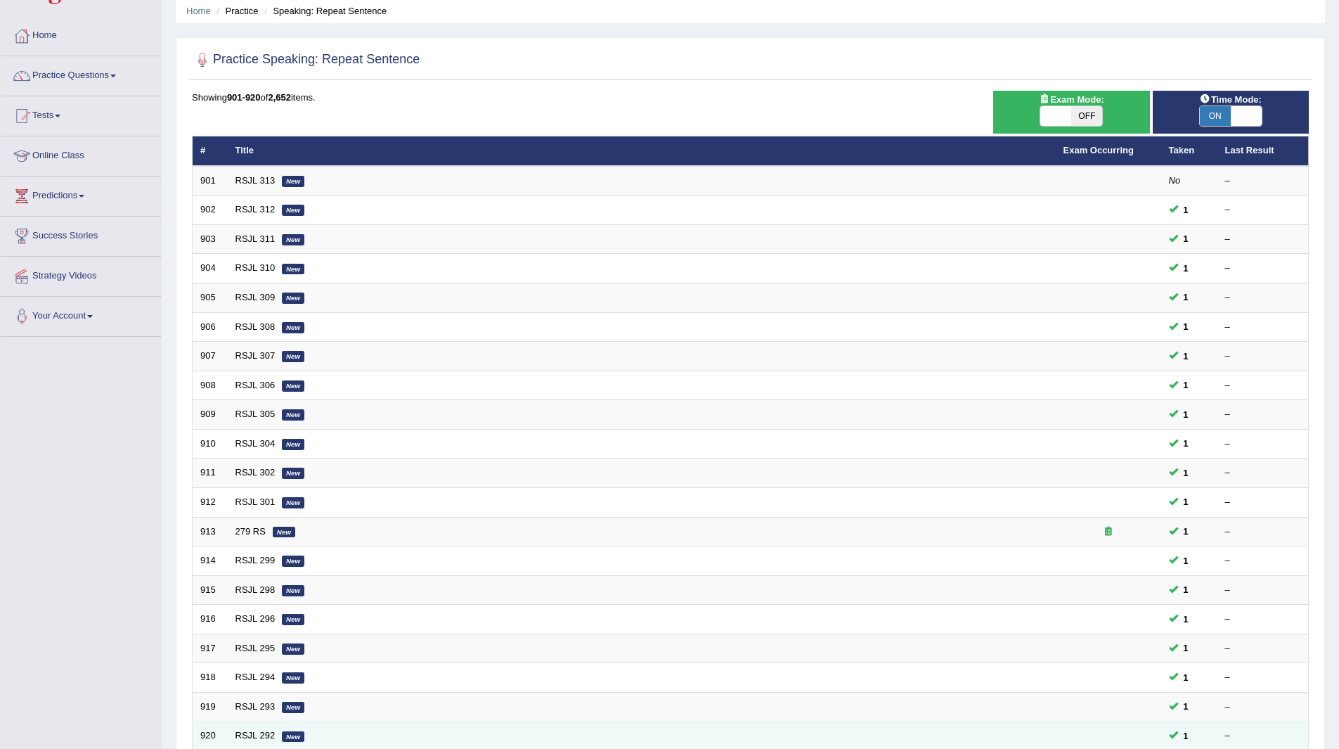
scroll to position [182, 0]
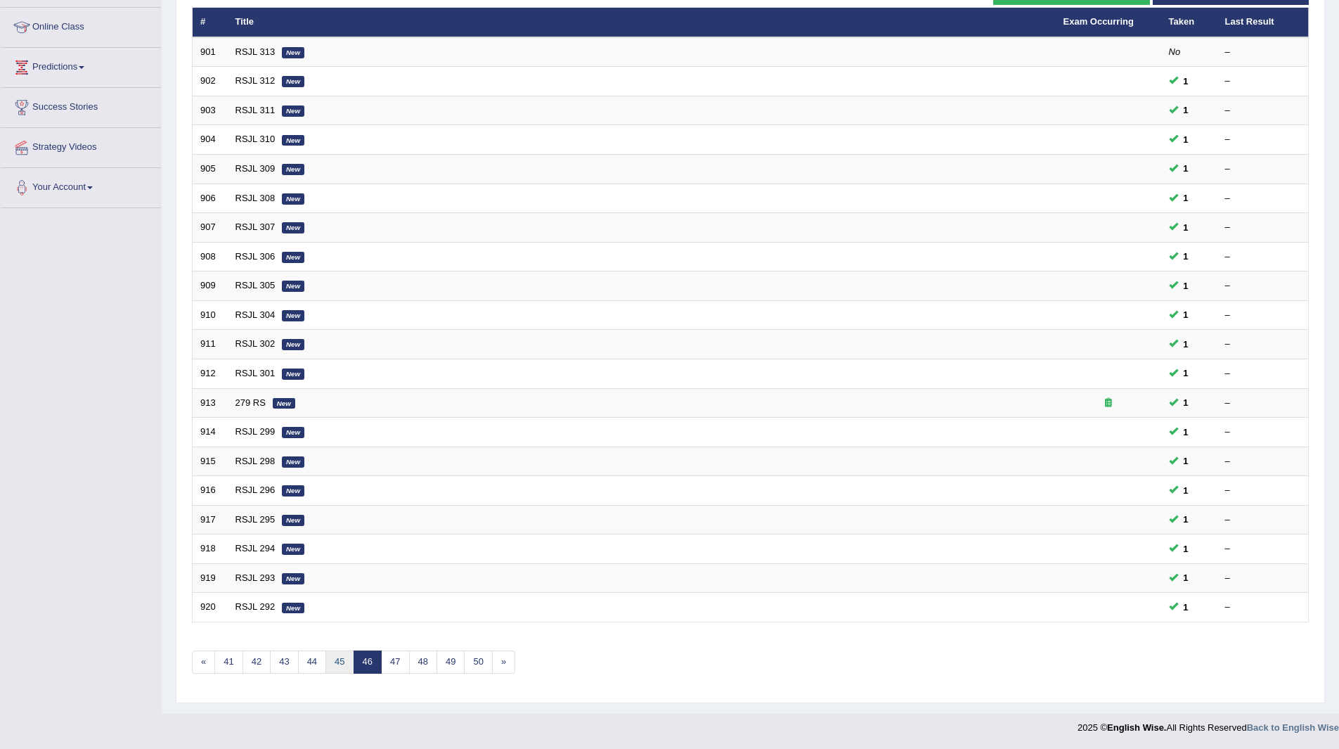
click at [335, 661] on link "45" at bounding box center [339, 661] width 28 height 23
click at [335, 661] on link "44" at bounding box center [339, 661] width 28 height 23
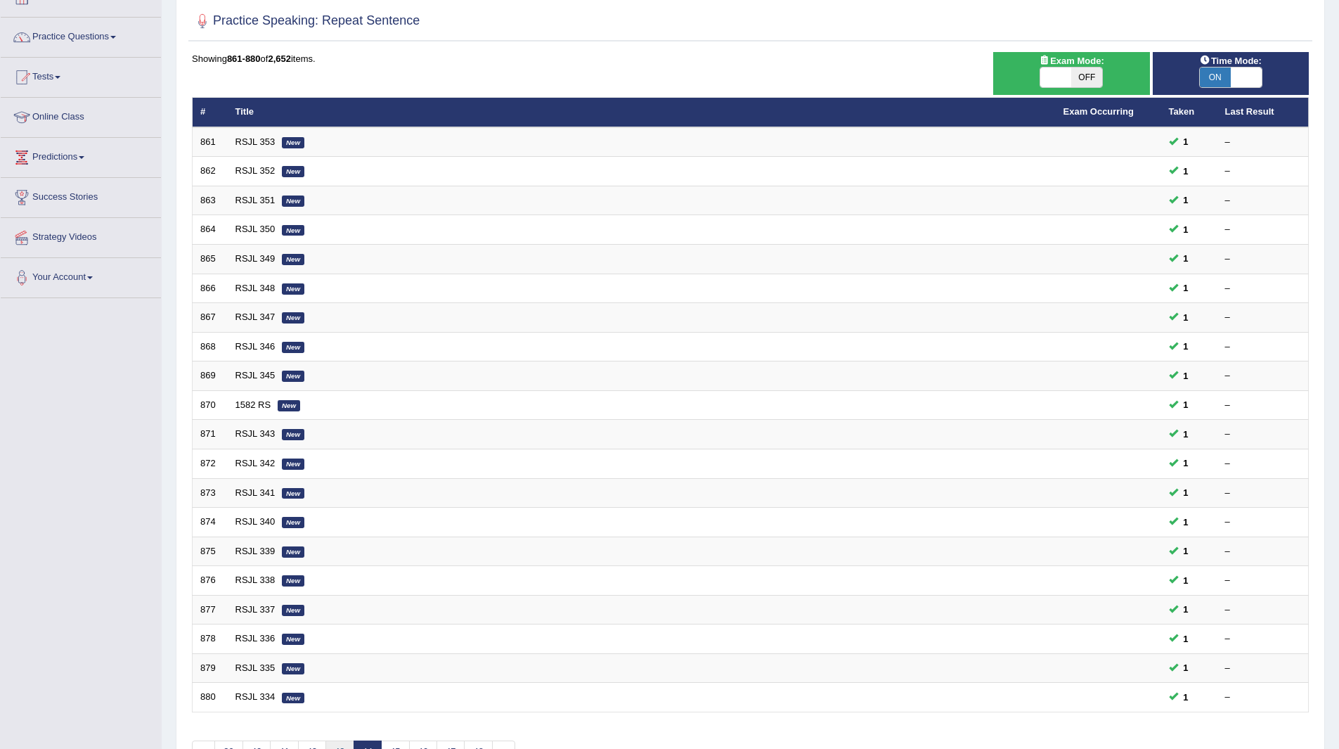
scroll to position [182, 0]
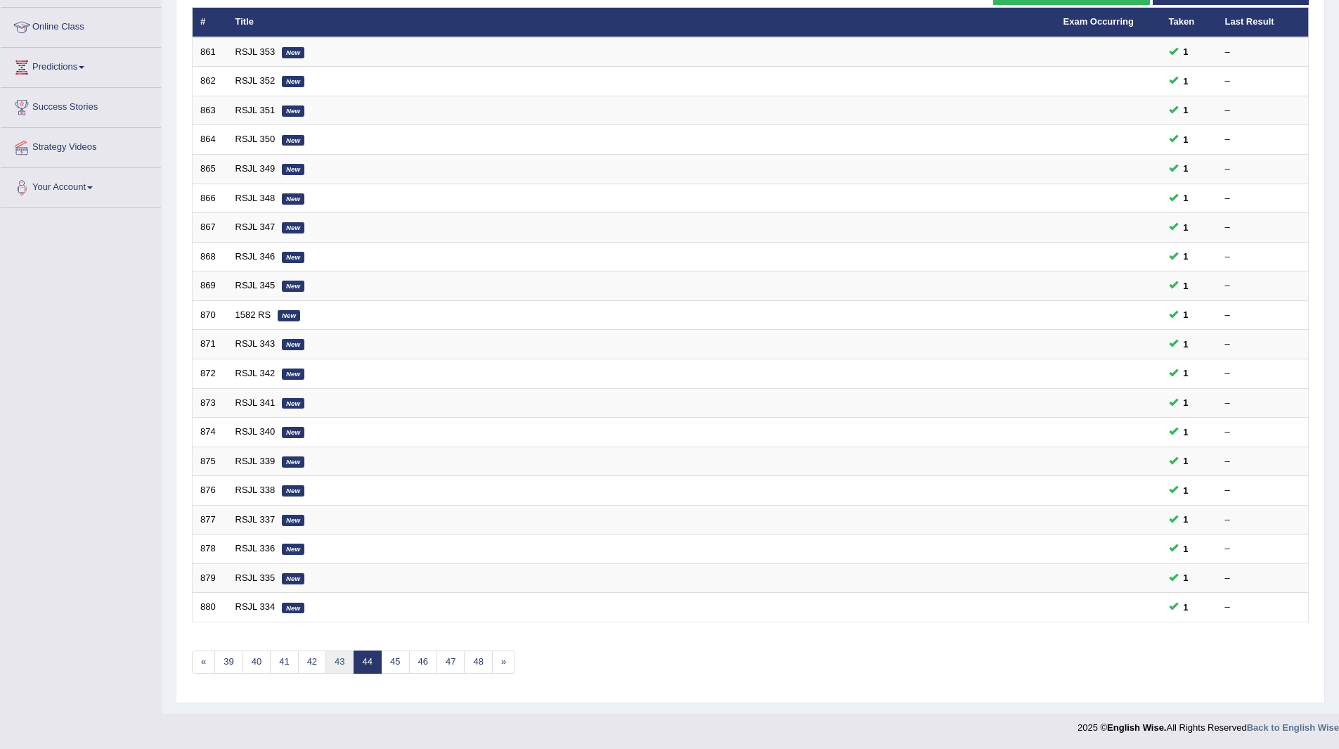
click at [334, 661] on link "43" at bounding box center [339, 661] width 28 height 23
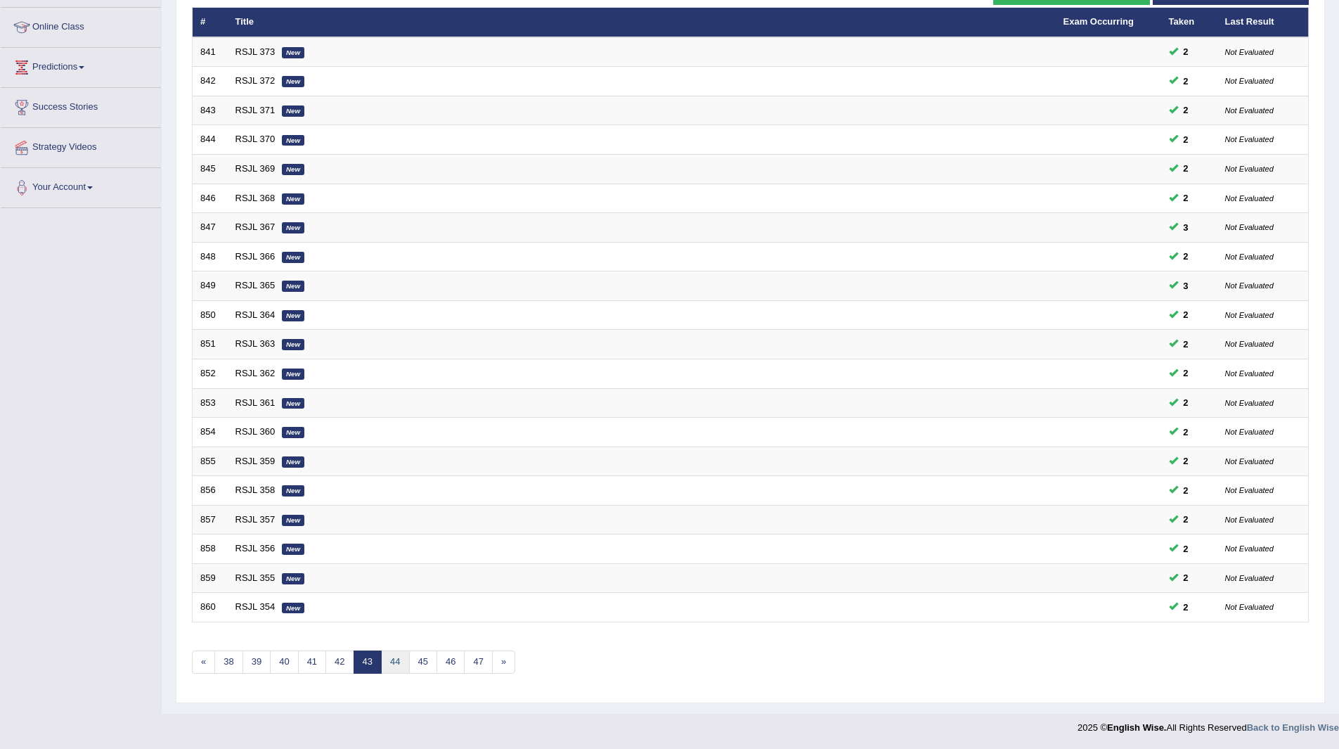
click at [394, 658] on link "44" at bounding box center [395, 661] width 28 height 23
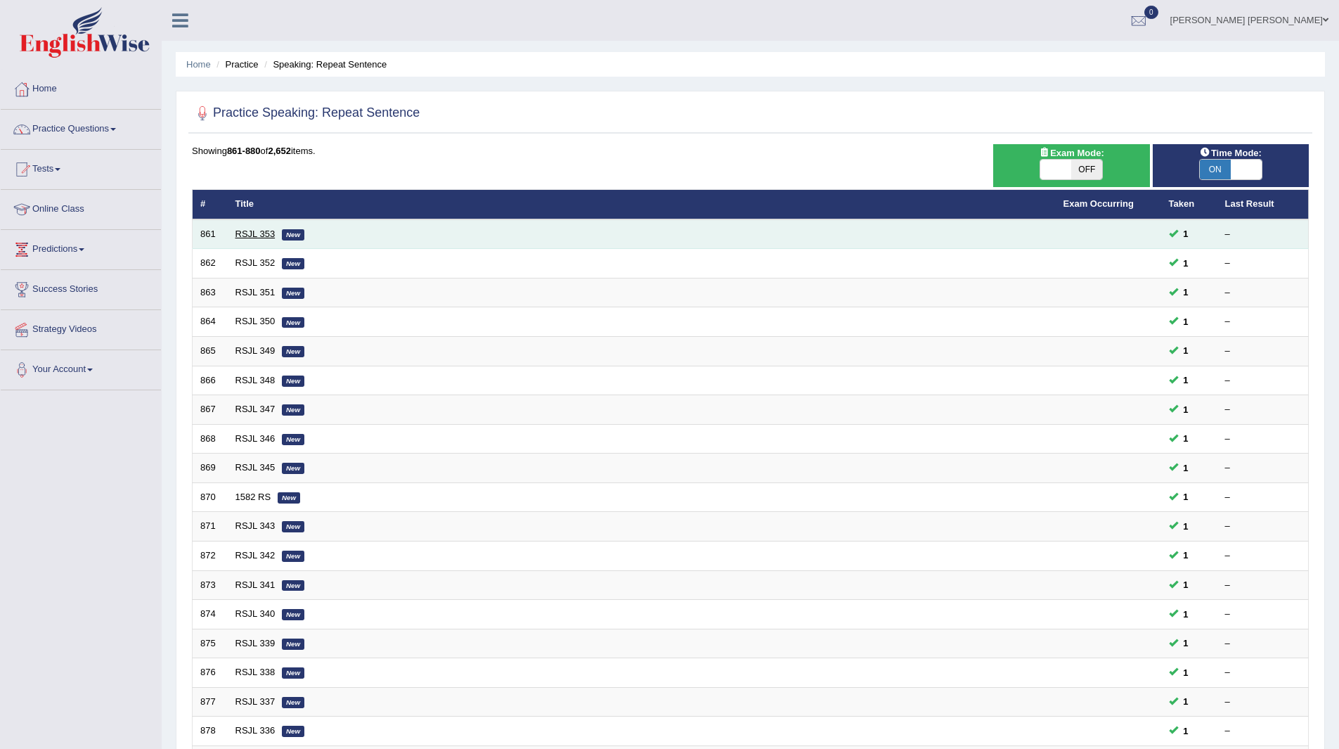
click at [250, 229] on link "RSJL 353" at bounding box center [255, 233] width 40 height 11
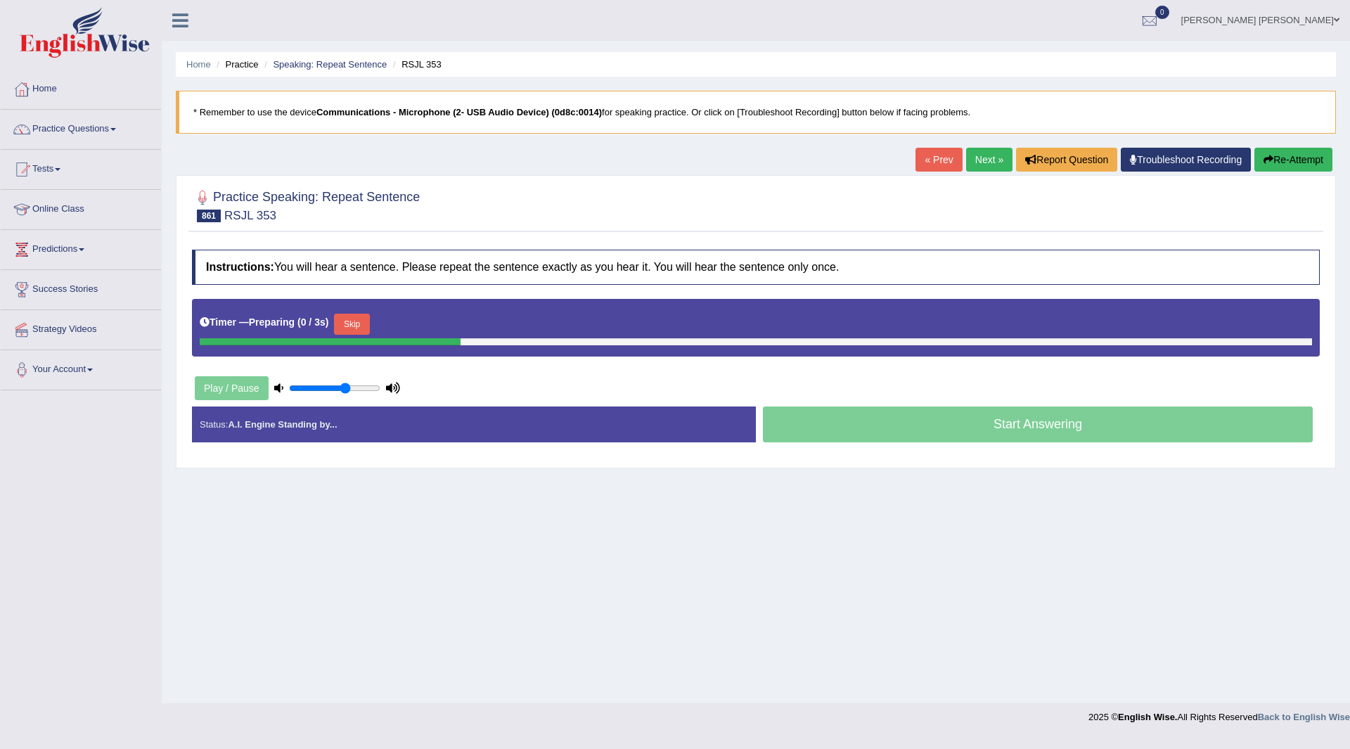
click at [356, 319] on button "Skip" at bounding box center [351, 323] width 35 height 21
click at [421, 320] on button "Skip" at bounding box center [413, 323] width 35 height 21
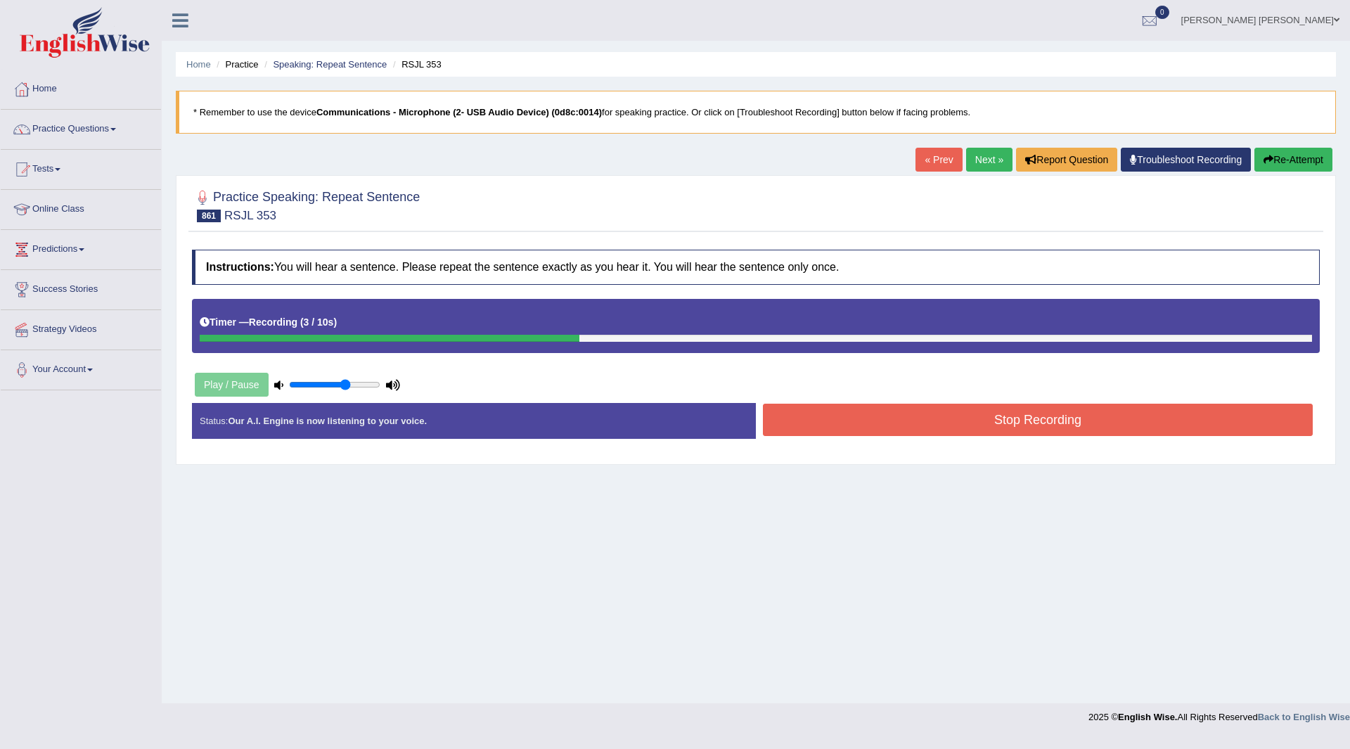
click at [807, 417] on button "Stop Recording" at bounding box center [1038, 419] width 550 height 32
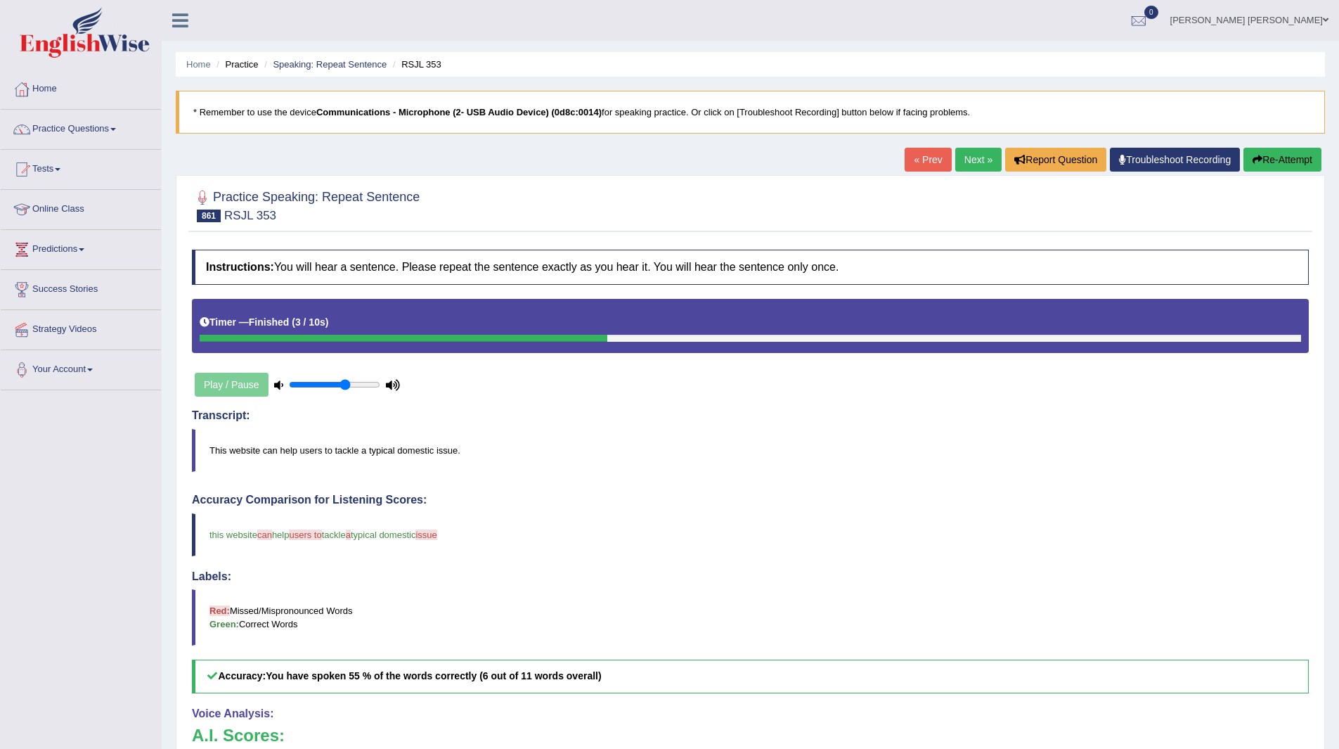
click at [970, 153] on link "Next »" at bounding box center [978, 160] width 46 height 24
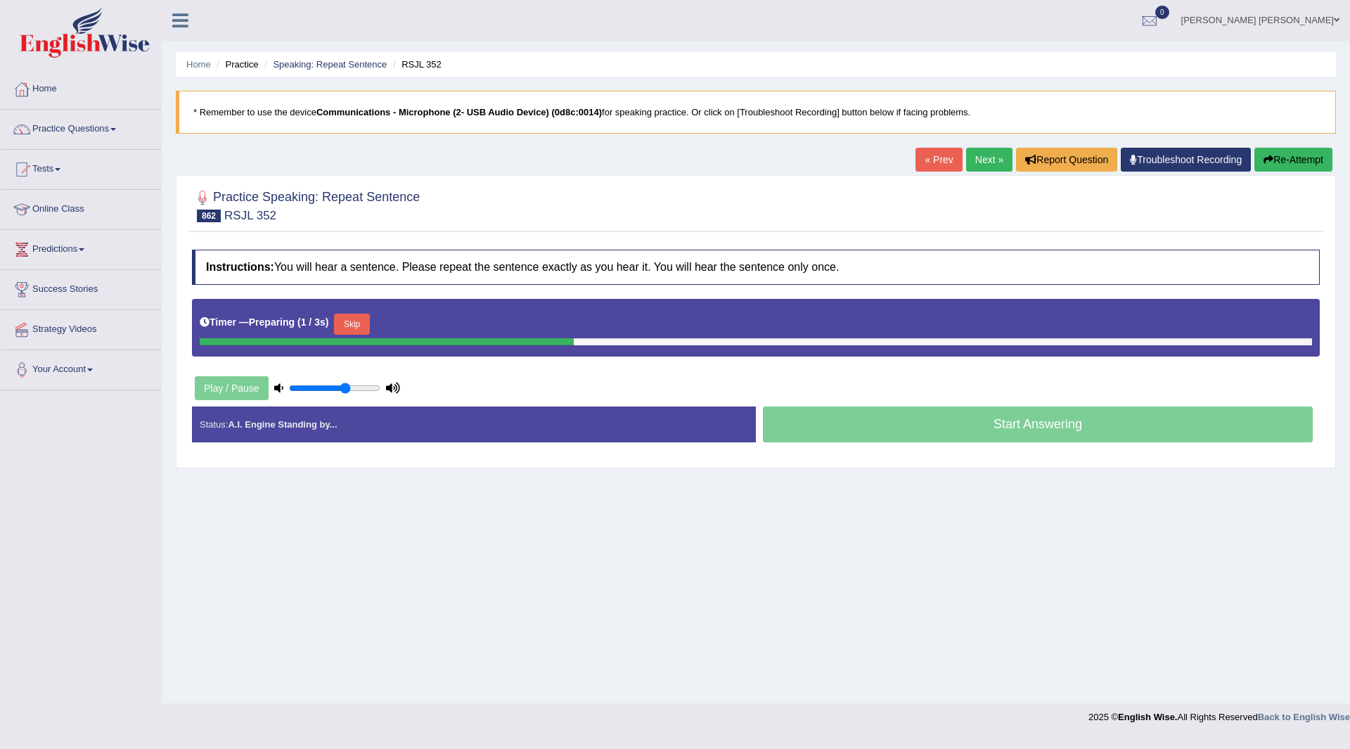
click at [348, 324] on button "Skip" at bounding box center [351, 323] width 35 height 21
click at [418, 324] on button "Skip" at bounding box center [413, 323] width 35 height 21
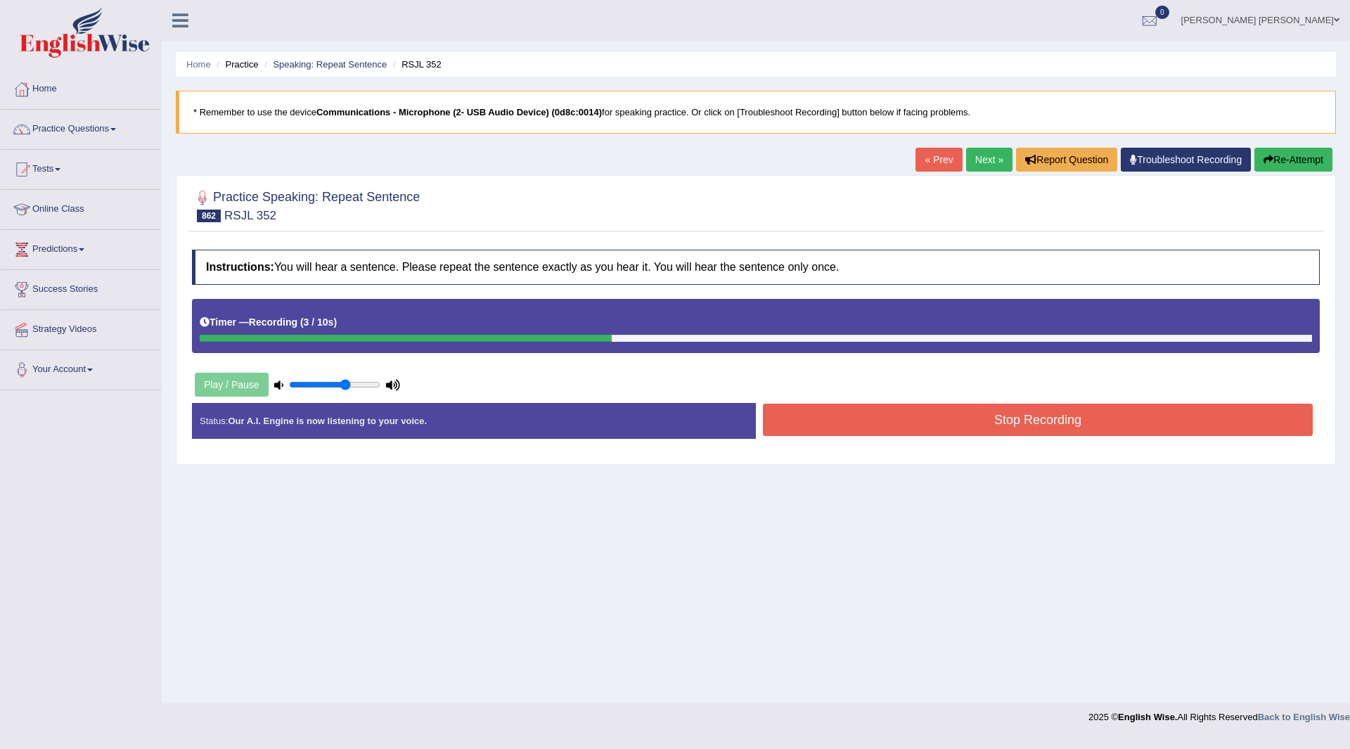
click at [811, 420] on button "Stop Recording" at bounding box center [1038, 419] width 550 height 32
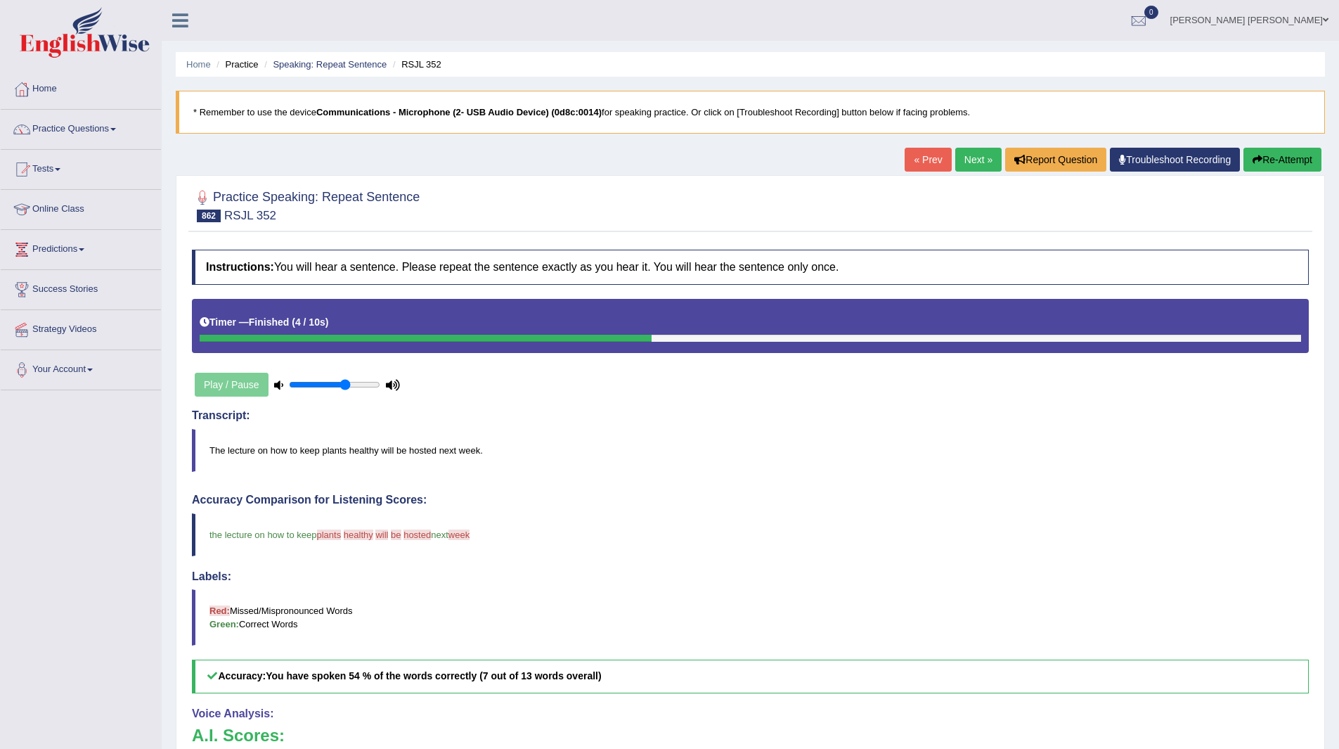
click at [970, 153] on link "Next »" at bounding box center [978, 160] width 46 height 24
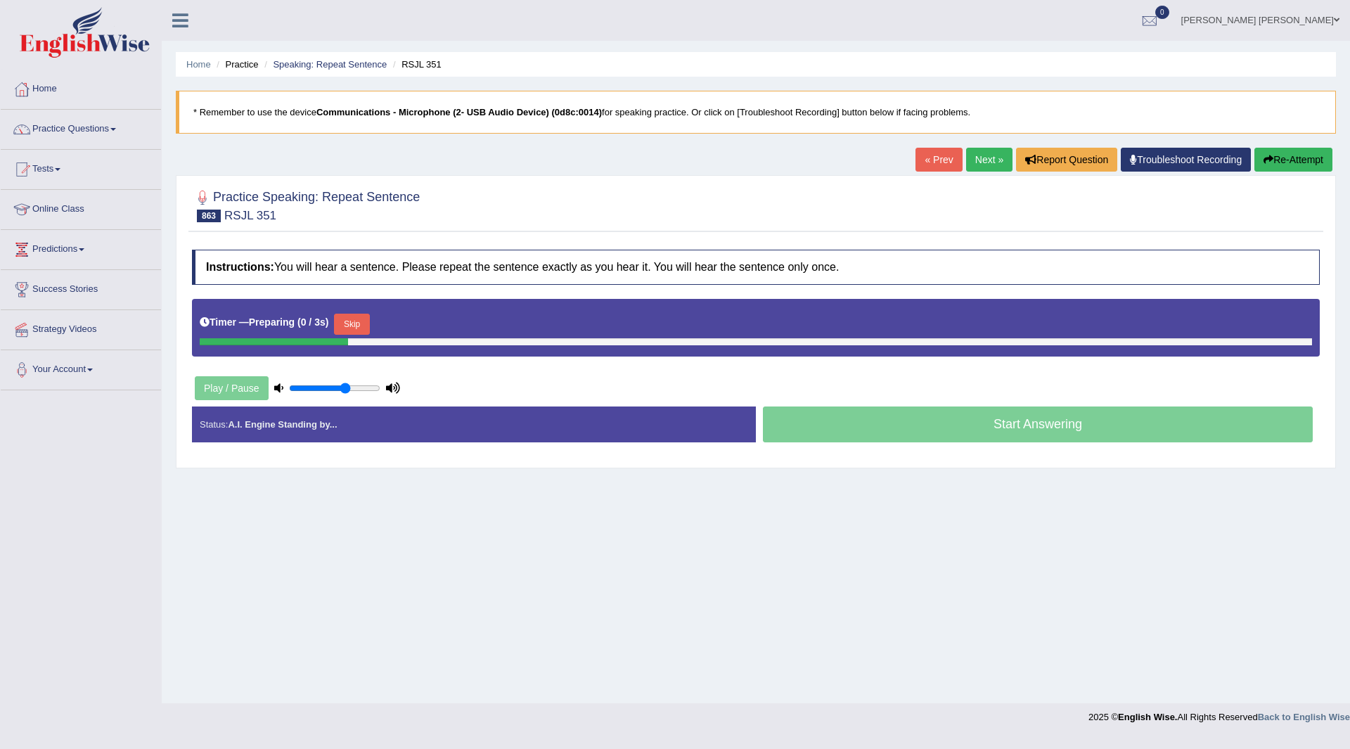
click at [366, 316] on button "Skip" at bounding box center [351, 323] width 35 height 21
click at [418, 319] on button "Skip" at bounding box center [413, 323] width 35 height 21
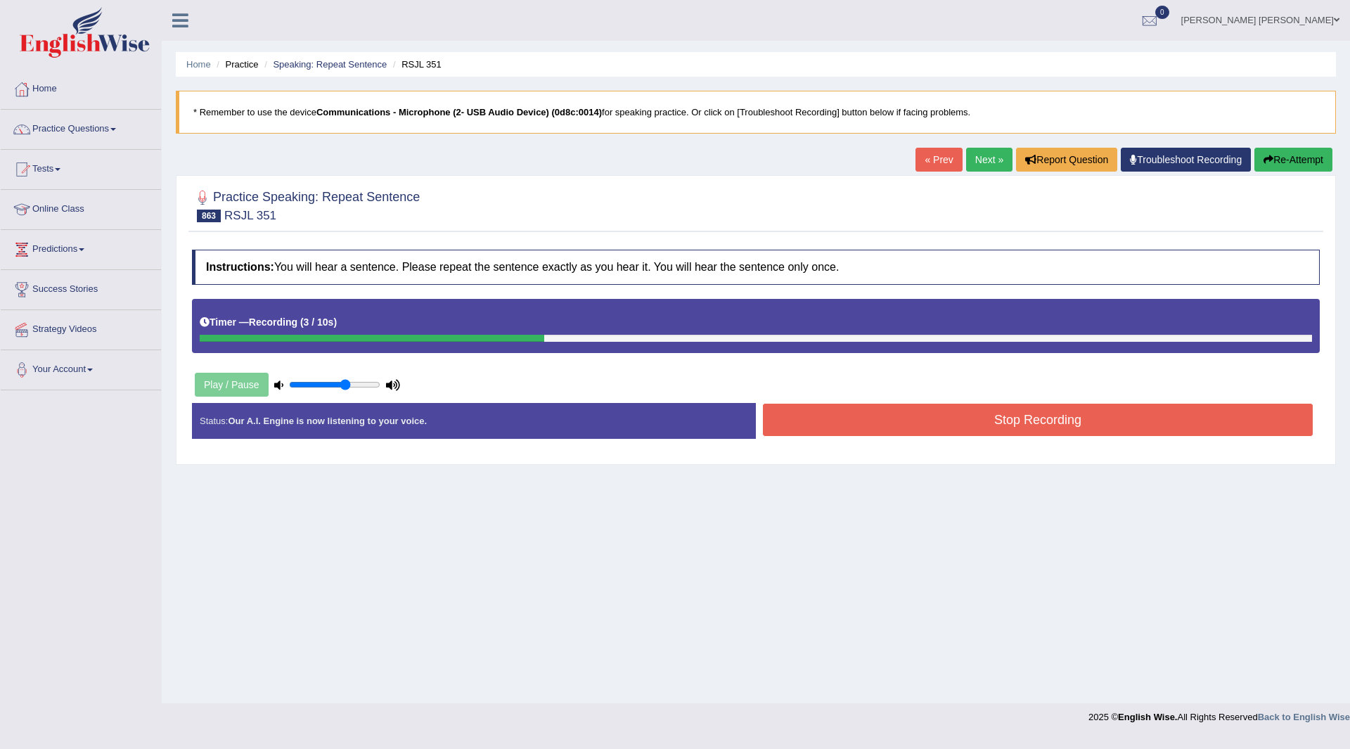
click at [810, 420] on button "Stop Recording" at bounding box center [1038, 419] width 550 height 32
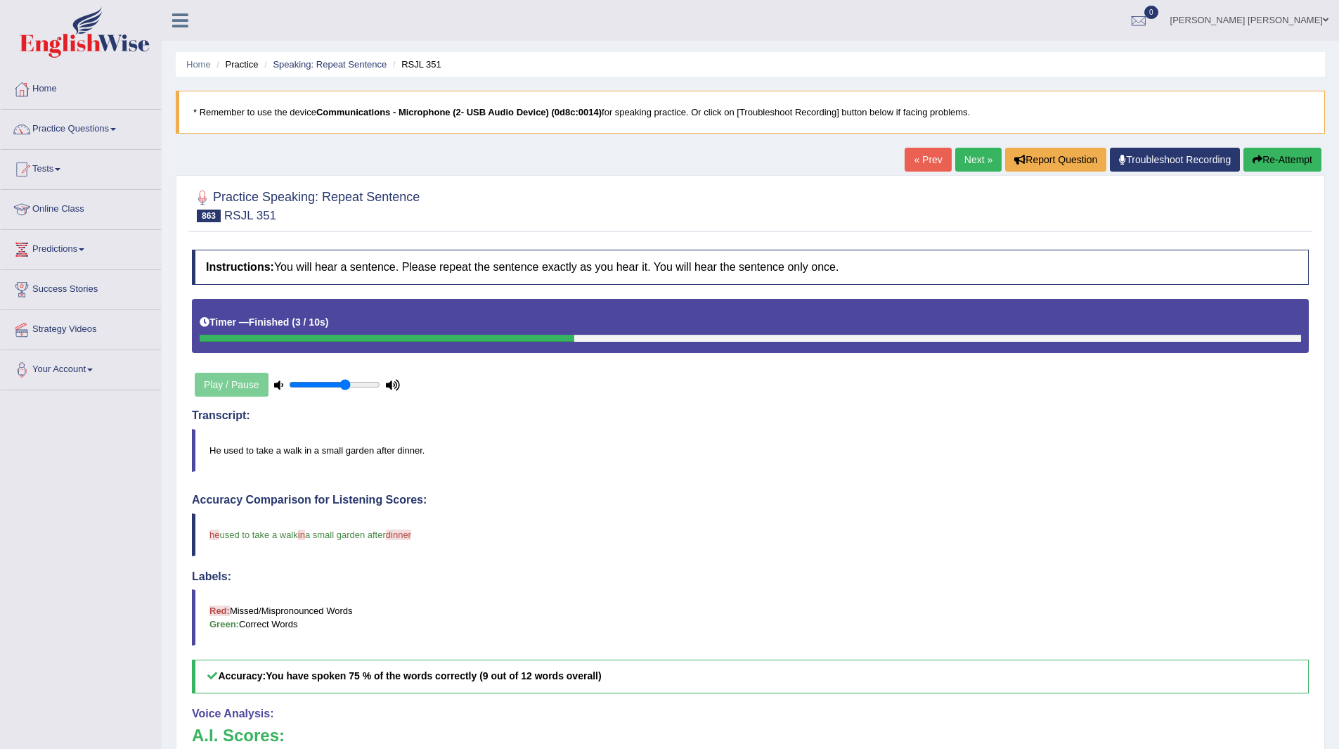
click at [962, 152] on link "Next »" at bounding box center [978, 160] width 46 height 24
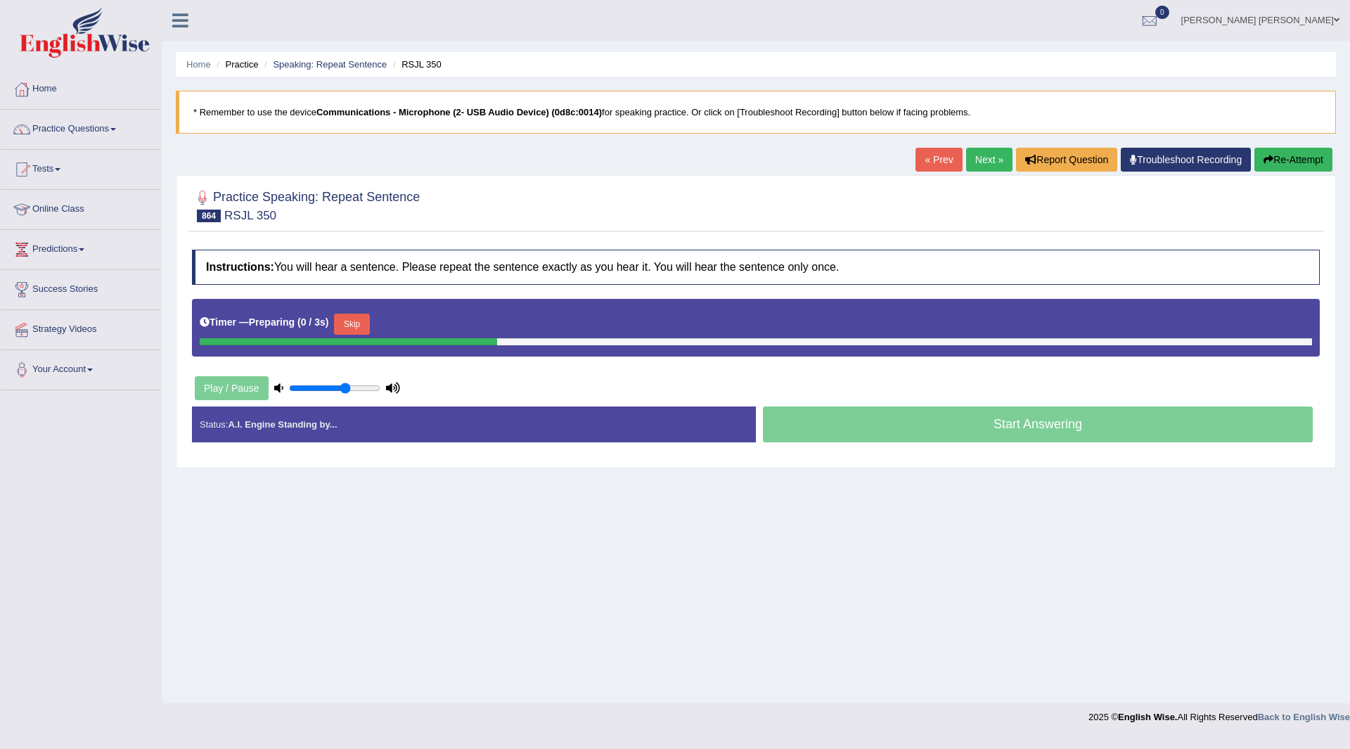
click at [354, 328] on button "Skip" at bounding box center [351, 323] width 35 height 21
click at [413, 321] on button "Skip" at bounding box center [413, 323] width 35 height 21
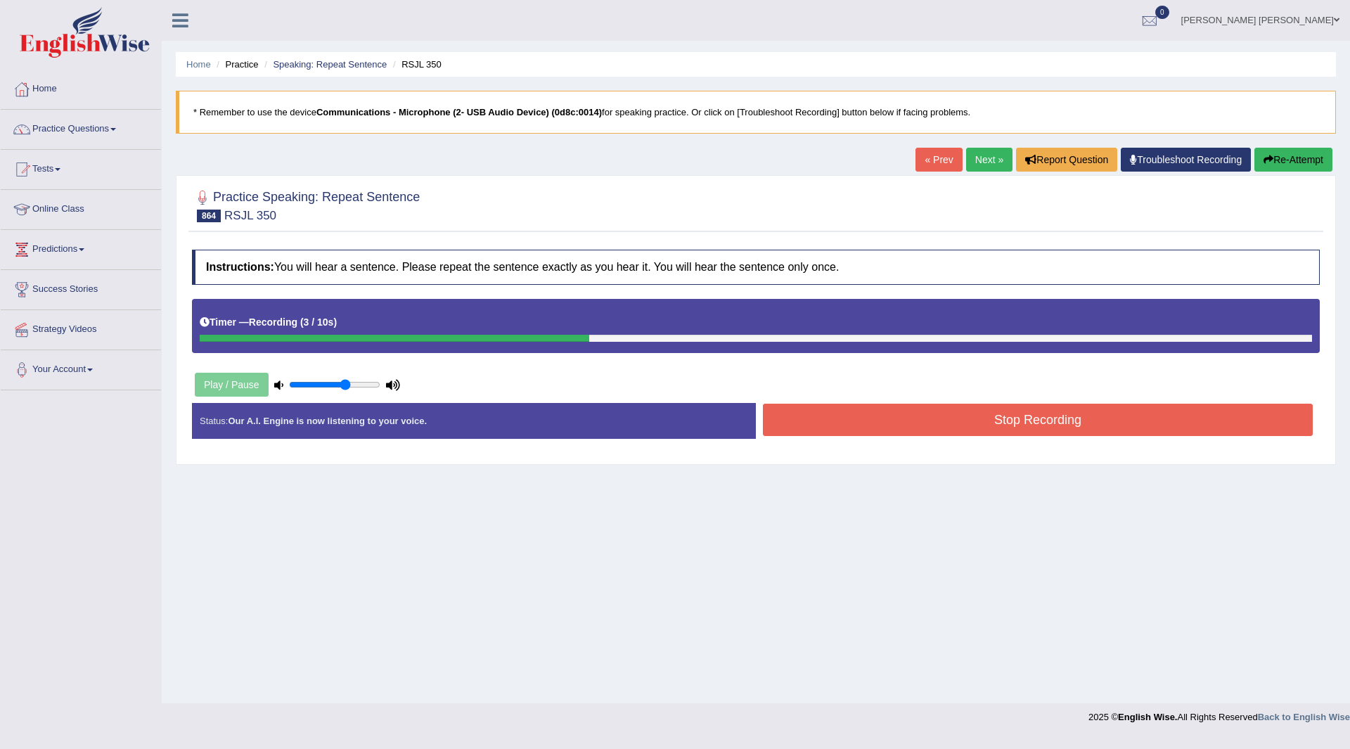
click at [807, 414] on button "Stop Recording" at bounding box center [1038, 419] width 550 height 32
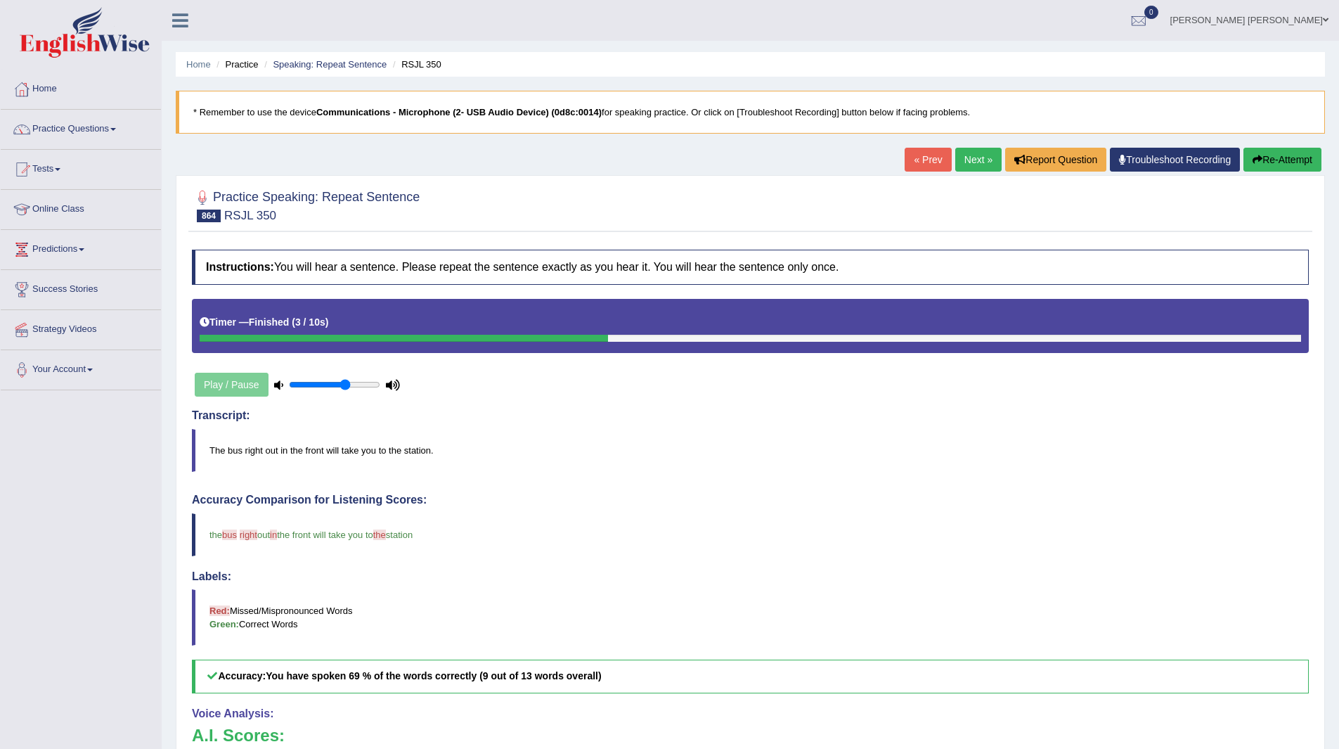
click at [969, 159] on link "Next »" at bounding box center [978, 160] width 46 height 24
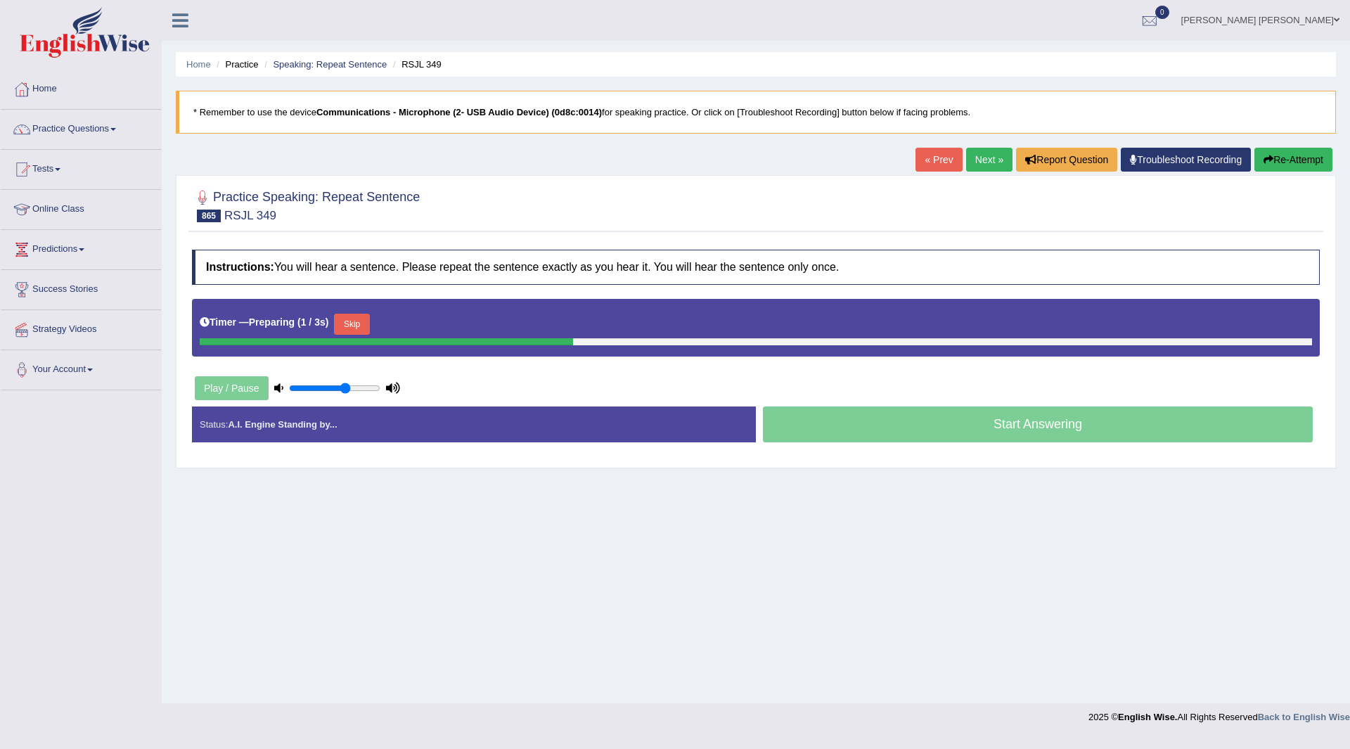
click at [358, 320] on button "Skip" at bounding box center [351, 323] width 35 height 21
click at [410, 327] on button "Skip" at bounding box center [413, 323] width 35 height 21
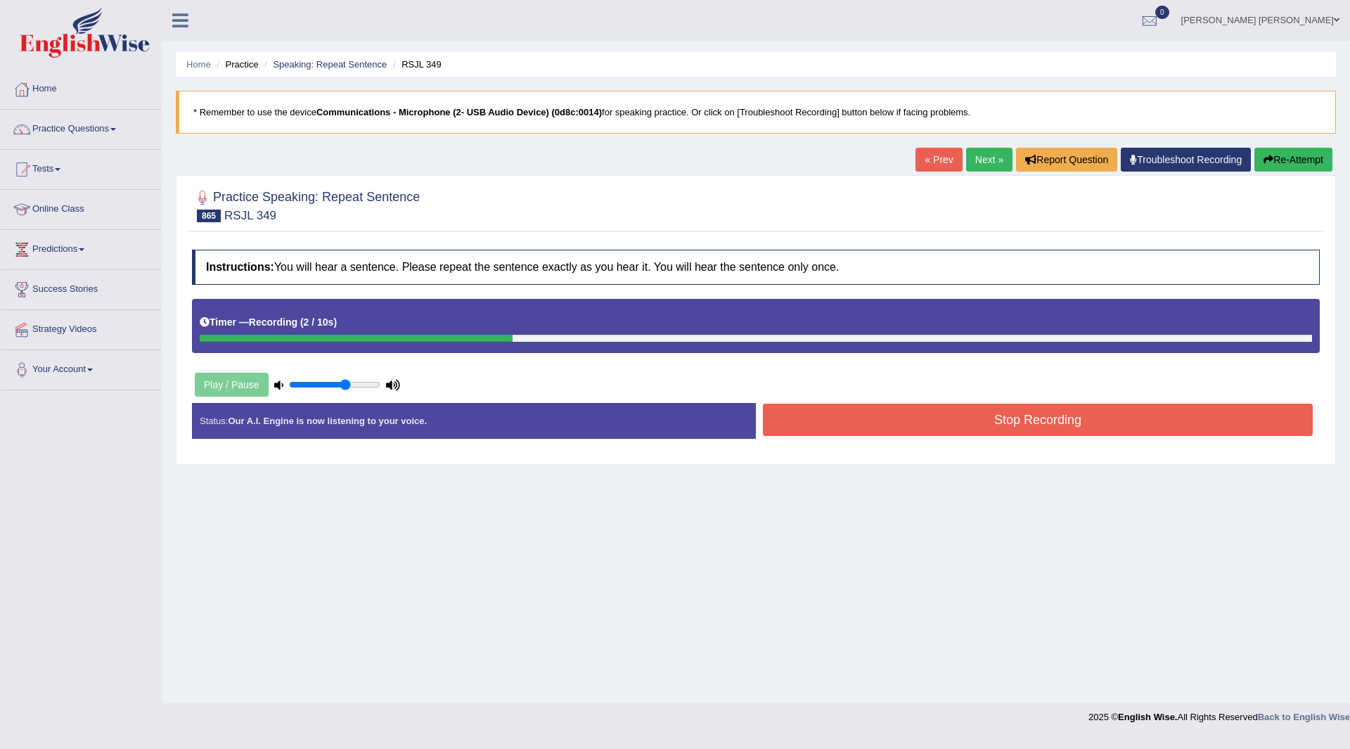
click at [808, 412] on button "Stop Recording" at bounding box center [1038, 419] width 550 height 32
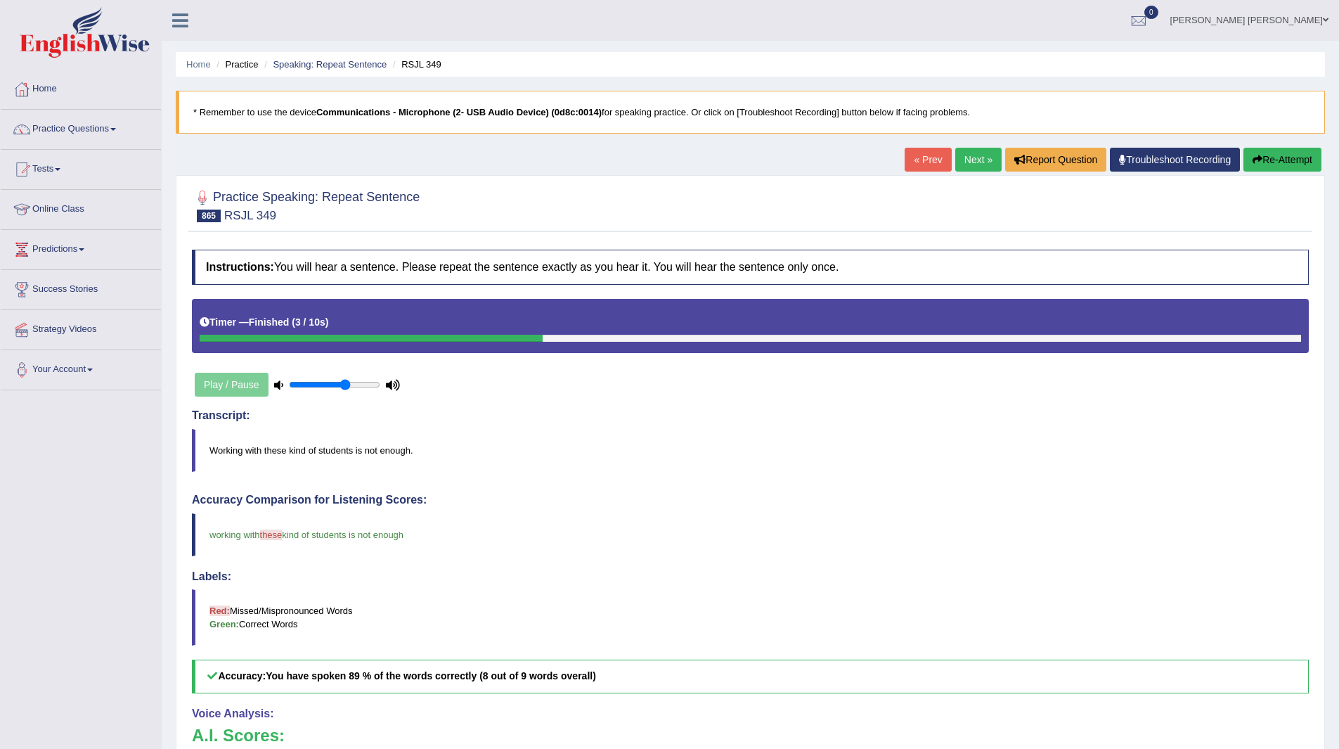
click at [967, 149] on link "Next »" at bounding box center [978, 160] width 46 height 24
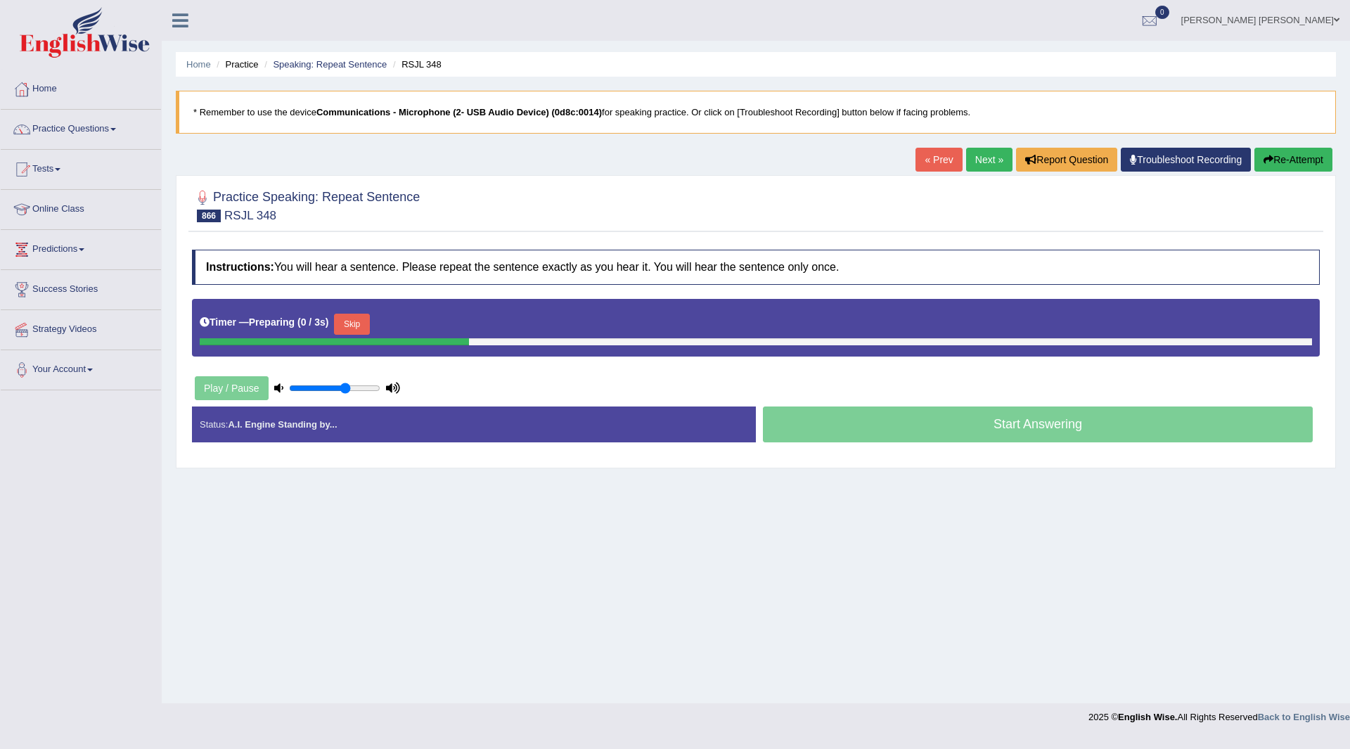
click at [354, 322] on button "Skip" at bounding box center [351, 323] width 35 height 21
click at [418, 319] on button "Skip" at bounding box center [413, 323] width 35 height 21
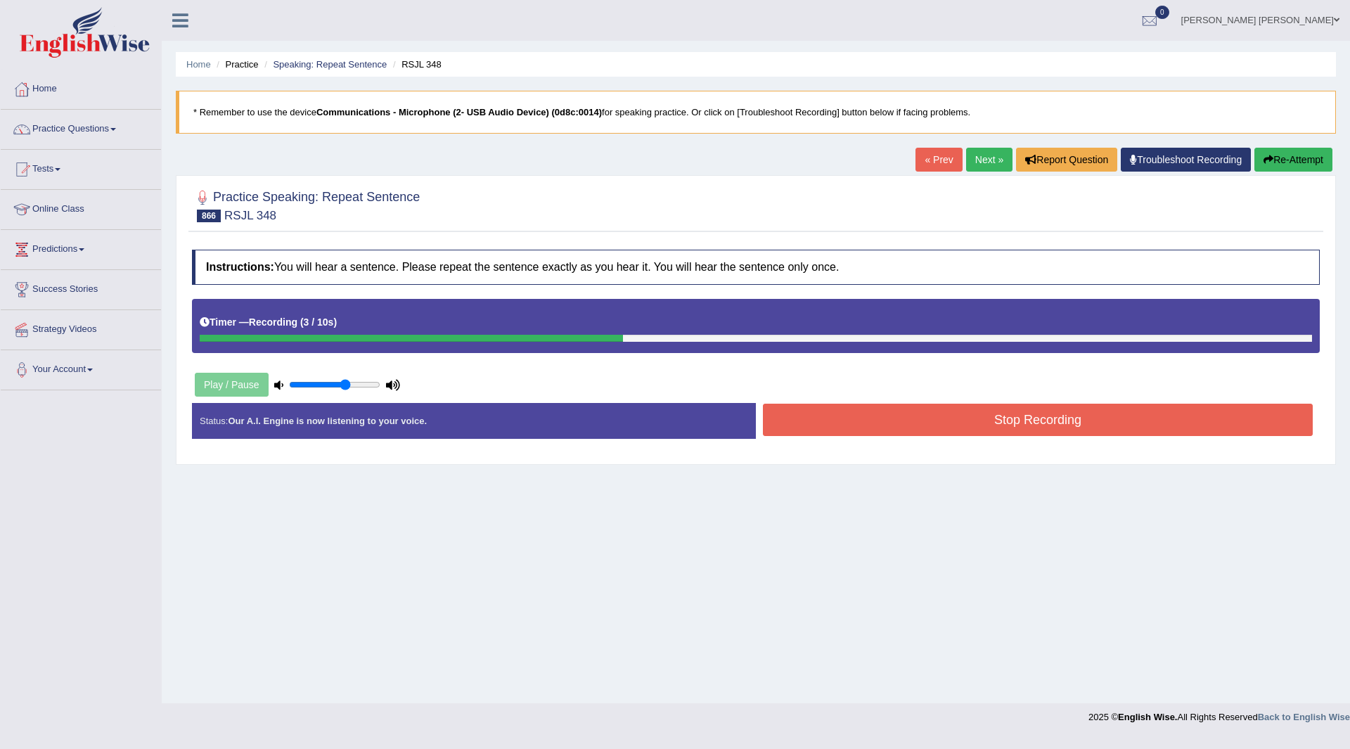
click at [820, 425] on button "Stop Recording" at bounding box center [1038, 419] width 550 height 32
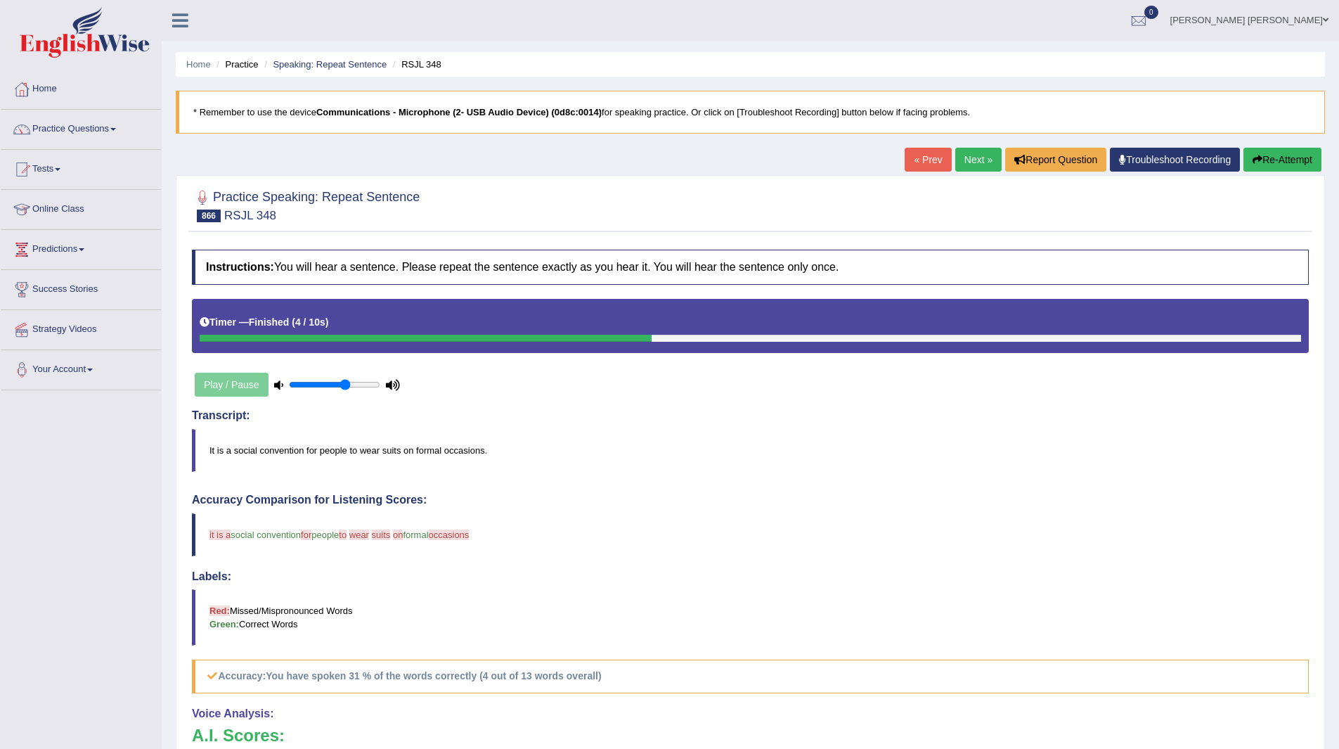
click at [962, 160] on link "Next »" at bounding box center [978, 160] width 46 height 24
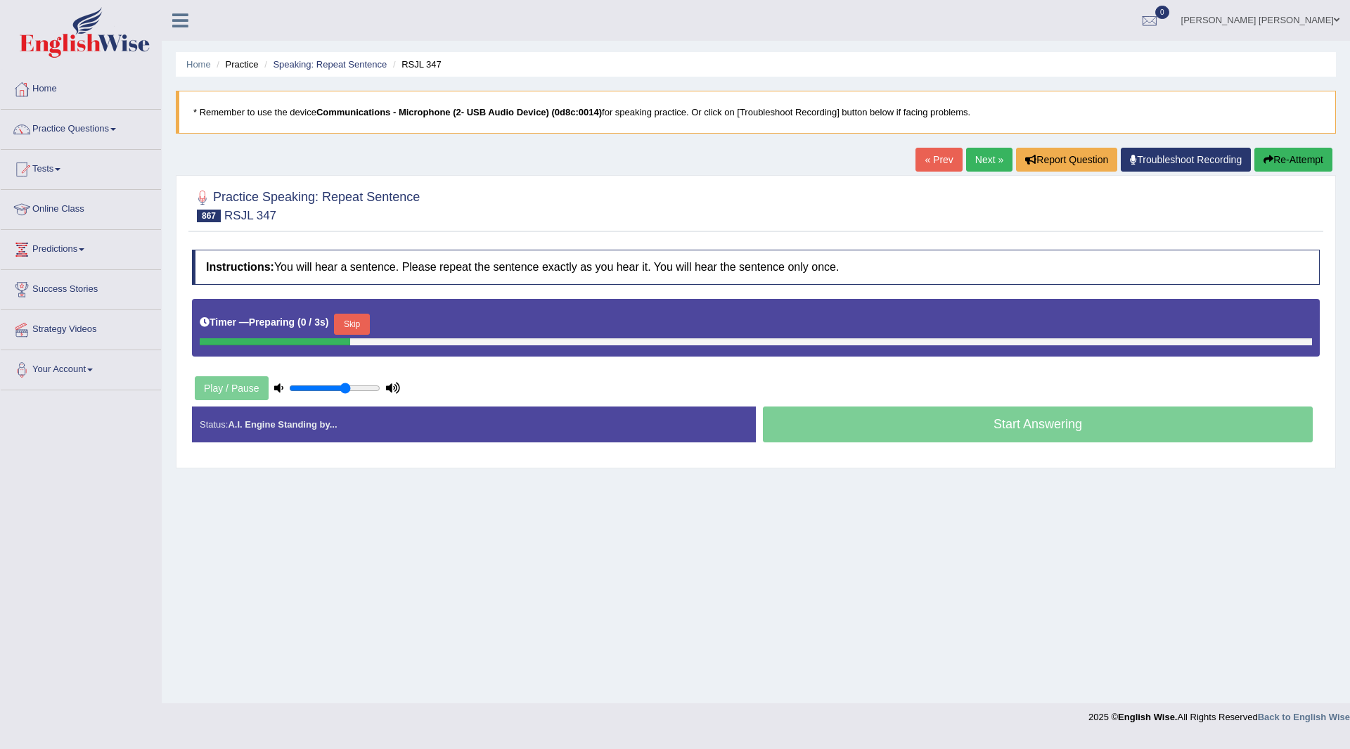
click at [356, 328] on div "Timer — Preparing ( 0 / 3s ) Skip" at bounding box center [756, 324] width 1112 height 28
click at [351, 322] on button "Skip" at bounding box center [351, 323] width 35 height 21
click at [404, 319] on button "Skip" at bounding box center [413, 323] width 35 height 21
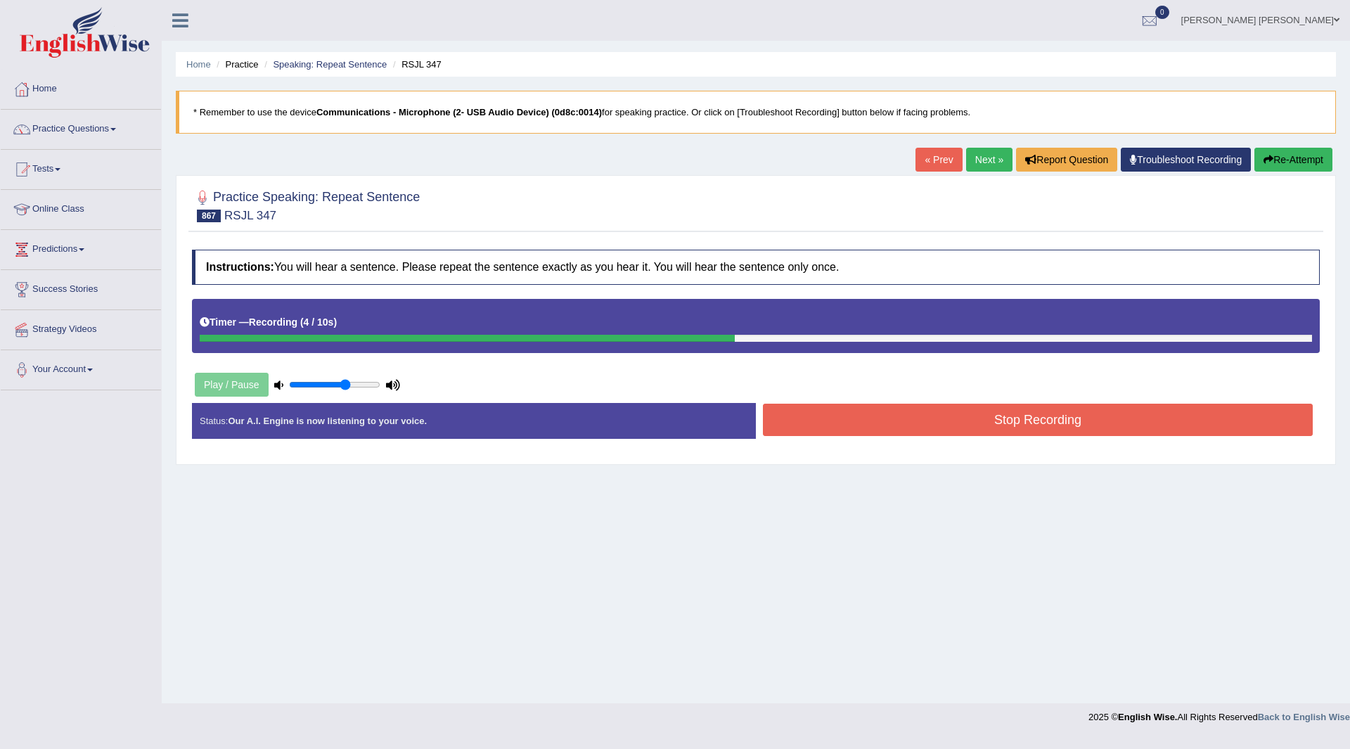
click at [808, 416] on button "Stop Recording" at bounding box center [1038, 419] width 550 height 32
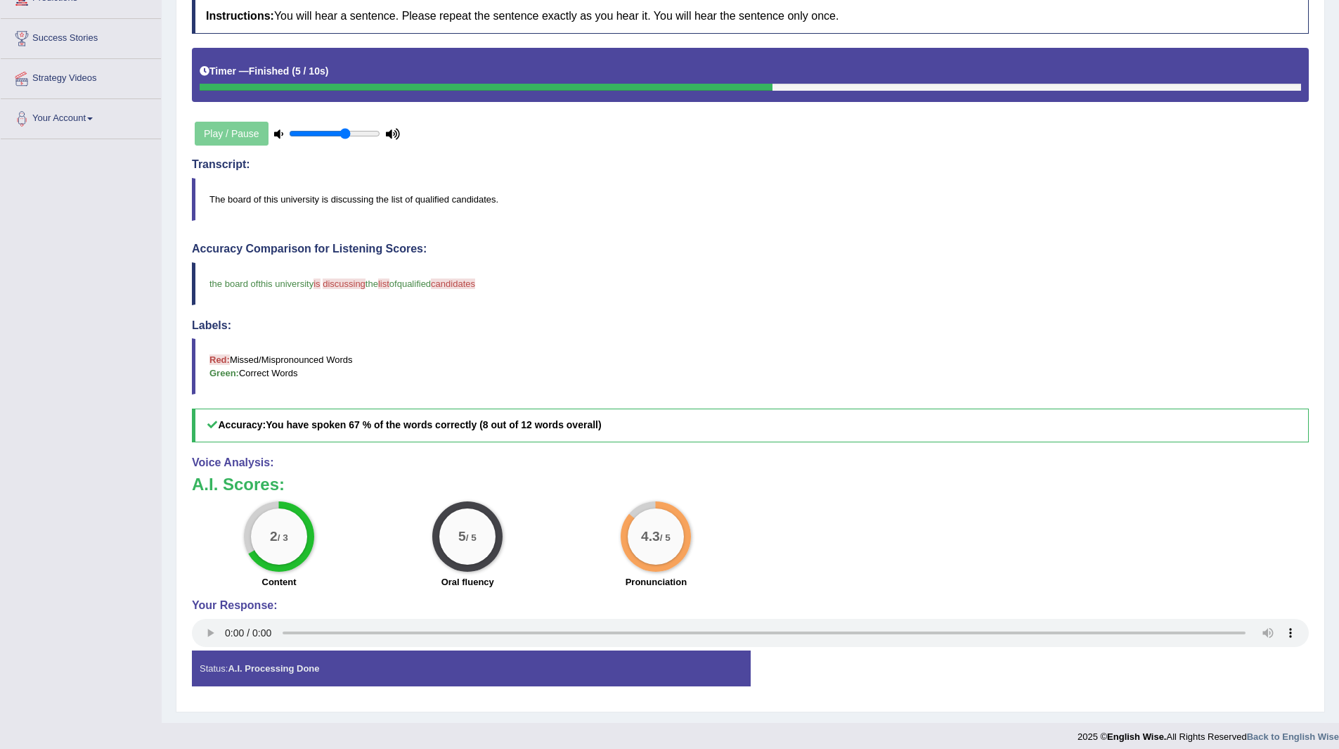
scroll to position [49, 0]
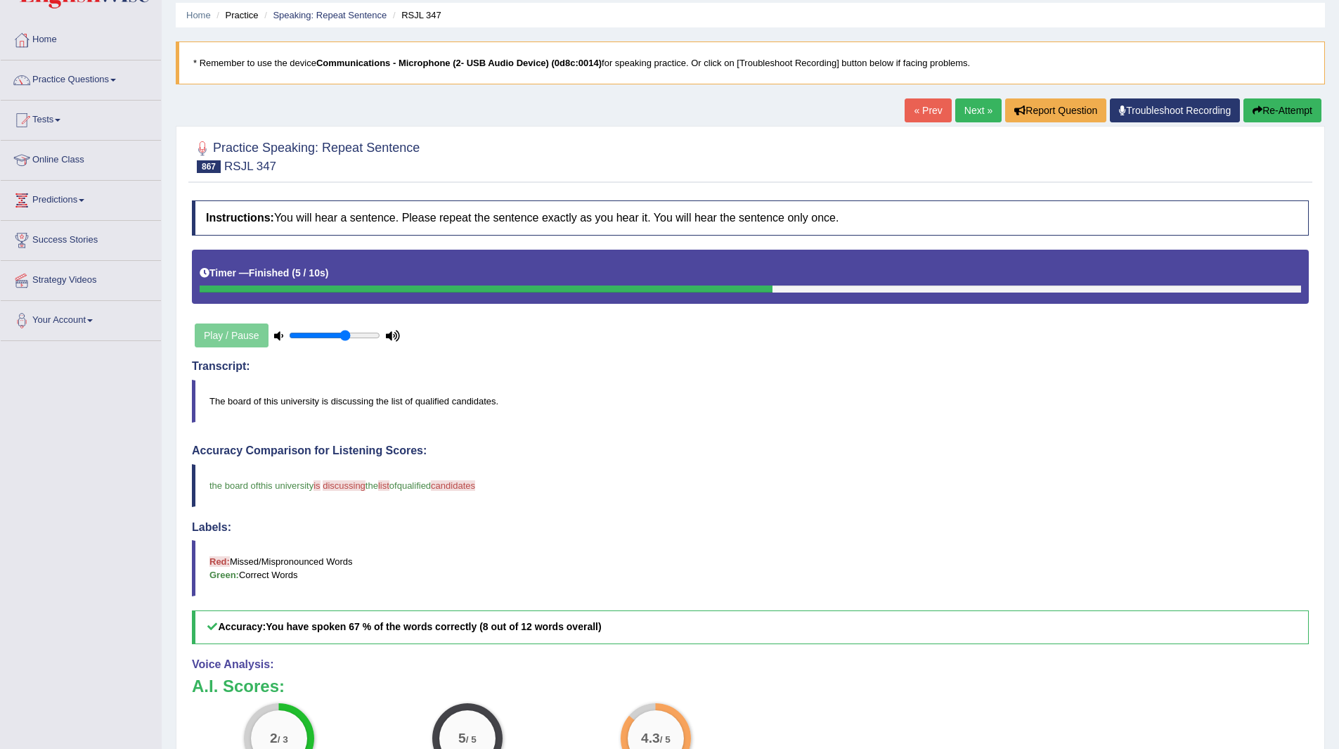
click at [963, 103] on link "Next »" at bounding box center [978, 110] width 46 height 24
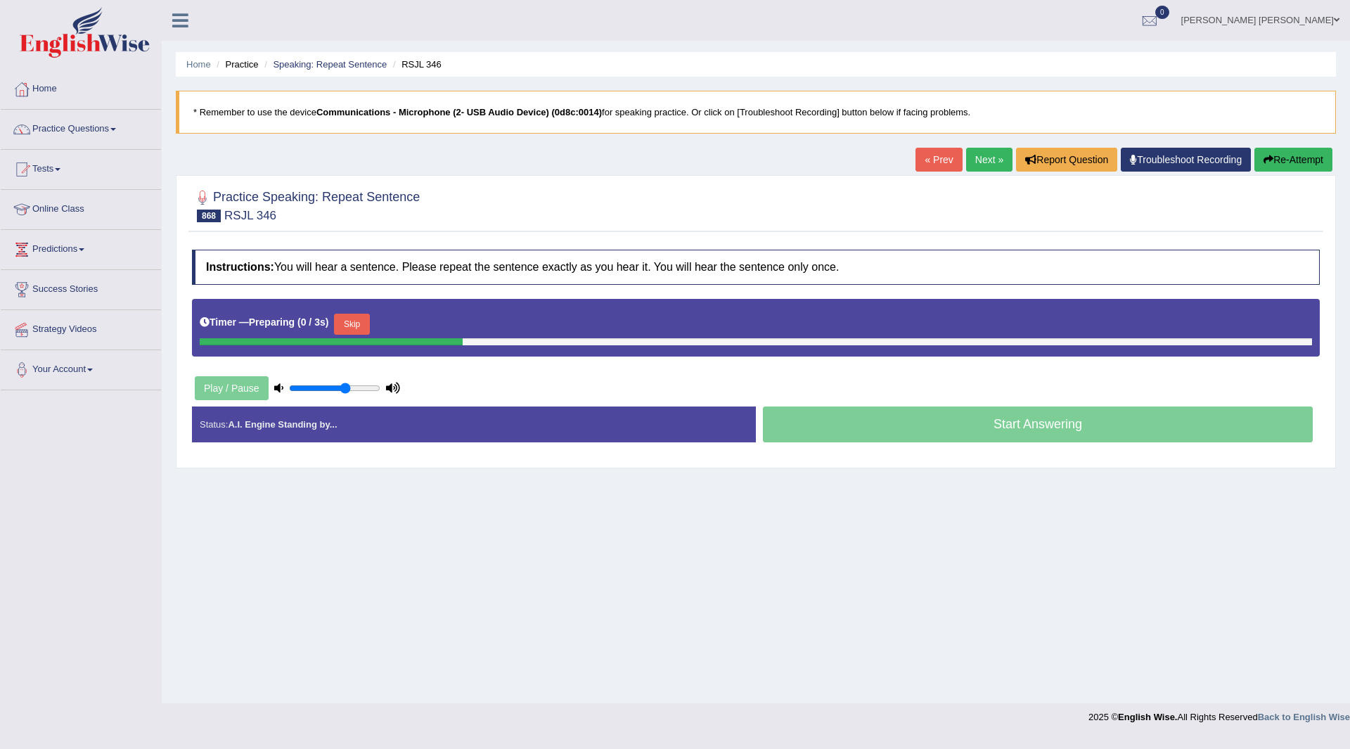
click at [352, 323] on button "Skip" at bounding box center [351, 323] width 35 height 21
click at [427, 321] on button "Skip" at bounding box center [413, 323] width 35 height 21
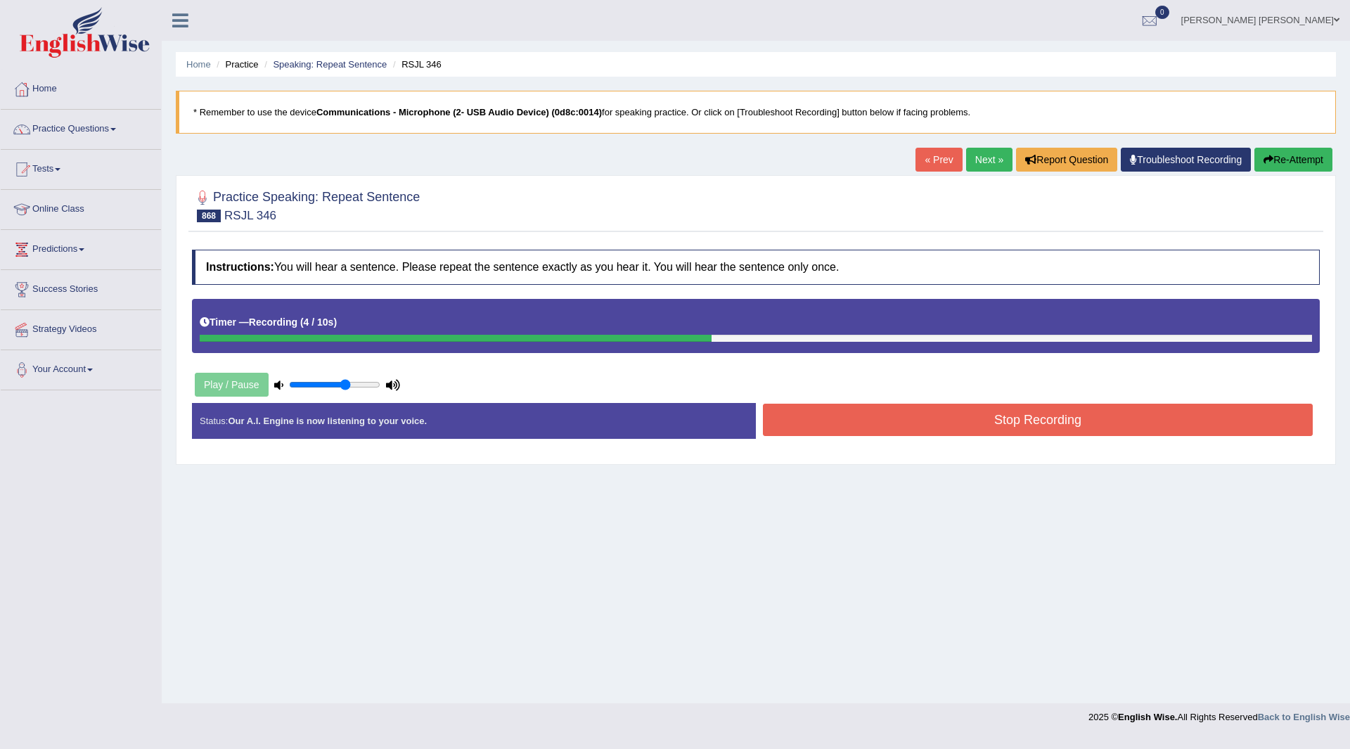
click at [832, 422] on button "Stop Recording" at bounding box center [1038, 419] width 550 height 32
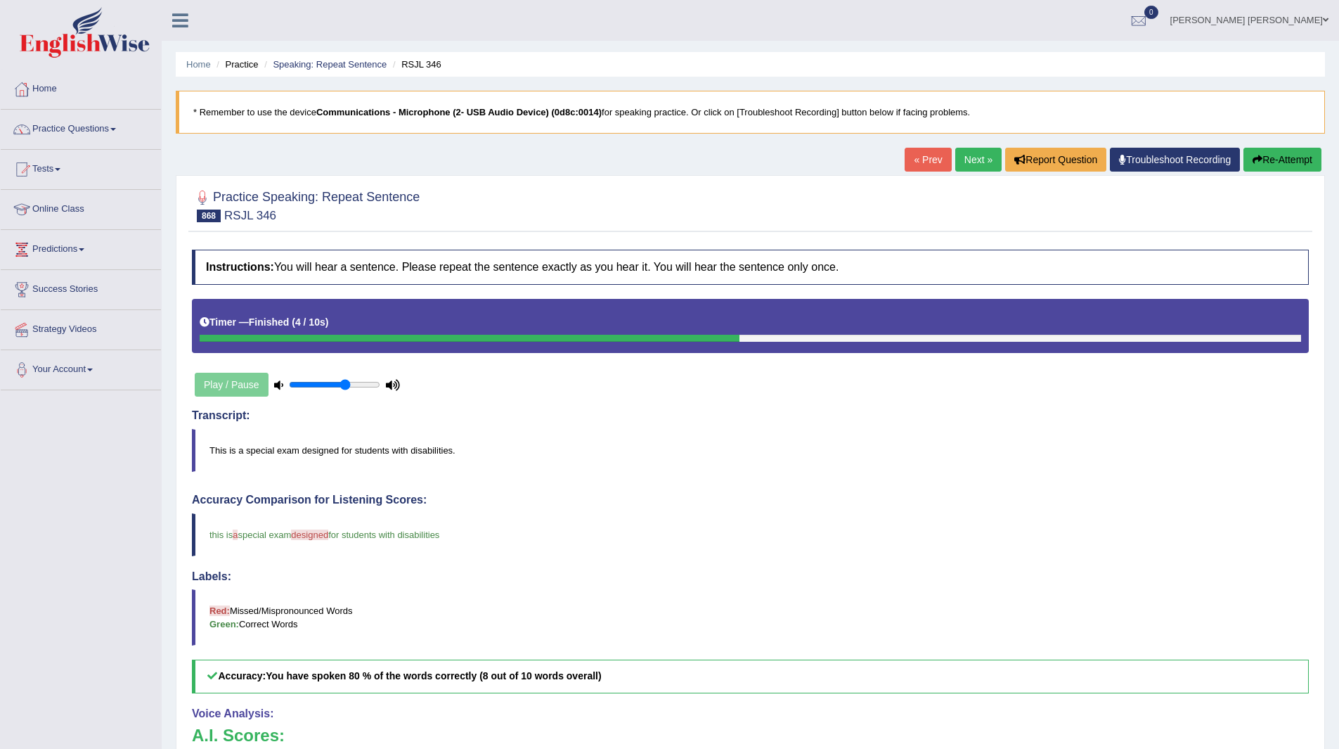
click at [983, 162] on link "Next »" at bounding box center [978, 160] width 46 height 24
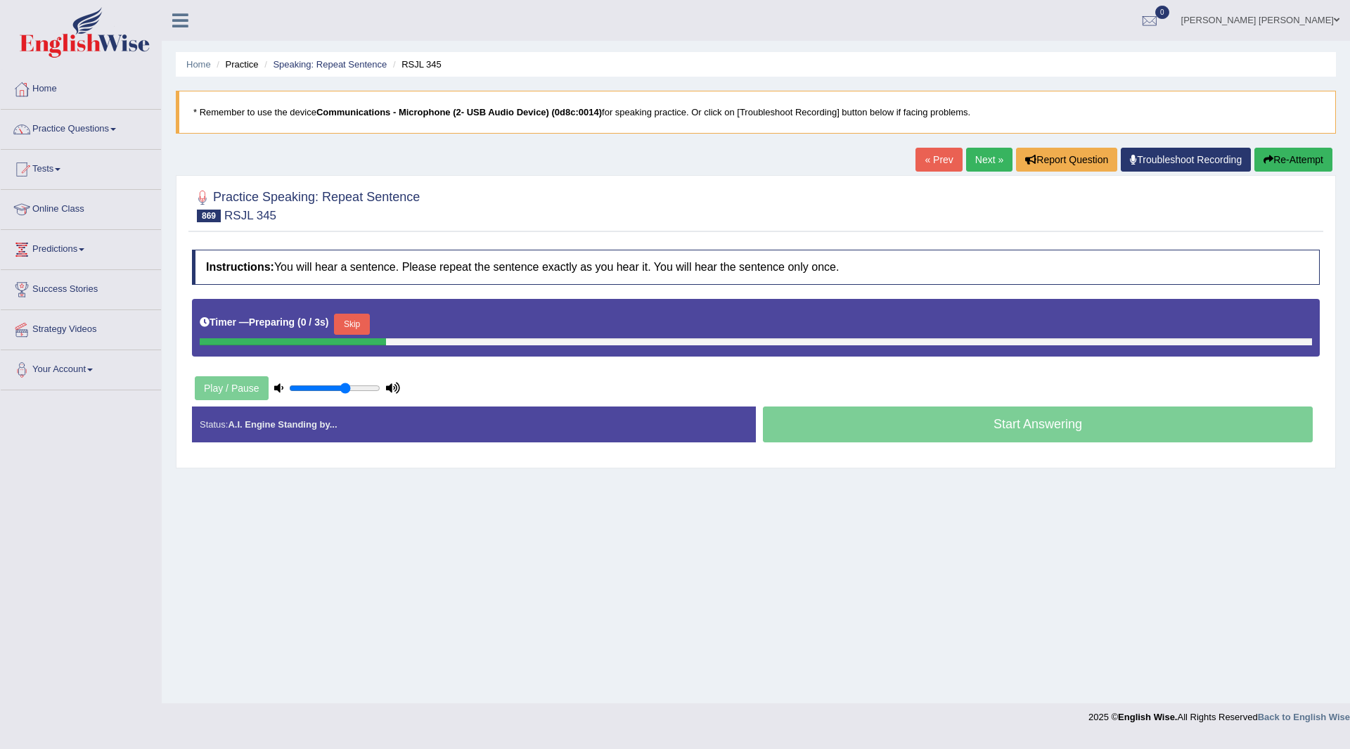
click at [365, 324] on button "Skip" at bounding box center [351, 323] width 35 height 21
click at [423, 321] on button "Skip" at bounding box center [413, 323] width 35 height 21
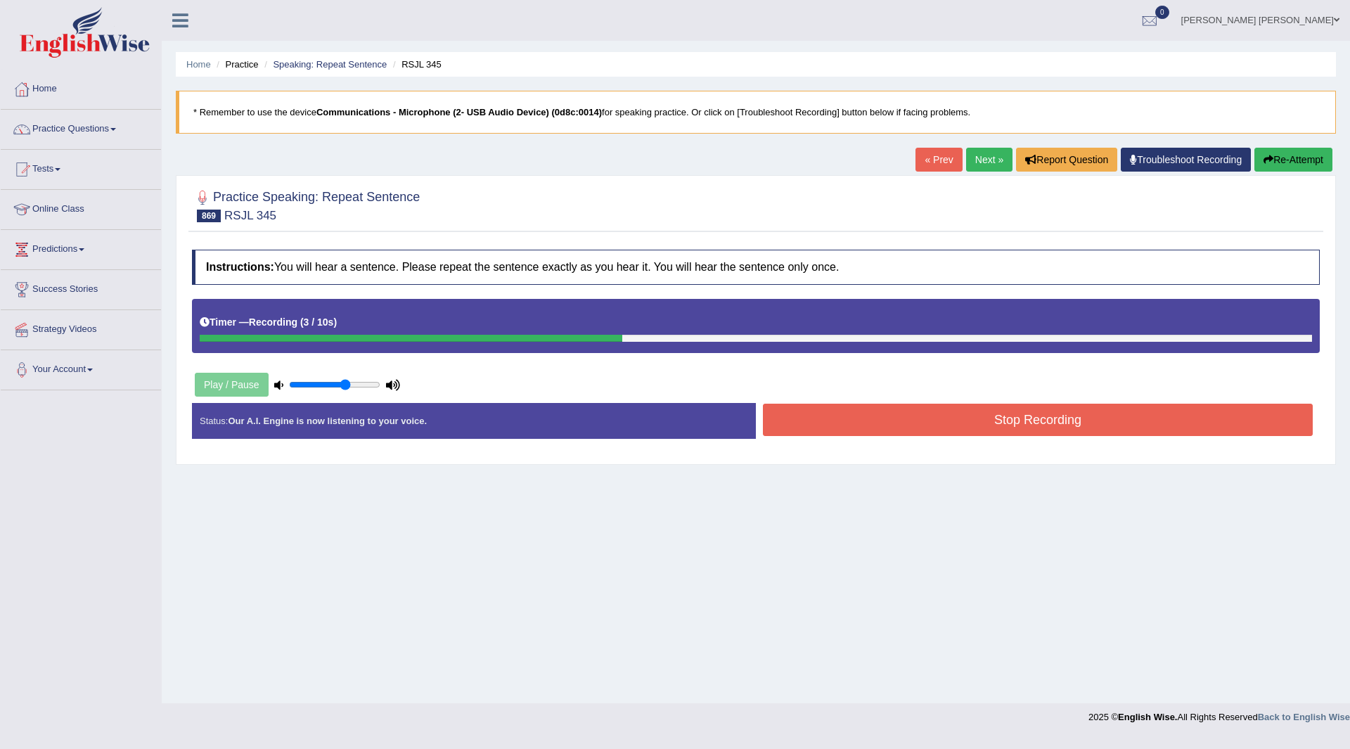
click at [864, 420] on button "Stop Recording" at bounding box center [1038, 419] width 550 height 32
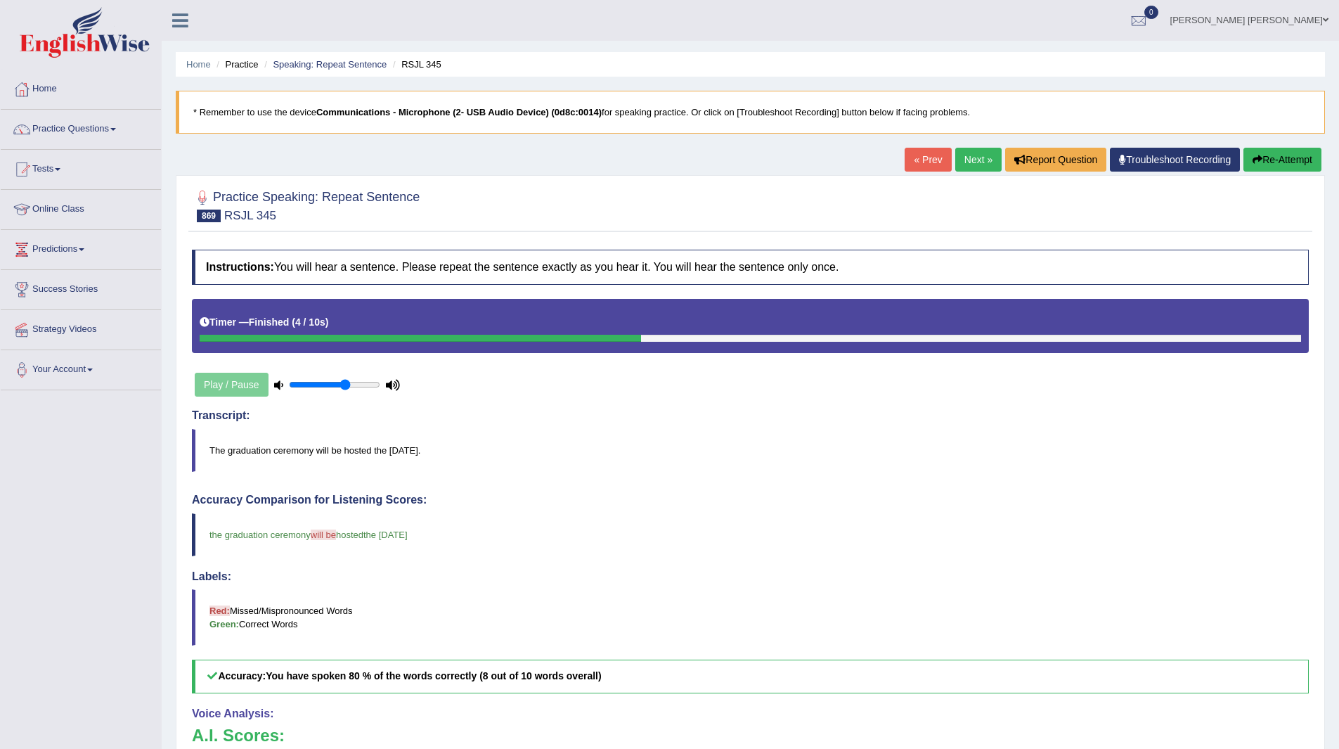
click at [967, 153] on link "Next »" at bounding box center [978, 160] width 46 height 24
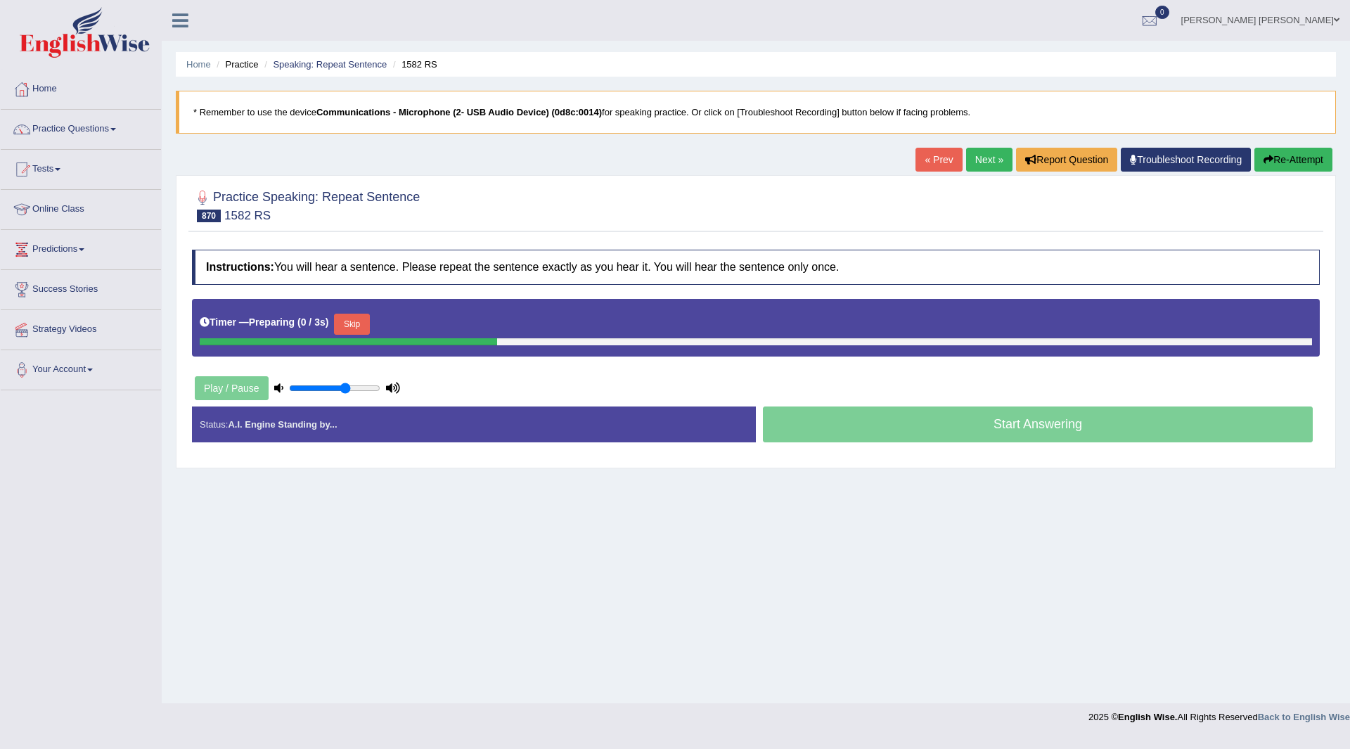
click at [358, 321] on button "Skip" at bounding box center [351, 323] width 35 height 21
click at [426, 318] on button "Skip" at bounding box center [413, 323] width 35 height 21
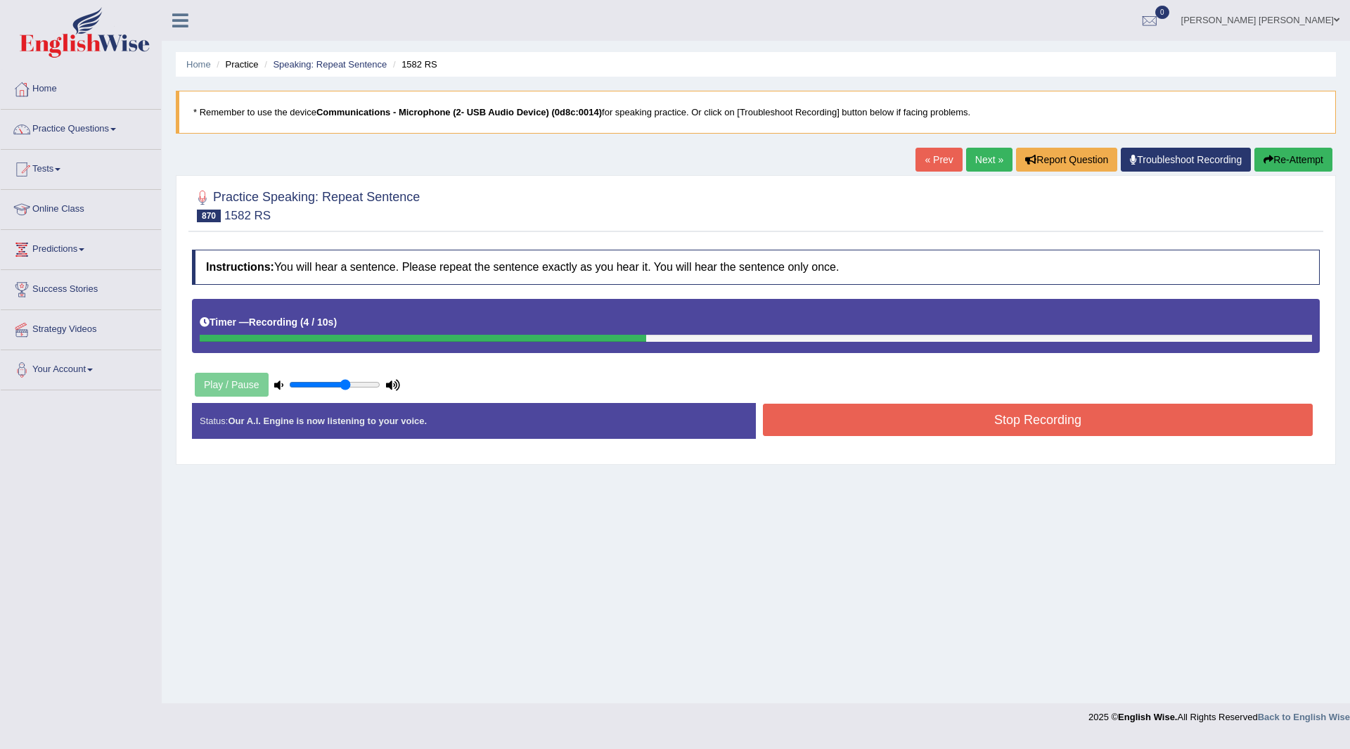
click at [826, 415] on button "Stop Recording" at bounding box center [1038, 419] width 550 height 32
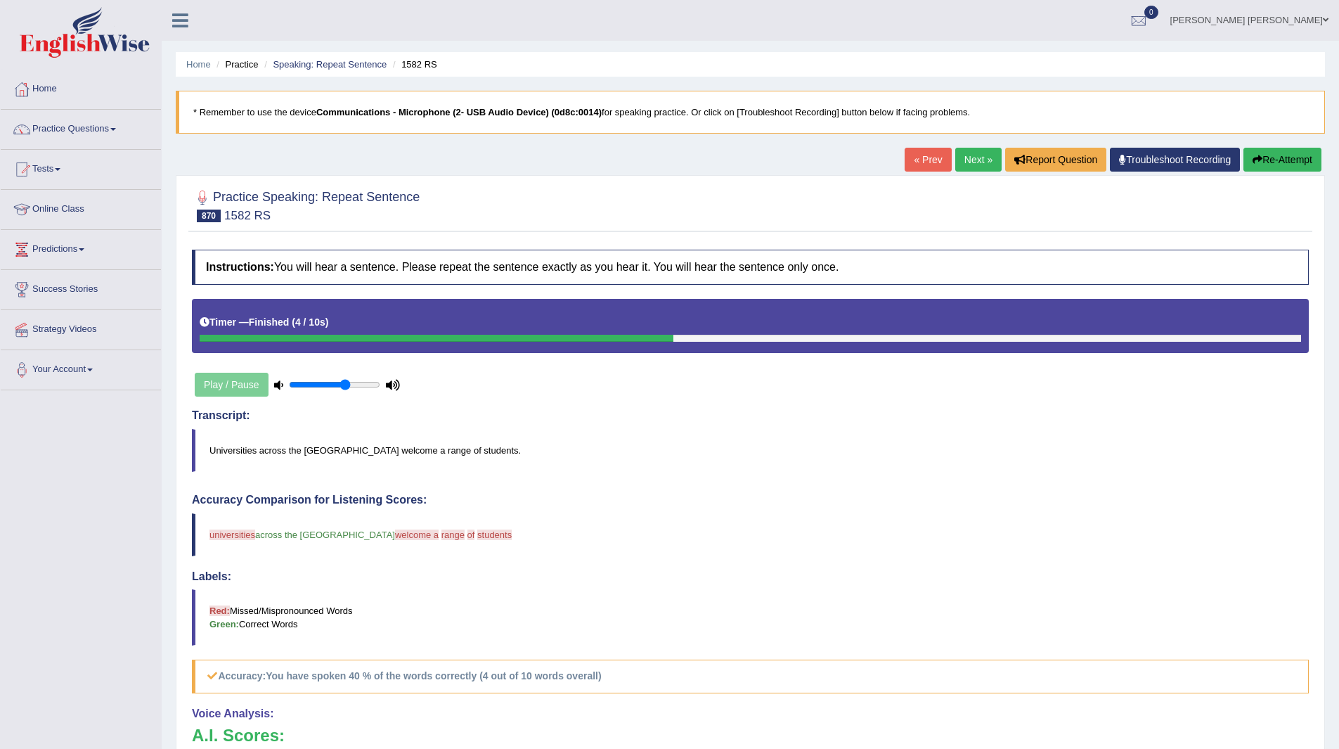
click at [958, 161] on link "Next »" at bounding box center [978, 160] width 46 height 24
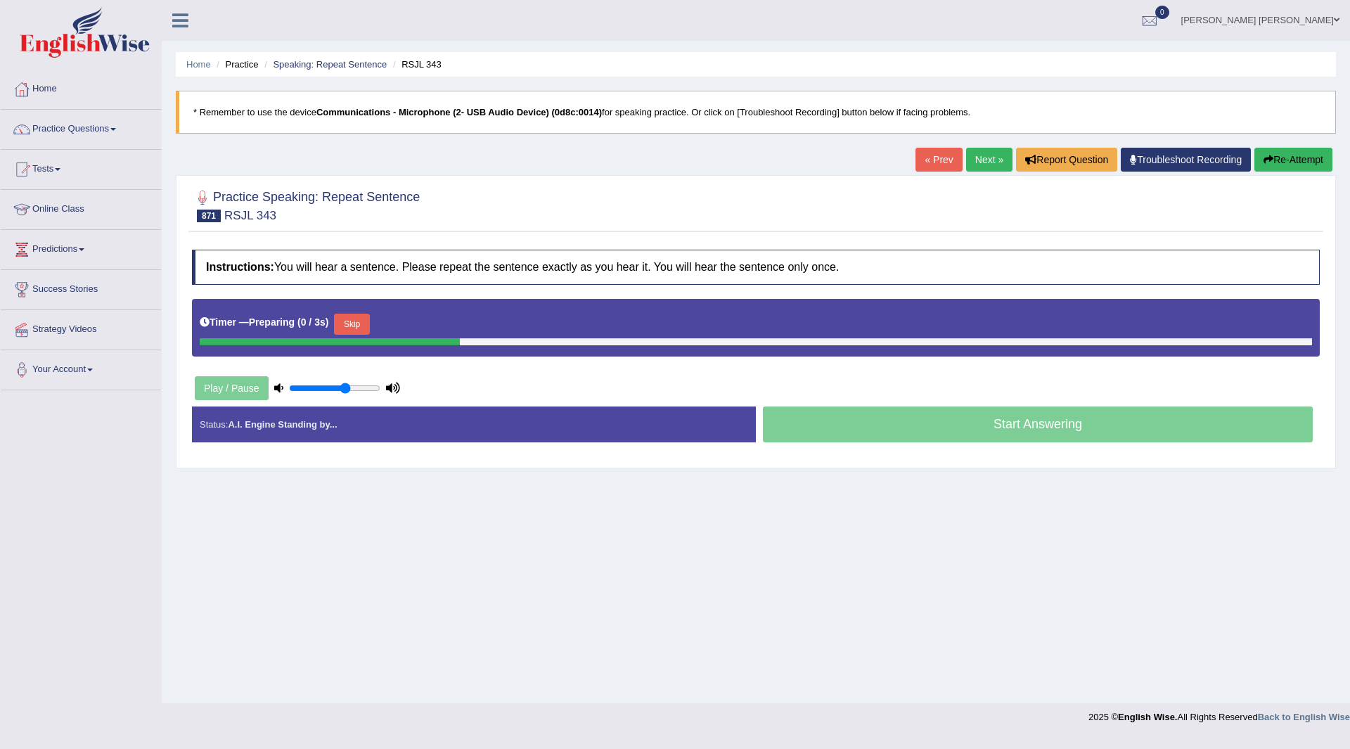
click at [355, 319] on button "Skip" at bounding box center [351, 323] width 35 height 21
click at [417, 322] on button "Skip" at bounding box center [413, 323] width 35 height 21
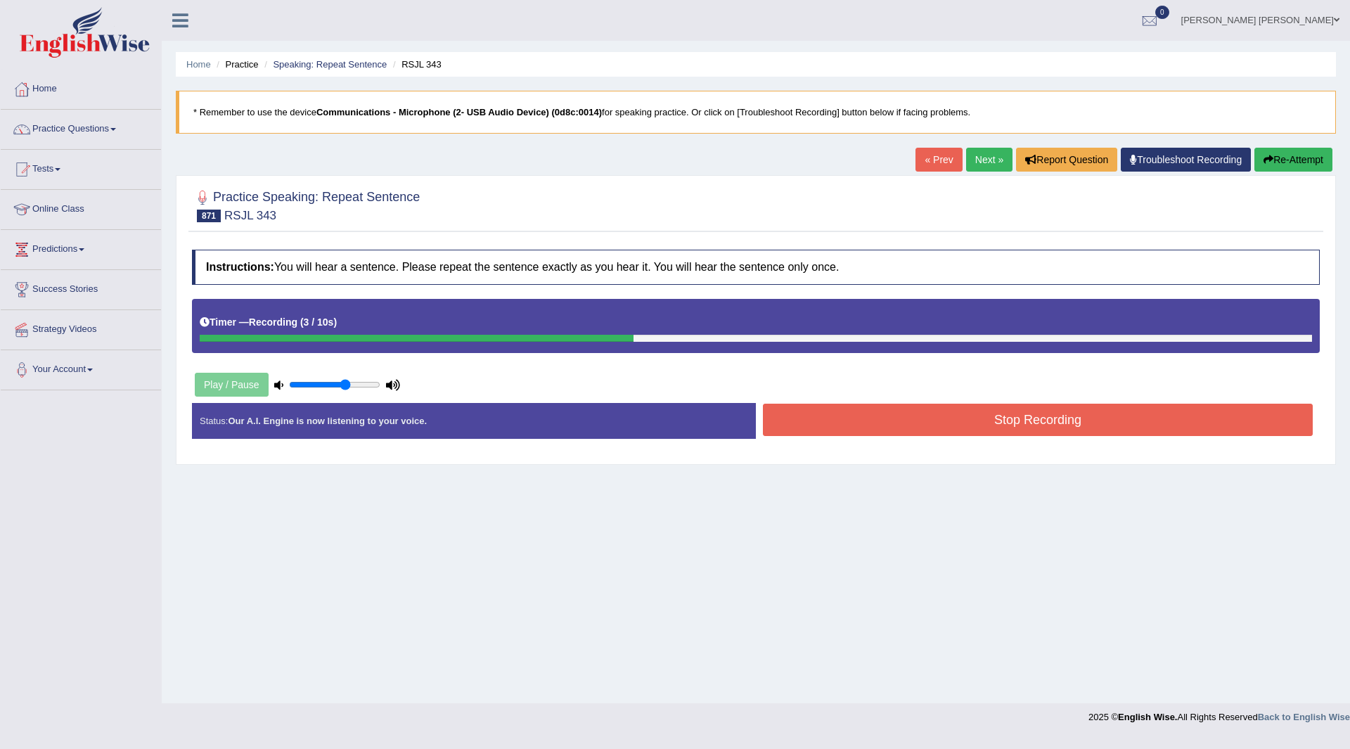
click at [813, 420] on button "Stop Recording" at bounding box center [1038, 419] width 550 height 32
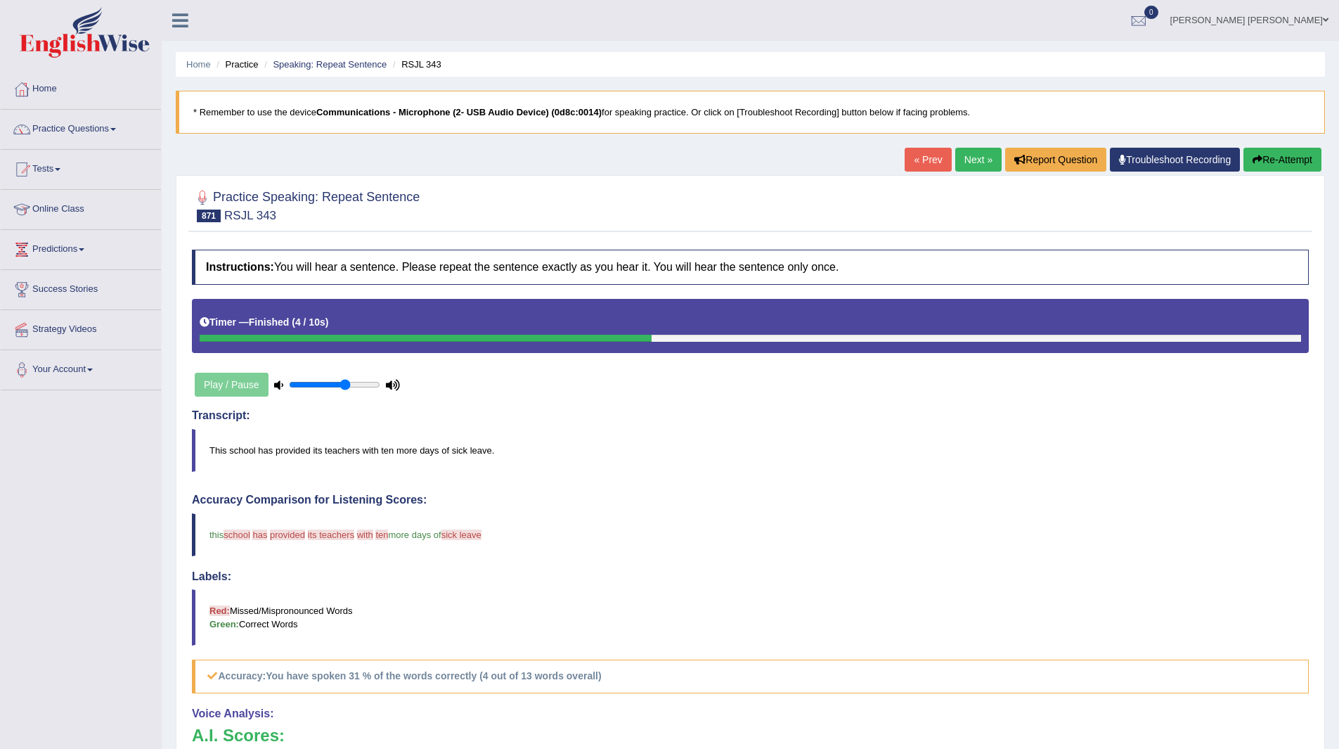
click at [945, 167] on div "« Prev Next » Report Question Troubleshoot Recording Re-Attempt" at bounding box center [1115, 161] width 420 height 27
click at [968, 157] on link "Next »" at bounding box center [978, 160] width 46 height 24
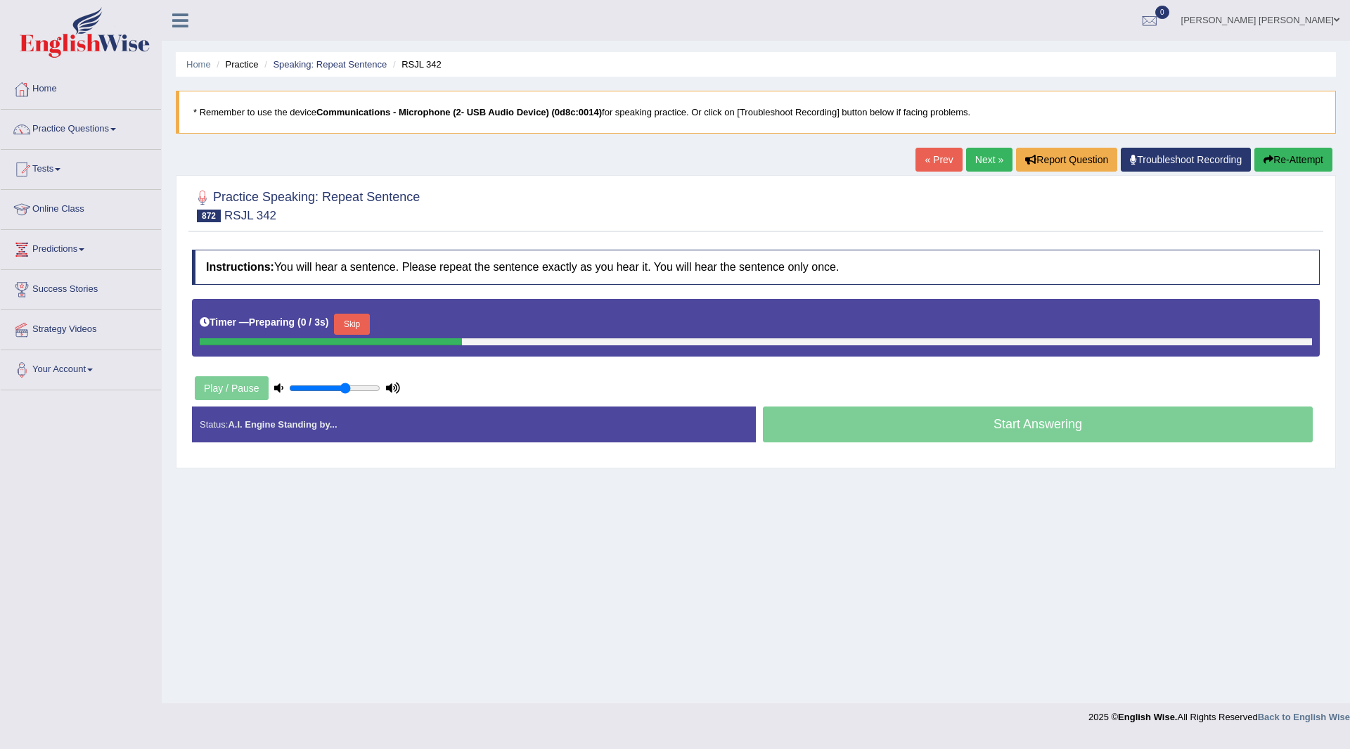
click at [347, 323] on button "Skip" at bounding box center [351, 323] width 35 height 21
click at [417, 324] on button "Skip" at bounding box center [413, 323] width 35 height 21
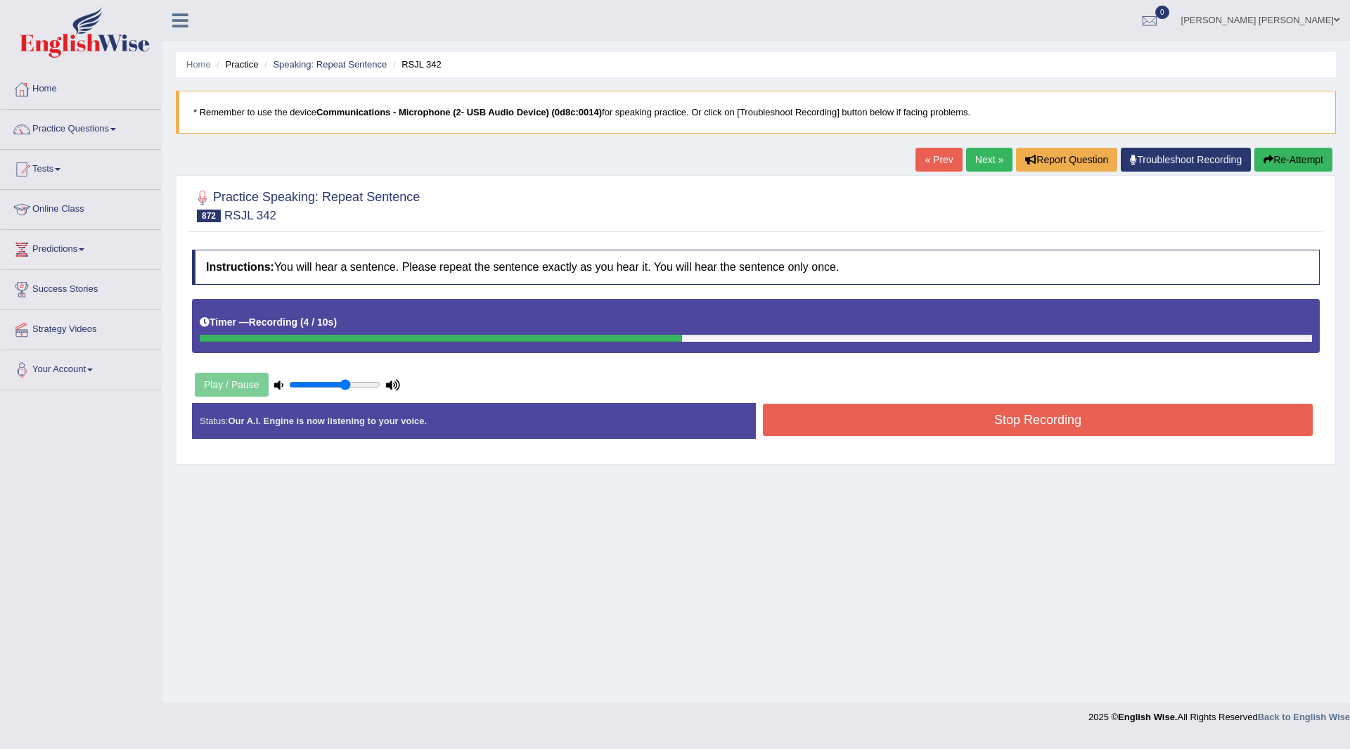
click at [834, 421] on button "Stop Recording" at bounding box center [1038, 419] width 550 height 32
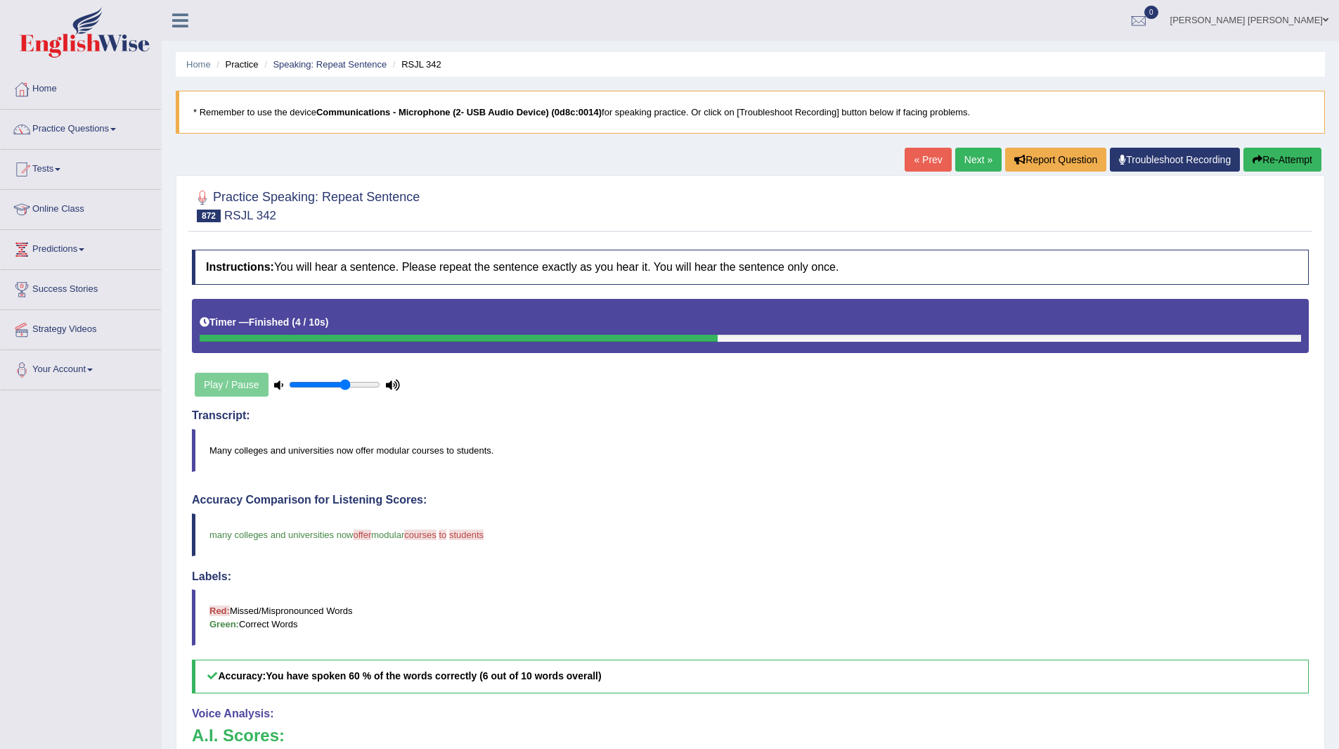
click at [972, 161] on link "Next »" at bounding box center [978, 160] width 46 height 24
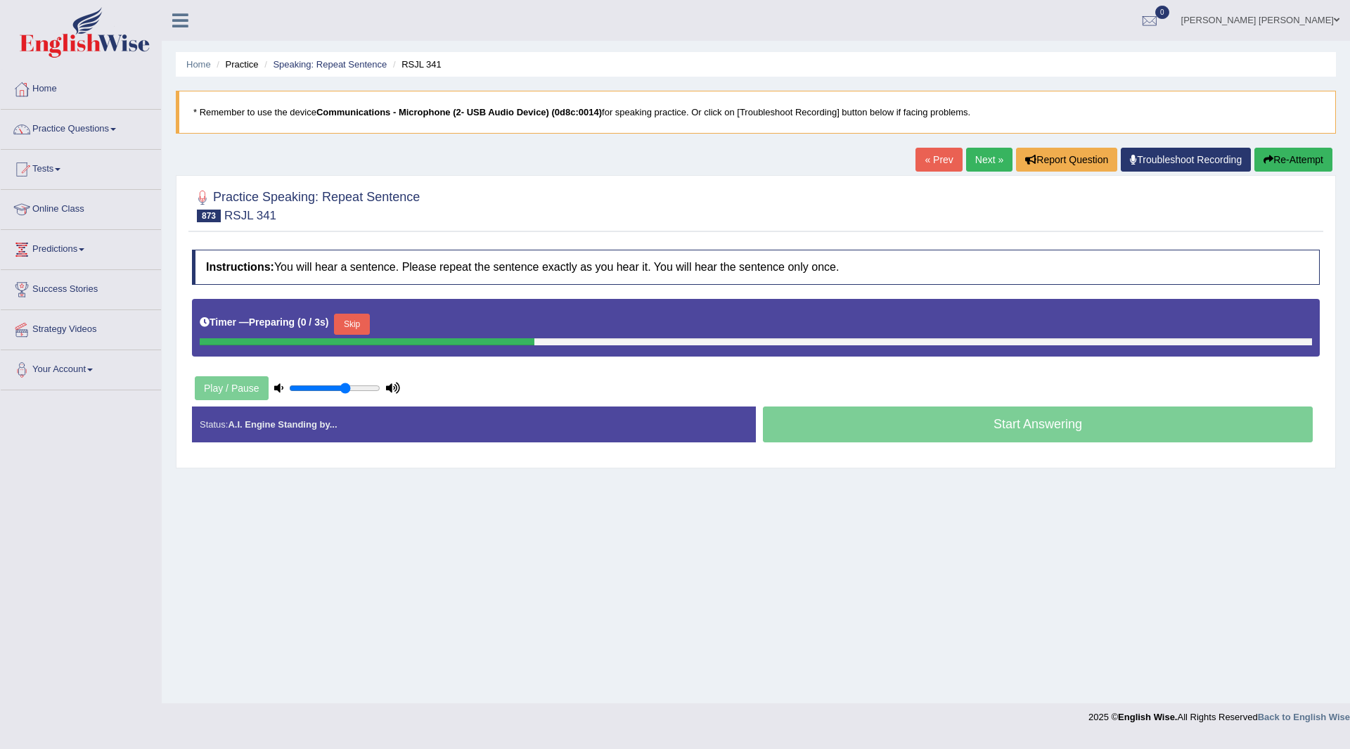
click at [357, 318] on button "Skip" at bounding box center [351, 323] width 35 height 21
click at [423, 322] on button "Skip" at bounding box center [413, 323] width 35 height 21
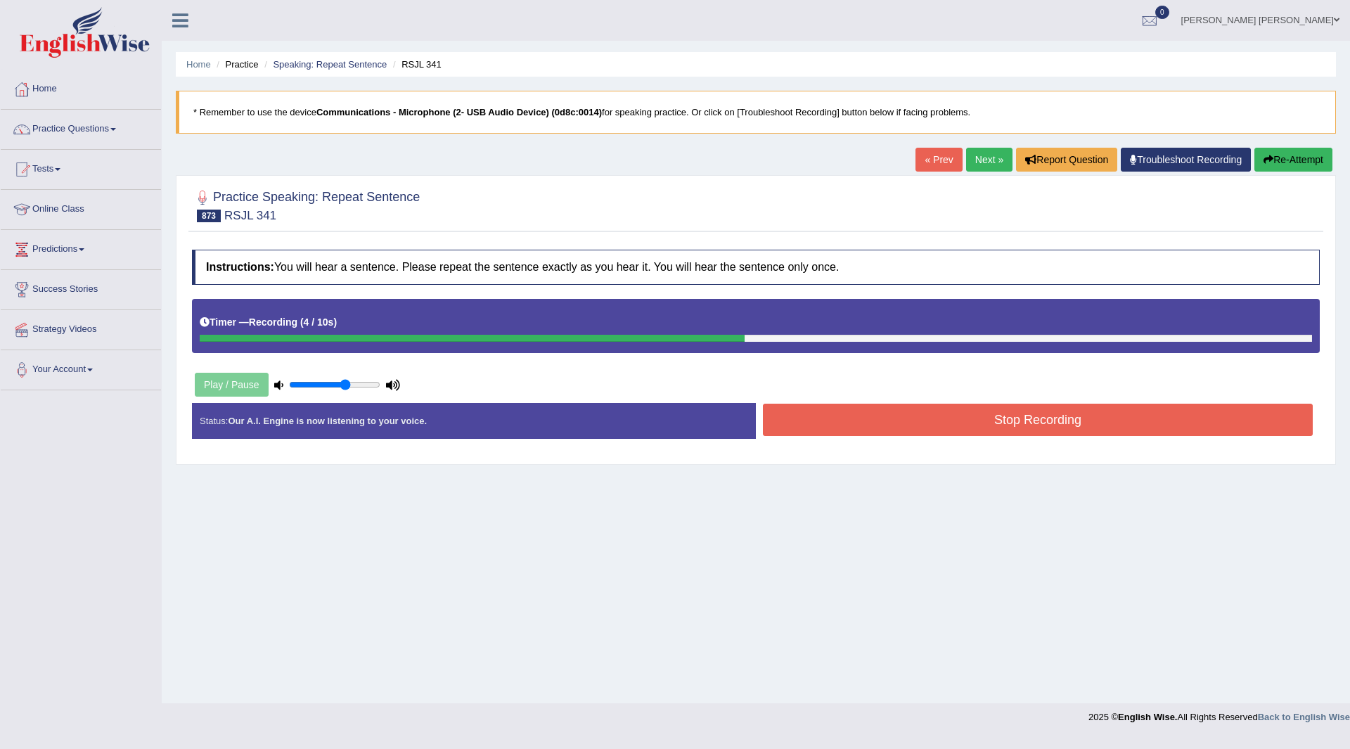
click at [806, 421] on button "Stop Recording" at bounding box center [1038, 419] width 550 height 32
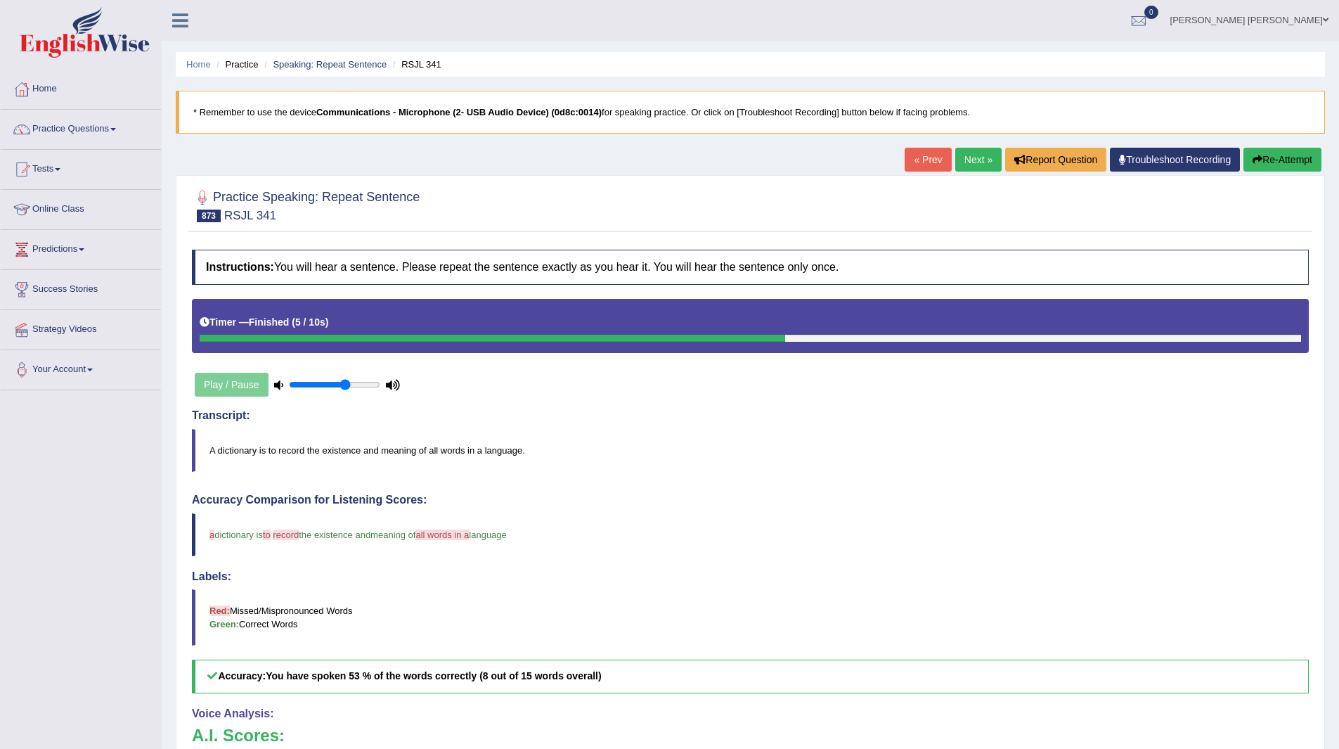
click at [968, 159] on link "Next »" at bounding box center [978, 160] width 46 height 24
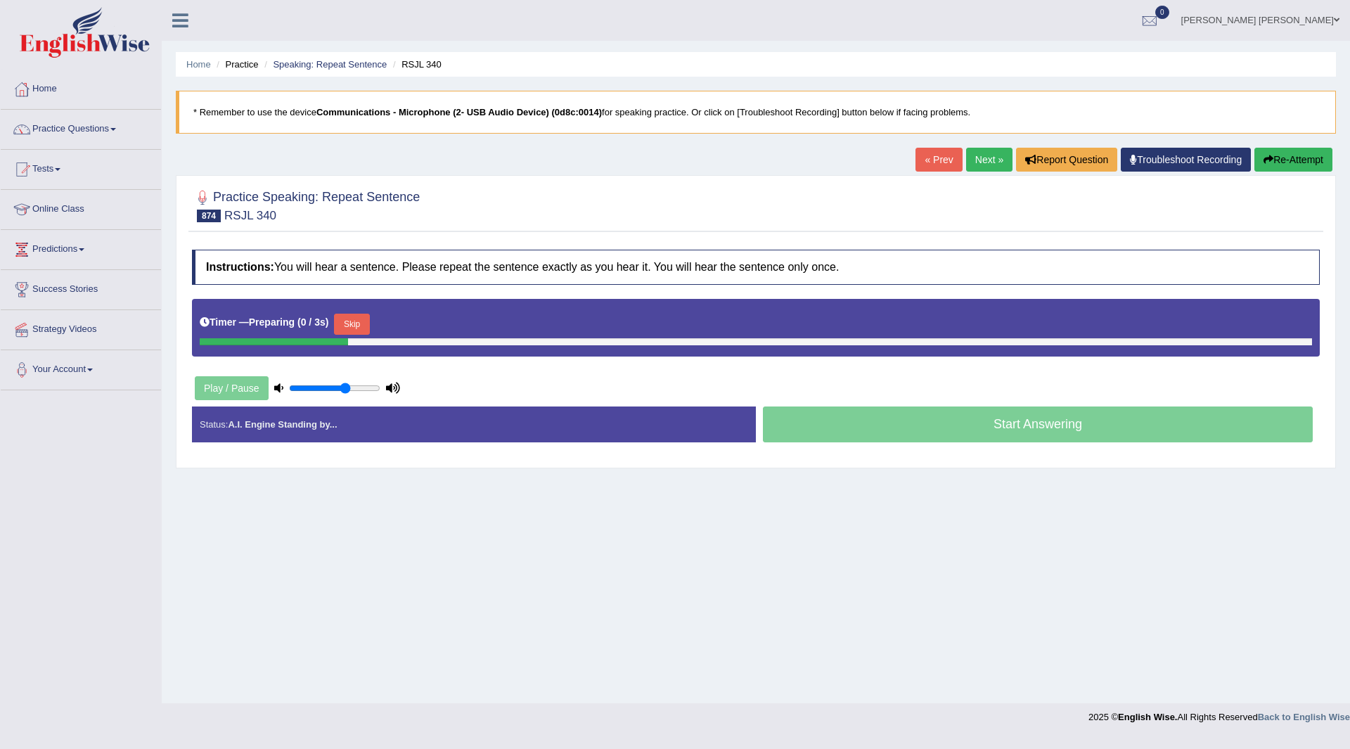
click at [361, 323] on button "Skip" at bounding box center [351, 323] width 35 height 21
click at [415, 322] on button "Skip" at bounding box center [413, 323] width 35 height 21
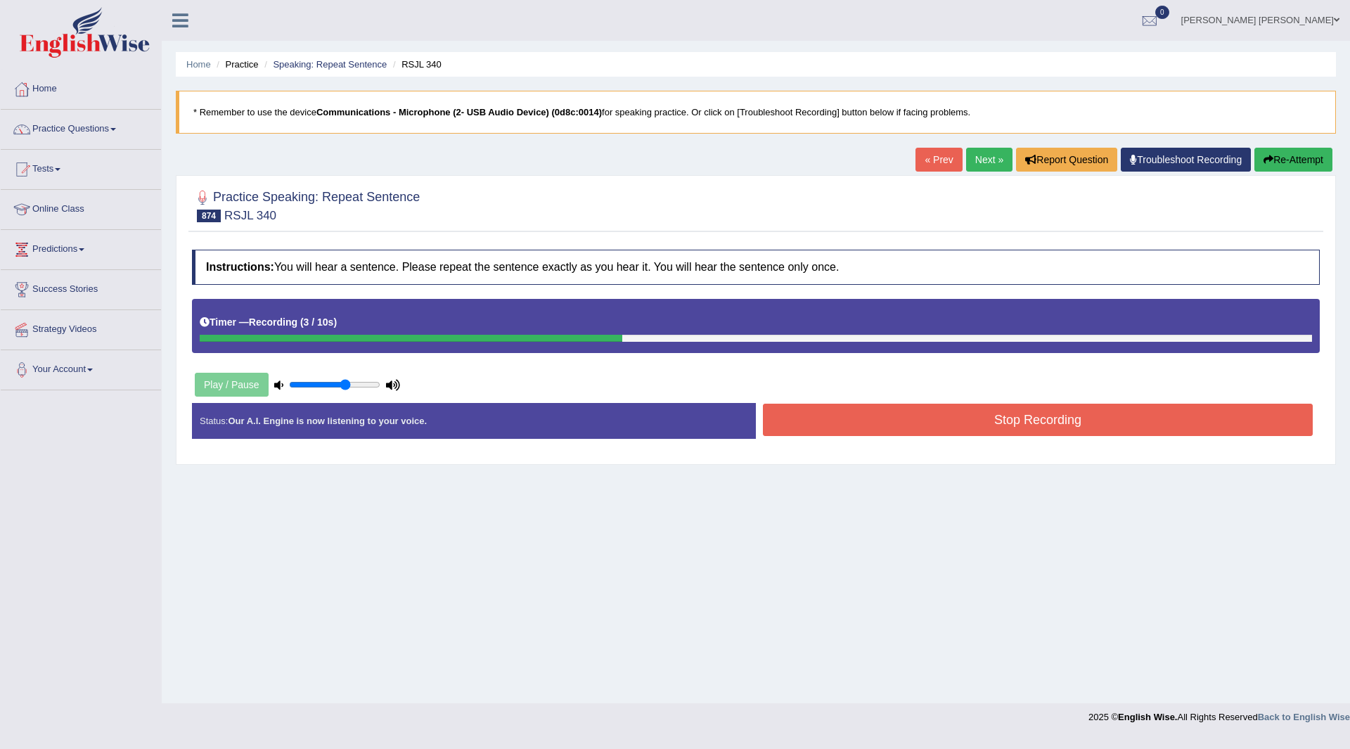
click at [825, 419] on button "Stop Recording" at bounding box center [1038, 419] width 550 height 32
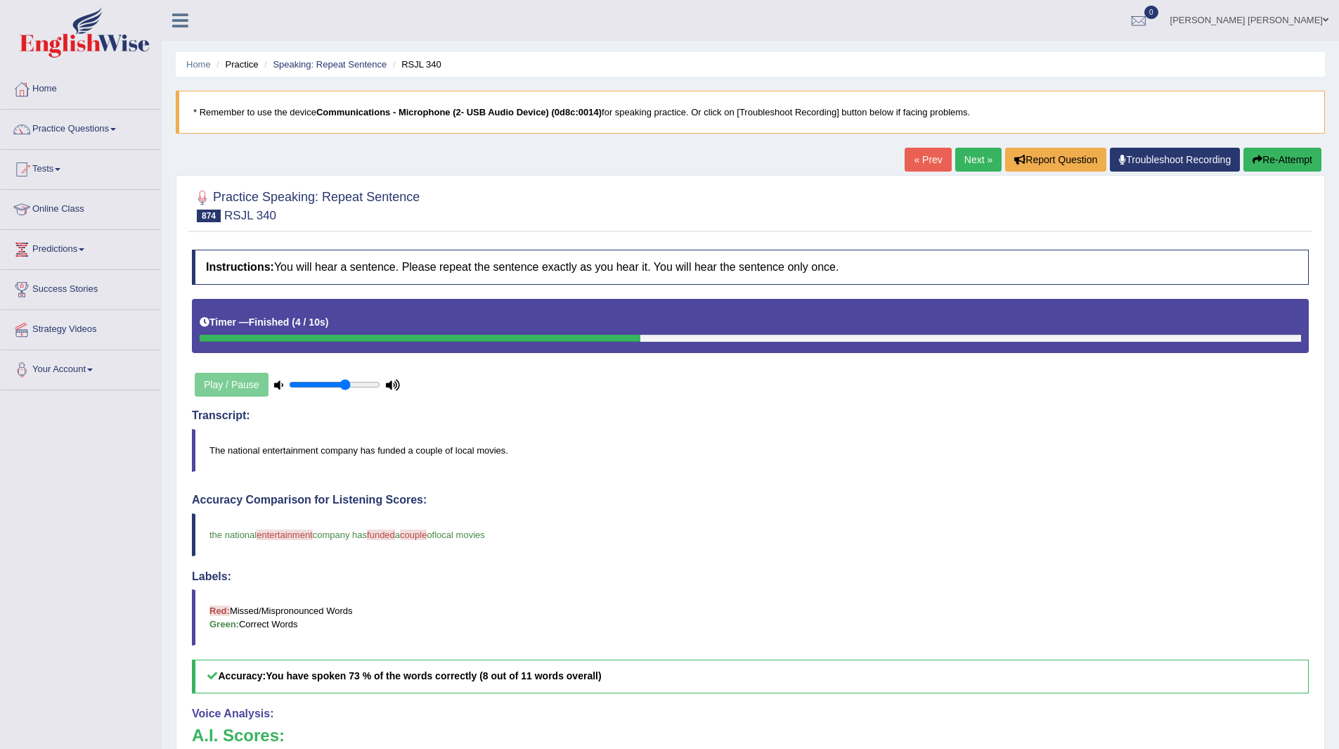
click at [964, 162] on link "Next »" at bounding box center [978, 160] width 46 height 24
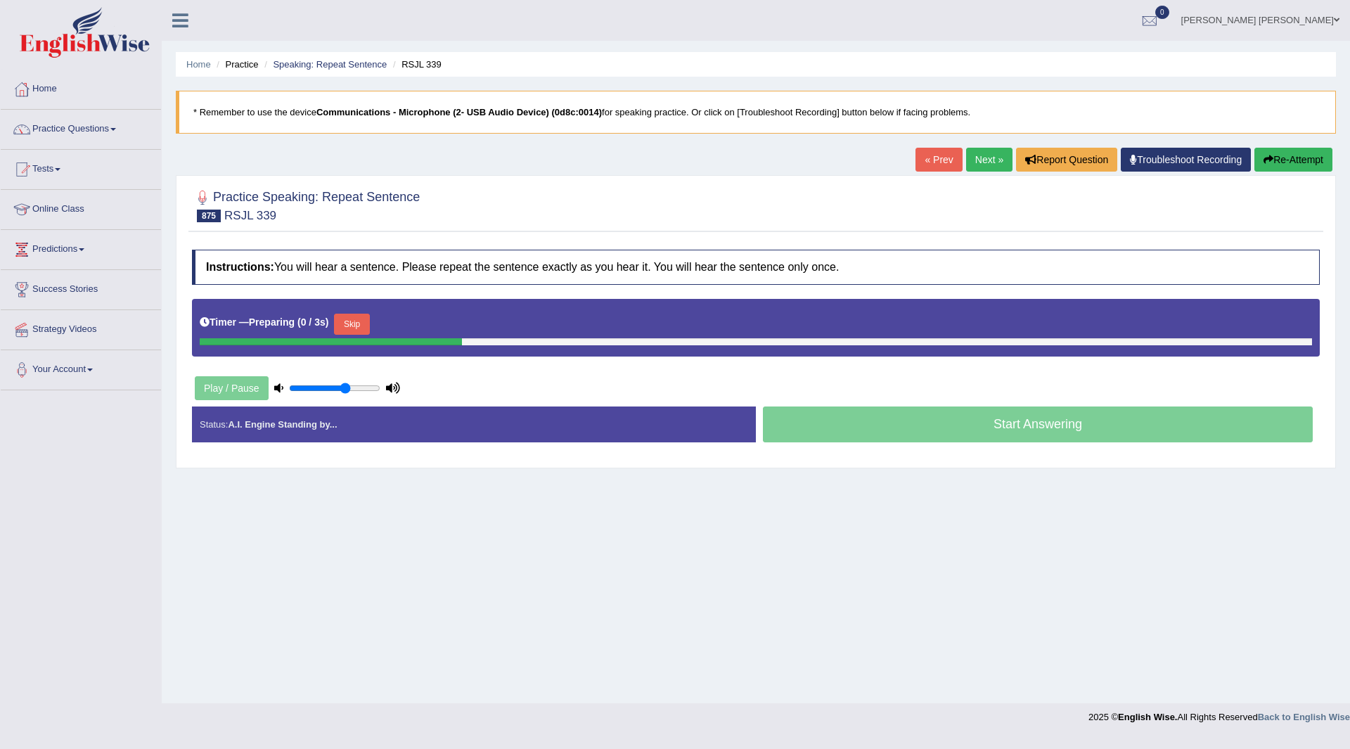
click at [359, 317] on button "Skip" at bounding box center [351, 323] width 35 height 21
click at [413, 318] on button "Skip" at bounding box center [413, 323] width 35 height 21
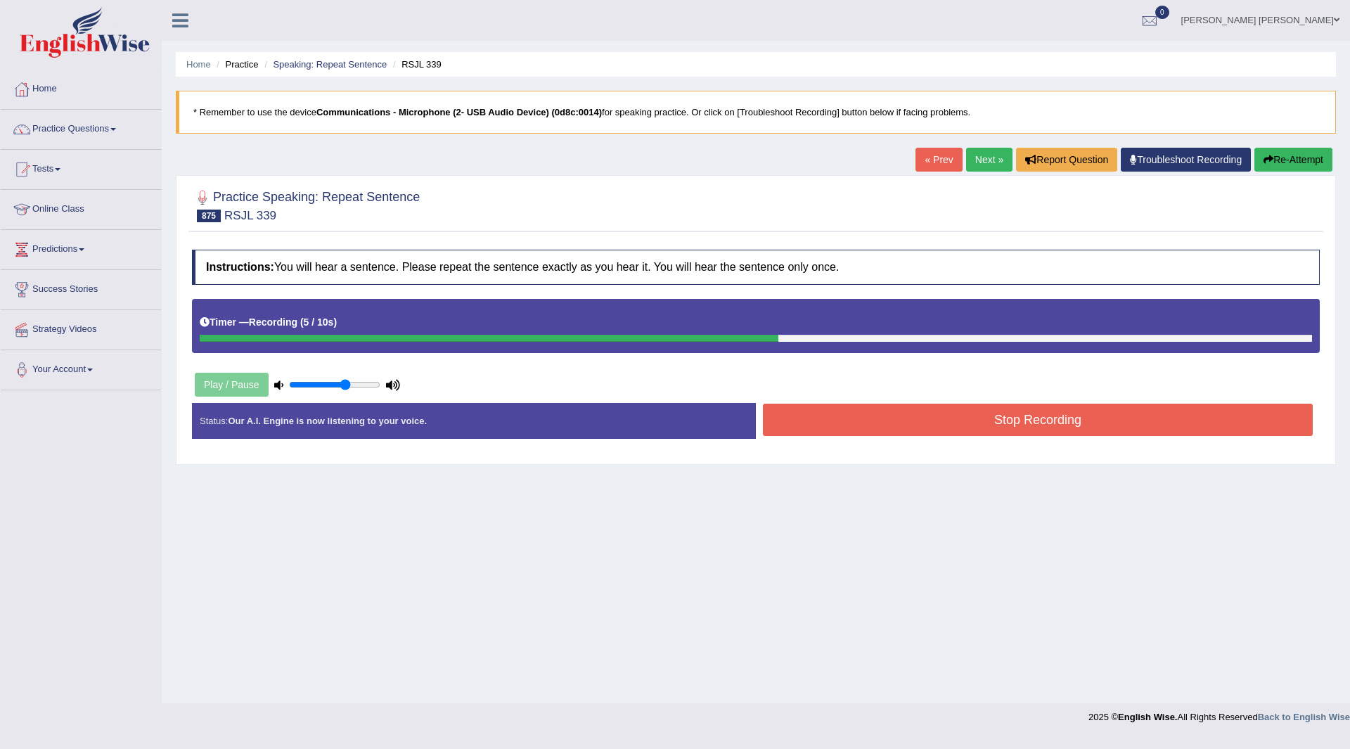
click at [822, 419] on button "Stop Recording" at bounding box center [1038, 419] width 550 height 32
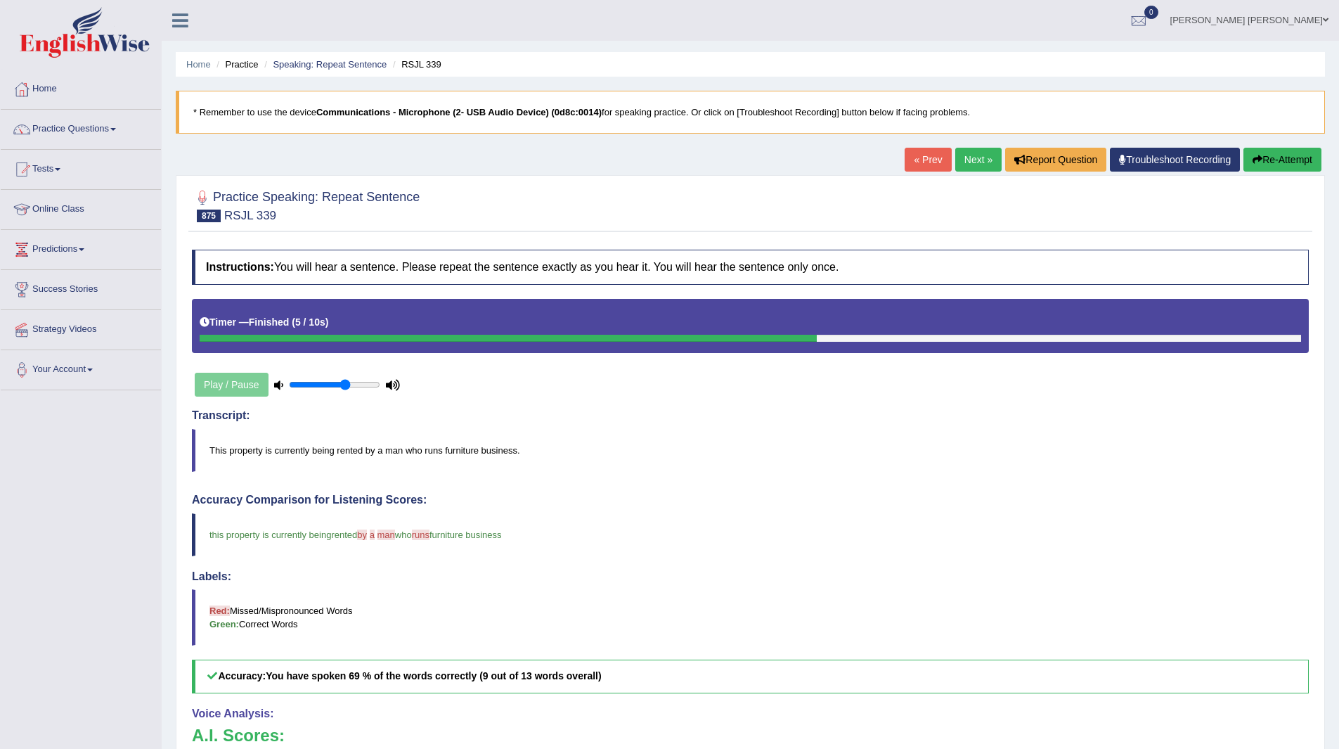
click at [971, 155] on link "Next »" at bounding box center [978, 160] width 46 height 24
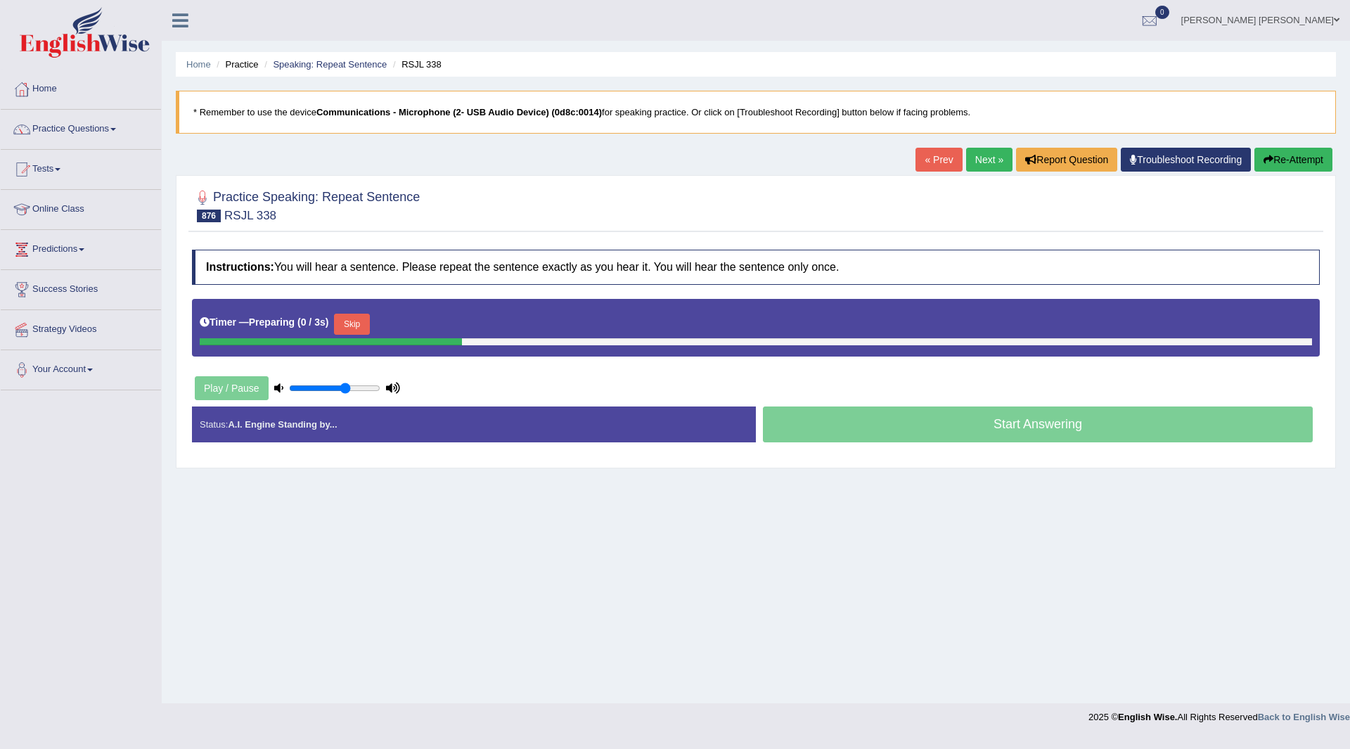
click at [354, 324] on button "Skip" at bounding box center [351, 323] width 35 height 21
click at [412, 325] on button "Skip" at bounding box center [413, 323] width 35 height 21
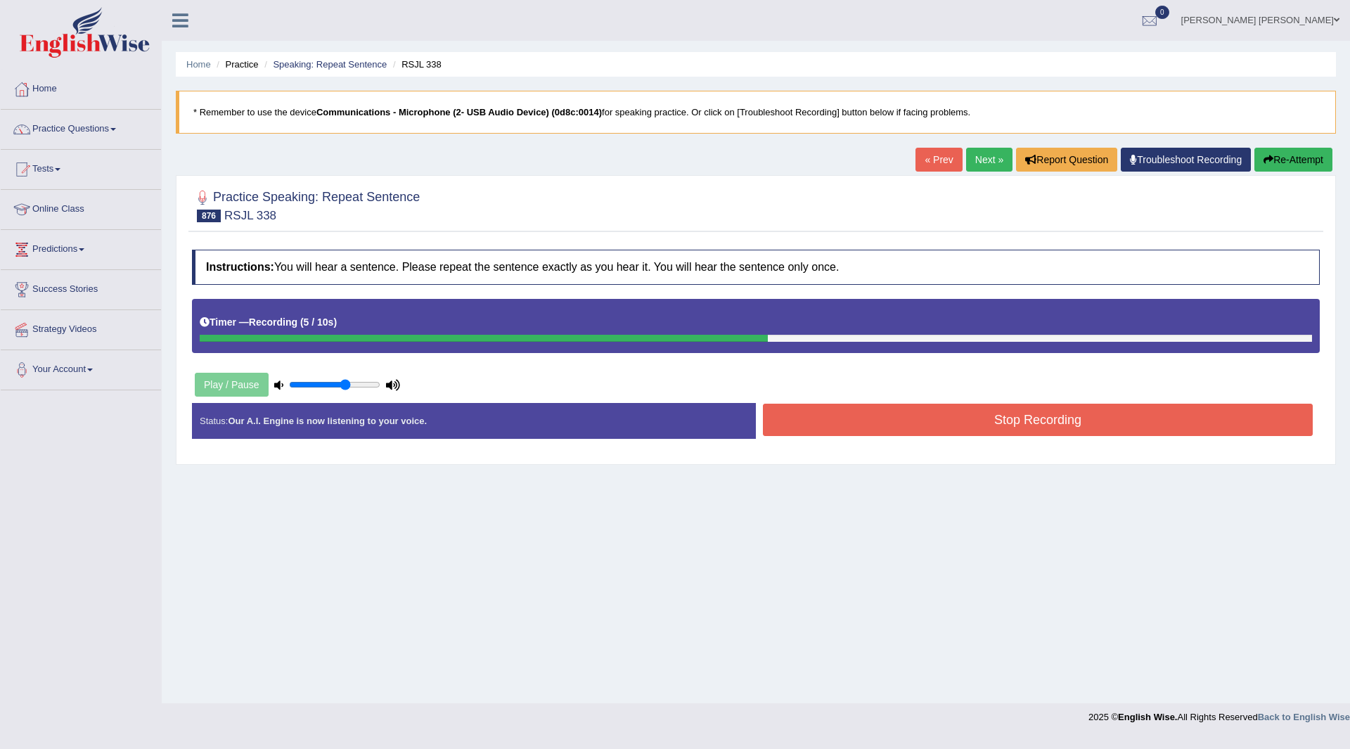
click at [790, 420] on button "Stop Recording" at bounding box center [1038, 419] width 550 height 32
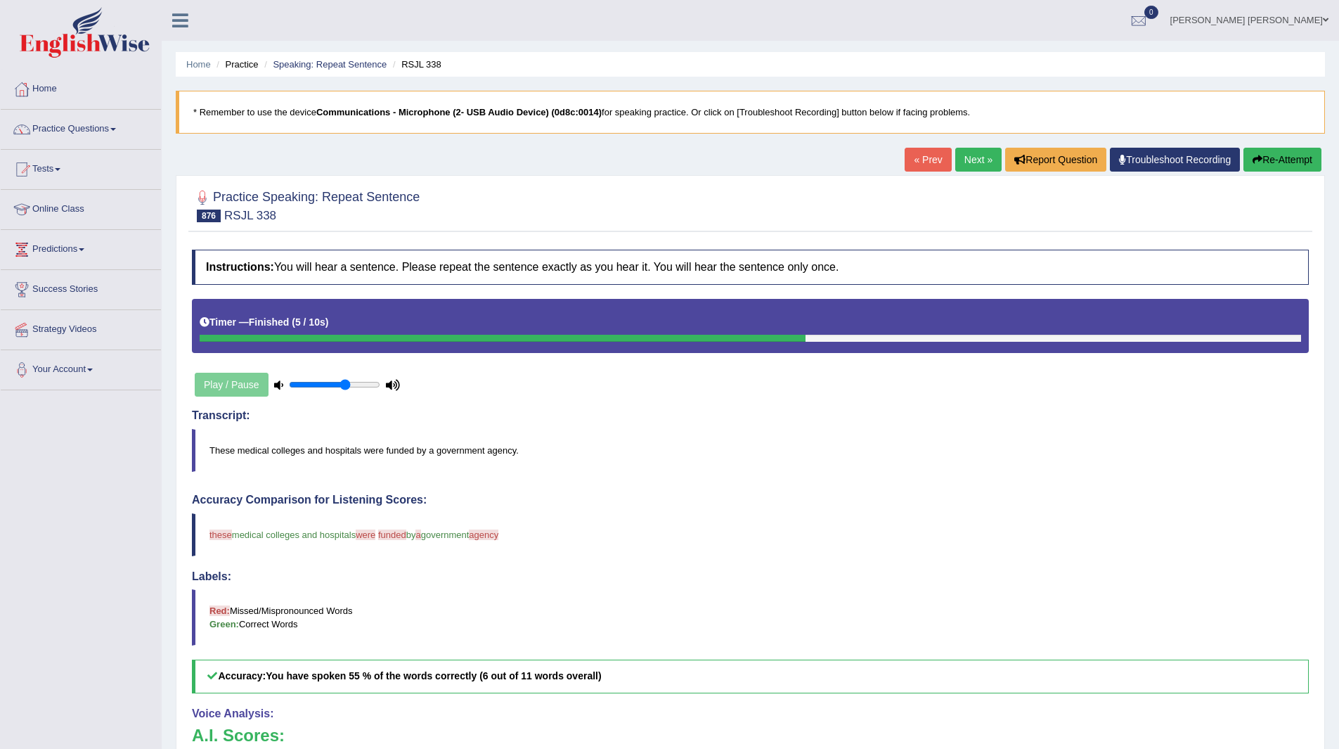
click at [962, 153] on link "Next »" at bounding box center [978, 160] width 46 height 24
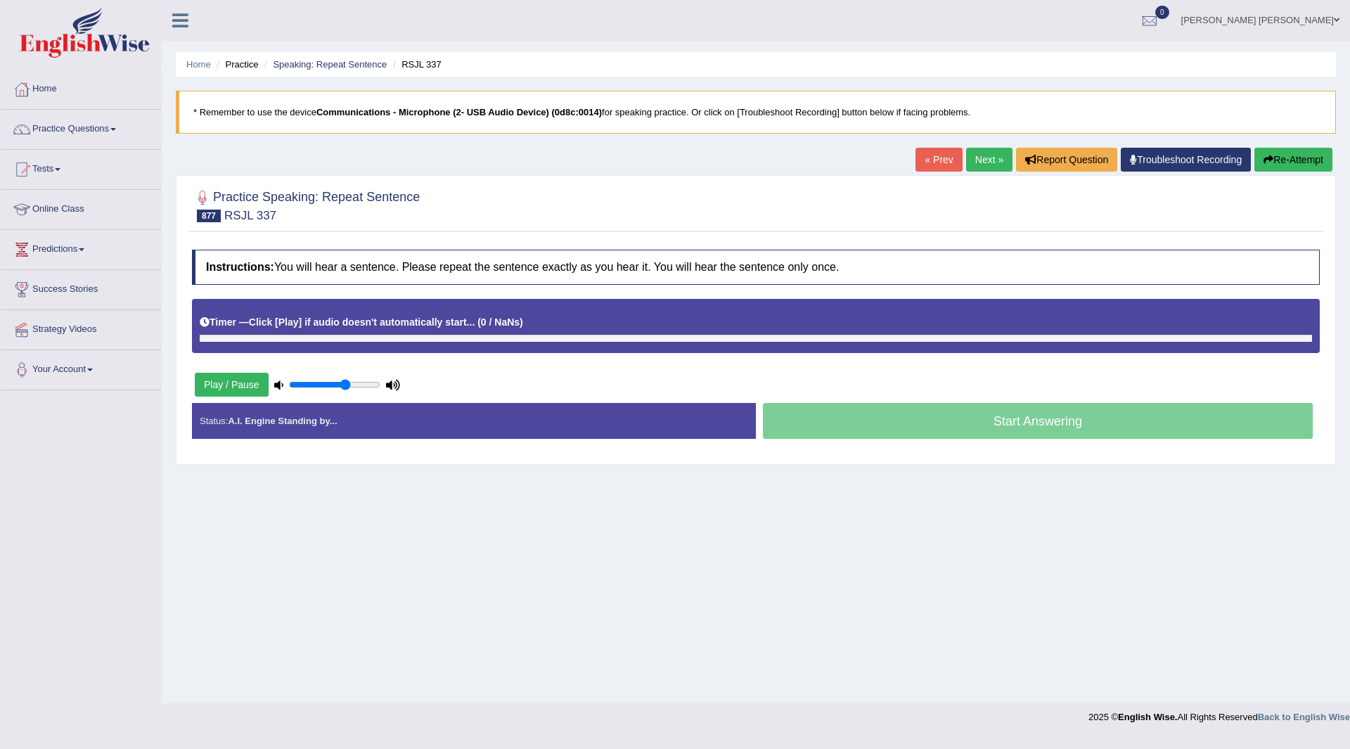
click at [1286, 157] on button "Re-Attempt" at bounding box center [1293, 160] width 78 height 24
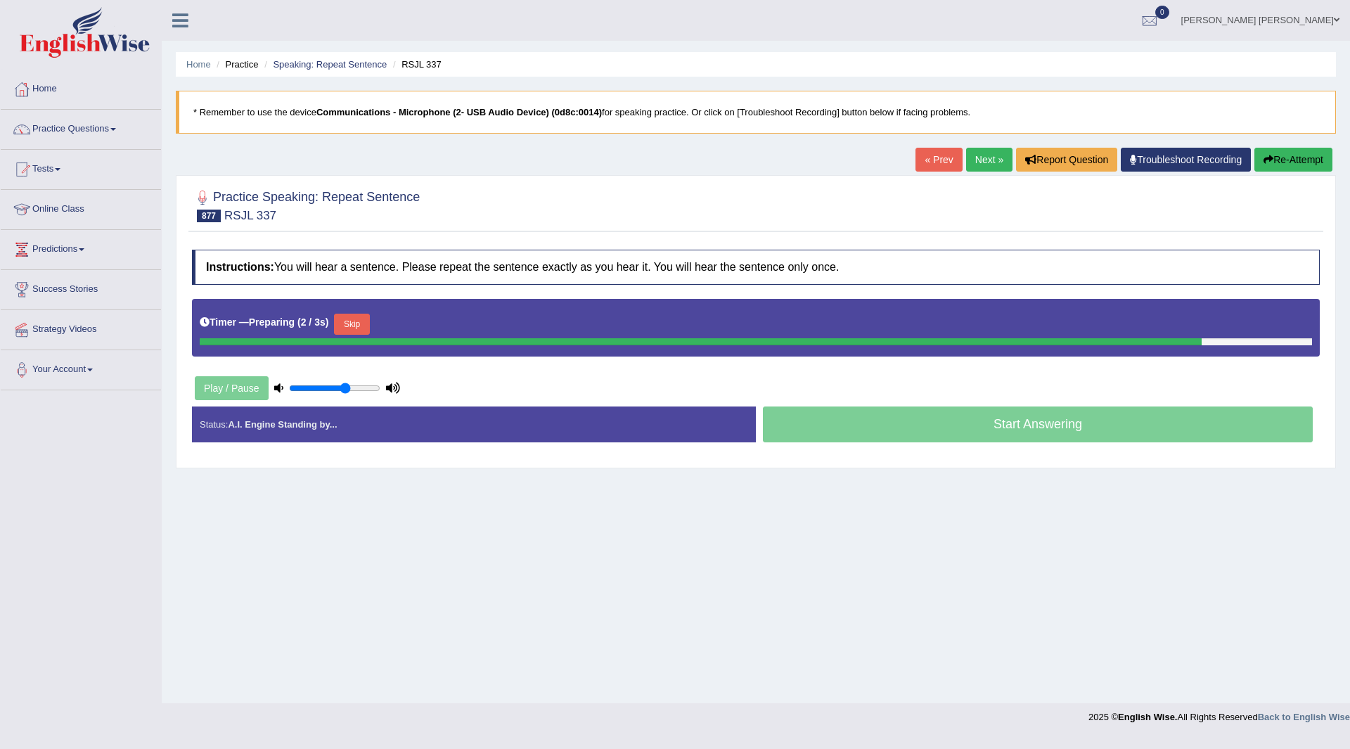
click at [363, 324] on button "Skip" at bounding box center [351, 323] width 35 height 21
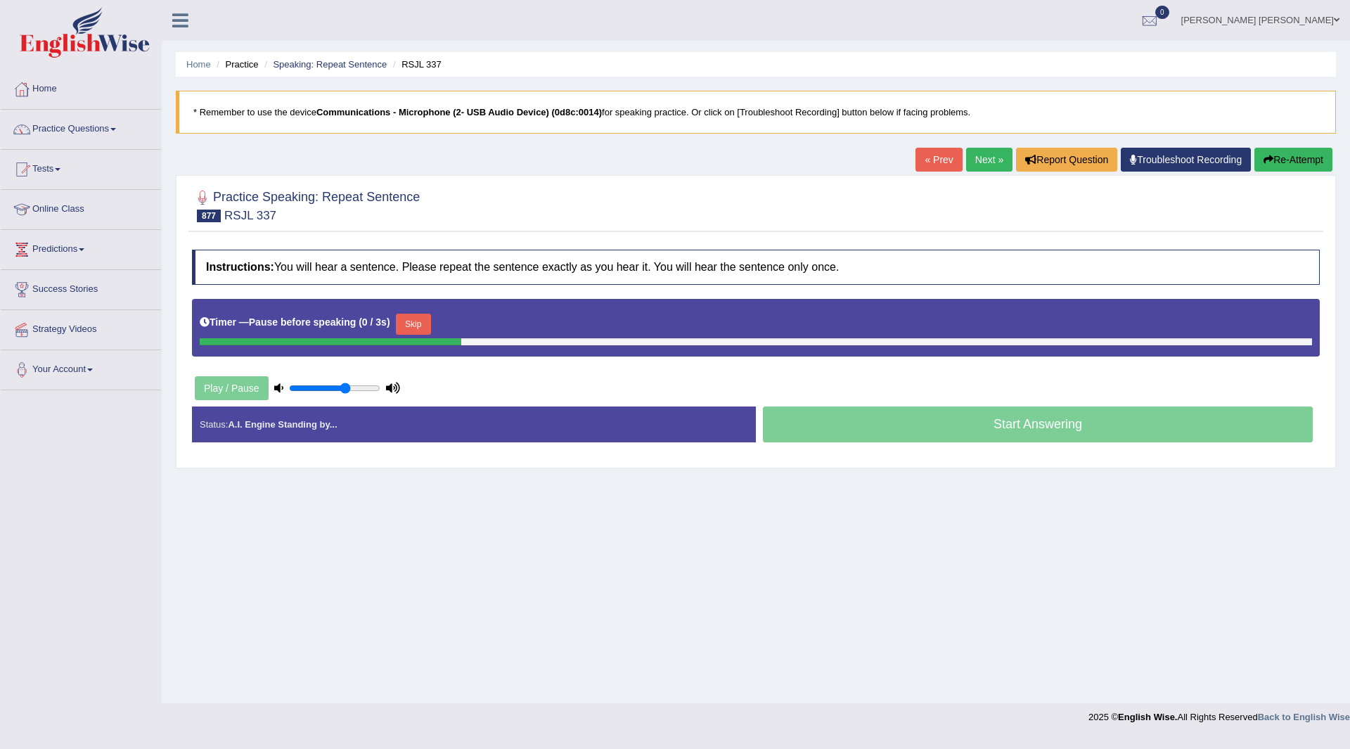
click at [405, 323] on button "Skip" at bounding box center [413, 323] width 35 height 21
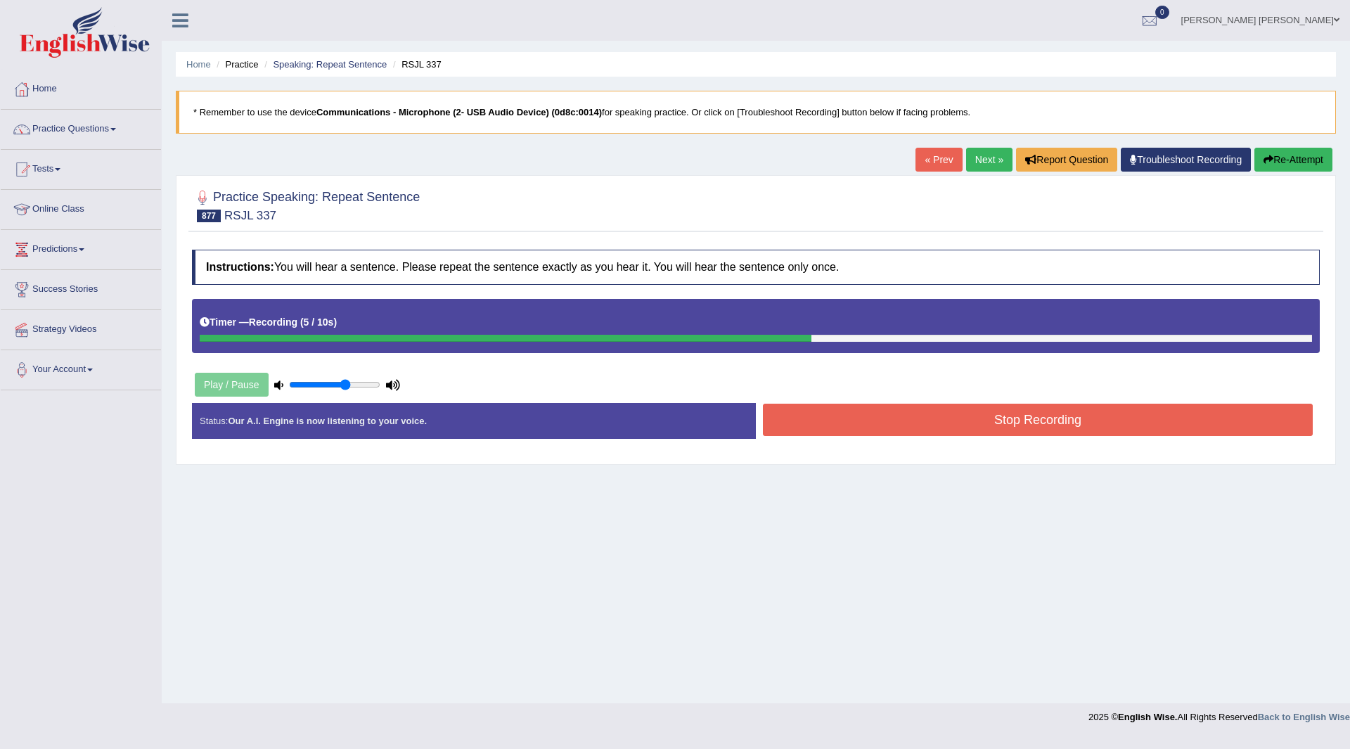
click at [792, 417] on button "Stop Recording" at bounding box center [1038, 419] width 550 height 32
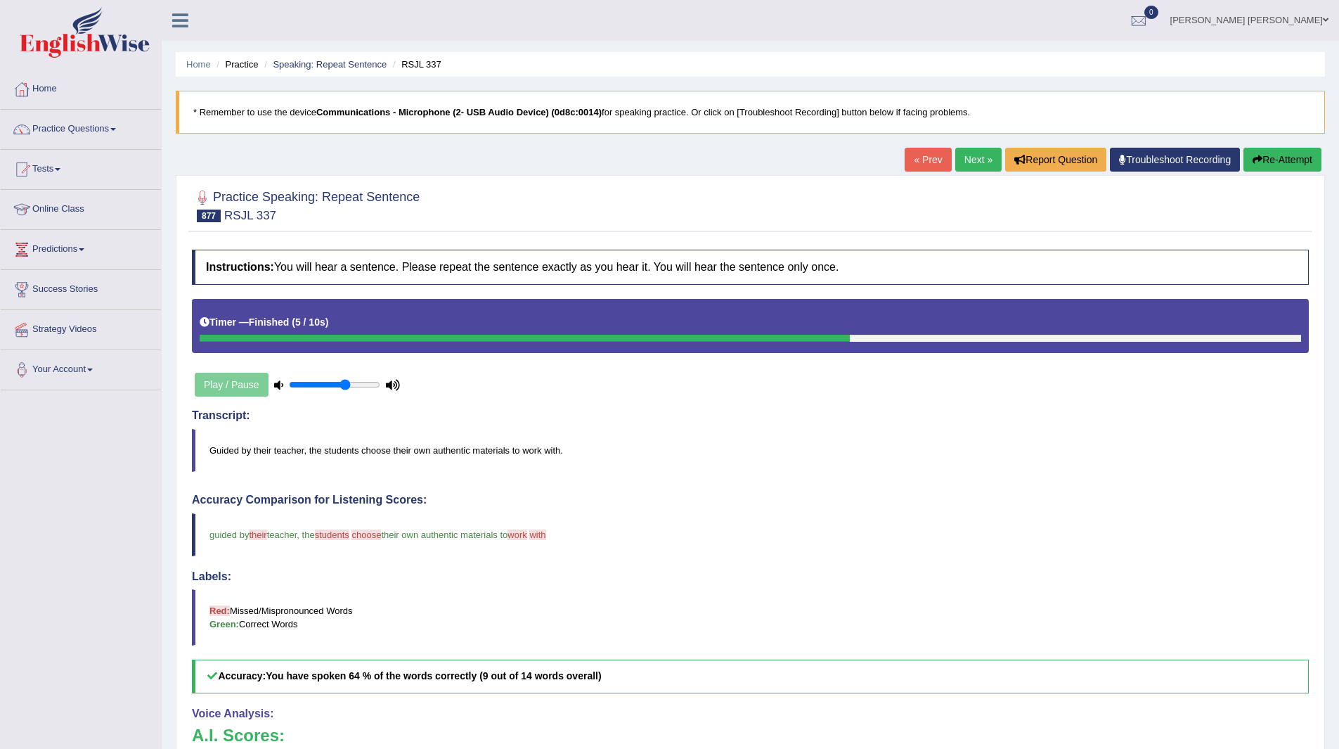
click at [976, 154] on link "Next »" at bounding box center [978, 160] width 46 height 24
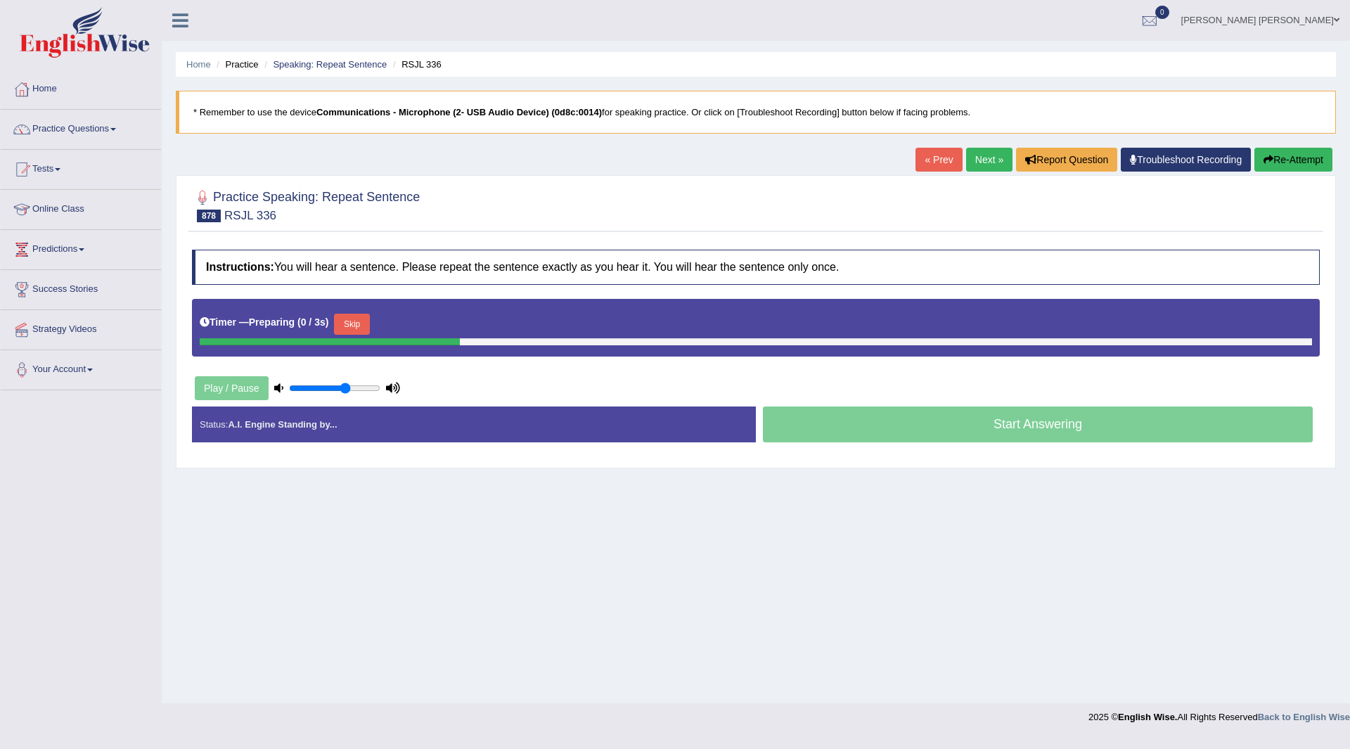
click at [349, 316] on button "Skip" at bounding box center [351, 323] width 35 height 21
click at [420, 316] on button "Skip" at bounding box center [413, 323] width 35 height 21
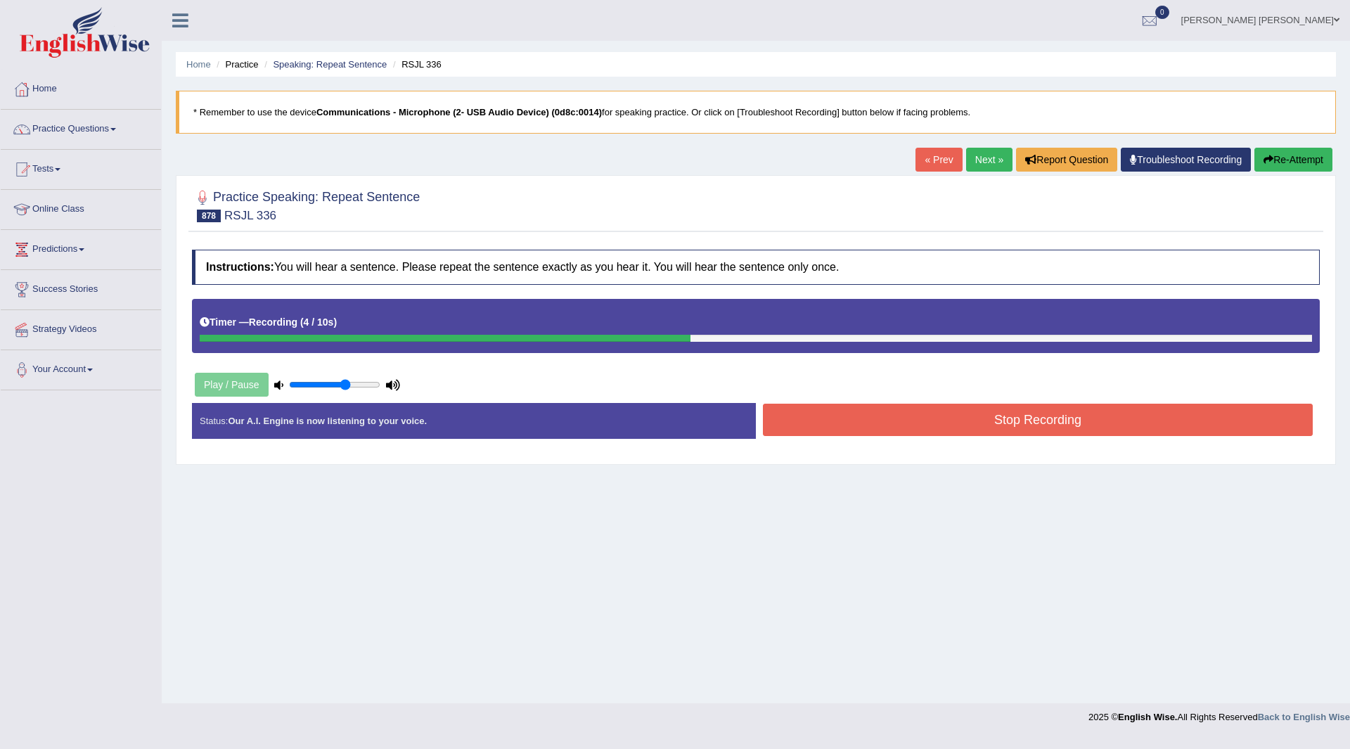
click at [806, 417] on button "Stop Recording" at bounding box center [1038, 419] width 550 height 32
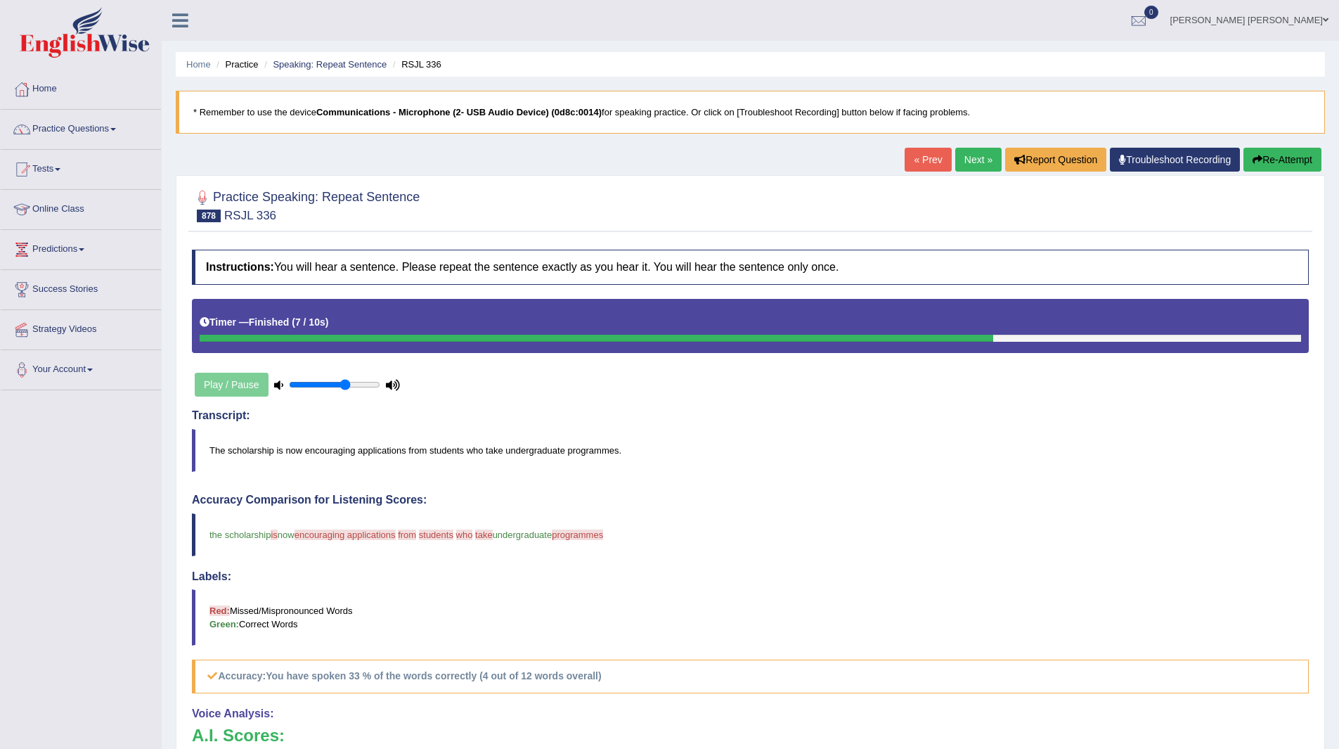
click at [965, 160] on link "Next »" at bounding box center [978, 160] width 46 height 24
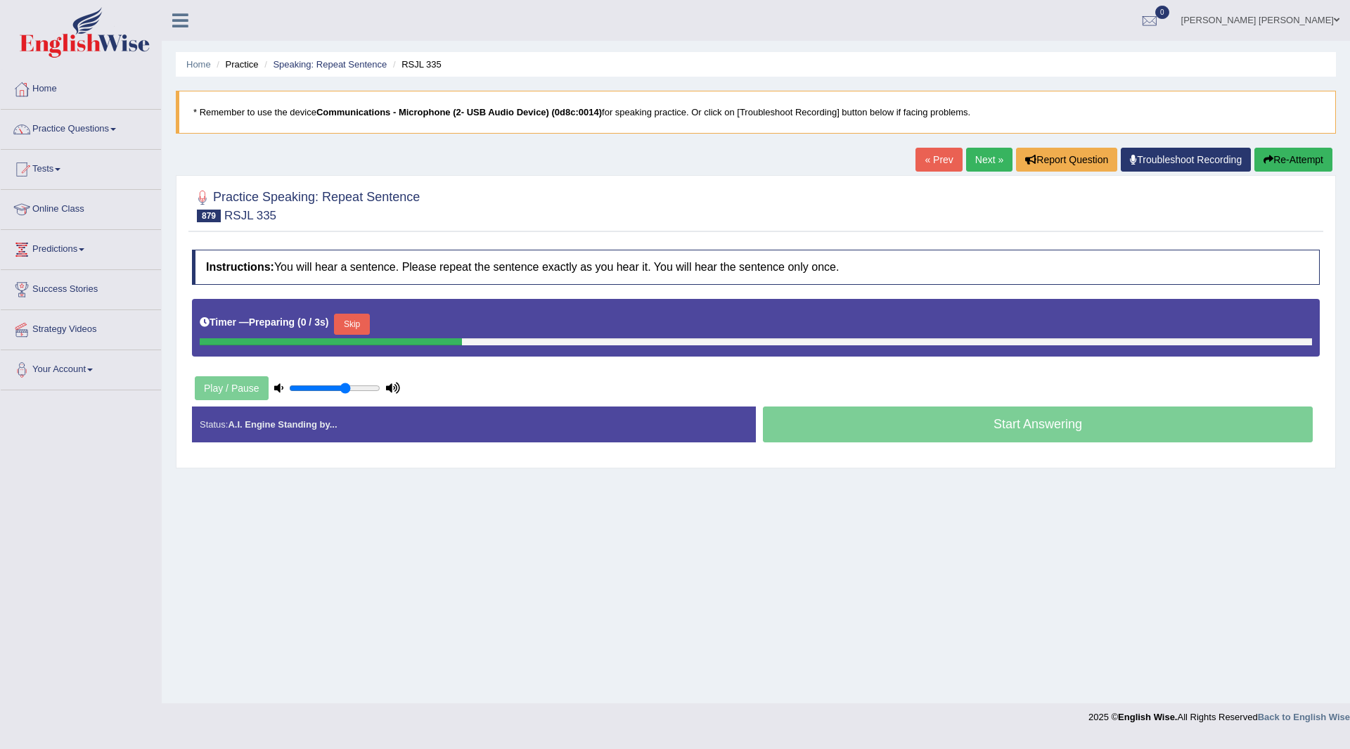
click at [353, 323] on button "Skip" at bounding box center [351, 323] width 35 height 21
click at [418, 316] on button "Skip" at bounding box center [413, 323] width 35 height 21
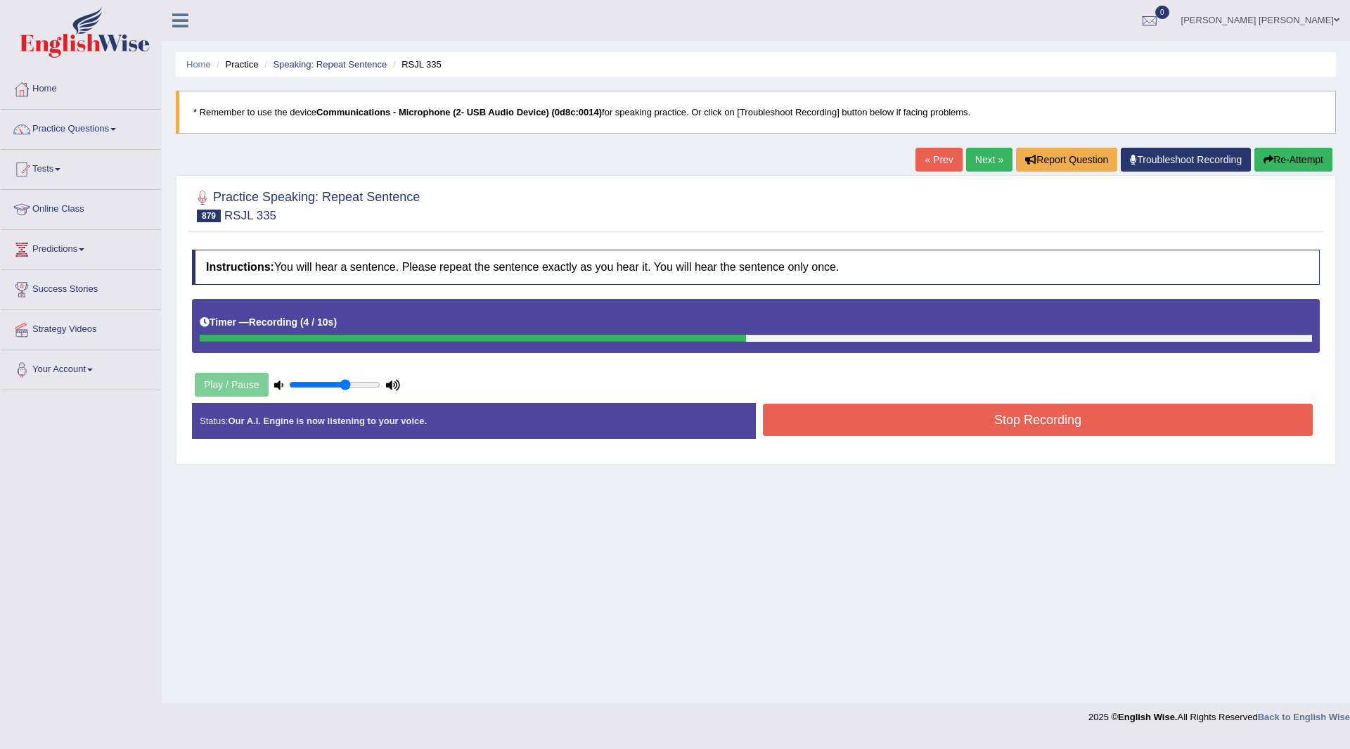
click at [803, 420] on button "Stop Recording" at bounding box center [1038, 419] width 550 height 32
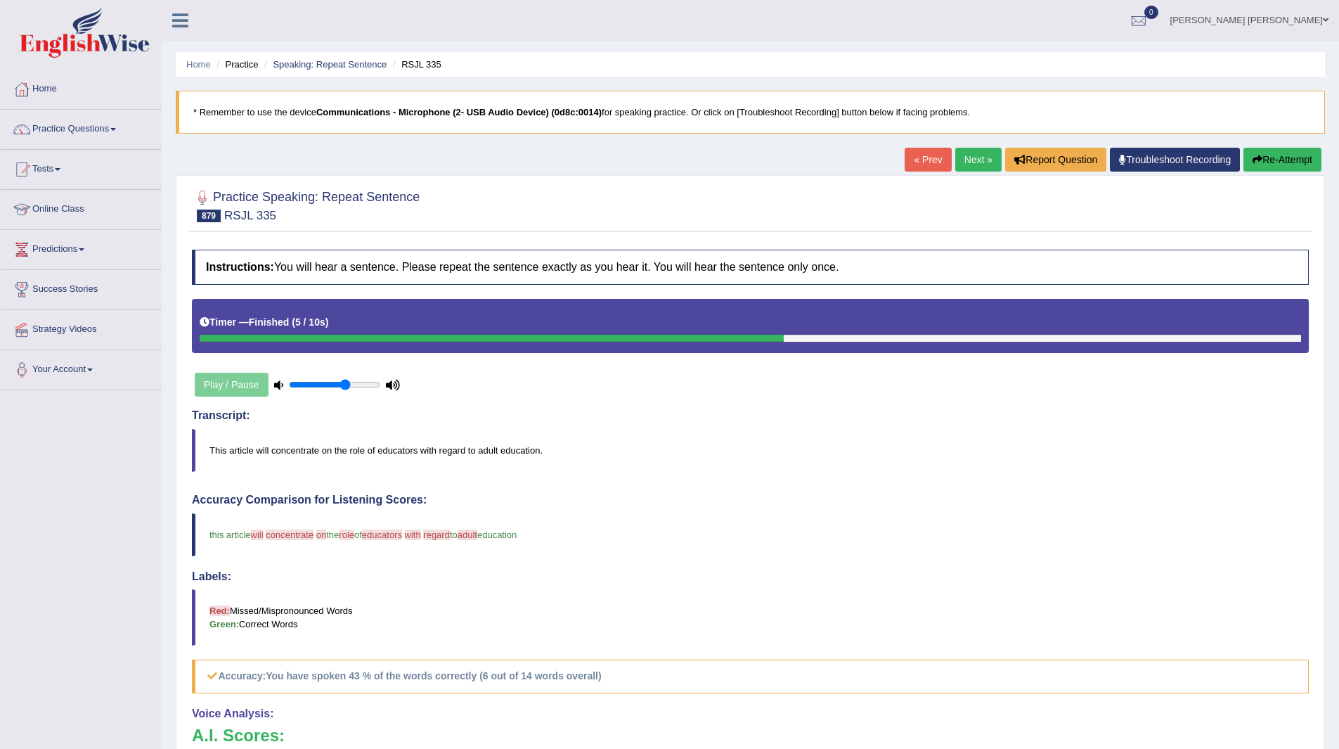
click at [962, 158] on link "Next »" at bounding box center [978, 160] width 46 height 24
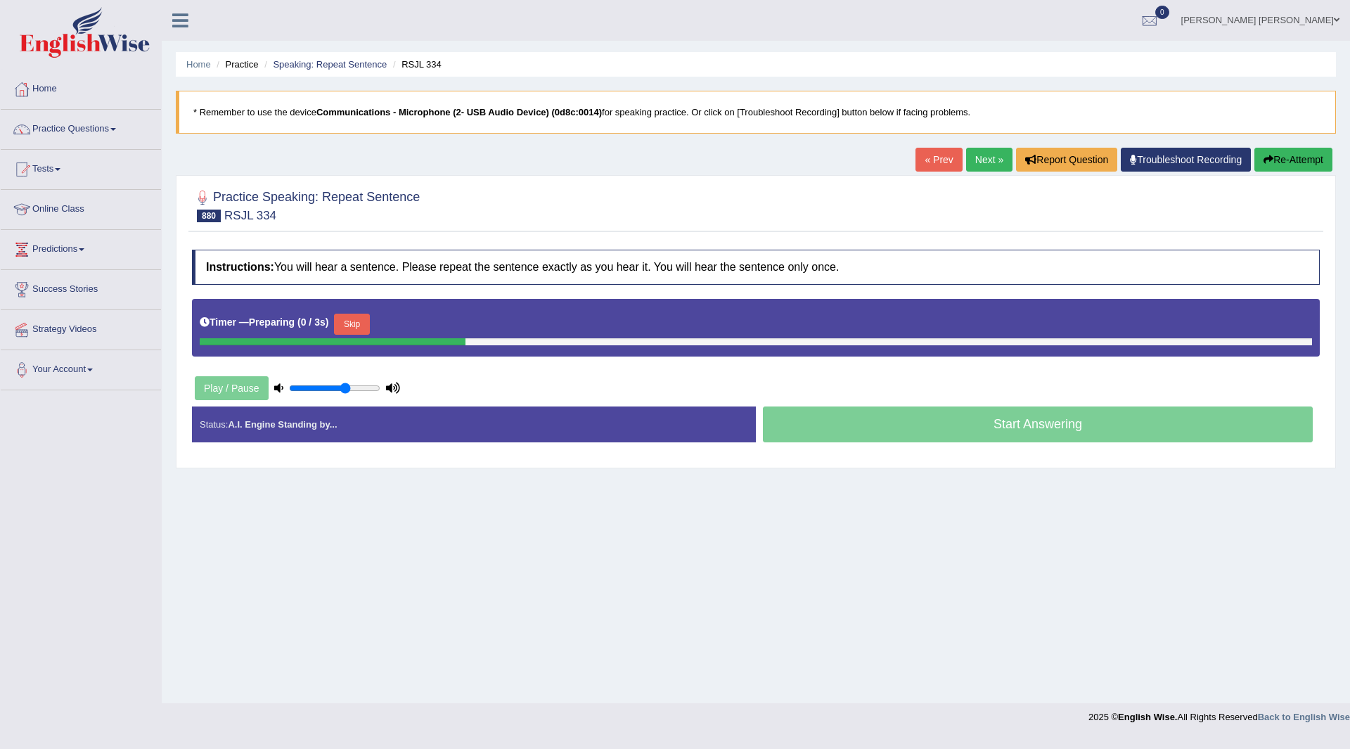
click at [366, 334] on button "Skip" at bounding box center [351, 323] width 35 height 21
click at [422, 323] on button "Skip" at bounding box center [413, 323] width 35 height 21
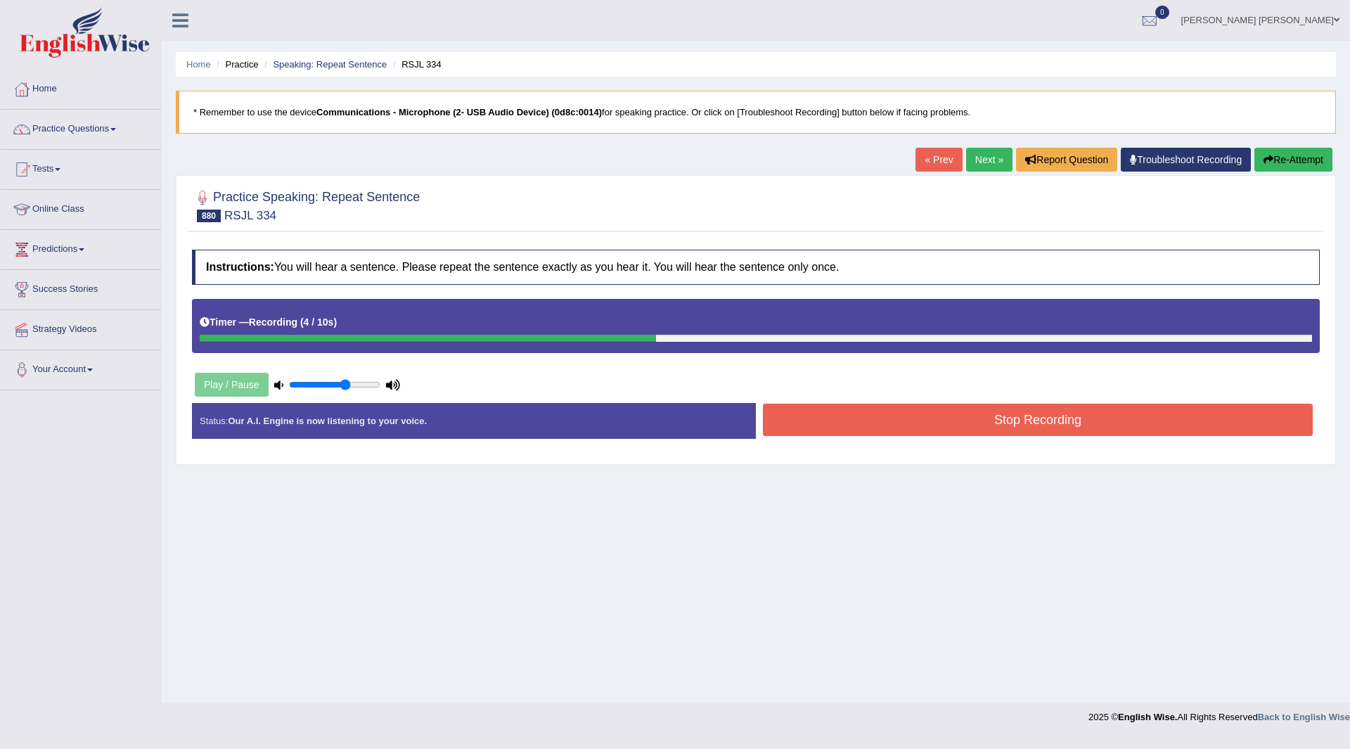
click at [810, 417] on button "Stop Recording" at bounding box center [1038, 419] width 550 height 32
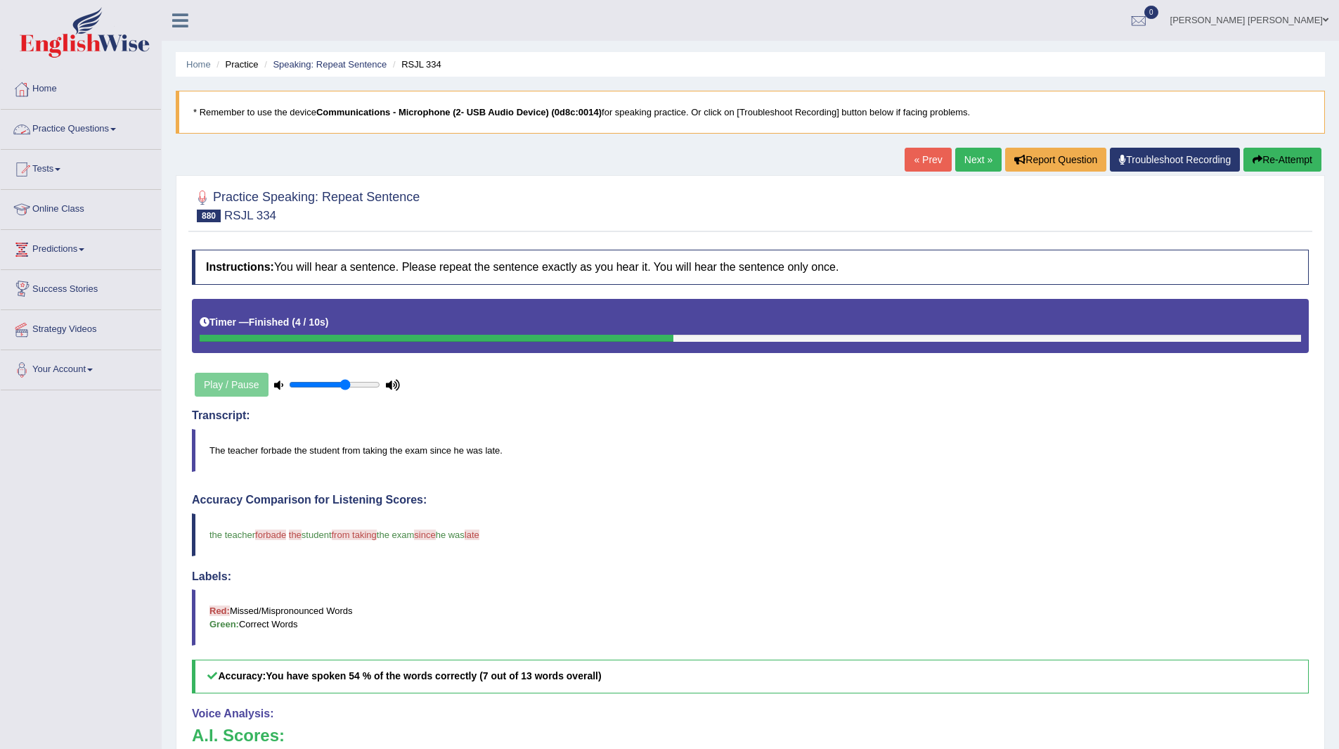
click at [63, 124] on link "Practice Questions" at bounding box center [81, 127] width 160 height 35
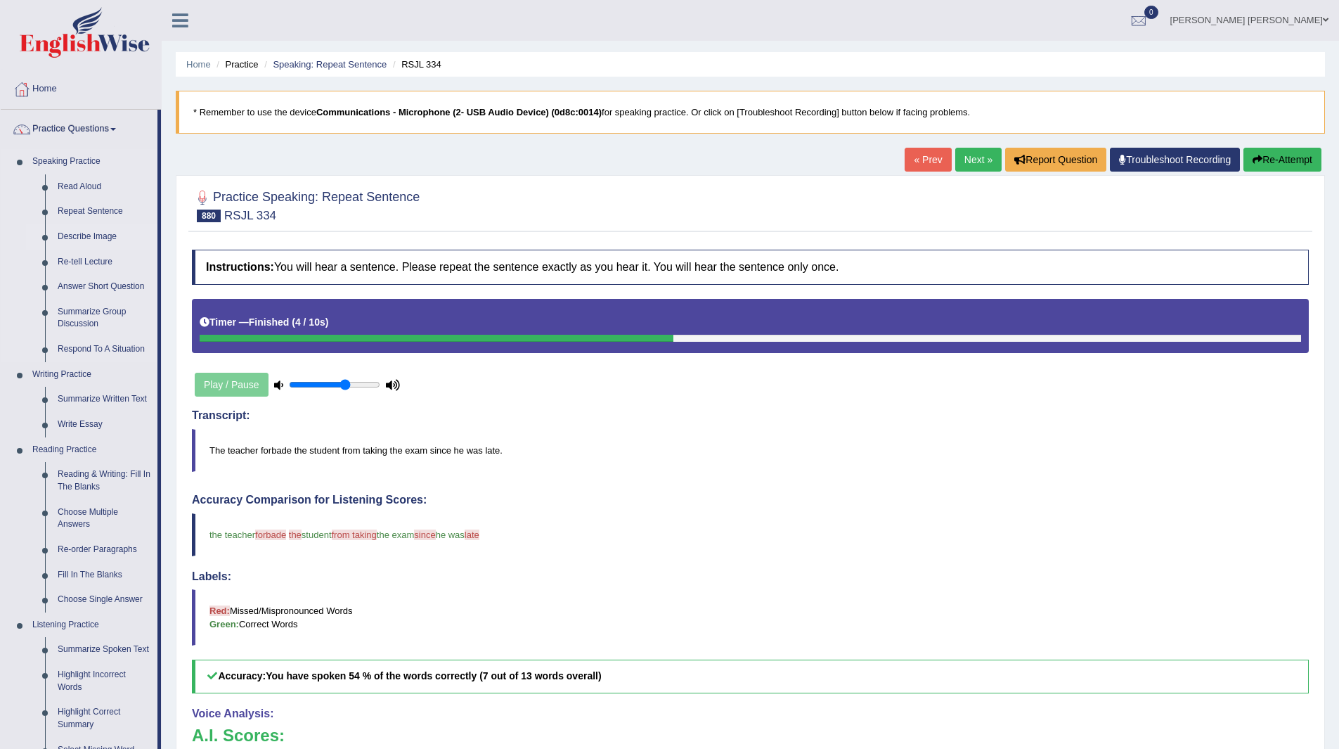
click at [90, 238] on link "Describe Image" at bounding box center [104, 236] width 106 height 25
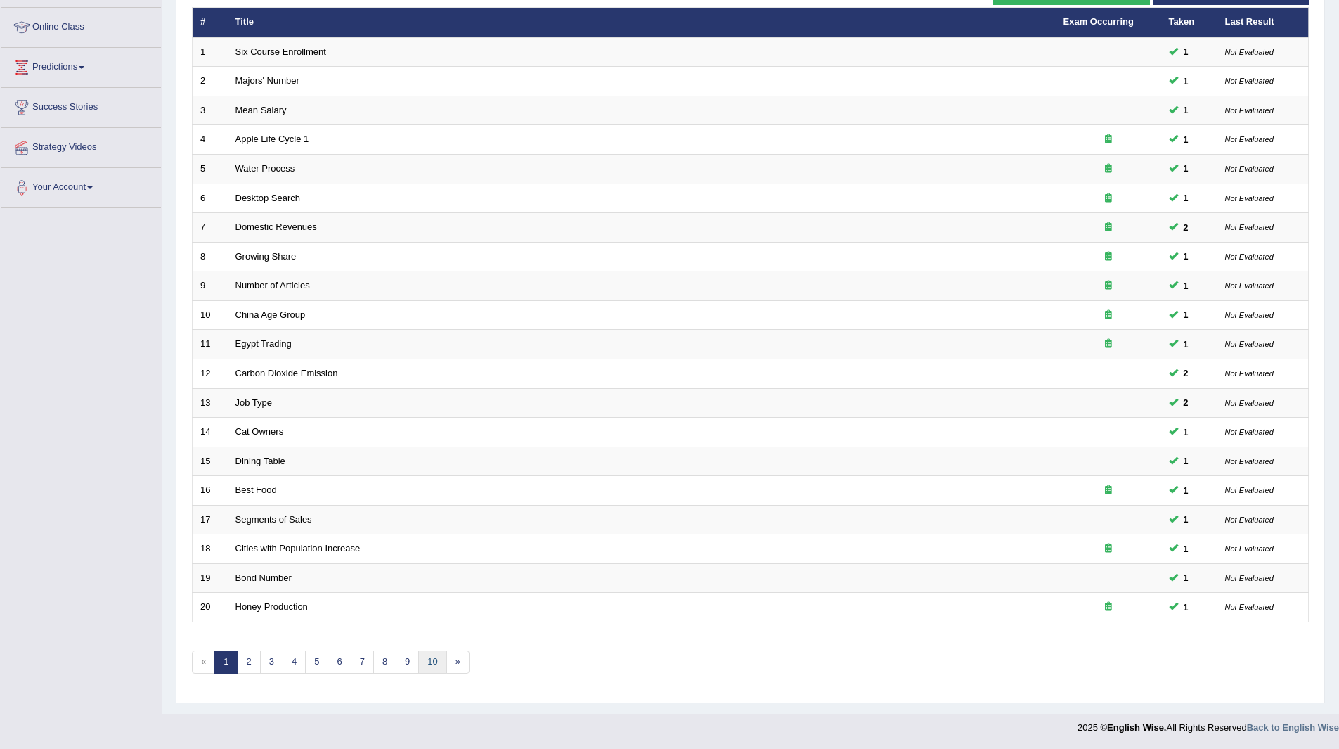
click at [427, 661] on link "10" at bounding box center [432, 661] width 28 height 23
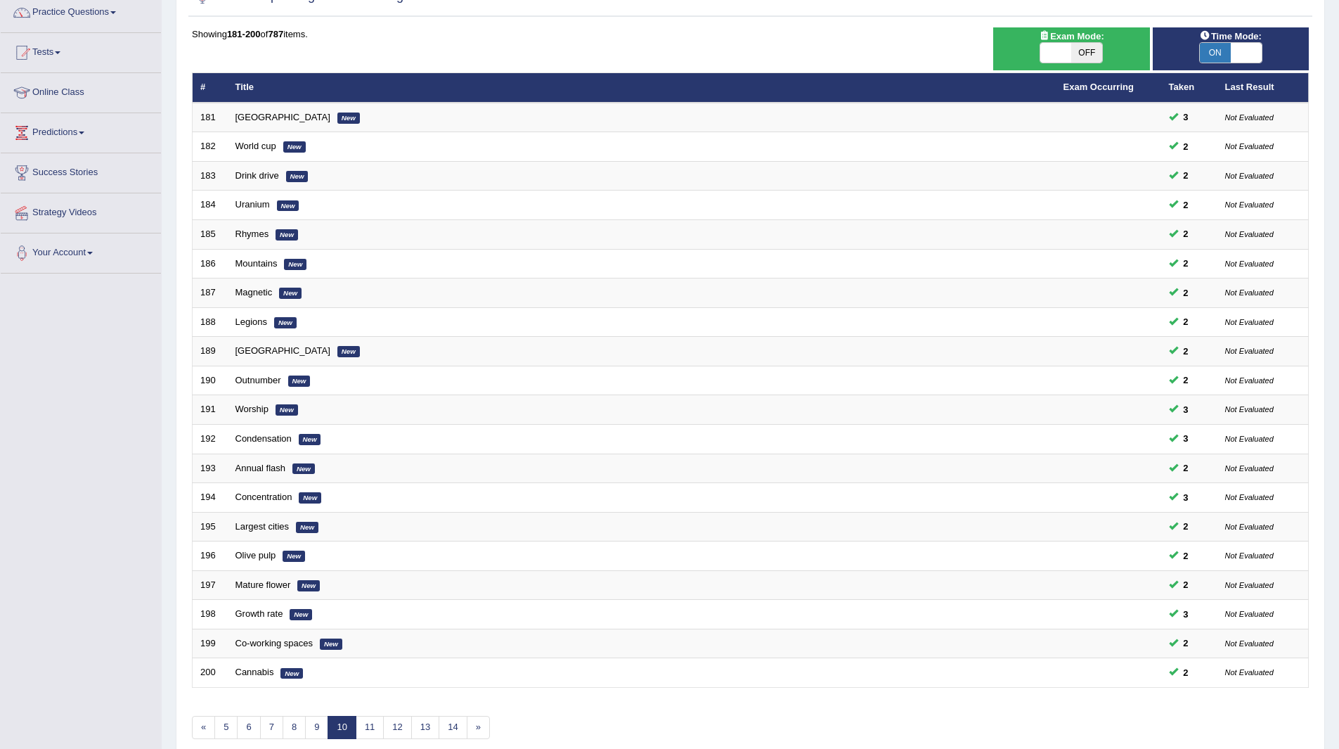
scroll to position [182, 0]
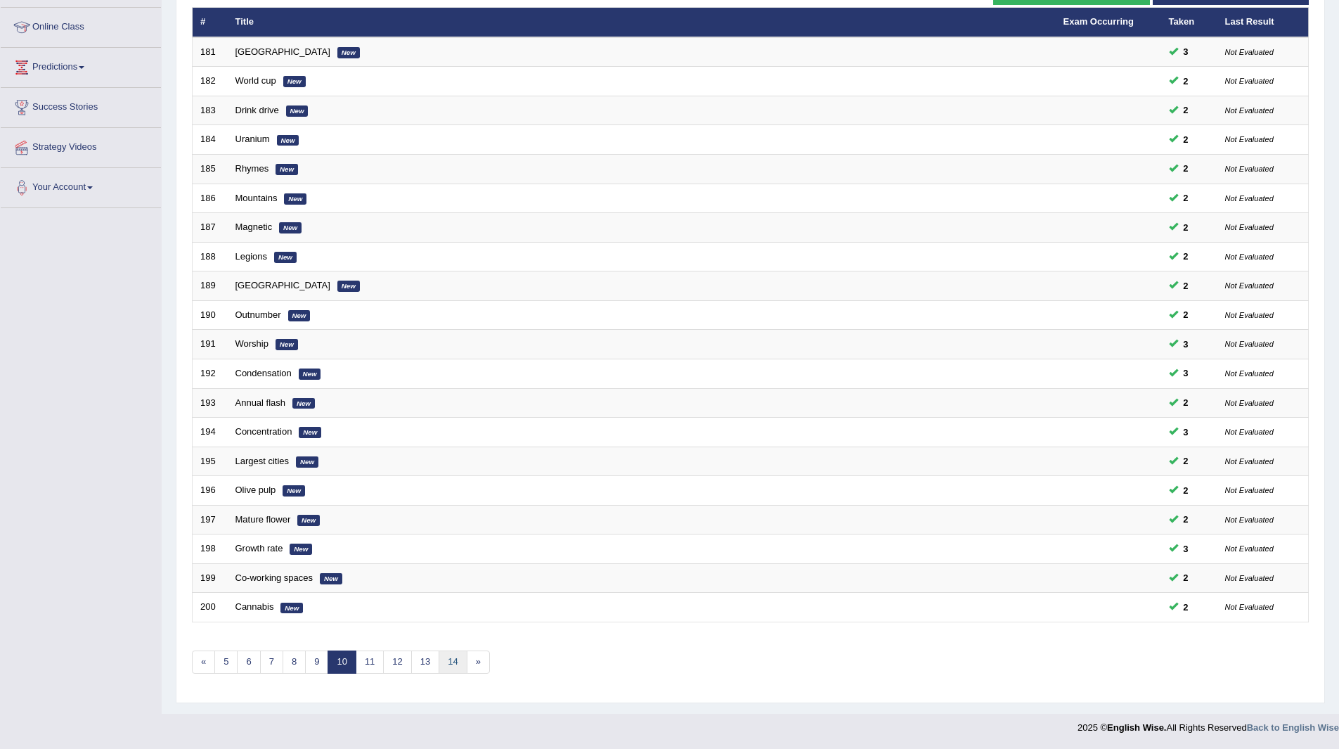
click at [453, 661] on link "14" at bounding box center [453, 661] width 28 height 23
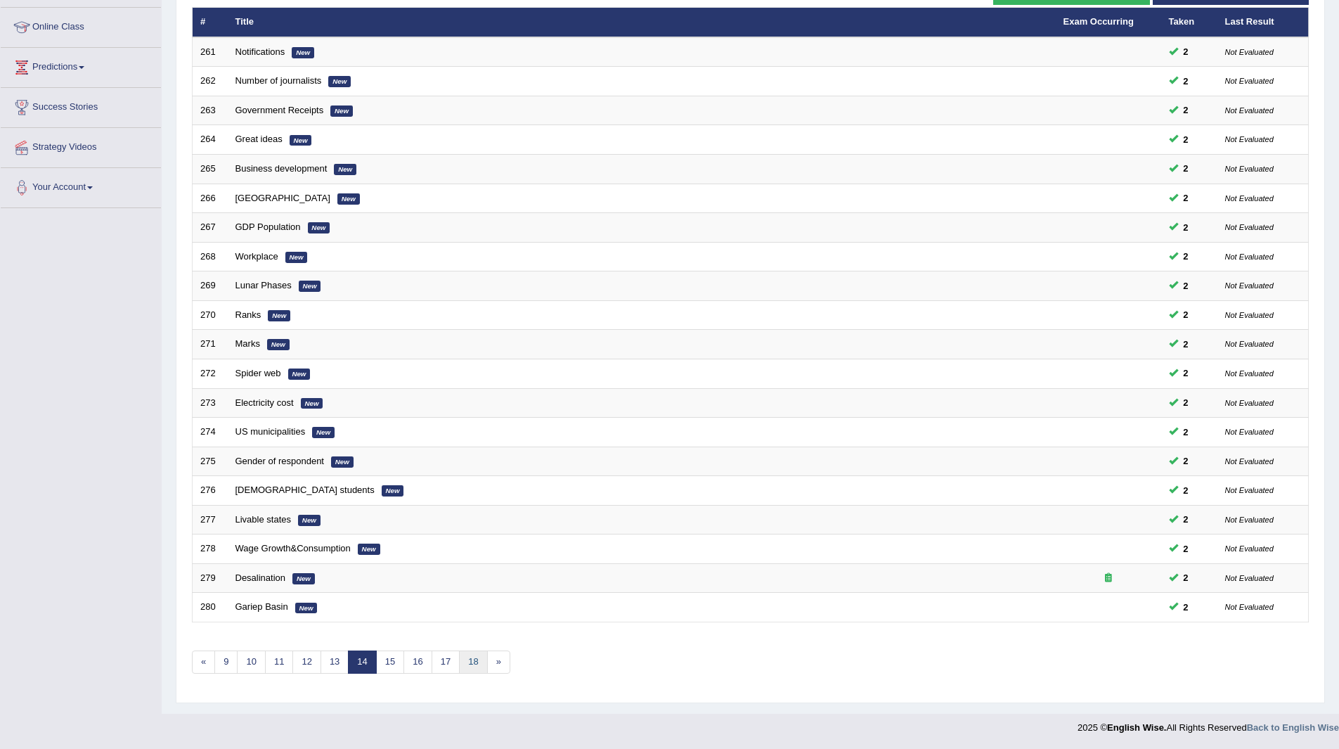
click at [472, 667] on link "18" at bounding box center [473, 661] width 28 height 23
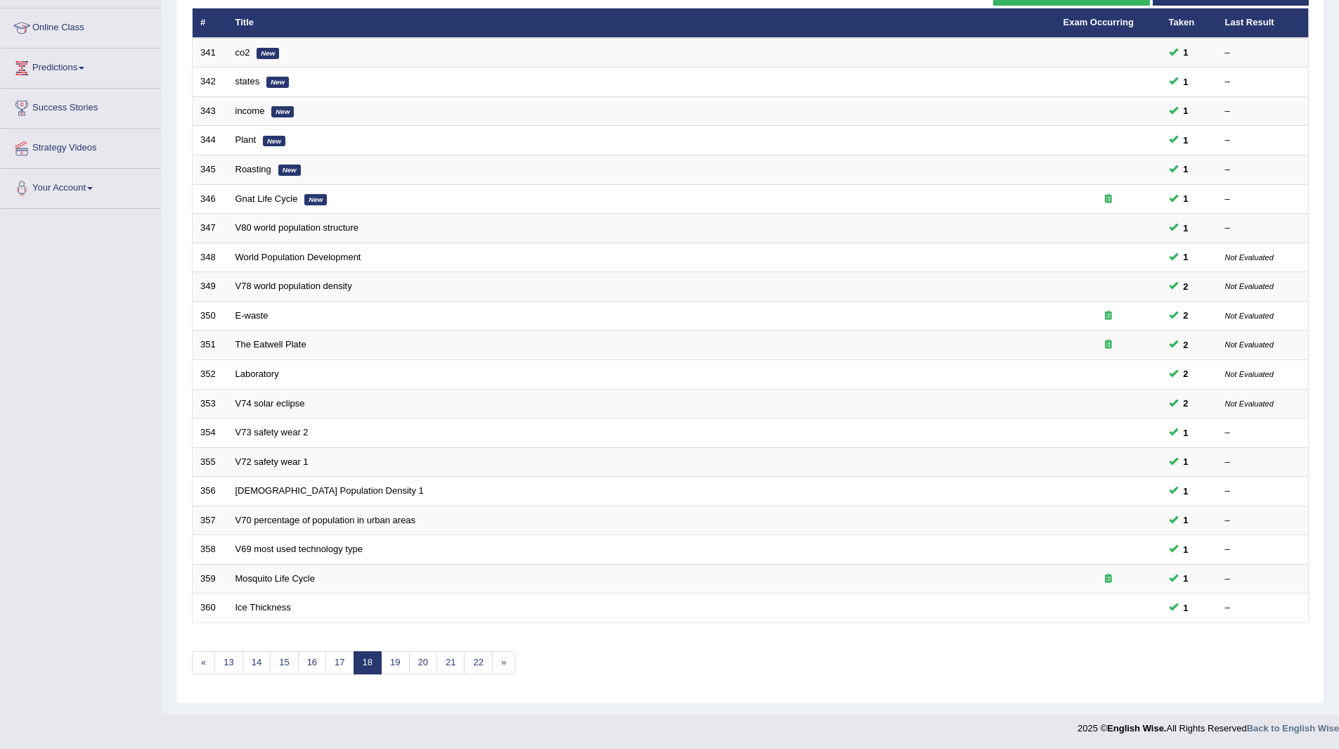
scroll to position [182, 0]
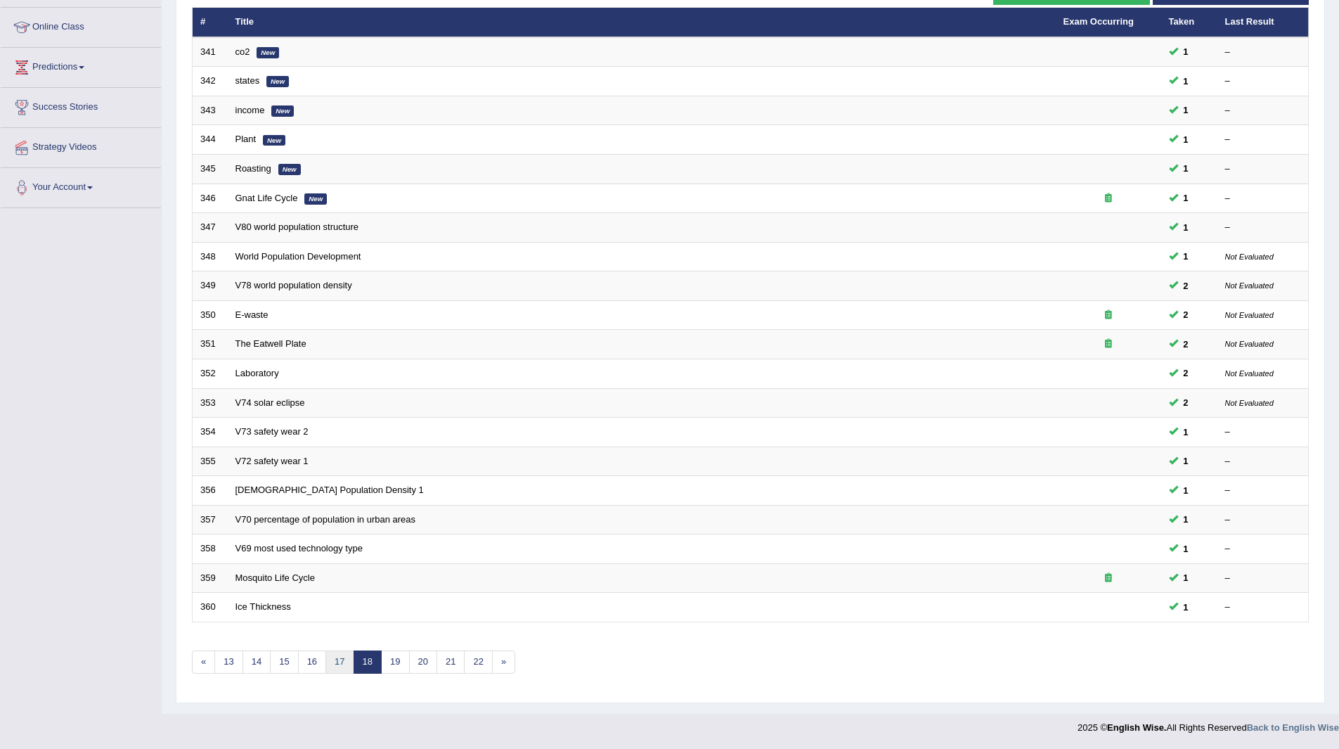
click at [349, 659] on link "17" at bounding box center [339, 661] width 28 height 23
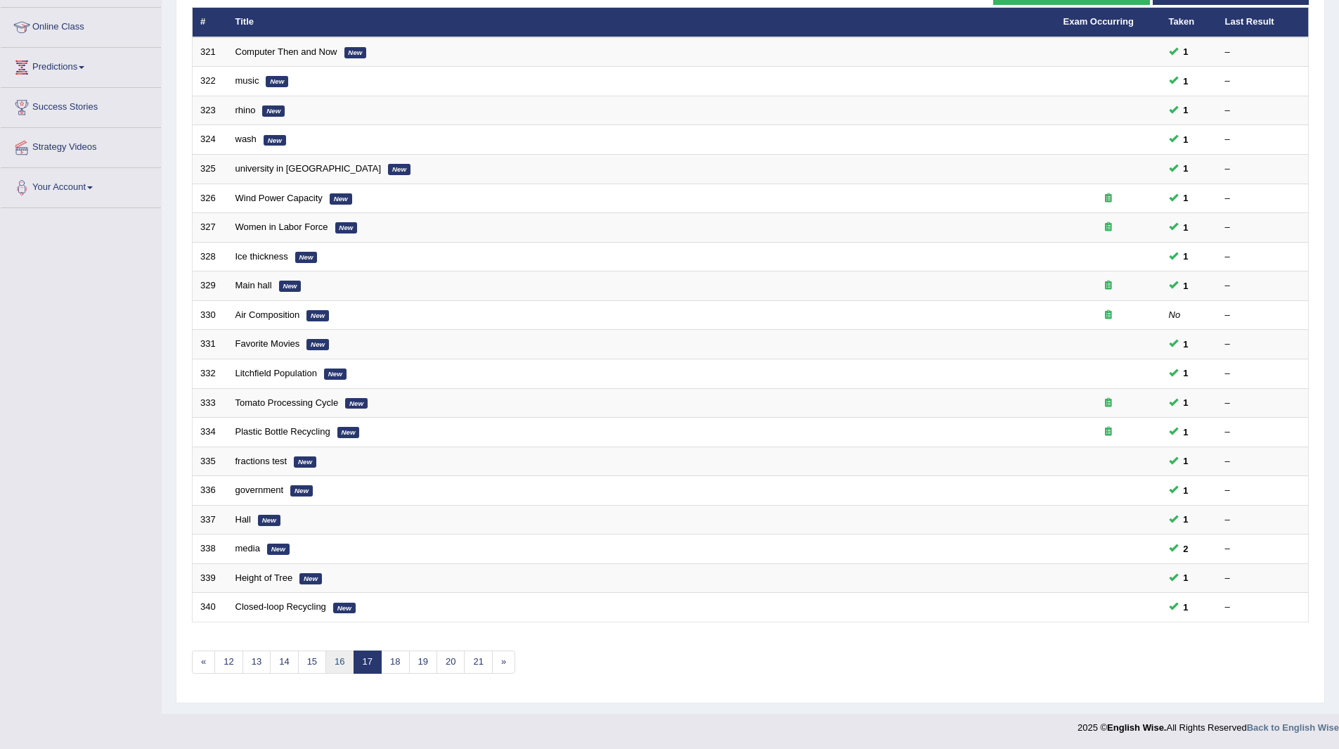
click at [342, 664] on link "16" at bounding box center [339, 661] width 28 height 23
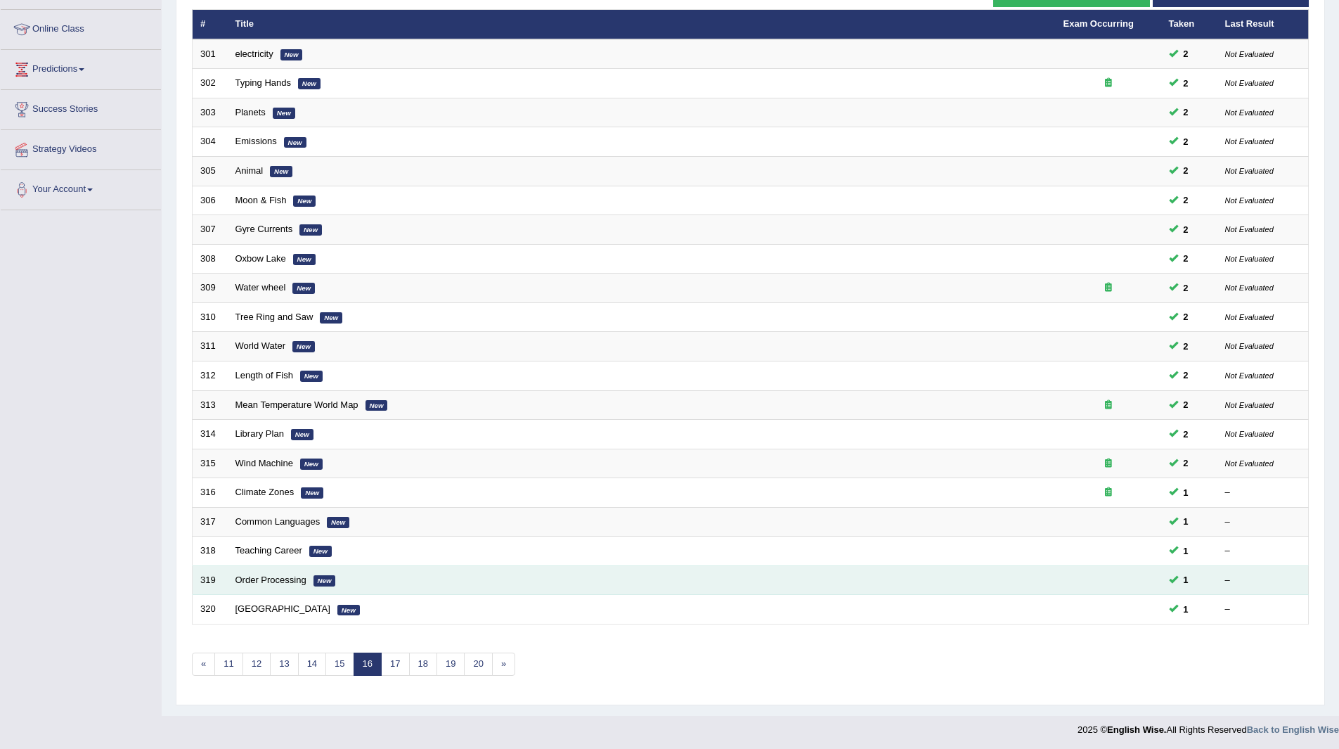
scroll to position [182, 0]
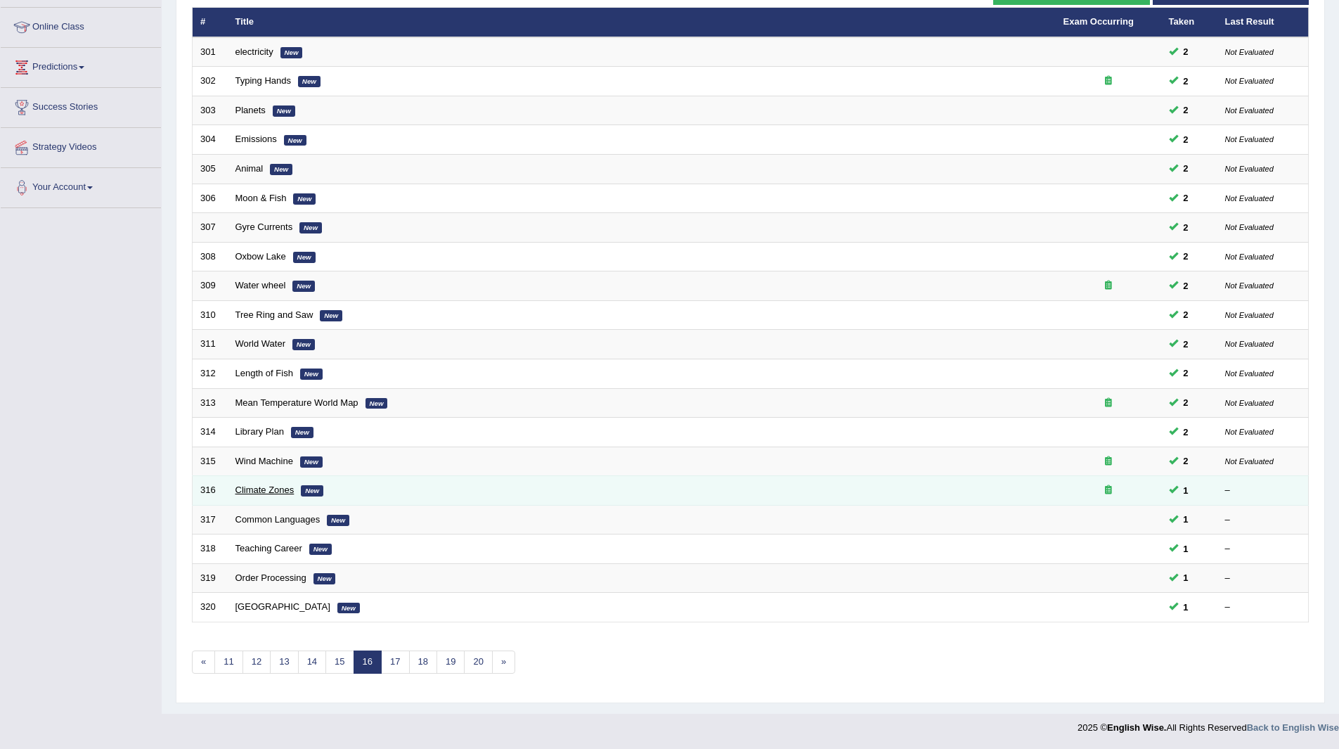
click at [257, 490] on link "Climate Zones" at bounding box center [264, 489] width 59 height 11
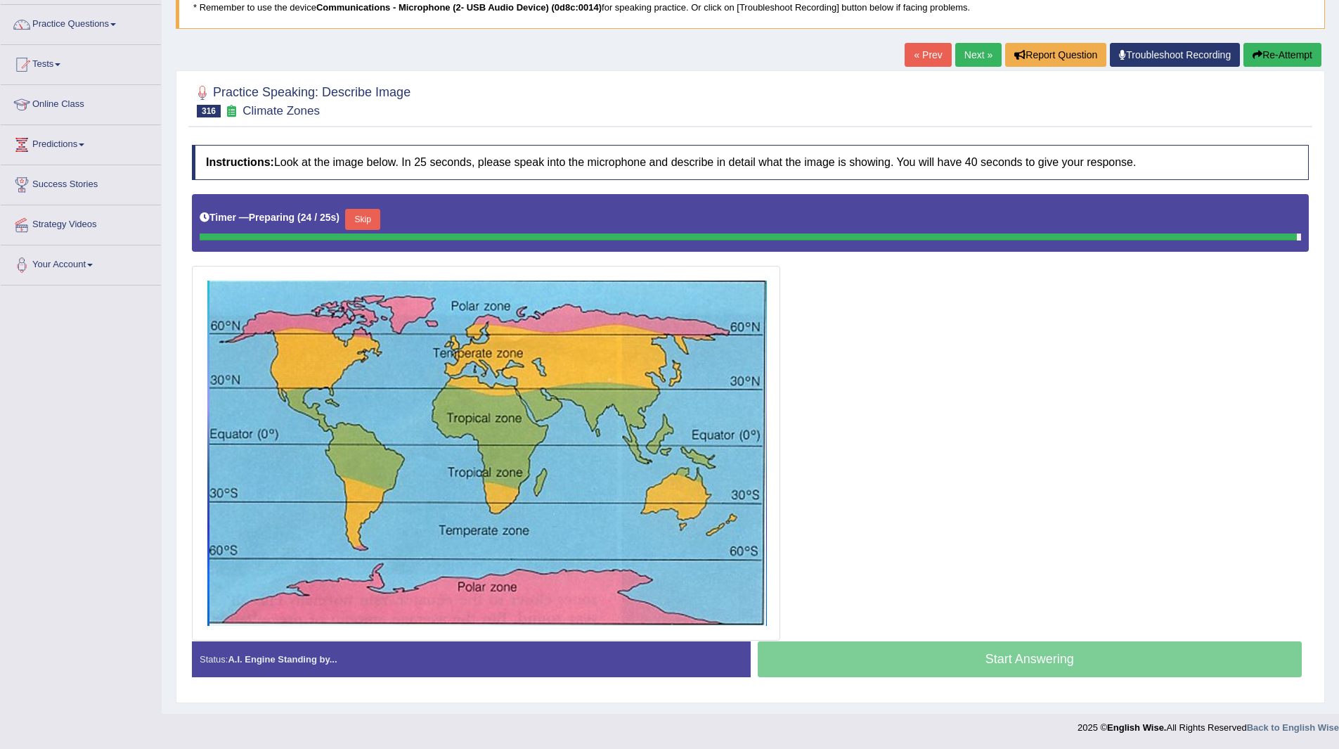
scroll to position [101, 0]
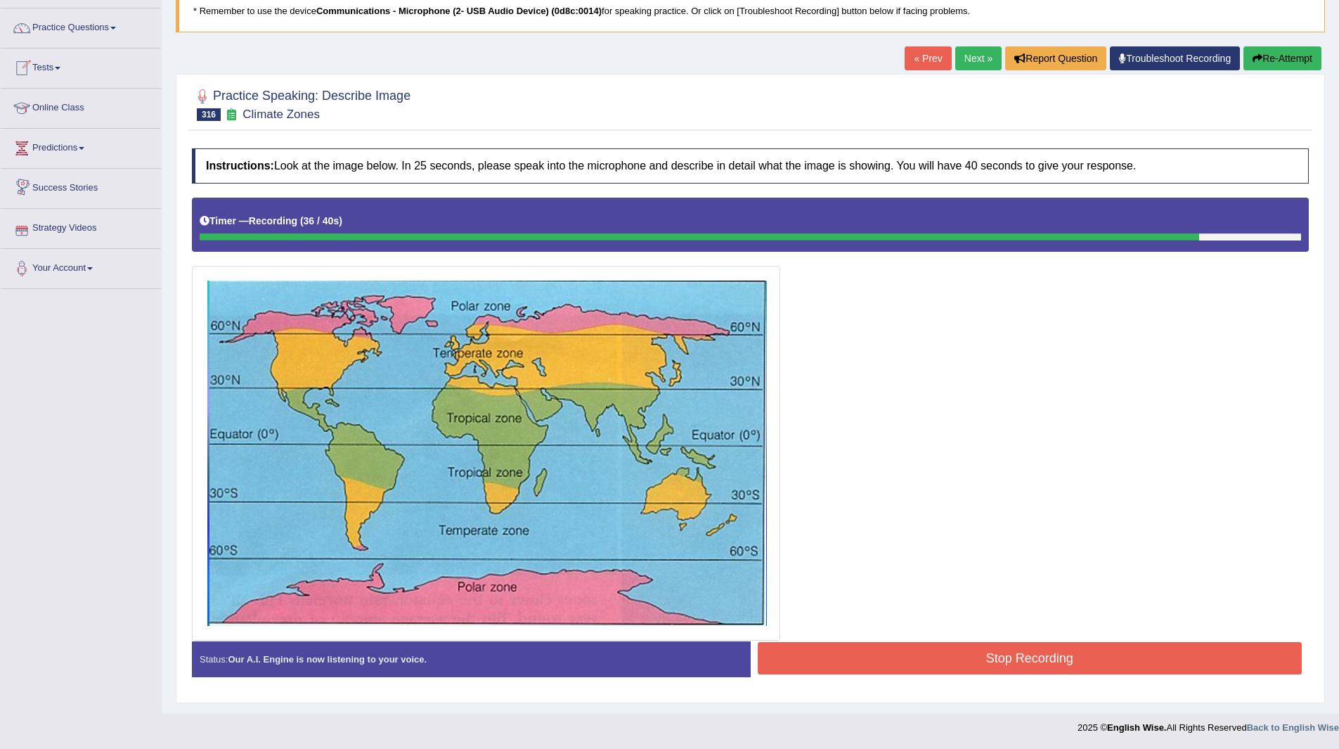
click at [936, 653] on button "Stop Recording" at bounding box center [1030, 658] width 545 height 32
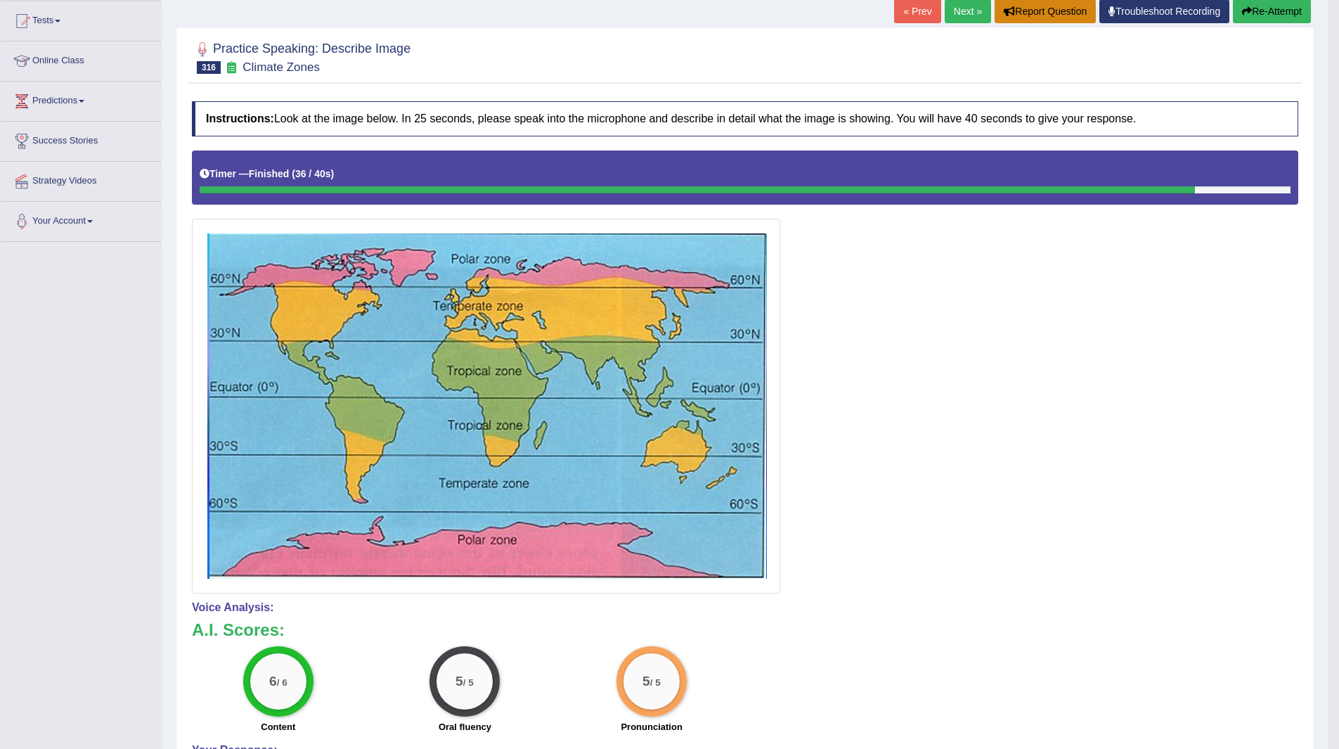
scroll to position [0, 0]
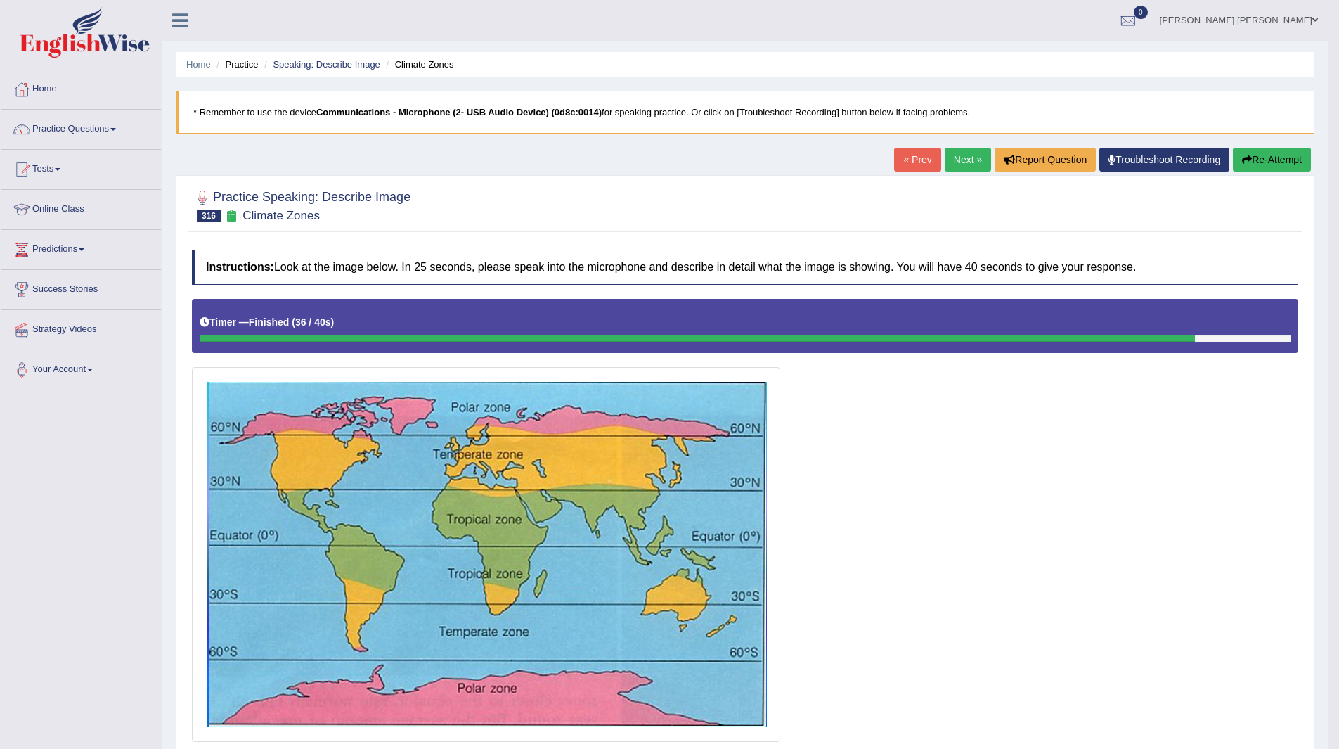
click at [955, 153] on link "Next »" at bounding box center [968, 160] width 46 height 24
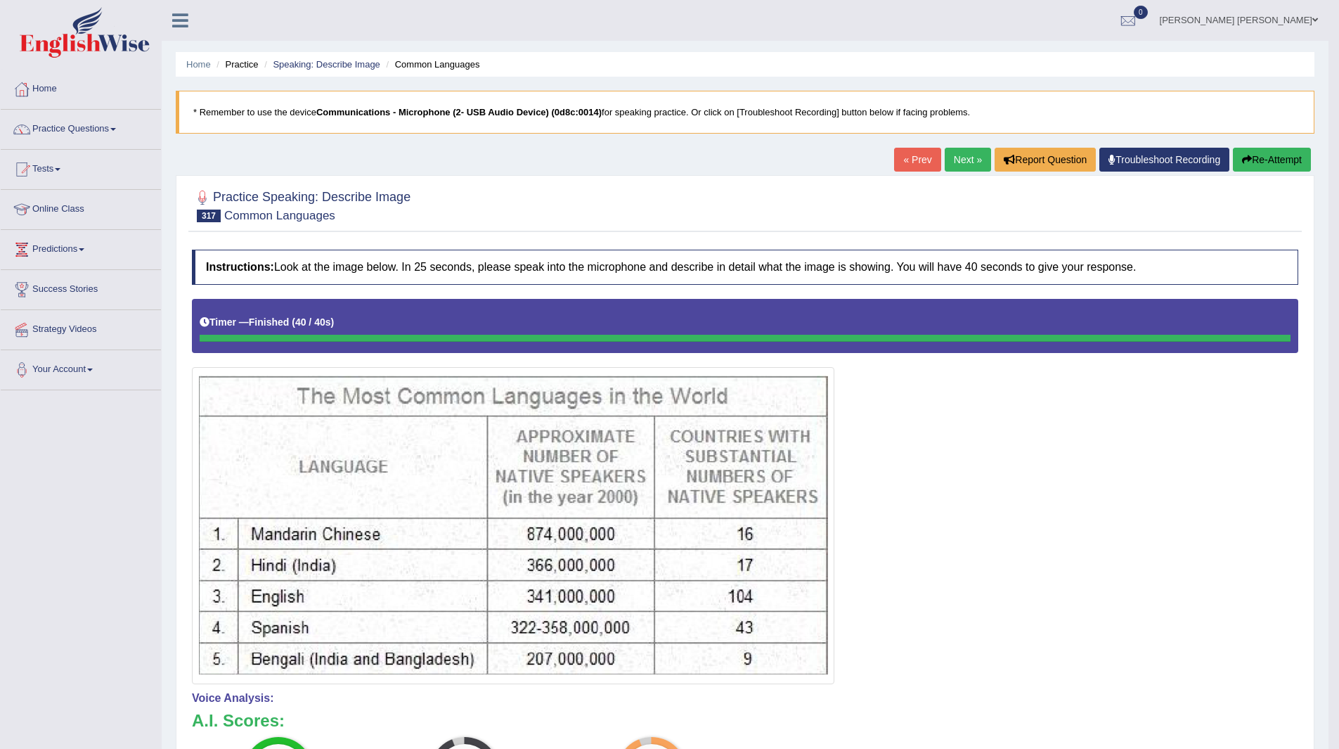
click at [955, 158] on link "Next »" at bounding box center [968, 160] width 46 height 24
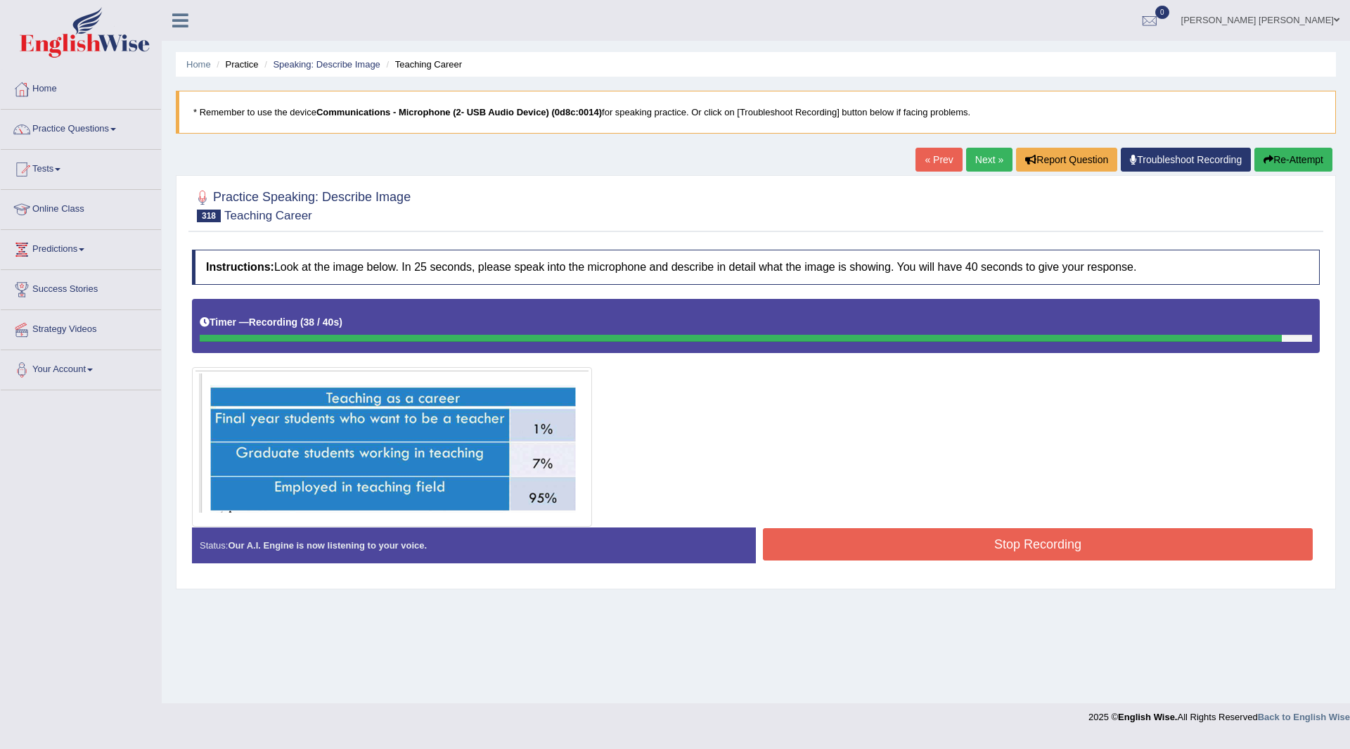
click at [822, 543] on button "Stop Recording" at bounding box center [1038, 544] width 550 height 32
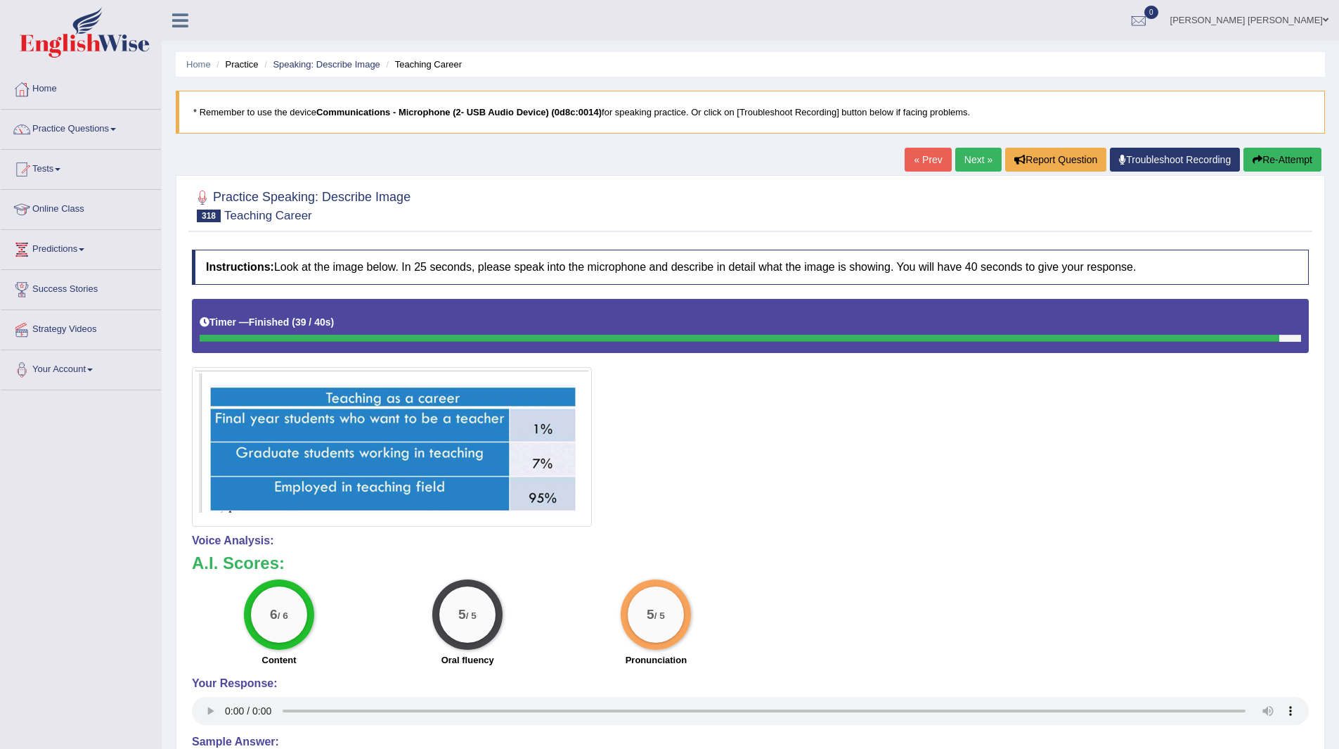
click at [968, 156] on link "Next »" at bounding box center [978, 160] width 46 height 24
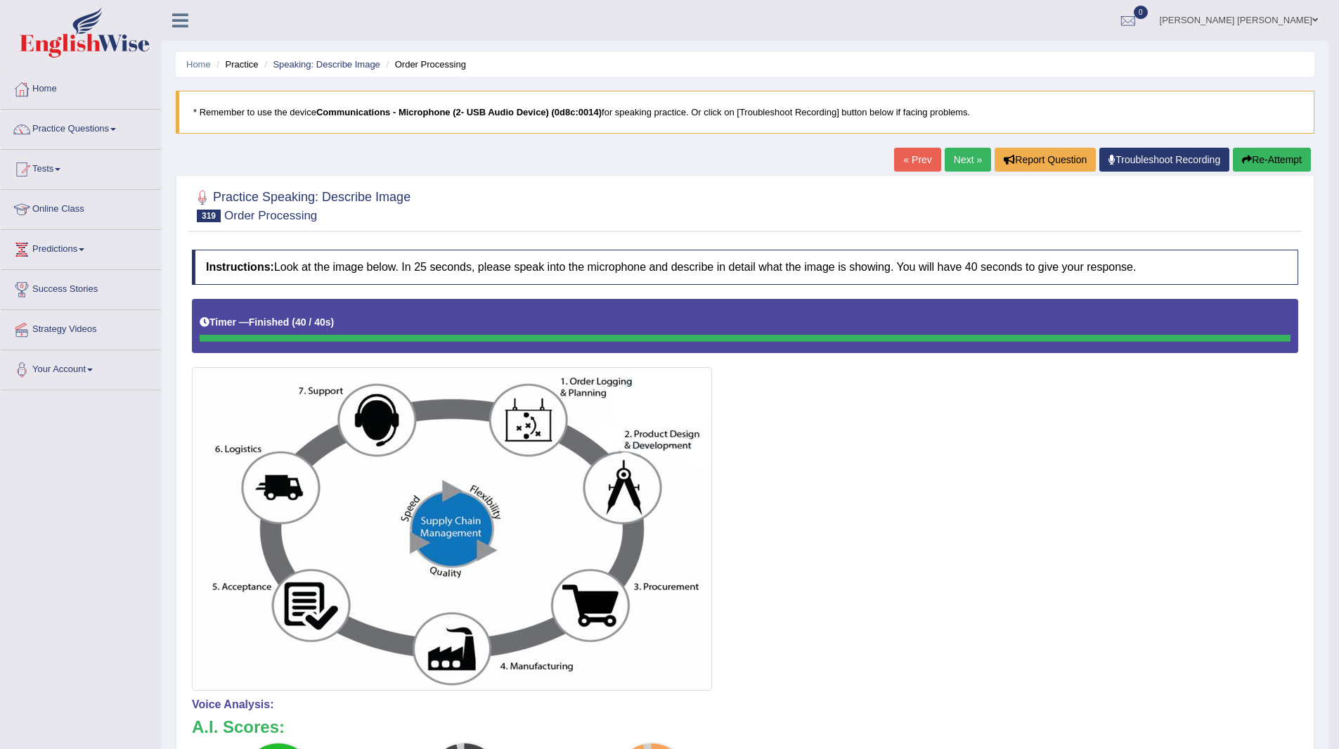
click at [953, 156] on link "Next »" at bounding box center [968, 160] width 46 height 24
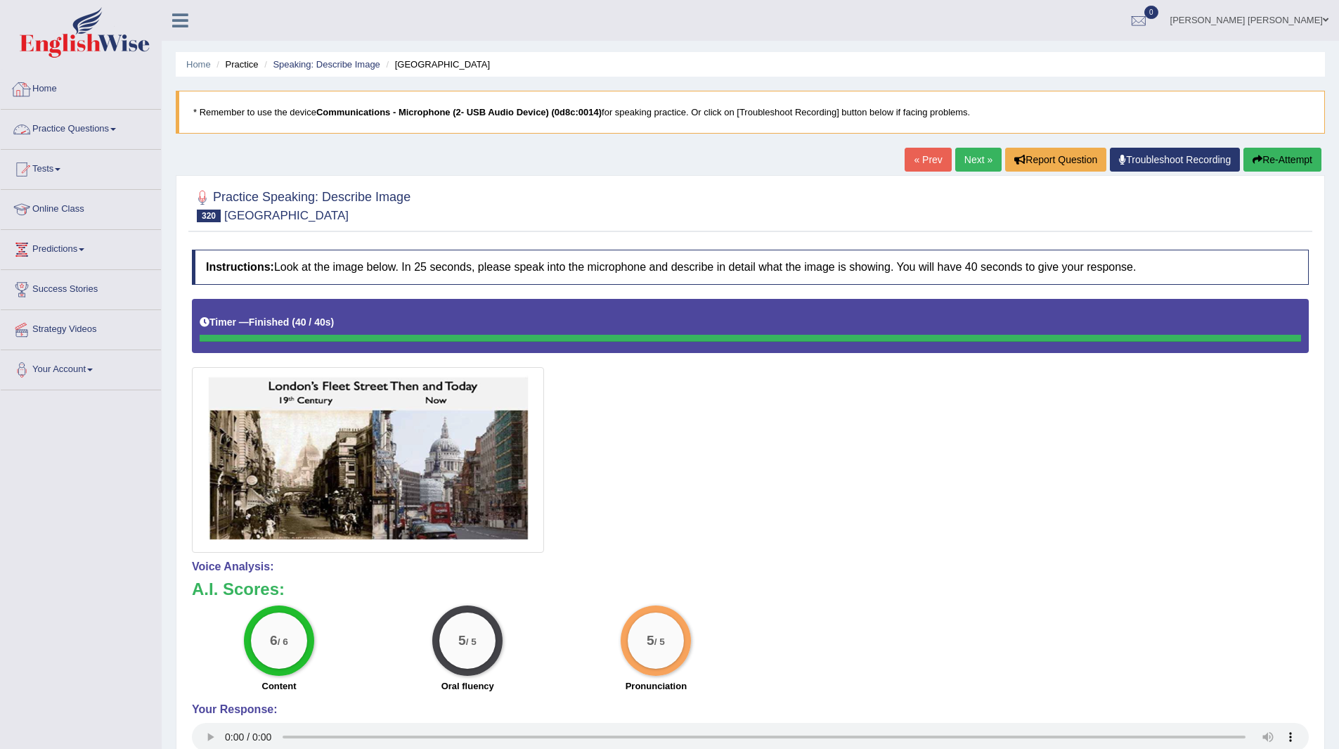
click at [60, 125] on link "Practice Questions" at bounding box center [81, 127] width 160 height 35
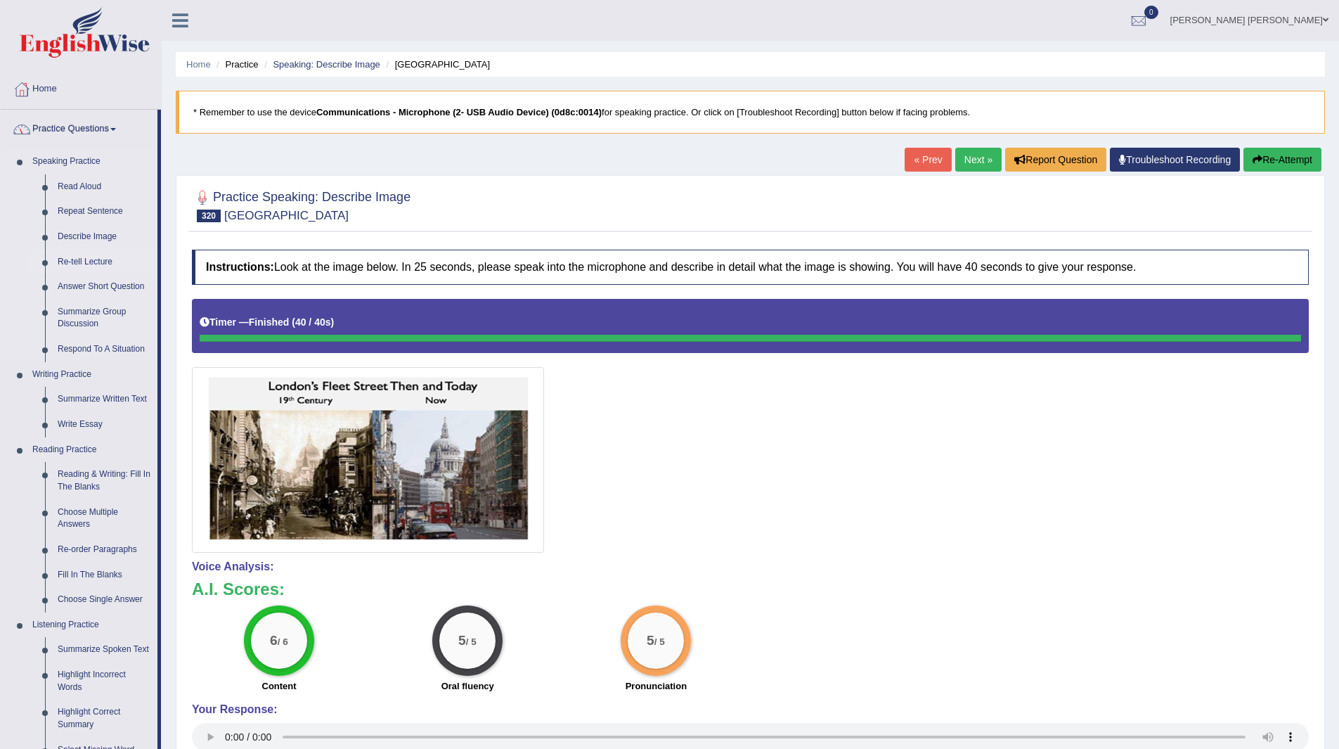
click at [78, 264] on link "Re-tell Lecture" at bounding box center [104, 262] width 106 height 25
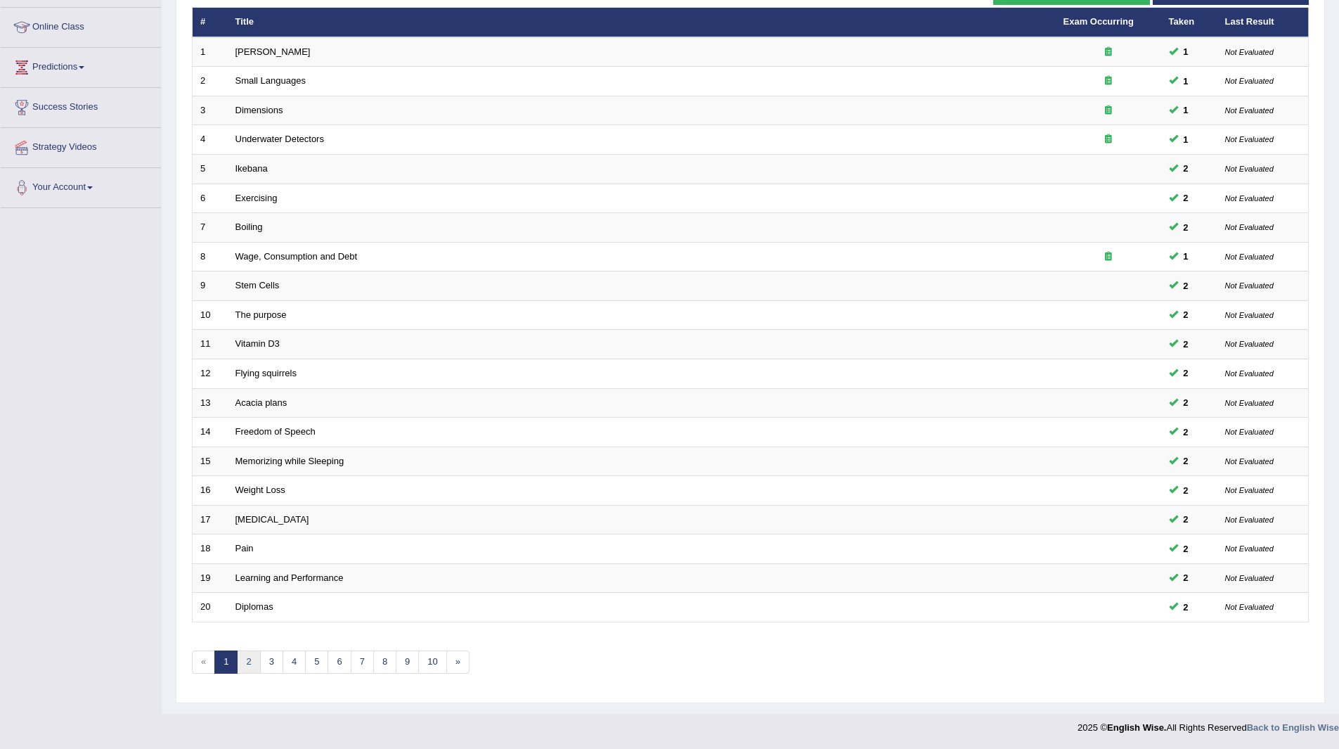
click at [243, 655] on link "2" at bounding box center [248, 661] width 23 height 23
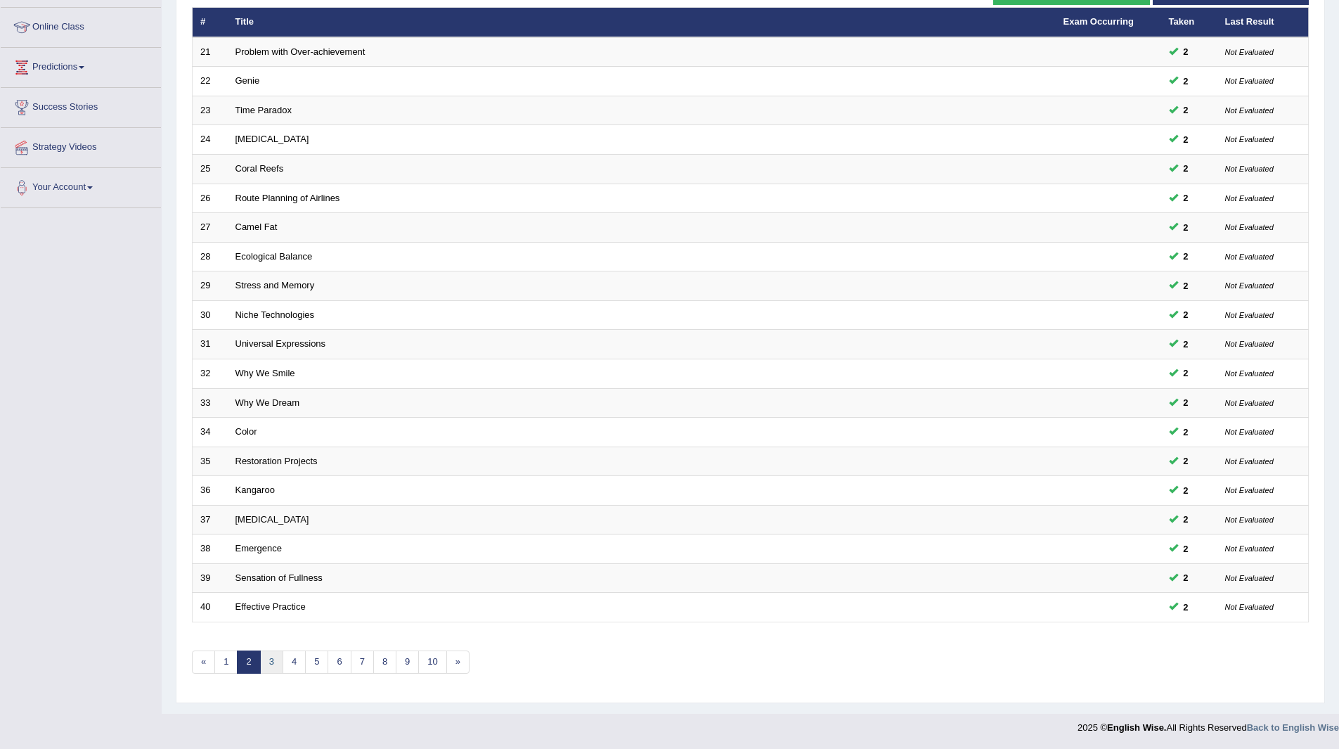
click at [270, 664] on link "3" at bounding box center [271, 661] width 23 height 23
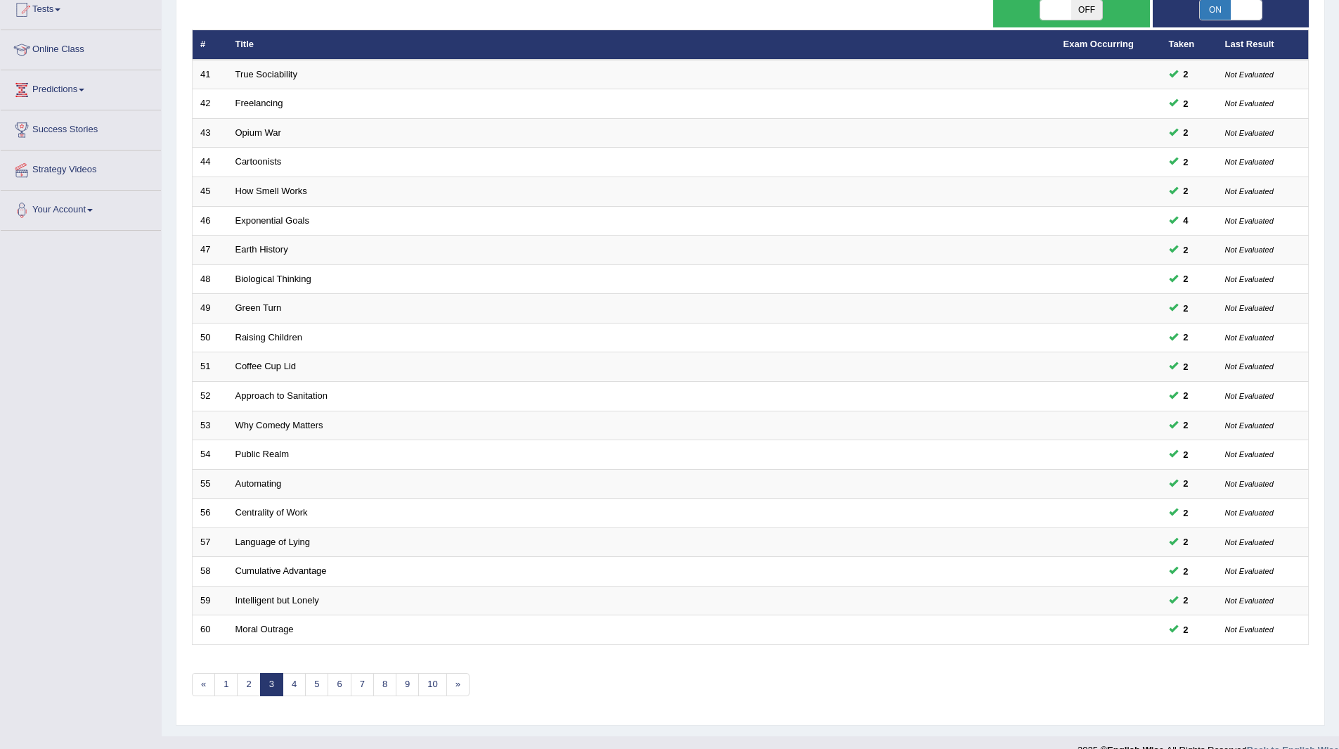
scroll to position [182, 0]
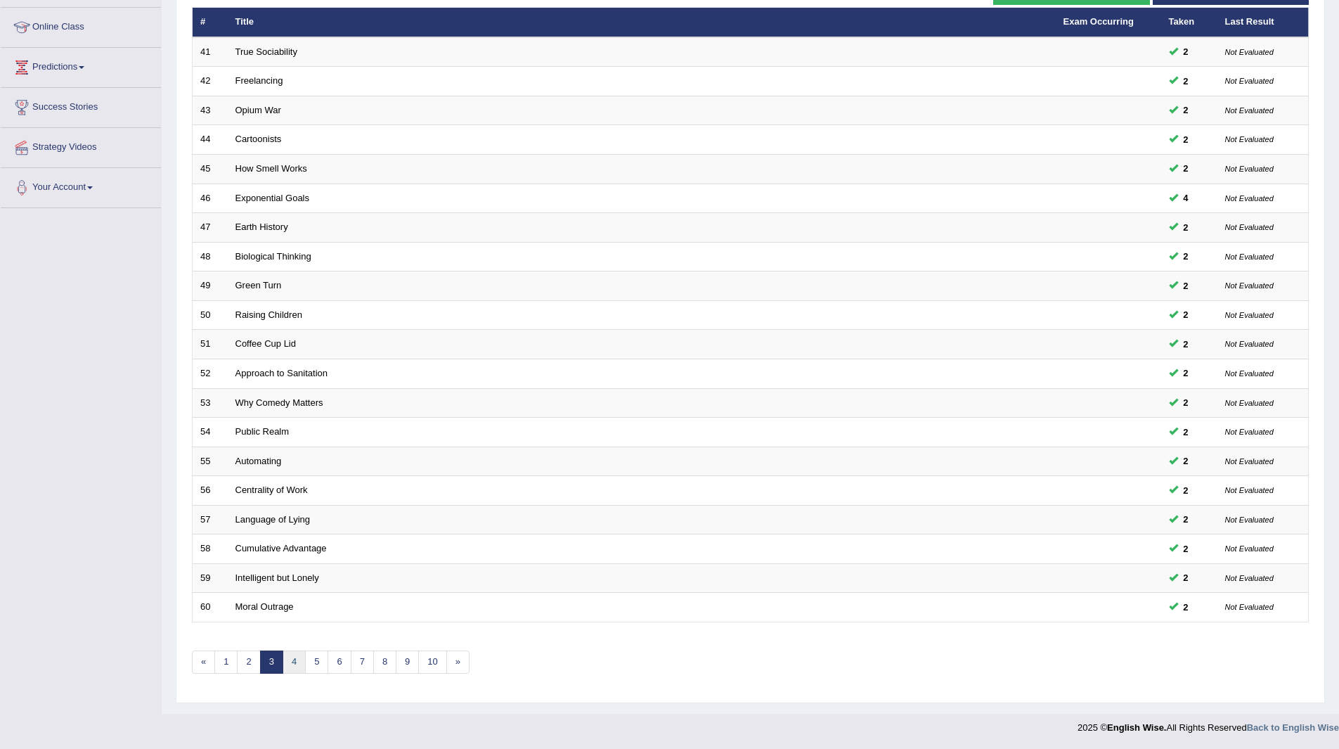
click at [295, 657] on link "4" at bounding box center [294, 661] width 23 height 23
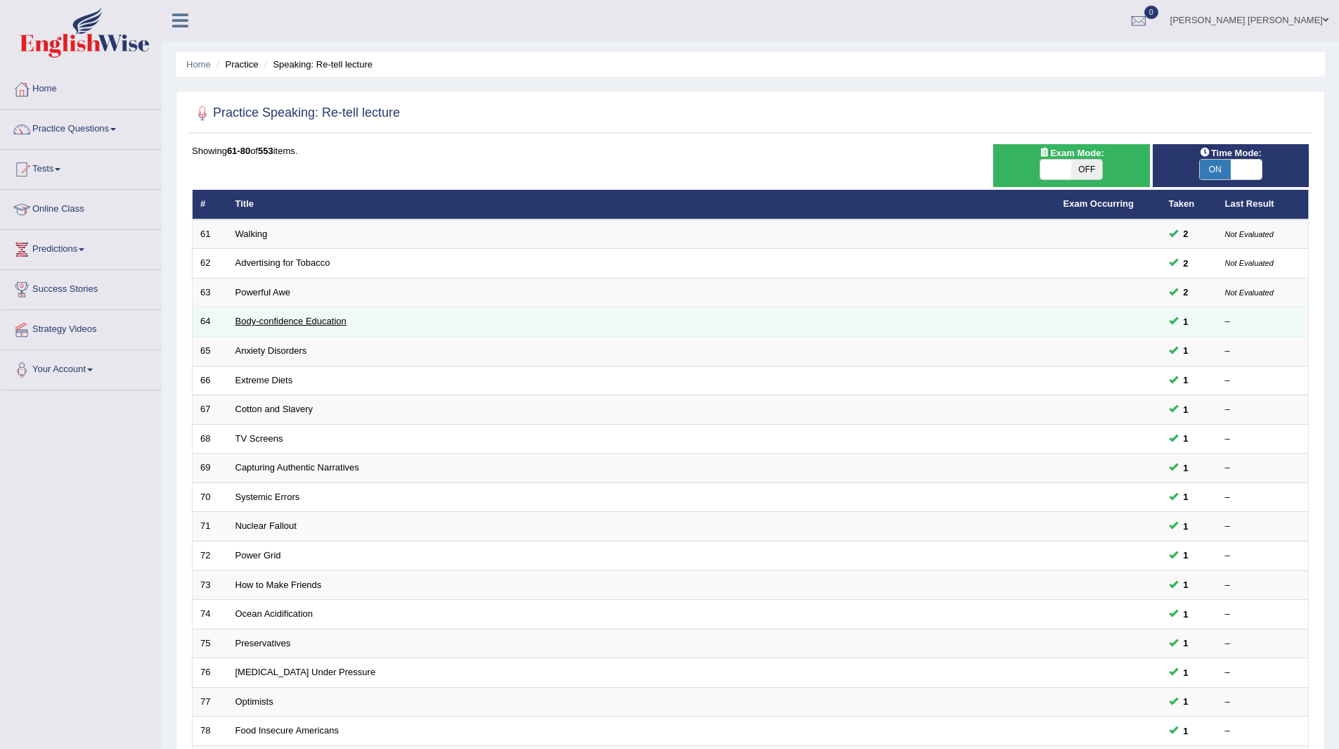
click at [280, 323] on link "Body-confidence Education" at bounding box center [290, 321] width 111 height 11
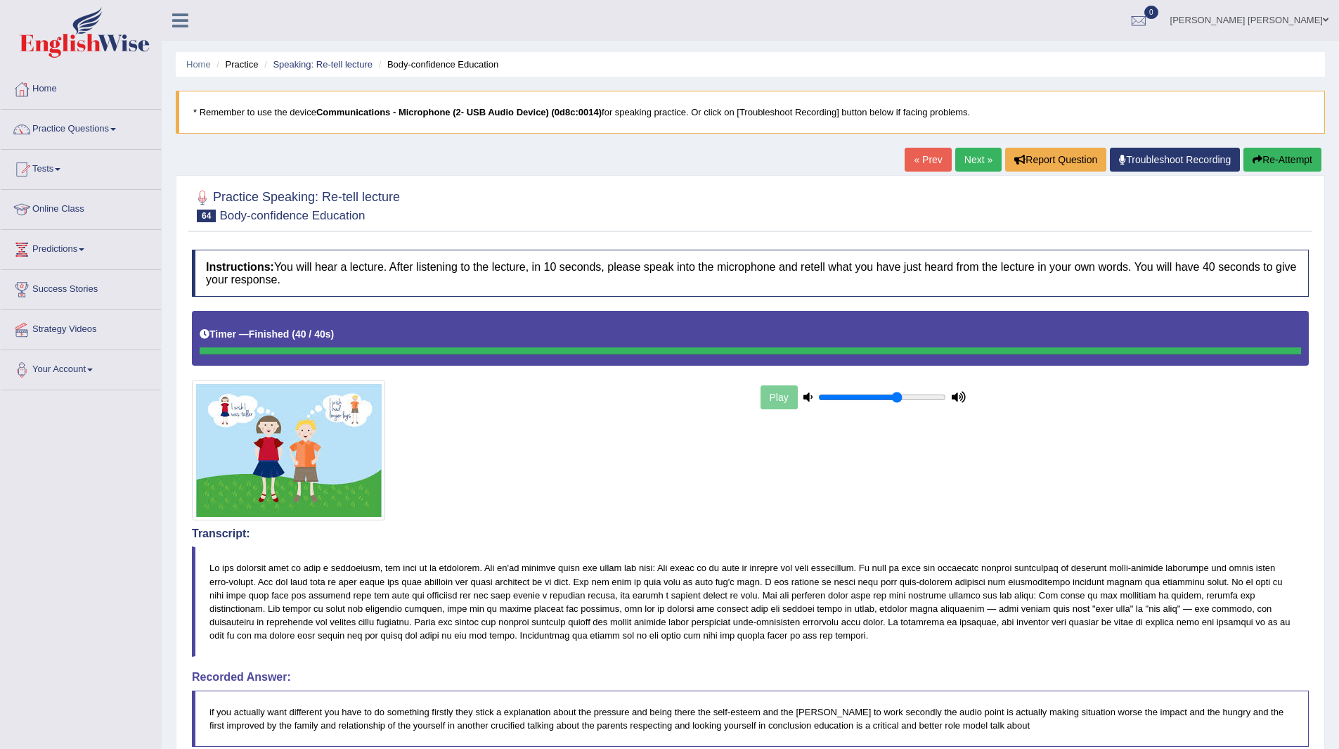
click at [965, 160] on link "Next »" at bounding box center [978, 160] width 46 height 24
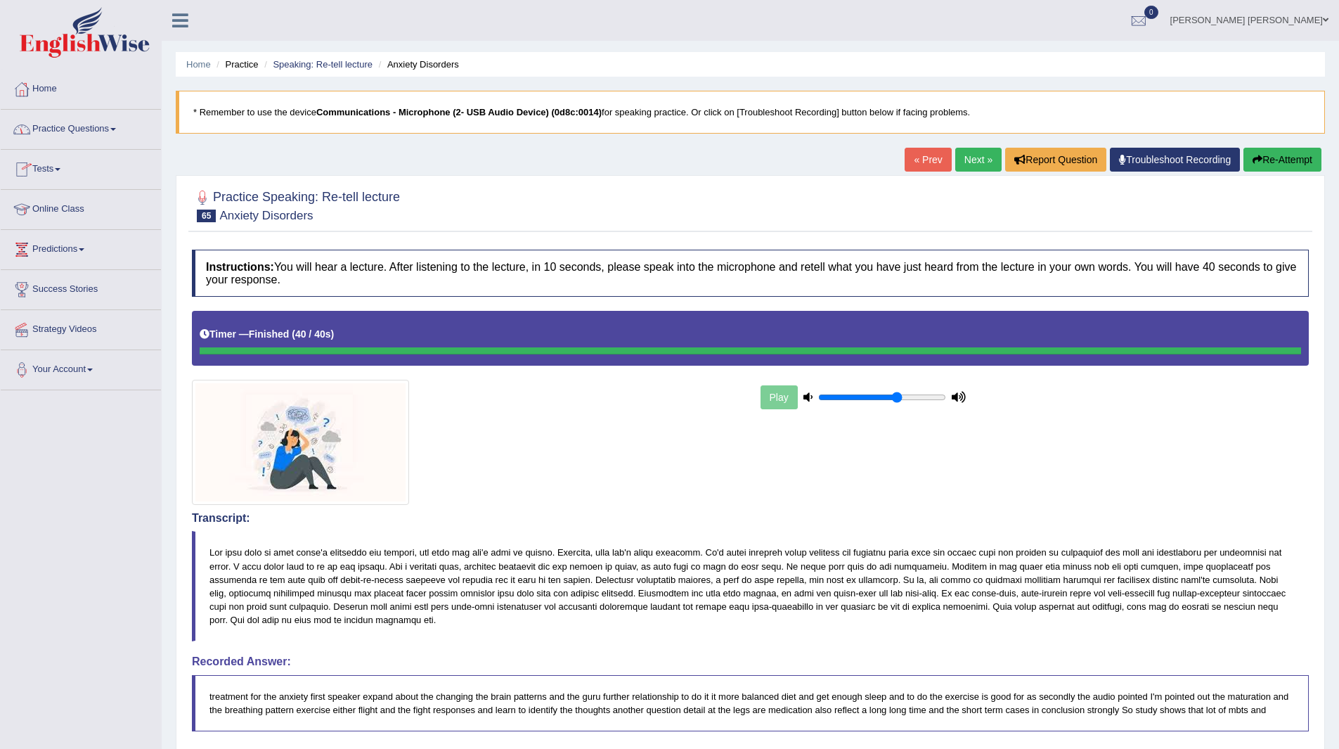
click at [47, 127] on link "Practice Questions" at bounding box center [81, 127] width 160 height 35
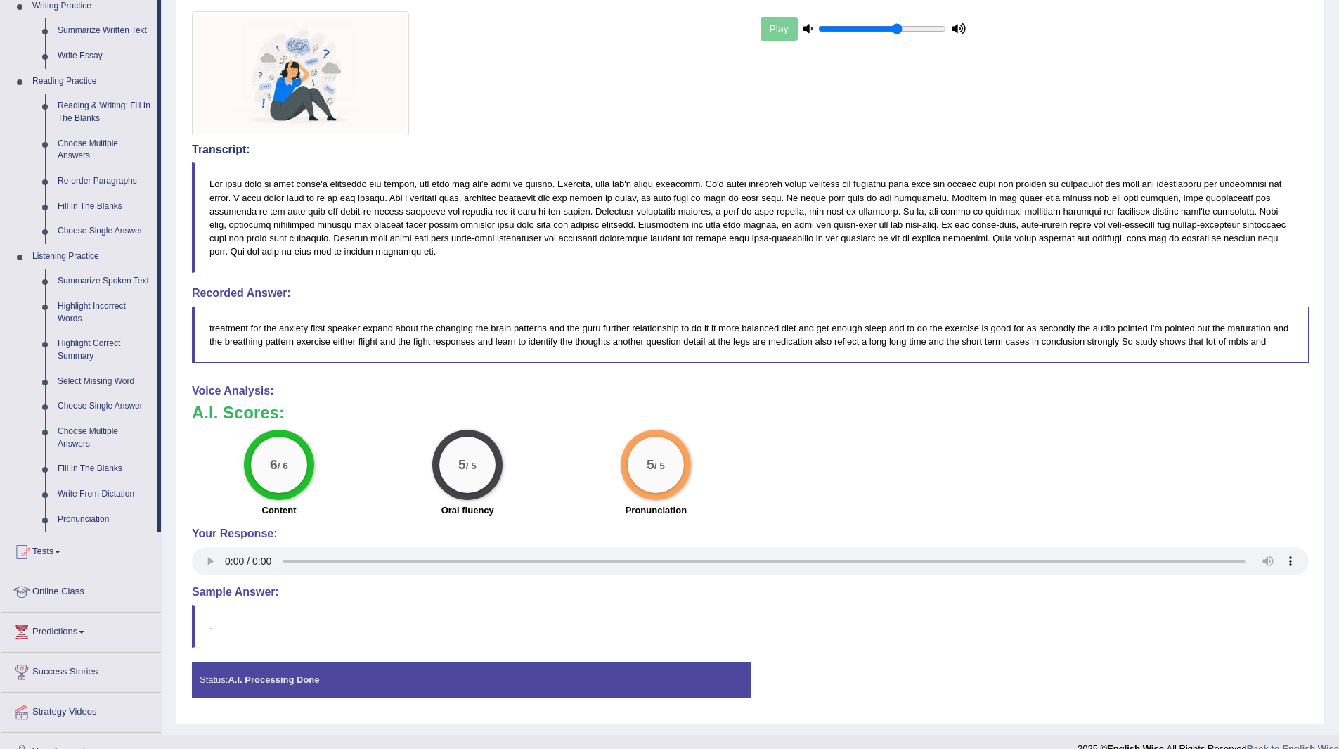
scroll to position [393, 0]
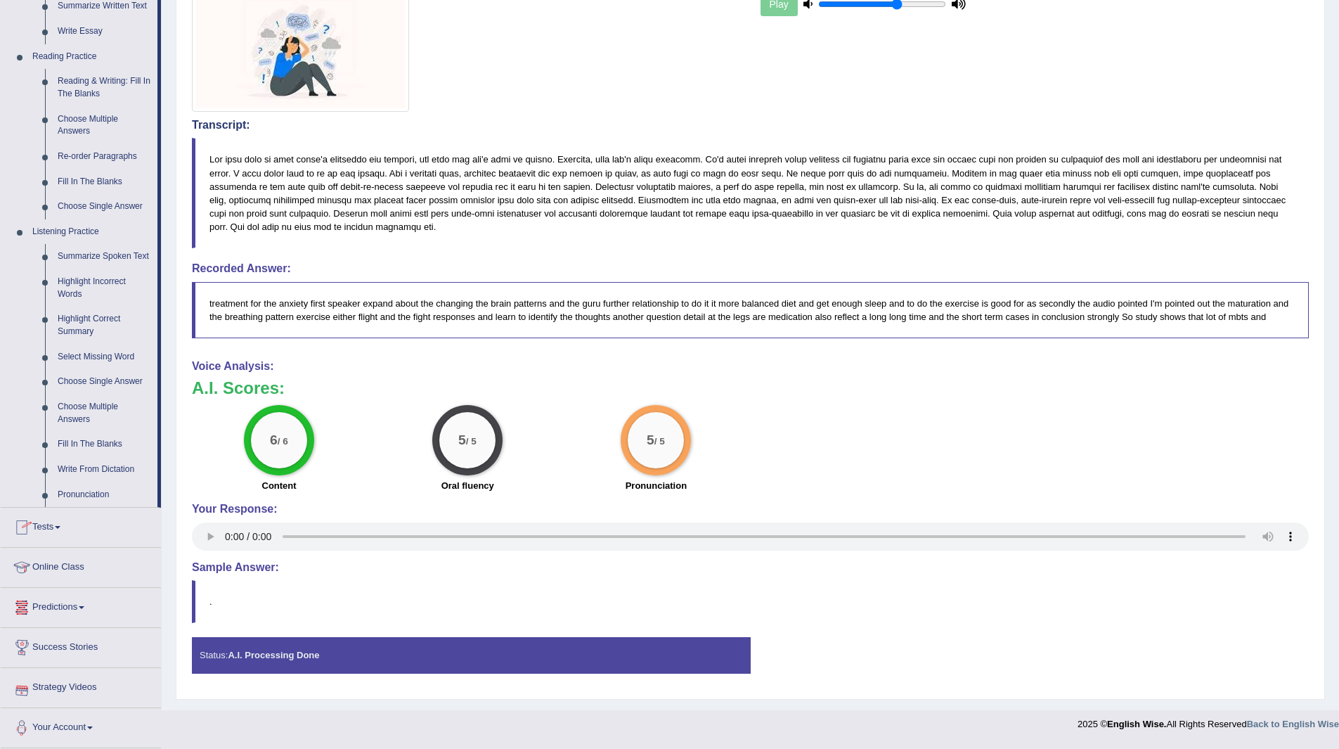
click at [55, 608] on link "Predictions" at bounding box center [81, 605] width 160 height 35
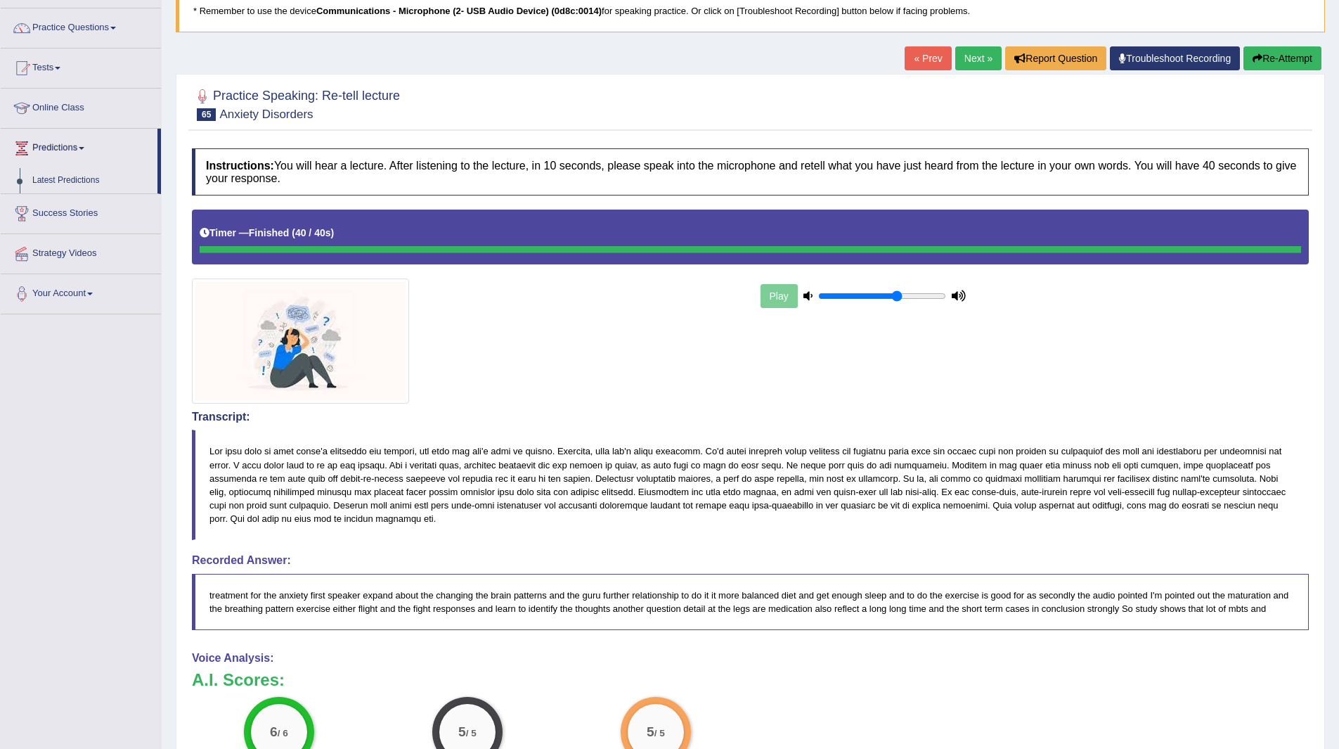
scroll to position [0, 0]
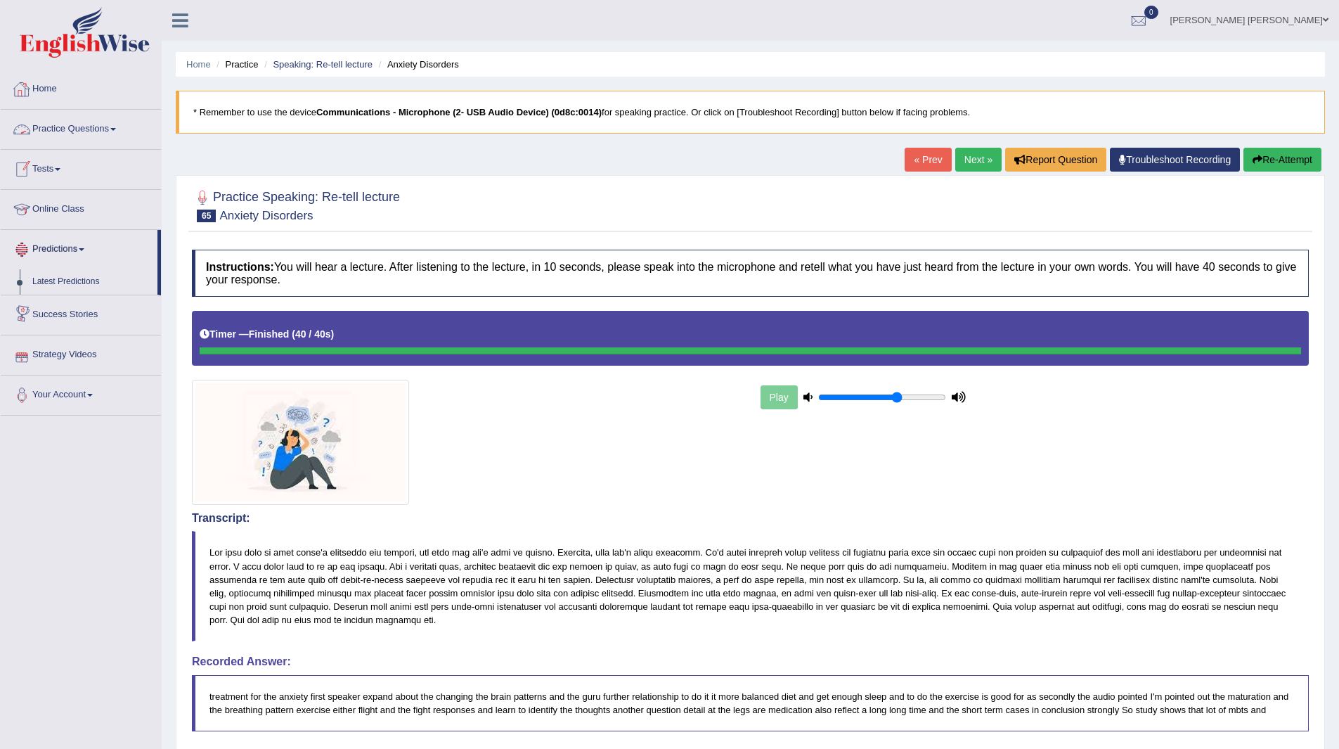
click at [42, 89] on link "Home" at bounding box center [81, 87] width 160 height 35
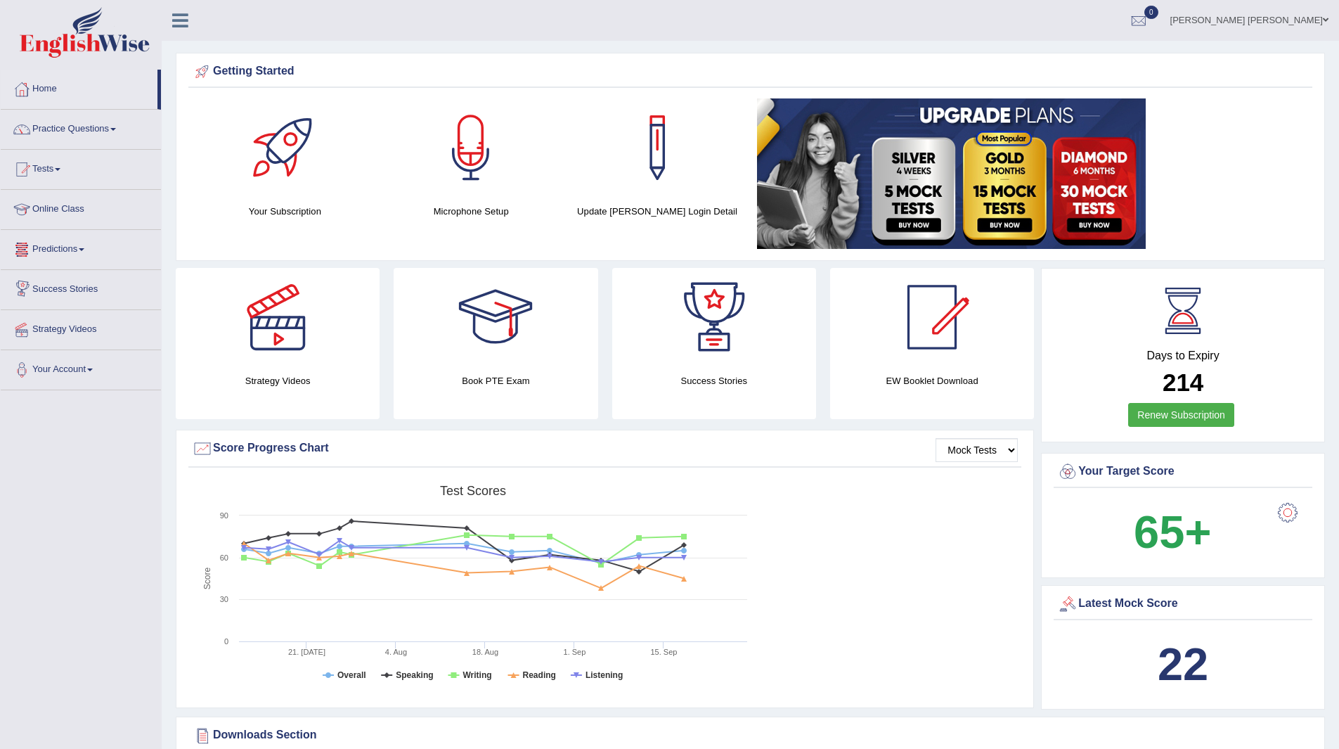
click at [60, 250] on link "Predictions" at bounding box center [81, 247] width 160 height 35
click at [59, 280] on link "Latest Predictions" at bounding box center [91, 281] width 131 height 25
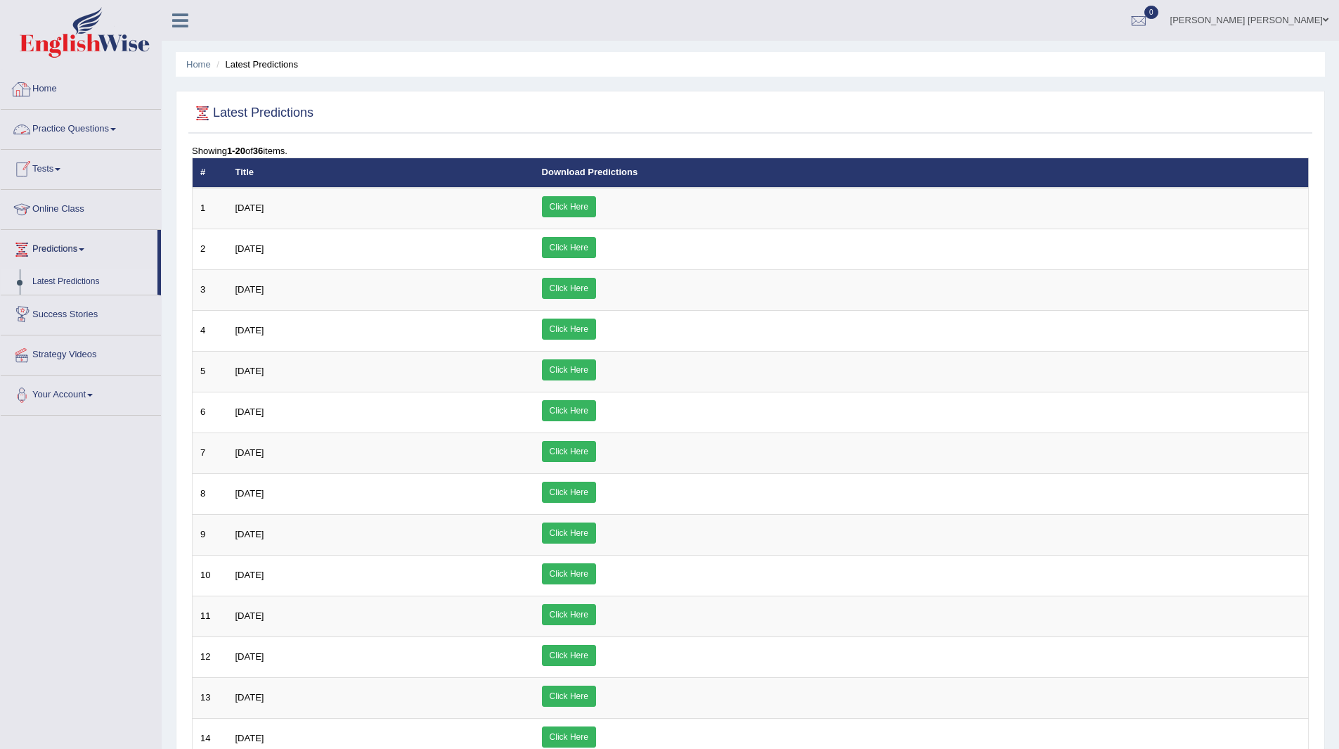
click at [37, 84] on link "Home" at bounding box center [81, 87] width 160 height 35
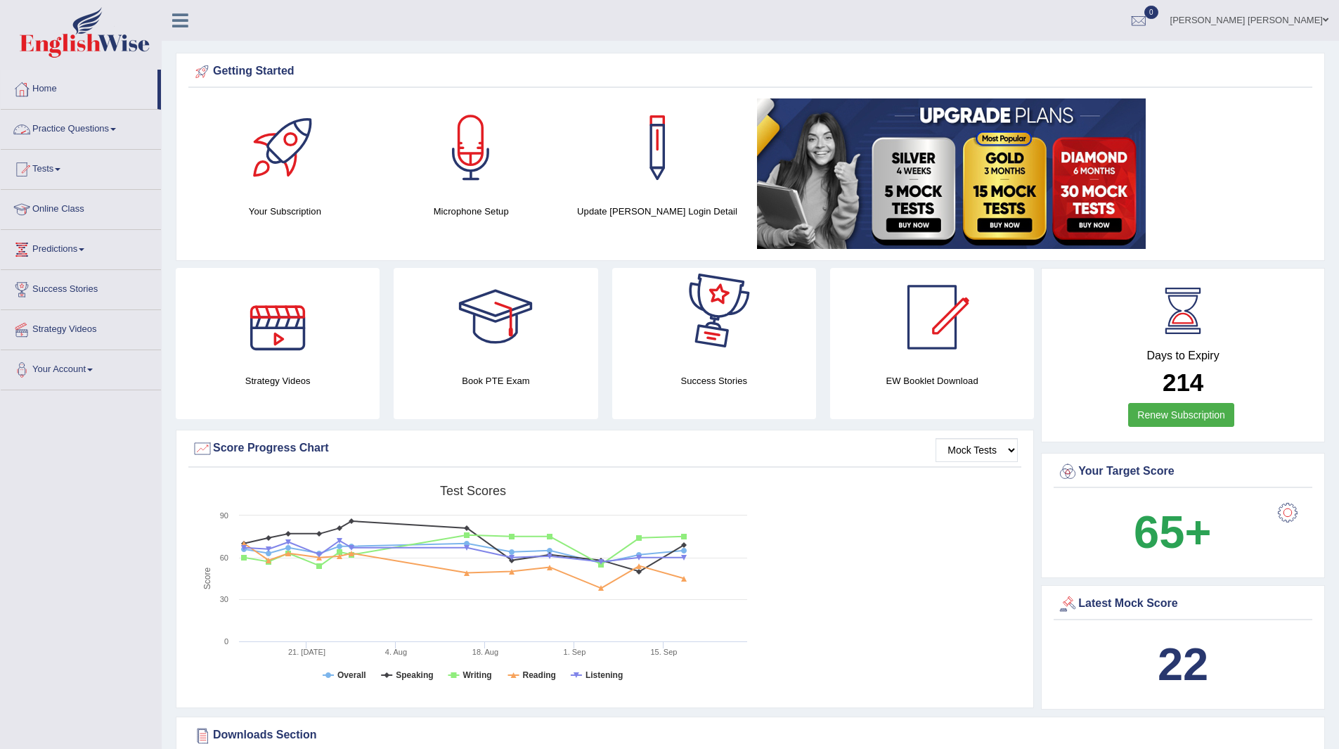
click at [93, 122] on link "Practice Questions" at bounding box center [81, 127] width 160 height 35
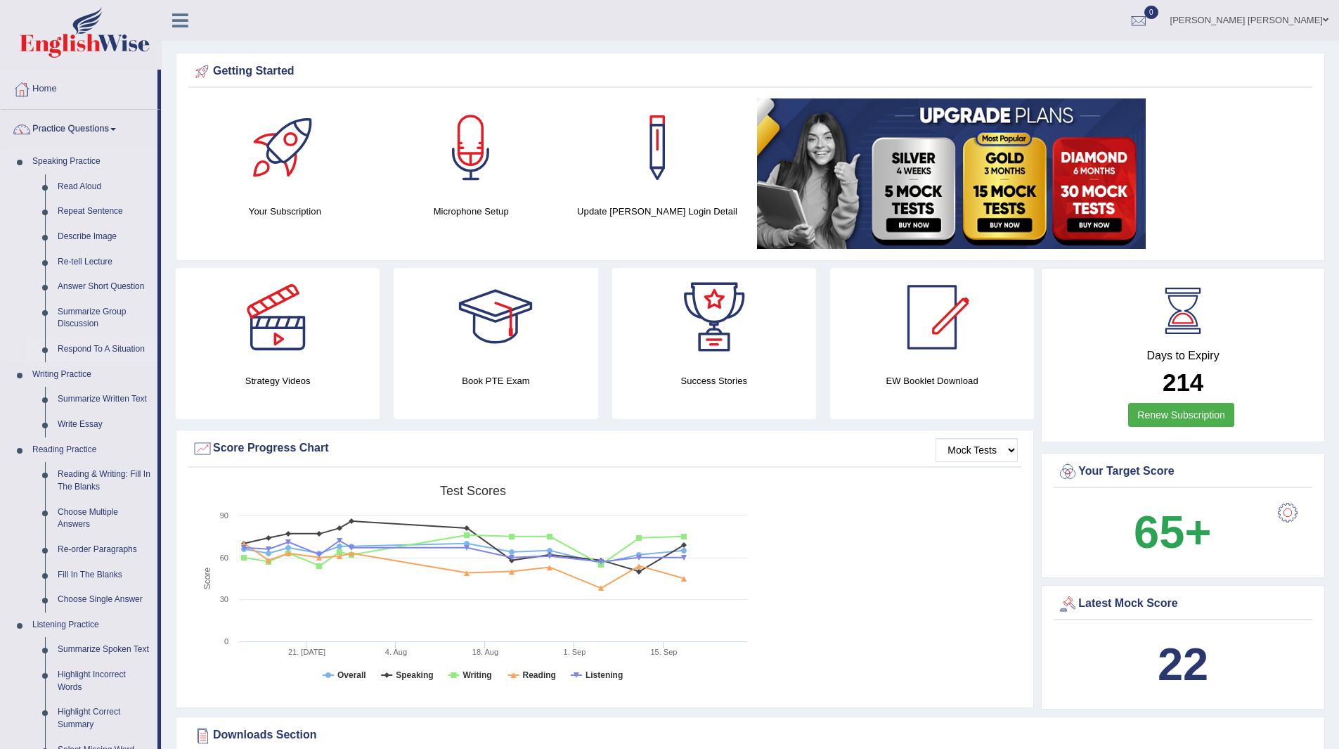
click at [69, 343] on link "Respond To A Situation" at bounding box center [104, 349] width 106 height 25
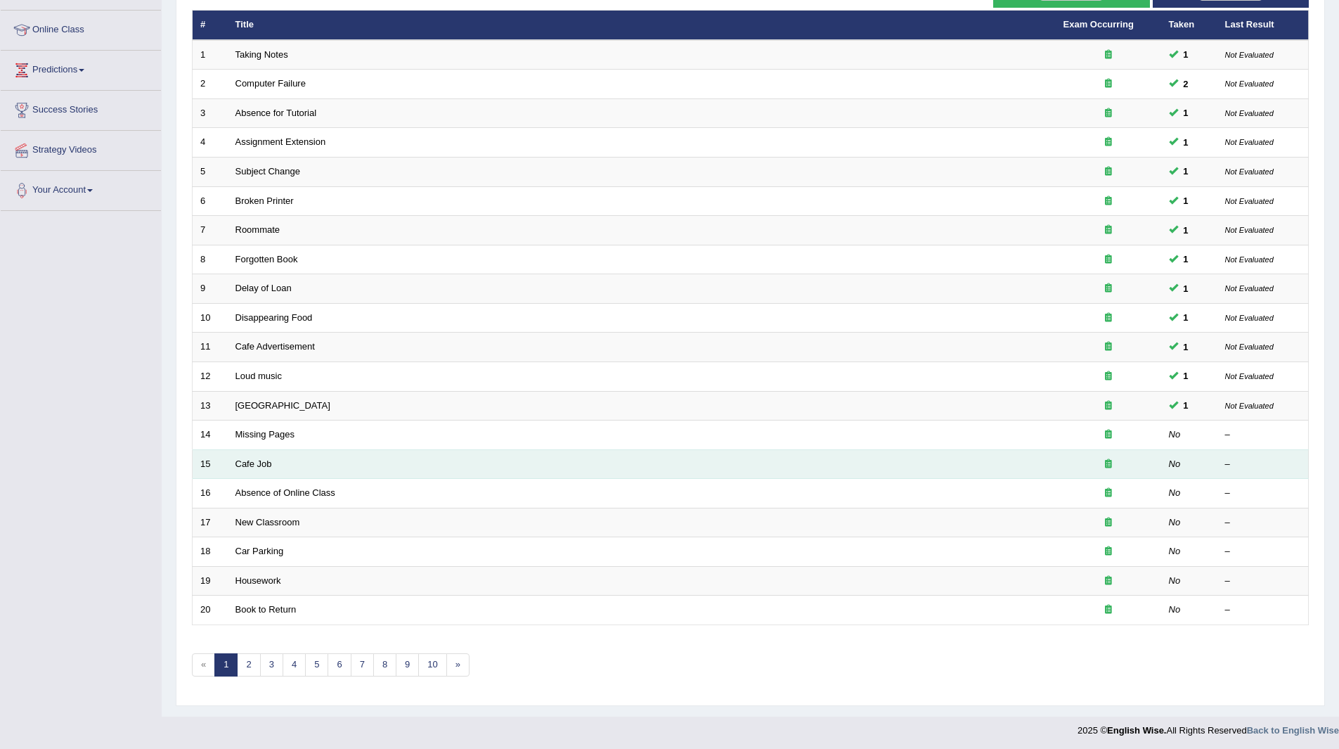
scroll to position [182, 0]
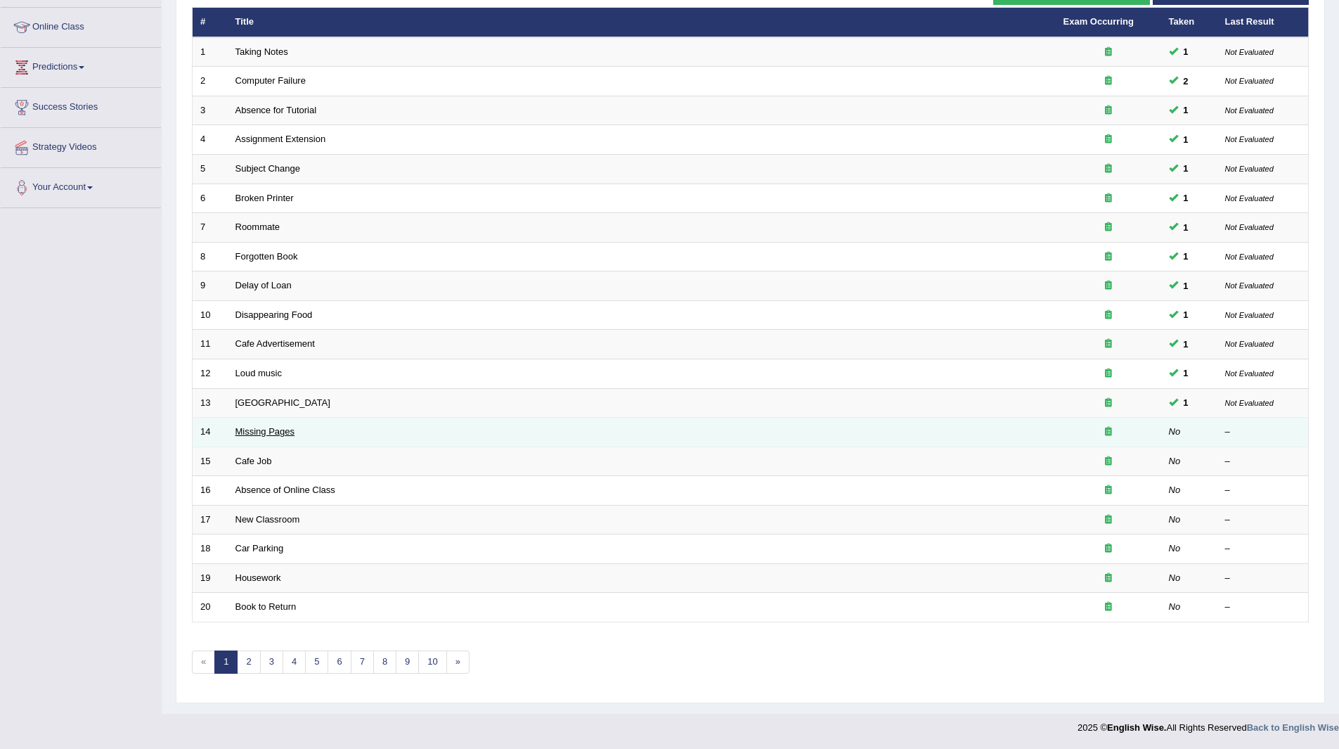
click at [276, 434] on link "Missing Pages" at bounding box center [265, 431] width 60 height 11
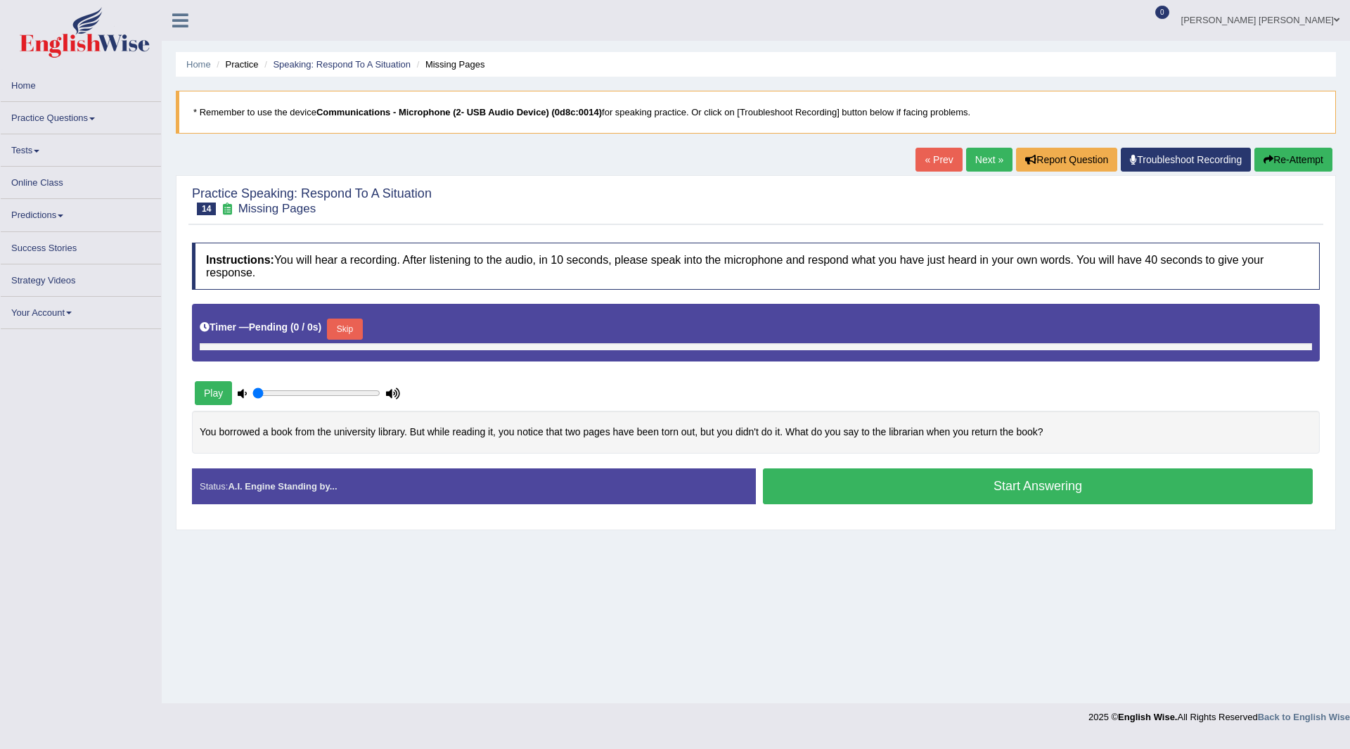
type input "0.65"
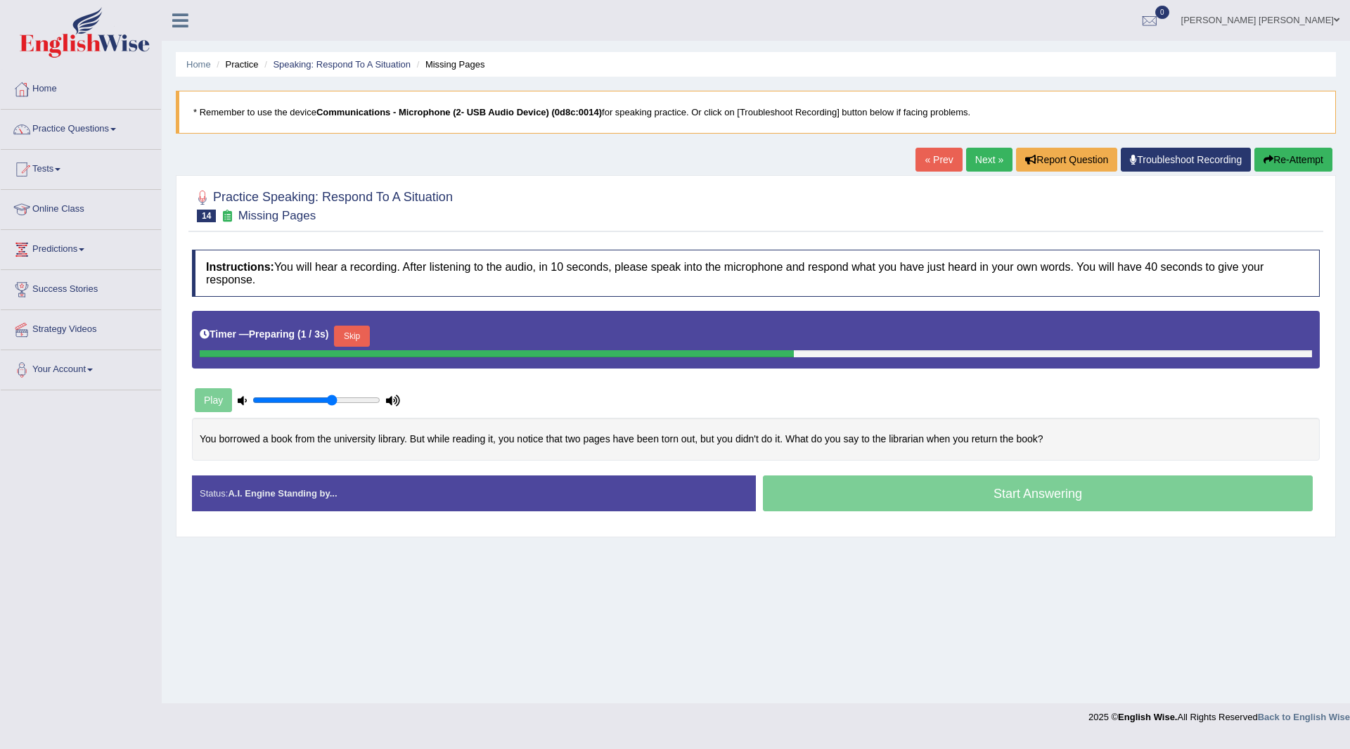
drag, startPoint x: 358, startPoint y: 334, endPoint x: 363, endPoint y: 342, distance: 9.2
click at [363, 342] on button "Skip" at bounding box center [351, 335] width 35 height 21
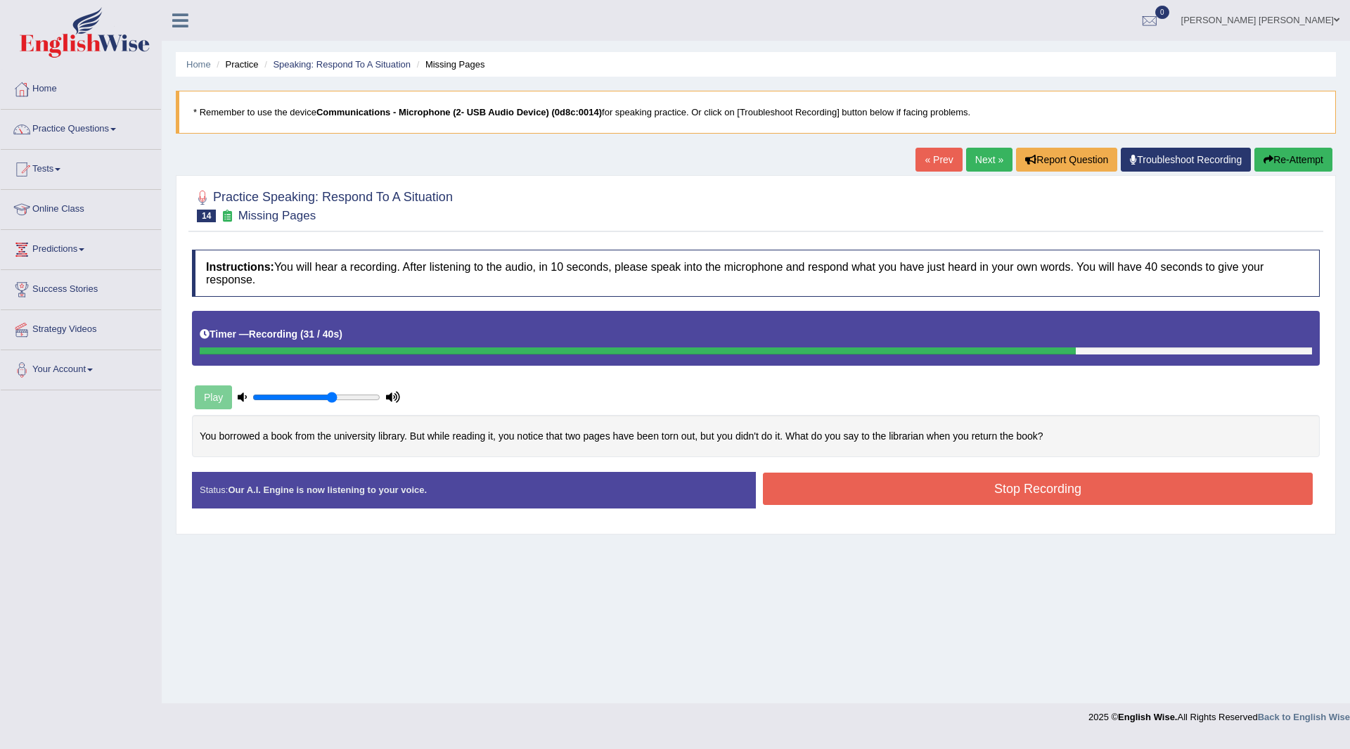
click at [898, 493] on button "Stop Recording" at bounding box center [1038, 488] width 550 height 32
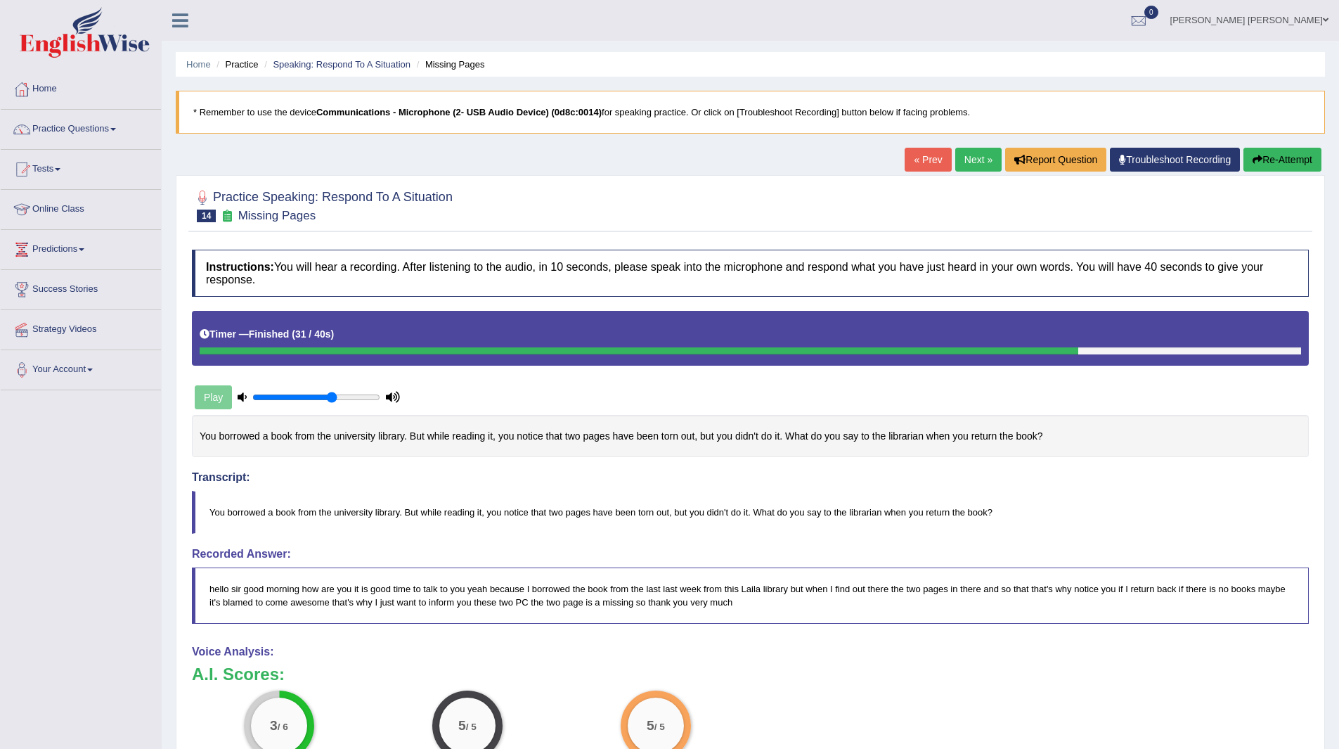
click at [957, 144] on div "Home Practice Speaking: Respond To A Situation Missing Pages * Remember to use …" at bounding box center [750, 497] width 1177 height 995
click at [975, 157] on link "Next »" at bounding box center [978, 160] width 46 height 24
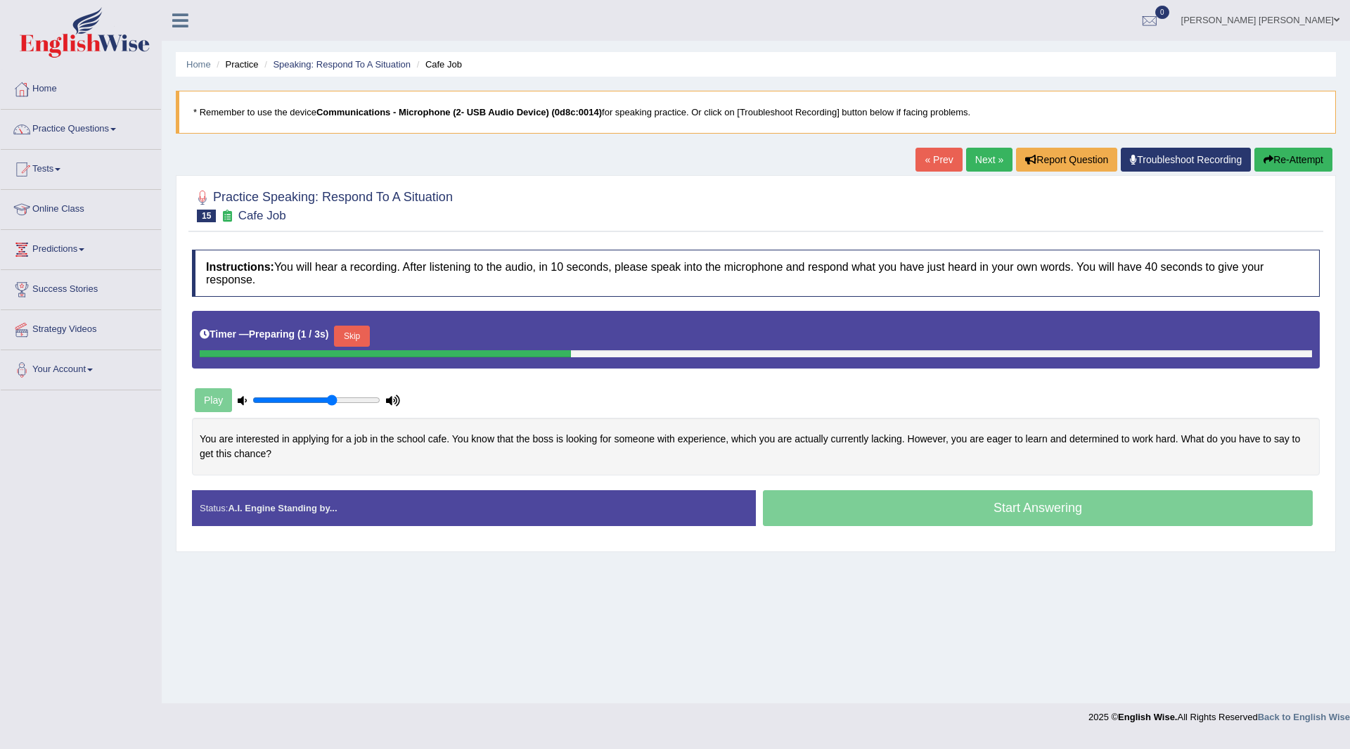
click at [352, 344] on button "Skip" at bounding box center [351, 335] width 35 height 21
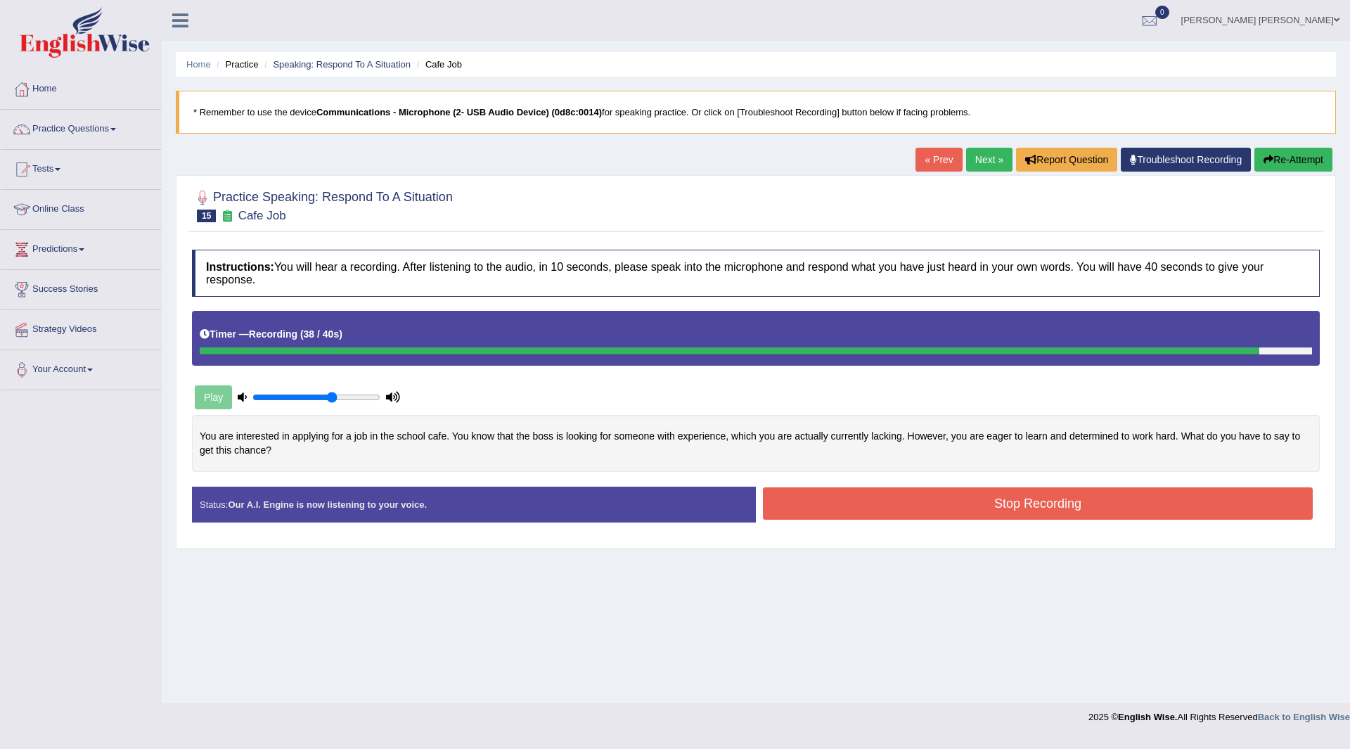
click at [848, 499] on button "Stop Recording" at bounding box center [1038, 503] width 550 height 32
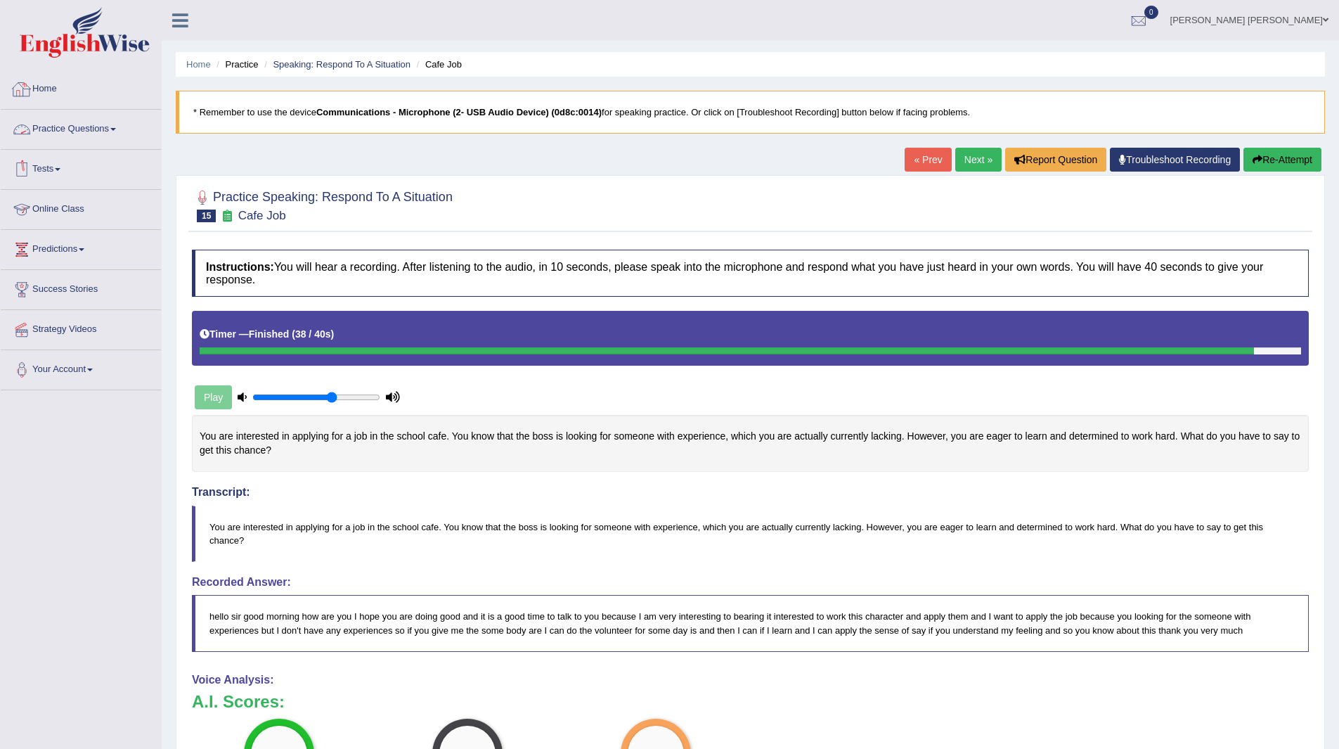
click at [78, 124] on link "Practice Questions" at bounding box center [81, 127] width 160 height 35
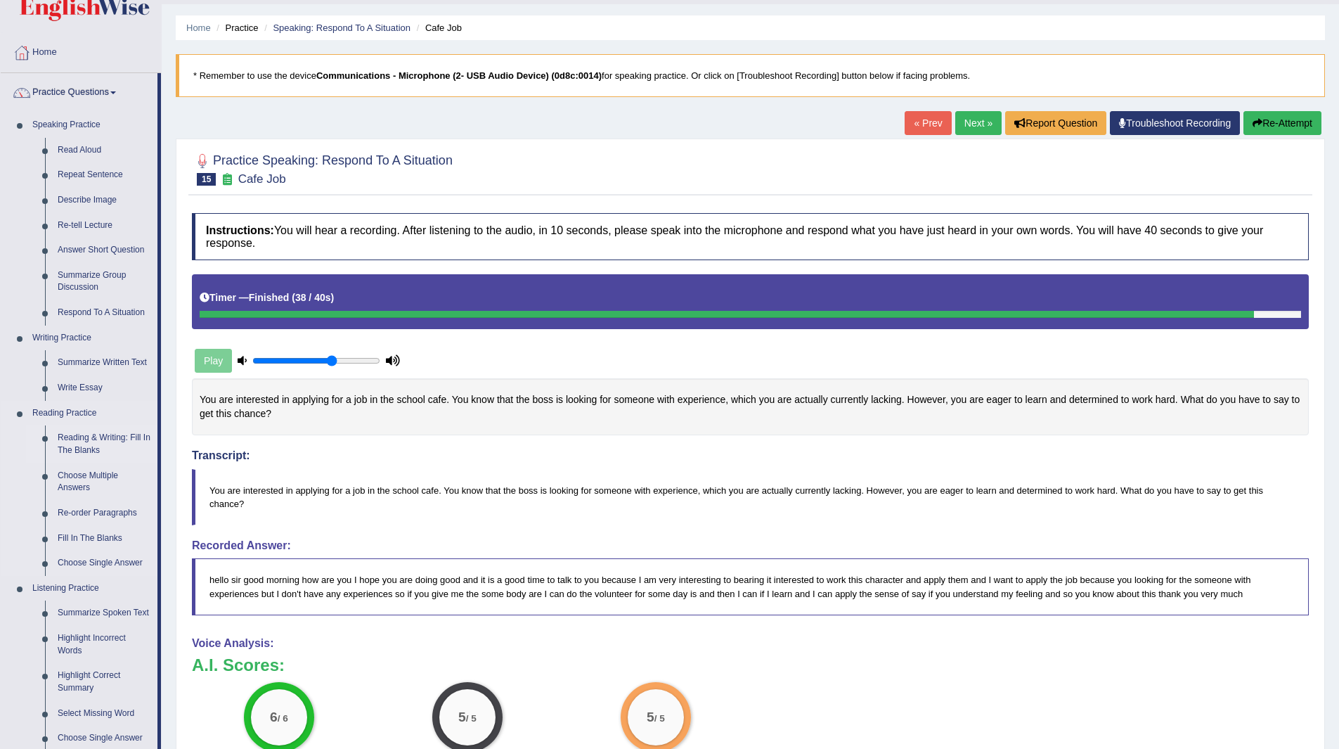
scroll to position [70, 0]
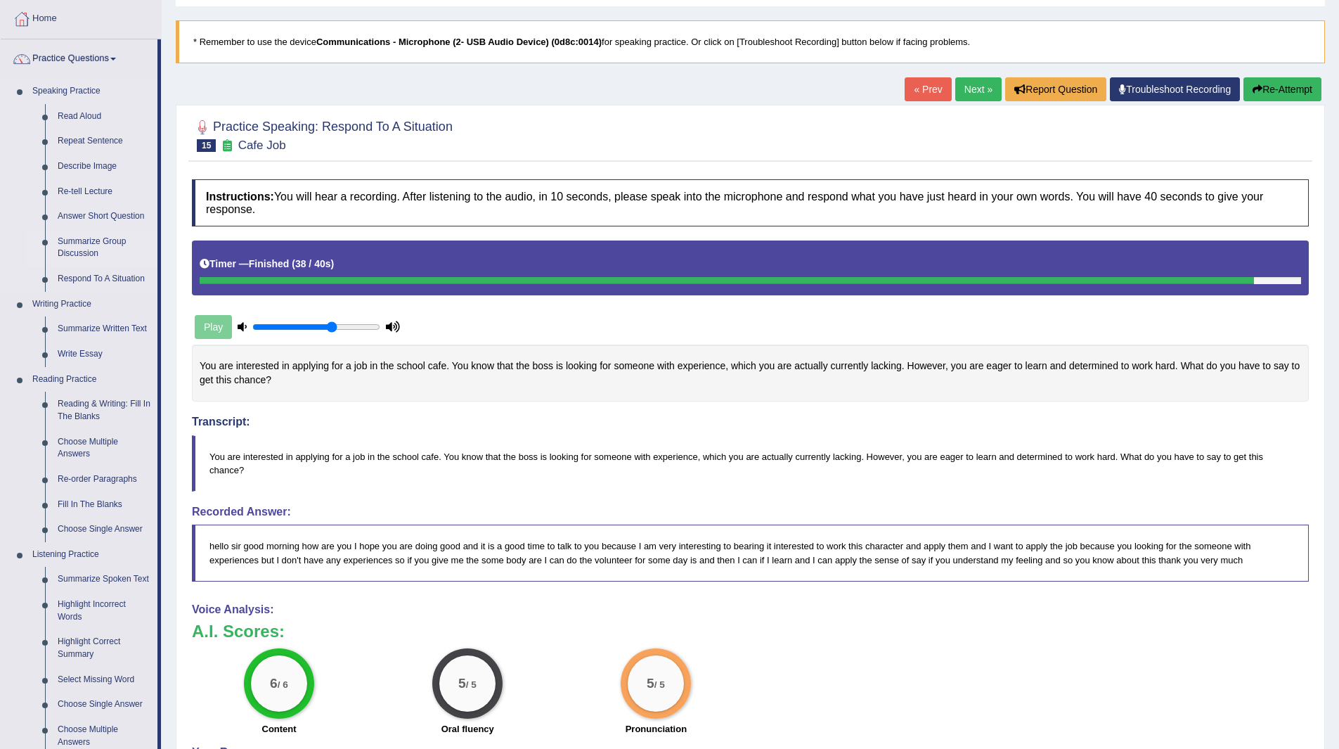
click at [79, 239] on link "Summarize Group Discussion" at bounding box center [104, 247] width 106 height 37
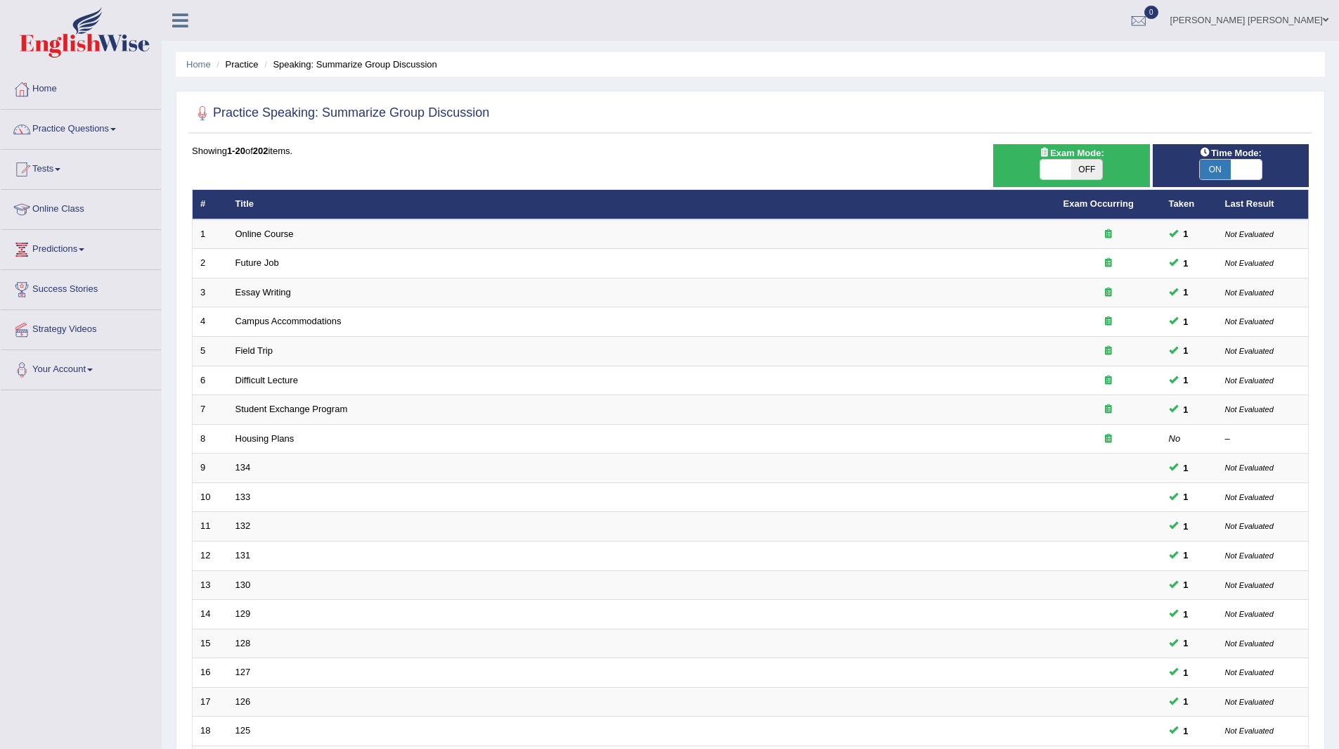
scroll to position [182, 0]
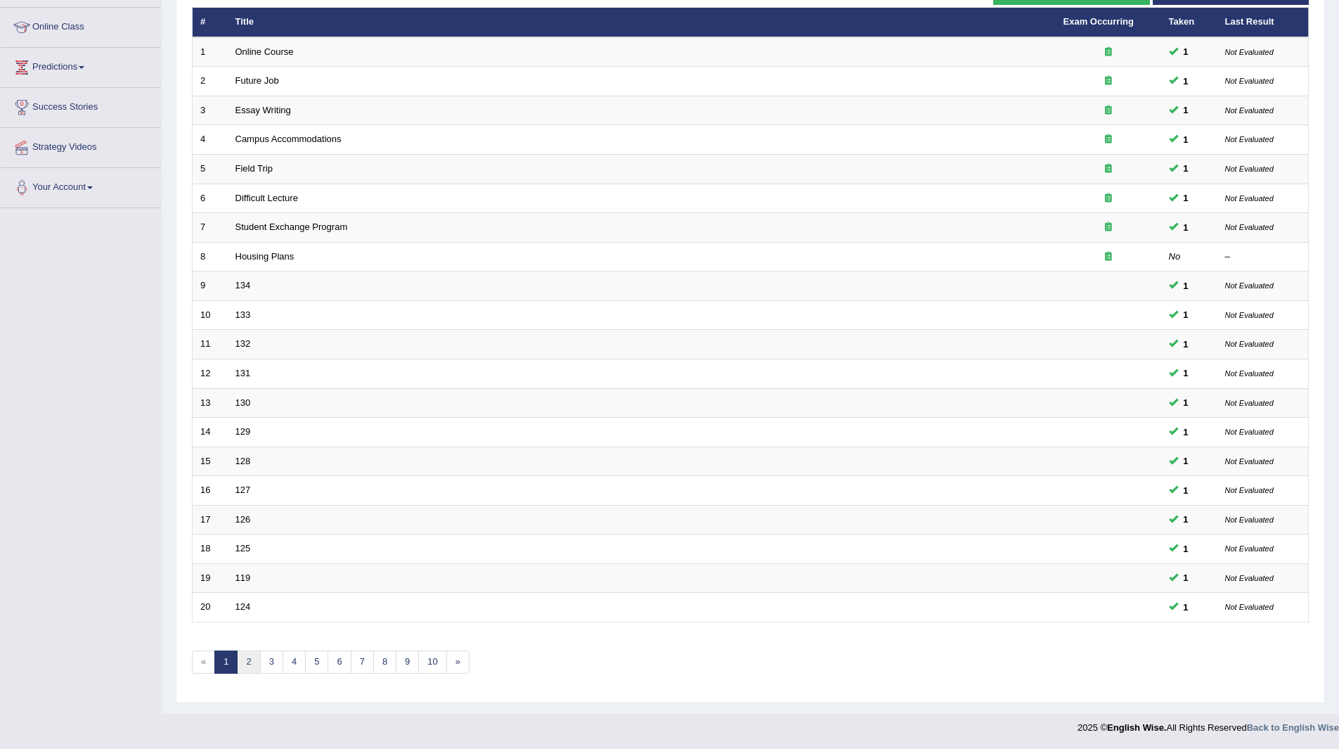
click at [242, 659] on link "2" at bounding box center [248, 661] width 23 height 23
click at [276, 660] on link "3" at bounding box center [271, 661] width 23 height 23
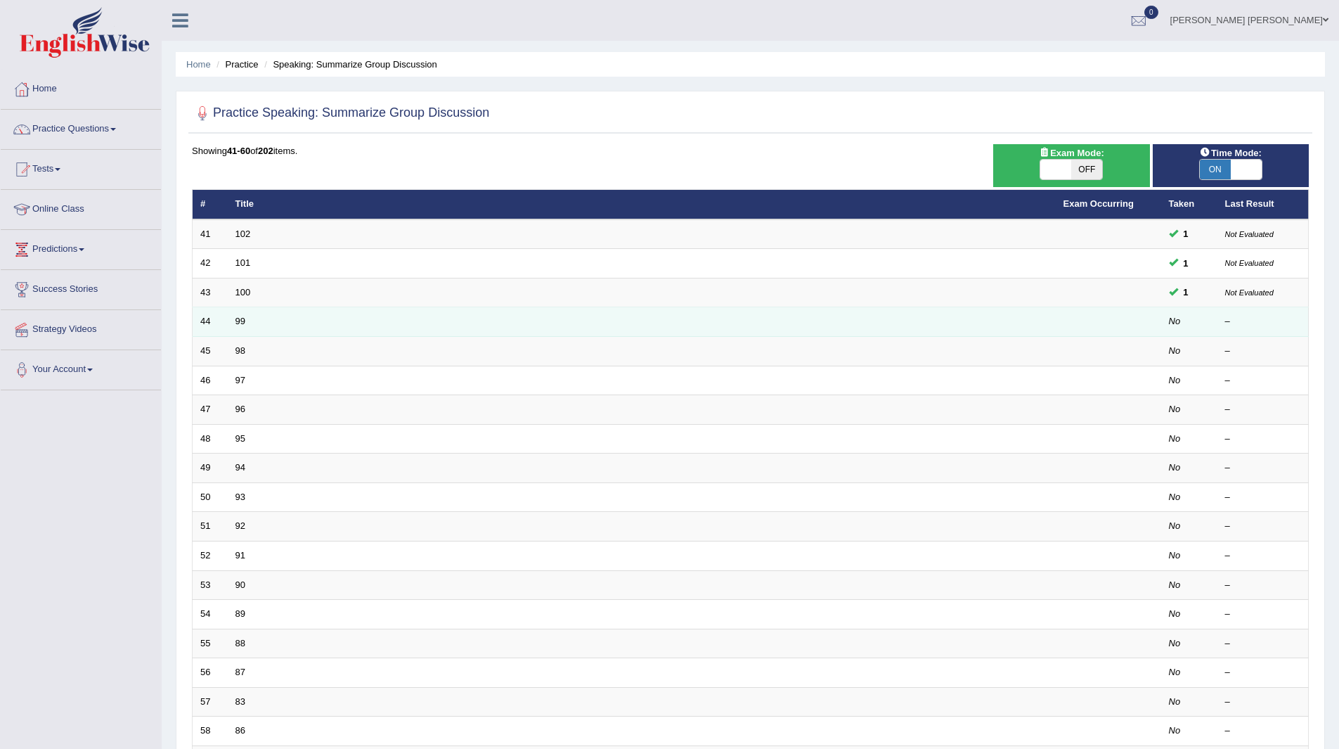
click at [230, 323] on td "99" at bounding box center [642, 322] width 828 height 30
click at [236, 318] on link "99" at bounding box center [240, 321] width 10 height 11
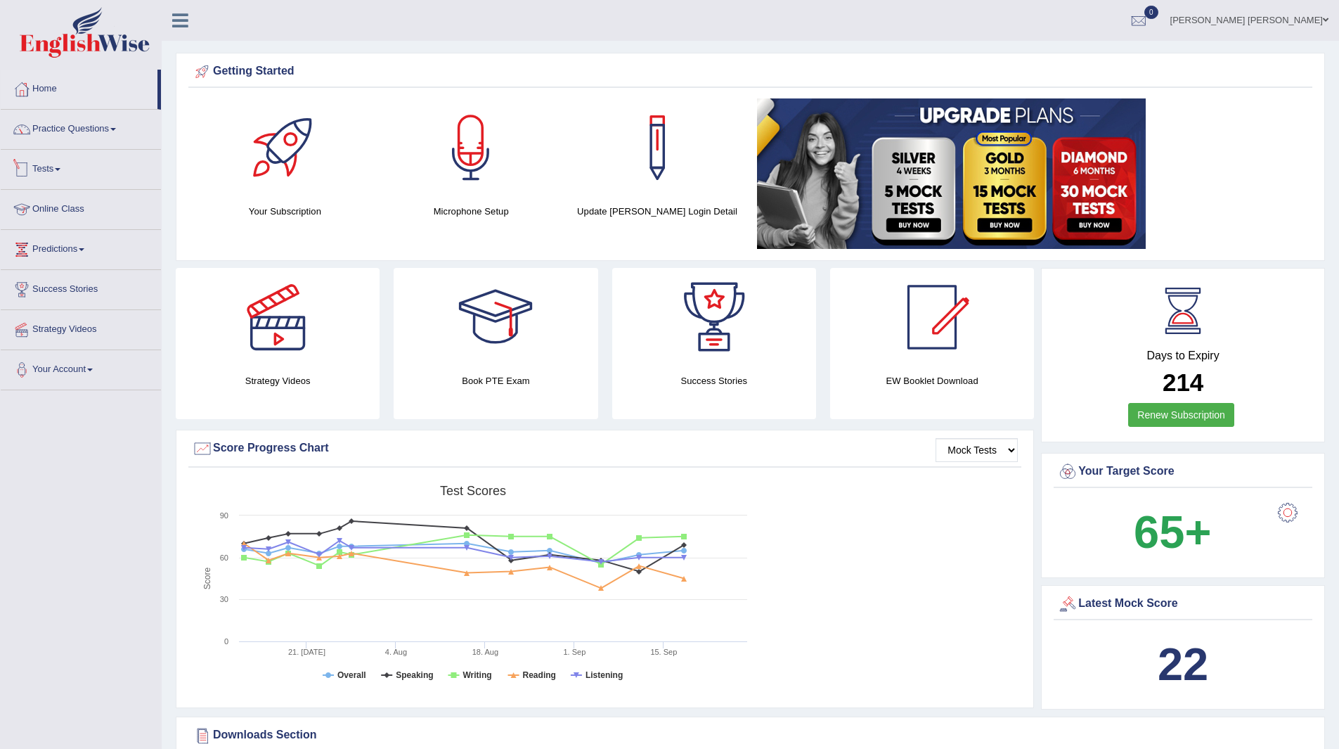
click at [48, 167] on link "Tests" at bounding box center [81, 167] width 160 height 35
click at [77, 198] on link "Take Practice Sectional Test" at bounding box center [91, 201] width 131 height 25
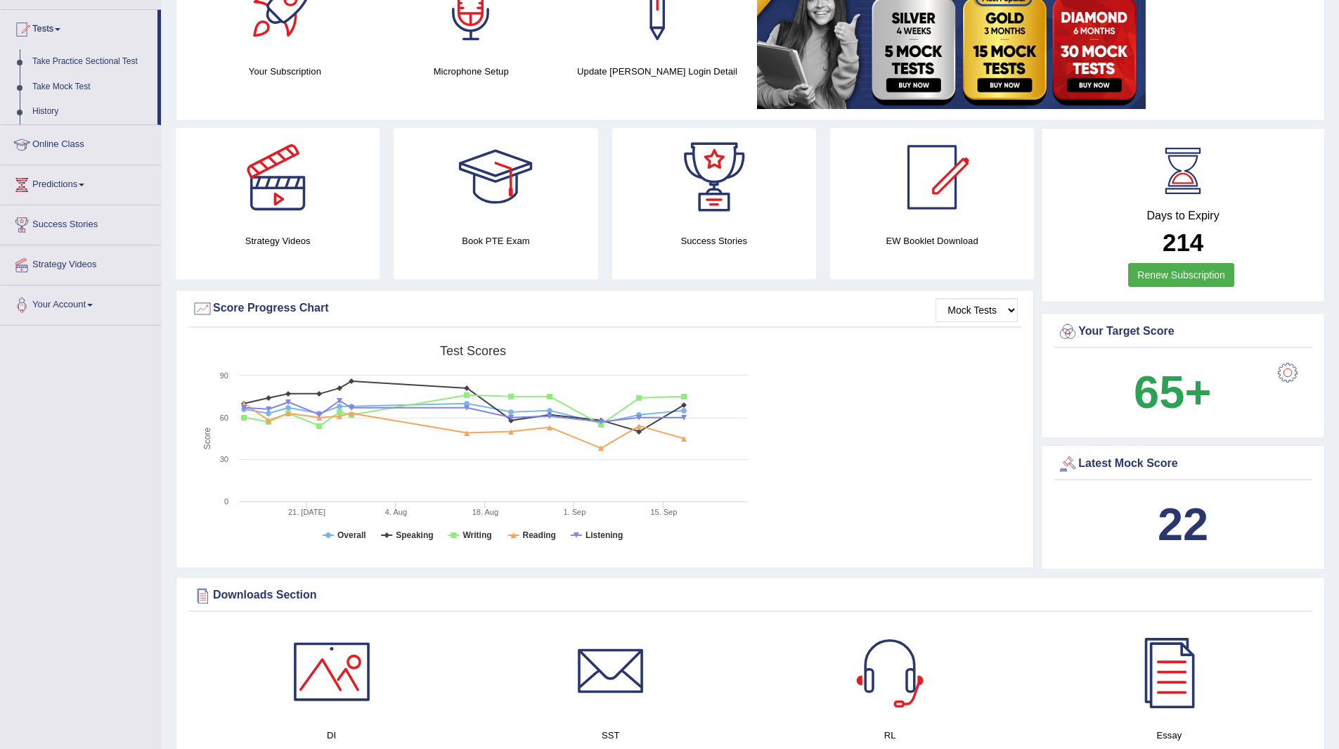
scroll to position [422, 0]
